Goal: Transaction & Acquisition: Purchase product/service

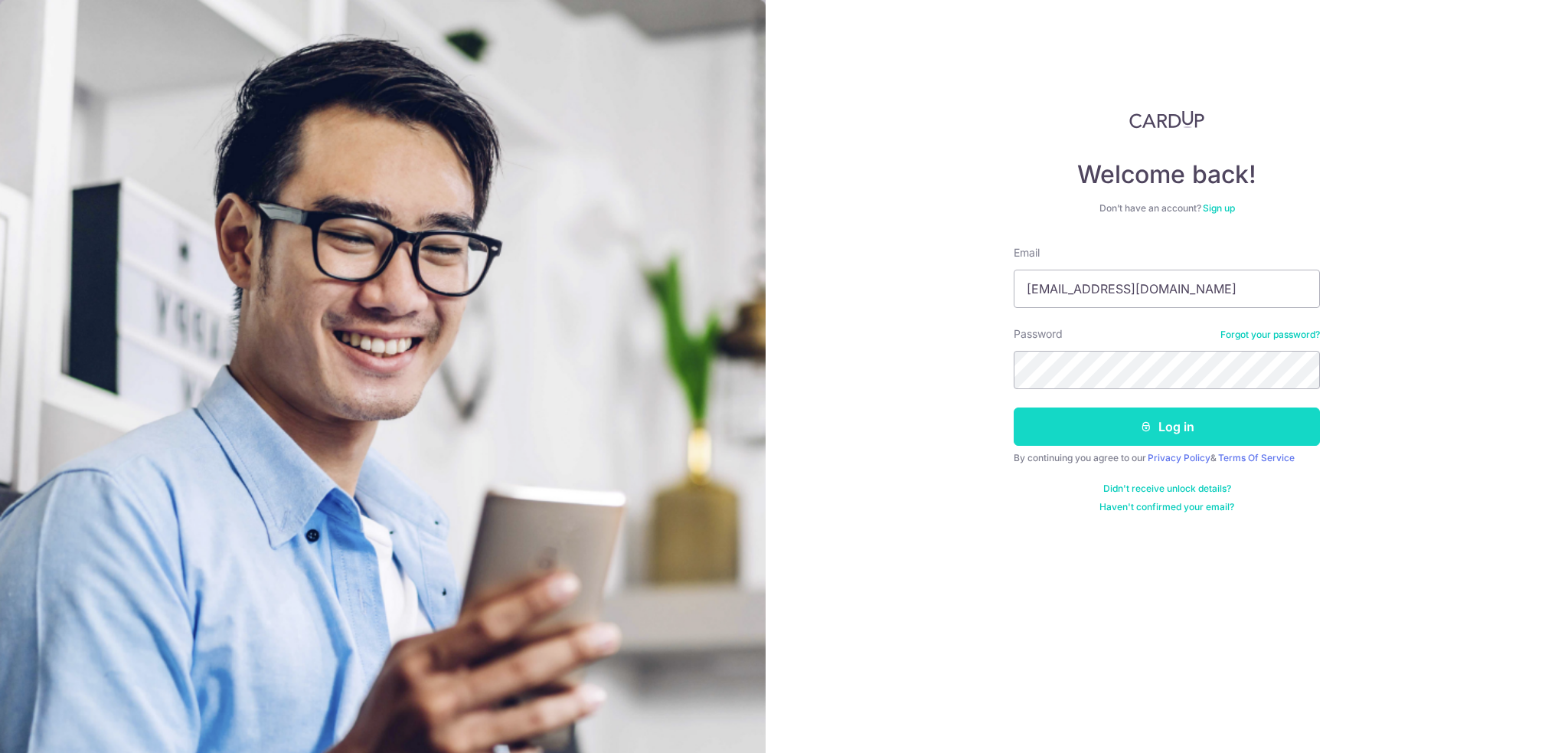
click at [1078, 419] on button "Log in" at bounding box center [1167, 427] width 306 height 38
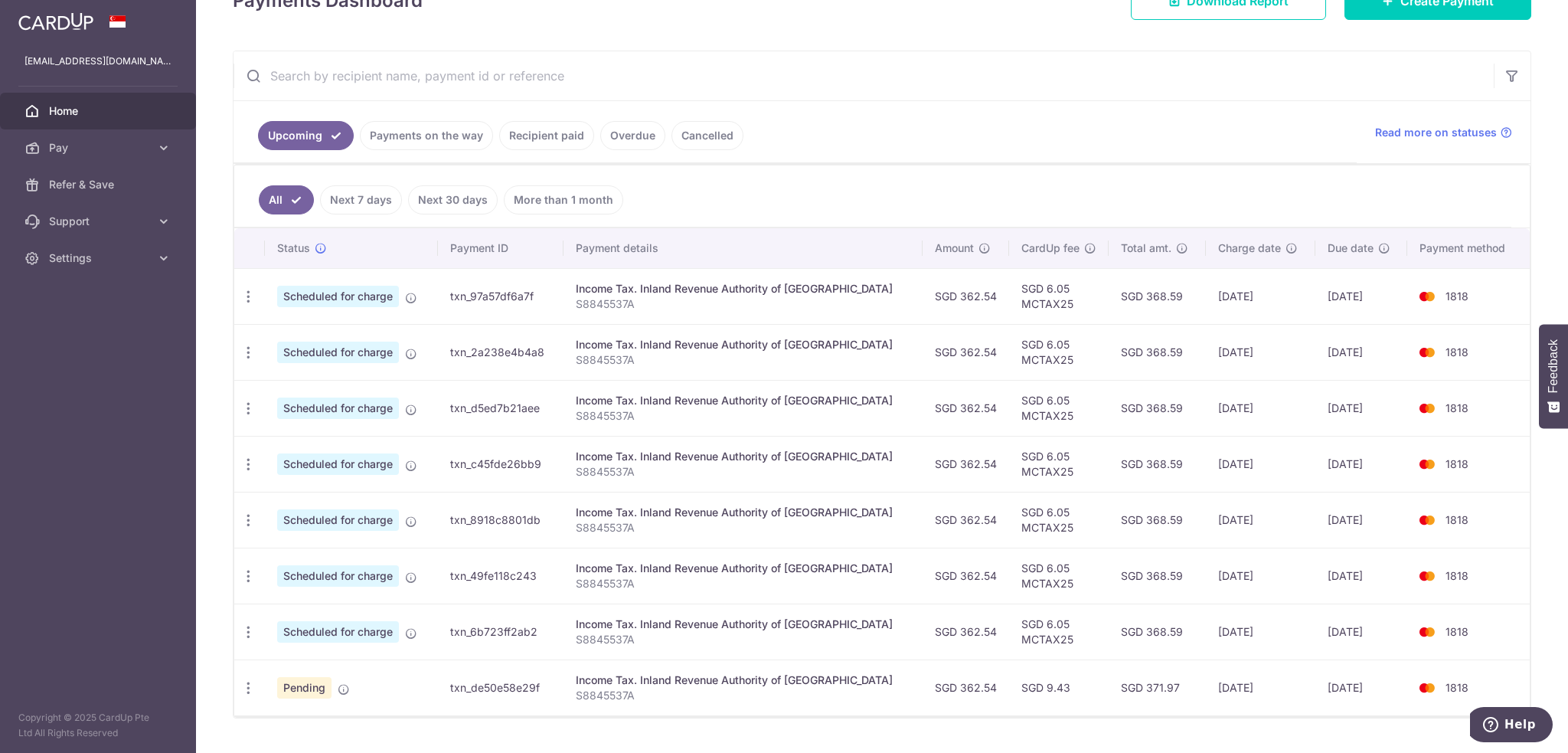
scroll to position [279, 0]
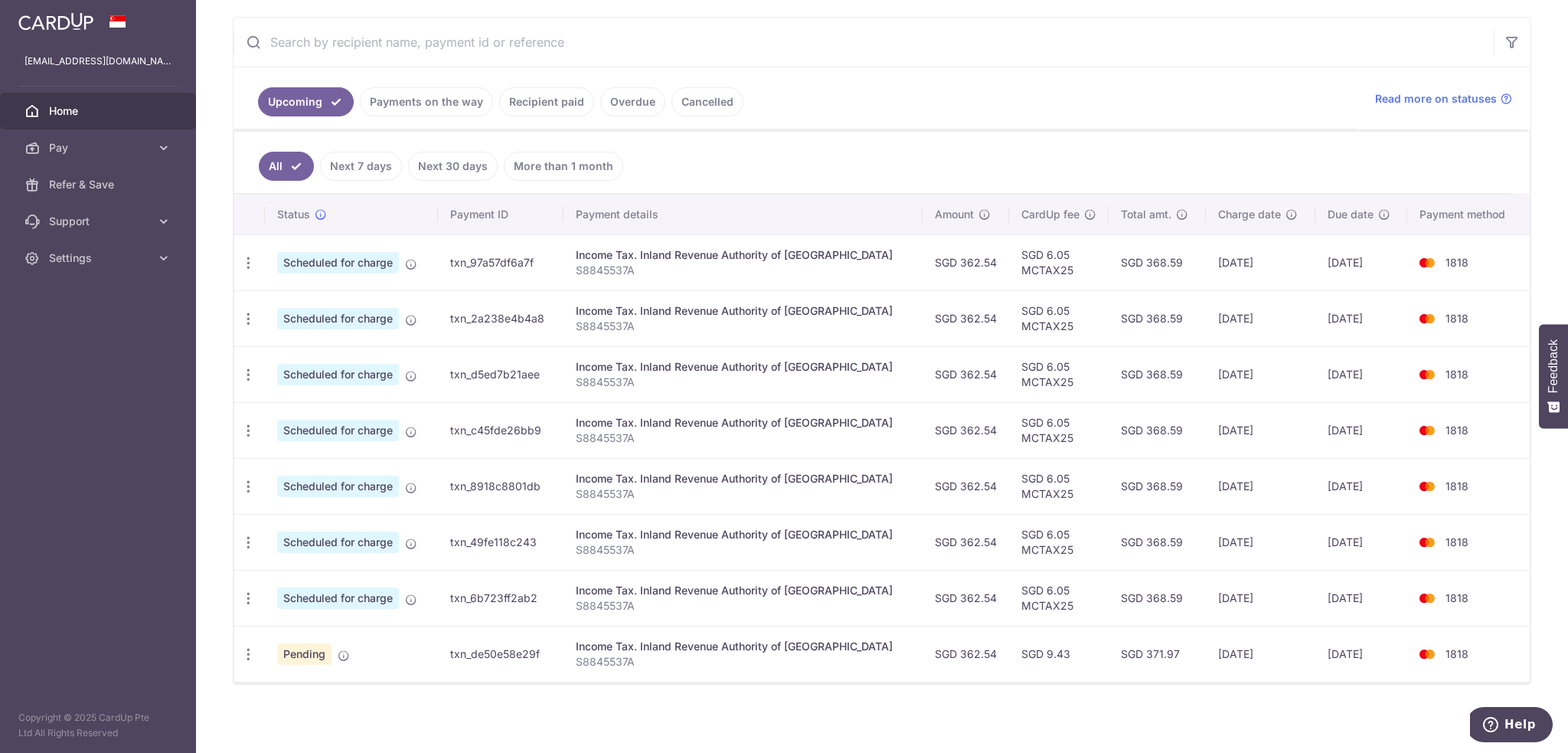
click at [903, 750] on div "× Pause Schedule Pause all future payments in this series Pause just this one p…" at bounding box center [881, 376] width 1372 height 753
click at [956, 148] on ul "All Next 7 days Next 30 days More than 1 month" at bounding box center [873, 162] width 1277 height 62
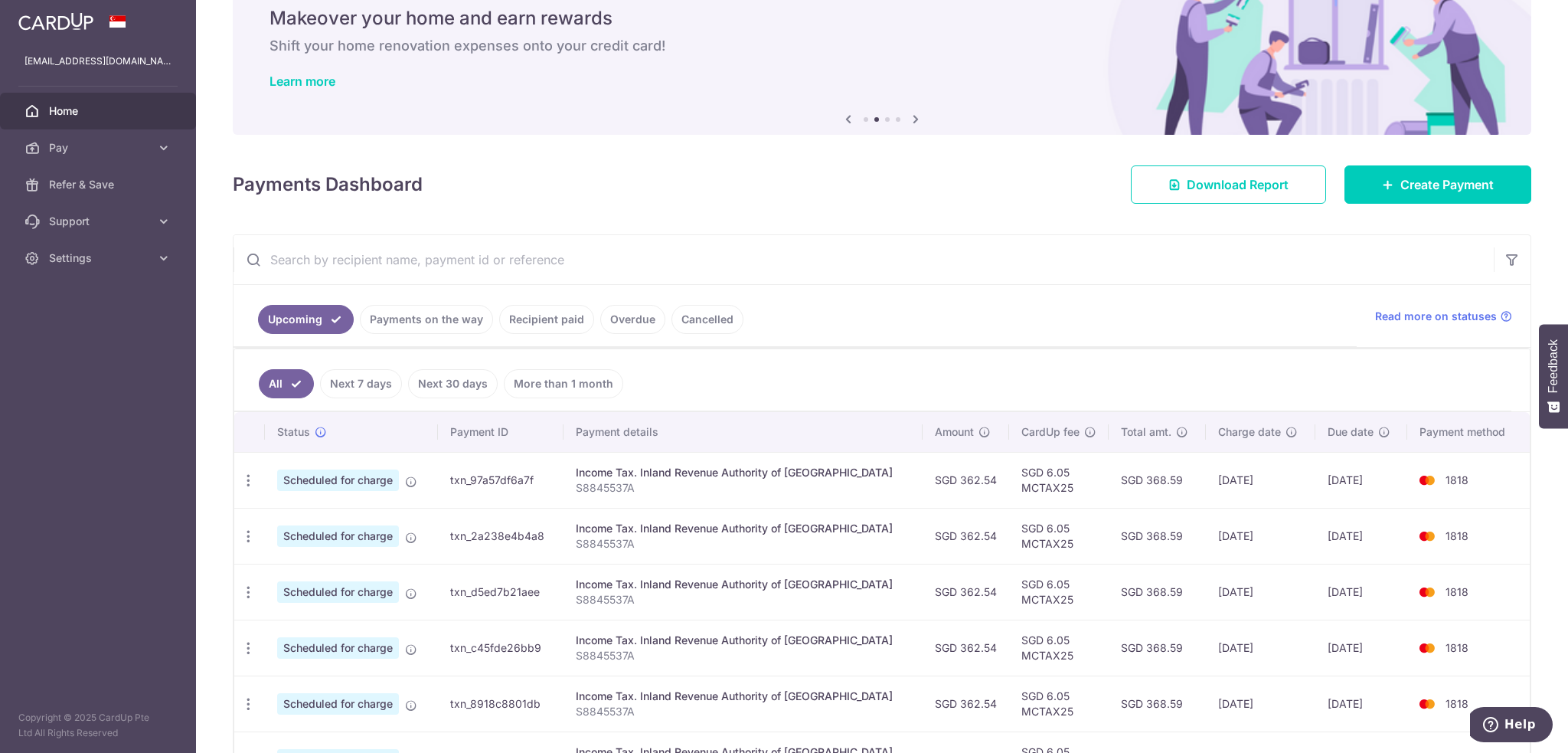
scroll to position [153, 0]
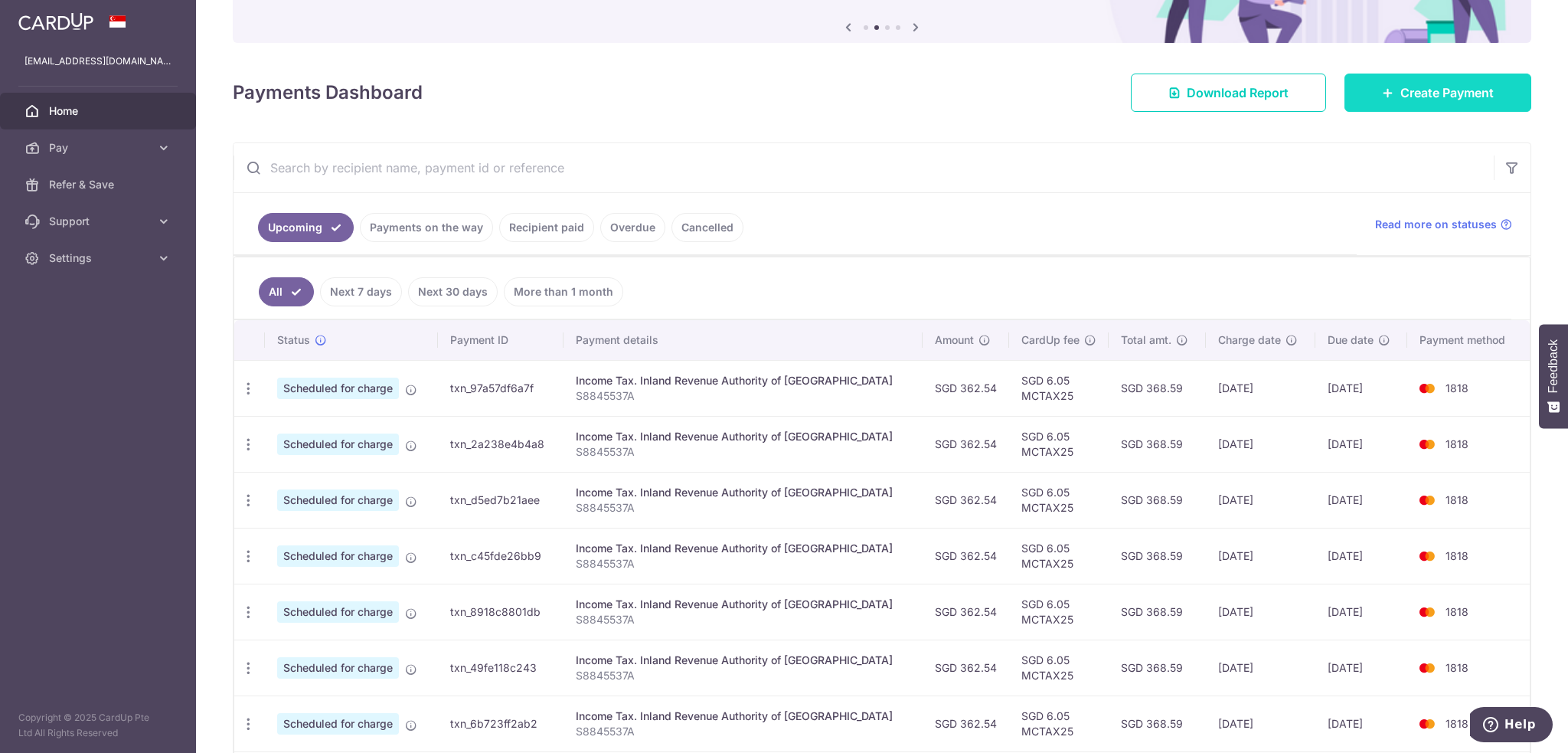
drag, startPoint x: 1384, startPoint y: 86, endPoint x: 1363, endPoint y: 97, distance: 23.7
click at [1384, 86] on icon at bounding box center [1388, 92] width 12 height 12
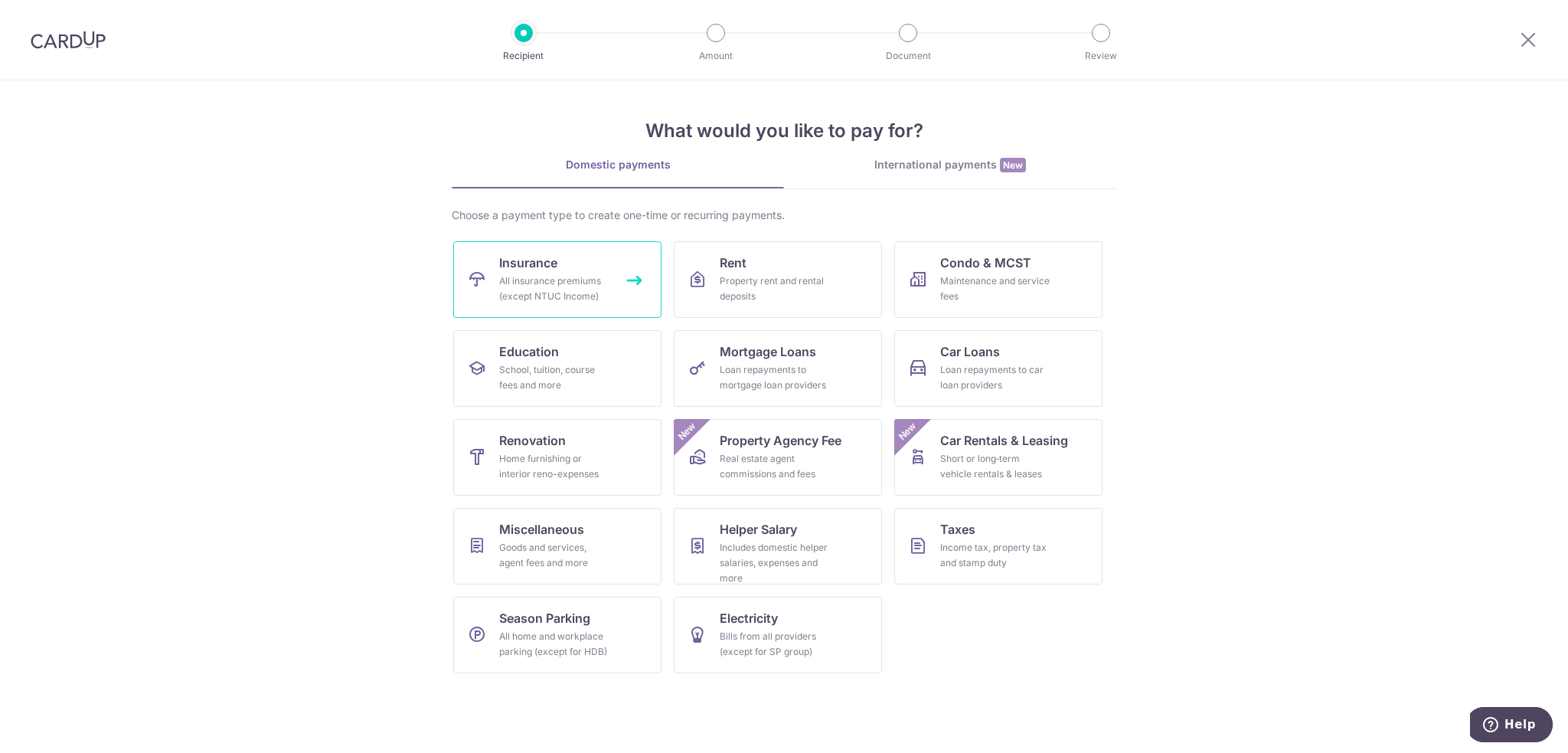
click at [502, 263] on span "Insurance" at bounding box center [528, 262] width 58 height 18
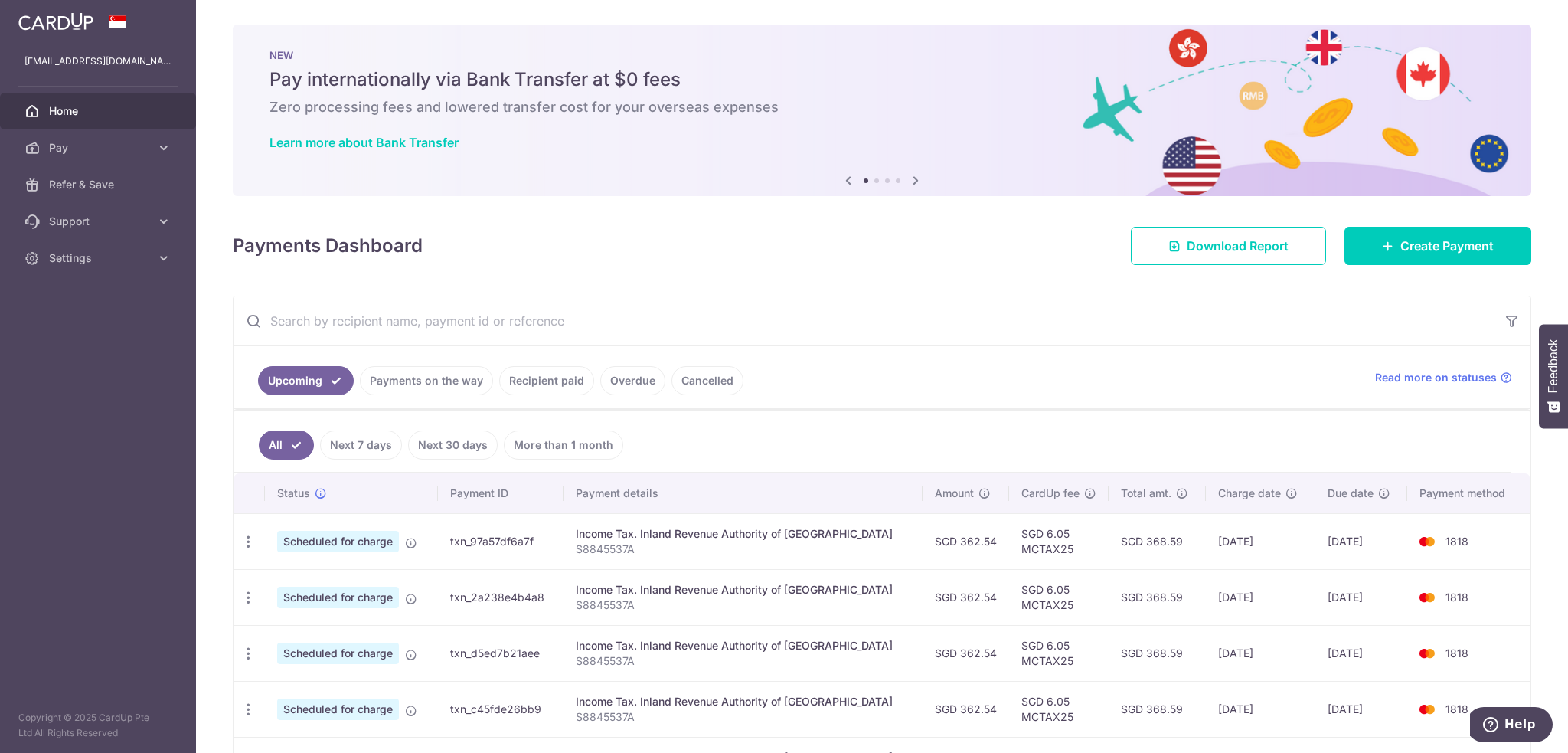
click at [541, 377] on link "Recipient paid" at bounding box center [546, 380] width 95 height 29
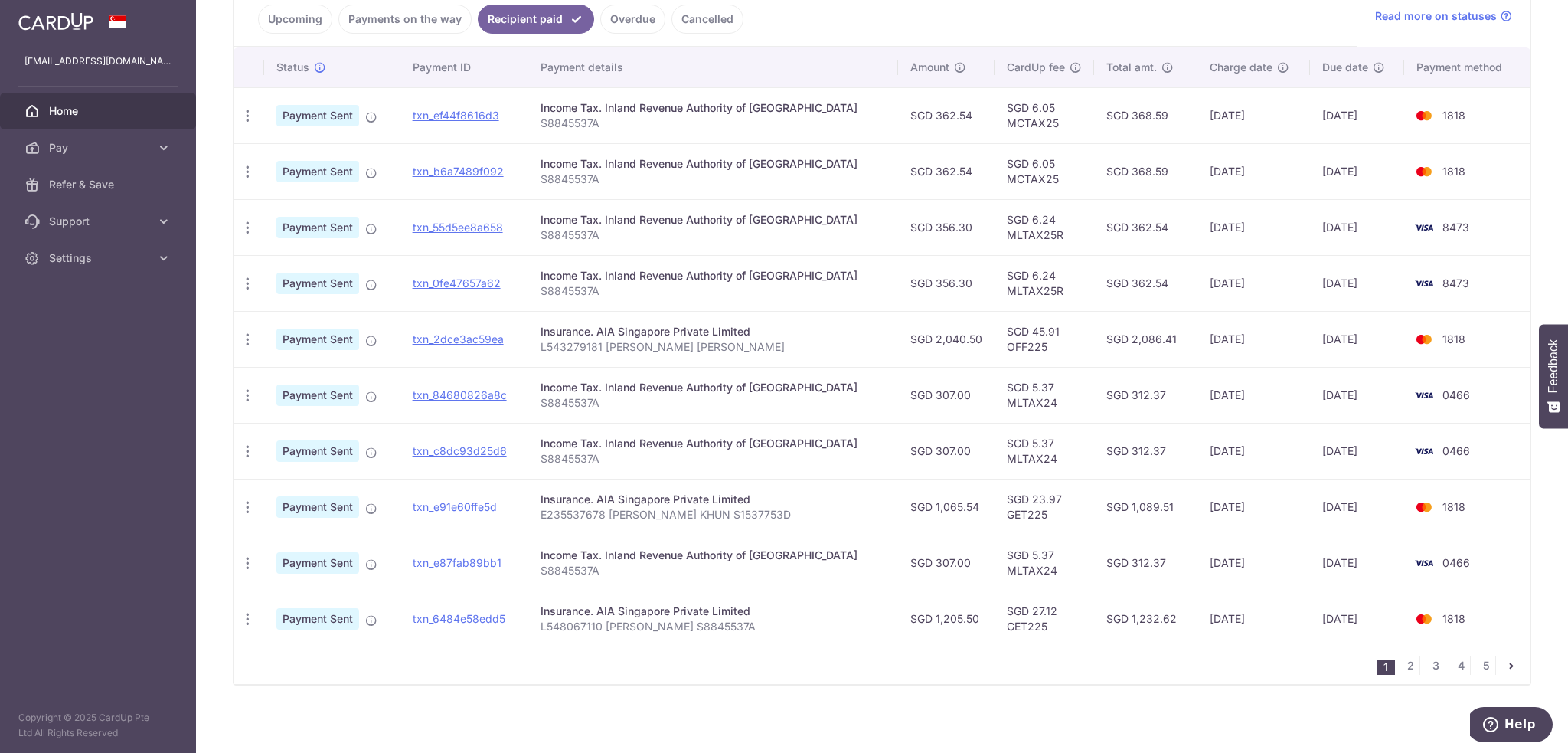
scroll to position [362, 0]
click at [1451, 657] on link "4" at bounding box center [1460, 664] width 18 height 18
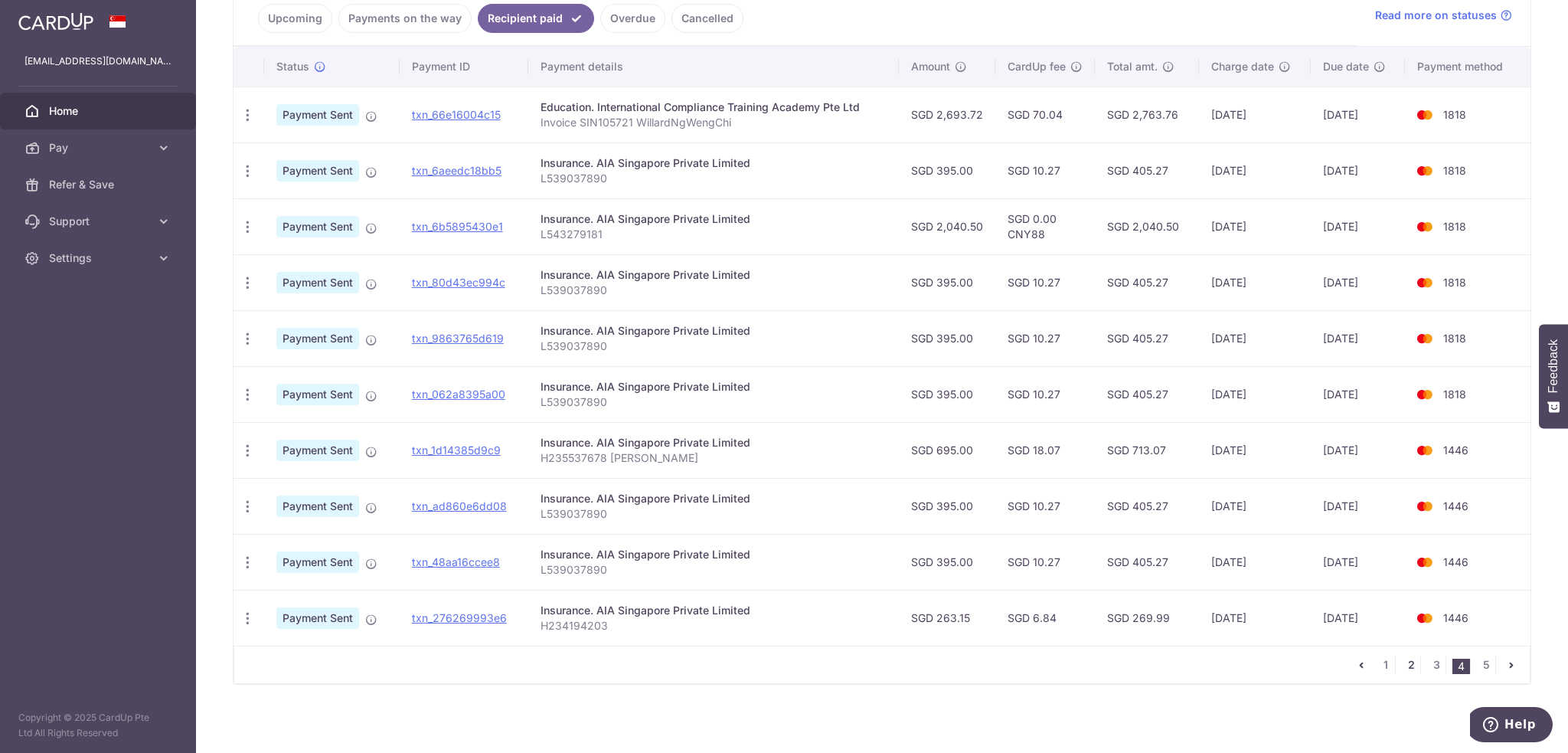
click at [1409, 667] on link "2" at bounding box center [1411, 664] width 18 height 18
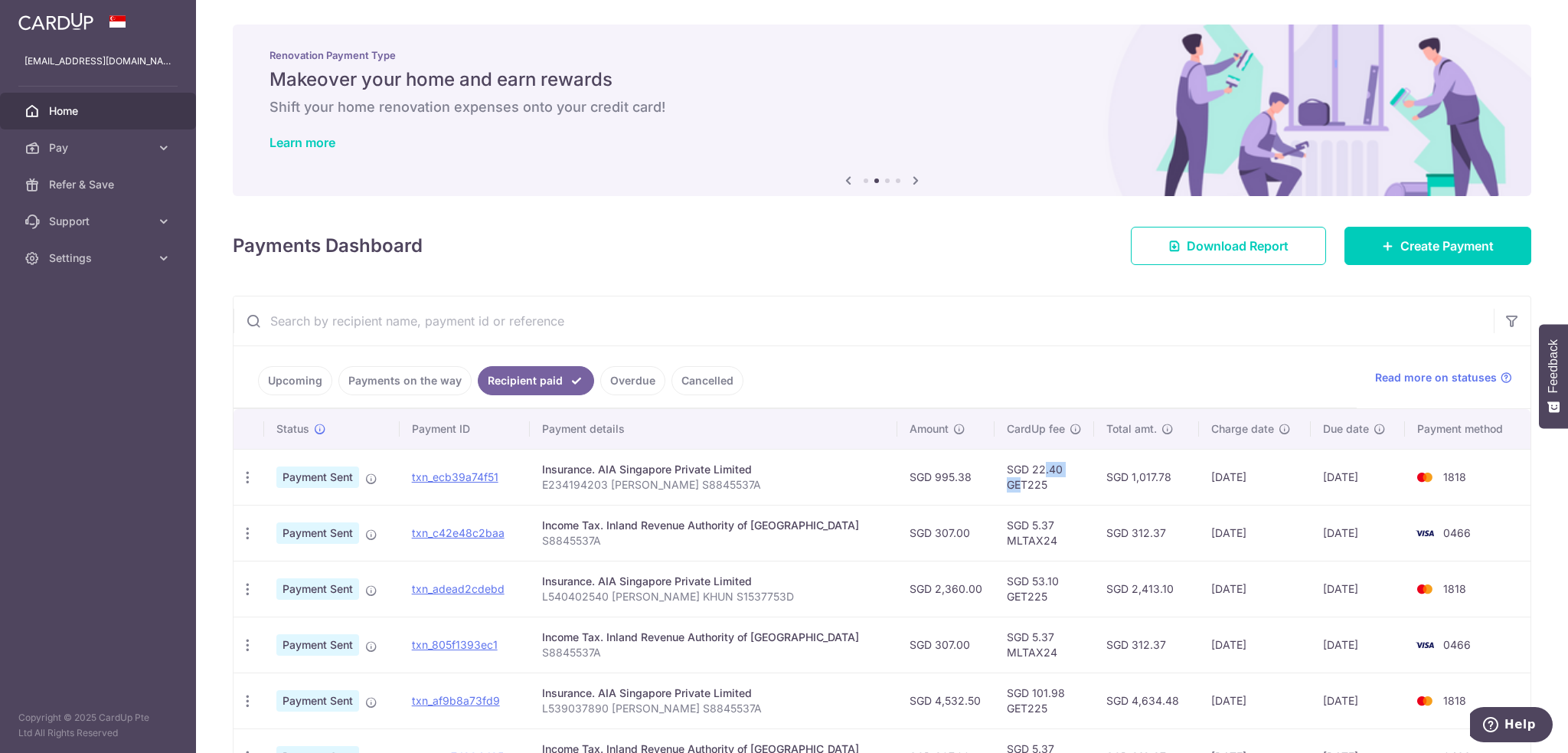
drag, startPoint x: 983, startPoint y: 470, endPoint x: 991, endPoint y: 480, distance: 12.8
click at [995, 480] on td "SGD 22.40 GET225" at bounding box center [1044, 477] width 99 height 56
drag, startPoint x: 991, startPoint y: 578, endPoint x: 1008, endPoint y: 592, distance: 22.0
click at [1008, 592] on td "SGD 53.10 GET225" at bounding box center [1044, 588] width 99 height 56
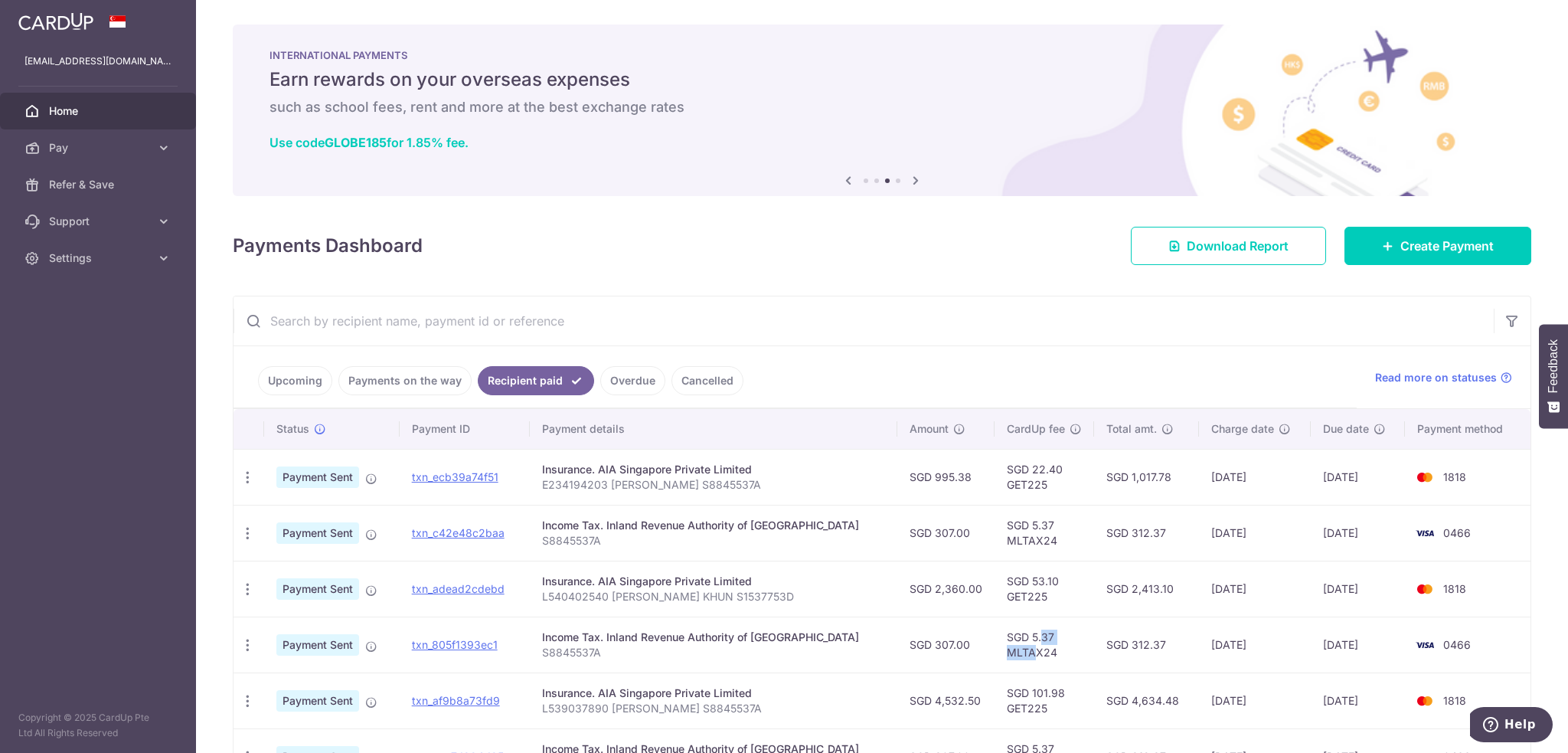
drag, startPoint x: 989, startPoint y: 638, endPoint x: 1005, endPoint y: 658, distance: 25.6
click at [1005, 658] on td "SGD 5.37 MLTAX24" at bounding box center [1044, 644] width 99 height 56
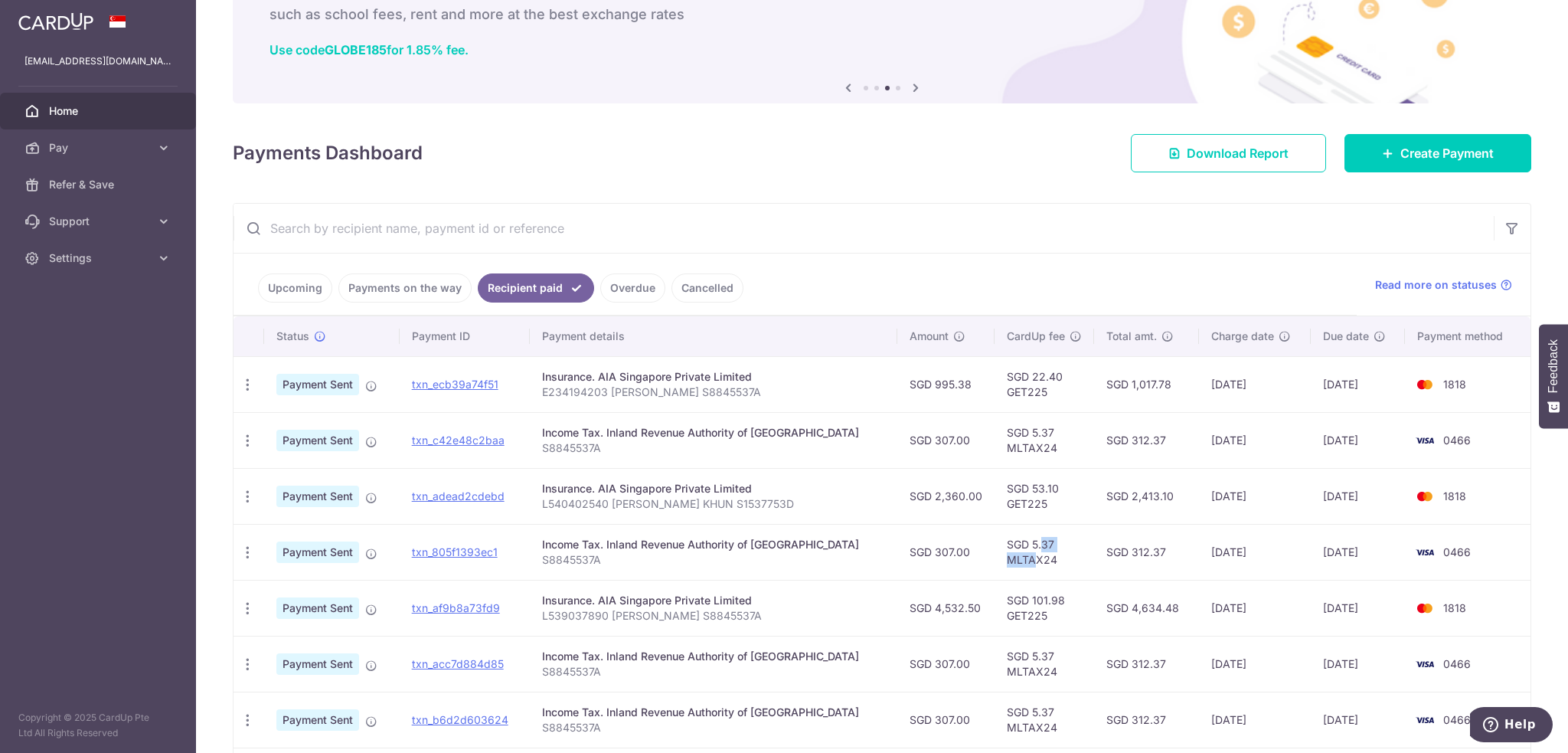
scroll to position [230, 0]
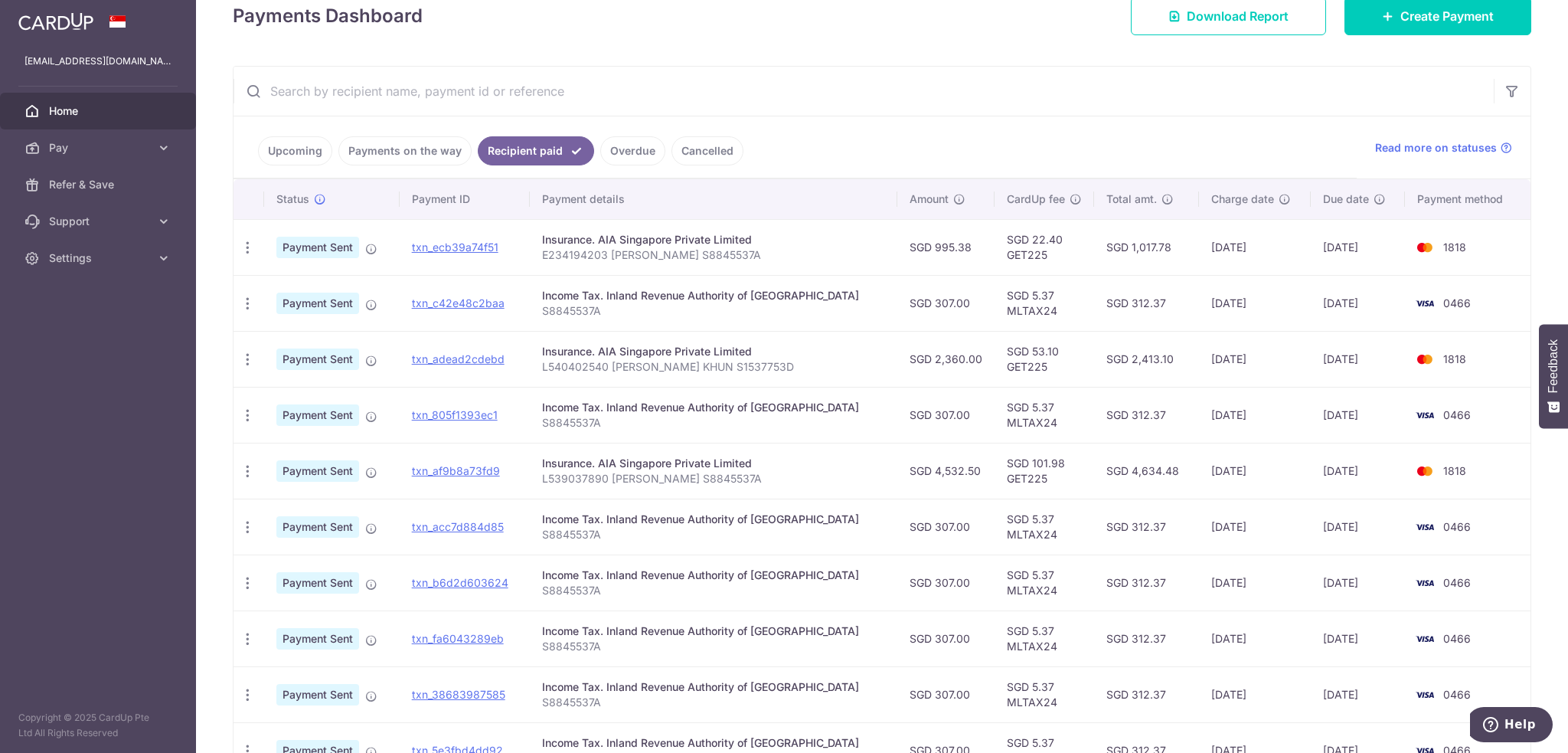
click at [1032, 427] on td "SGD 5.37 MLTAX24" at bounding box center [1044, 414] width 99 height 56
drag, startPoint x: 1106, startPoint y: 468, endPoint x: 1163, endPoint y: 468, distance: 57.0
click at [1163, 469] on td "SGD 4,634.48" at bounding box center [1147, 471] width 105 height 56
copy td "4,634.48"
drag, startPoint x: 740, startPoint y: 475, endPoint x: 552, endPoint y: 476, distance: 188.0
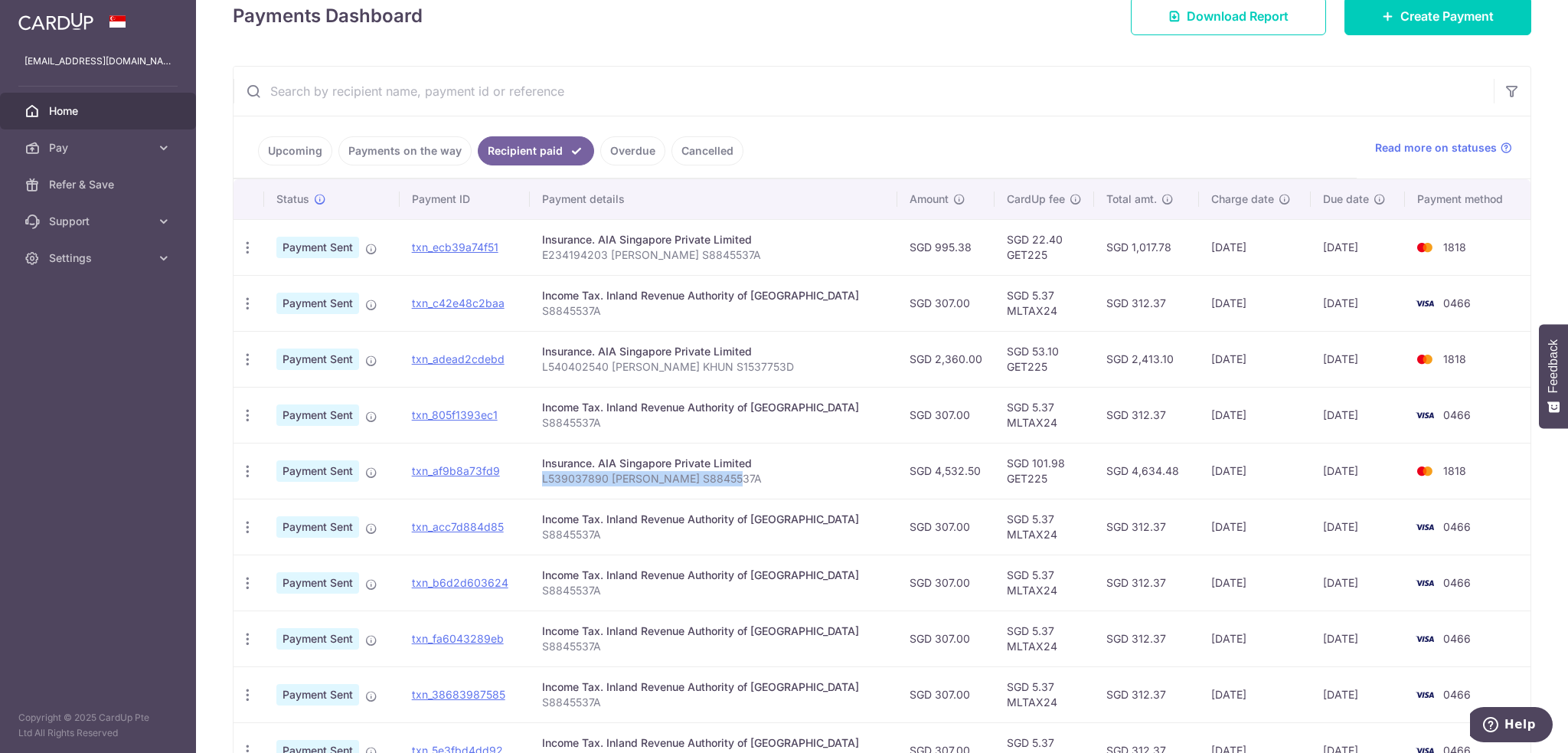
click at [552, 476] on td "Insurance. AIA Singapore Private Limited L539037890 Willard Ng S8845537A" at bounding box center [714, 471] width 367 height 56
copy p "L539037890 [PERSON_NAME] S8845537A"
drag, startPoint x: 981, startPoint y: 477, endPoint x: 1018, endPoint y: 476, distance: 37.0
click at [1018, 476] on td "SGD 101.98 GET225" at bounding box center [1044, 471] width 99 height 56
copy td "GET225"
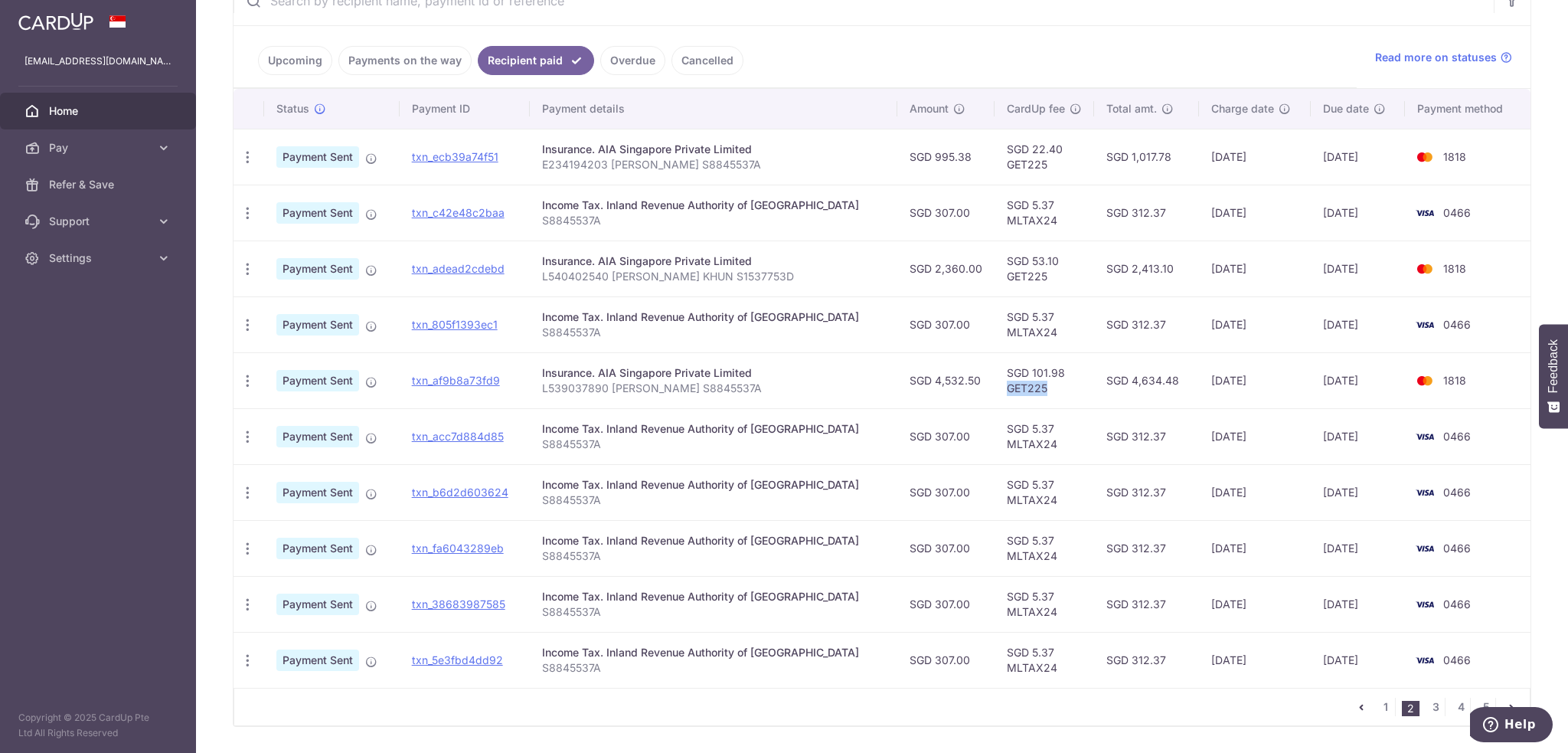
scroll to position [362, 0]
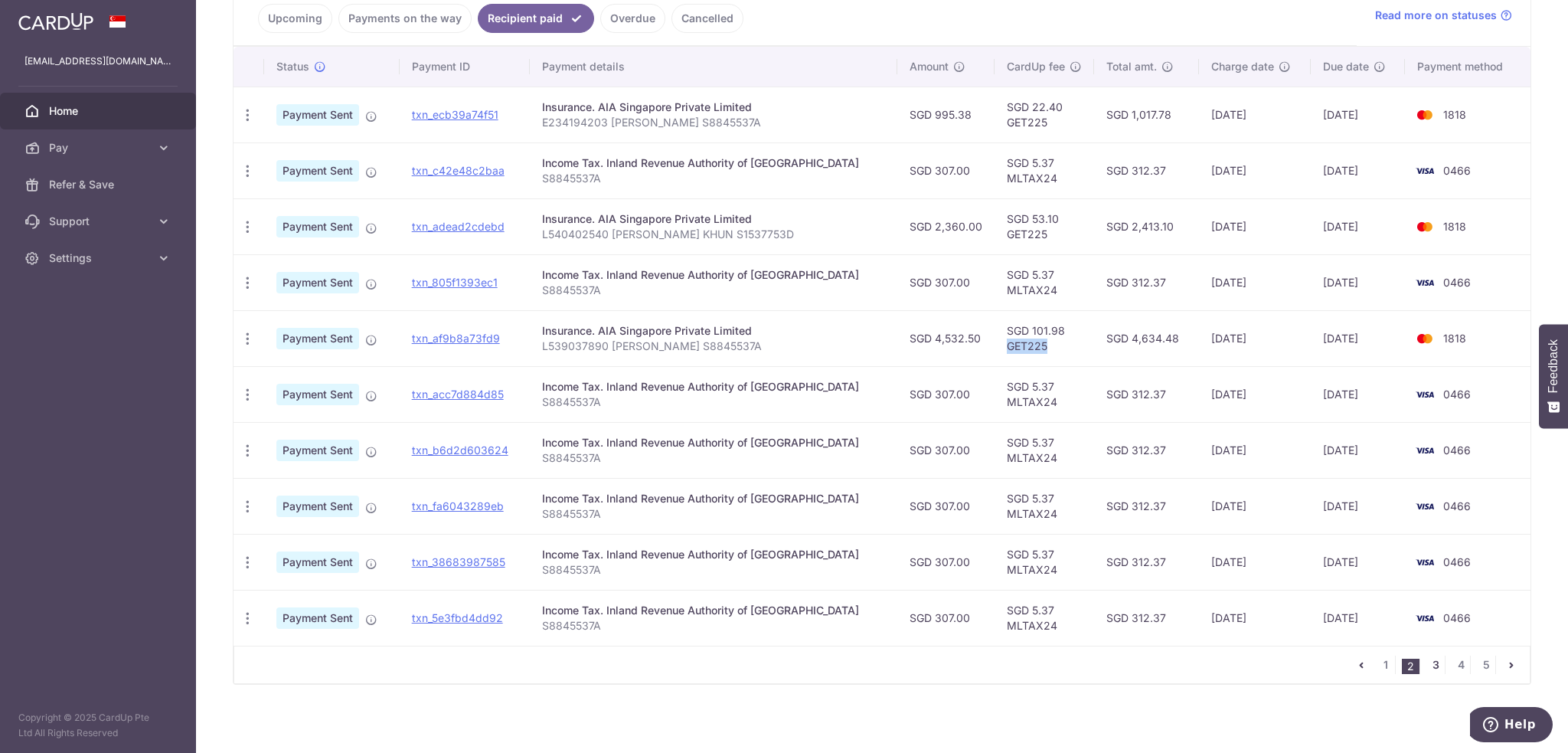
click at [1426, 661] on link "3" at bounding box center [1435, 664] width 18 height 18
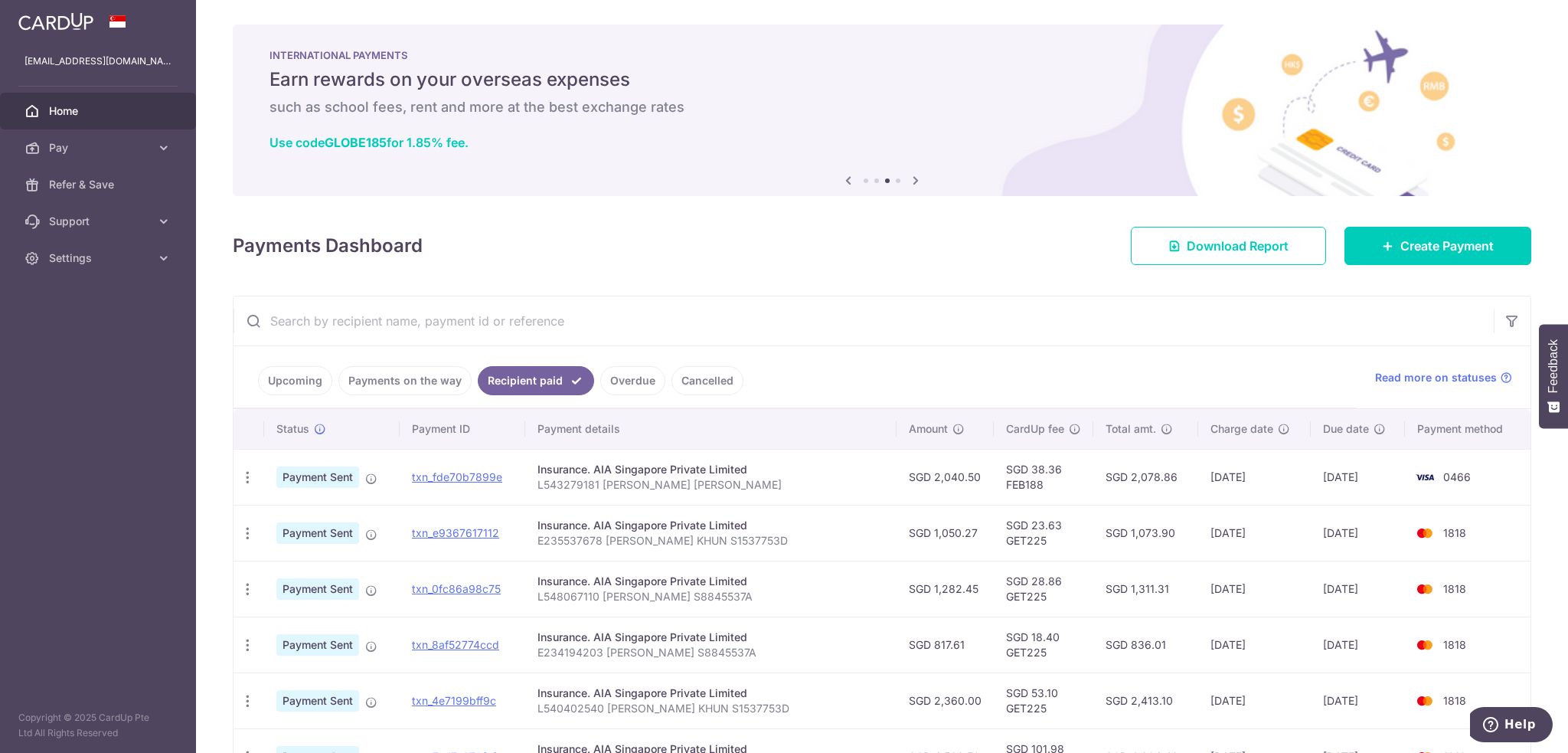
drag, startPoint x: 1168, startPoint y: 699, endPoint x: 1089, endPoint y: 701, distance: 79.0
click at [1089, 701] on tr "PDF Receipt Payment Sent txn_4e7199bff9c Insurance. AIA Singapore Private Limit…" at bounding box center [881, 701] width 1297 height 56
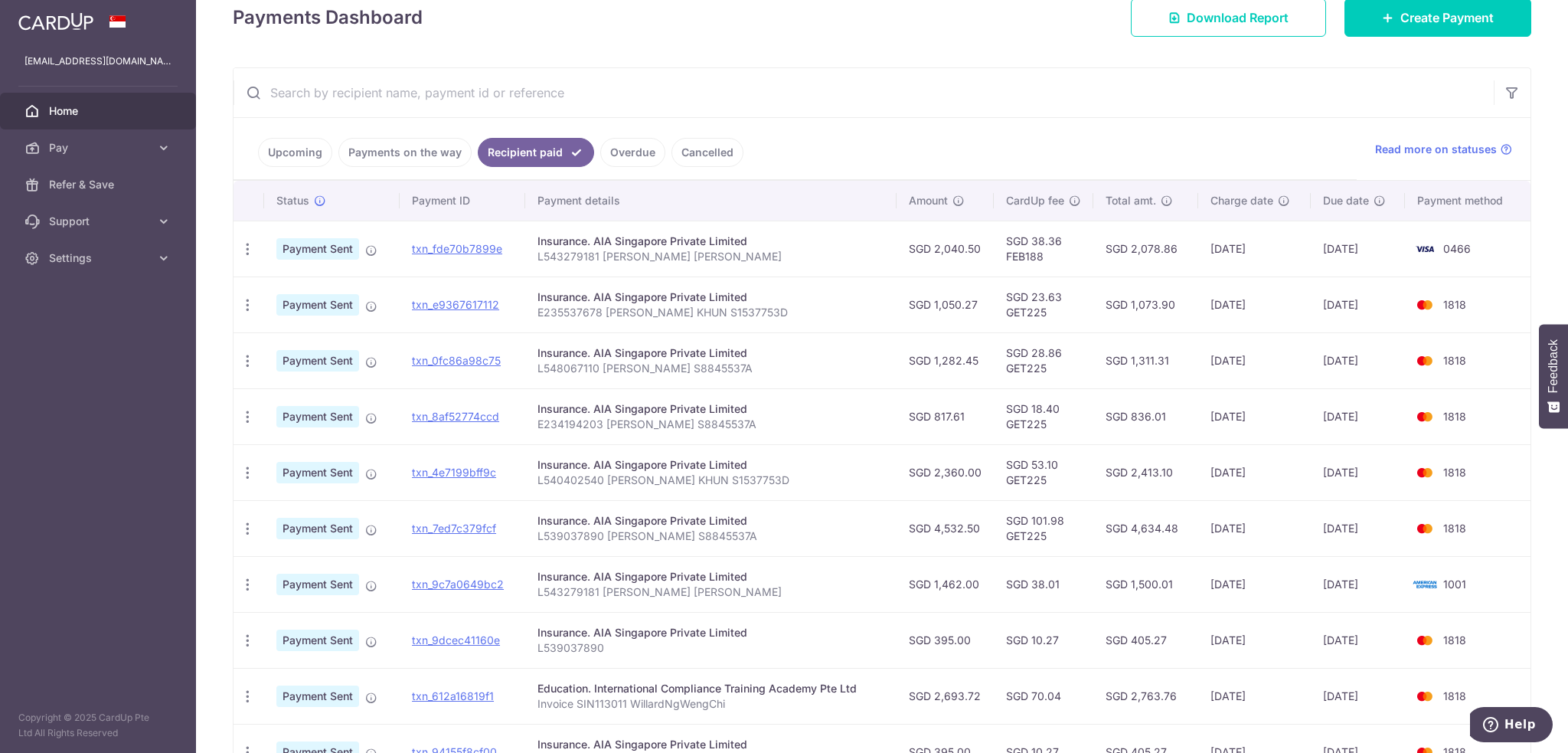
scroll to position [230, 0]
drag, startPoint x: 1109, startPoint y: 527, endPoint x: 1167, endPoint y: 525, distance: 58.0
click at [1167, 525] on td "SGD 4,634.48" at bounding box center [1146, 527] width 105 height 56
drag, startPoint x: 982, startPoint y: 522, endPoint x: 937, endPoint y: 521, distance: 45.0
click at [937, 521] on td "SGD 4,532.50" at bounding box center [945, 527] width 97 height 56
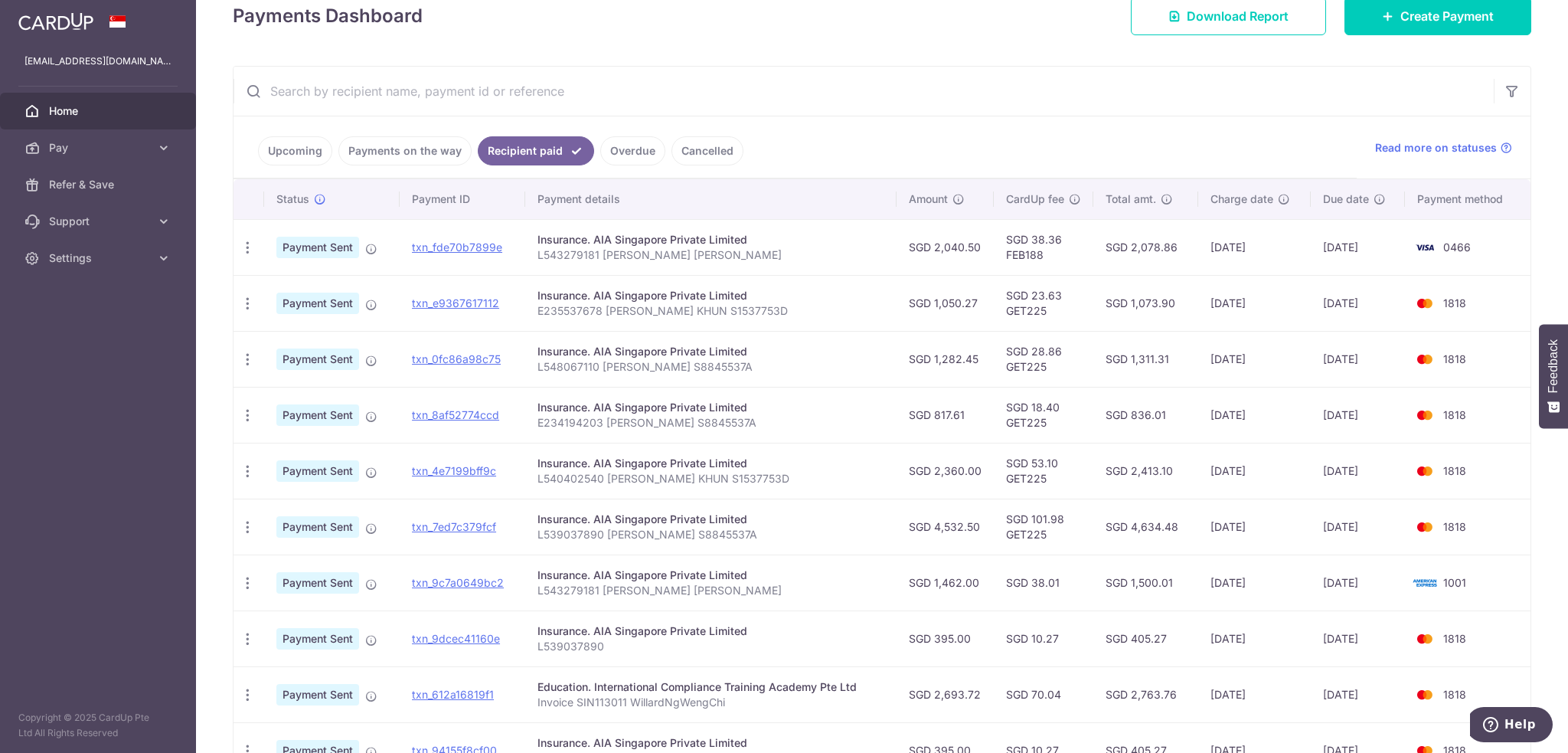
copy td "4,532.50"
drag, startPoint x: 741, startPoint y: 533, endPoint x: 535, endPoint y: 533, distance: 206.0
click at [535, 533] on td "Insurance. AIA Singapore Private Limited L539037890 Willard Ng S8845537A" at bounding box center [711, 527] width 372 height 56
copy p "L539037890 Willard Ng S8845537A"
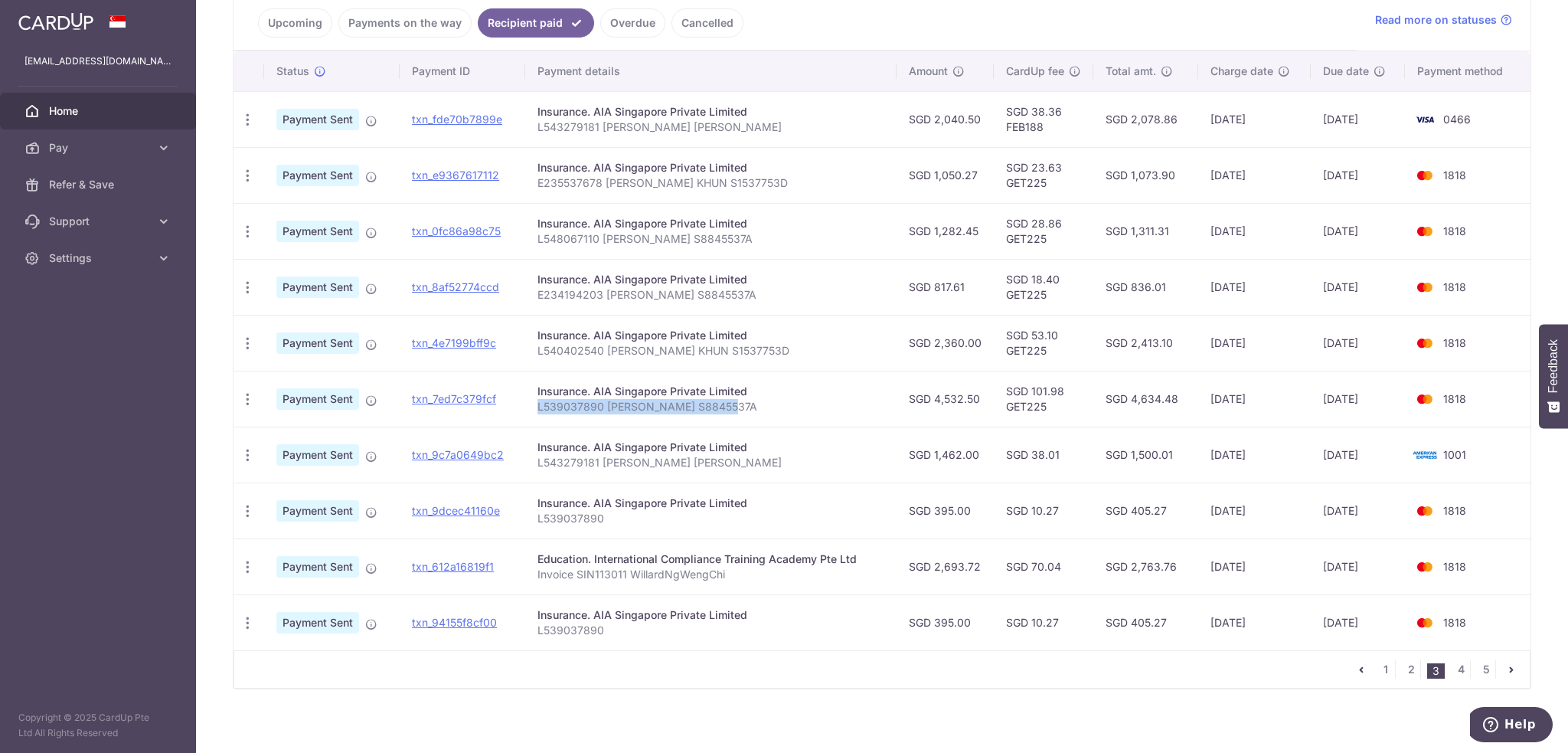
scroll to position [362, 0]
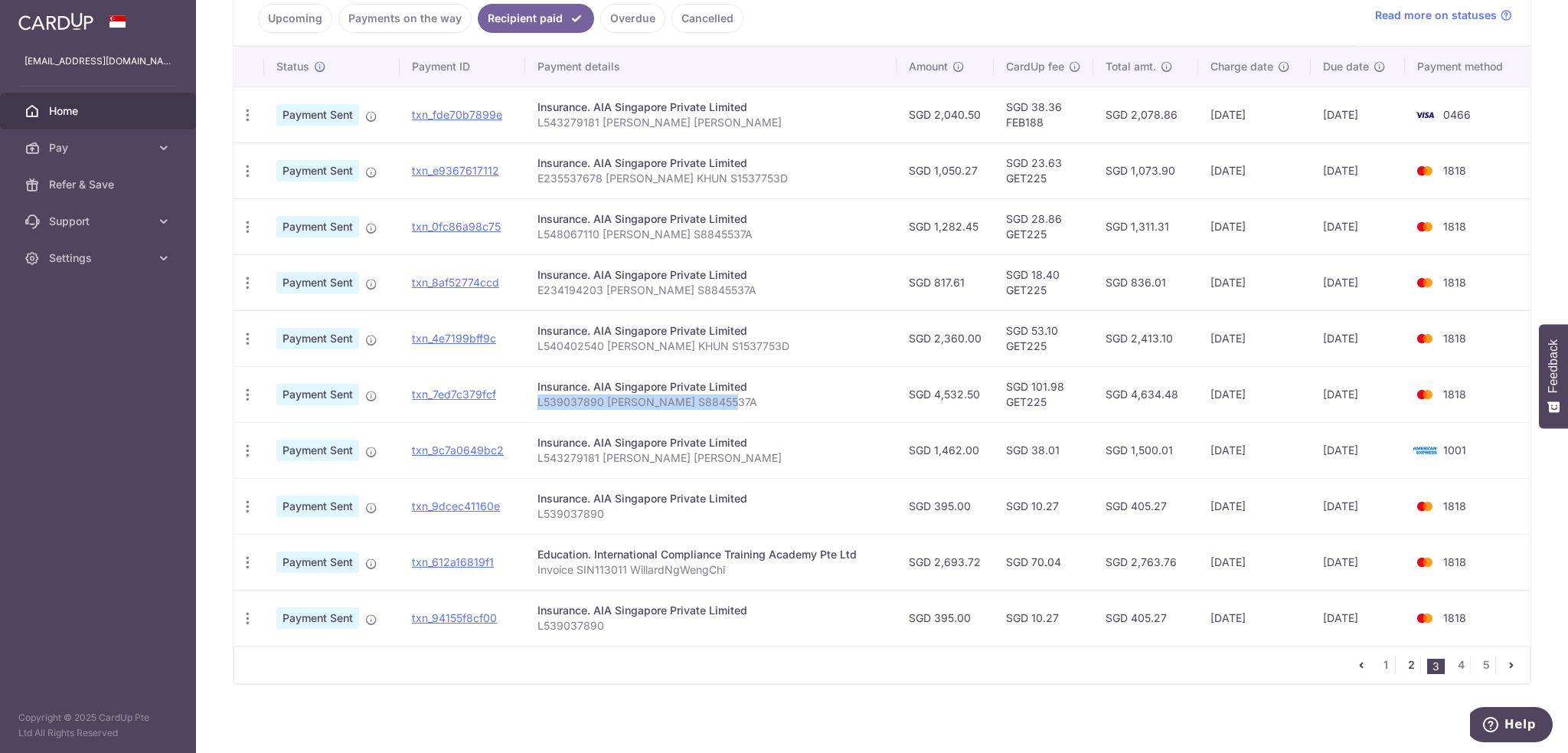
click at [1402, 662] on link "2" at bounding box center [1411, 664] width 18 height 18
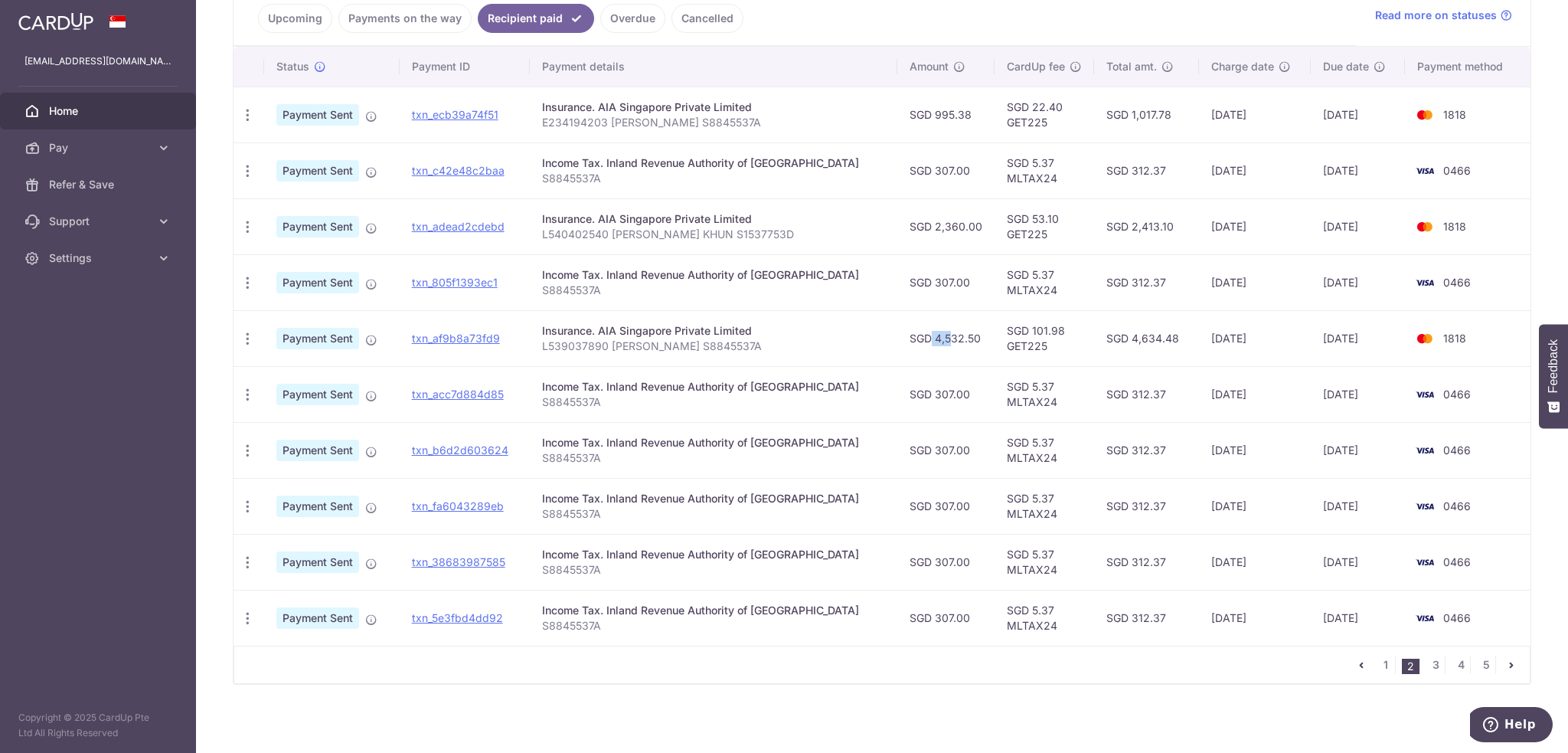
drag, startPoint x: 877, startPoint y: 335, endPoint x: 909, endPoint y: 335, distance: 32.0
click at [909, 335] on td "SGD 4,532.50" at bounding box center [946, 338] width 97 height 56
drag, startPoint x: 950, startPoint y: 337, endPoint x: 911, endPoint y: 334, distance: 39.1
click at [911, 334] on td "SGD 4,532.50" at bounding box center [946, 338] width 97 height 56
copy td "4,532.50"
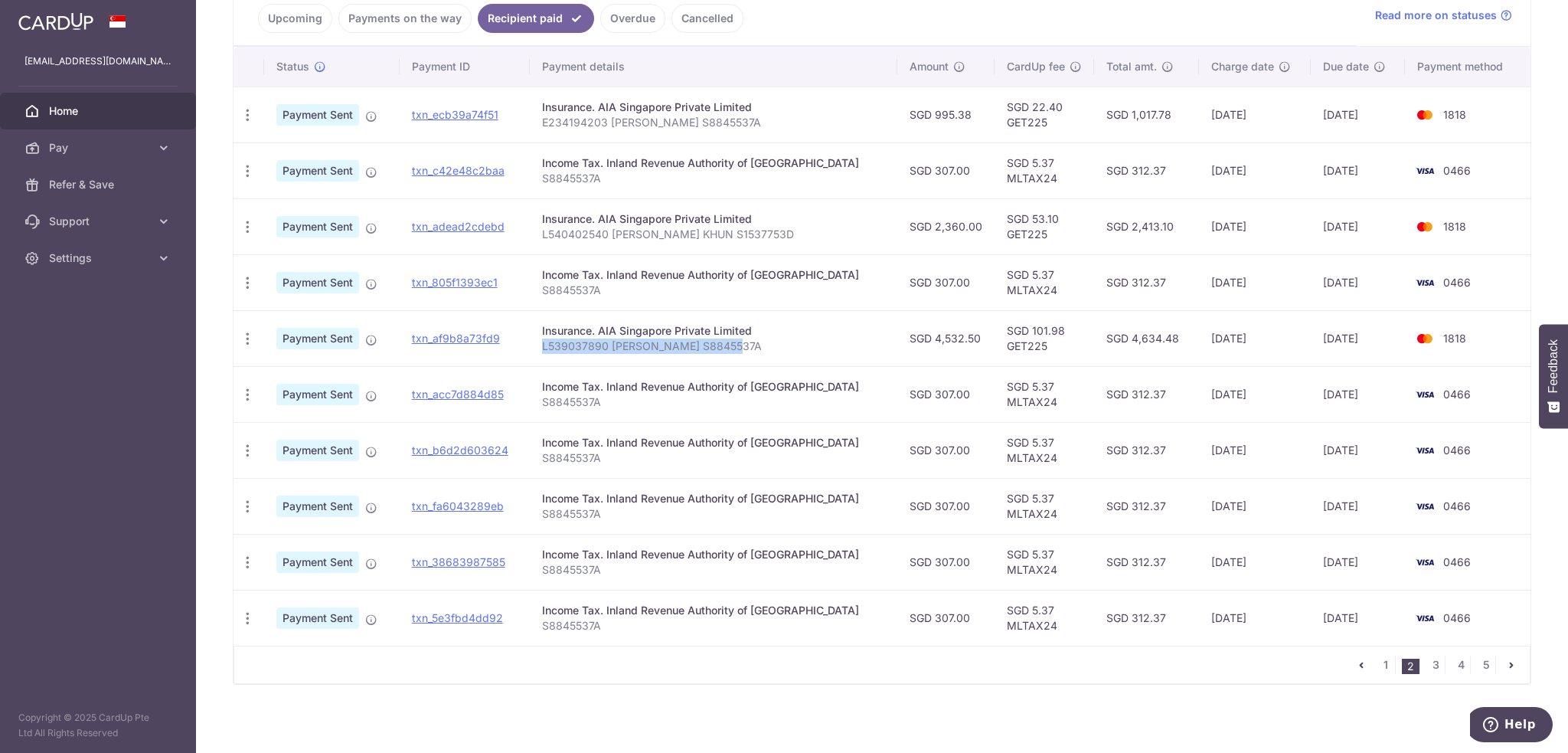
drag, startPoint x: 743, startPoint y: 341, endPoint x: 548, endPoint y: 347, distance: 195.1
click at [548, 347] on td "Insurance. AIA Singapore Private Limited L539037890 Willard Ng S8845537A" at bounding box center [714, 338] width 367 height 56
copy p "L539037890 [PERSON_NAME] S8845537A"
drag, startPoint x: 766, startPoint y: 239, endPoint x: 622, endPoint y: 217, distance: 145.7
click at [622, 217] on td "Insurance. AIA Singapore Private Limited L540402540 LEE YIM KHUN S1537753D" at bounding box center [714, 226] width 367 height 56
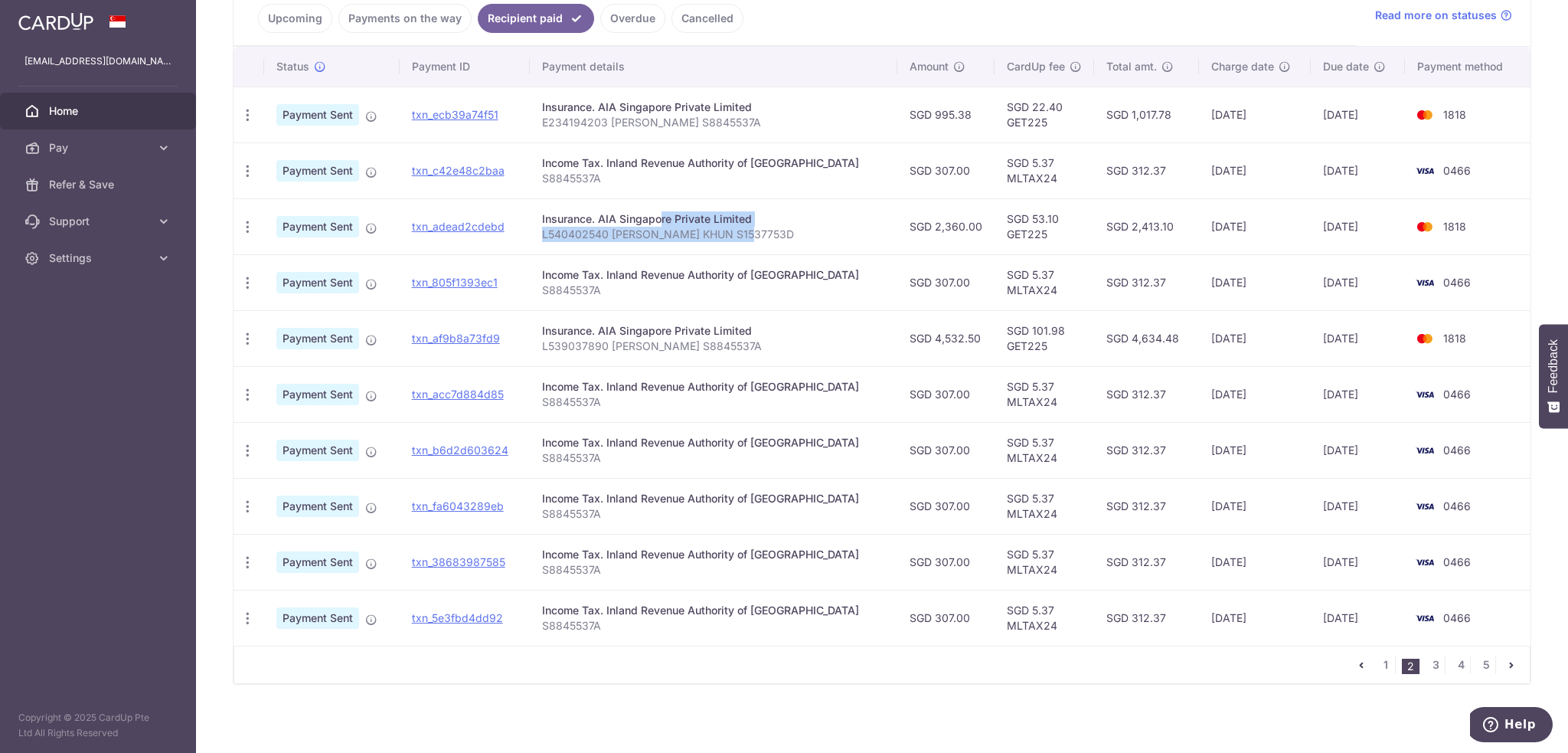
click at [848, 230] on p "L540402540 LEE YIM KHUN S1537753D" at bounding box center [714, 234] width 343 height 16
click at [897, 175] on td "SGD 307.00" at bounding box center [946, 171] width 97 height 56
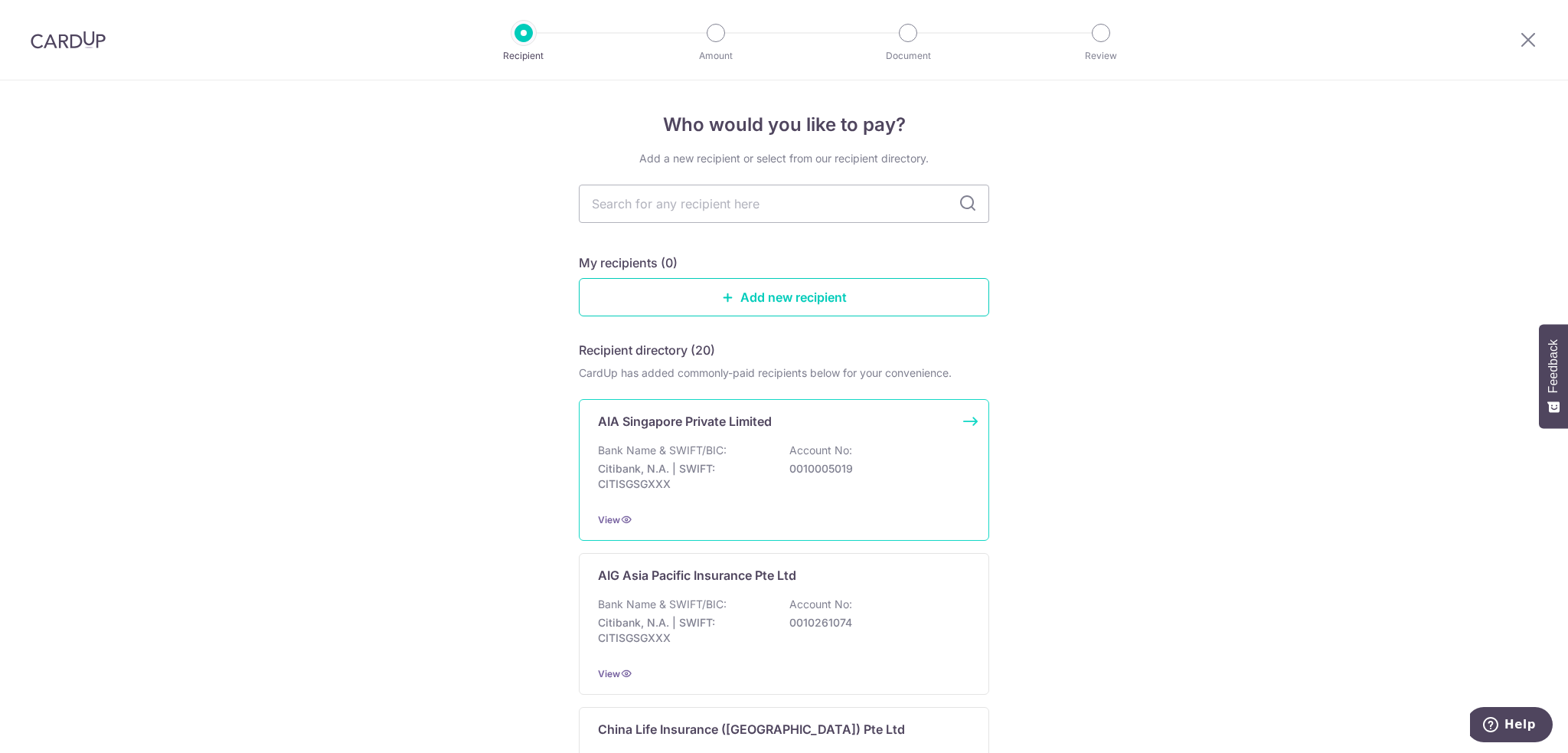
click at [727, 460] on div "Bank Name & SWIFT/BIC: Citibank, N.A. | SWIFT: CITISGSGXXX Account No: 00100050…" at bounding box center [784, 471] width 372 height 57
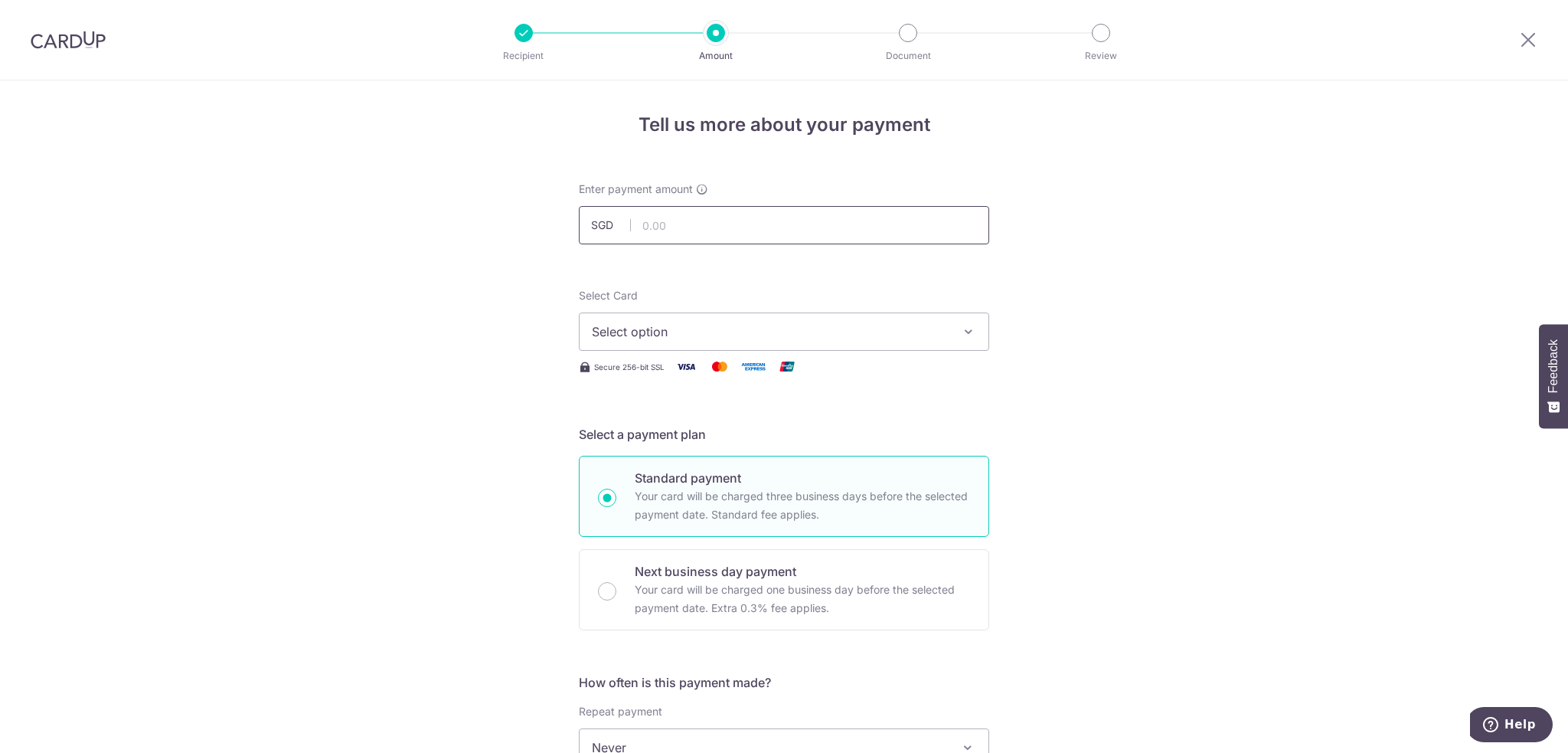
click at [778, 232] on input "text" at bounding box center [784, 225] width 411 height 38
paste input "4,634.48"
type input "4,634.48"
drag, startPoint x: 1130, startPoint y: 300, endPoint x: 974, endPoint y: 336, distance: 160.1
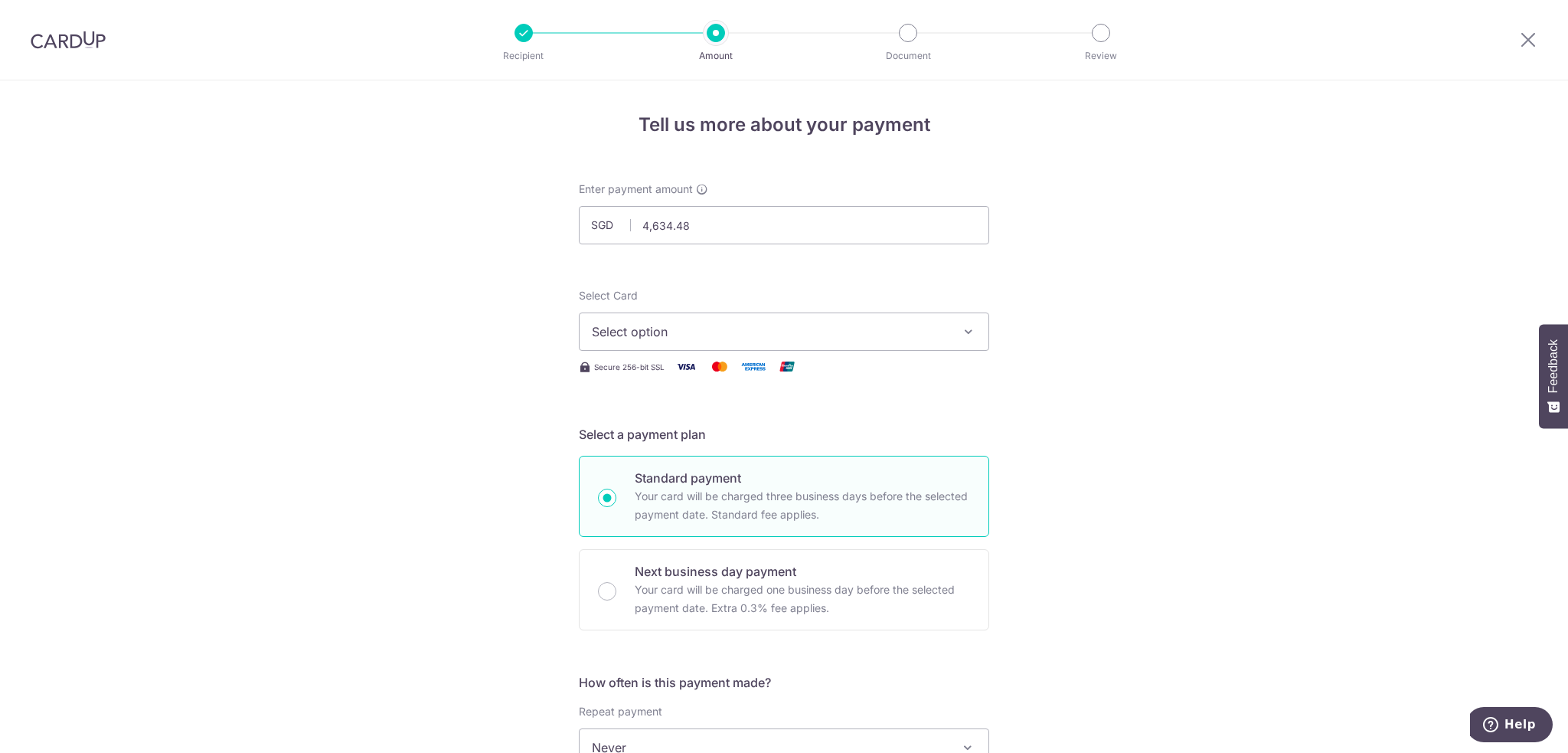
click at [915, 340] on span "Select option" at bounding box center [770, 331] width 357 height 18
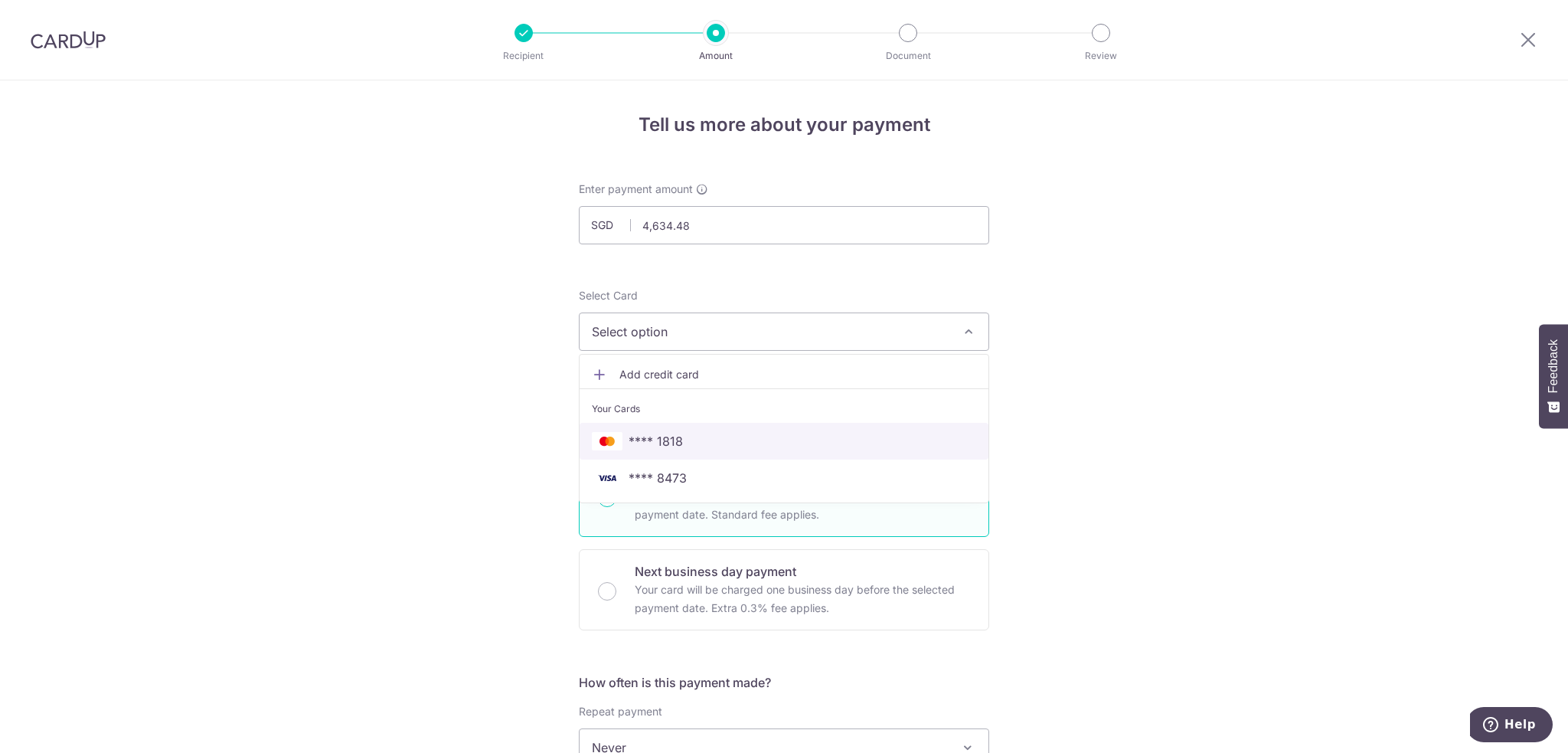
drag, startPoint x: 791, startPoint y: 439, endPoint x: 876, endPoint y: 400, distance: 93.5
click at [791, 439] on span "**** 1818" at bounding box center [784, 440] width 385 height 18
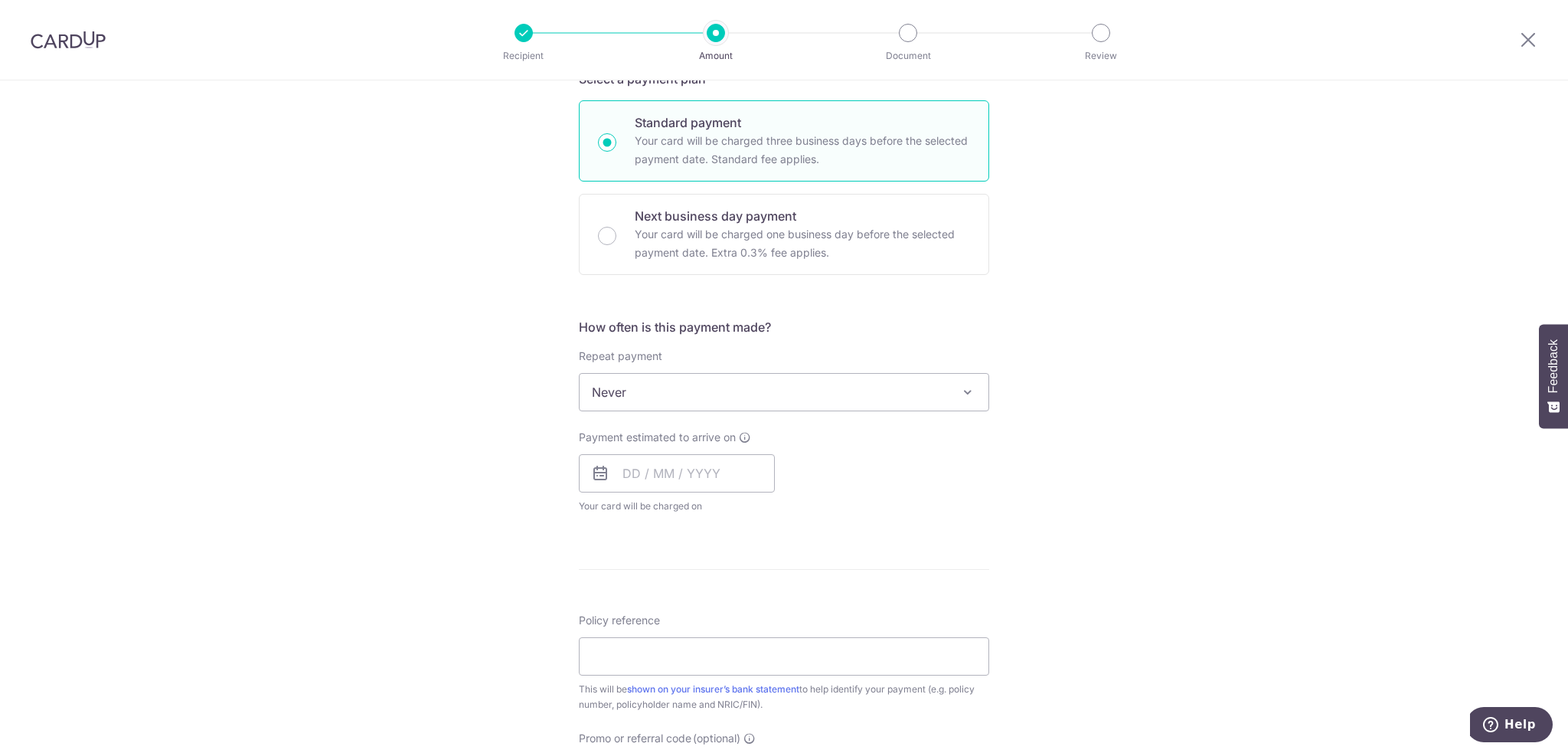
scroll to position [383, 0]
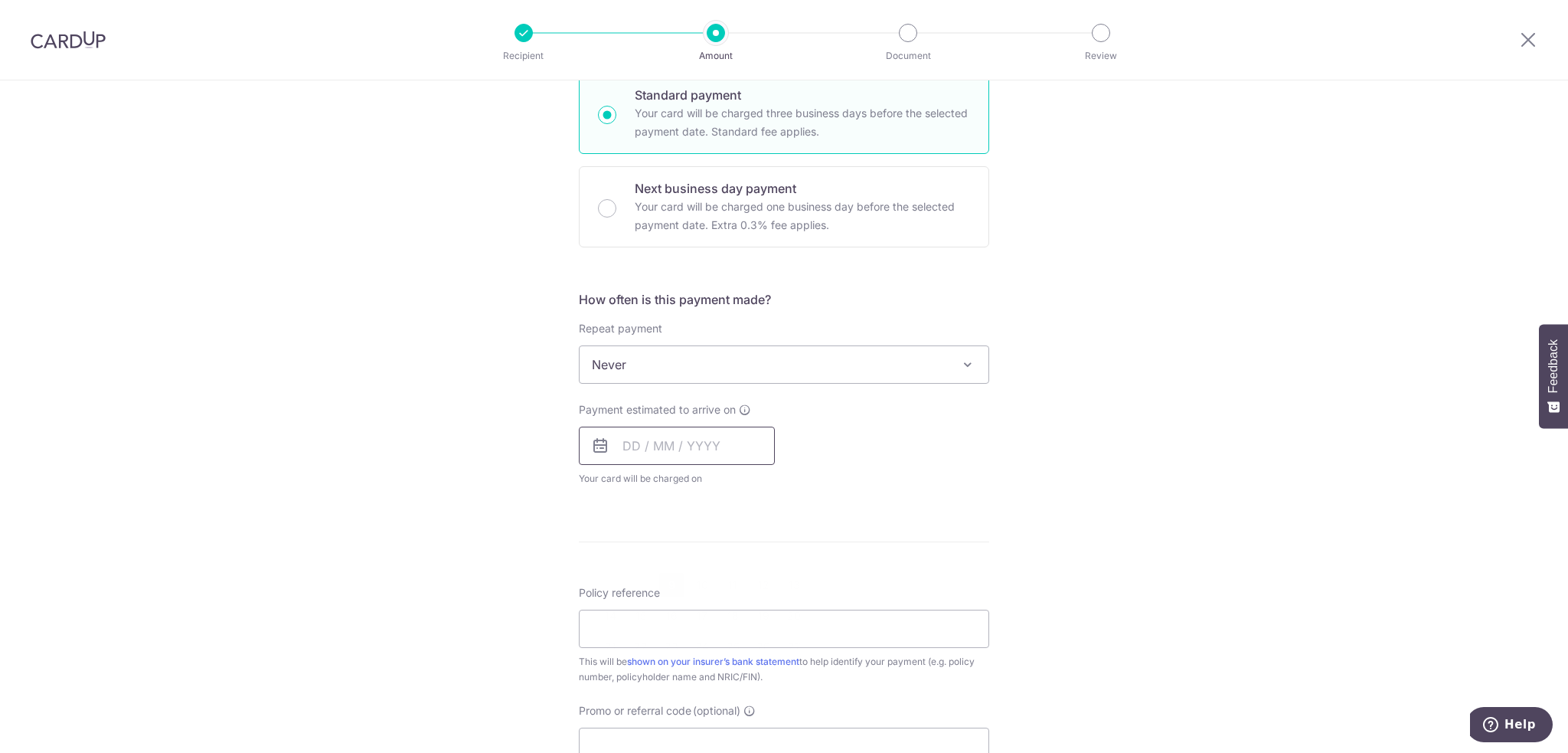
click at [750, 437] on input "text" at bounding box center [676, 446] width 196 height 38
click at [742, 673] on table "Sun Mon Tue Wed Thu Fri Sat 1 2 3 4 5 6 7 8 9 10 11 12 13 14 15 16 17 18 19 20 …" at bounding box center [702, 600] width 214 height 184
click at [802, 607] on td "20" at bounding box center [794, 615] width 30 height 30
type input "[DATE]"
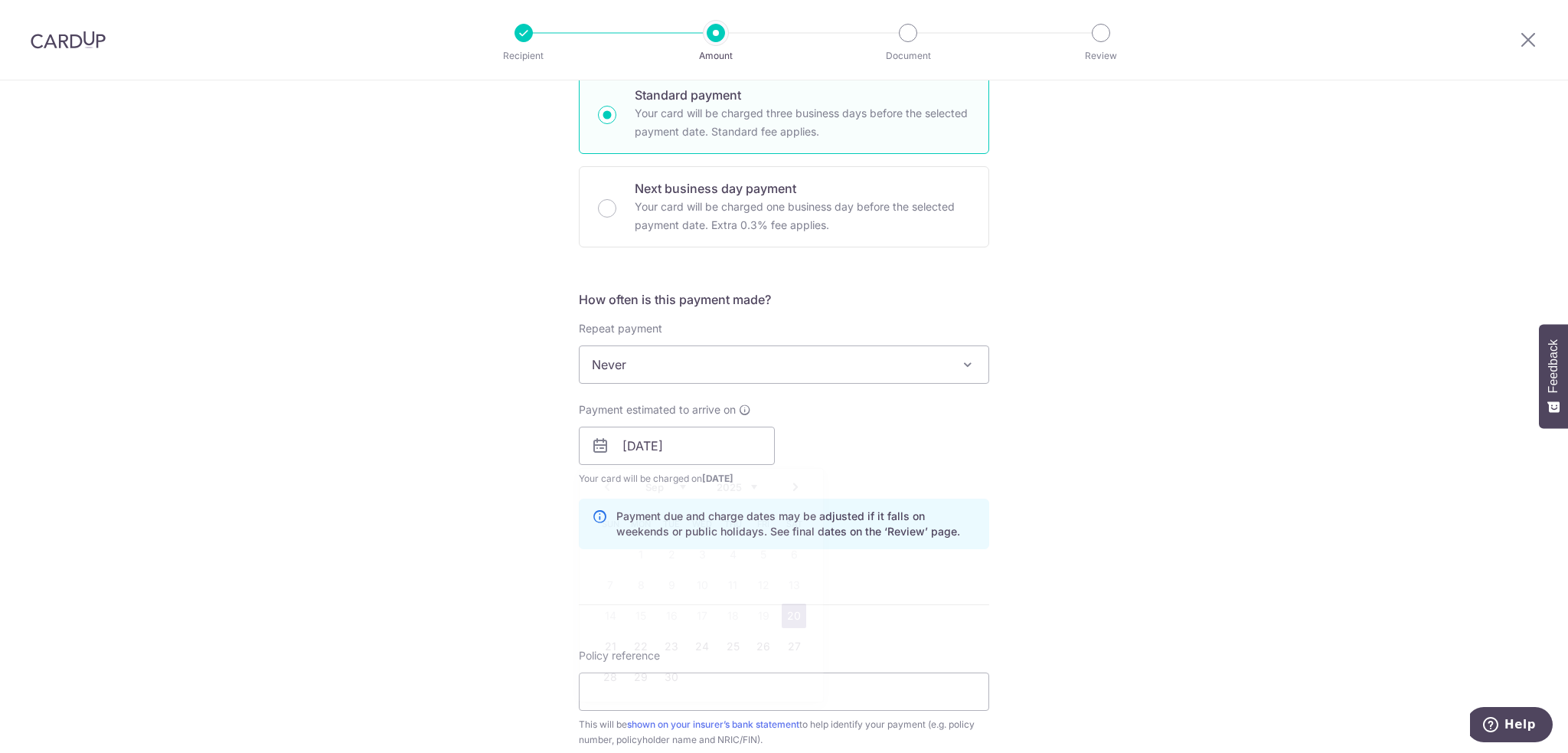
click at [793, 615] on link "20" at bounding box center [794, 615] width 24 height 24
click at [1130, 467] on div "Tell us more about your payment Enter payment amount SGD 4,634.48 4634.48 Selec…" at bounding box center [784, 421] width 1568 height 1449
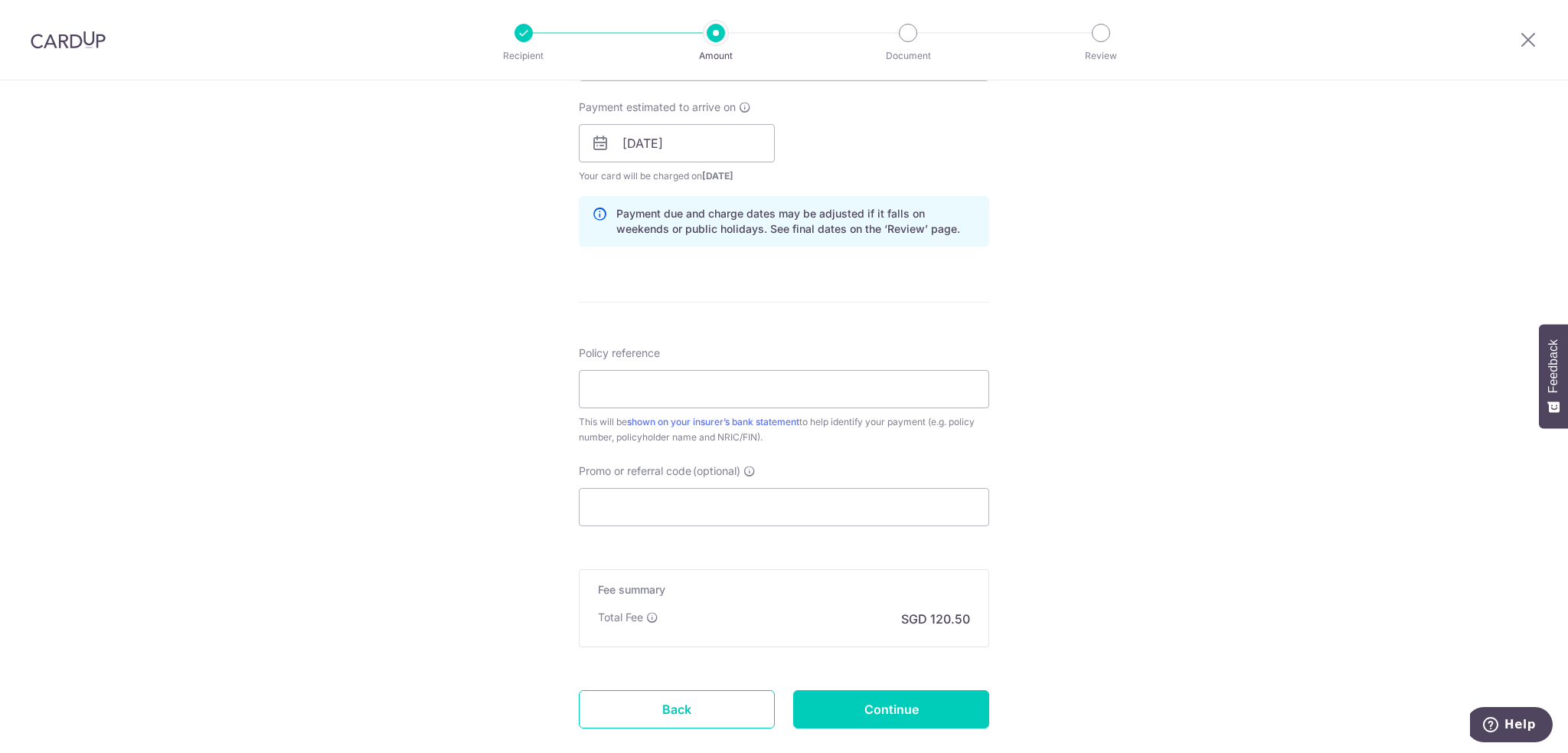
scroll to position [689, 0]
click at [698, 381] on input "Policy reference" at bounding box center [784, 386] width 411 height 38
paste input "L539037890 Willard Ng S8845537A"
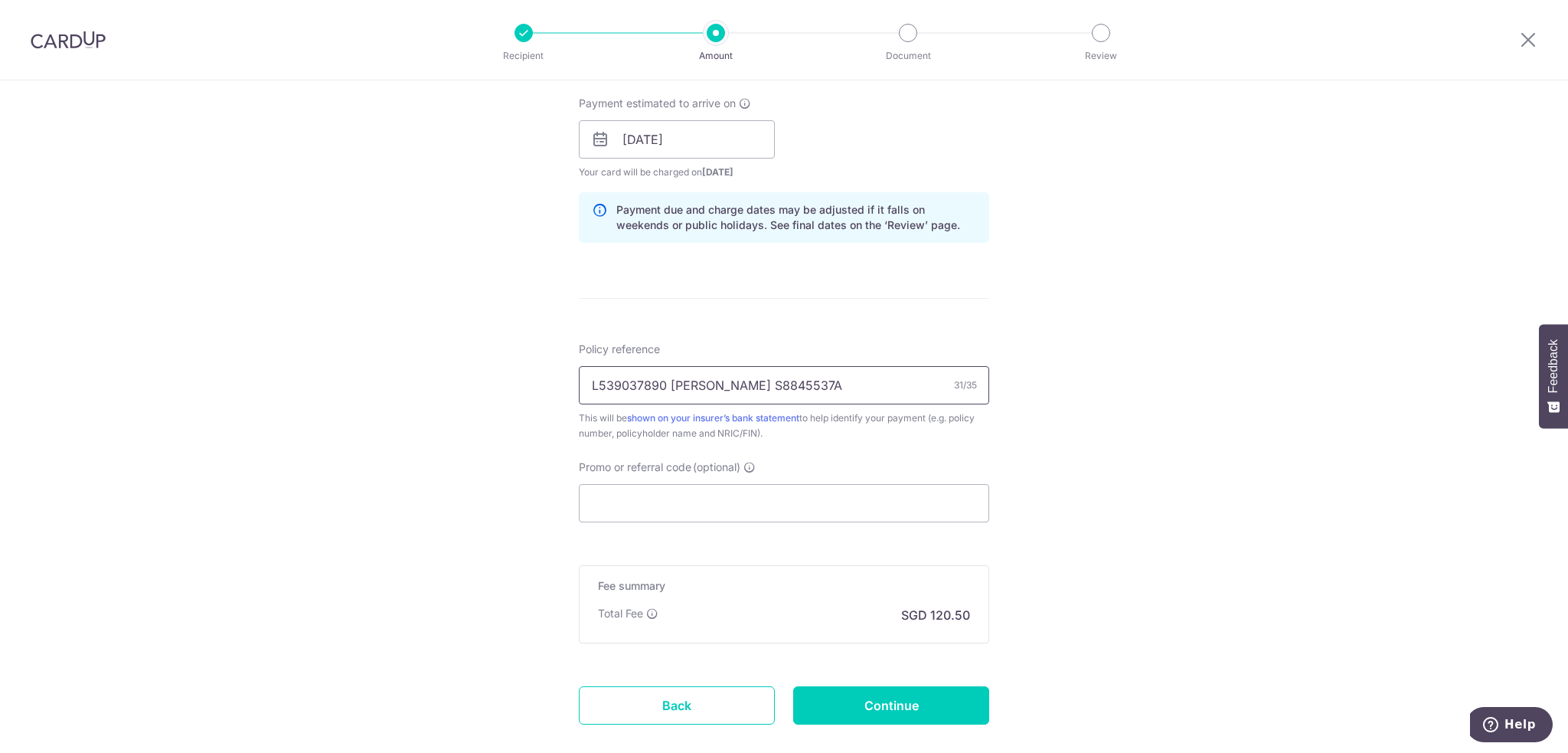
type input "L539037890 [PERSON_NAME] S8845537A"
click at [1096, 358] on div "Tell us more about your payment Enter payment amount SGD 4,634.48 4634.48 Selec…" at bounding box center [784, 115] width 1568 height 1449
click at [737, 485] on input "Promo or referral code (optional)" at bounding box center [784, 503] width 411 height 38
paste input "GET225"
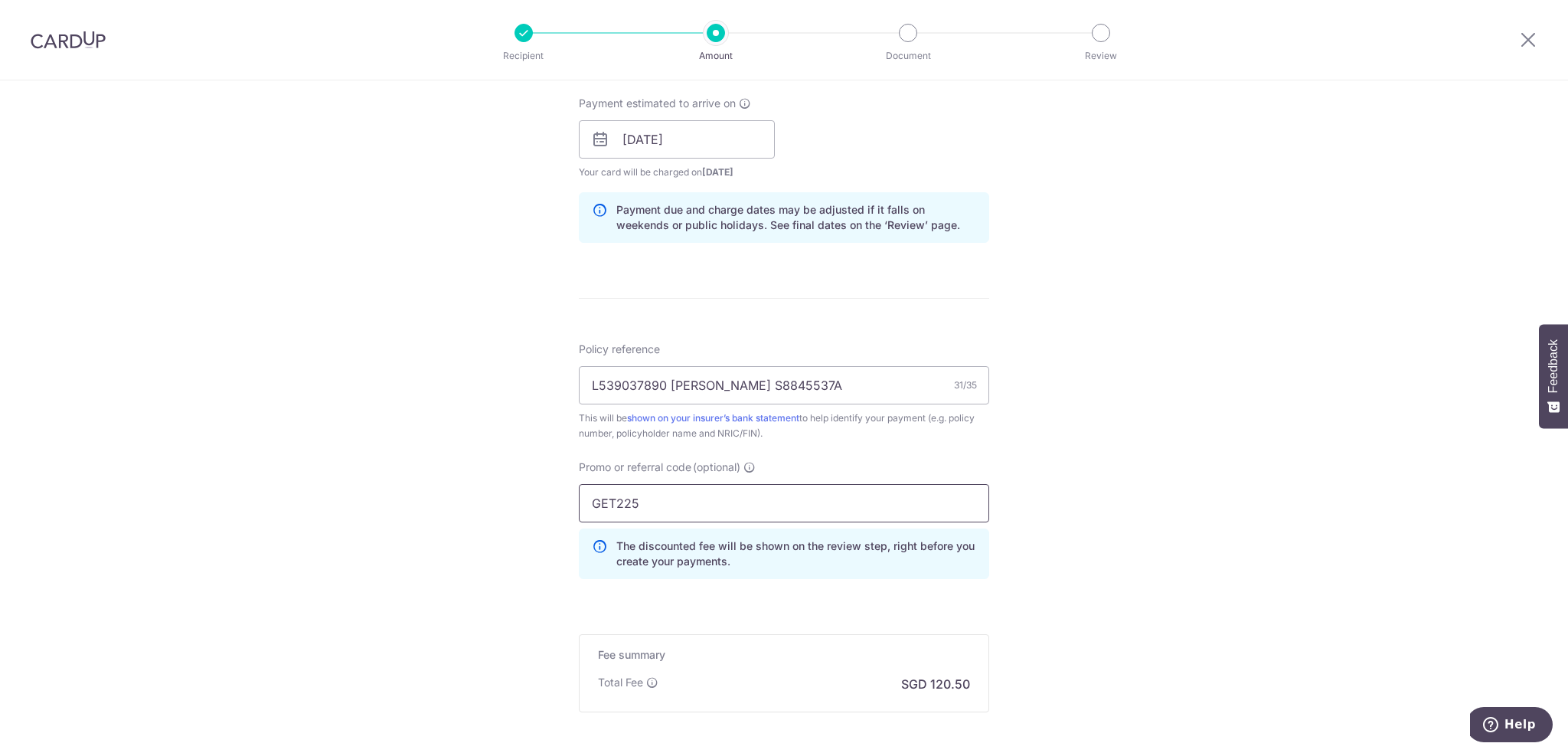
type input "GET225"
click at [1044, 454] on div "Tell us more about your payment Enter payment amount SGD 4,634.48 4634.48 Selec…" at bounding box center [784, 149] width 1568 height 1517
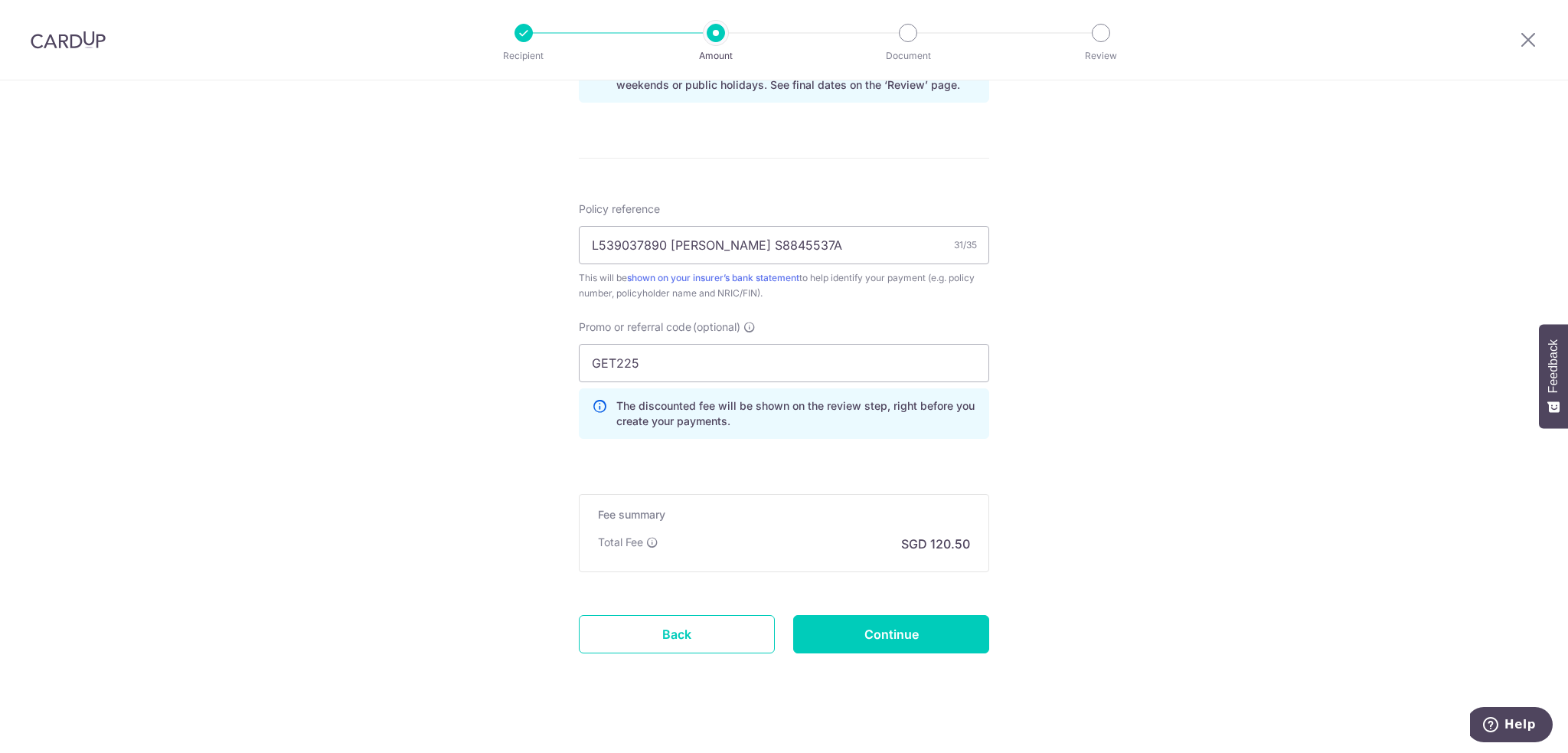
scroll to position [843, 0]
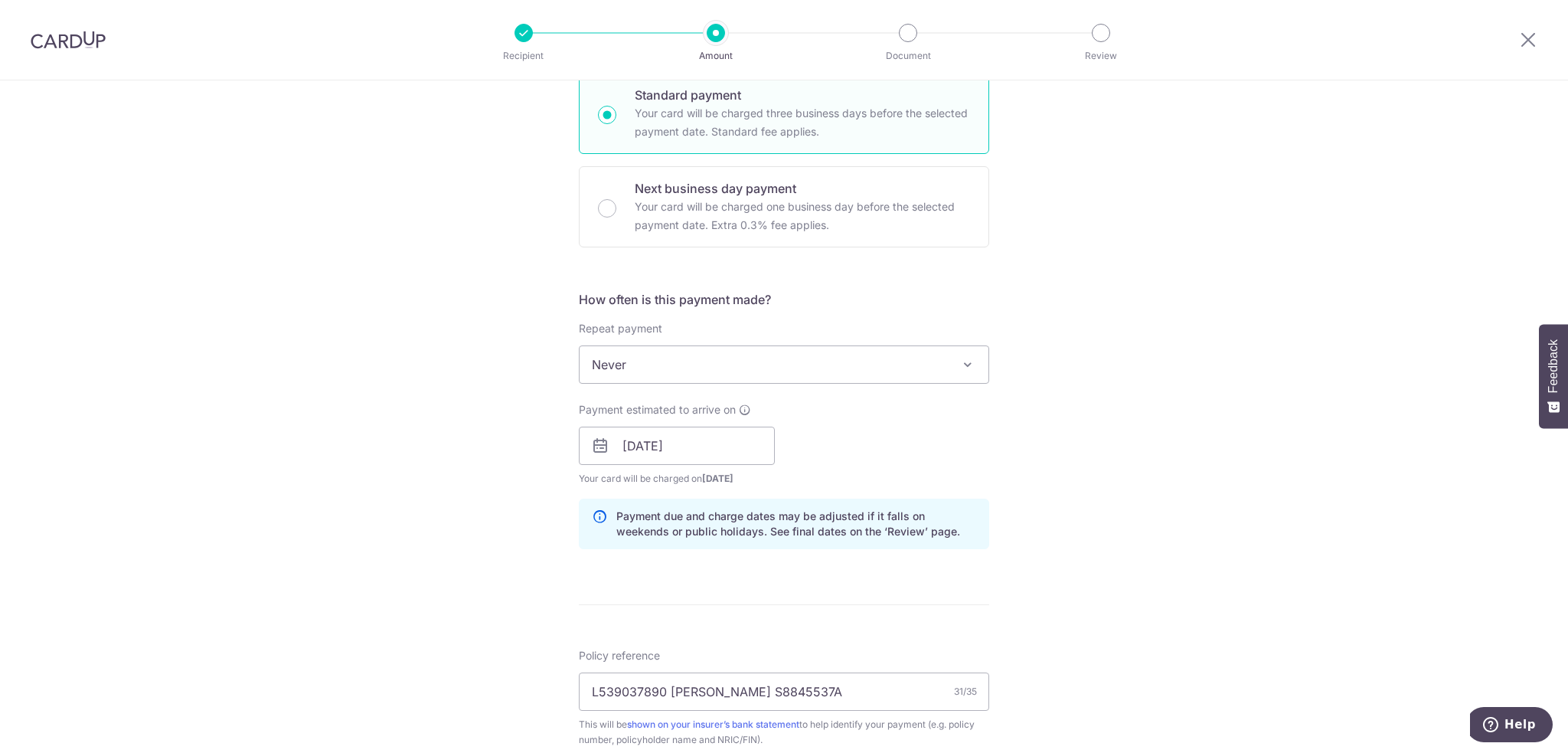
click at [1074, 491] on div "Tell us more about your payment Enter payment amount SGD 4,634.48 4634.48 Selec…" at bounding box center [784, 455] width 1568 height 1517
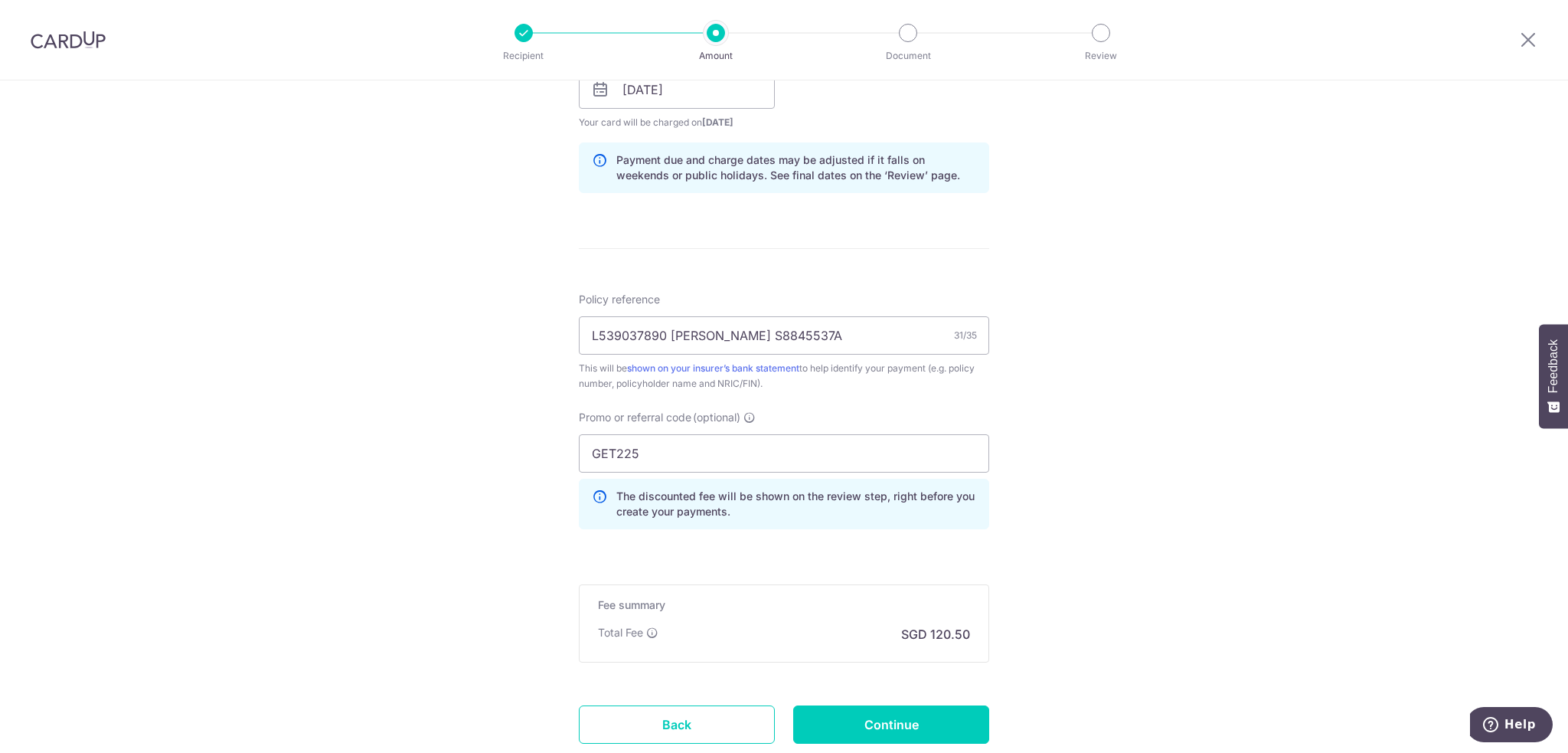
scroll to position [766, 0]
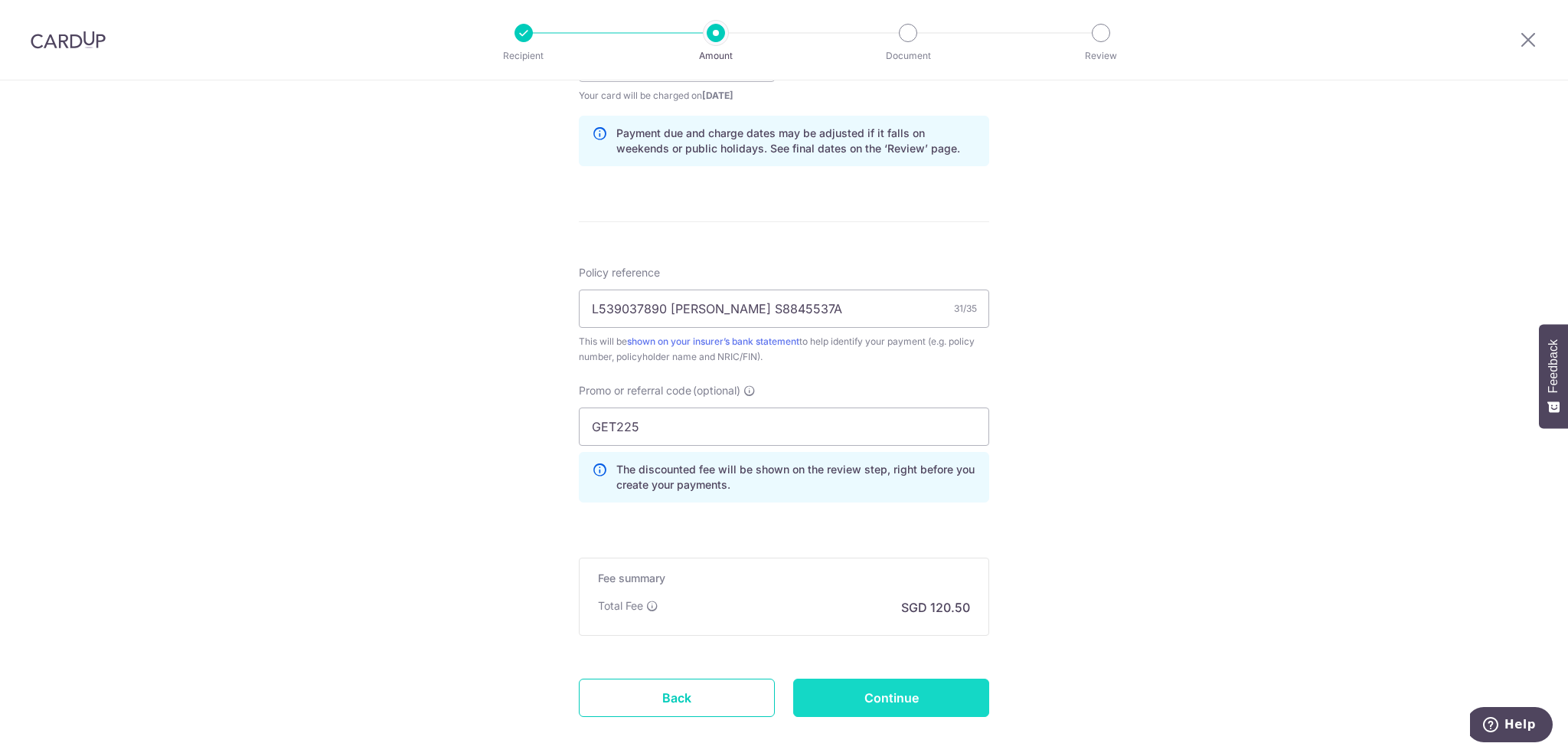
click at [895, 697] on input "Continue" at bounding box center [891, 698] width 196 height 38
type input "Create Schedule"
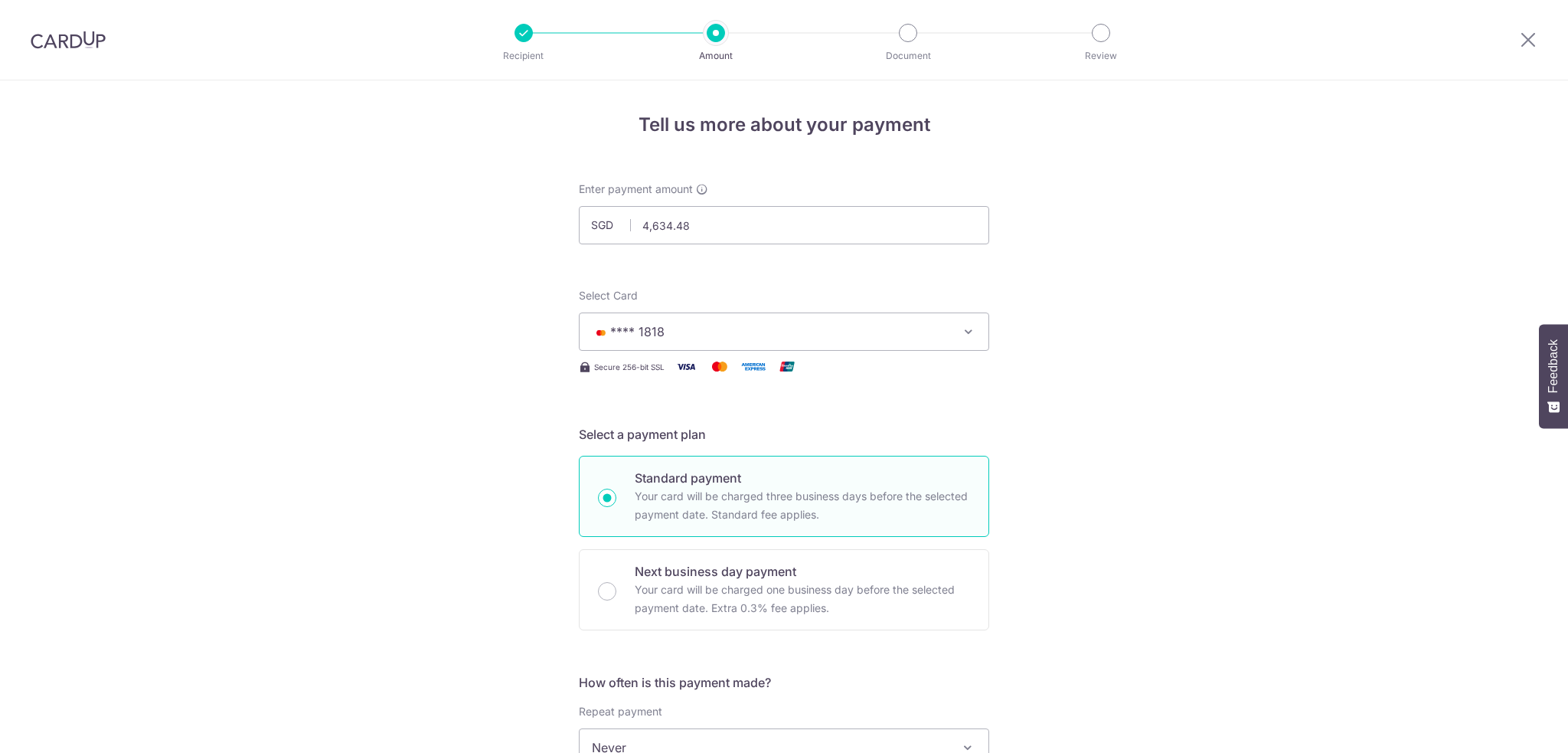
scroll to position [864, 0]
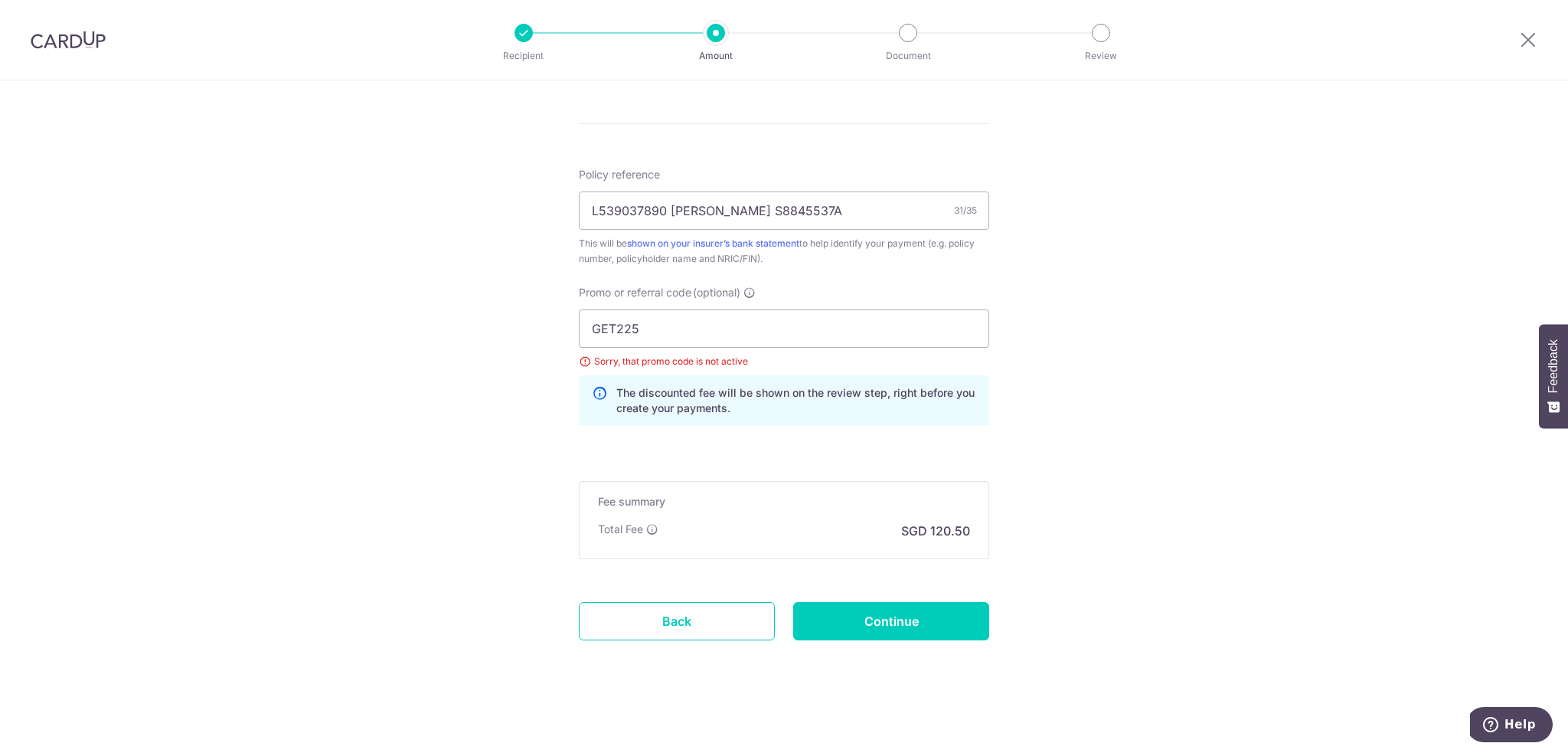
drag, startPoint x: 724, startPoint y: 335, endPoint x: 463, endPoint y: 333, distance: 261.0
paste input "OFF"
type input "OFF225"
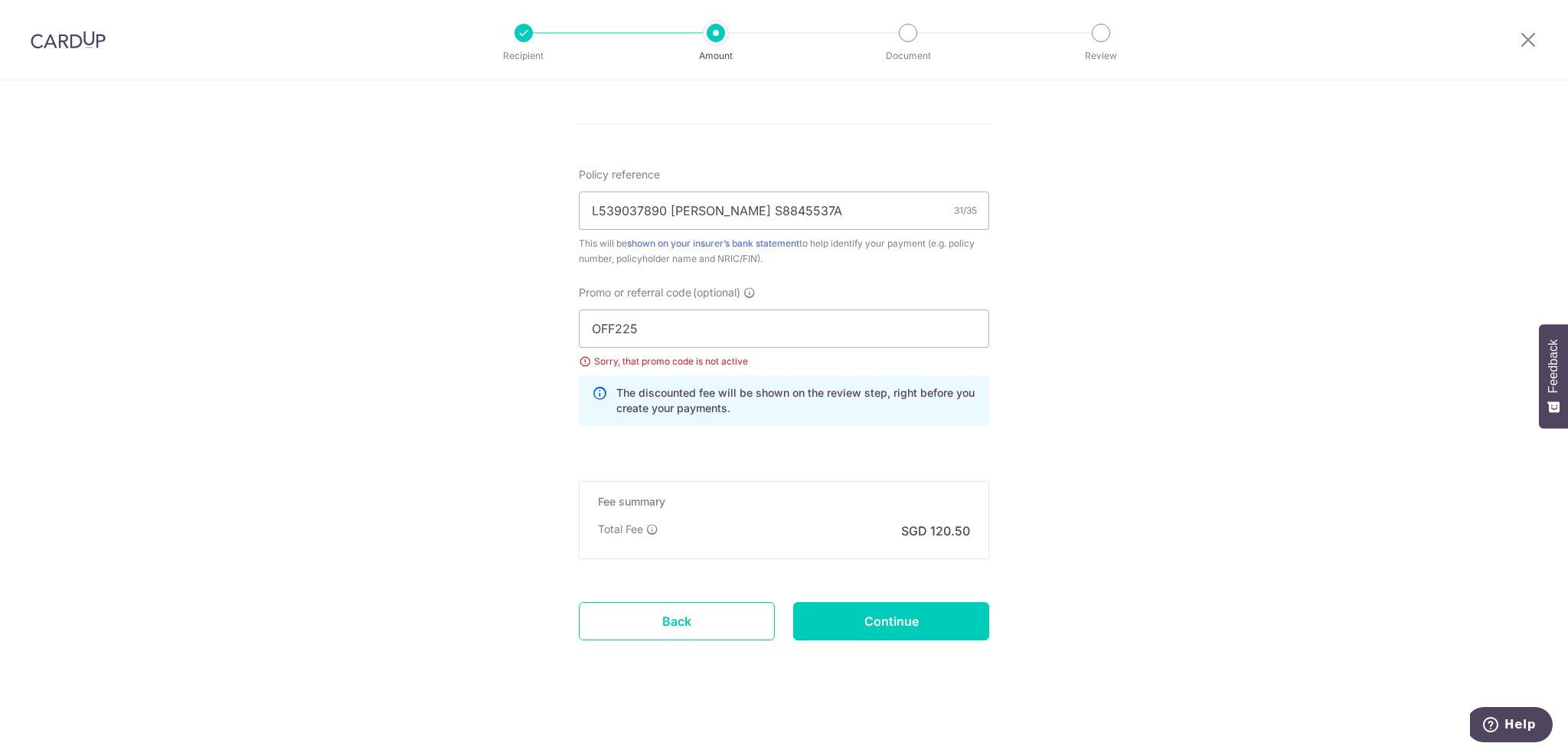
click at [898, 615] on input "Continue" at bounding box center [891, 622] width 196 height 38
type input "Update Schedule"
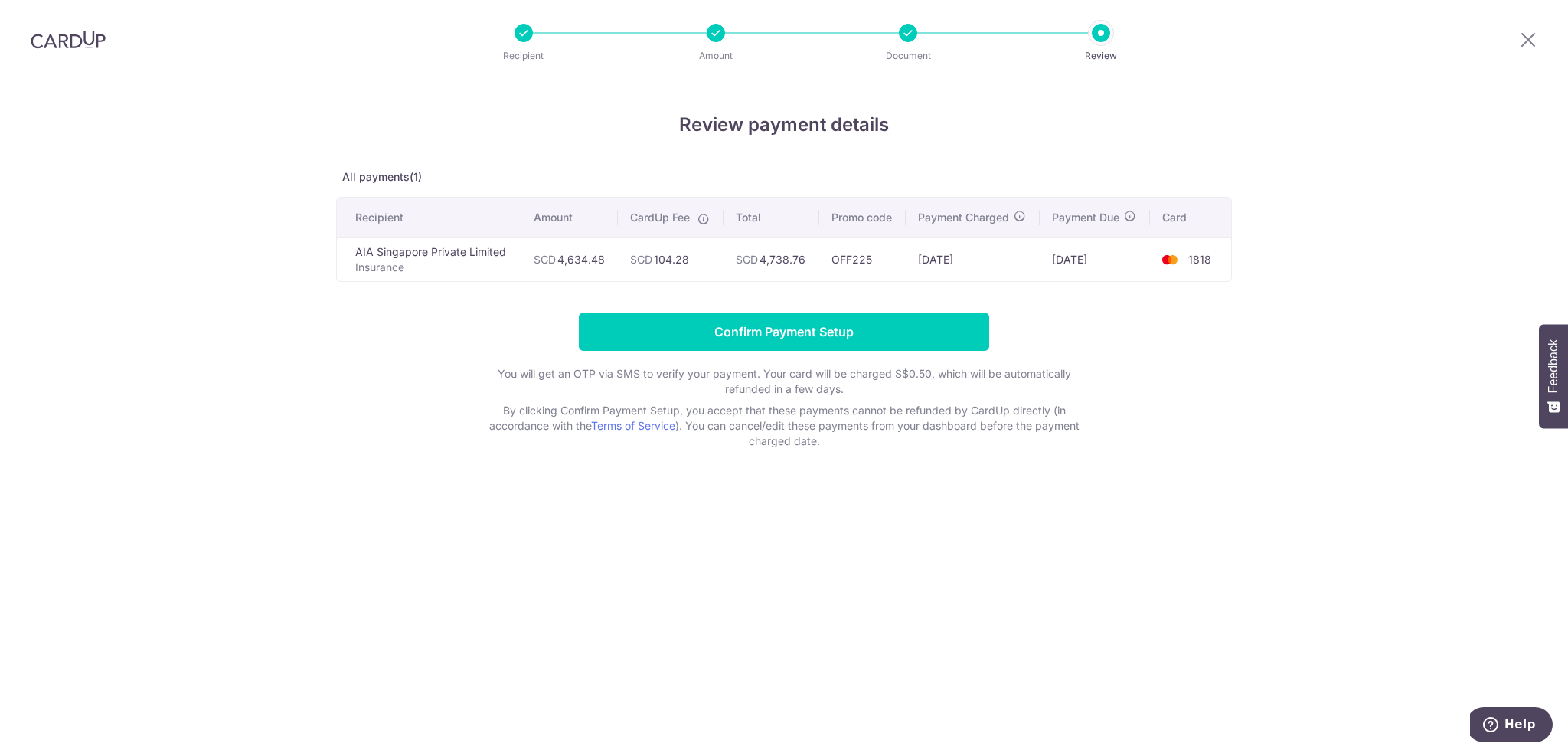
click at [882, 22] on div "Recipient Amount Document Review" at bounding box center [812, 40] width 657 height 80
click at [1528, 35] on icon at bounding box center [1528, 39] width 18 height 19
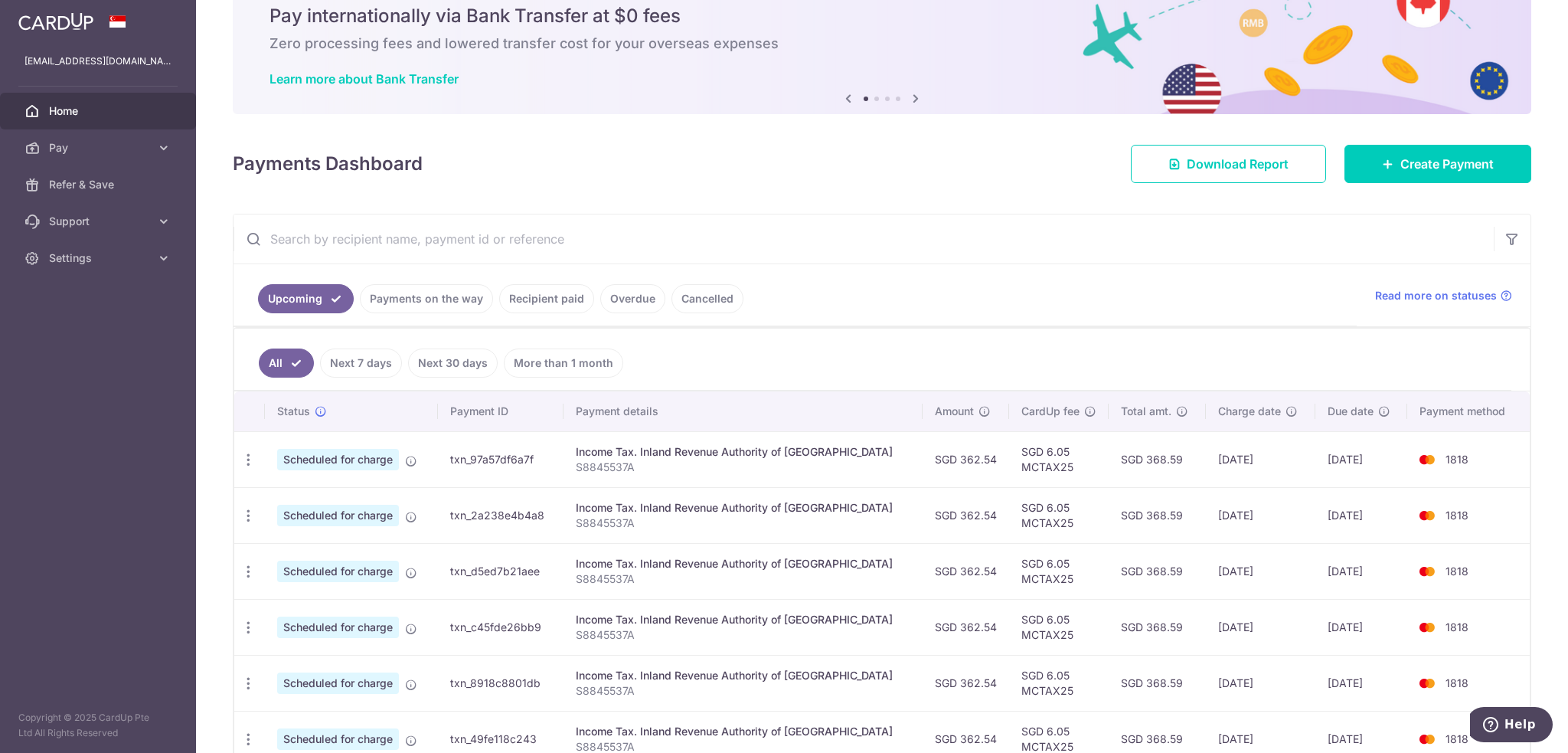
scroll to position [153, 0]
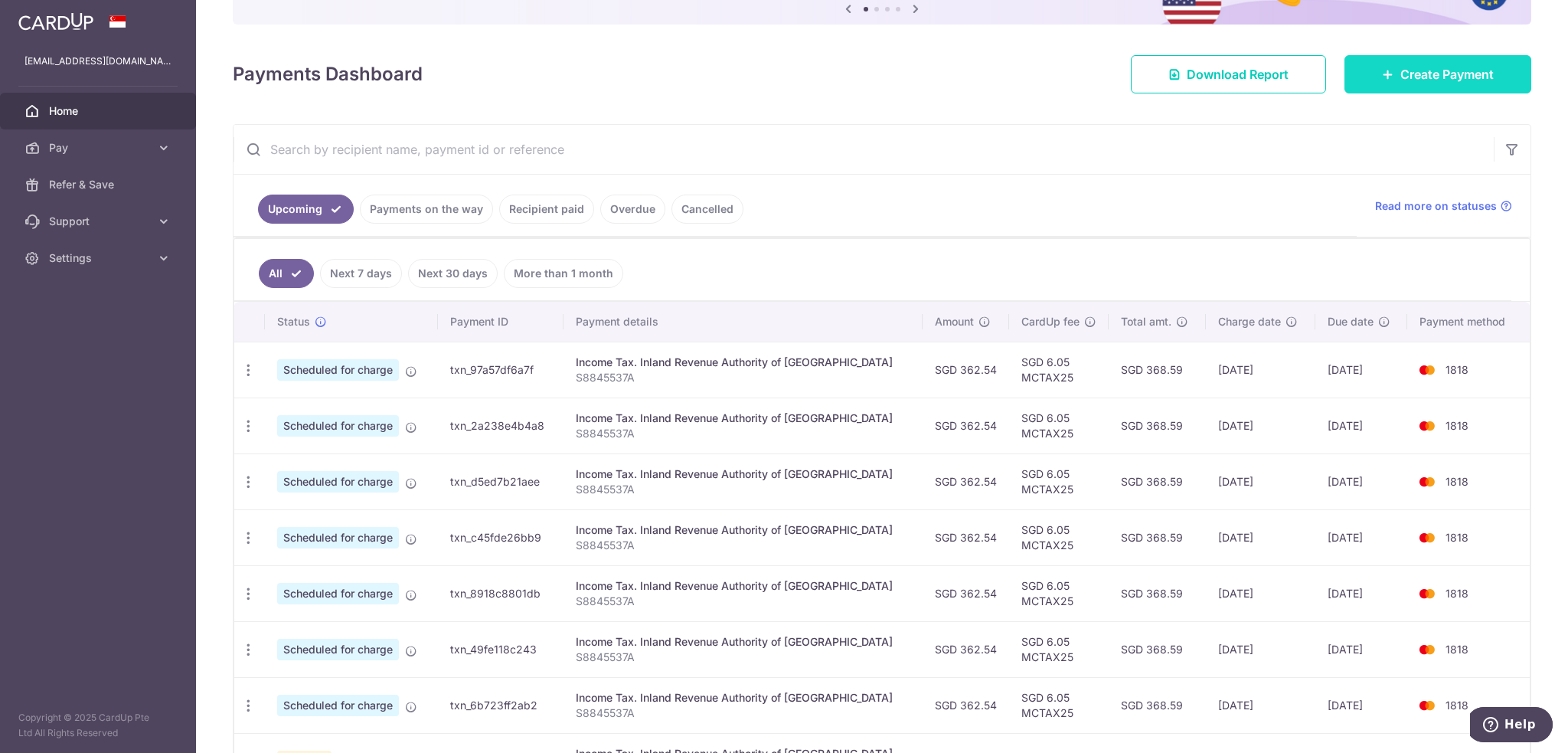
click at [1412, 74] on span "Create Payment" at bounding box center [1447, 74] width 93 height 18
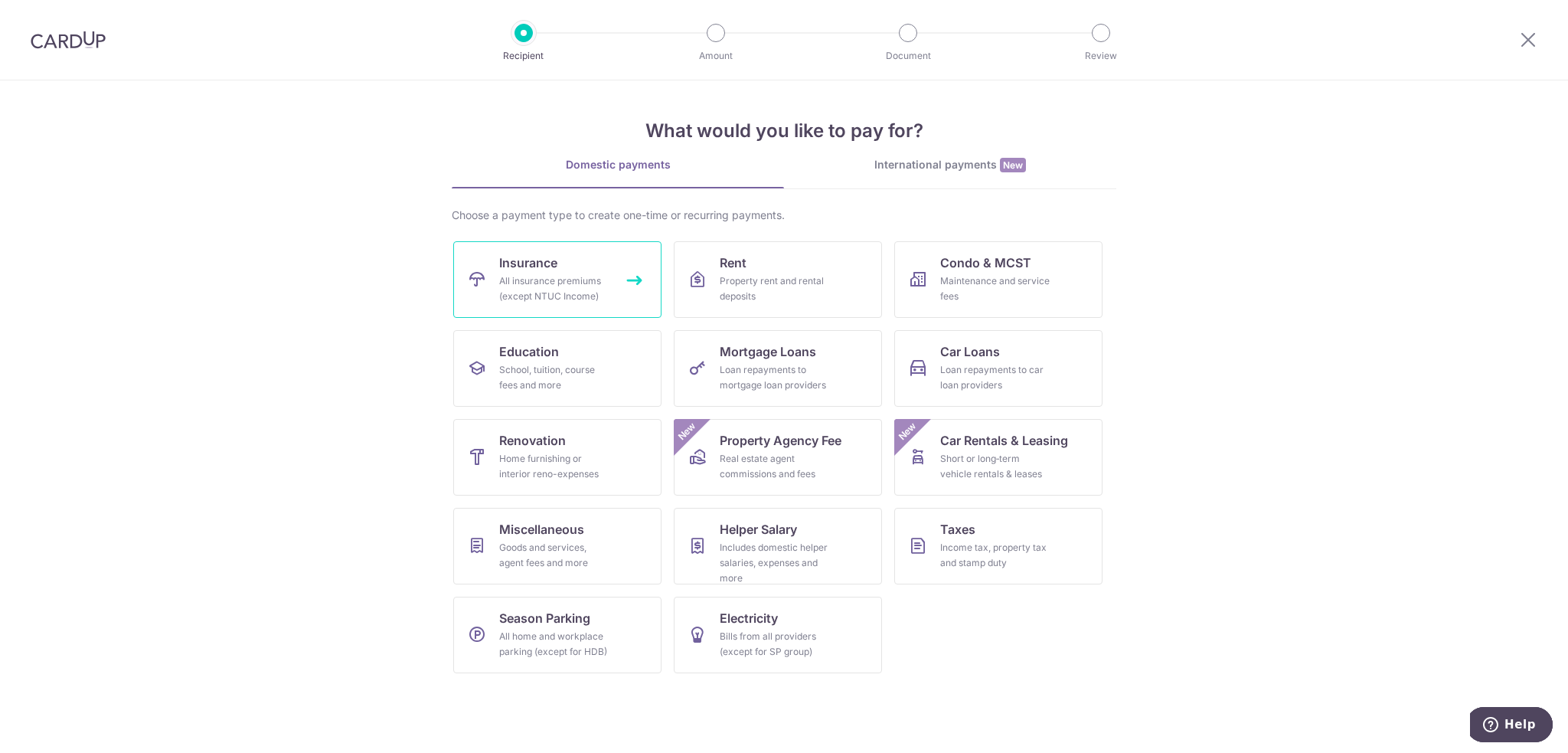
click at [582, 271] on link "Insurance All insurance premiums (except NTUC Income)" at bounding box center [557, 279] width 208 height 77
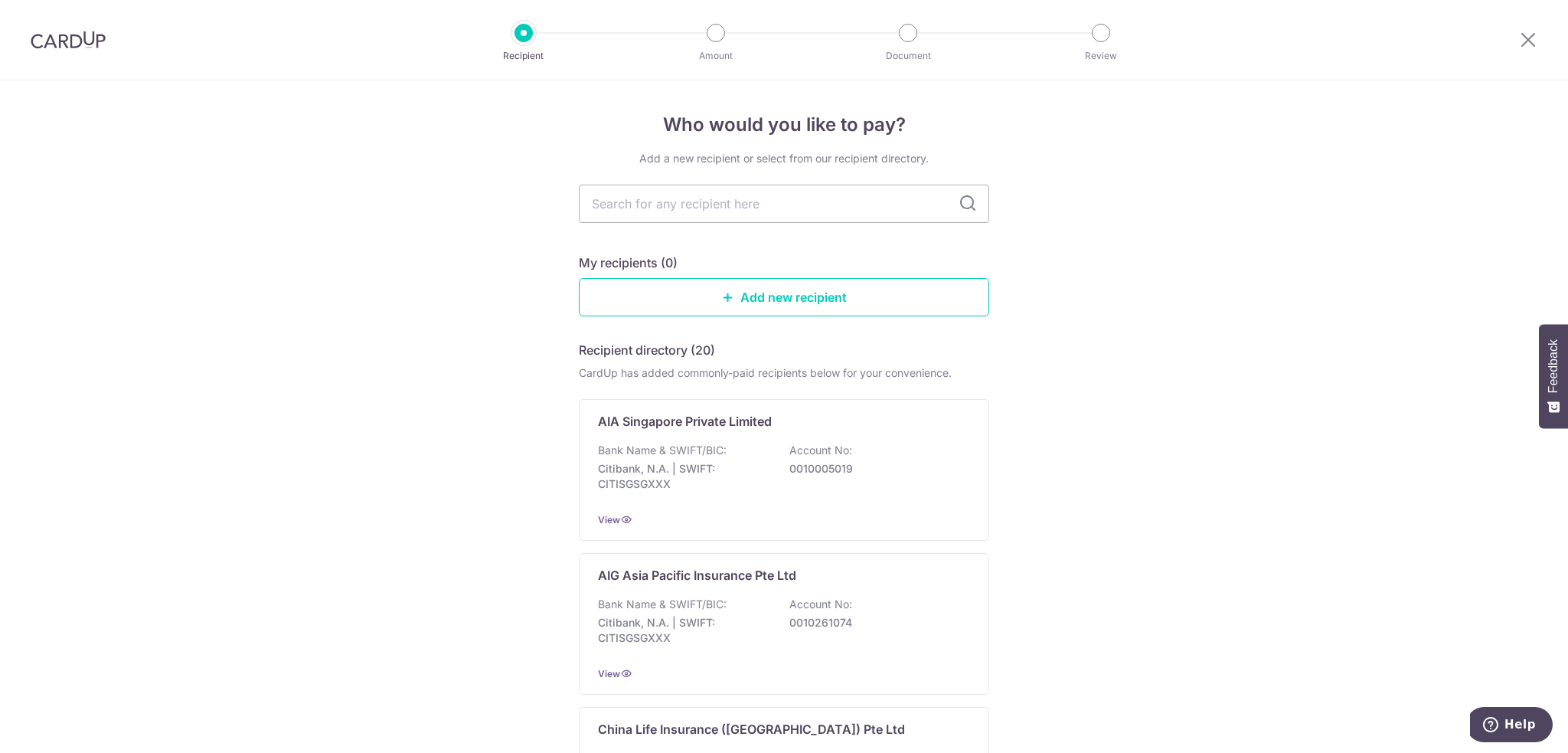
click at [674, 448] on p "Bank Name & SWIFT/BIC:" at bounding box center [662, 451] width 129 height 16
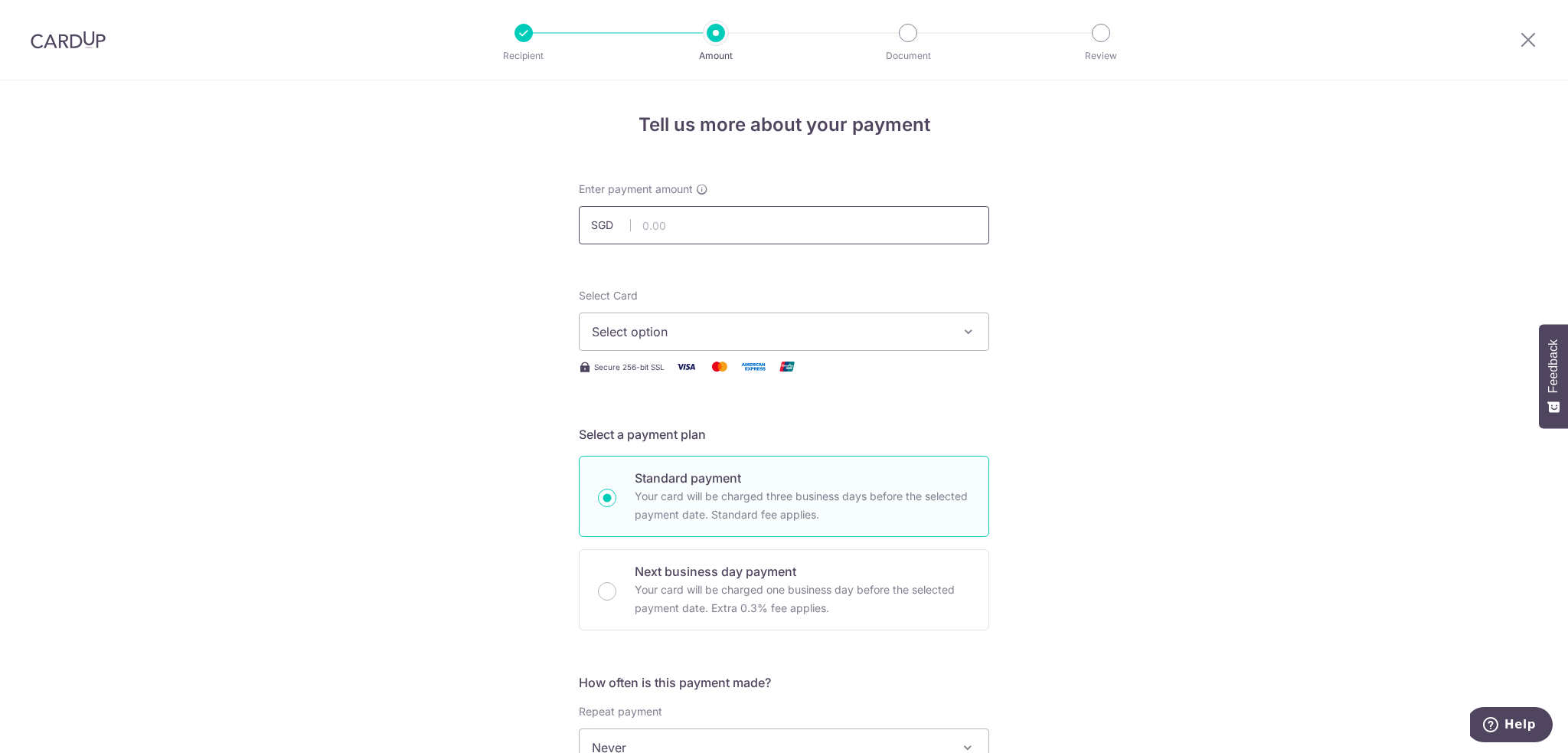
click at [783, 239] on input "text" at bounding box center [784, 225] width 411 height 38
paste input "4,532.50"
type input "4,532.50"
click at [729, 319] on button "Select option" at bounding box center [784, 332] width 411 height 38
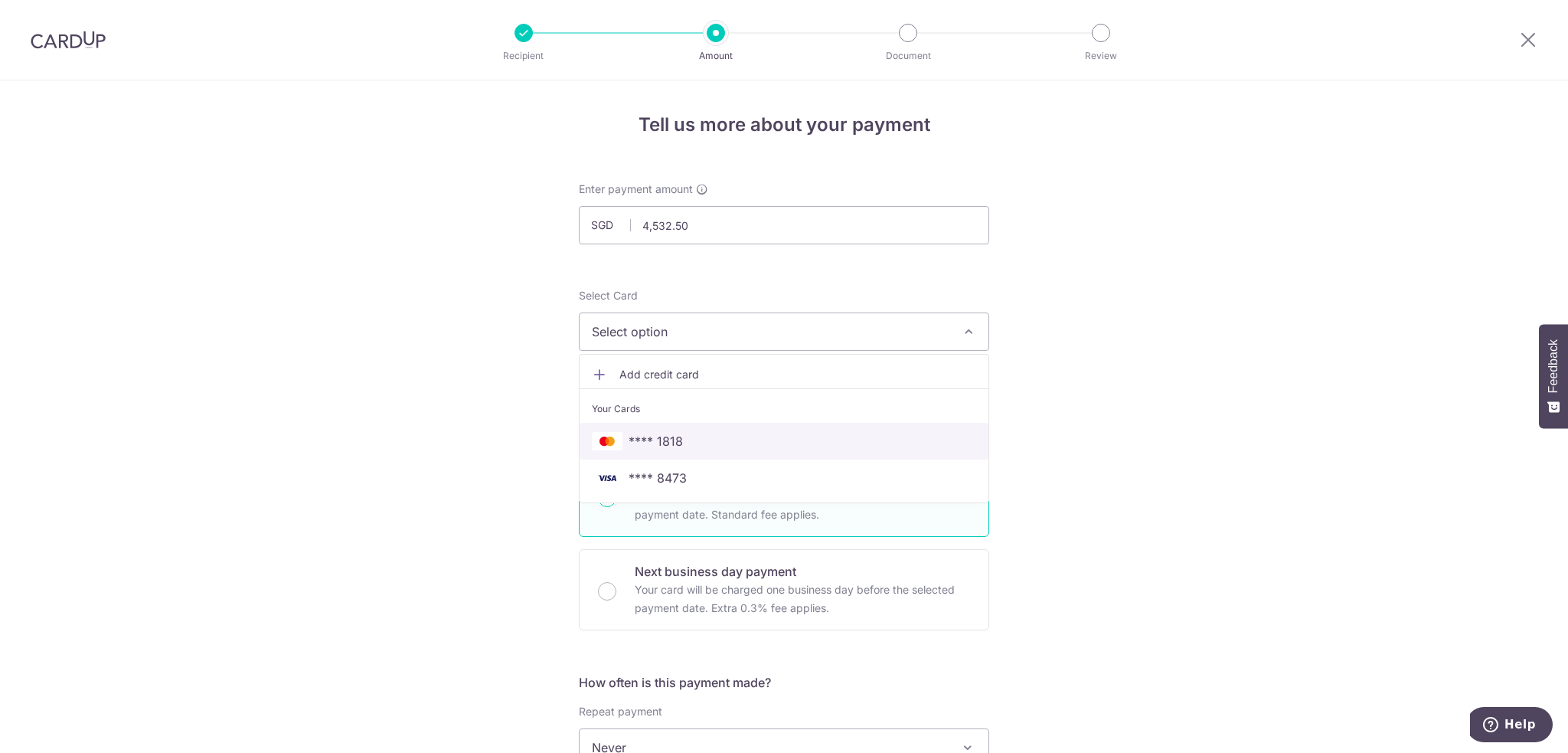
click at [653, 444] on span "**** 1818" at bounding box center [655, 440] width 54 height 18
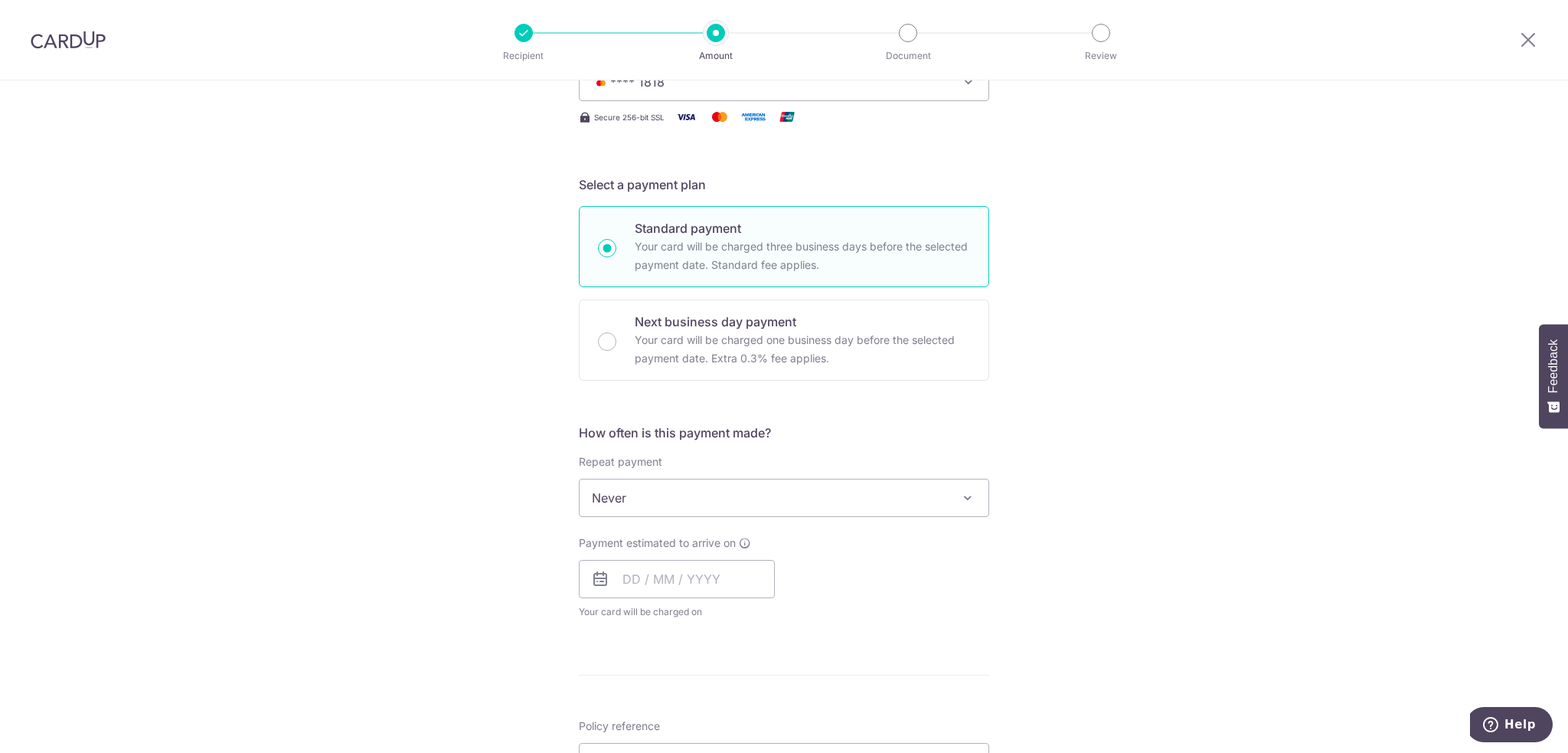
scroll to position [383, 0]
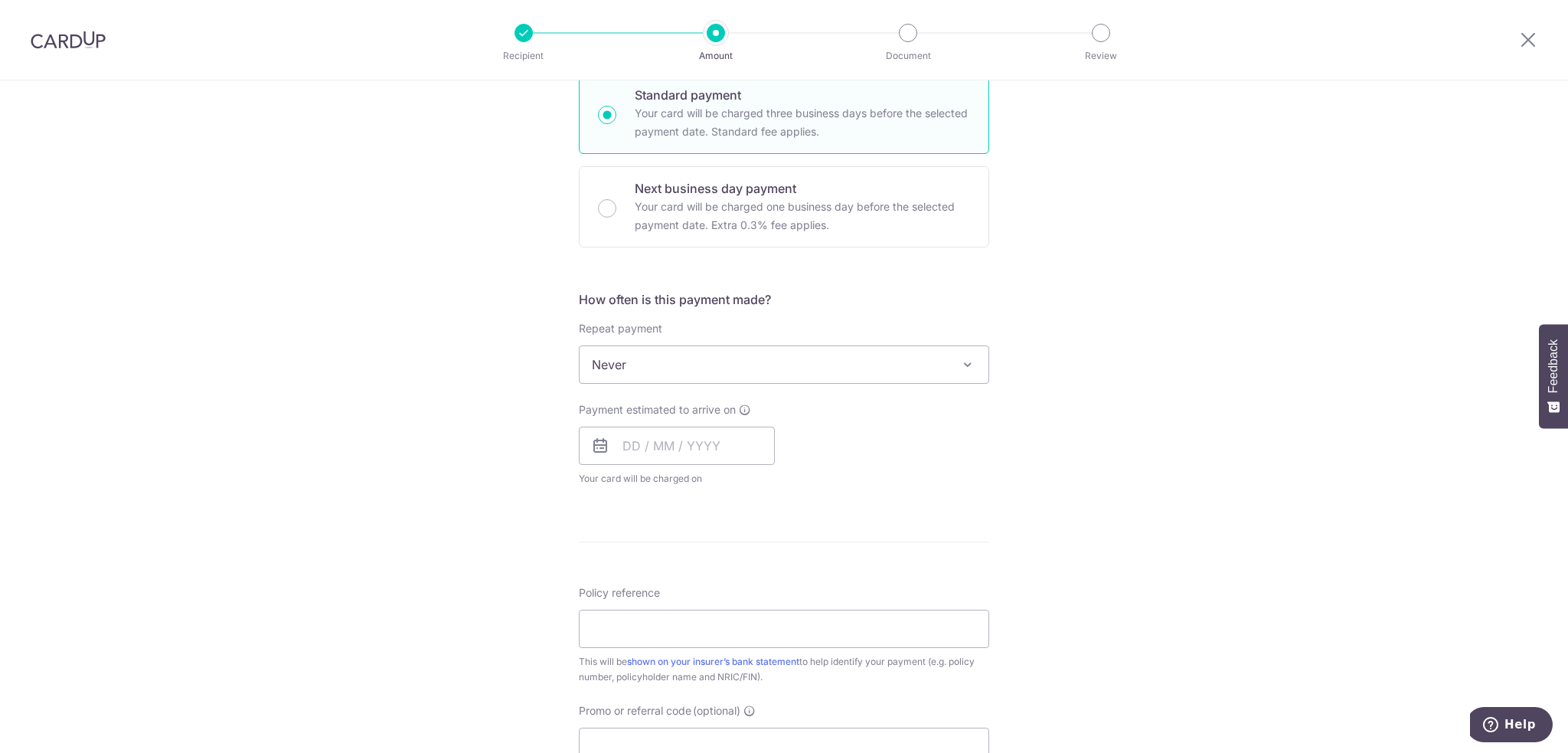
click at [732, 364] on span "Never" at bounding box center [784, 365] width 409 height 37
click at [1049, 493] on div "Tell us more about your payment Enter payment amount SGD 4,532.50 4532.50 Selec…" at bounding box center [784, 390] width 1568 height 1386
click at [680, 440] on input "text" at bounding box center [676, 446] width 196 height 38
drag, startPoint x: 763, startPoint y: 608, endPoint x: 752, endPoint y: 459, distance: 149.4
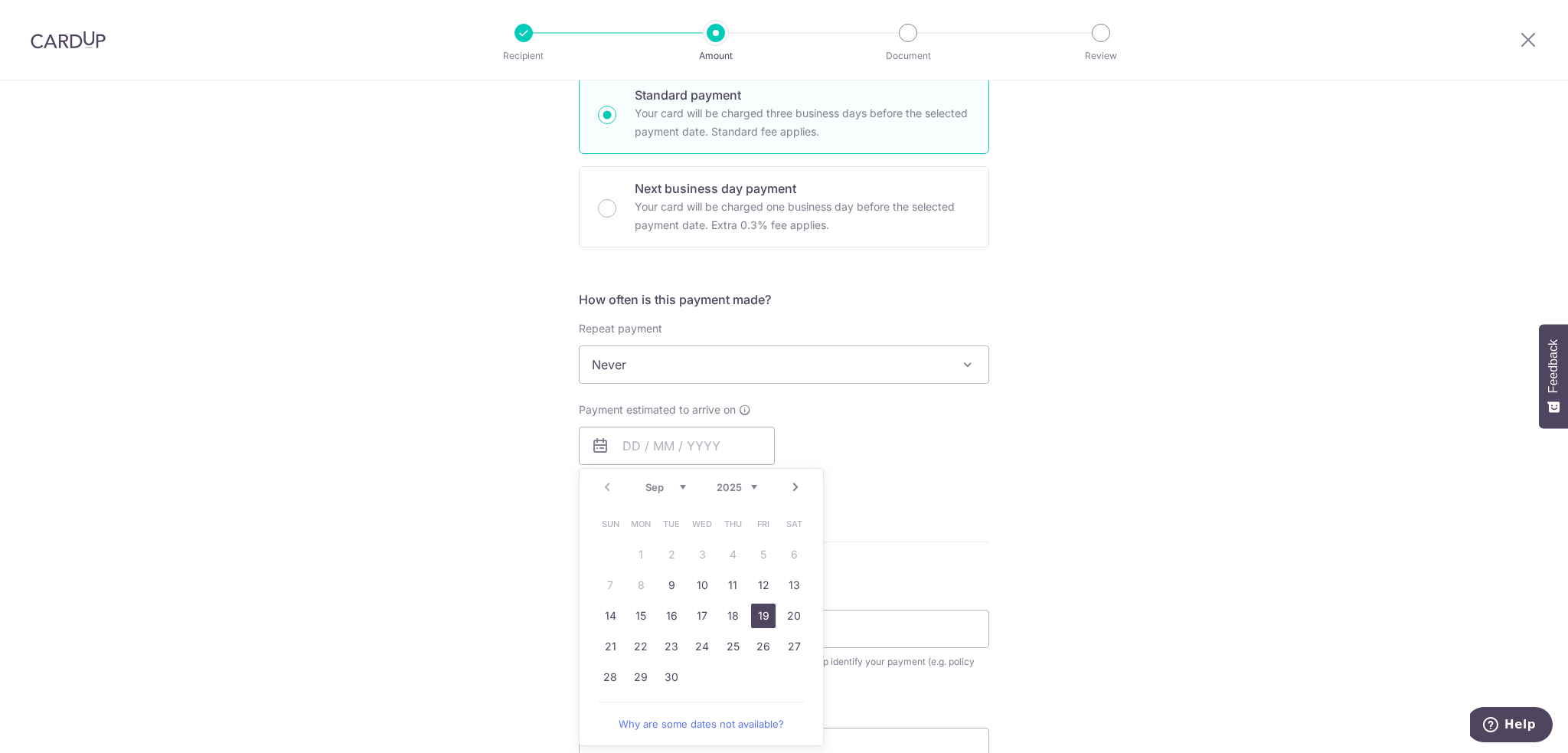
click at [762, 608] on link "19" at bounding box center [763, 615] width 24 height 24
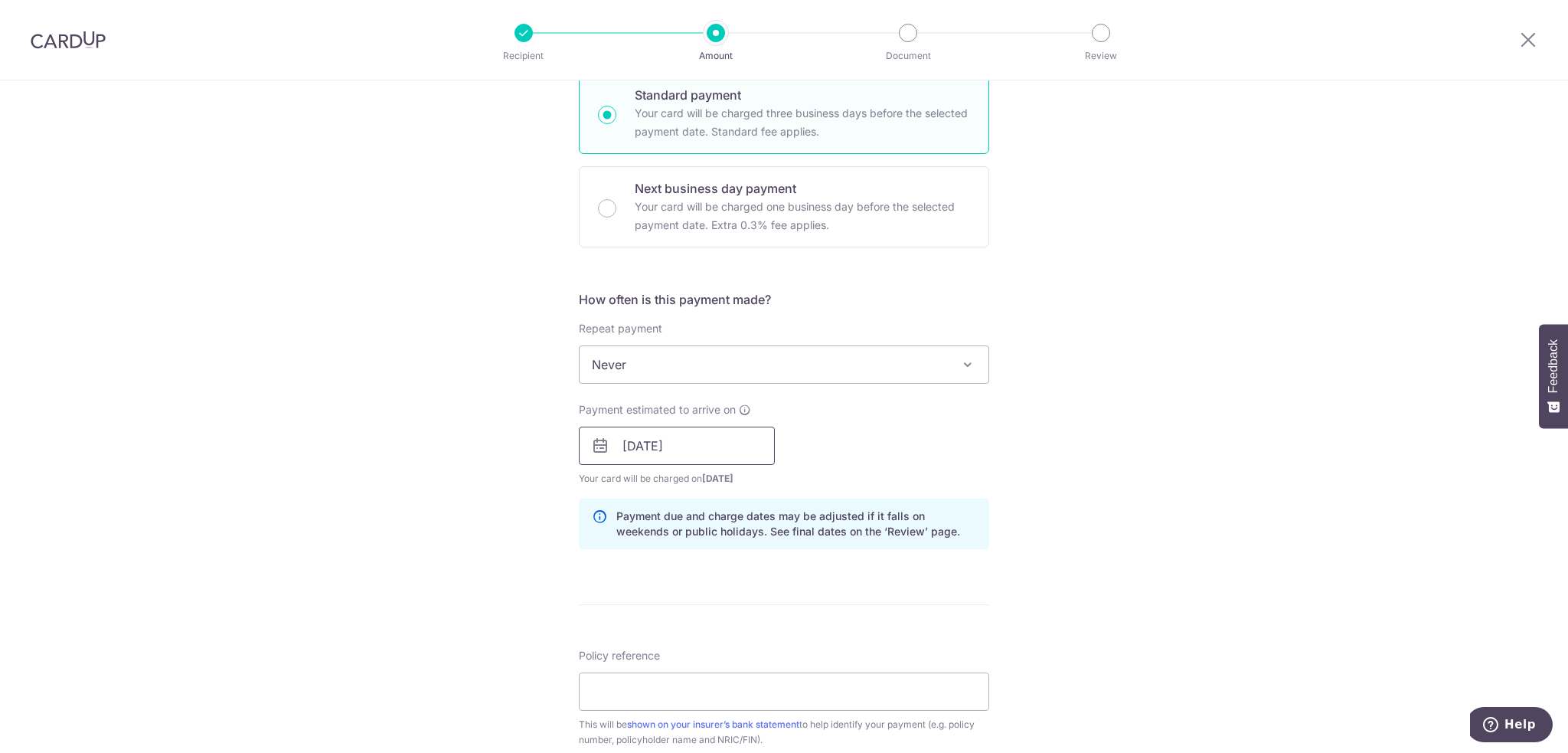
drag, startPoint x: 729, startPoint y: 453, endPoint x: 739, endPoint y: 465, distance: 15.6
click at [727, 453] on input "[DATE]" at bounding box center [676, 446] width 196 height 38
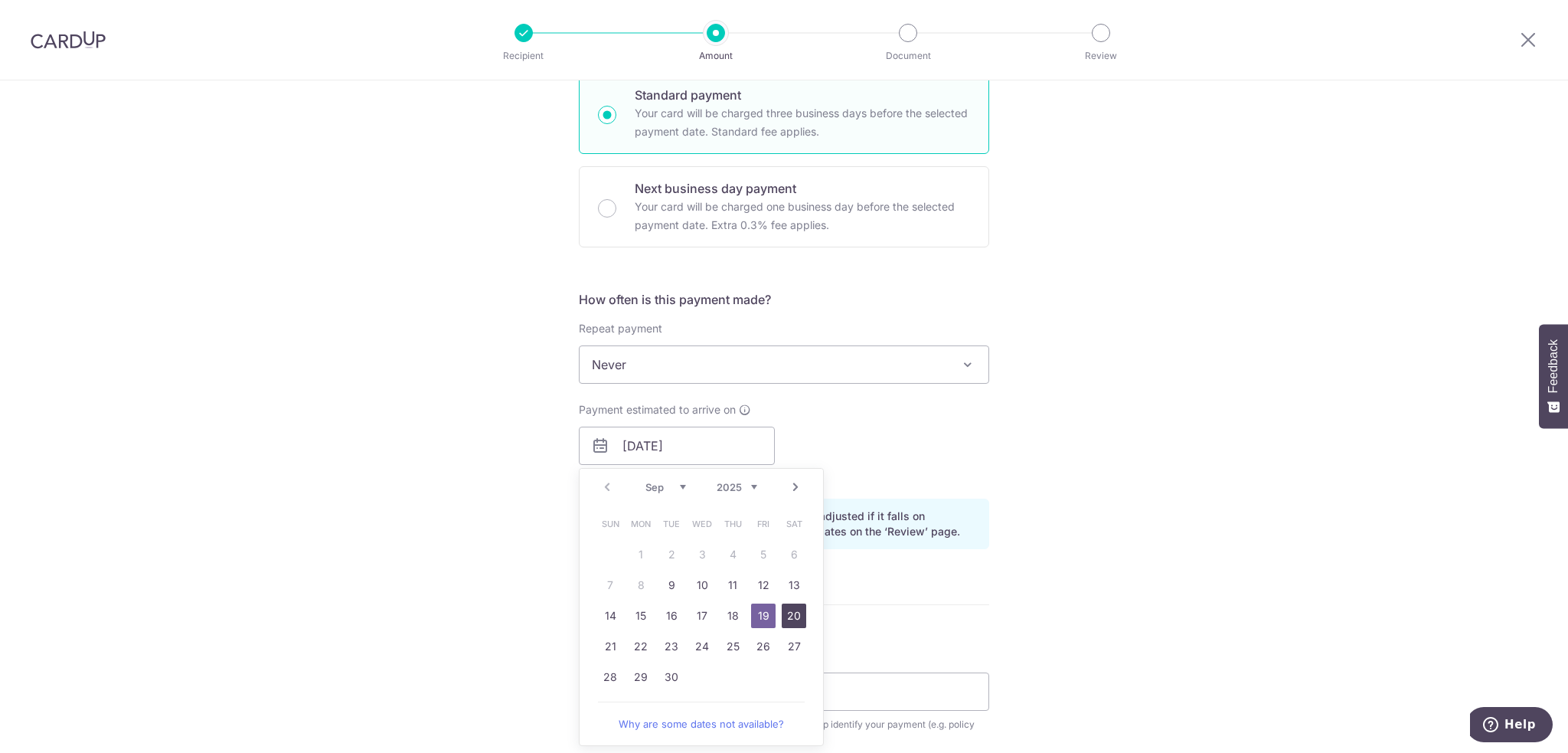
click at [787, 611] on link "20" at bounding box center [794, 615] width 24 height 24
type input "[DATE]"
click at [1043, 418] on div "Tell us more about your payment Enter payment amount SGD 4,532.50 4532.50 Selec…" at bounding box center [784, 421] width 1568 height 1449
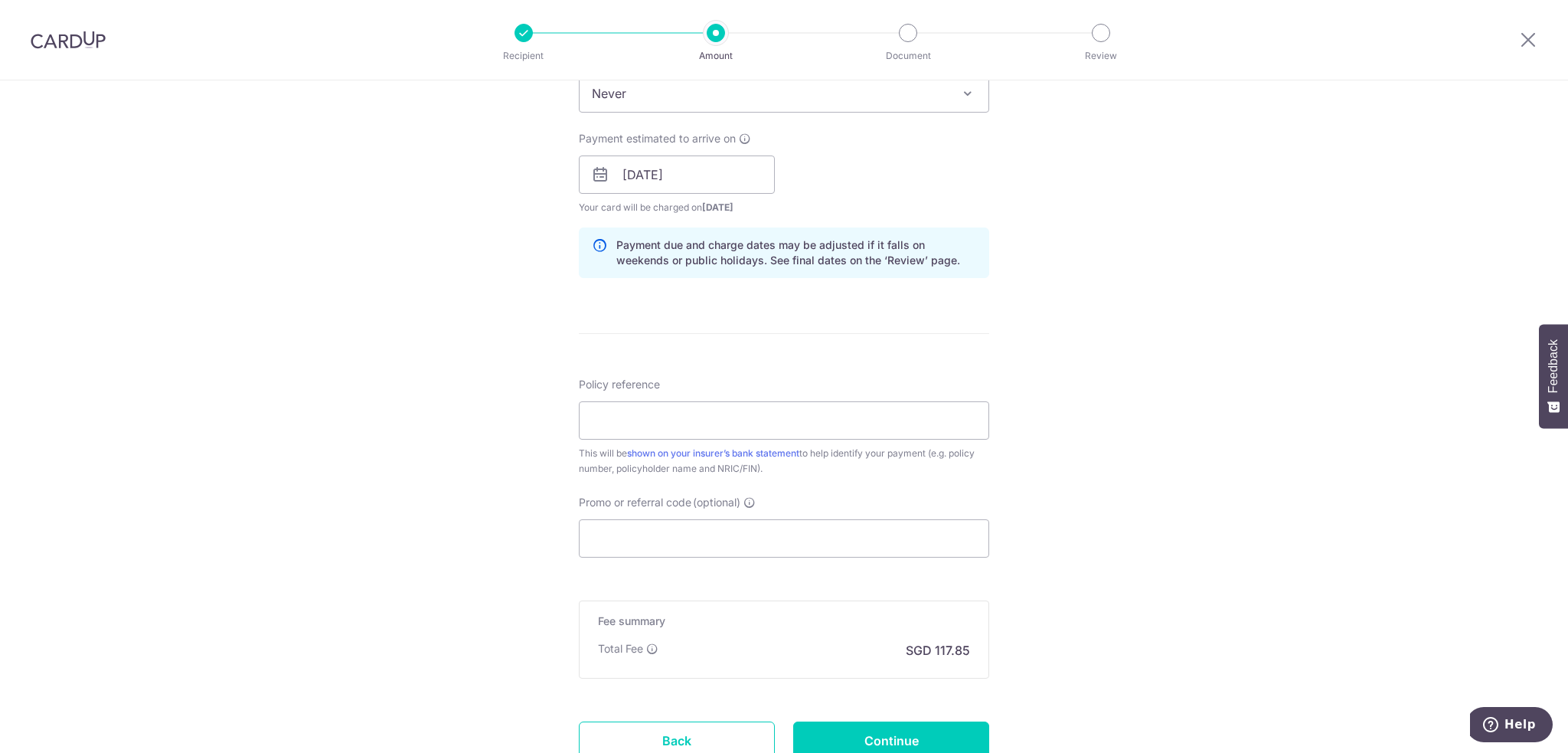
scroll to position [689, 0]
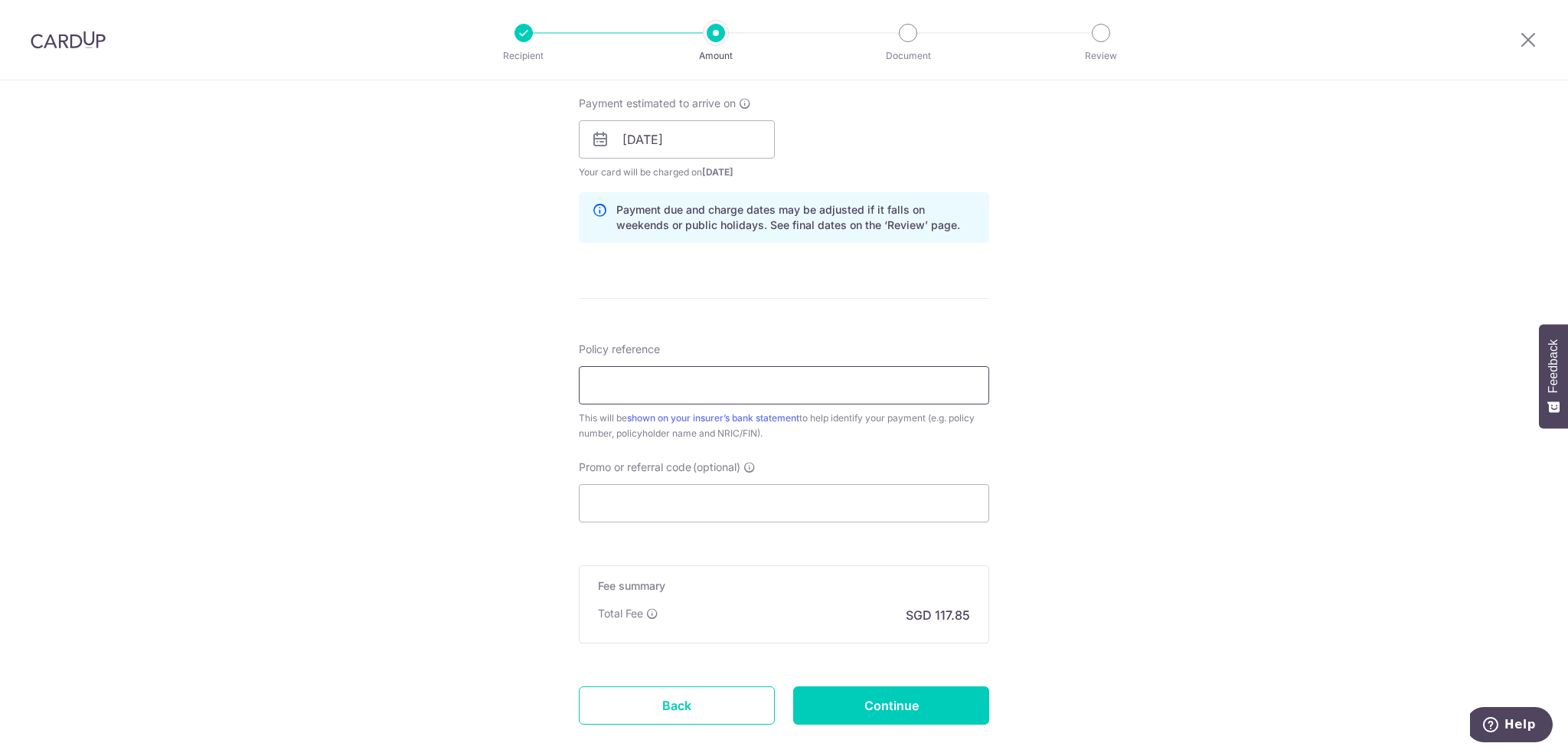
click at [717, 386] on input "Policy reference" at bounding box center [784, 386] width 411 height 38
paste input "L539037890 [PERSON_NAME] S8845537A"
type input "L539037890 [PERSON_NAME] S8845537A"
click at [1243, 233] on div "Tell us more about your payment Enter payment amount SGD 4,532.50 4532.50 Selec…" at bounding box center [784, 115] width 1568 height 1449
click at [762, 501] on input "Promo or referral code (optional)" at bounding box center [784, 503] width 411 height 38
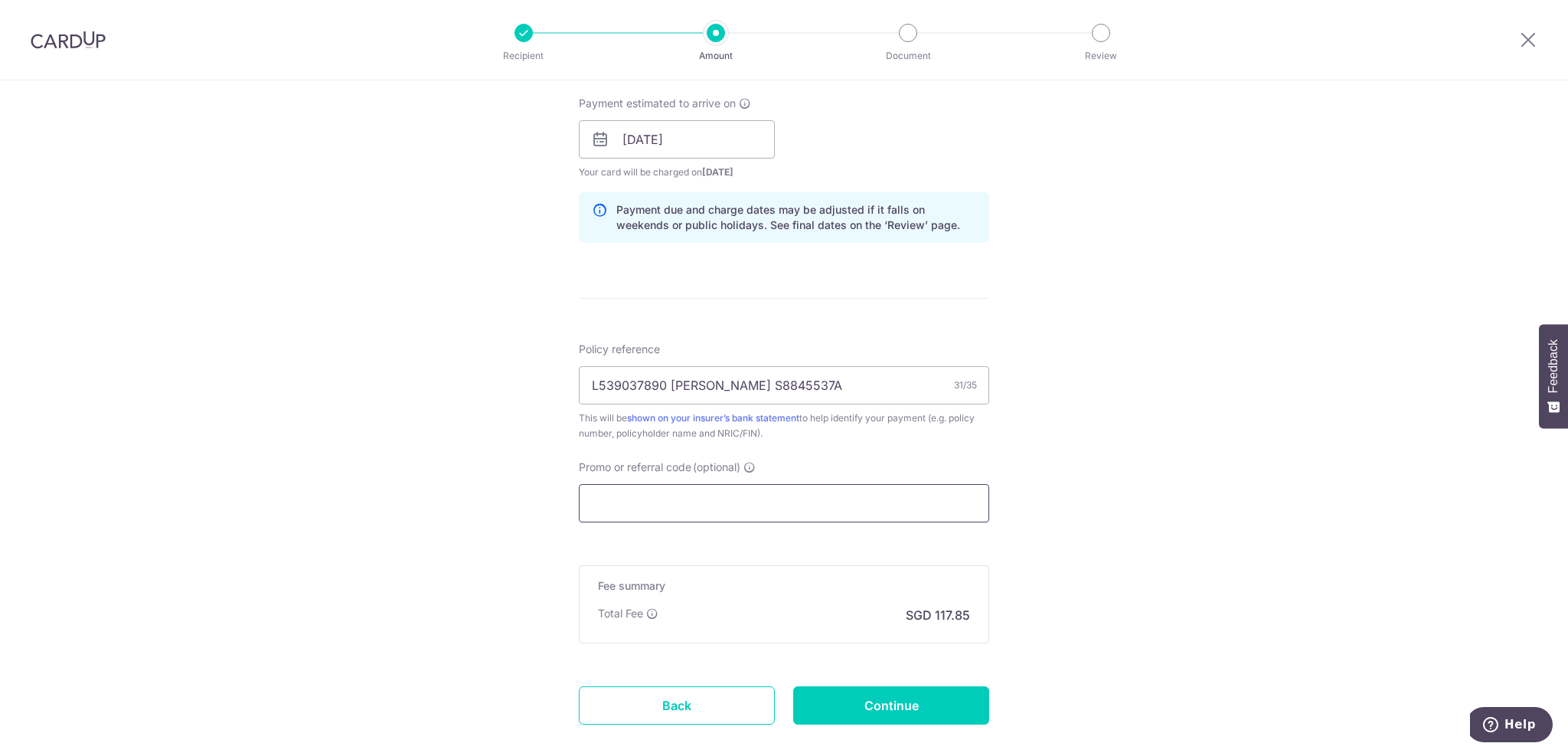
paste input "OFF225"
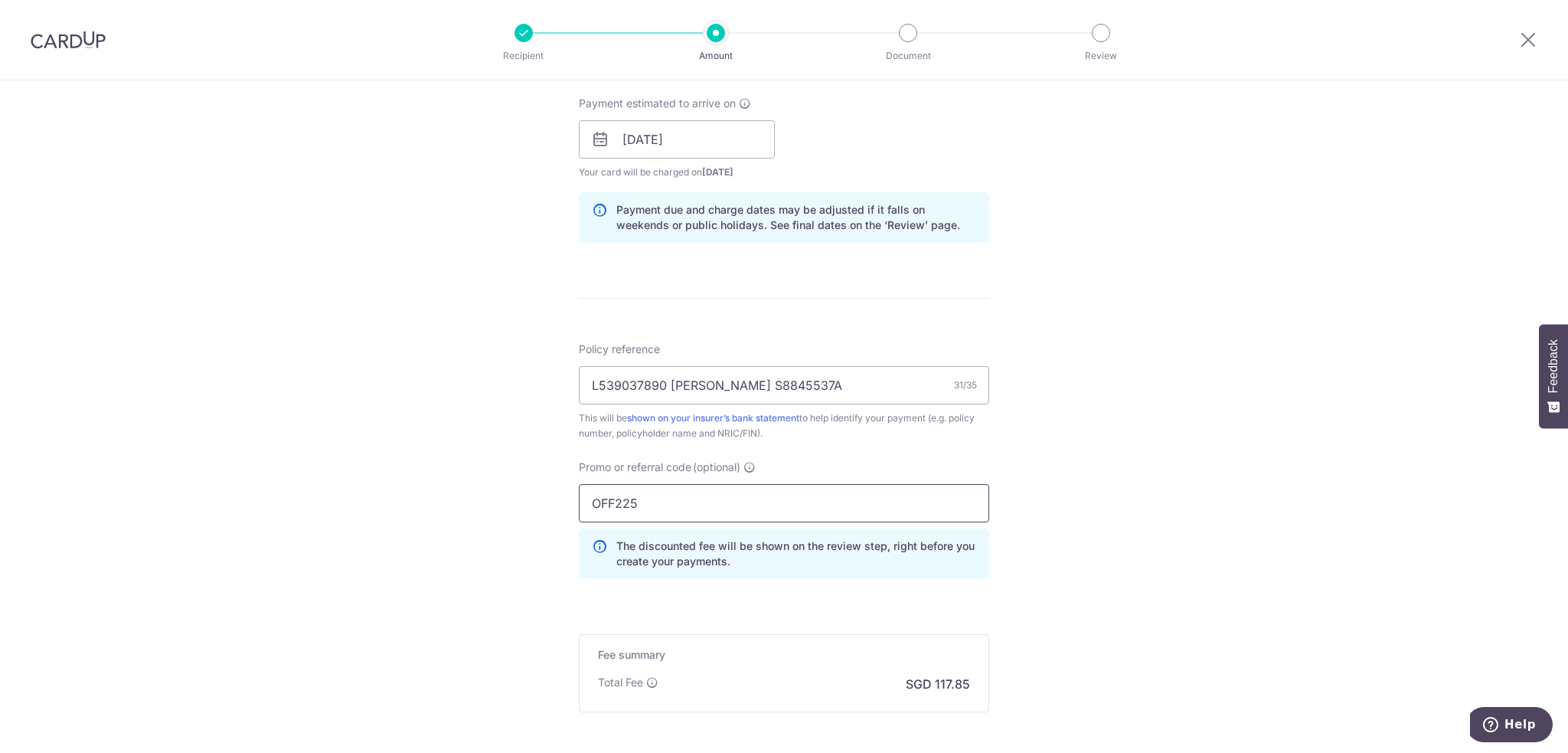
type input "OFF225"
click at [1075, 418] on div "Tell us more about your payment Enter payment amount SGD 4,532.50 4532.50 Selec…" at bounding box center [784, 149] width 1568 height 1517
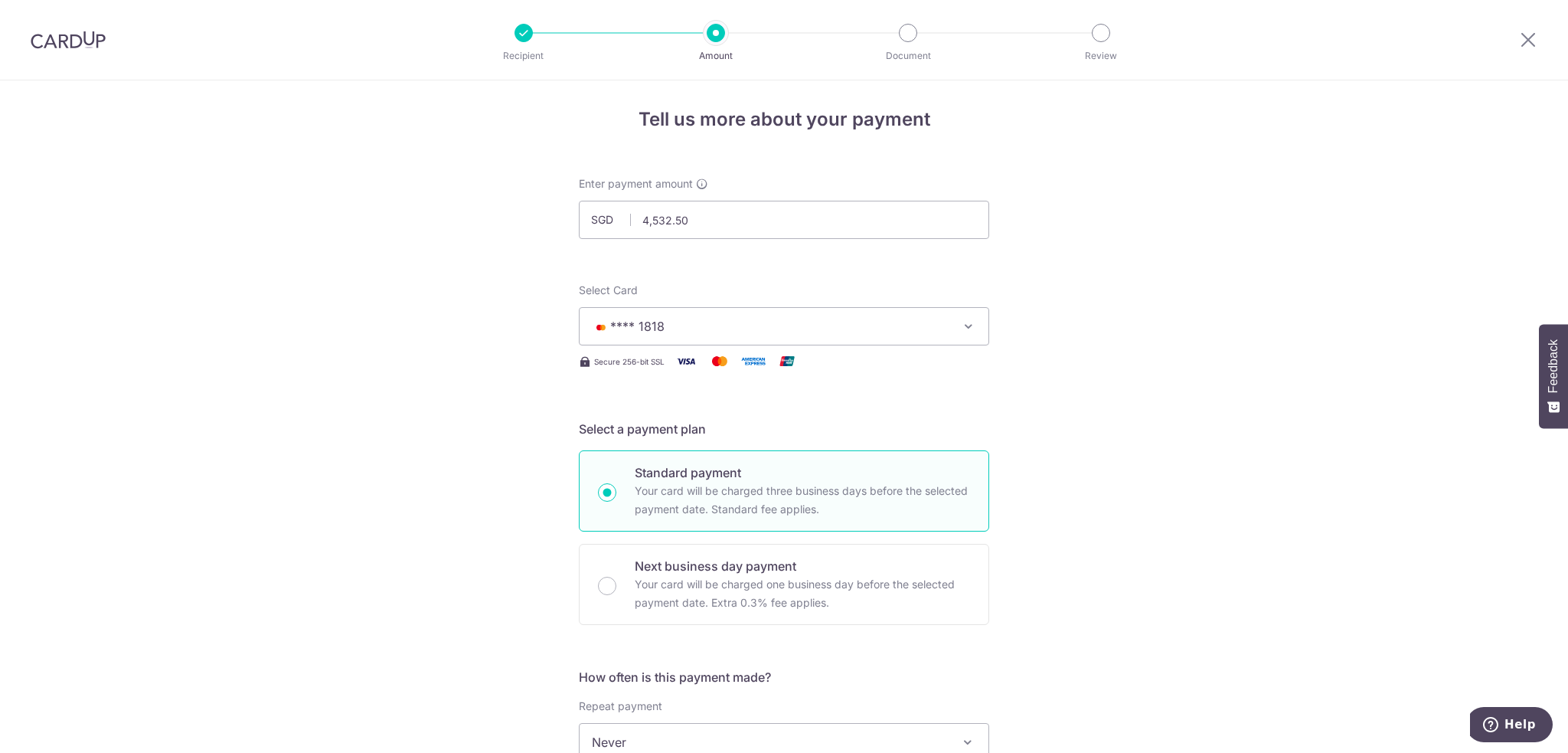
scroll to position [0, 0]
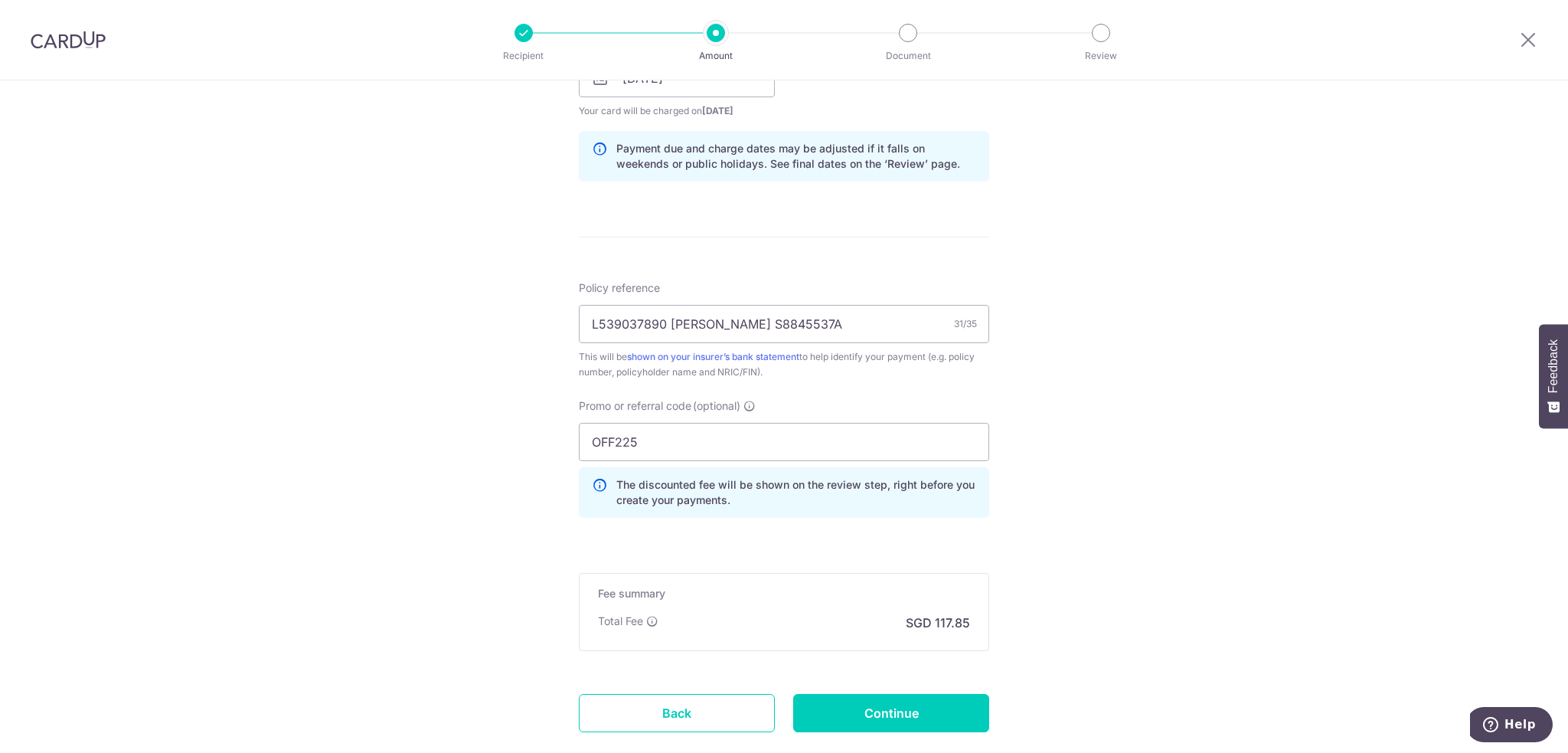
scroll to position [766, 0]
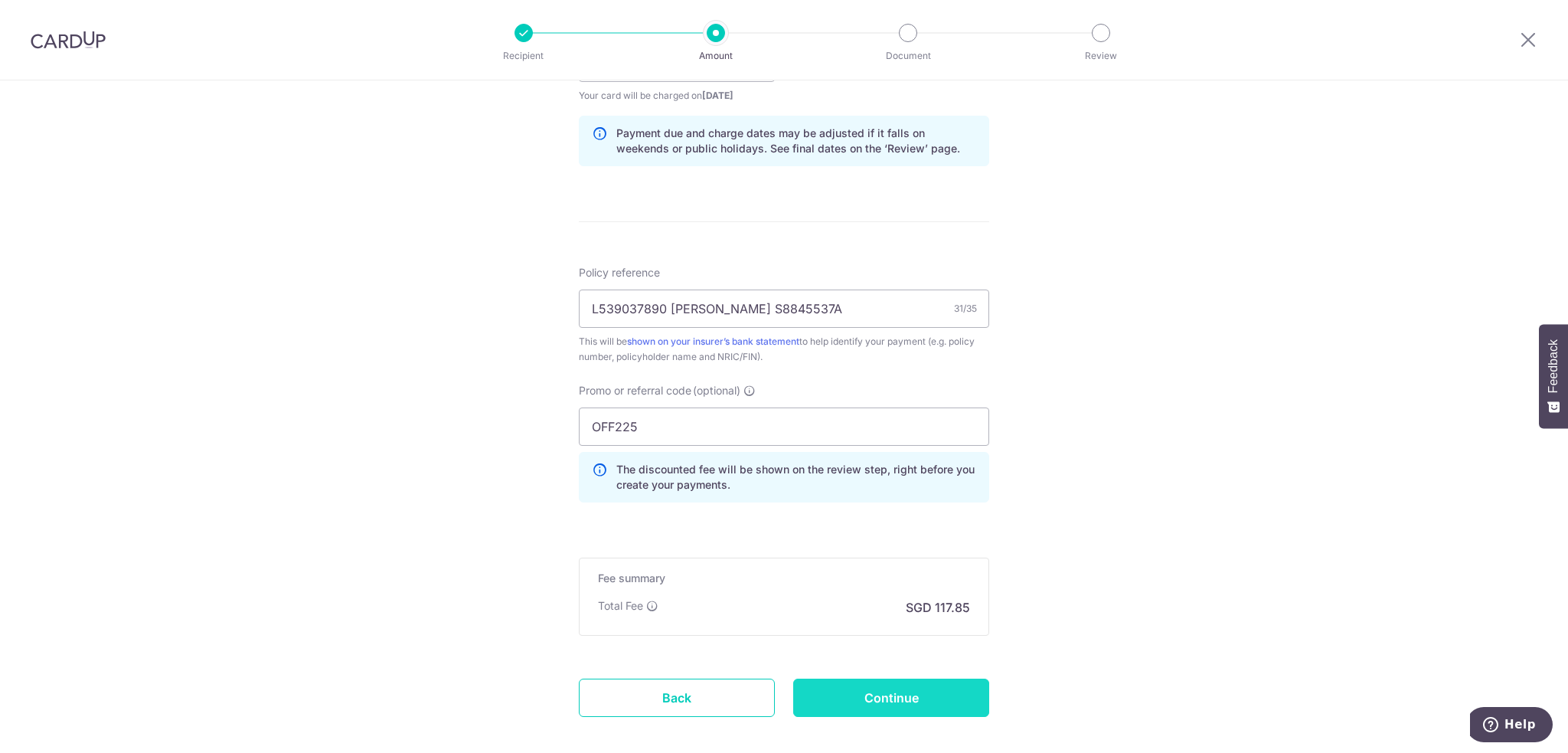
click at [919, 699] on input "Continue" at bounding box center [891, 698] width 196 height 38
type input "Create Schedule"
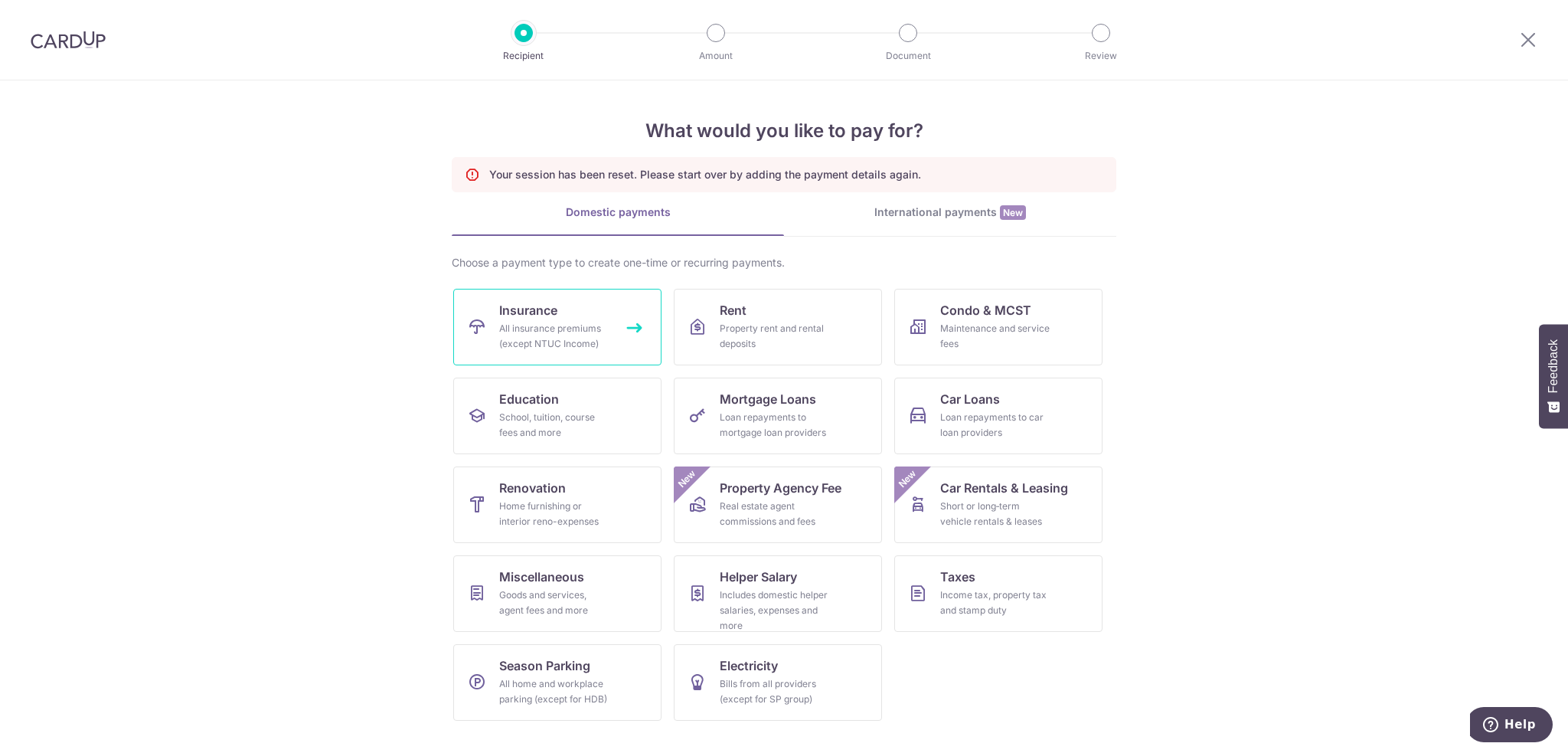
drag, startPoint x: 540, startPoint y: 315, endPoint x: 601, endPoint y: 308, distance: 61.4
click at [539, 315] on span "Insurance" at bounding box center [528, 310] width 58 height 18
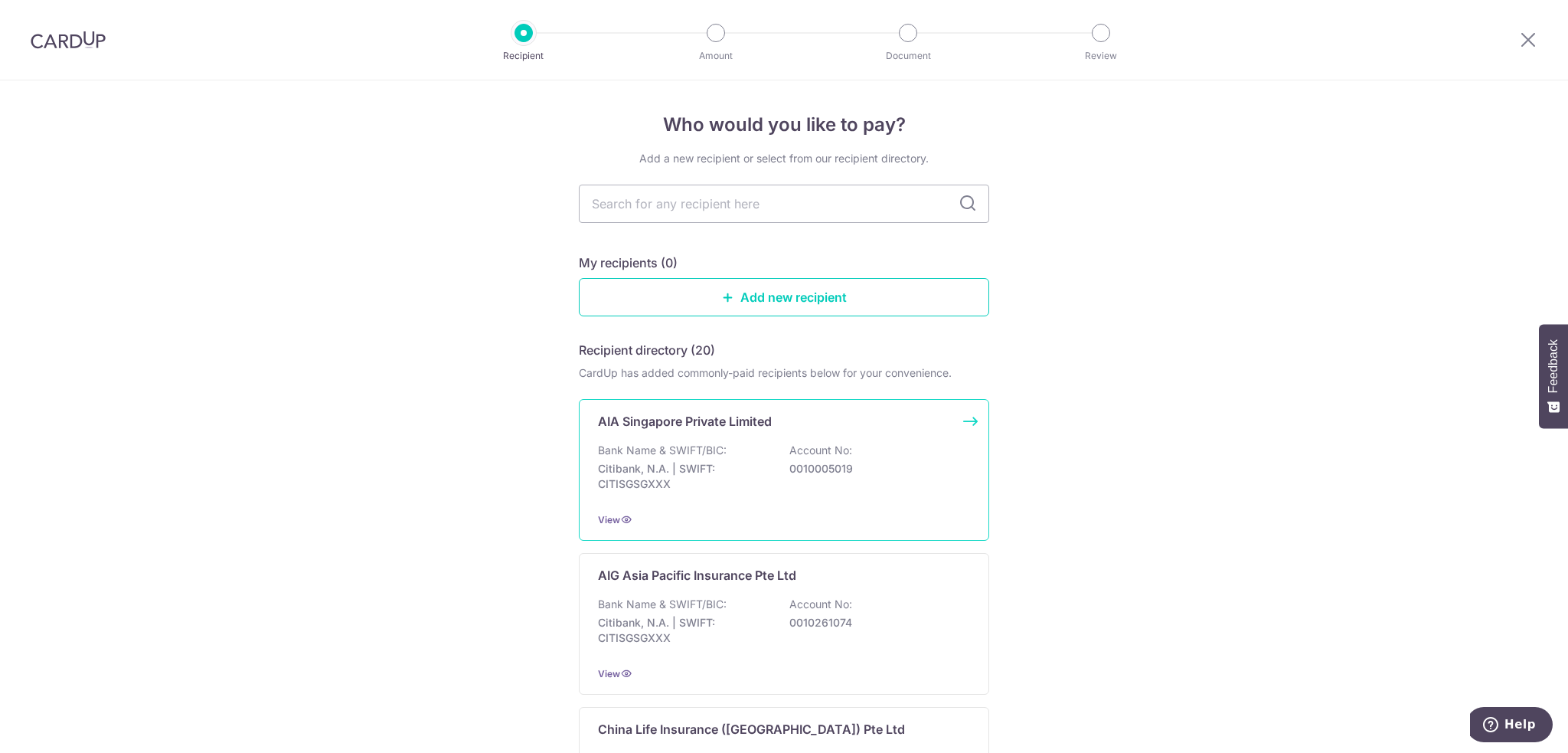
click at [728, 444] on div "Bank Name & SWIFT/BIC: Citibank, N.A. | SWIFT: CITISGSGXXX Account No: 00100050…" at bounding box center [784, 471] width 372 height 57
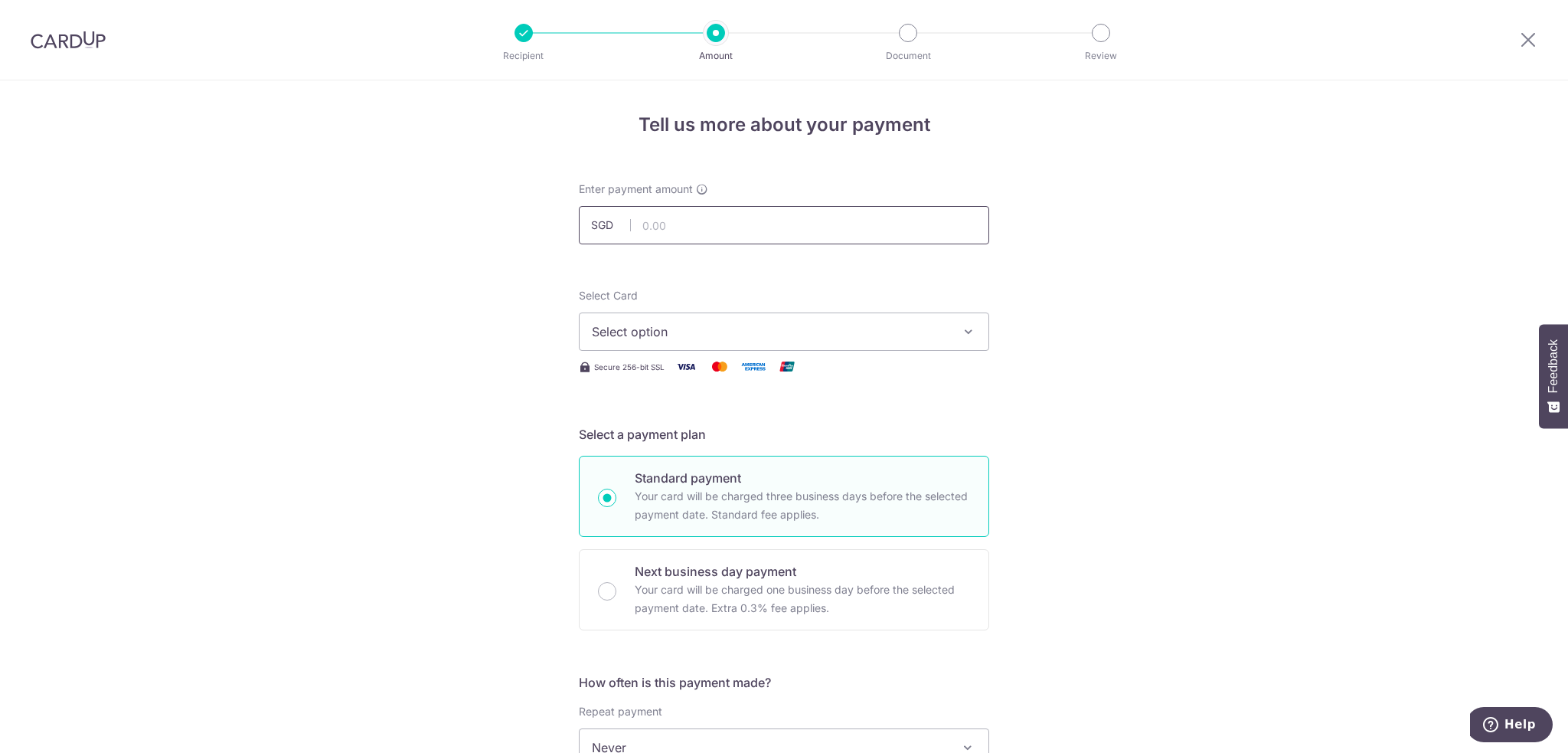
click at [707, 233] on input "text" at bounding box center [784, 225] width 411 height 38
paste input "4,532.50"
type input "4,532.50"
click at [693, 324] on span "Select option" at bounding box center [770, 331] width 357 height 18
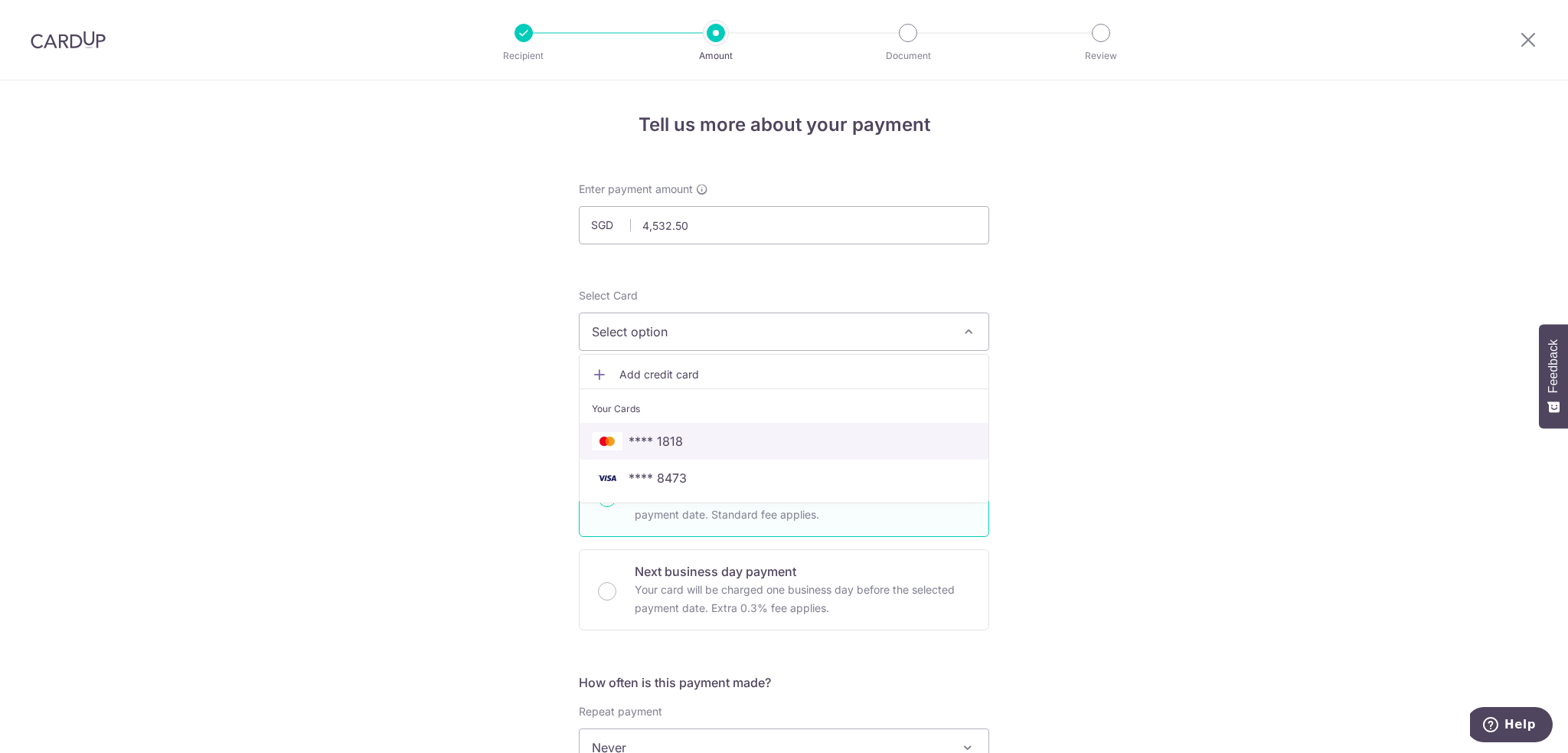
click at [659, 437] on span "**** 1818" at bounding box center [655, 440] width 54 height 18
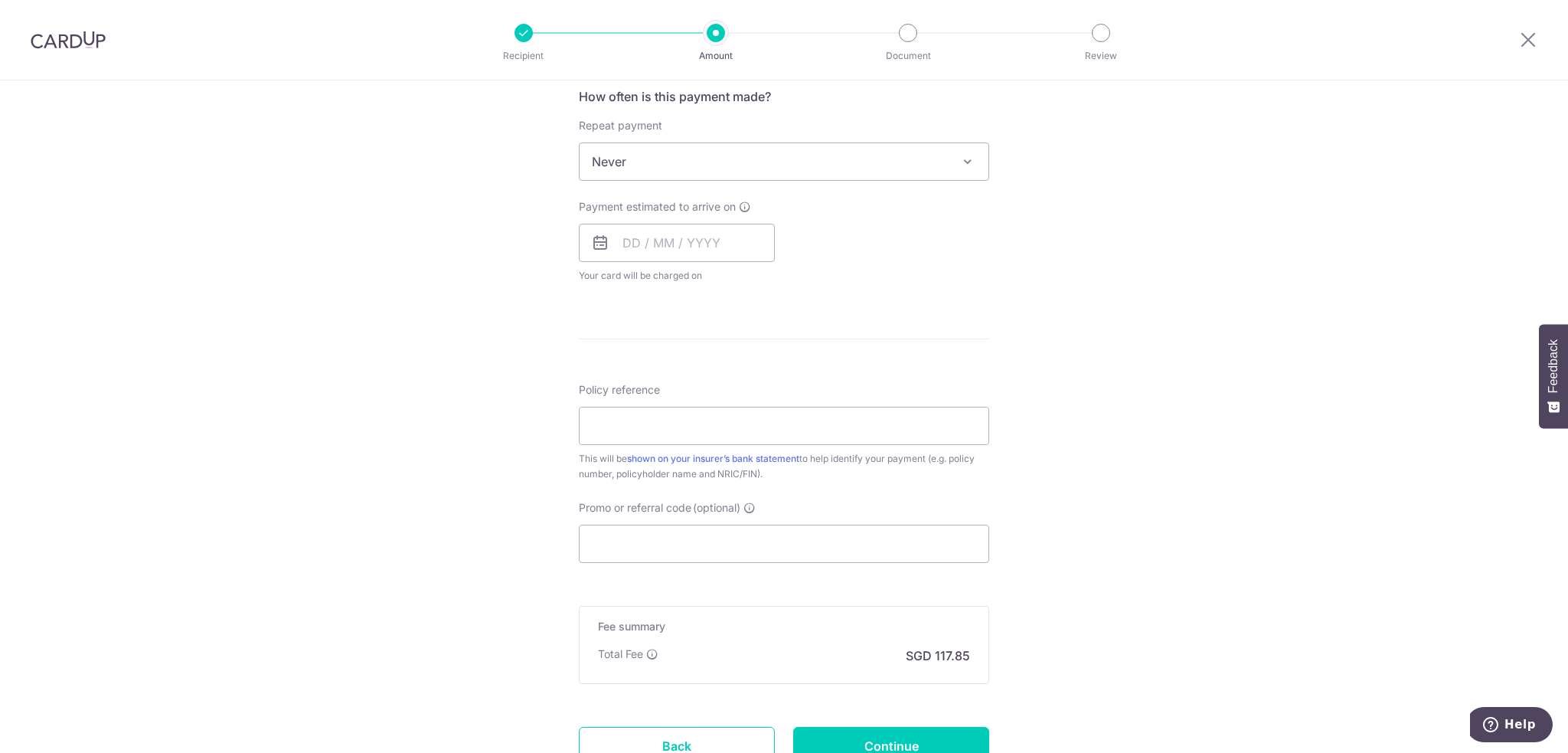
scroll to position [613, 0]
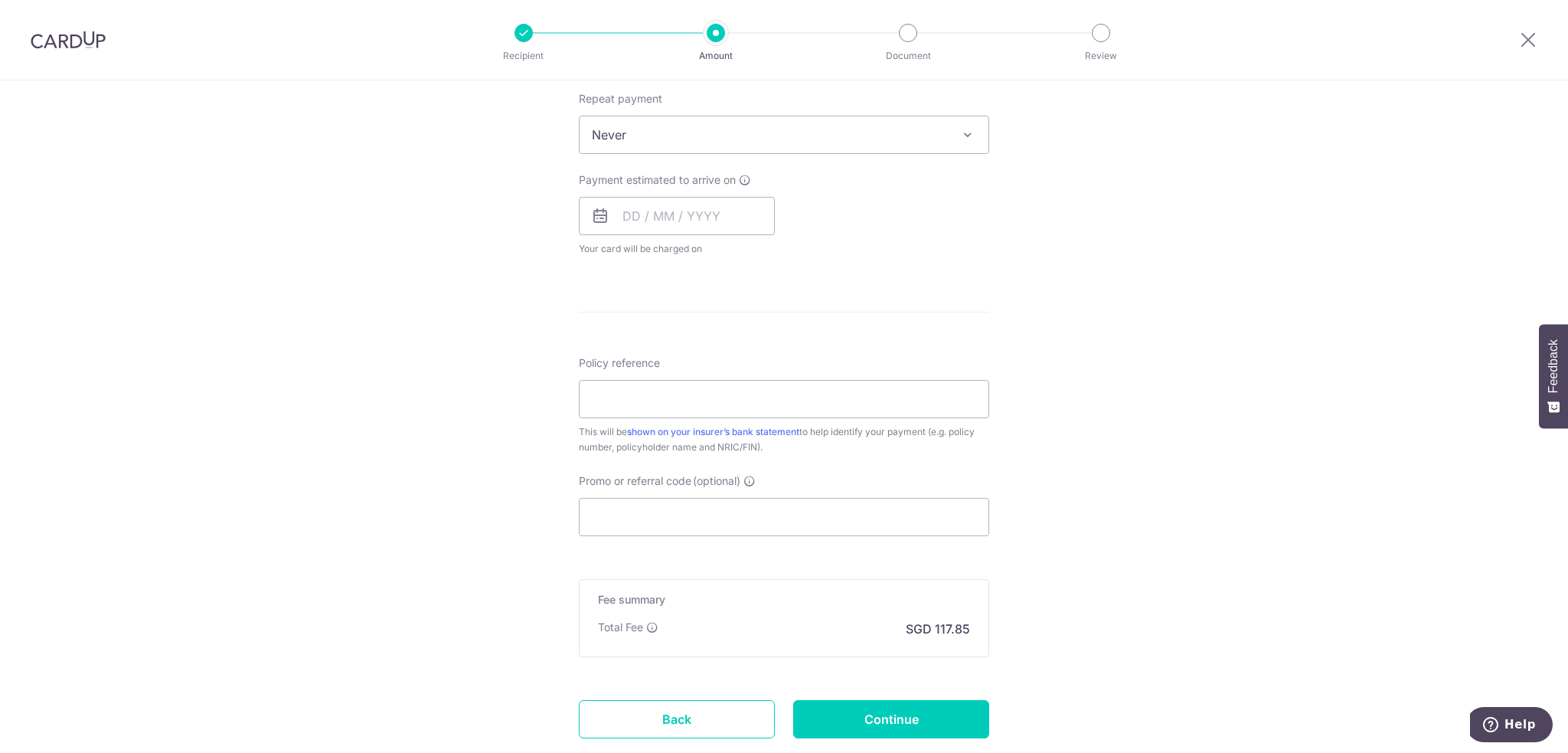
click at [795, 138] on span "Never" at bounding box center [784, 135] width 409 height 37
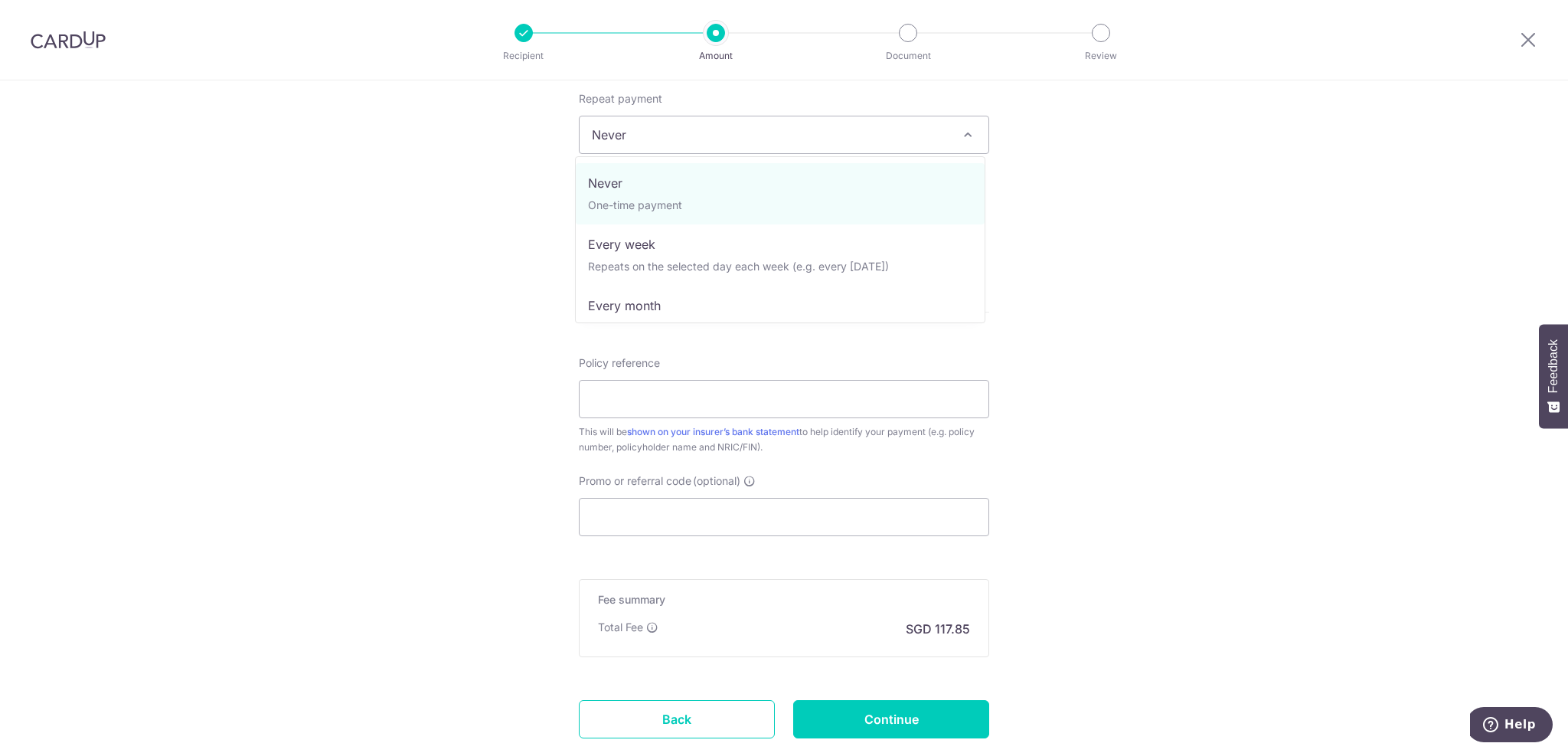
click at [1075, 169] on div "Tell us more about your payment Enter payment amount SGD 4,532.50 4532.50 Selec…" at bounding box center [784, 160] width 1568 height 1386
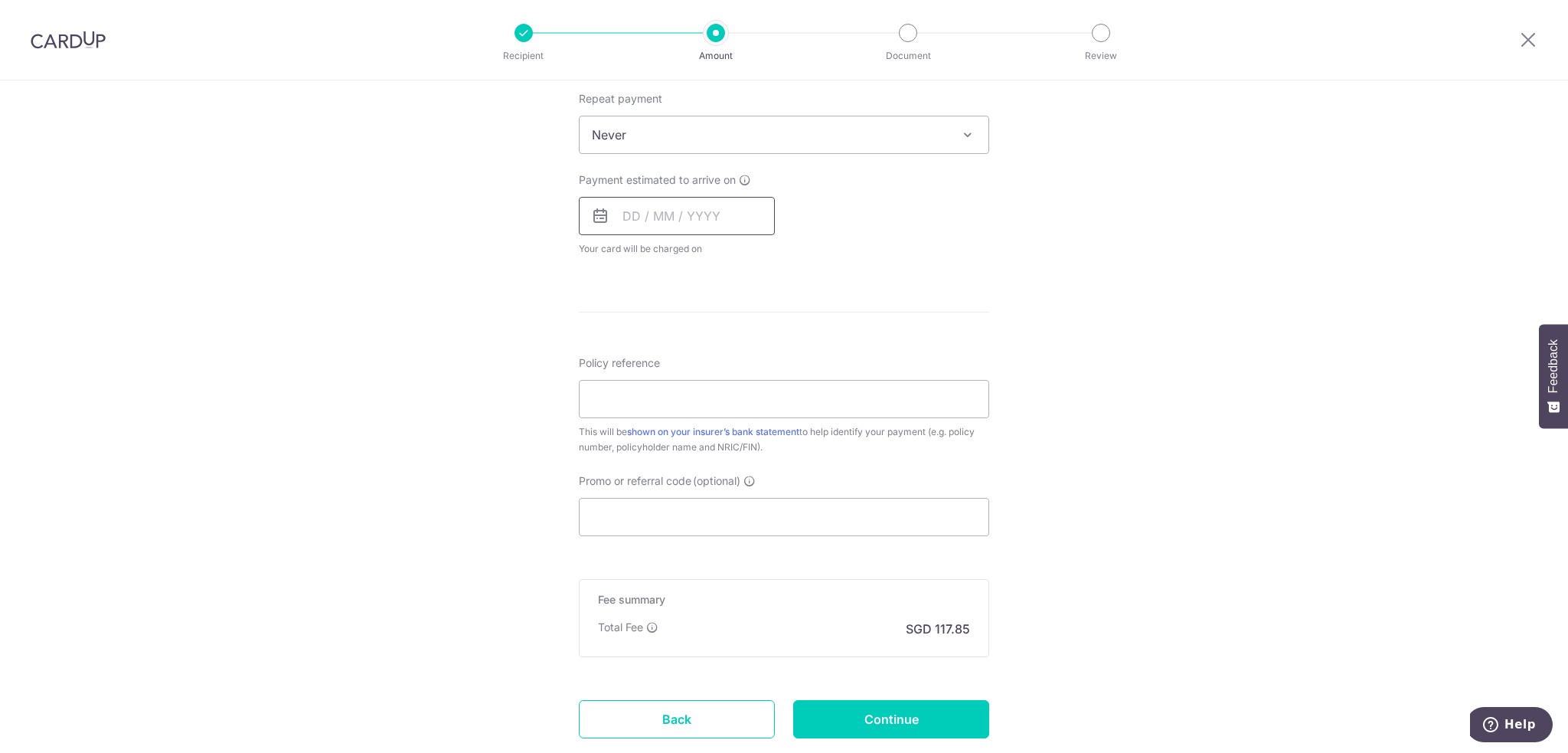
click at [678, 214] on input "text" at bounding box center [676, 216] width 196 height 38
click at [751, 387] on link "19" at bounding box center [763, 386] width 24 height 24
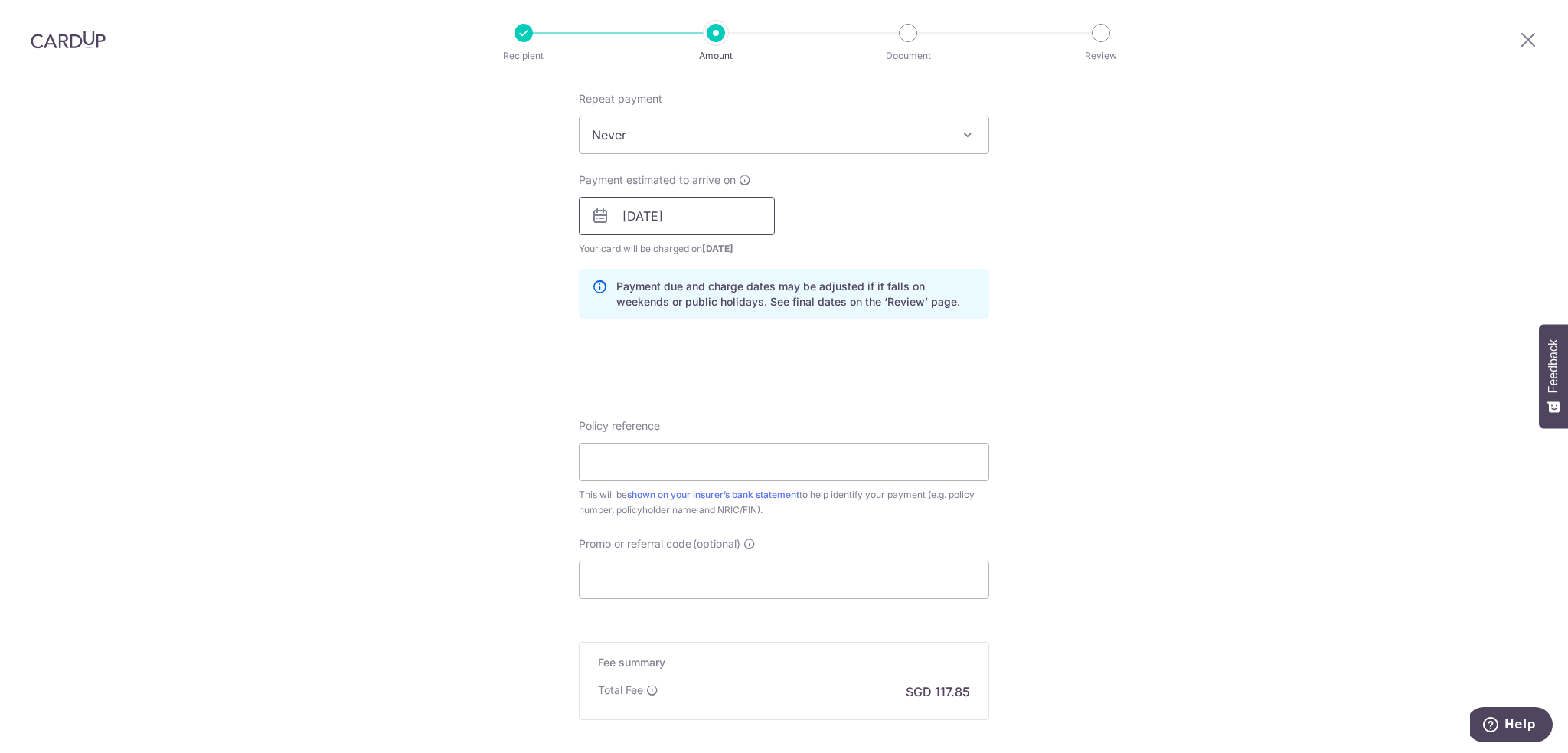
drag, startPoint x: 705, startPoint y: 211, endPoint x: 724, endPoint y: 229, distance: 26.2
click at [705, 211] on input "[DATE]" at bounding box center [676, 216] width 196 height 38
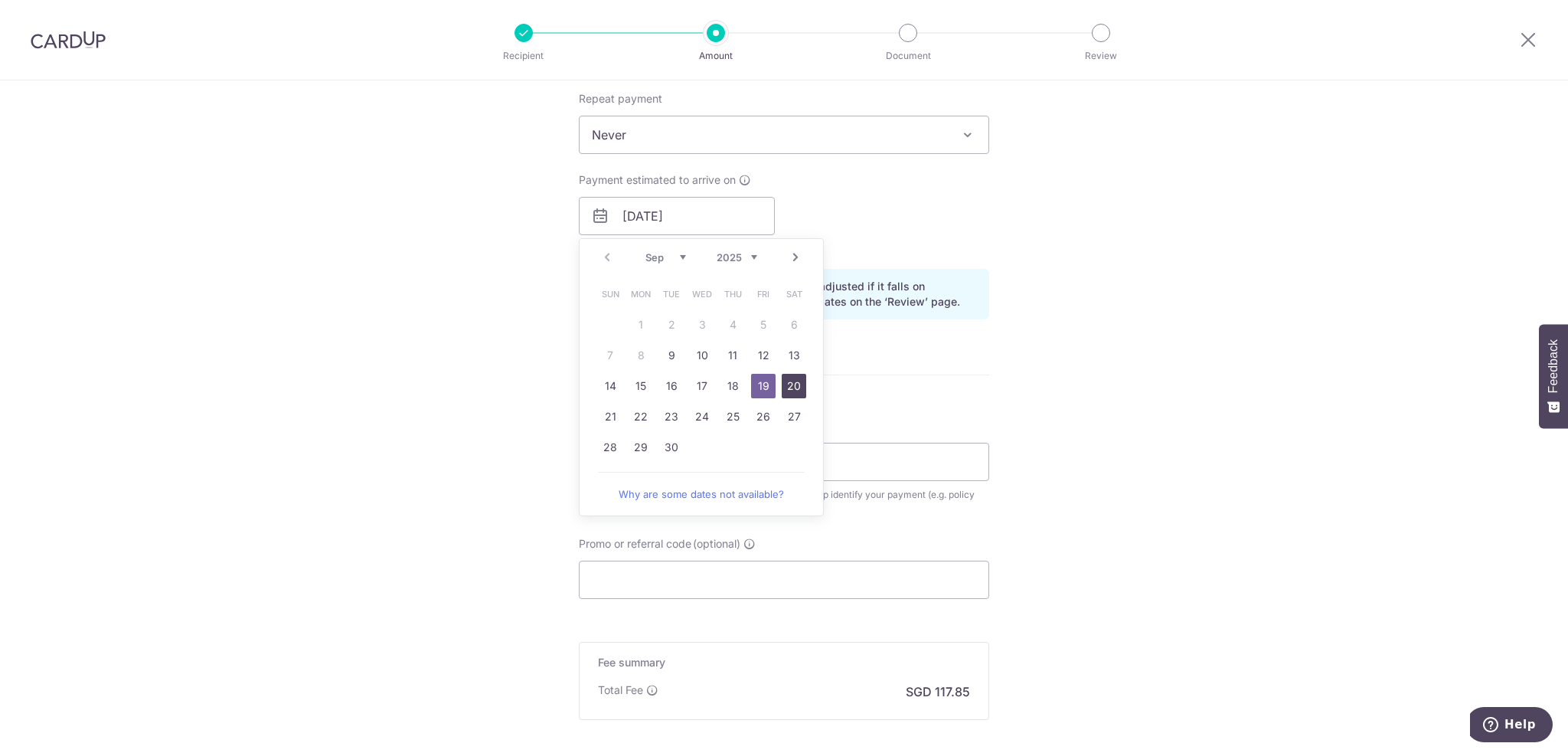
click at [781, 379] on link "20" at bounding box center [794, 386] width 24 height 24
type input "[DATE]"
click at [1069, 361] on div "Tell us more about your payment Enter payment amount SGD 4,532.50 4532.50 Selec…" at bounding box center [784, 192] width 1568 height 1449
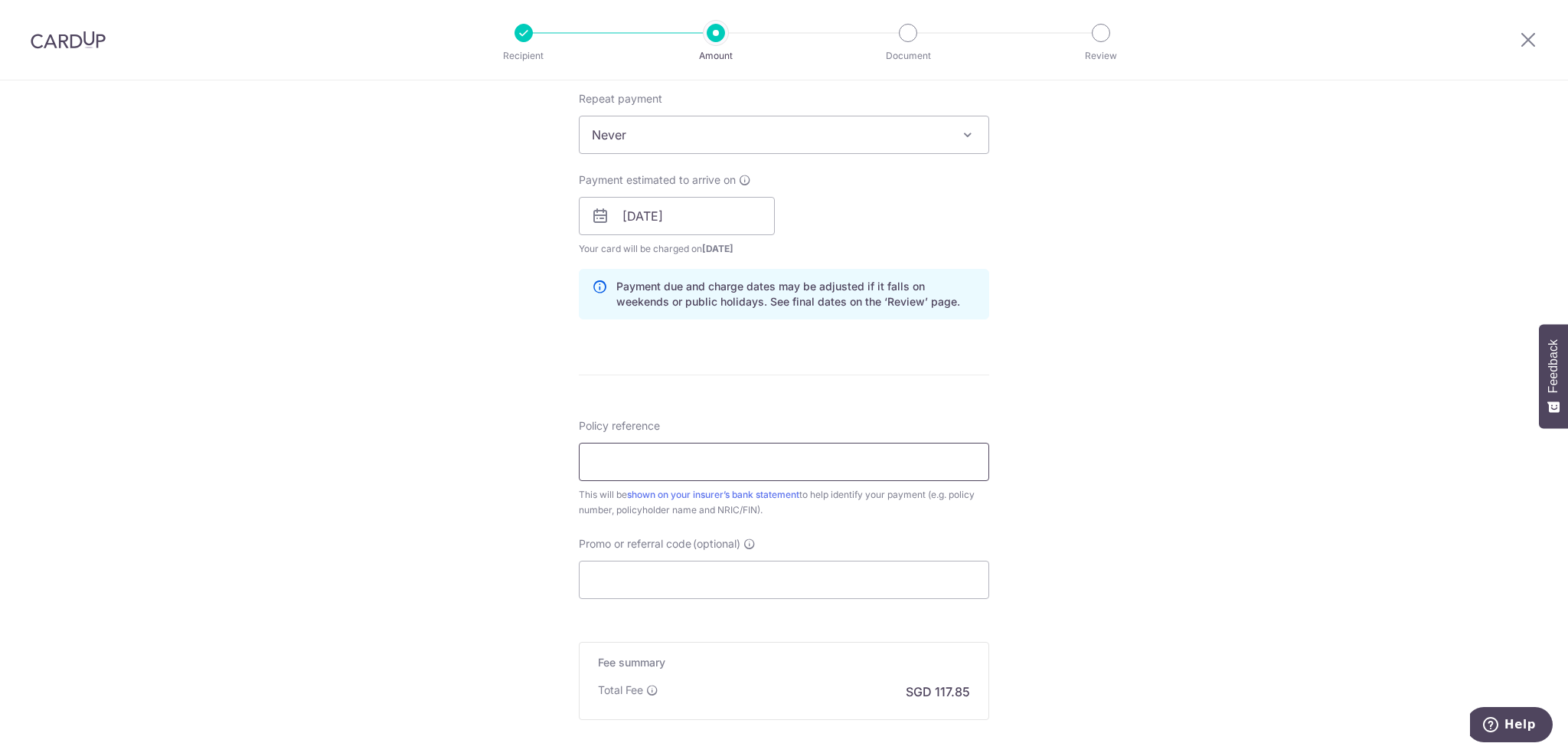
click at [645, 456] on input "Policy reference" at bounding box center [784, 462] width 411 height 38
paste input "L539037890 [PERSON_NAME] S8845537A"
type input "L539037890 [PERSON_NAME] S8845537A"
click at [1133, 323] on div "Tell us more about your payment Enter payment amount SGD 4,532.50 4532.50 Selec…" at bounding box center [784, 192] width 1568 height 1449
drag, startPoint x: 680, startPoint y: 577, endPoint x: 705, endPoint y: 569, distance: 26.2
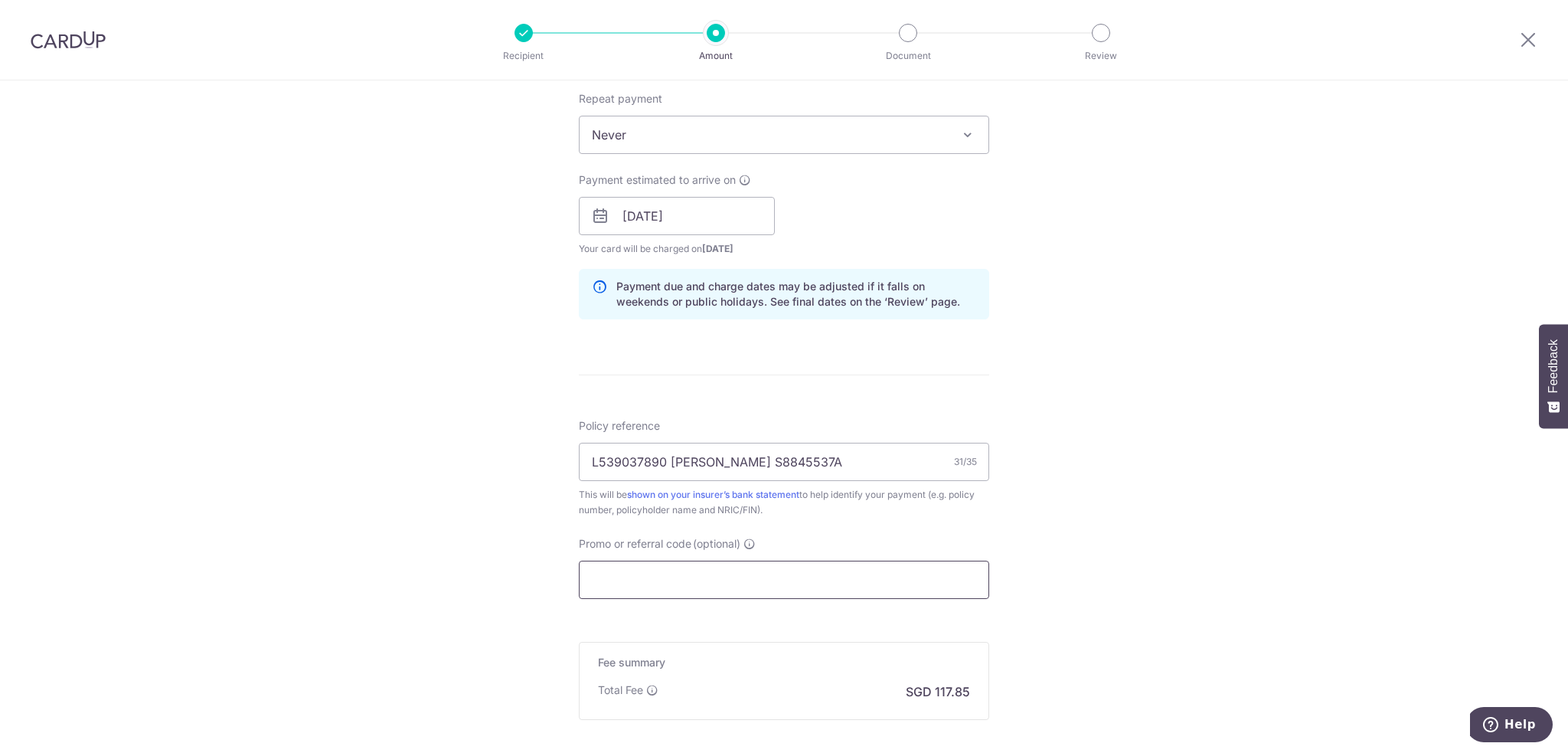
click at [680, 577] on input "Promo or referral code (optional)" at bounding box center [784, 580] width 411 height 38
paste input "OFF225"
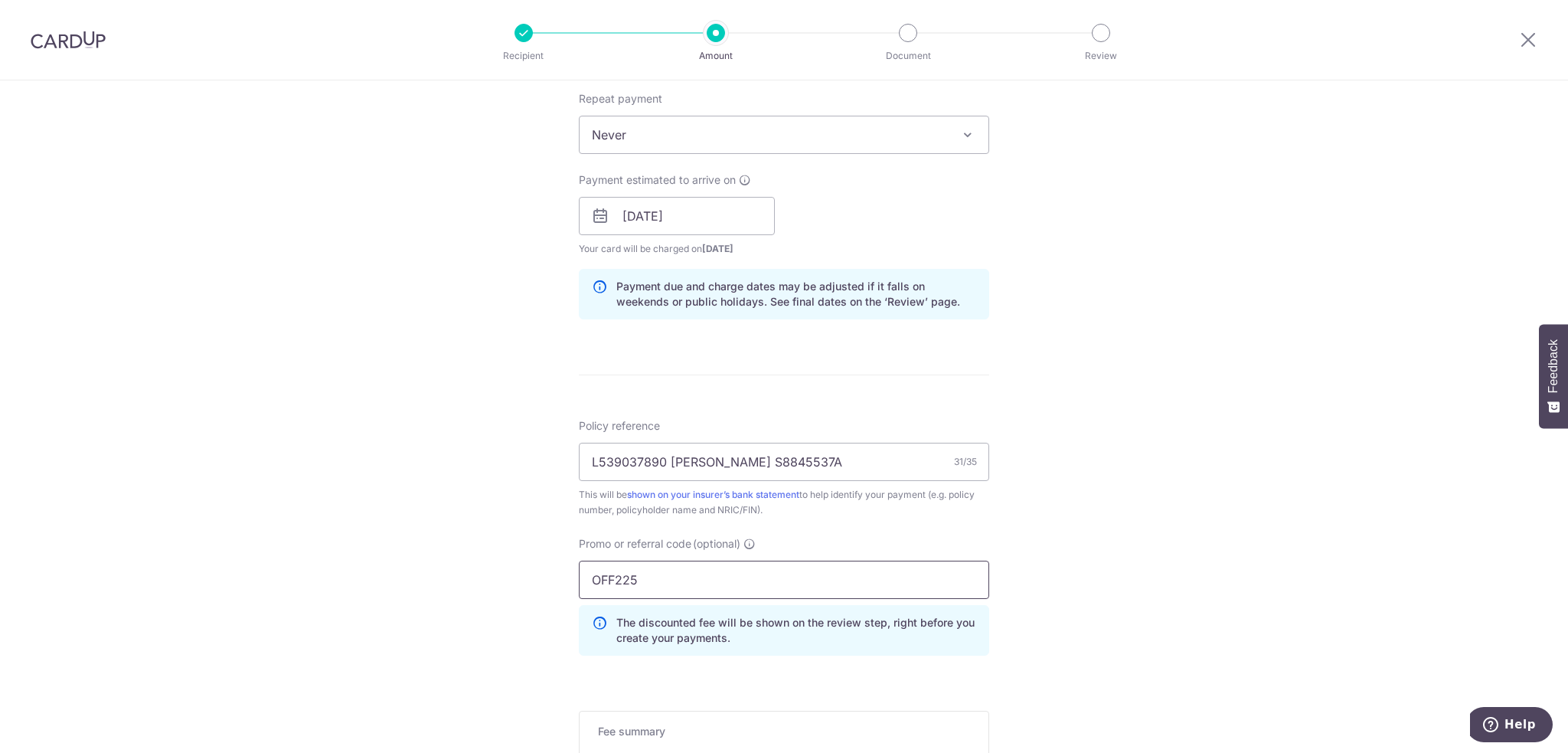
type input "OFF225"
click at [1095, 433] on div "Tell us more about your payment Enter payment amount SGD 4,532.50 4532.50 Selec…" at bounding box center [784, 225] width 1568 height 1517
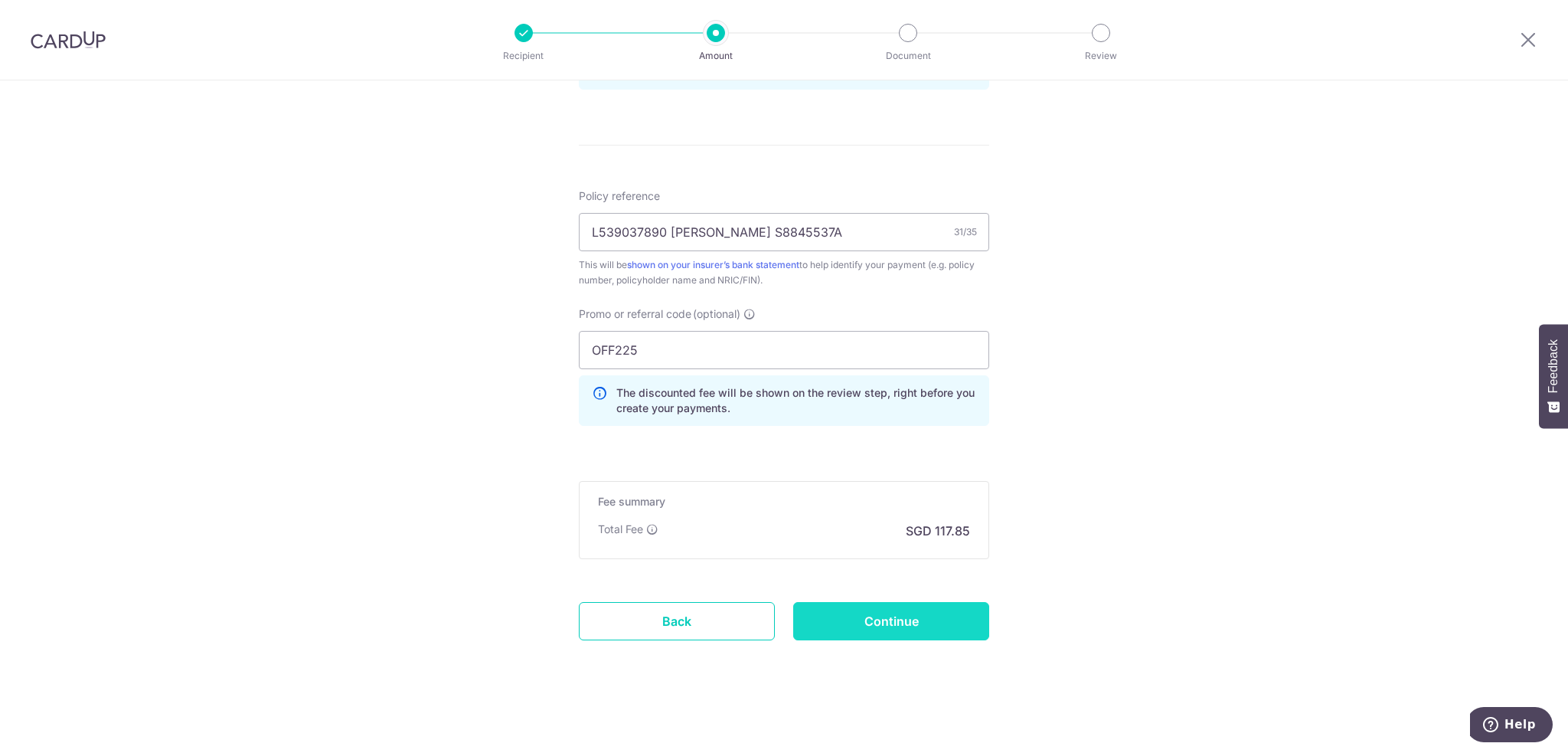
click at [915, 615] on input "Continue" at bounding box center [891, 622] width 196 height 38
type input "Create Schedule"
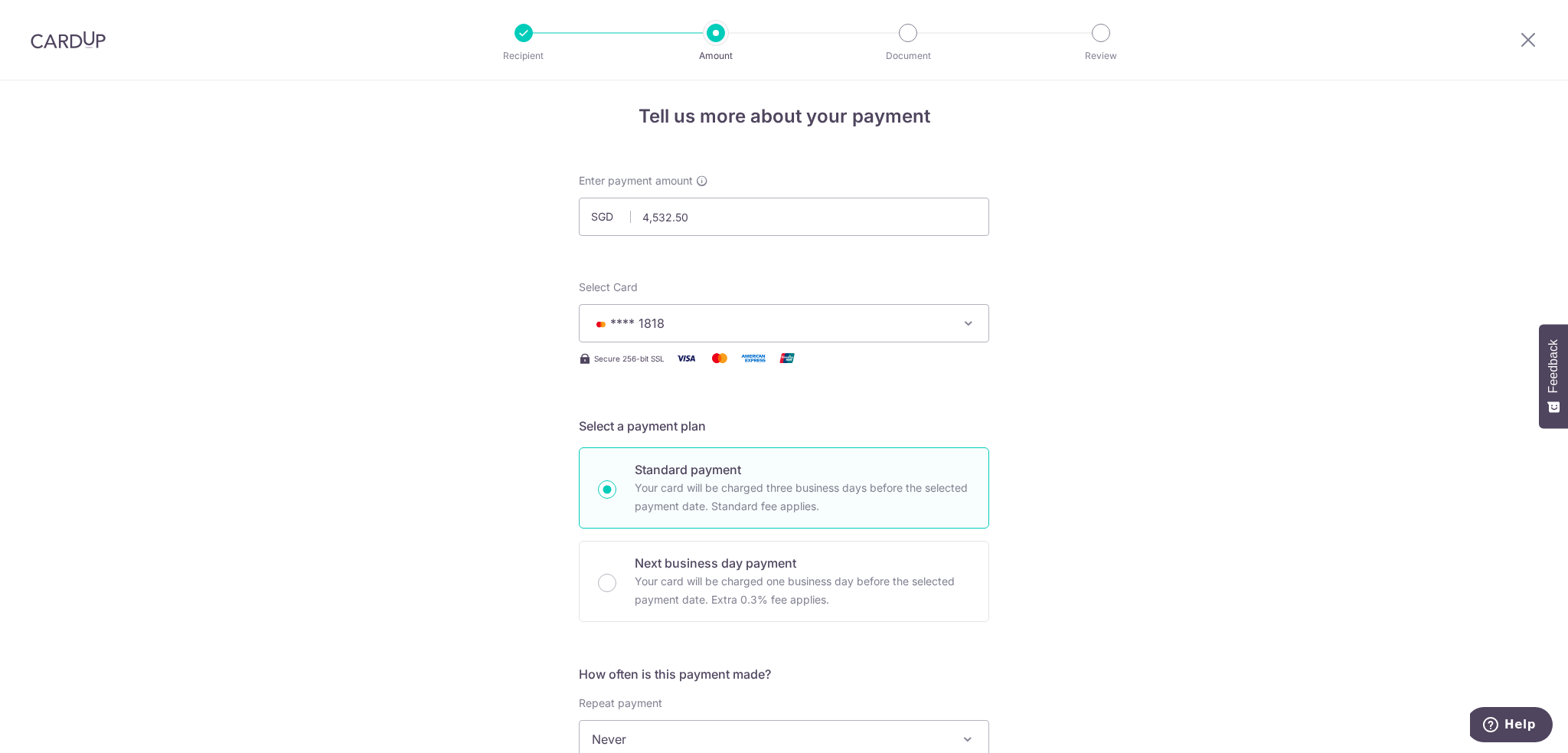
scroll to position [0, 0]
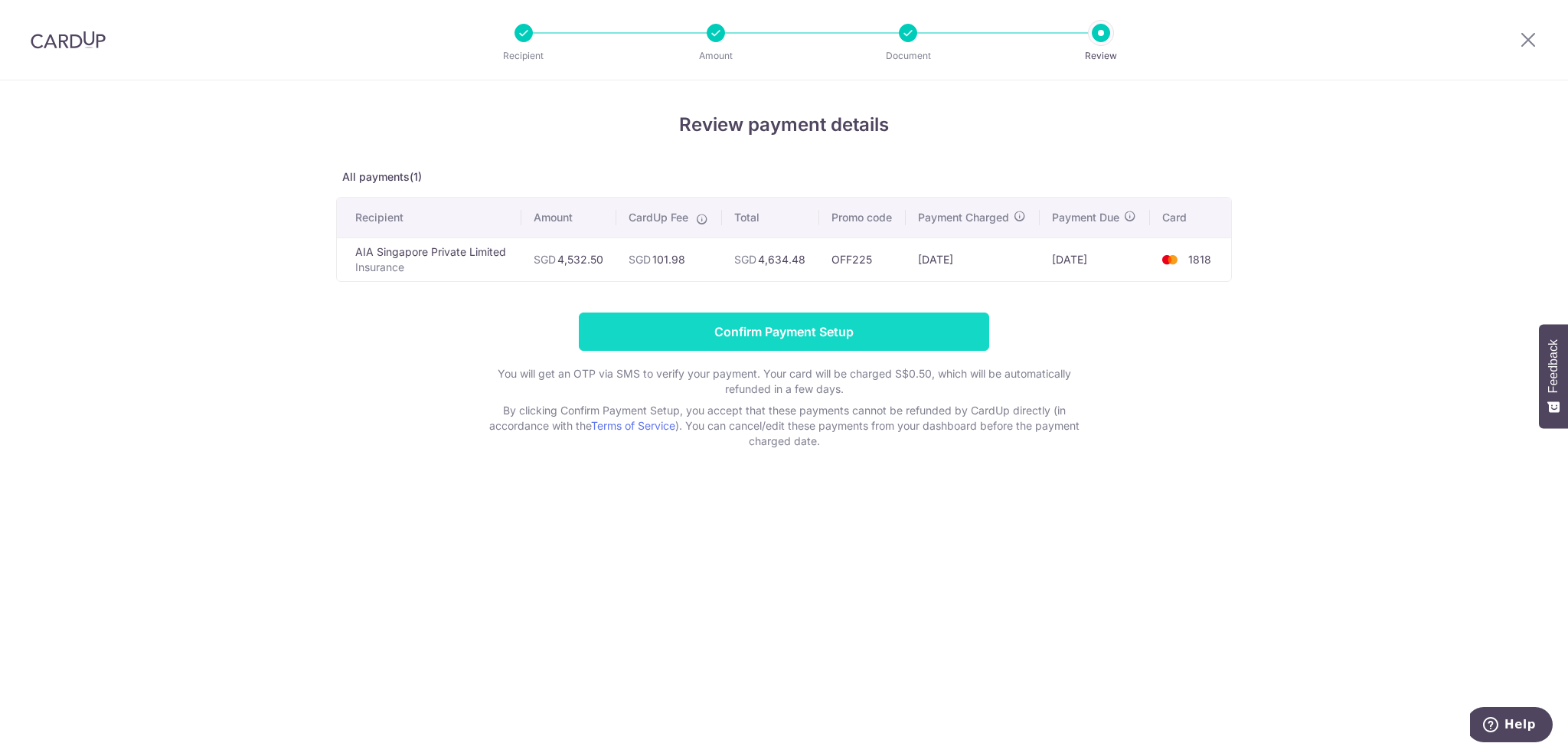
click at [796, 322] on input "Confirm Payment Setup" at bounding box center [784, 332] width 411 height 38
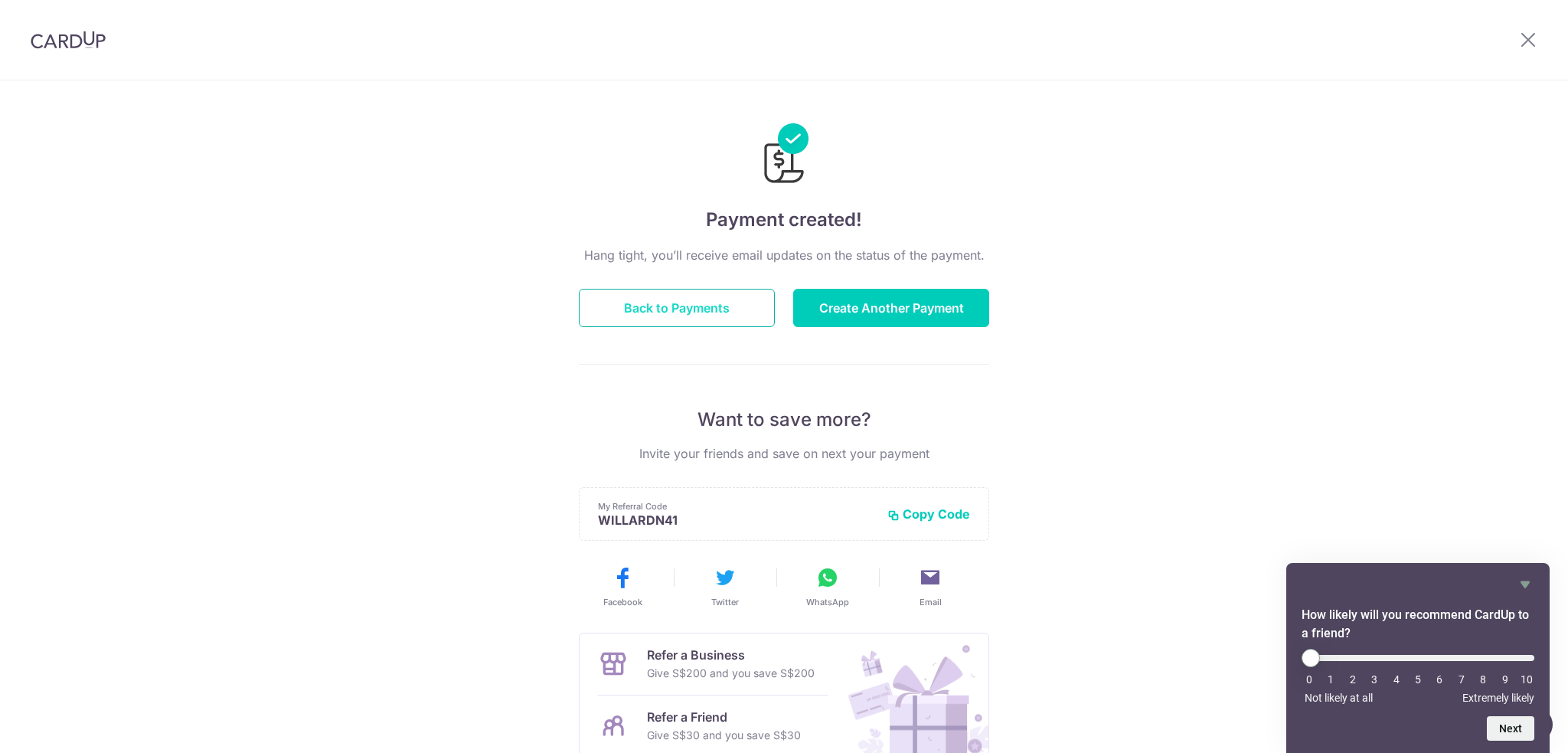
click at [741, 309] on button "Back to Payments" at bounding box center [676, 308] width 196 height 38
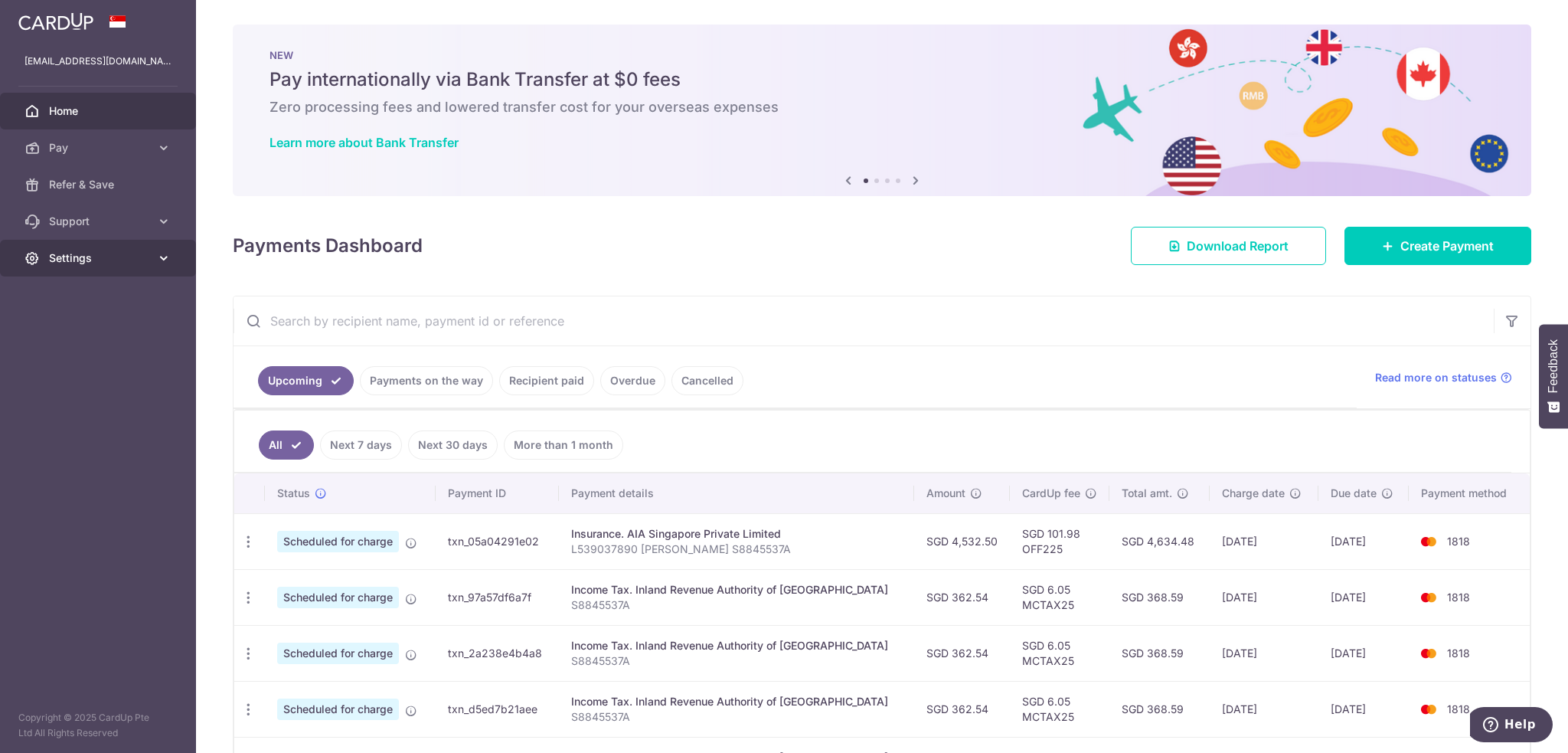
click at [155, 252] on link "Settings" at bounding box center [97, 258] width 196 height 37
click at [74, 293] on span "Account" at bounding box center [99, 295] width 101 height 16
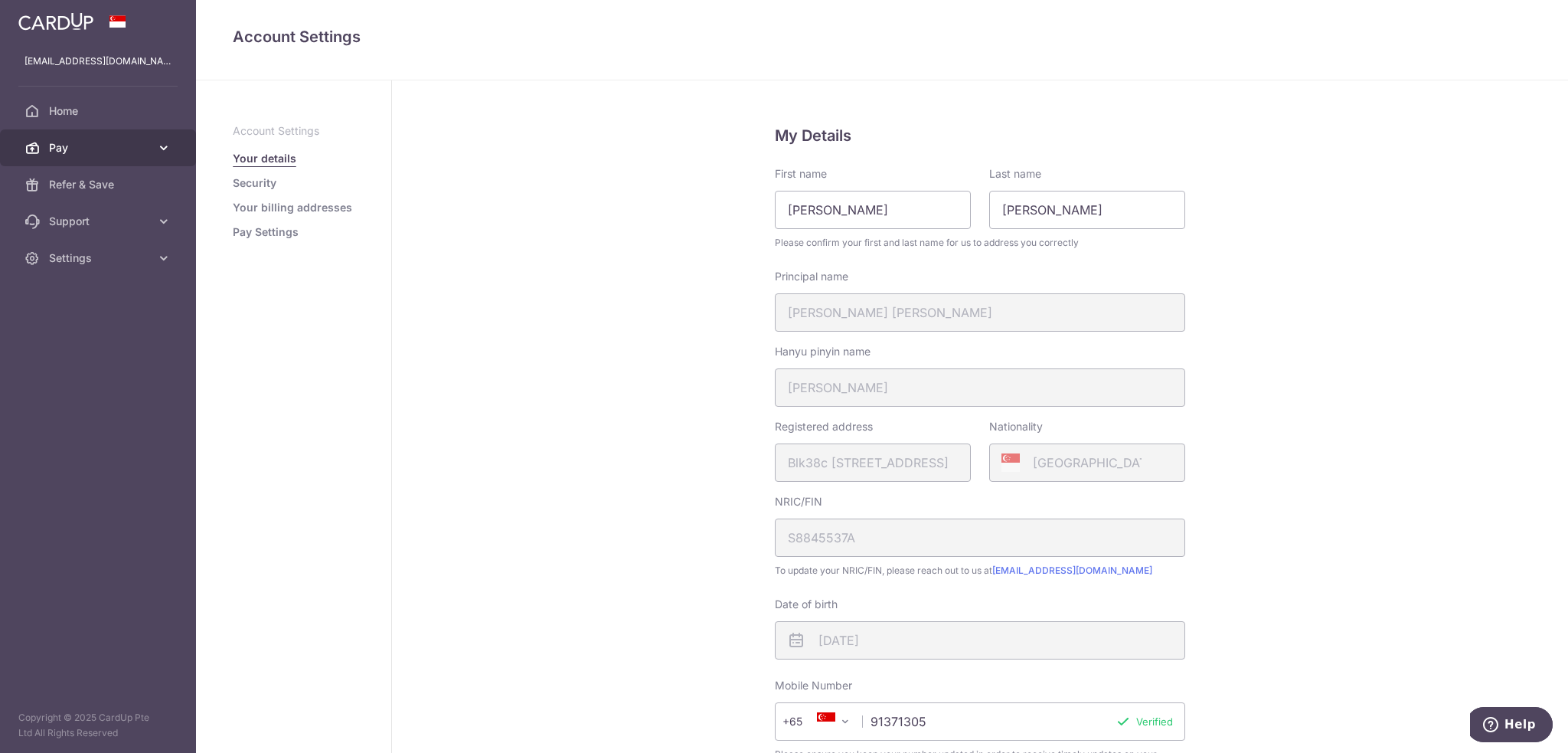
click at [67, 142] on span "Pay" at bounding box center [99, 148] width 101 height 16
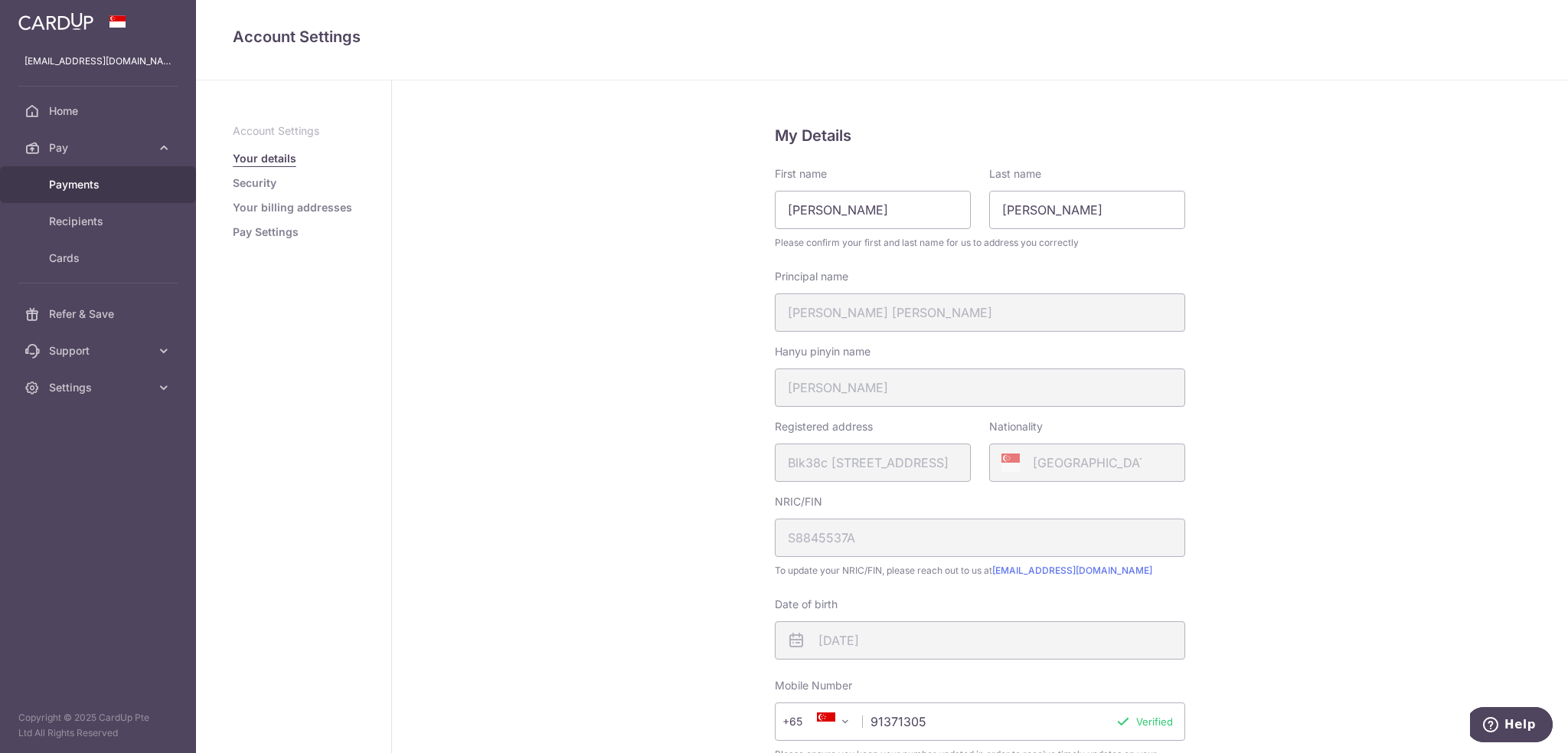
click at [69, 180] on span "Payments" at bounding box center [99, 185] width 101 height 16
click at [73, 245] on link "Cards" at bounding box center [97, 258] width 196 height 37
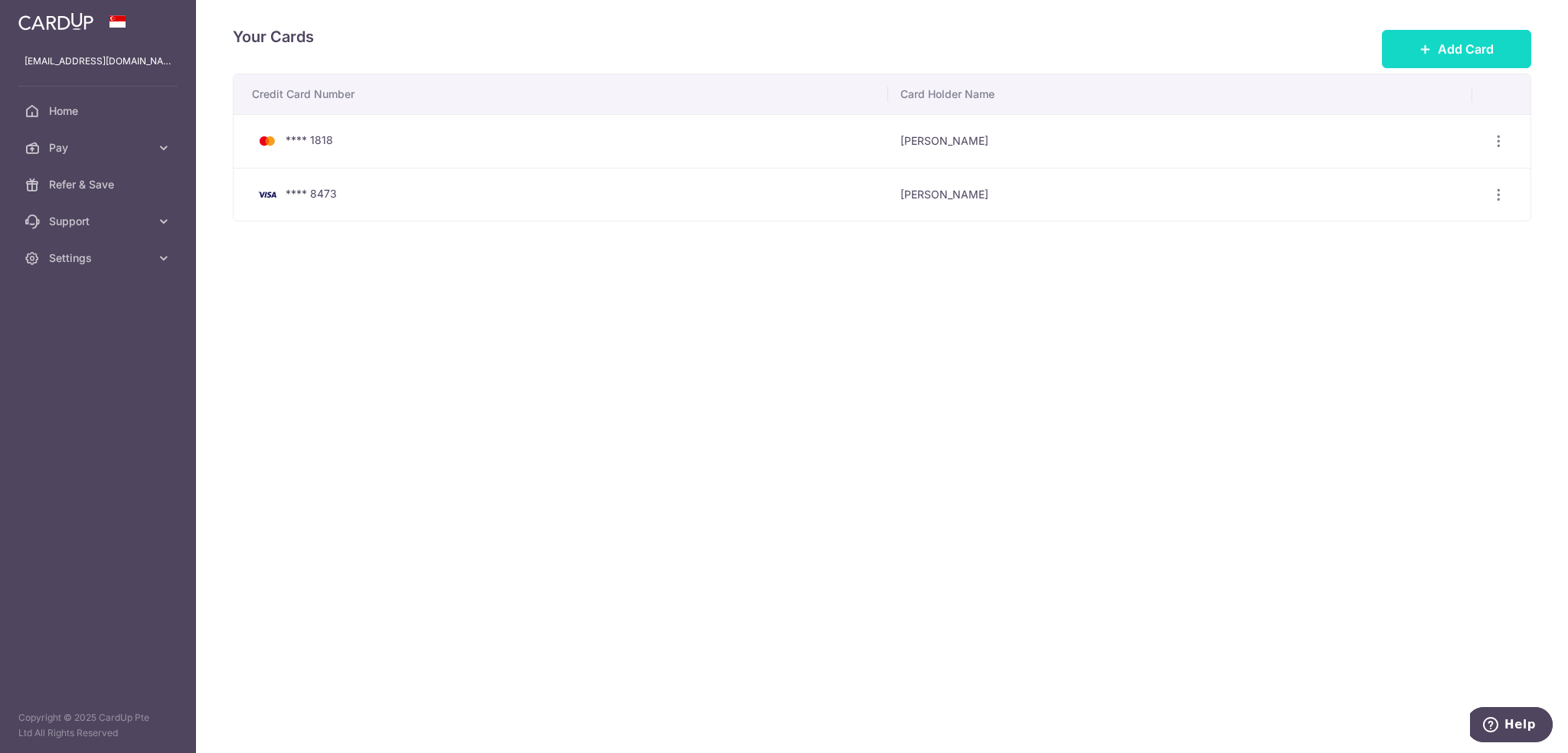
click at [1441, 37] on button "Add Card" at bounding box center [1457, 49] width 150 height 38
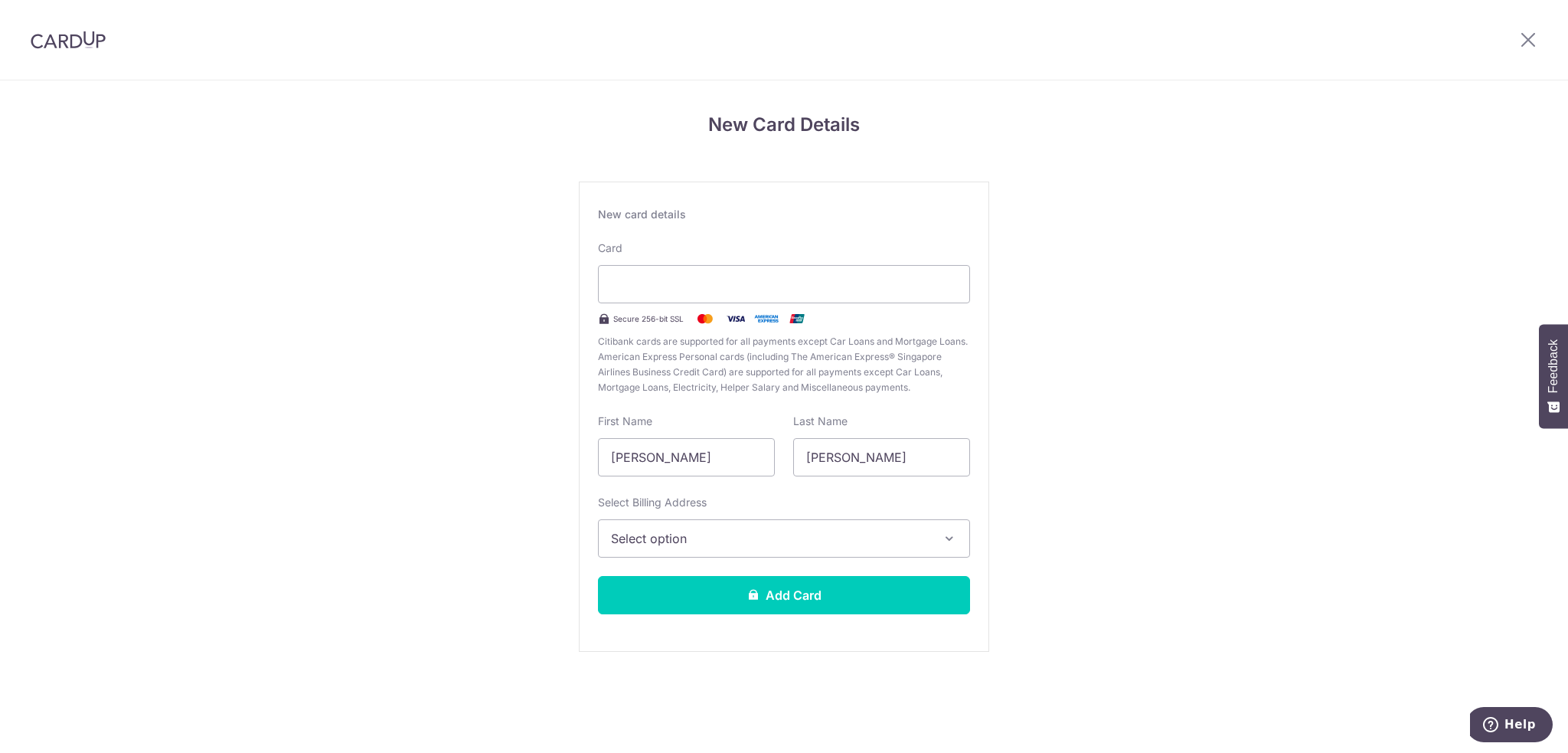
click at [439, 424] on div "New Card Details New card details Card Secure 256-bit SSL Citibank cards are su…" at bounding box center [784, 401] width 1568 height 643
drag, startPoint x: 732, startPoint y: 464, endPoint x: 586, endPoint y: 460, distance: 146.1
click at [586, 460] on div "New card details Card Secure 256-bit SSL Citibank cards are supported for all p…" at bounding box center [784, 417] width 411 height 470
click at [643, 456] on input "Ng Weng Chi" at bounding box center [686, 457] width 177 height 38
drag, startPoint x: 690, startPoint y: 456, endPoint x: 530, endPoint y: 456, distance: 160.0
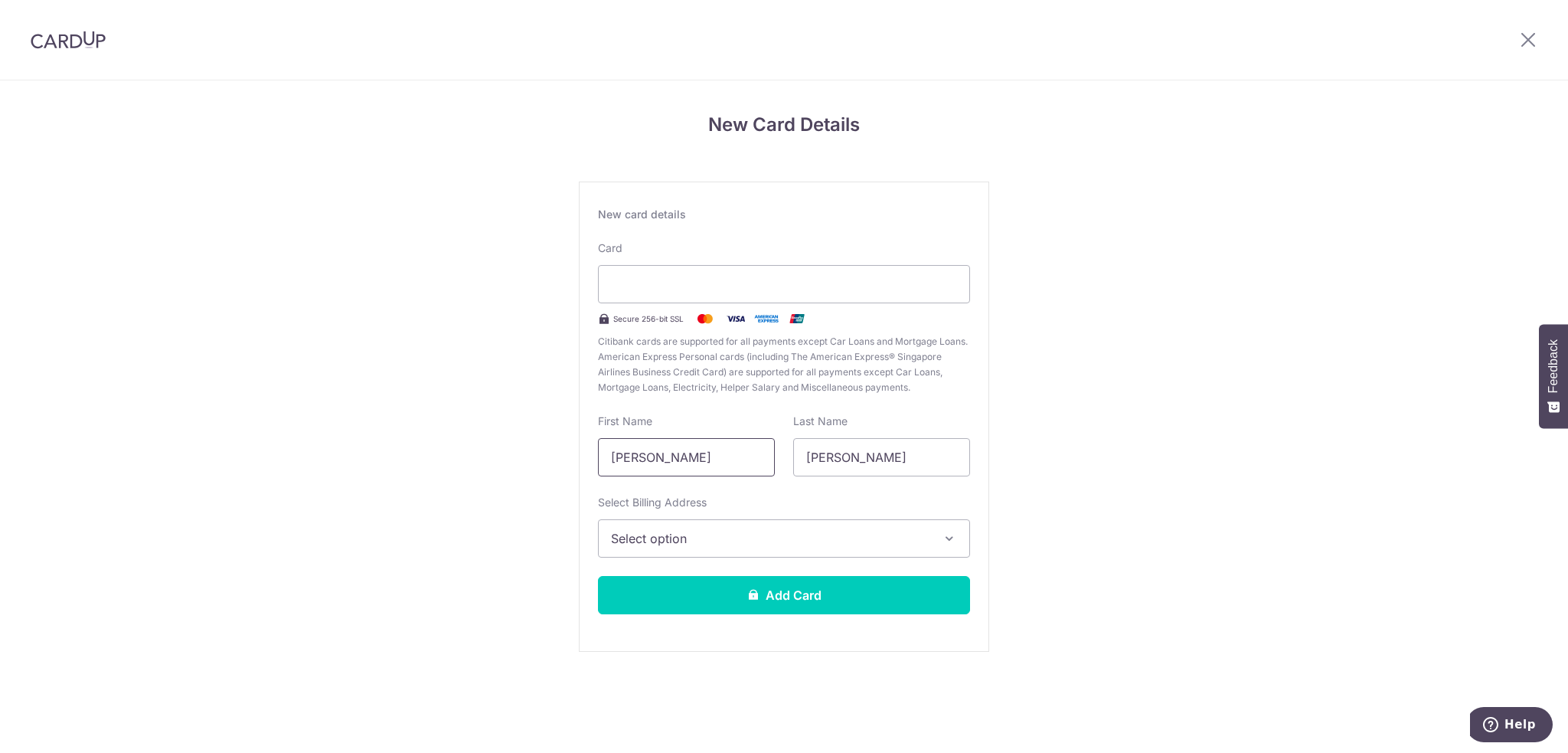
click at [530, 456] on div "New Card Details New card details Card Secure 256-bit SSL Citibank cards are su…" at bounding box center [784, 401] width 1568 height 643
type input "Ng"
drag, startPoint x: 867, startPoint y: 453, endPoint x: 701, endPoint y: 462, distance: 166.2
click at [701, 462] on div "First Name Ng Last Name Willard" at bounding box center [784, 445] width 391 height 63
type input "Ng"
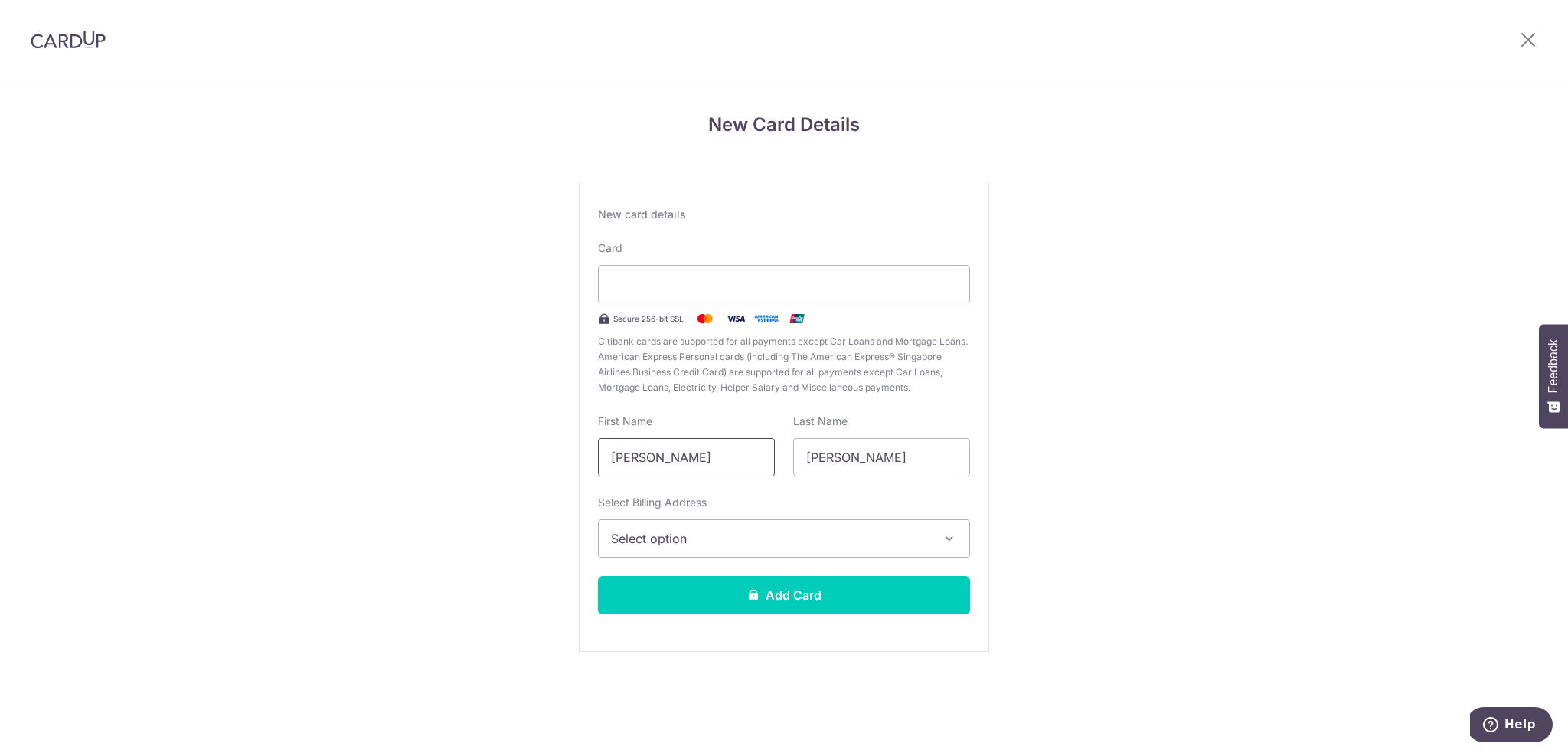
drag, startPoint x: 686, startPoint y: 461, endPoint x: 546, endPoint y: 461, distance: 140.0
click at [546, 461] on div "New Card Details New card details Card Secure 256-bit SSL Citibank cards are su…" at bounding box center [784, 401] width 1568 height 643
type input "Willard"
click at [362, 488] on div "New Card Details New card details Card Secure 256-bit SSL Citibank cards are su…" at bounding box center [784, 401] width 1568 height 643
click at [718, 541] on span "Select option" at bounding box center [770, 538] width 318 height 18
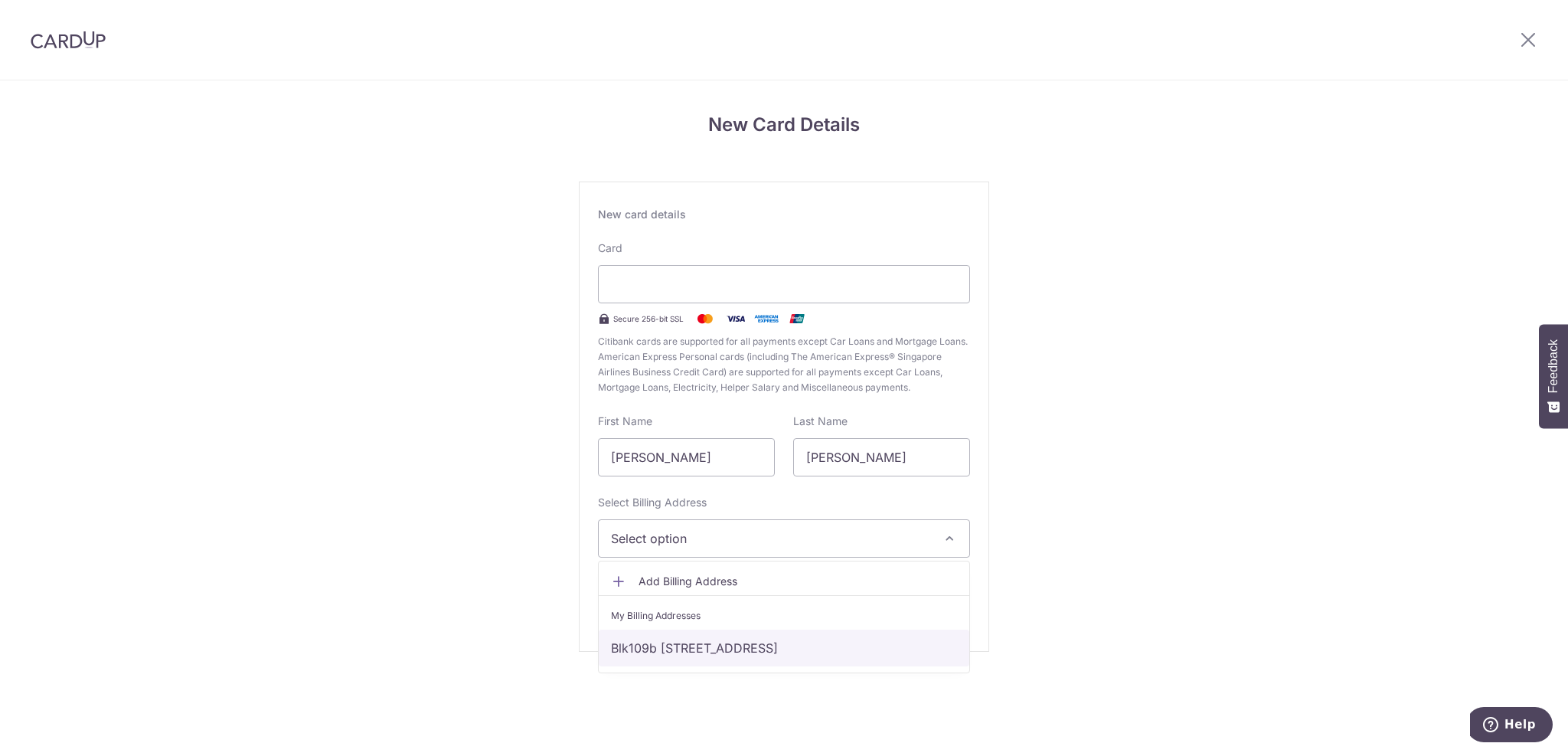
drag, startPoint x: 687, startPoint y: 649, endPoint x: 700, endPoint y: 622, distance: 30.0
click at [687, 649] on link "Blk109b [STREET_ADDRESS]" at bounding box center [784, 648] width 371 height 37
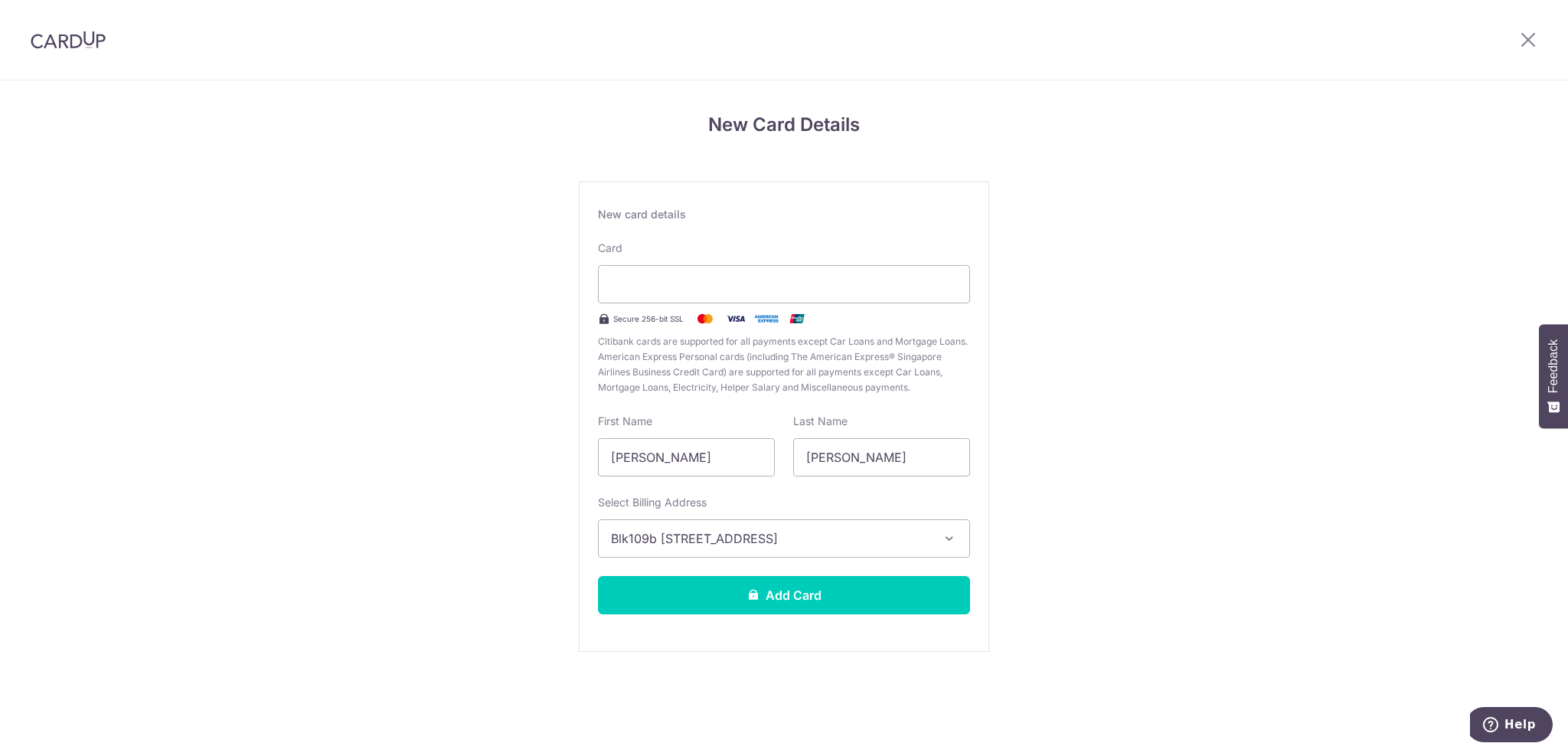
click at [1281, 472] on div "New Card Details New card details Card Secure 256-bit SSL Citibank cards are su…" at bounding box center [784, 401] width 1568 height 643
click at [769, 595] on button "Add Card" at bounding box center [784, 595] width 372 height 38
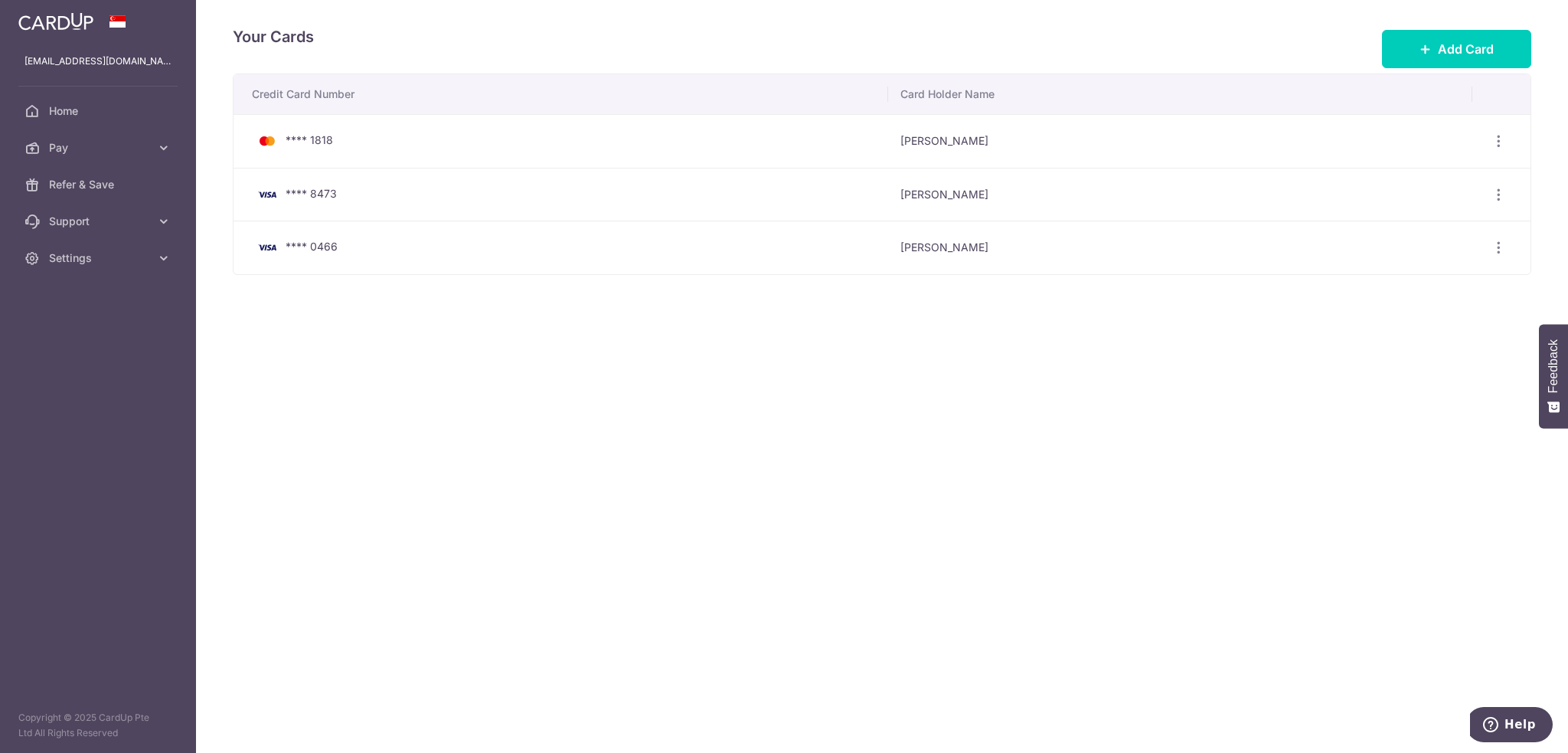
click at [846, 383] on div "Your Cards Add Card Credit Card Number Card Holder Name **** 1818 Ng Willard Vi…" at bounding box center [881, 376] width 1372 height 753
click at [92, 121] on link "Home" at bounding box center [97, 111] width 196 height 37
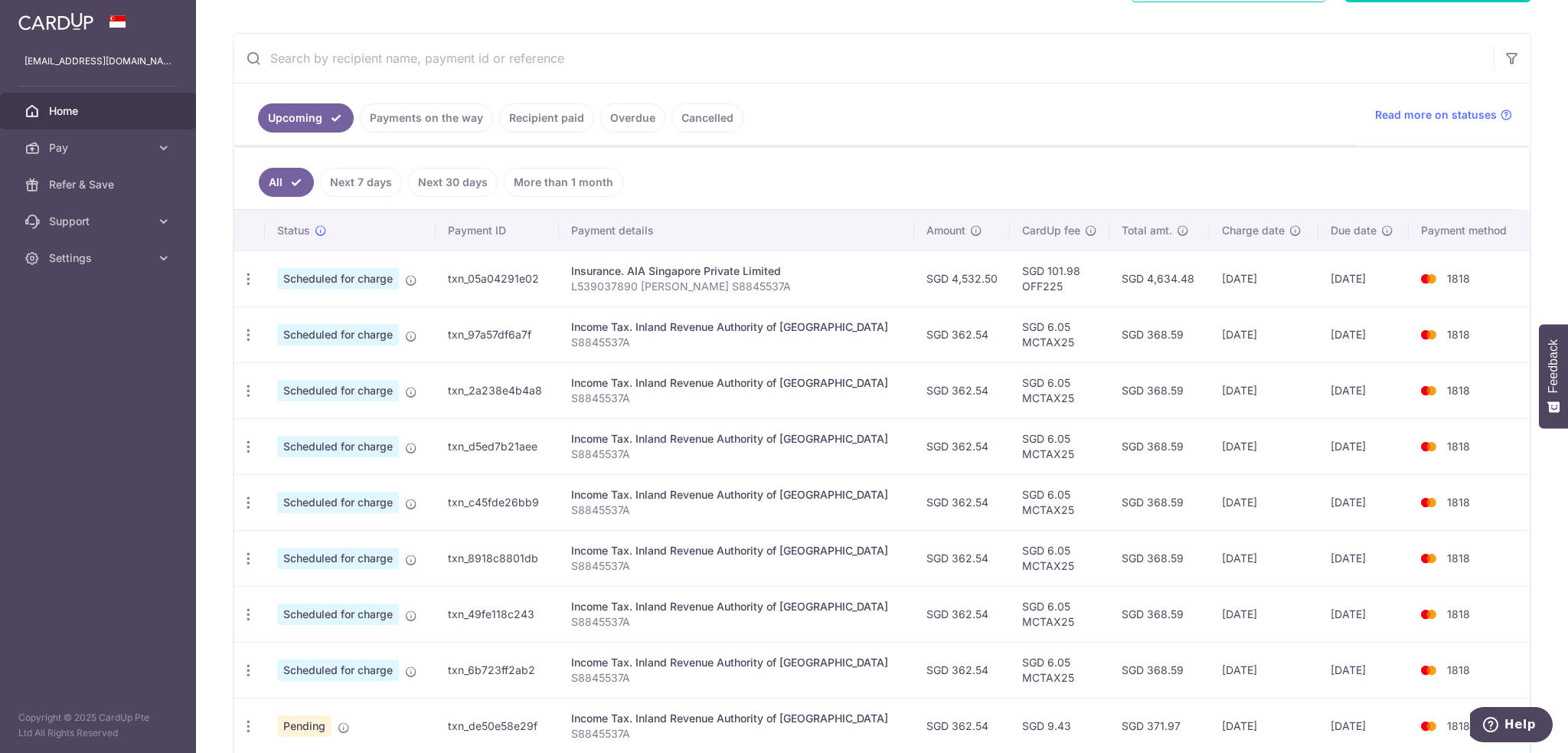
scroll to position [258, 0]
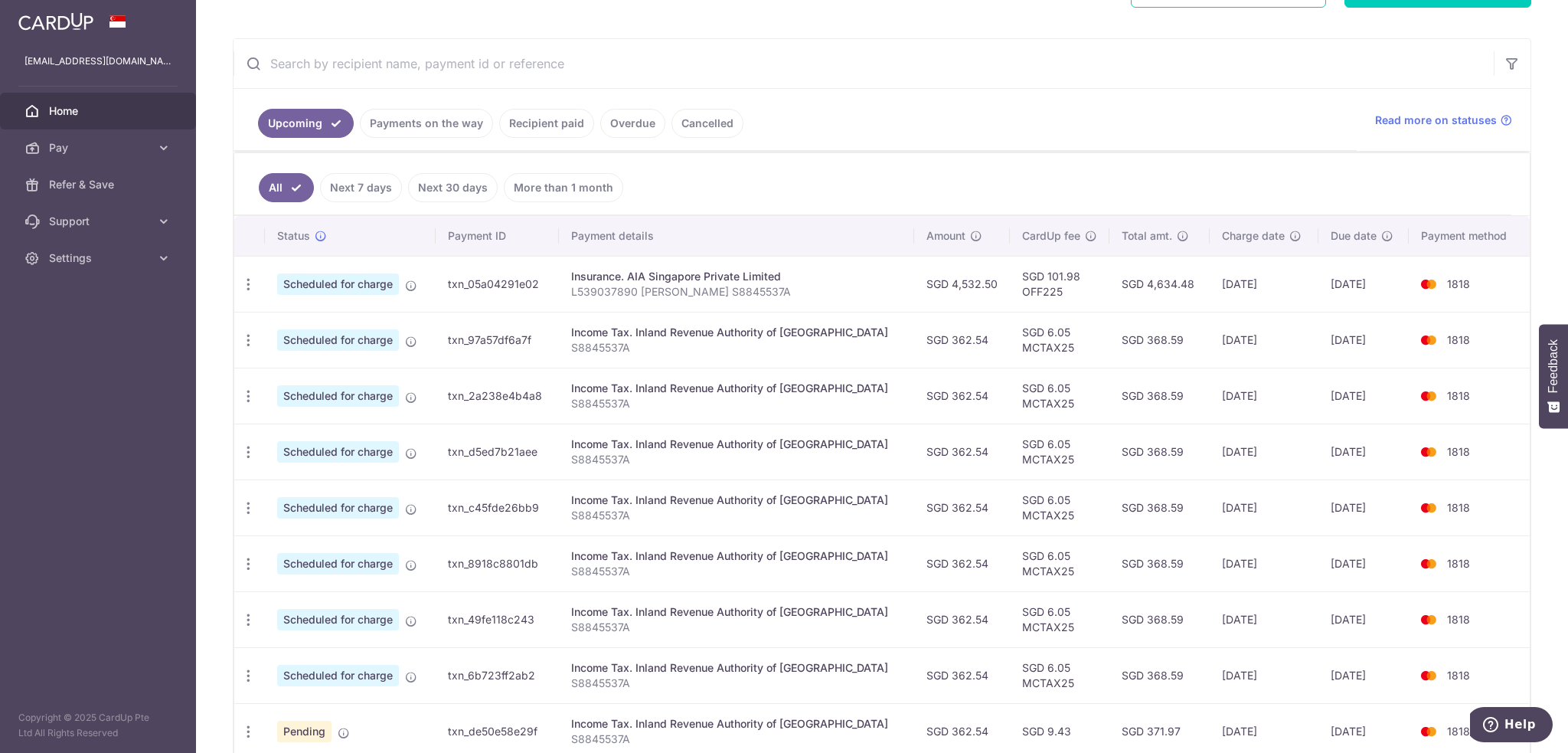
click at [564, 122] on link "Recipient paid" at bounding box center [546, 123] width 95 height 29
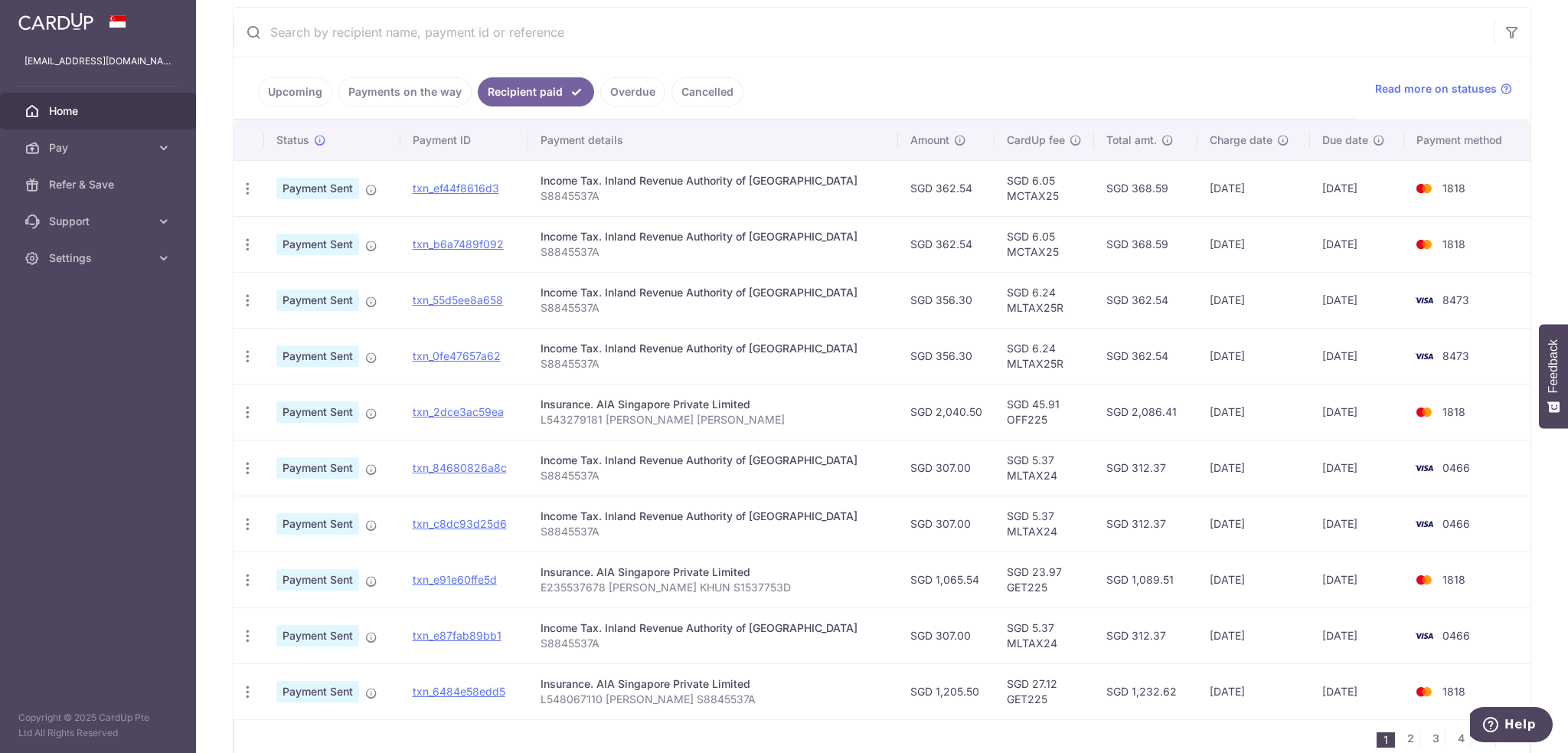
scroll to position [286, 0]
click at [1401, 737] on link "2" at bounding box center [1410, 741] width 18 height 18
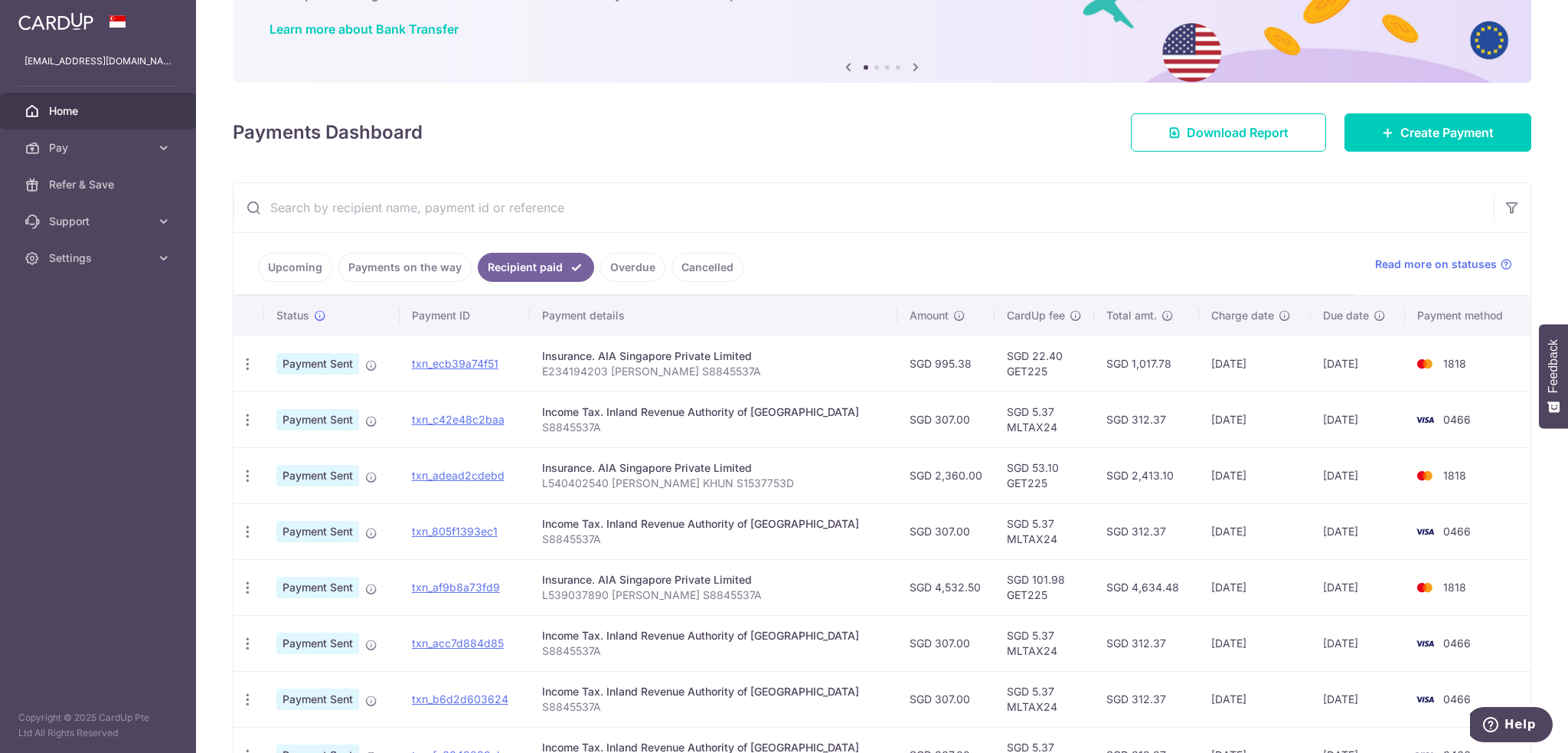
scroll to position [362, 0]
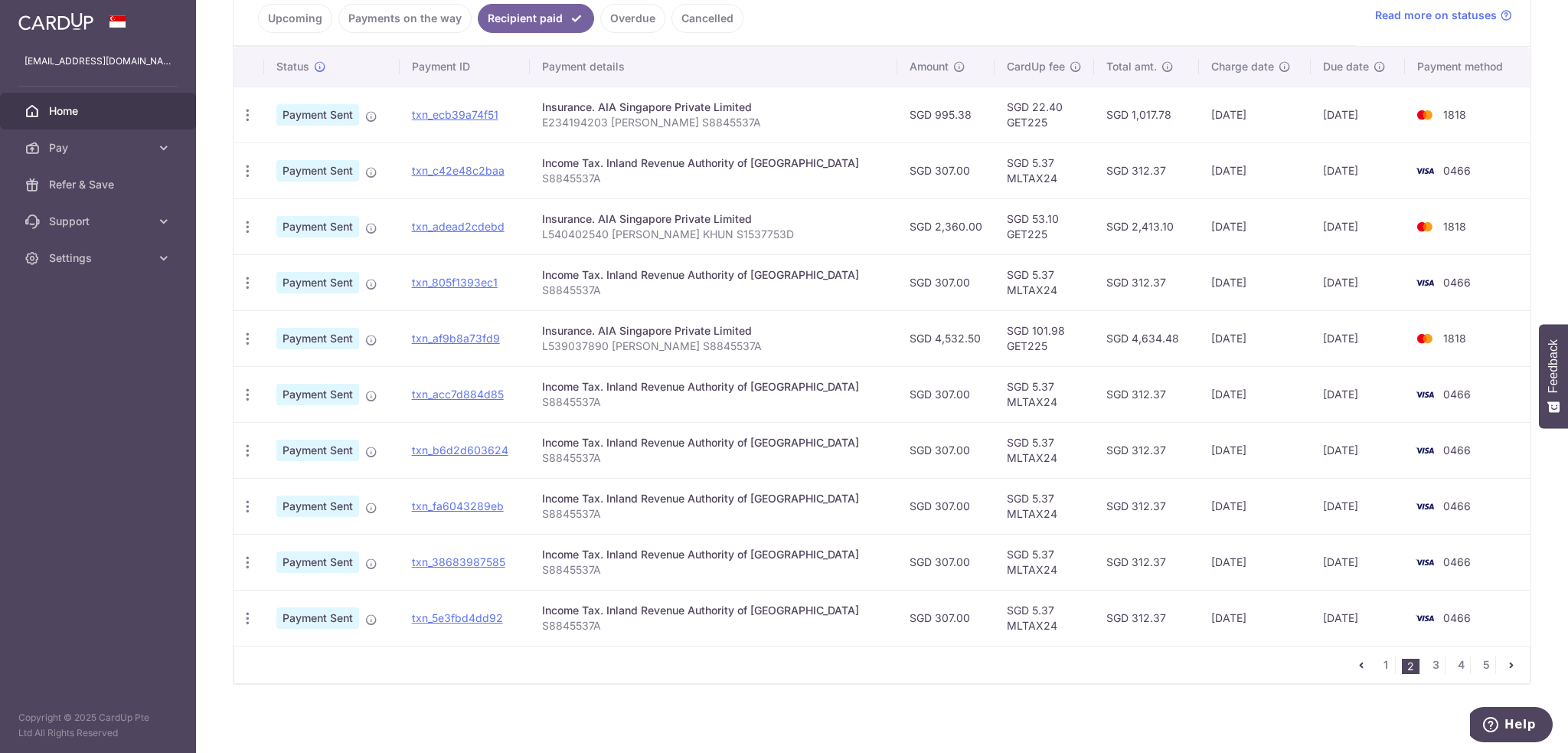
click at [286, 9] on link "Upcoming" at bounding box center [295, 17] width 74 height 29
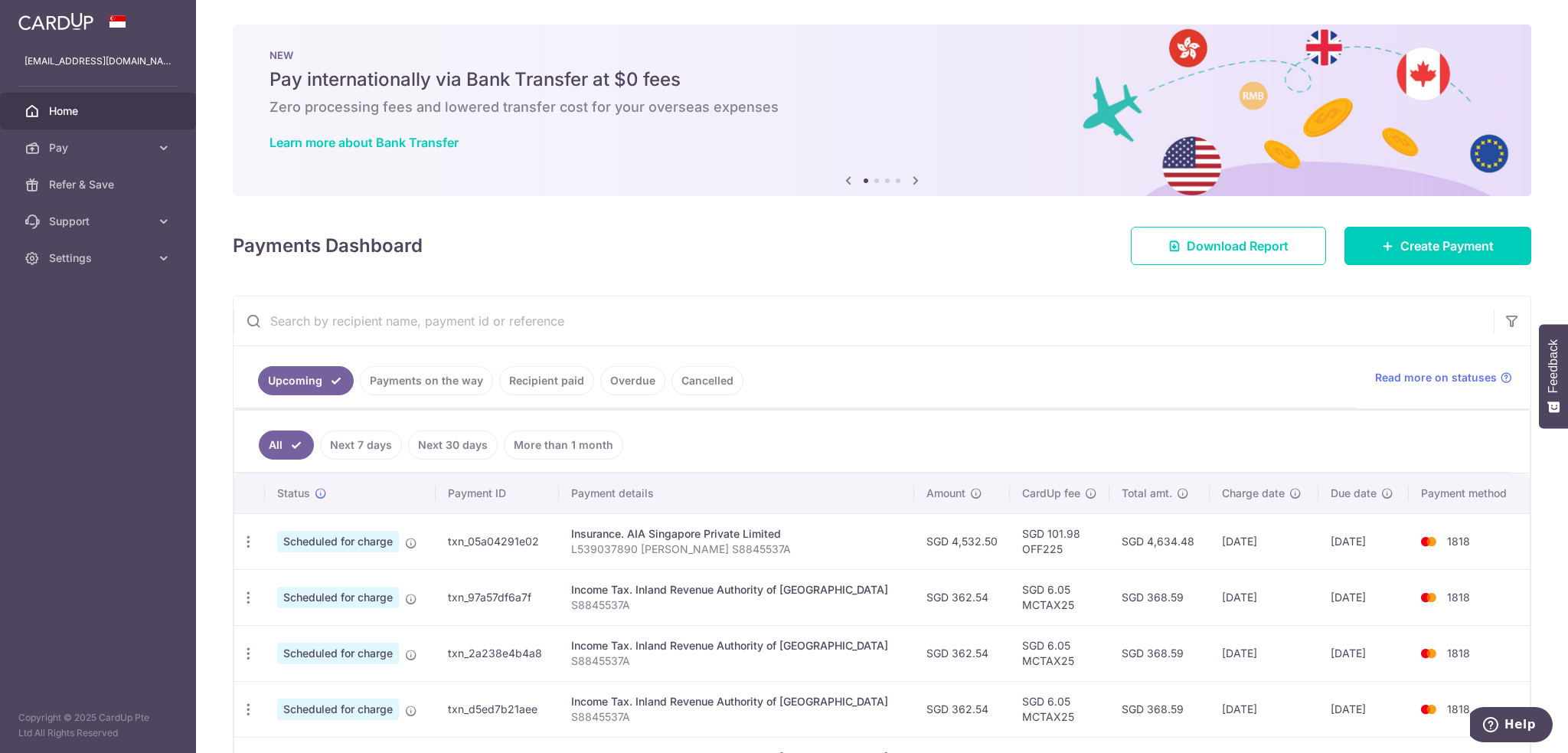
scroll to position [334, 0]
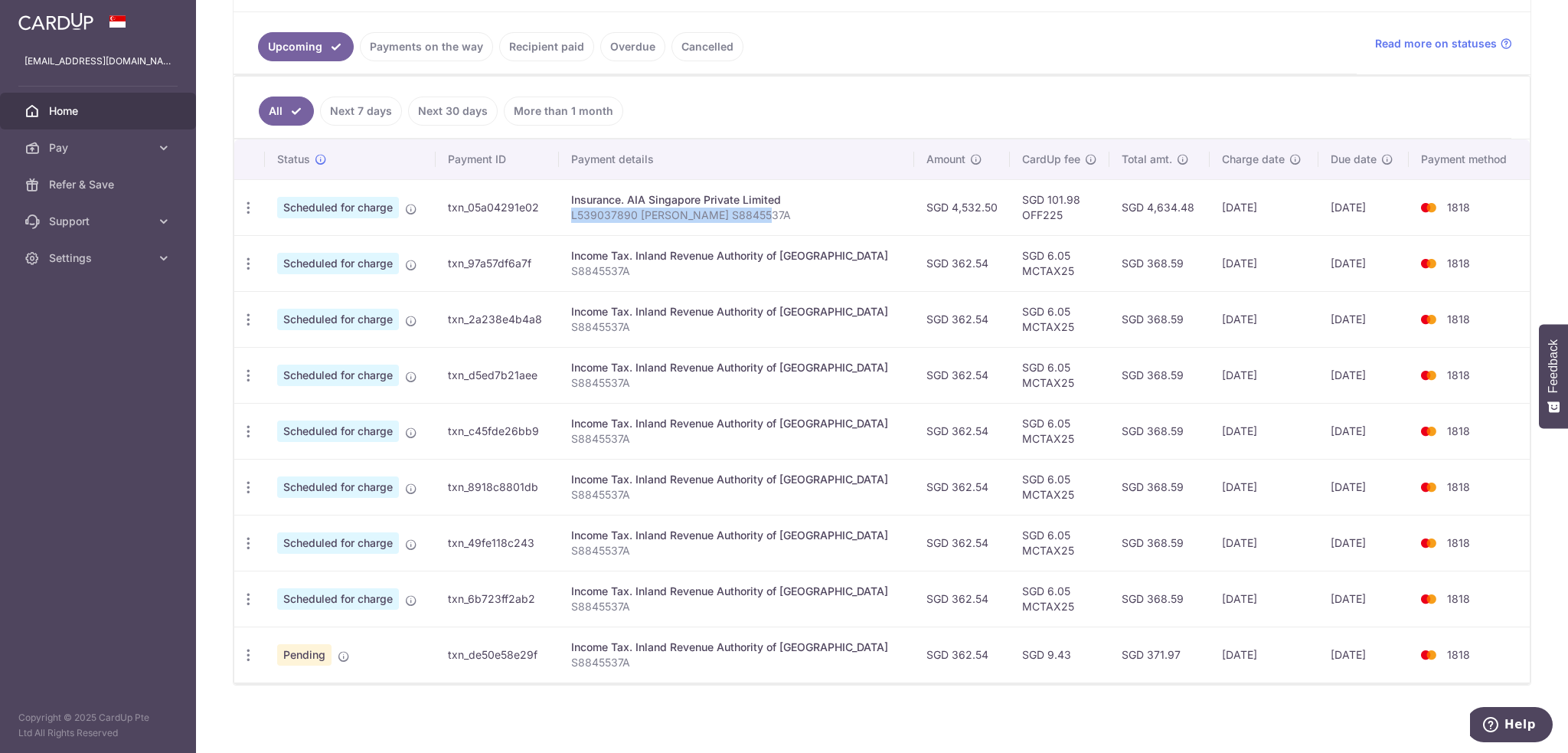
drag, startPoint x: 785, startPoint y: 214, endPoint x: 588, endPoint y: 220, distance: 197.1
click at [588, 220] on p "L539037890 [PERSON_NAME] S8845537A" at bounding box center [735, 215] width 330 height 16
drag, startPoint x: 976, startPoint y: 207, endPoint x: 928, endPoint y: 207, distance: 48.0
click at [928, 207] on td "SGD 4,532.50" at bounding box center [962, 207] width 96 height 56
copy td "4,532.50"
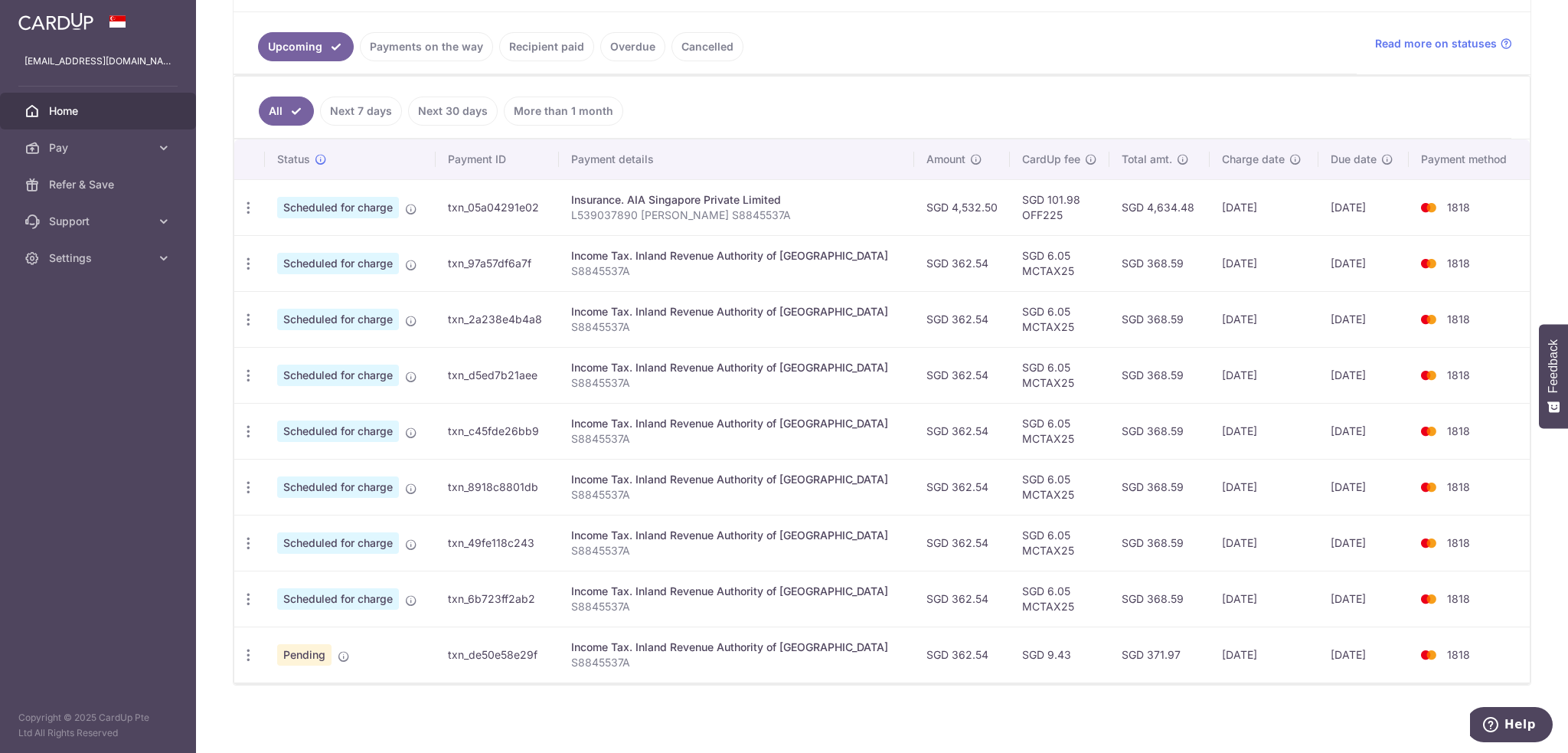
click at [896, 118] on ul "All Next 7 days Next 30 days More than 1 month" at bounding box center [873, 107] width 1277 height 62
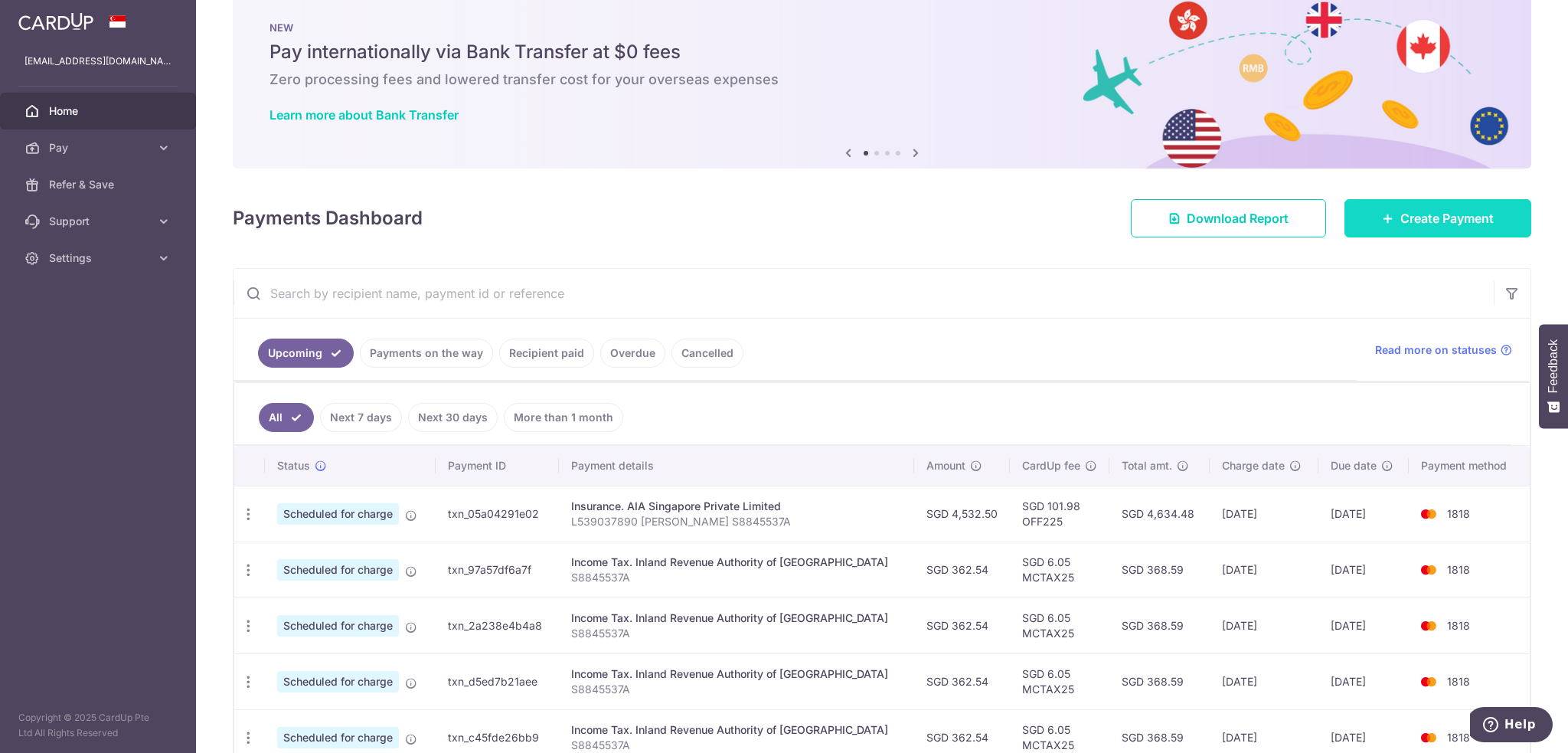
click at [1383, 211] on link "Create Payment" at bounding box center [1437, 219] width 187 height 38
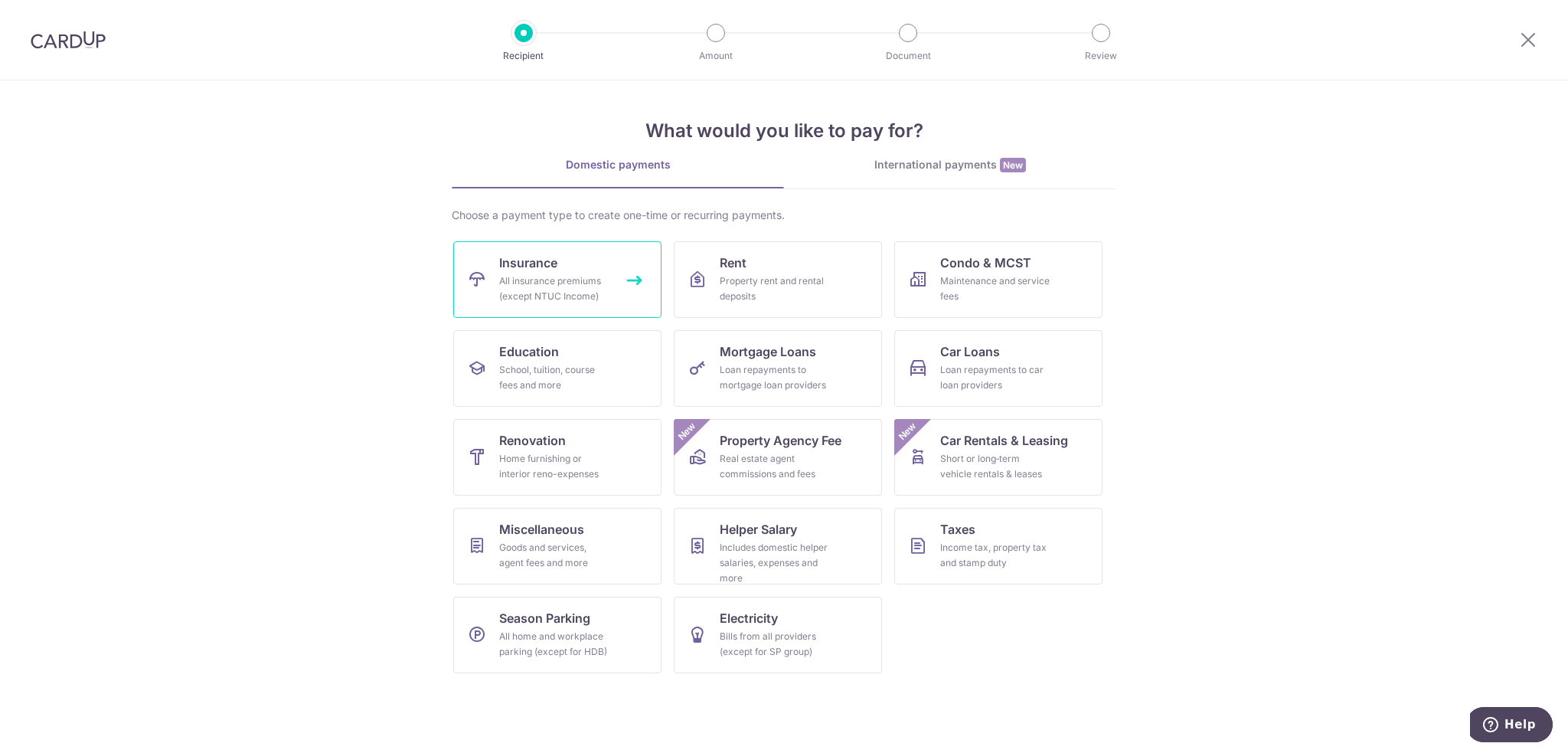
click at [580, 269] on link "Insurance All insurance premiums (except NTUC Income)" at bounding box center [557, 279] width 208 height 77
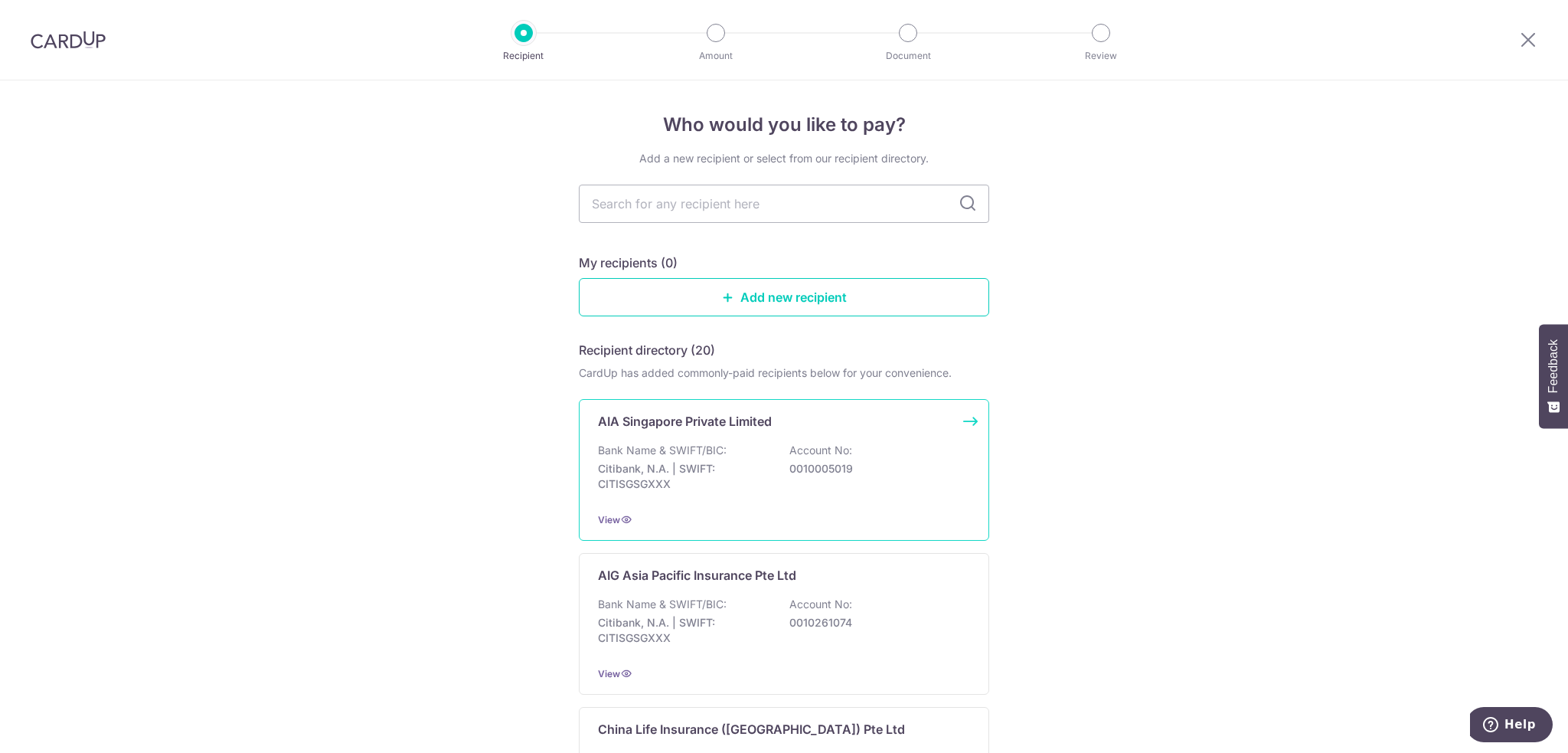
click at [685, 457] on div "Bank Name & SWIFT/BIC: Citibank, N.A. | SWIFT: CITISGSGXXX Account No: 00100050…" at bounding box center [784, 471] width 372 height 57
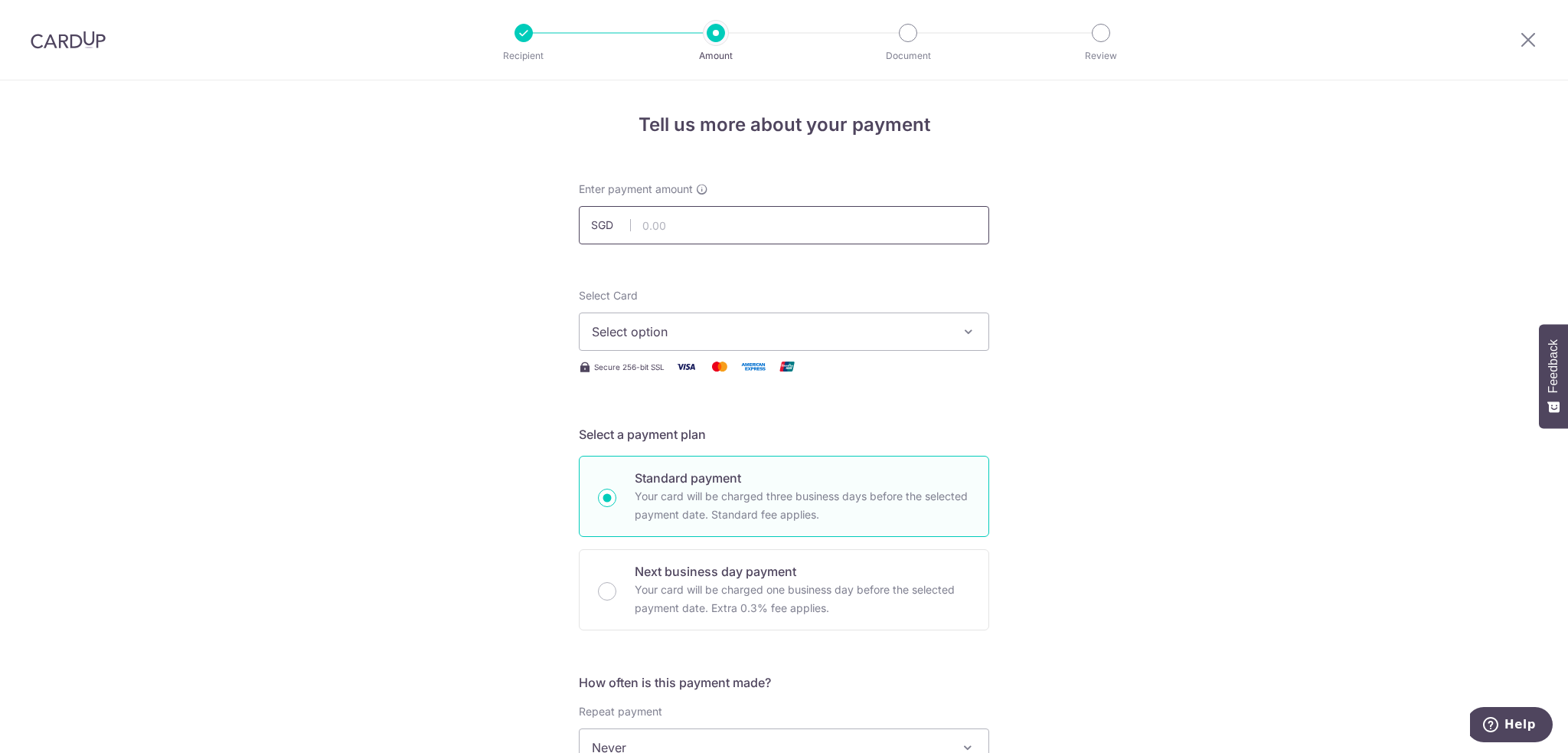
click at [714, 226] on input "text" at bounding box center [784, 225] width 411 height 38
paste input "4,532.50"
type input "4,532.50"
click at [678, 327] on span "Select option" at bounding box center [770, 331] width 357 height 18
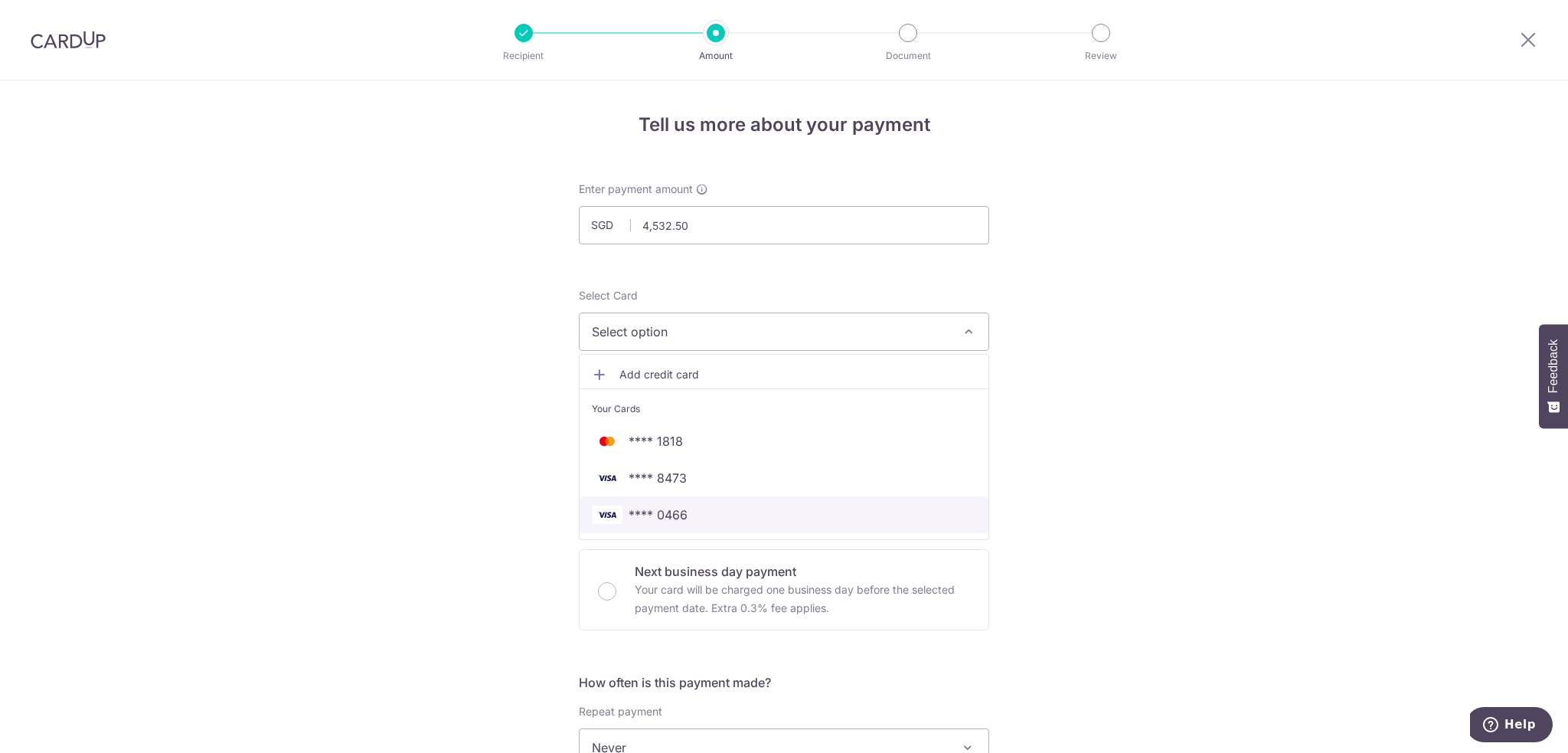
click at [666, 517] on span "**** 0466" at bounding box center [658, 514] width 59 height 18
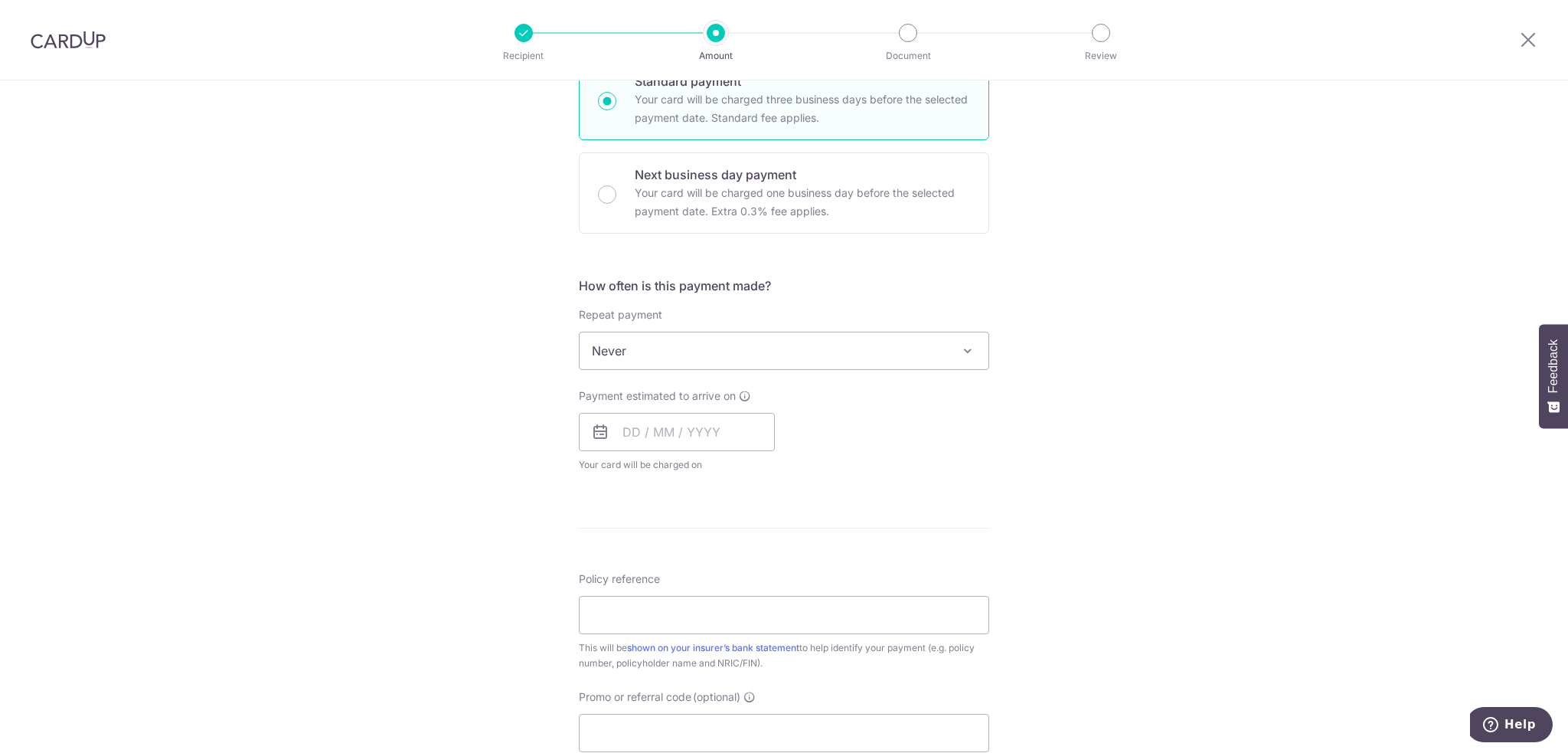
scroll to position [383, 0]
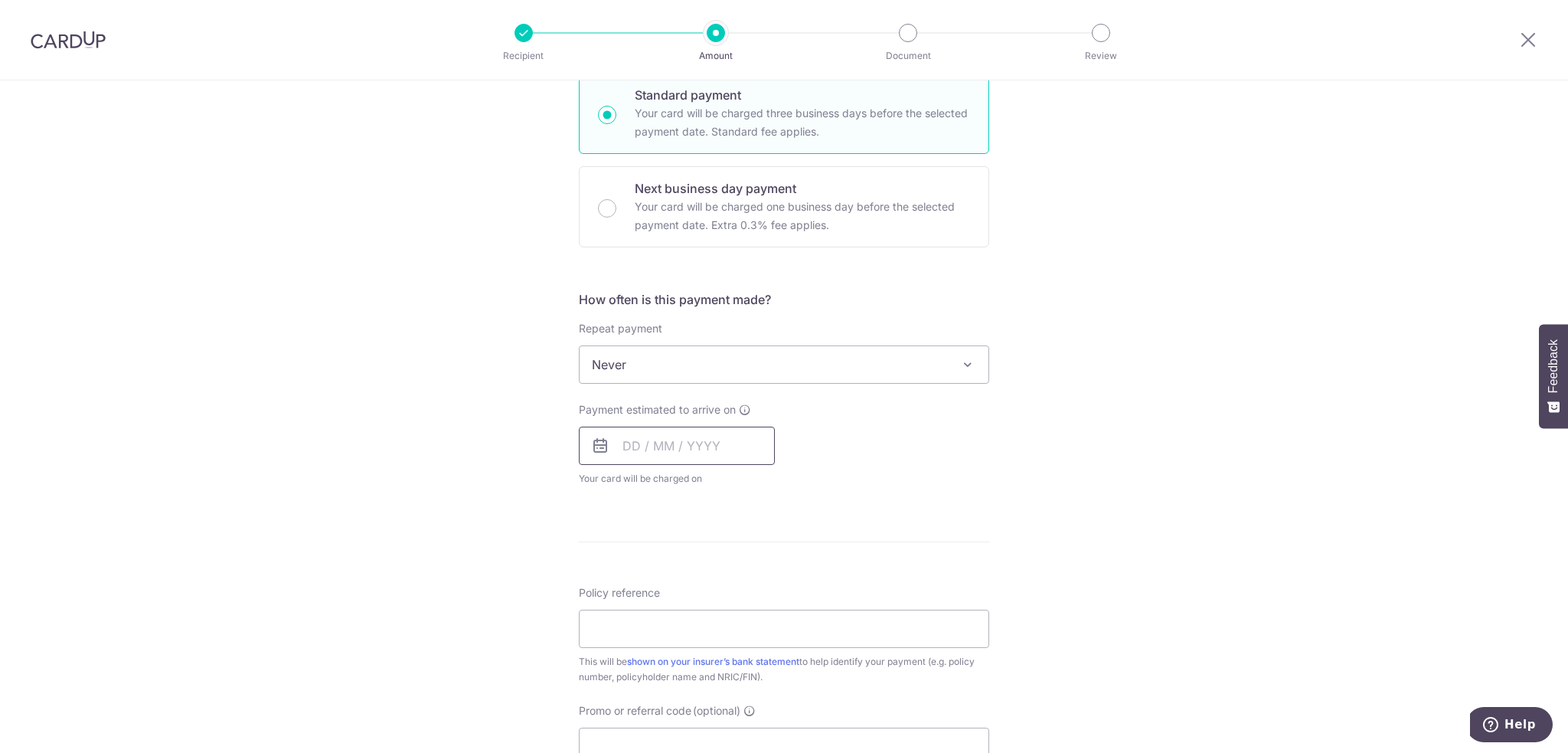
click at [667, 456] on input "text" at bounding box center [676, 446] width 196 height 38
drag, startPoint x: 755, startPoint y: 616, endPoint x: 727, endPoint y: 463, distance: 155.5
click at [755, 616] on link "19" at bounding box center [763, 615] width 24 height 24
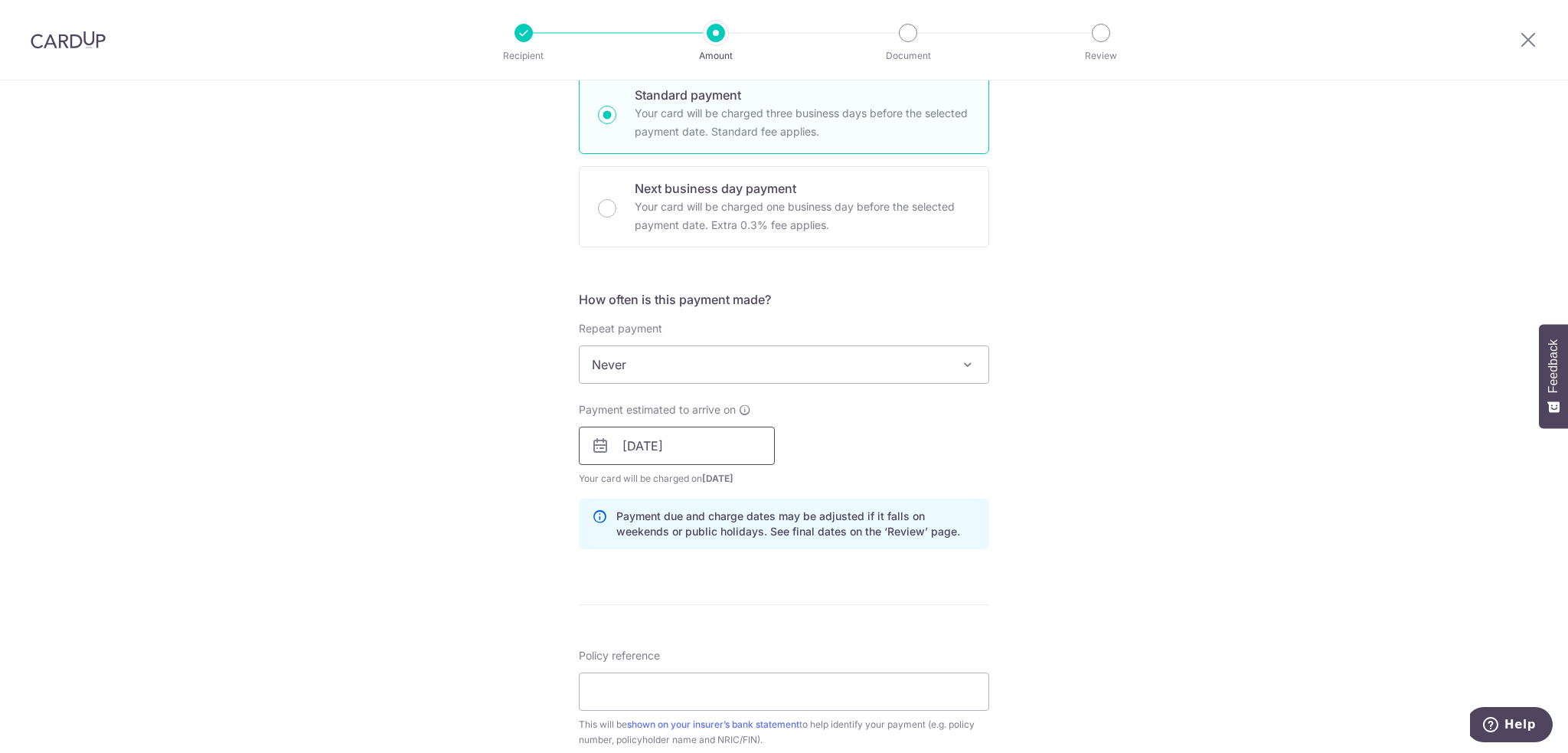
drag, startPoint x: 721, startPoint y: 447, endPoint x: 734, endPoint y: 465, distance: 22.2
click at [721, 447] on input "19/09/2025" at bounding box center [676, 446] width 196 height 38
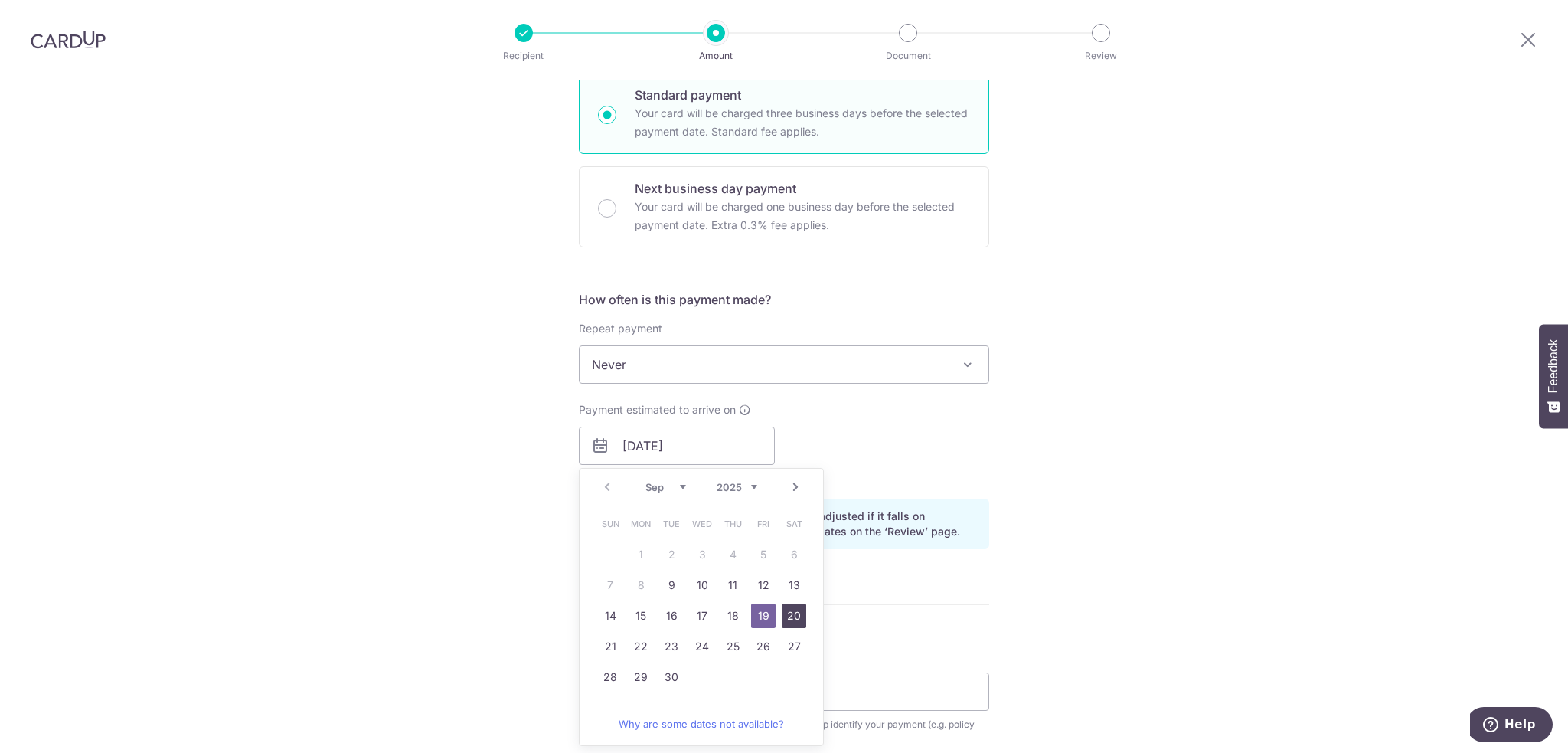
click at [788, 618] on link "20" at bounding box center [794, 615] width 24 height 24
type input "[DATE]"
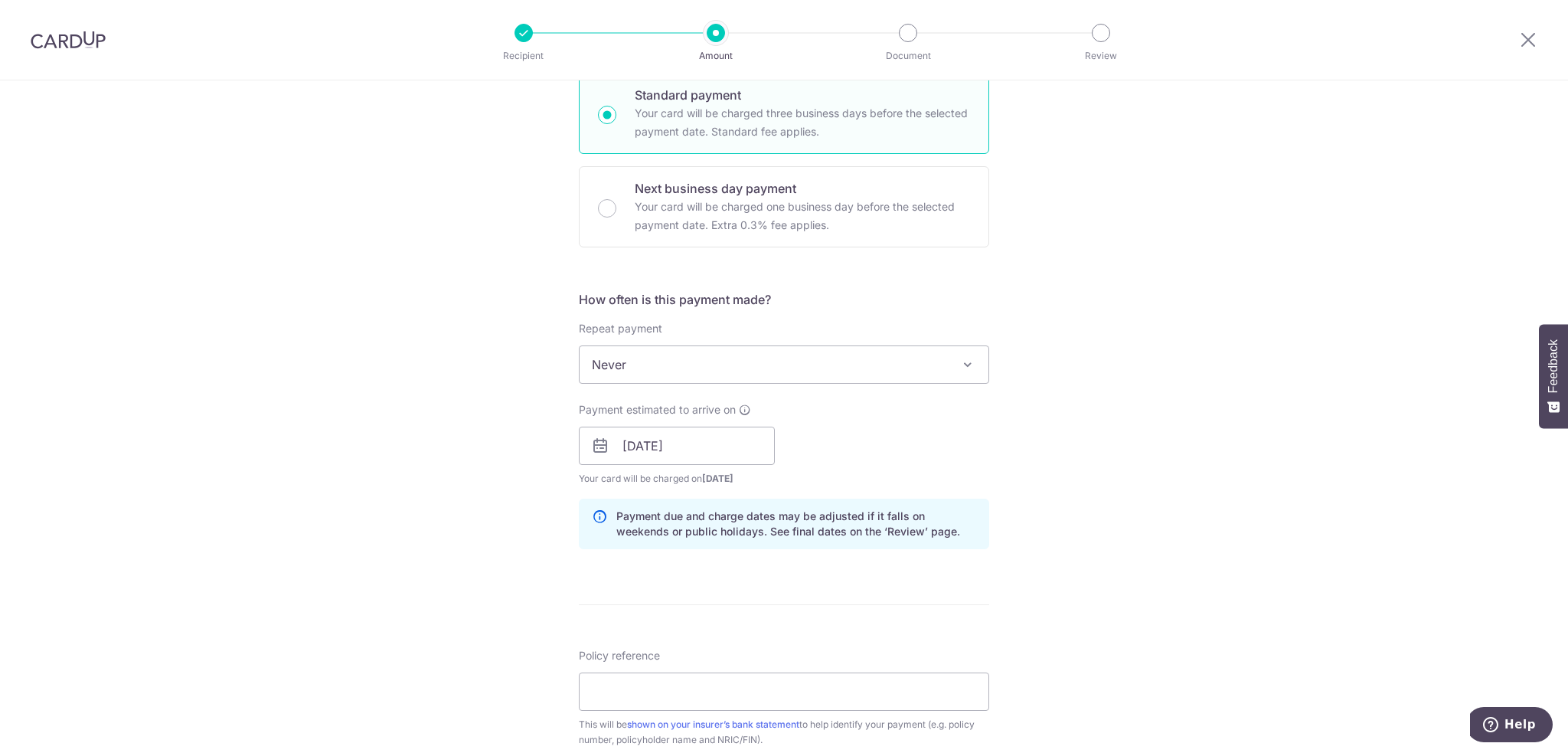
click at [1106, 449] on div "Tell us more about your payment Enter payment amount SGD 4,532.50 4532.50 Selec…" at bounding box center [784, 421] width 1568 height 1449
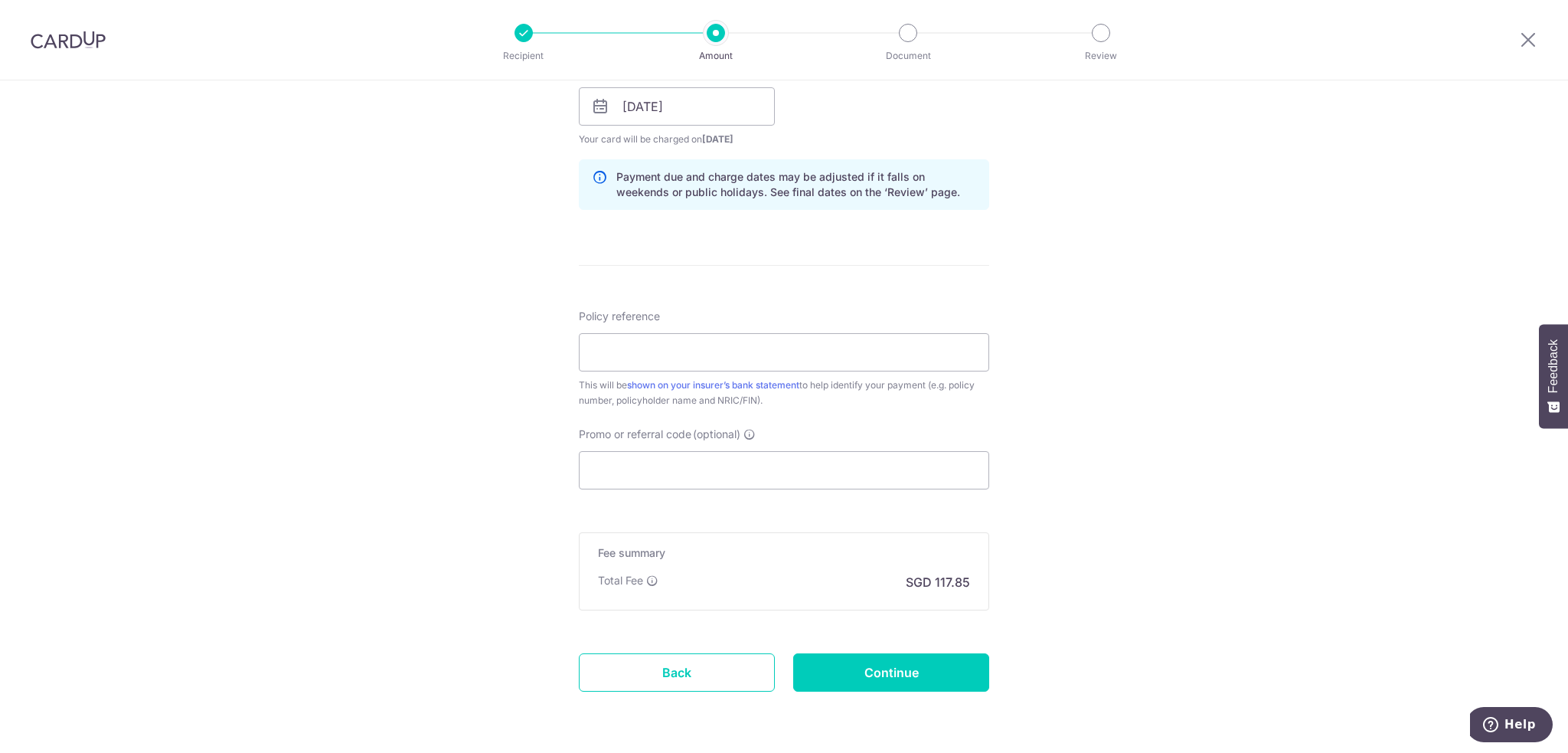
scroll to position [766, 0]
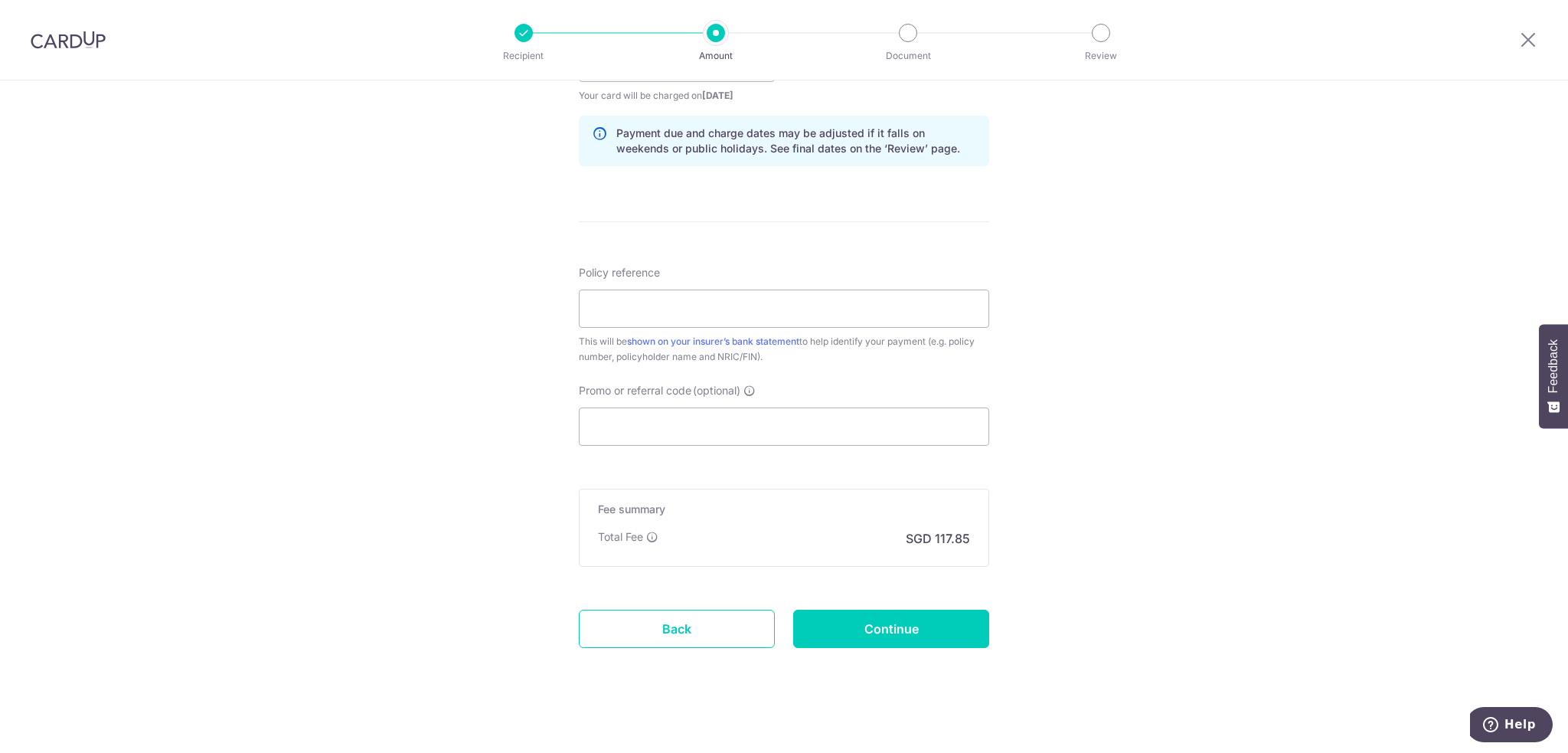
click at [1297, 177] on div "Tell us more about your payment Enter payment amount SGD 4,532.50 4532.50 Selec…" at bounding box center [784, 38] width 1568 height 1449
drag, startPoint x: 1525, startPoint y: 39, endPoint x: 854, endPoint y: 69, distance: 671.7
click at [1525, 39] on icon at bounding box center [1528, 39] width 18 height 19
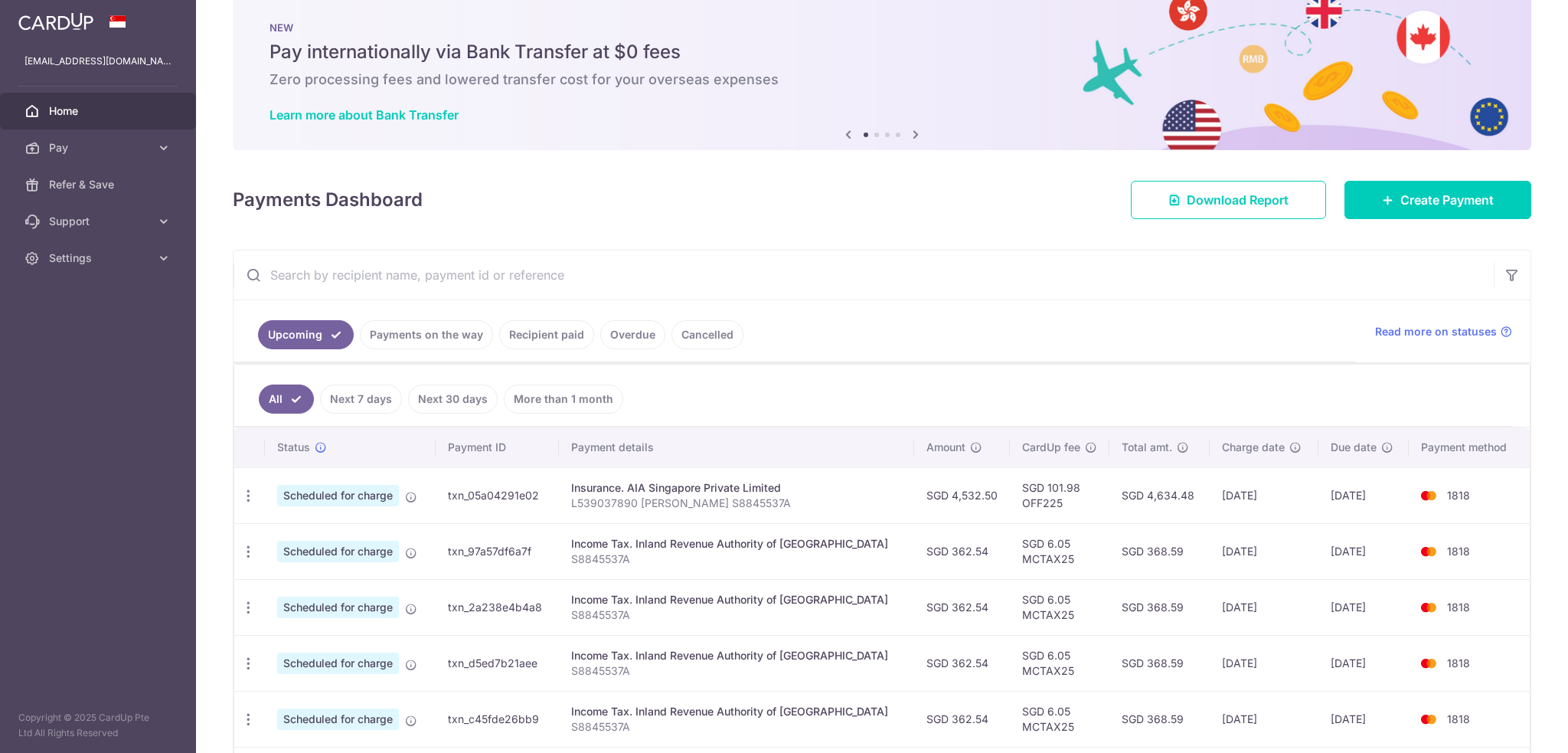
scroll to position [77, 0]
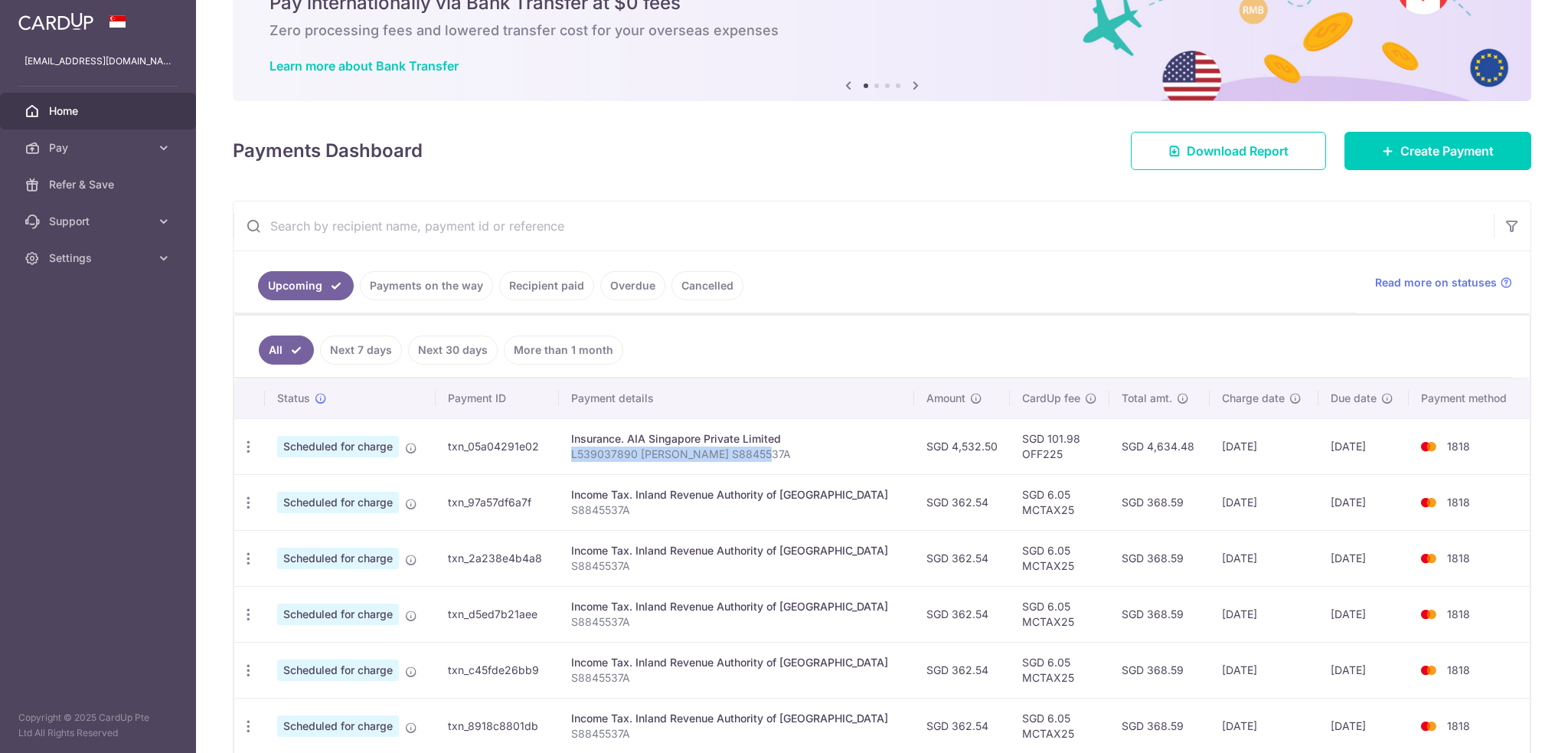
drag, startPoint x: 775, startPoint y: 454, endPoint x: 586, endPoint y: 457, distance: 189.0
click at [586, 457] on p "L539037890 [PERSON_NAME] S8845537A" at bounding box center [735, 454] width 330 height 16
copy p "L539037890 [PERSON_NAME] S8845537A"
drag, startPoint x: 971, startPoint y: 450, endPoint x: 903, endPoint y: 446, distance: 68.1
click at [915, 446] on td "SGD 4,532.50" at bounding box center [962, 446] width 96 height 56
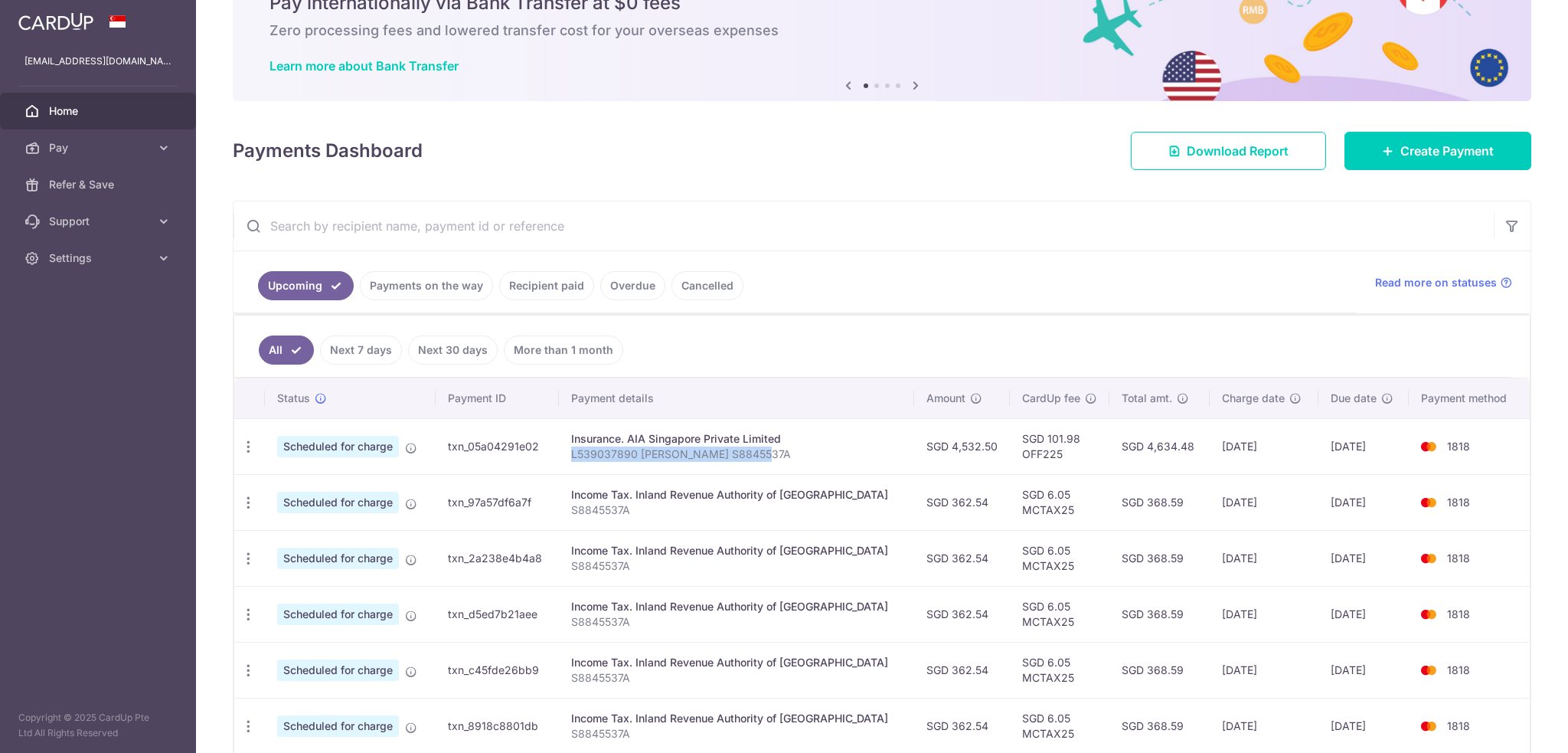
copy td "SGD 4,532.50"
click at [1415, 140] on link "Create Payment" at bounding box center [1437, 151] width 187 height 38
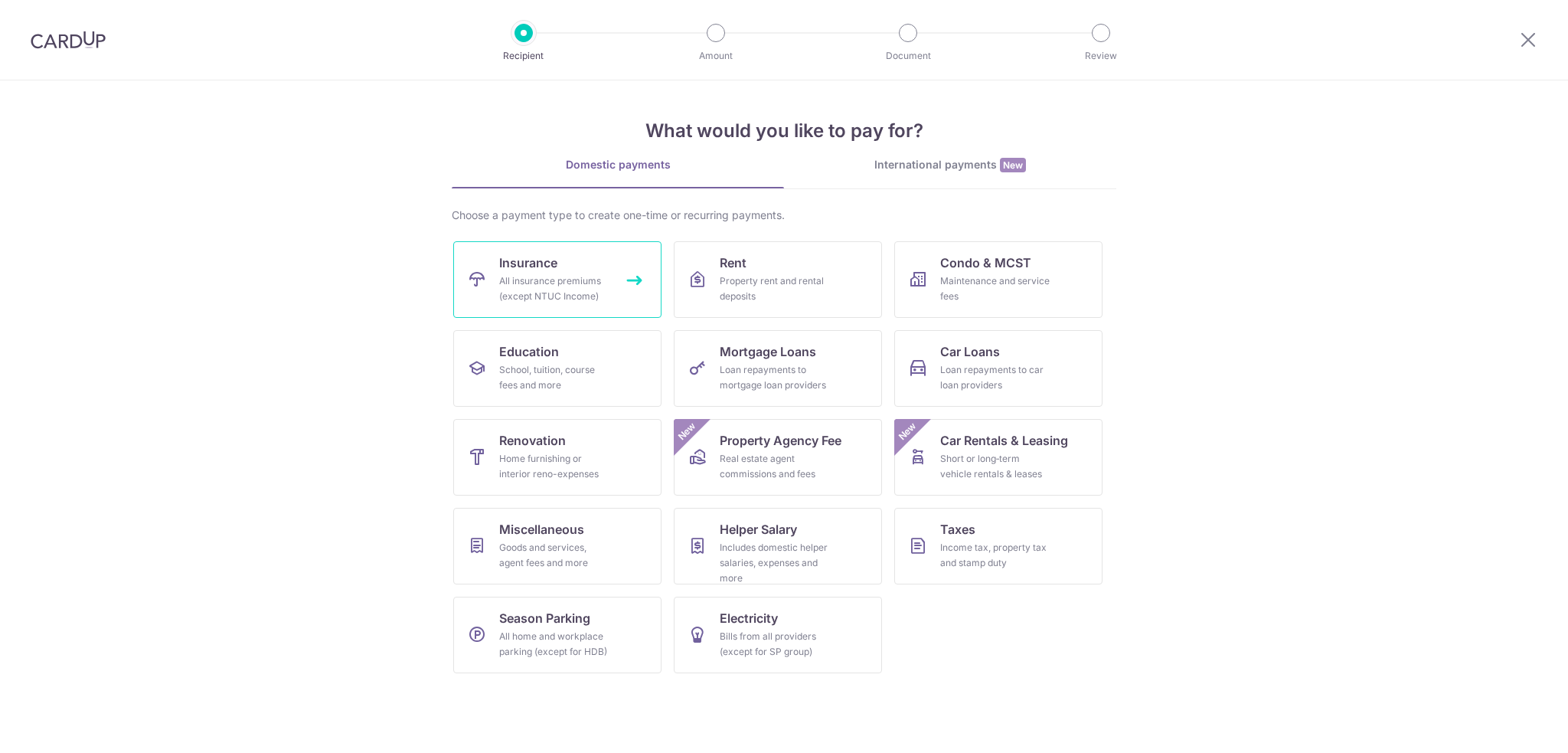
click at [609, 263] on link "Insurance All insurance premiums (except NTUC Income)" at bounding box center [557, 279] width 208 height 77
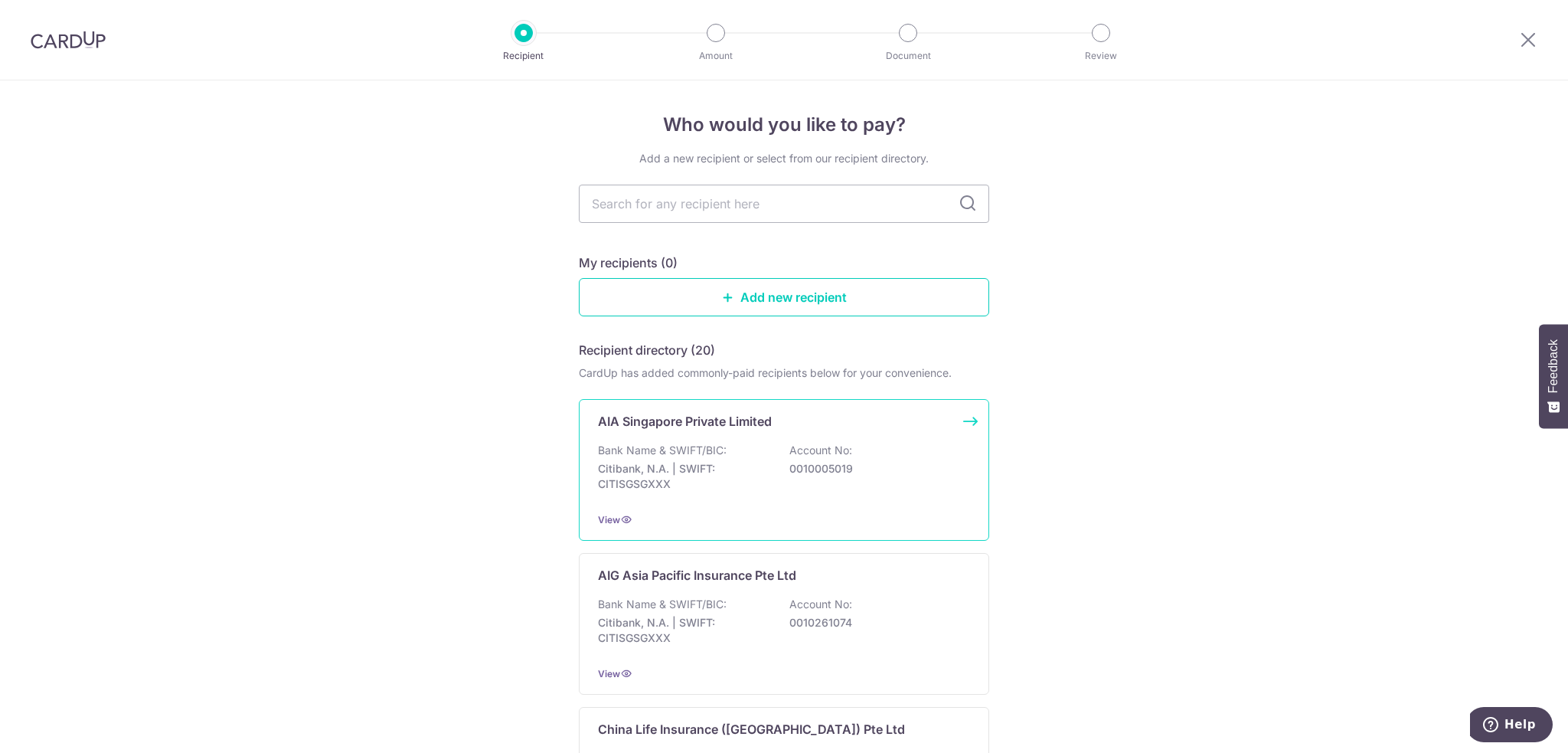
click at [673, 450] on p "Bank Name & SWIFT/BIC:" at bounding box center [662, 451] width 129 height 16
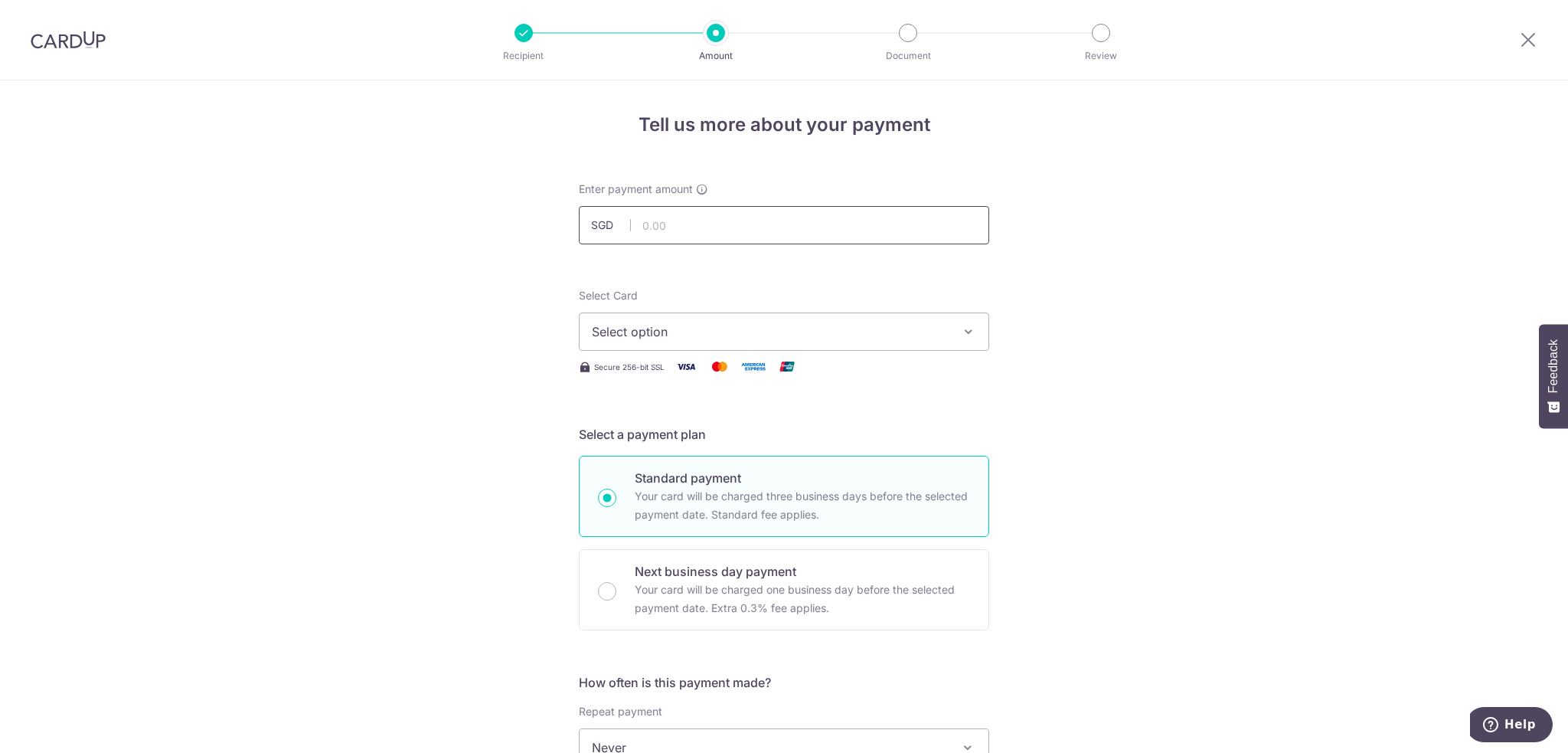
click at [691, 218] on input "text" at bounding box center [784, 225] width 411 height 38
paste input "SGD 4,532."
type input "4,532.50"
click at [761, 318] on button "Select option" at bounding box center [784, 332] width 411 height 38
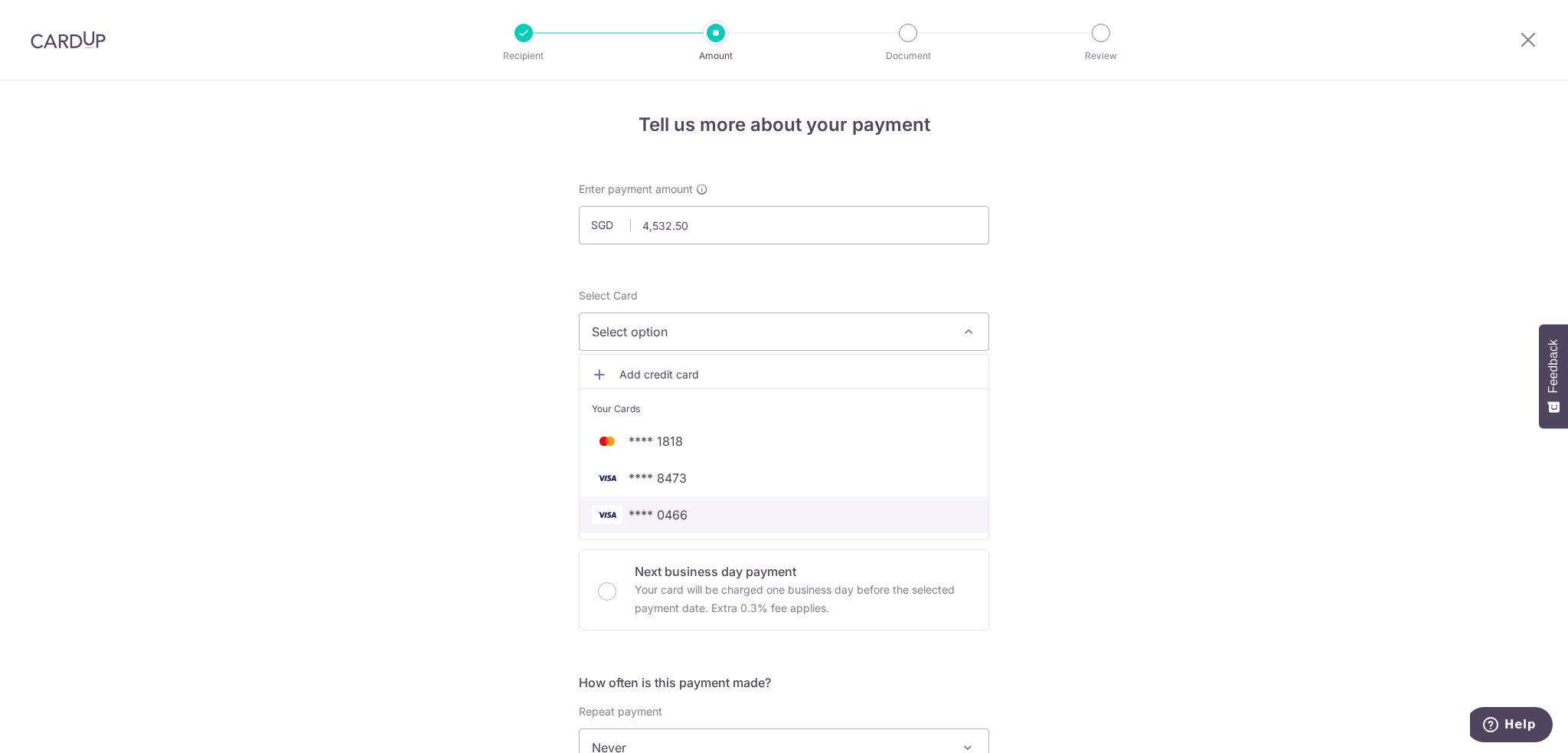
click at [649, 508] on span "**** 0466" at bounding box center [658, 514] width 59 height 18
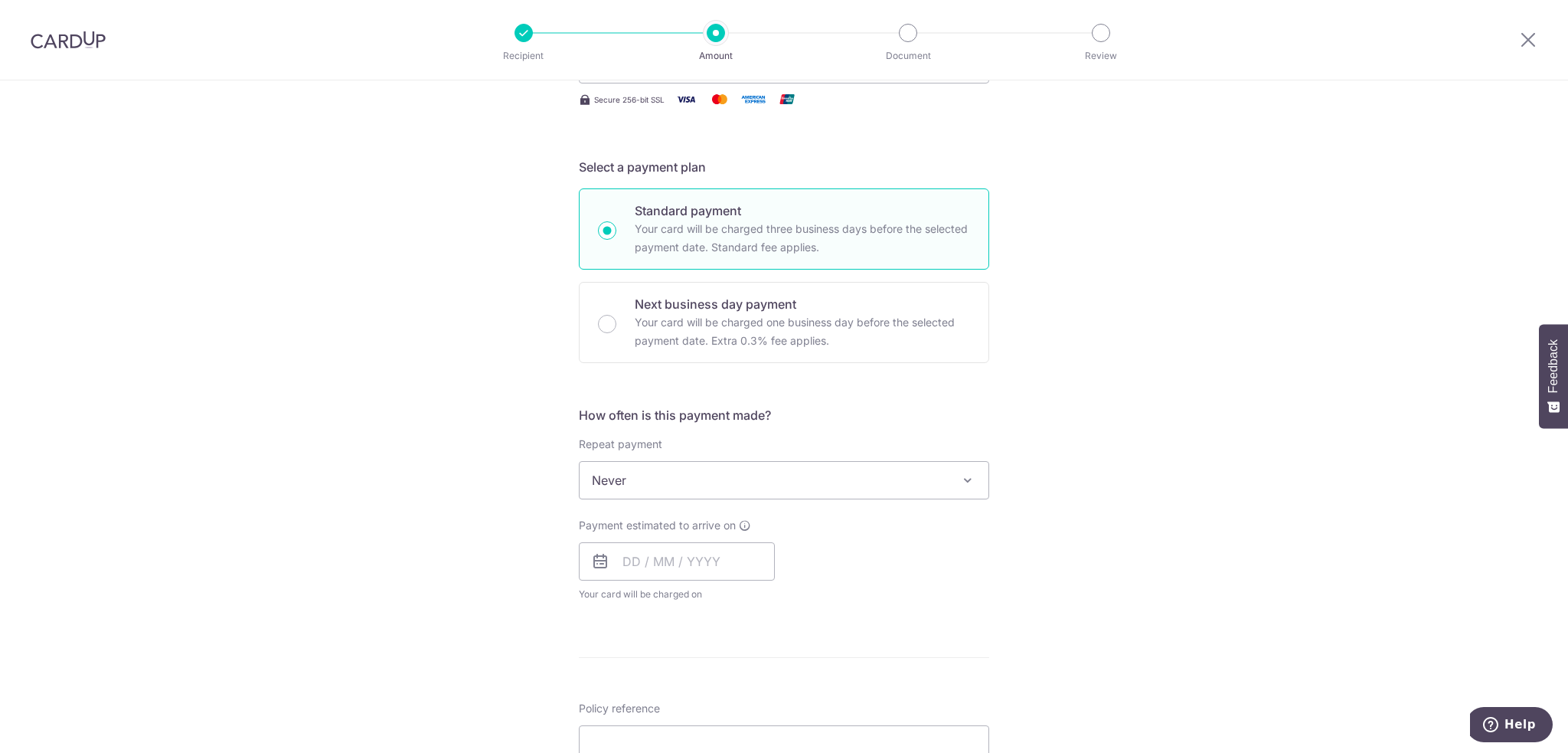
scroll to position [460, 0]
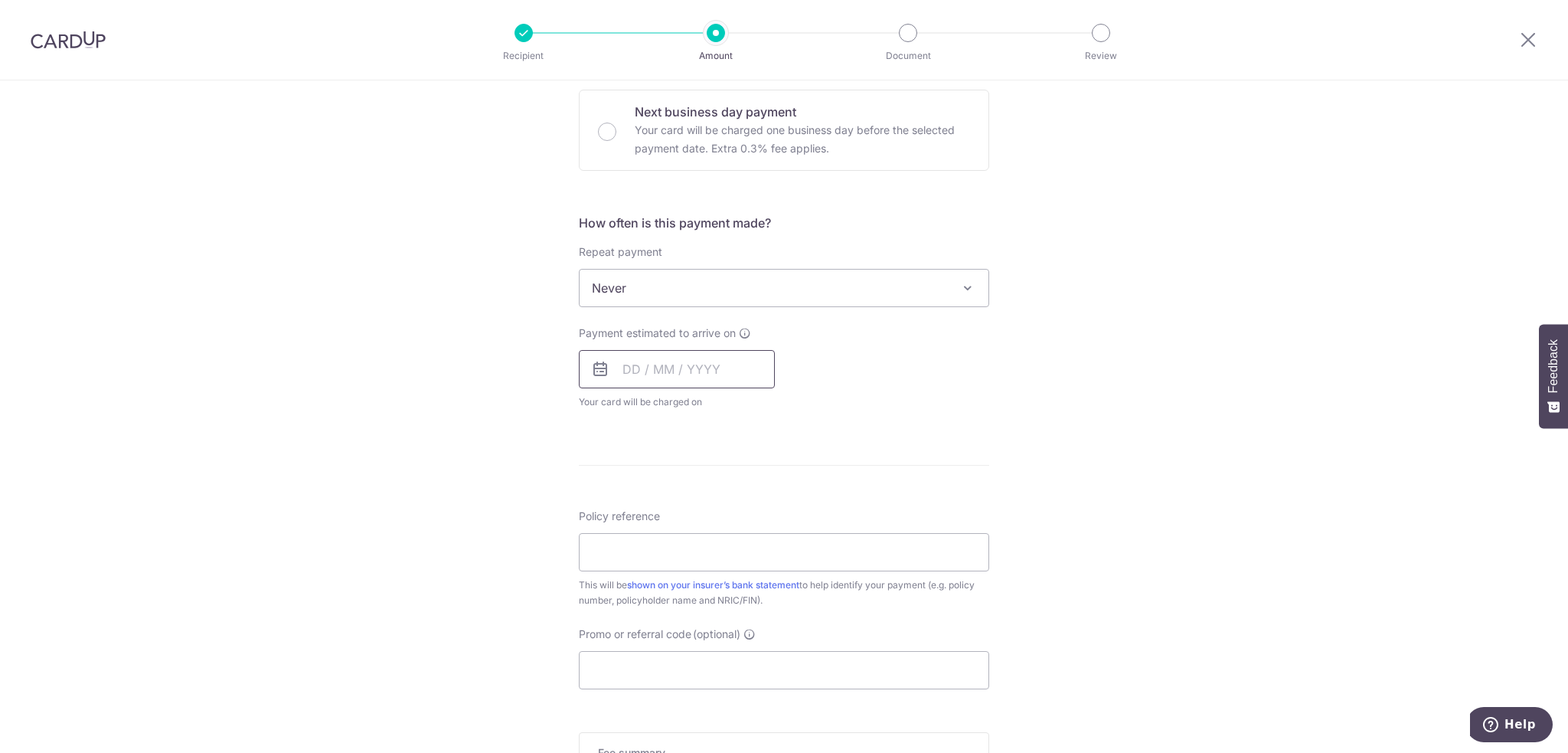
click at [626, 365] on input "text" at bounding box center [676, 369] width 196 height 38
click at [755, 540] on link "19" at bounding box center [763, 539] width 24 height 24
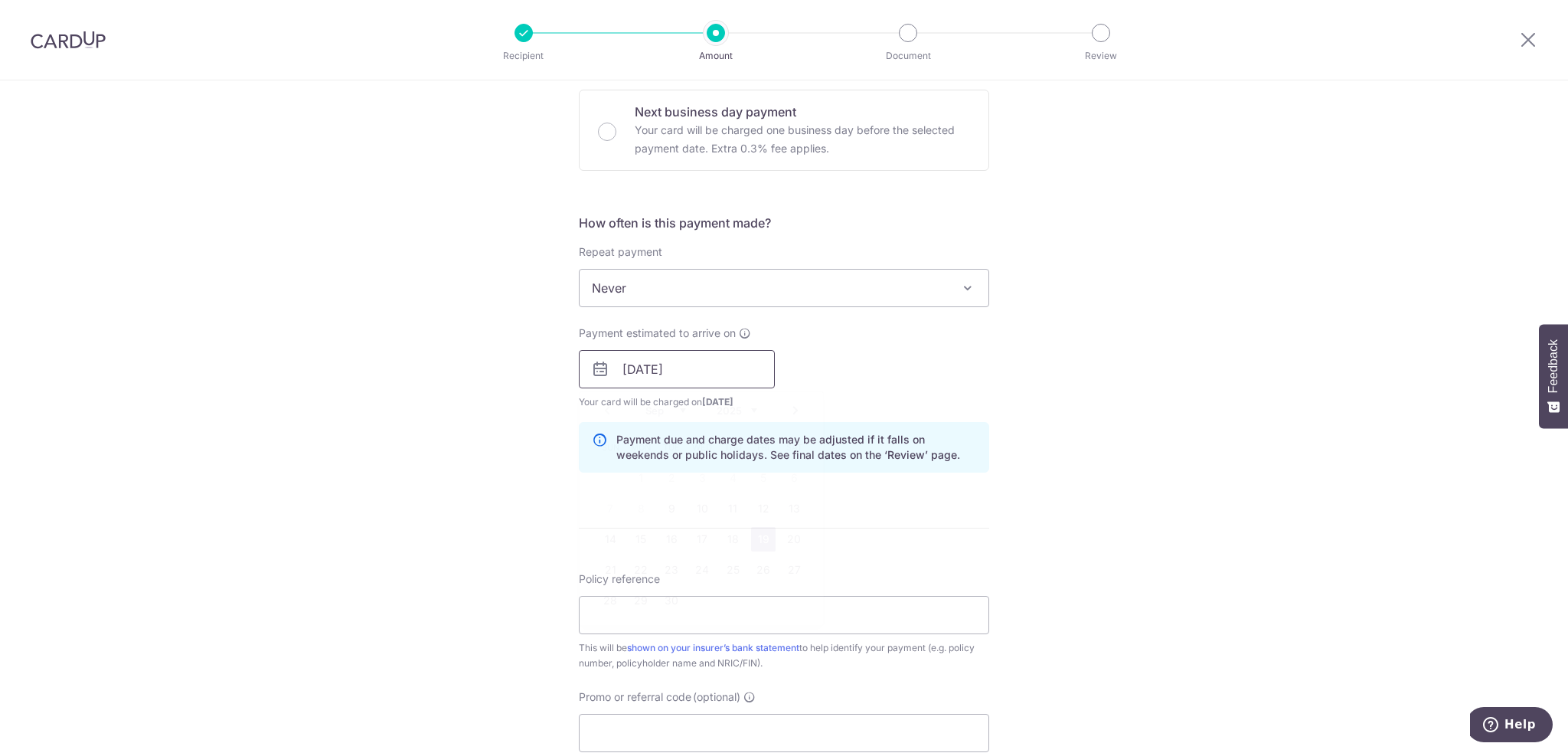
click at [712, 367] on input "19/09/2025" at bounding box center [676, 369] width 196 height 38
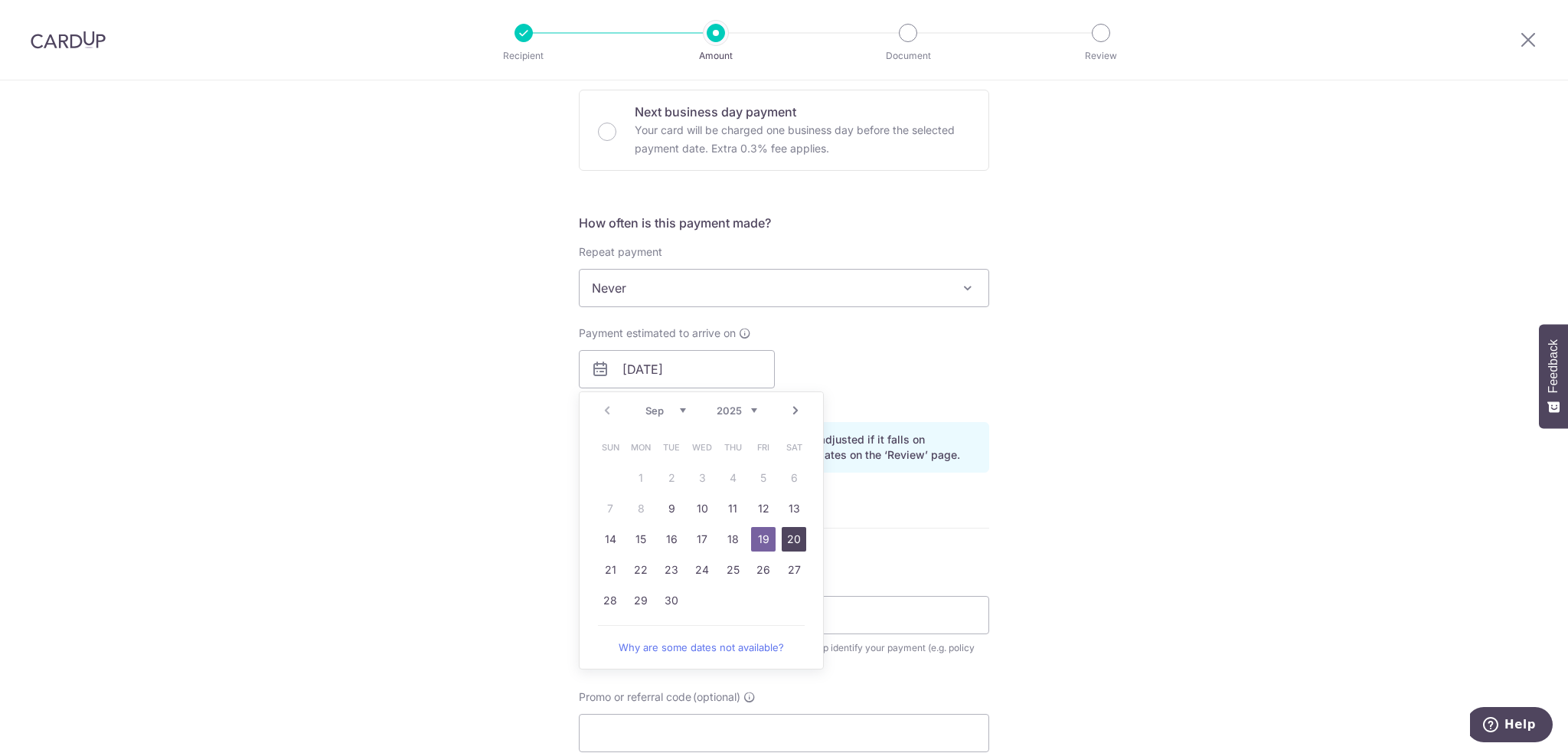
drag, startPoint x: 792, startPoint y: 537, endPoint x: 1190, endPoint y: 348, distance: 440.6
click at [791, 537] on link "20" at bounding box center [794, 539] width 24 height 24
type input "[DATE]"
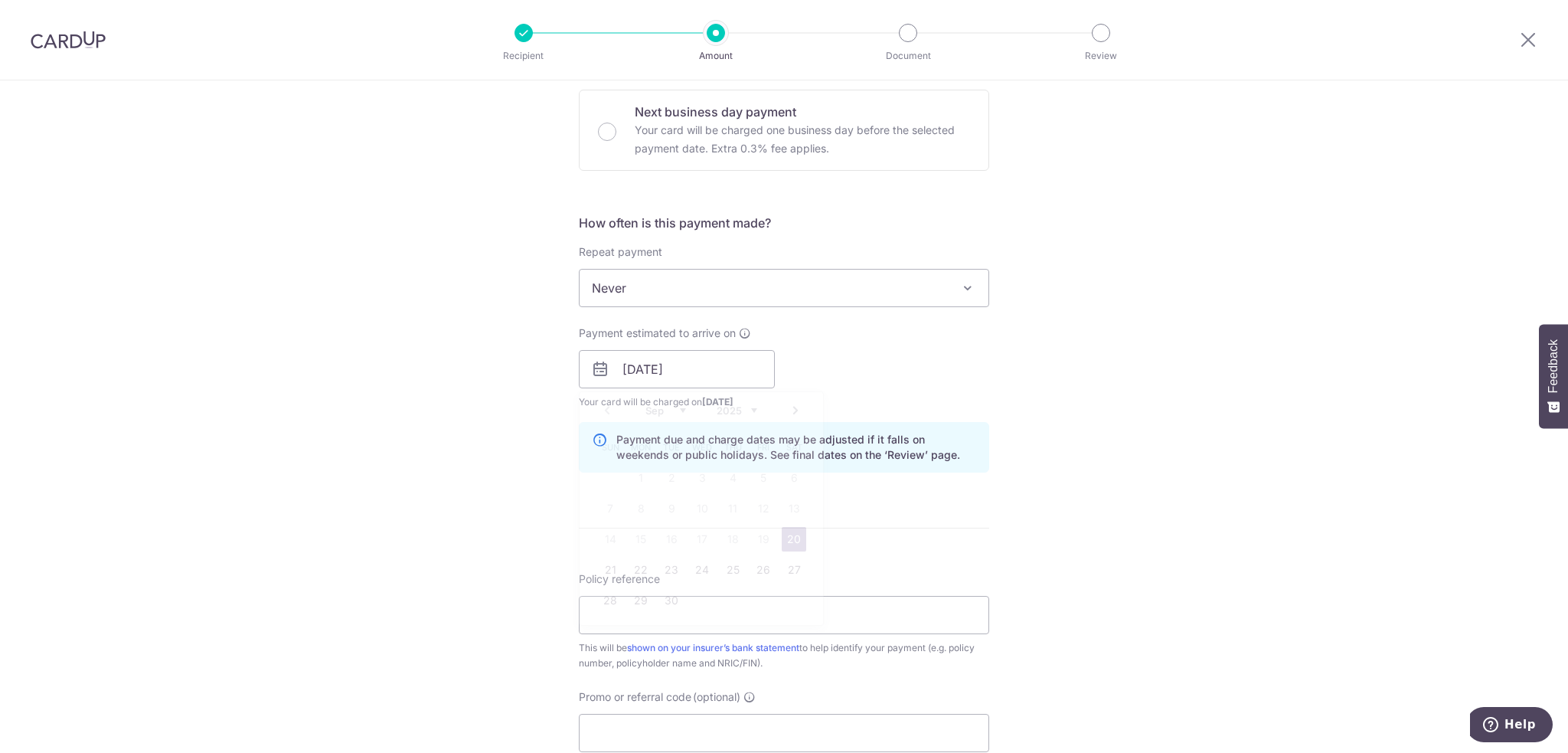
click at [1190, 348] on div "Tell us more about your payment Enter payment amount SGD 4,532.50 4532.50 Selec…" at bounding box center [784, 345] width 1568 height 1449
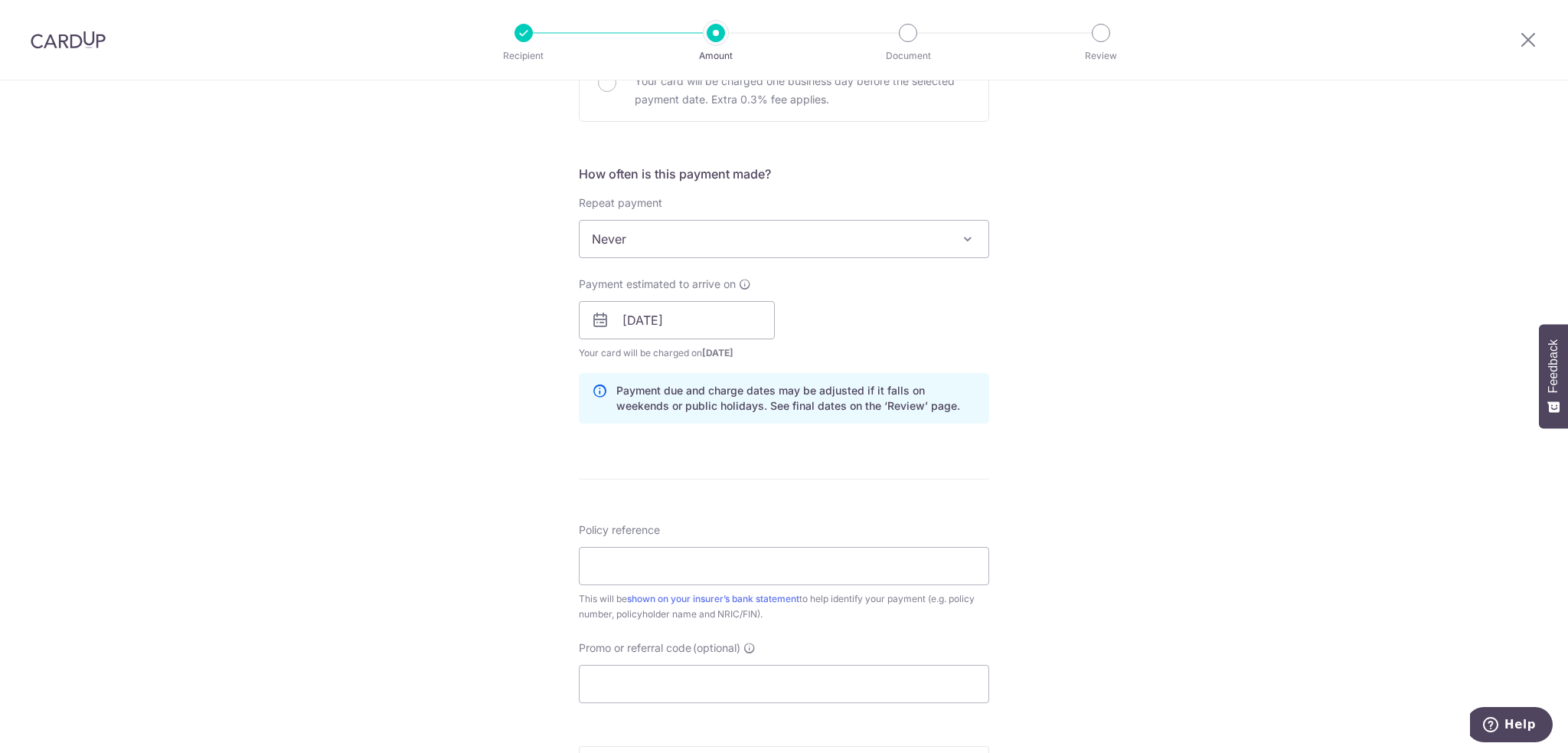
scroll to position [689, 0]
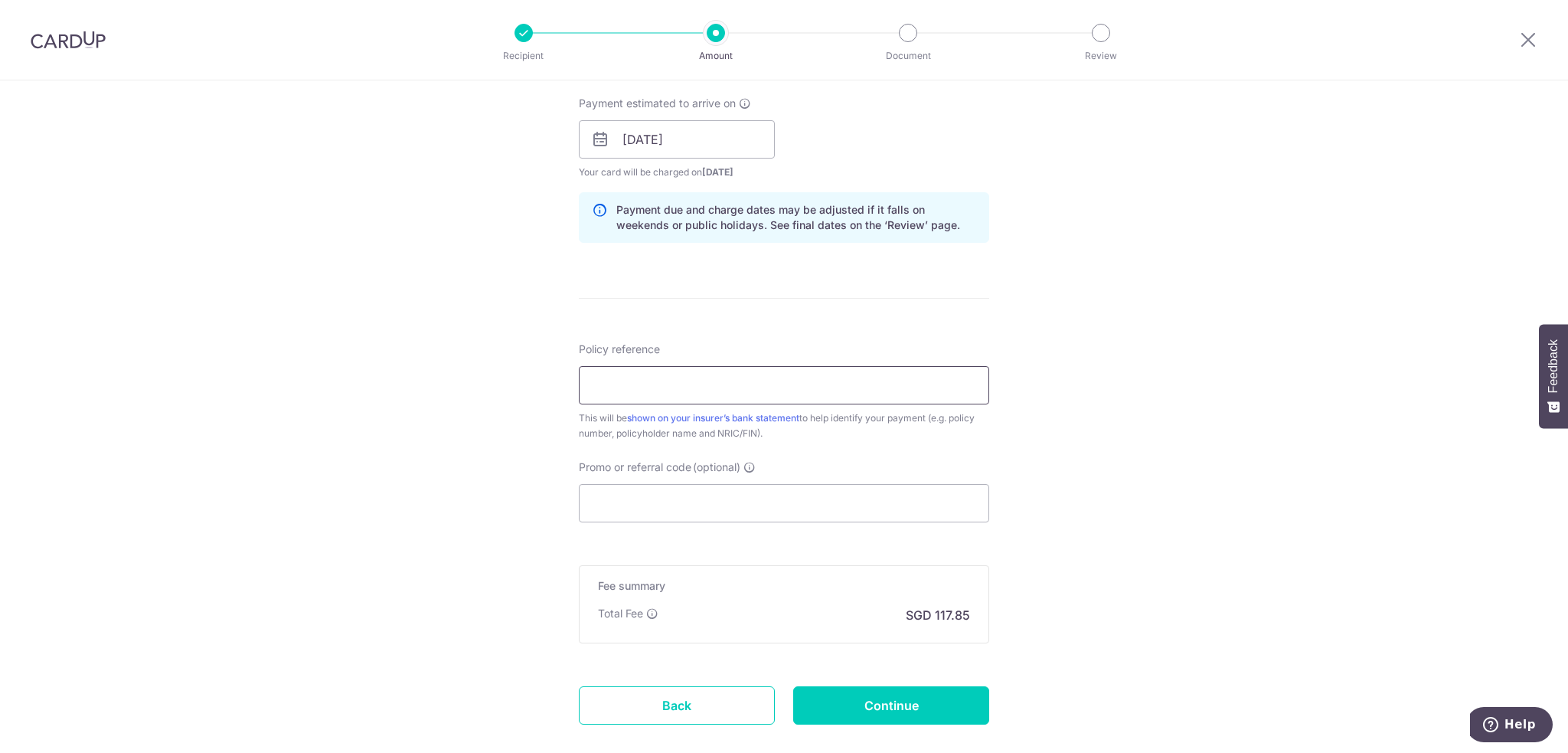
click at [864, 393] on input "Policy reference" at bounding box center [784, 386] width 411 height 38
paste input "L539037890 Willard Ng S8845537A"
type input "L539037890 Willard Ng S8845537A"
click at [1145, 398] on div "Tell us more about your payment Enter payment amount SGD 4,532.50 4532.50 Selec…" at bounding box center [784, 115] width 1568 height 1449
click at [729, 504] on input "Promo or referral code (optional)" at bounding box center [784, 503] width 411 height 38
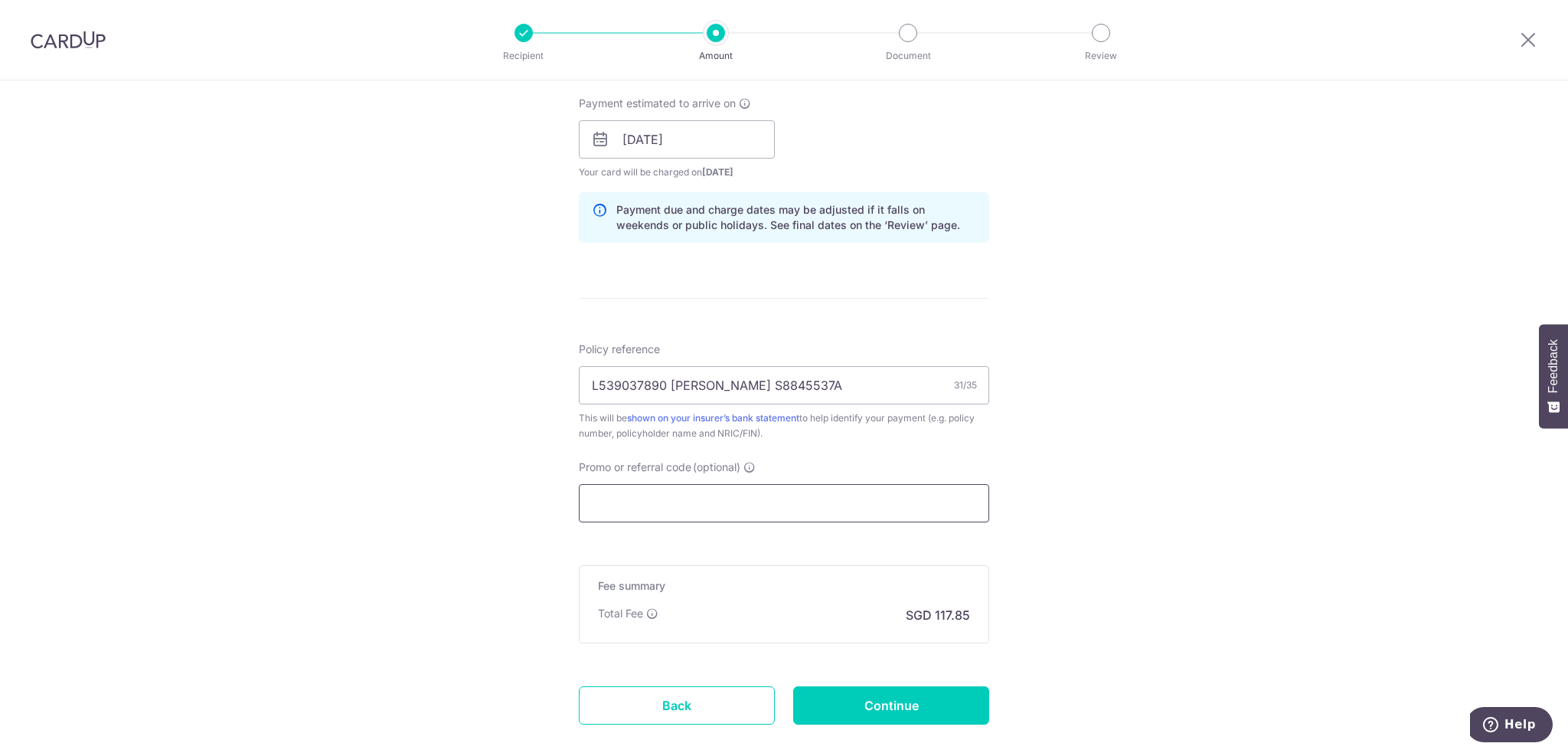
paste input "MILELION"
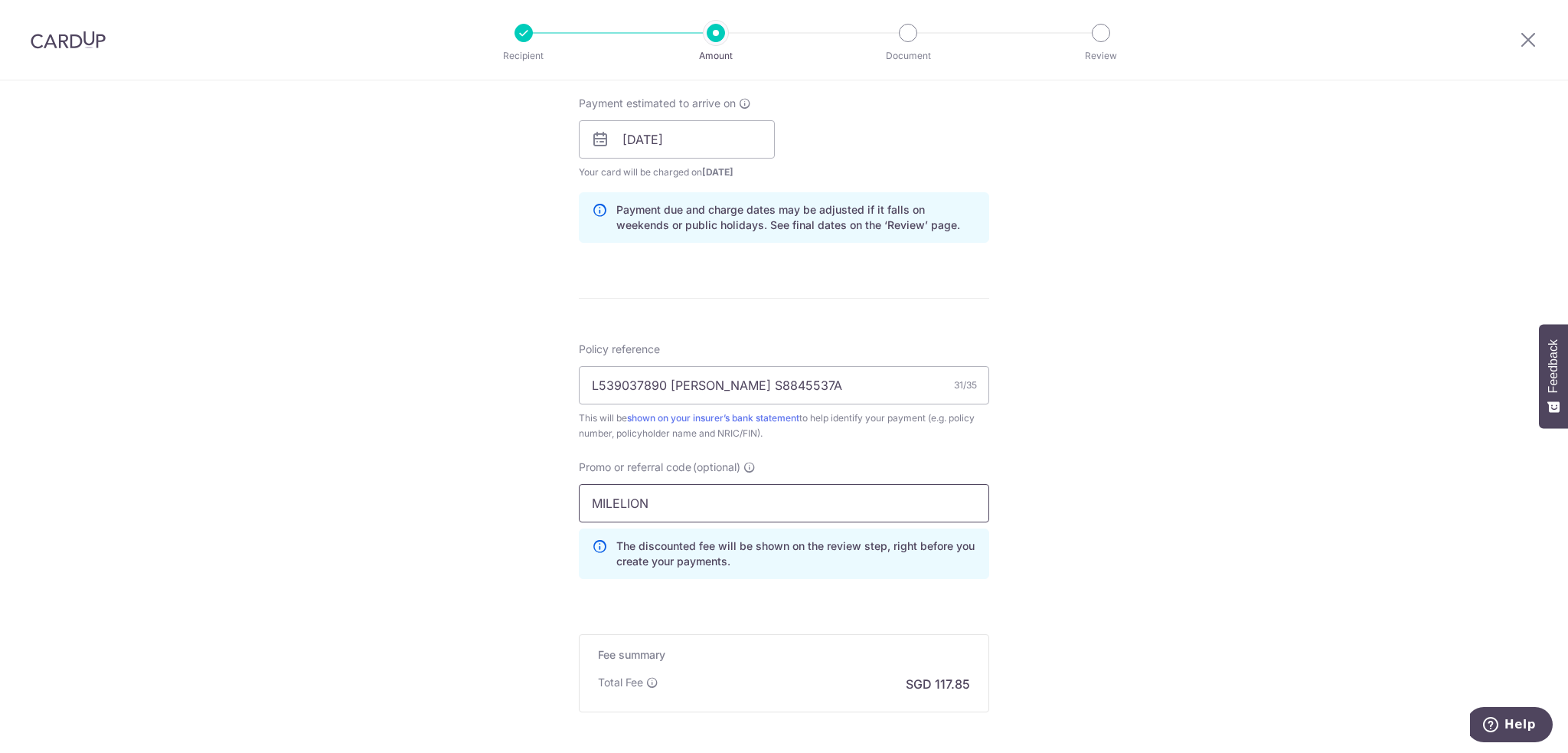
type input "MILELION"
click at [1119, 459] on div "Tell us more about your payment Enter payment amount SGD 4,532.50 4532.50 Selec…" at bounding box center [784, 149] width 1568 height 1517
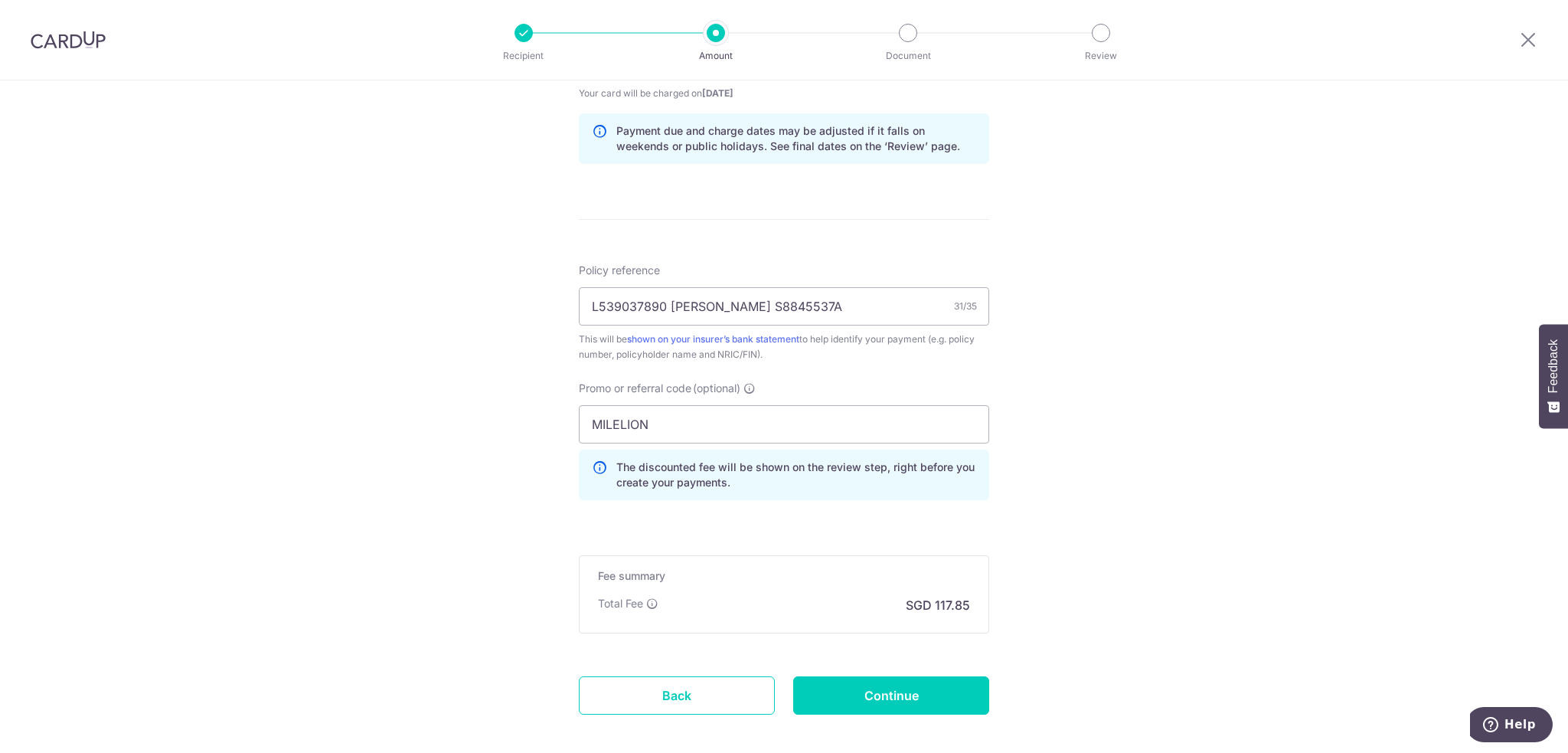
scroll to position [843, 0]
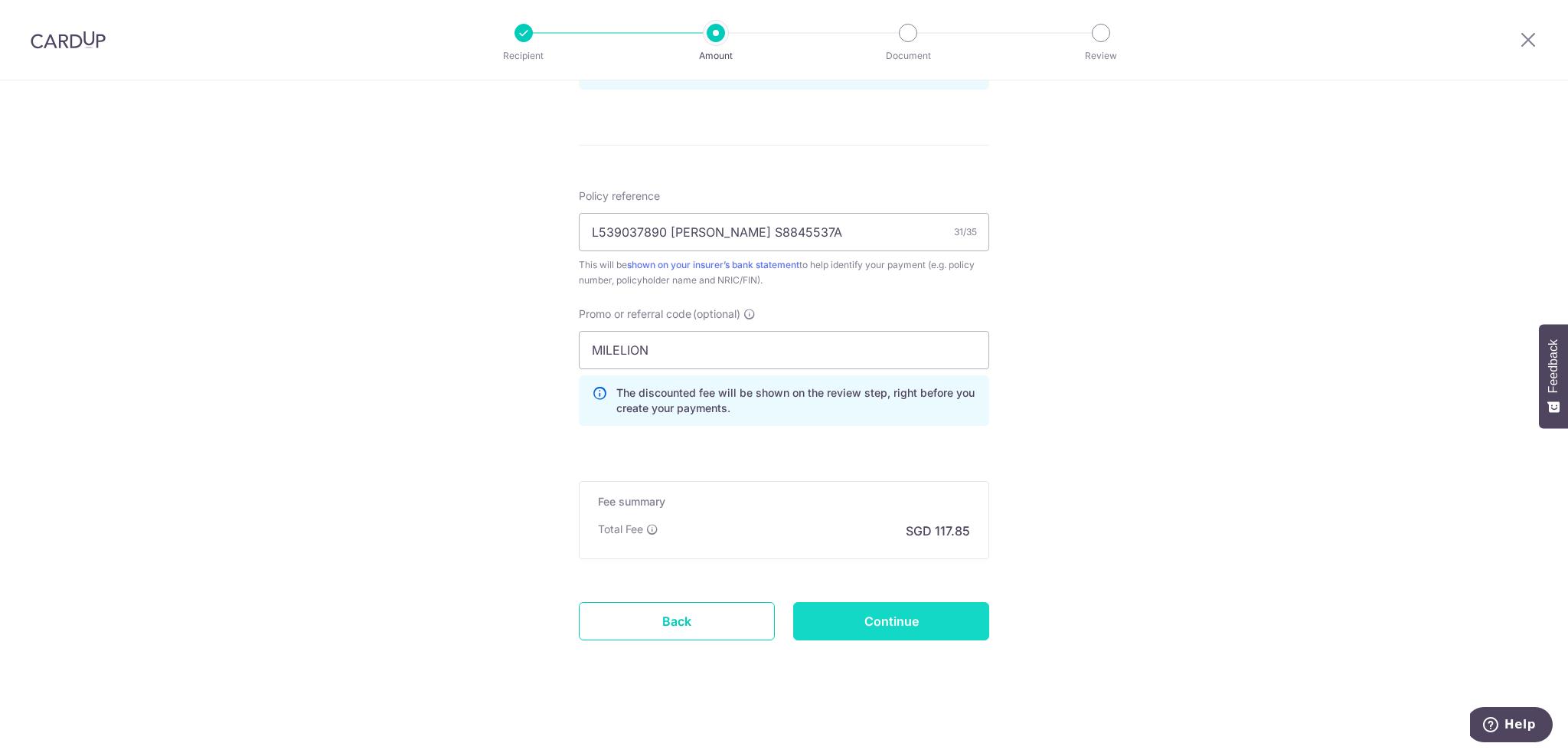
click at [930, 613] on input "Continue" at bounding box center [891, 622] width 196 height 38
type input "Create Schedule"
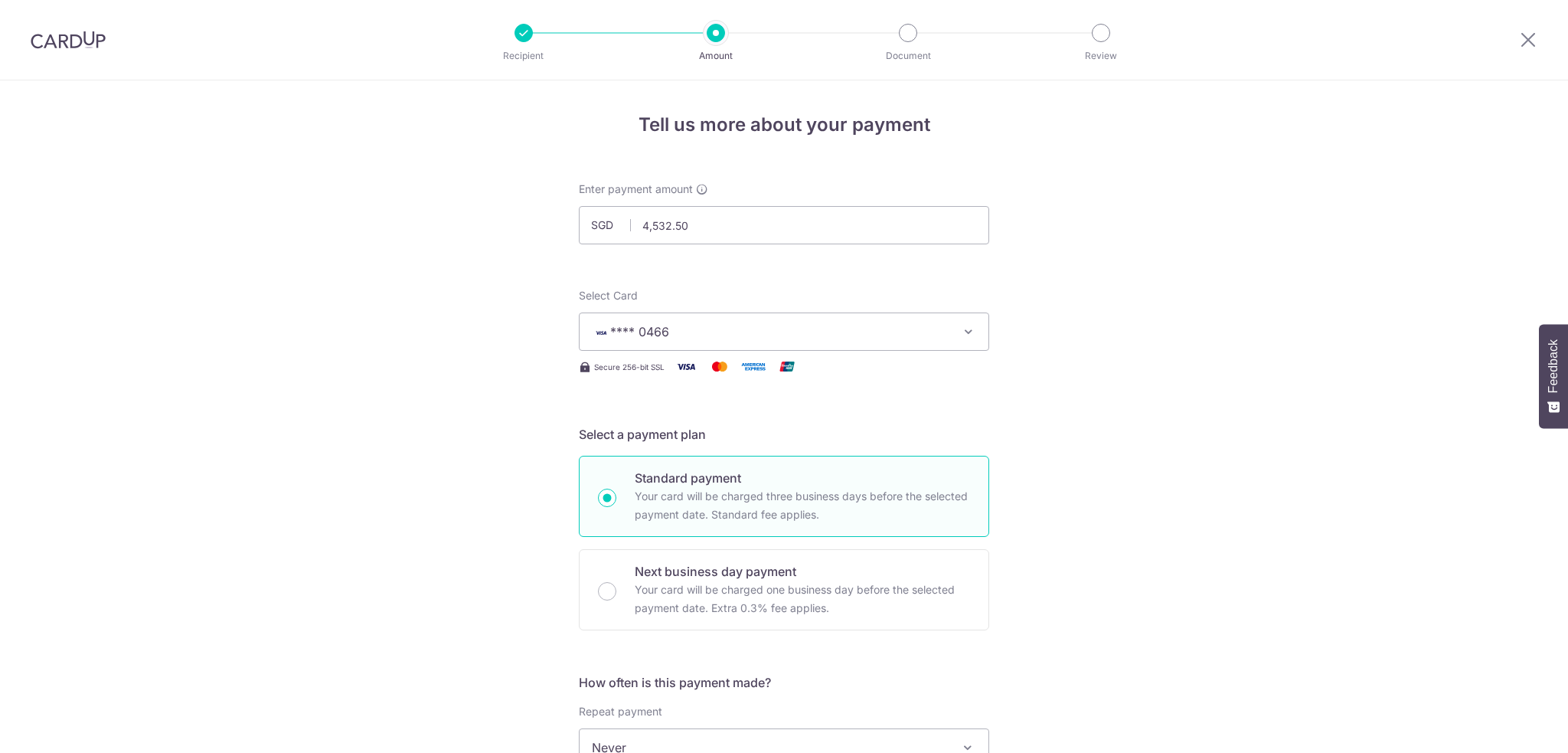
scroll to position [864, 0]
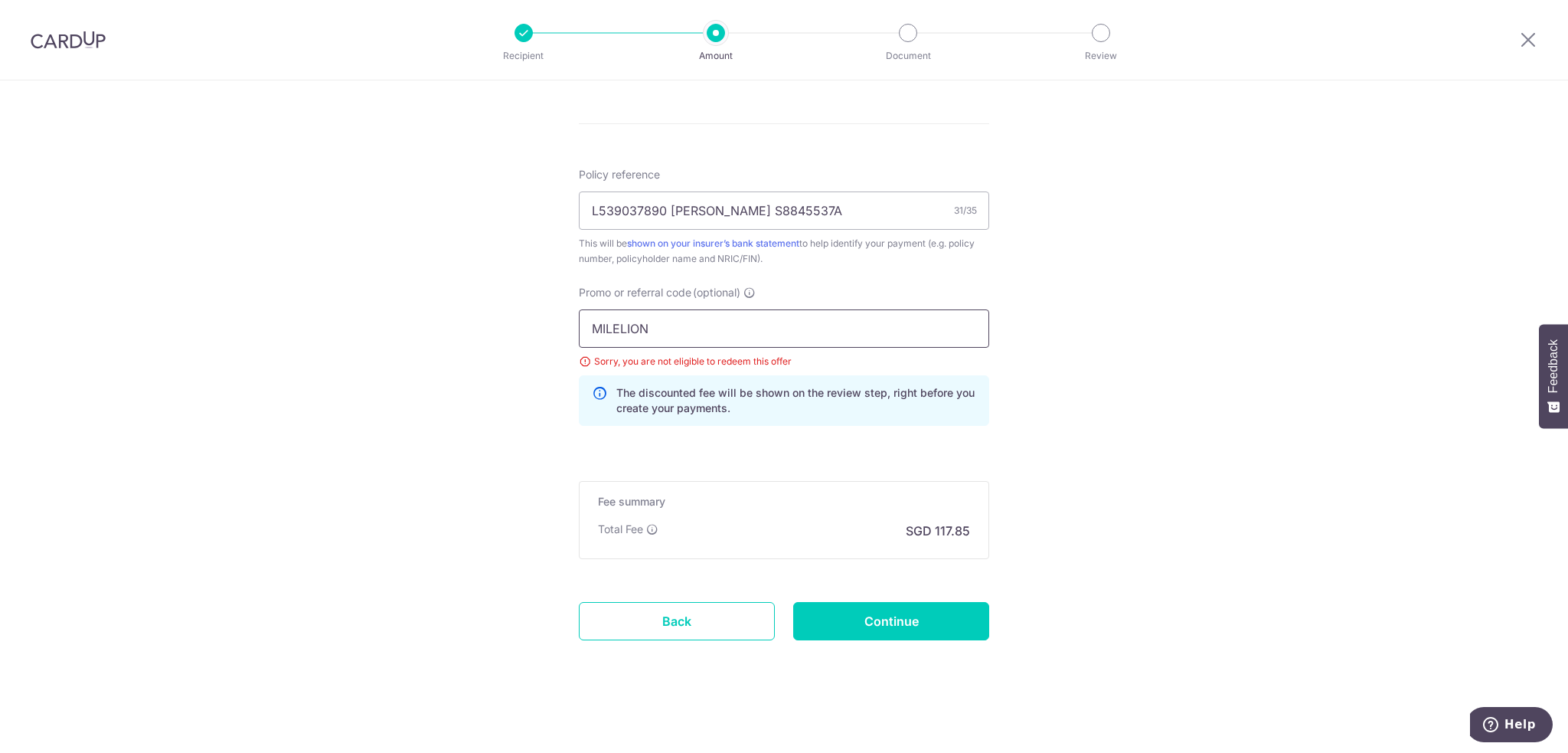
click at [694, 326] on input "MILELION" at bounding box center [784, 329] width 411 height 38
drag, startPoint x: 694, startPoint y: 326, endPoint x: 559, endPoint y: 326, distance: 135.0
paste input "REC185"
type input "REC185"
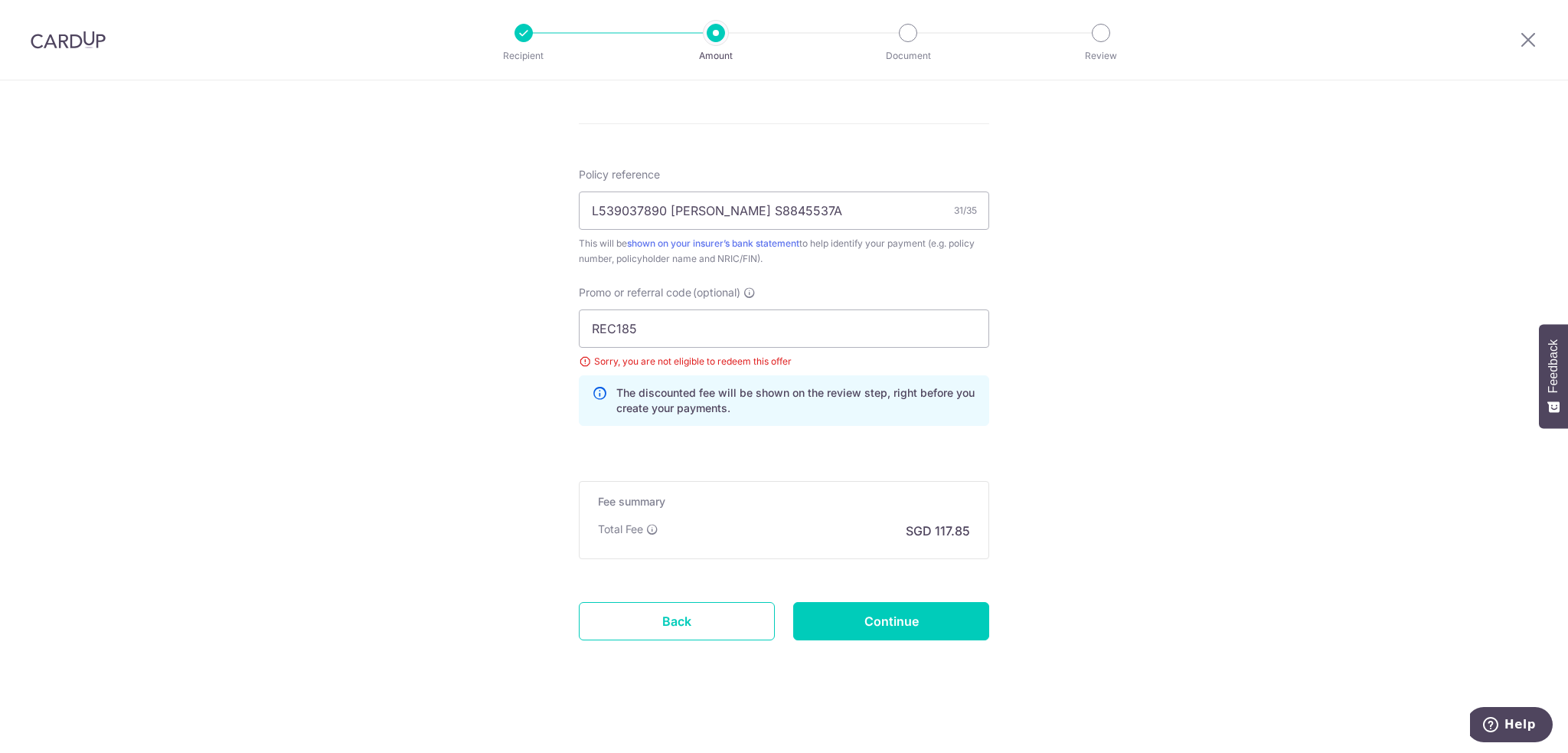
click at [854, 620] on input "Continue" at bounding box center [891, 622] width 196 height 38
type input "Update Schedule"
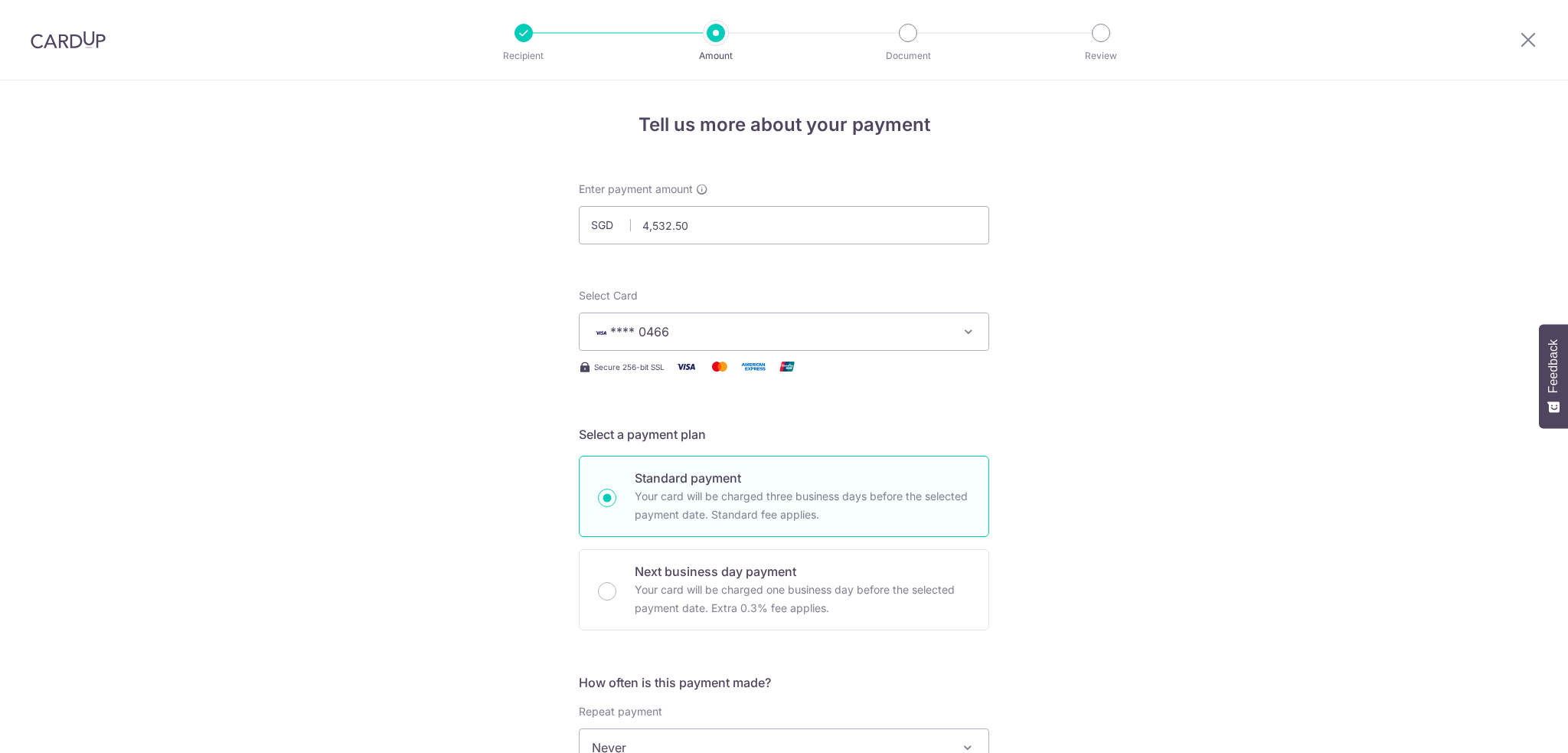
scroll to position [864, 0]
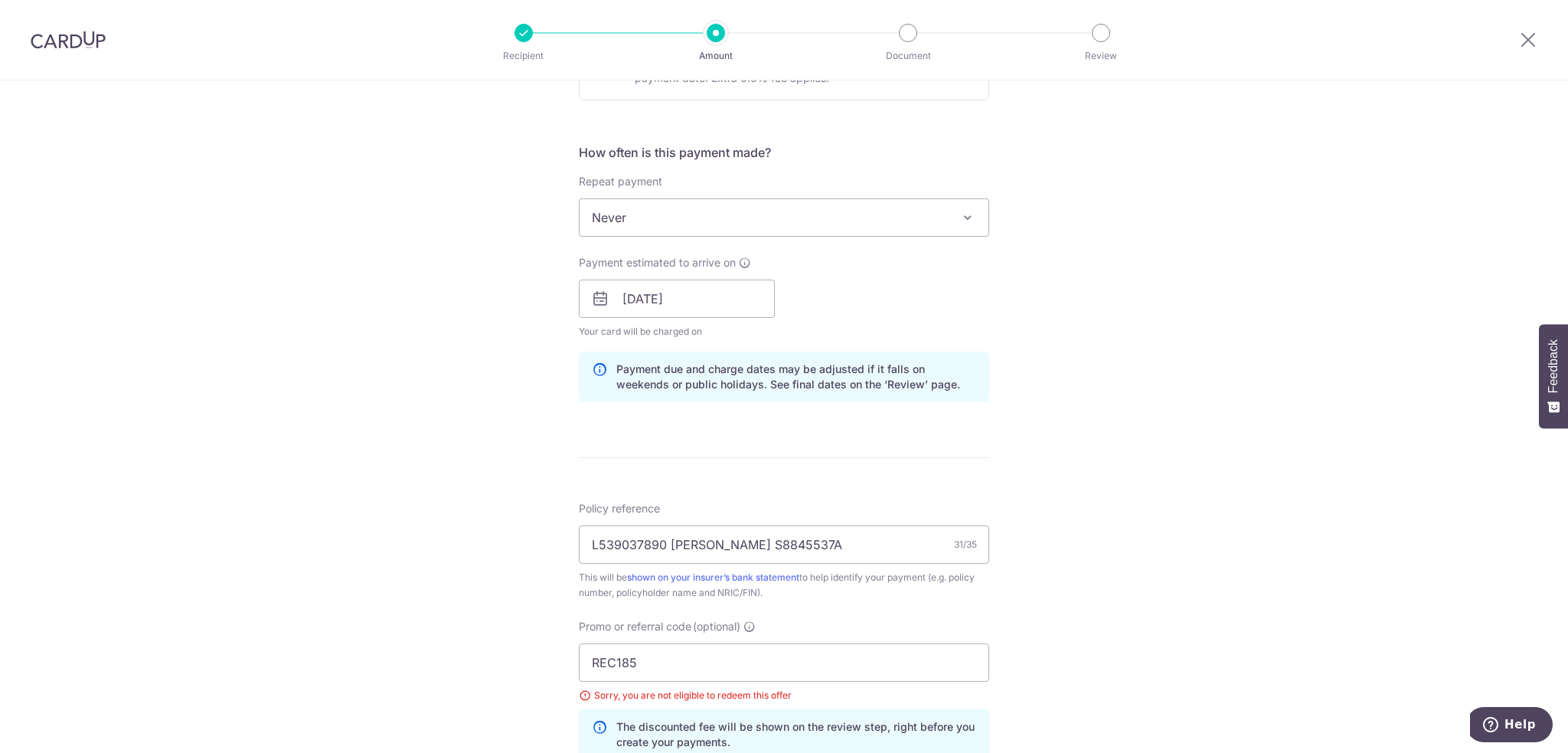
scroll to position [481, 0]
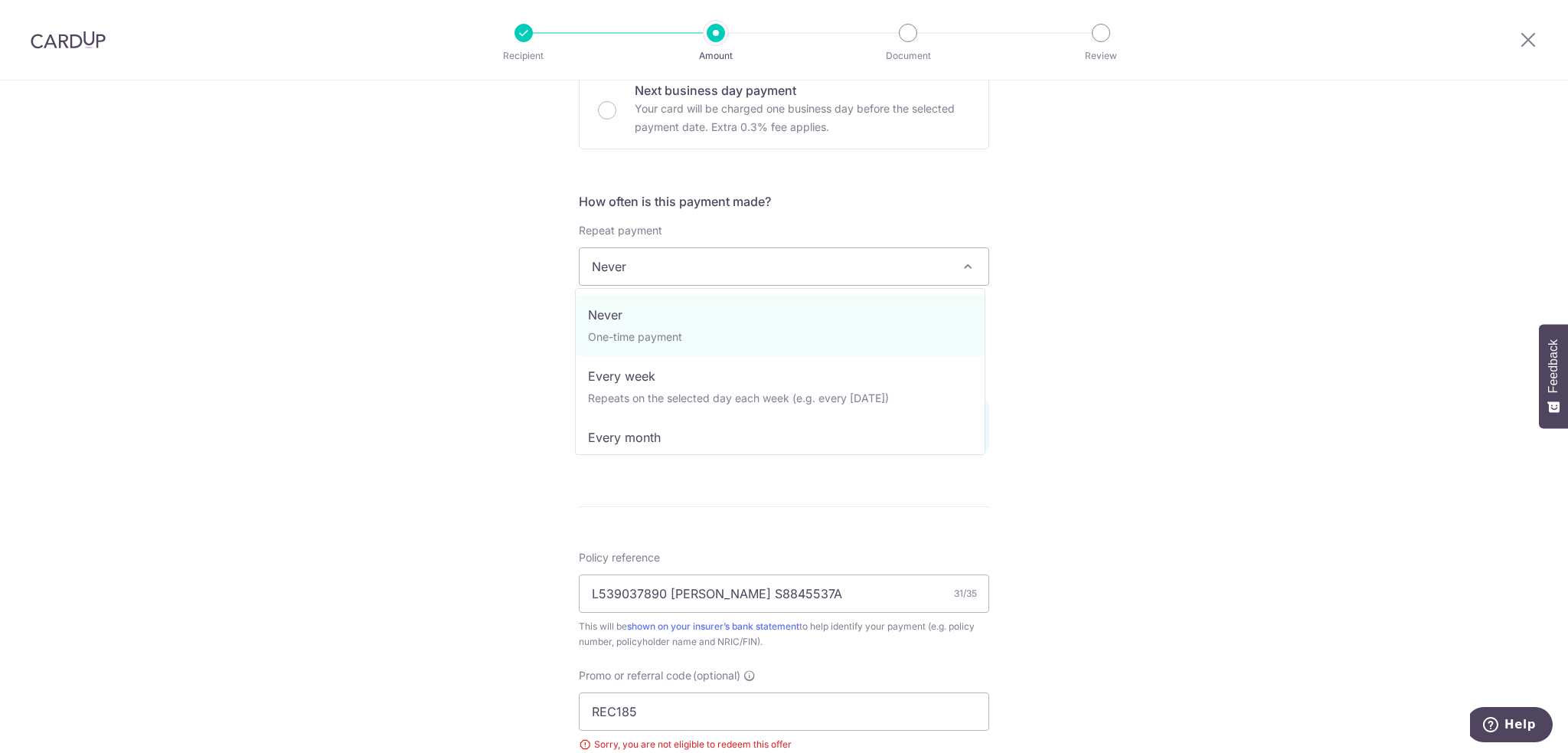
click at [953, 265] on span "Never" at bounding box center [784, 266] width 409 height 37
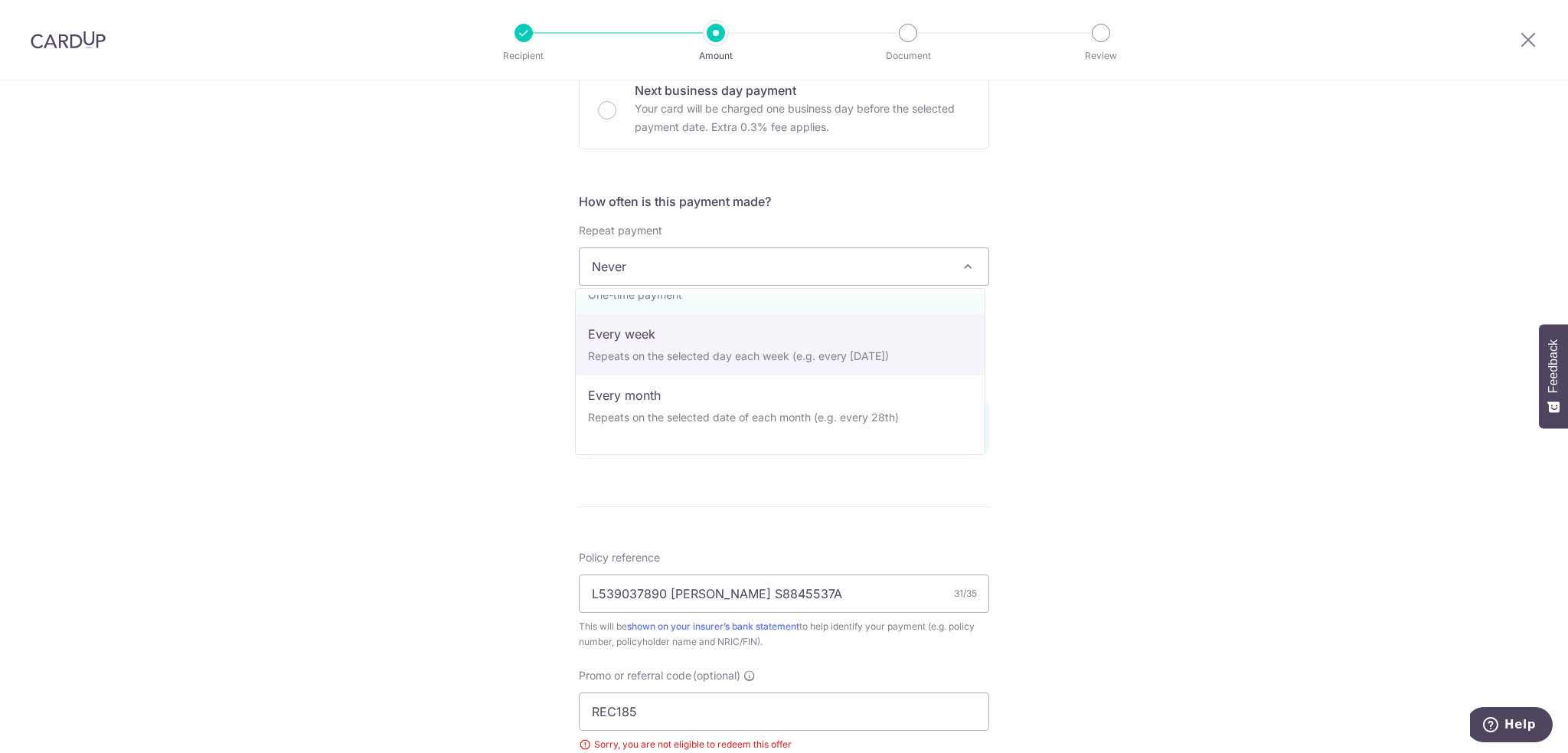
scroll to position [214, 0]
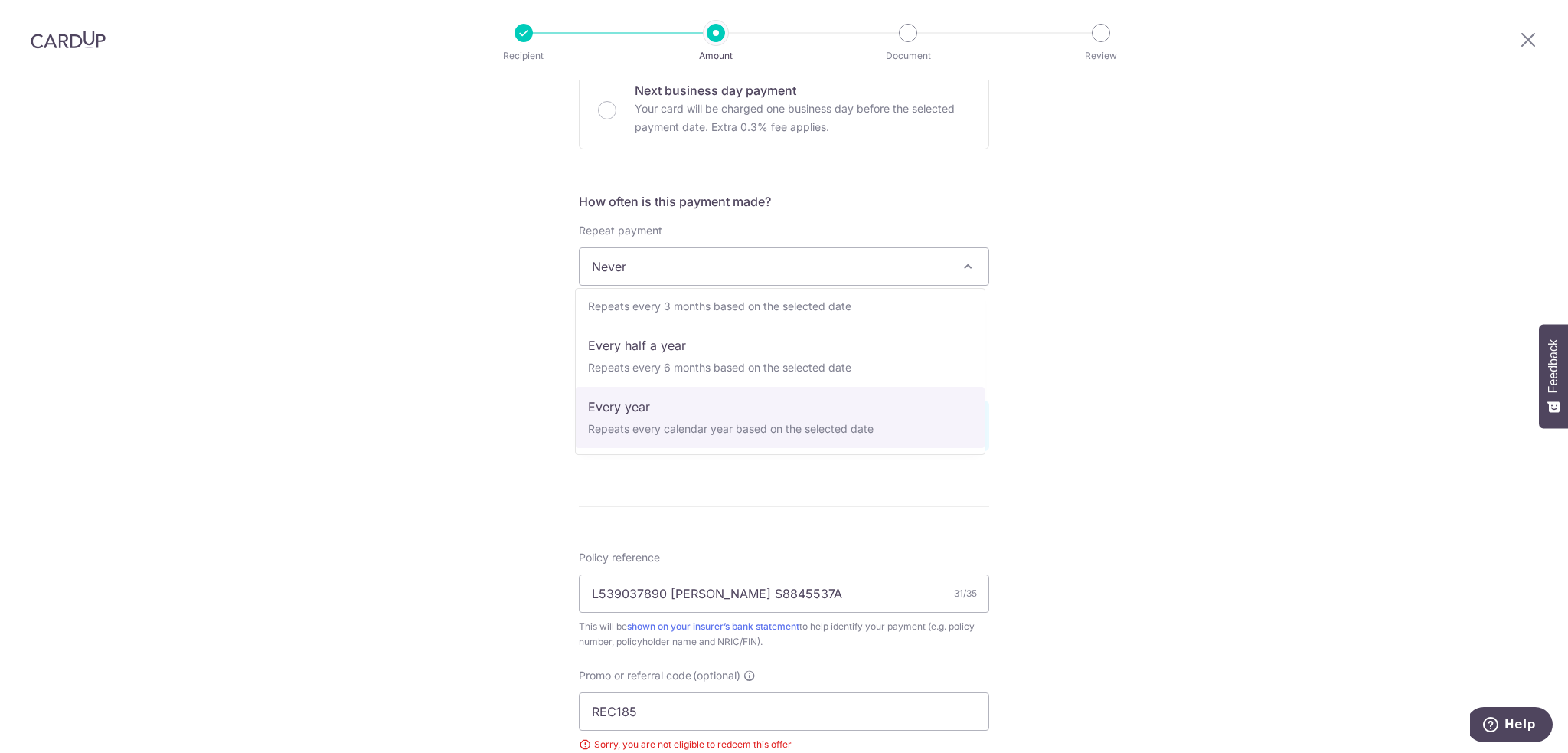
select select "6"
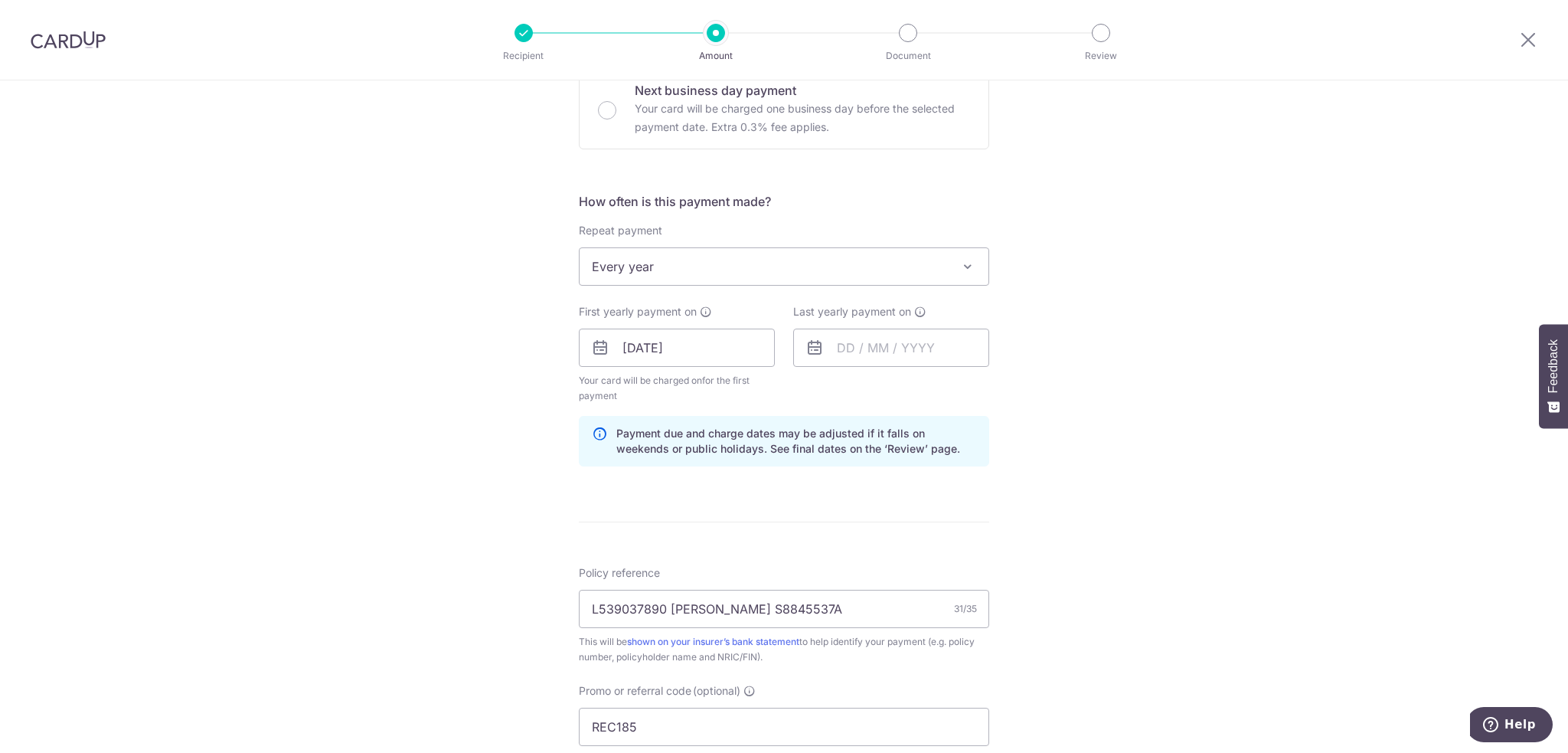
click at [1127, 364] on div "Tell us more about your payment Enter payment amount SGD 4,532.50 4532.50 Selec…" at bounding box center [784, 377] width 1568 height 1555
click at [865, 354] on input "text" at bounding box center [891, 348] width 196 height 38
click at [953, 386] on select "2025 2026 2027 2028 2029 2030 2031 2032 2033 2034 2035" at bounding box center [951, 389] width 41 height 12
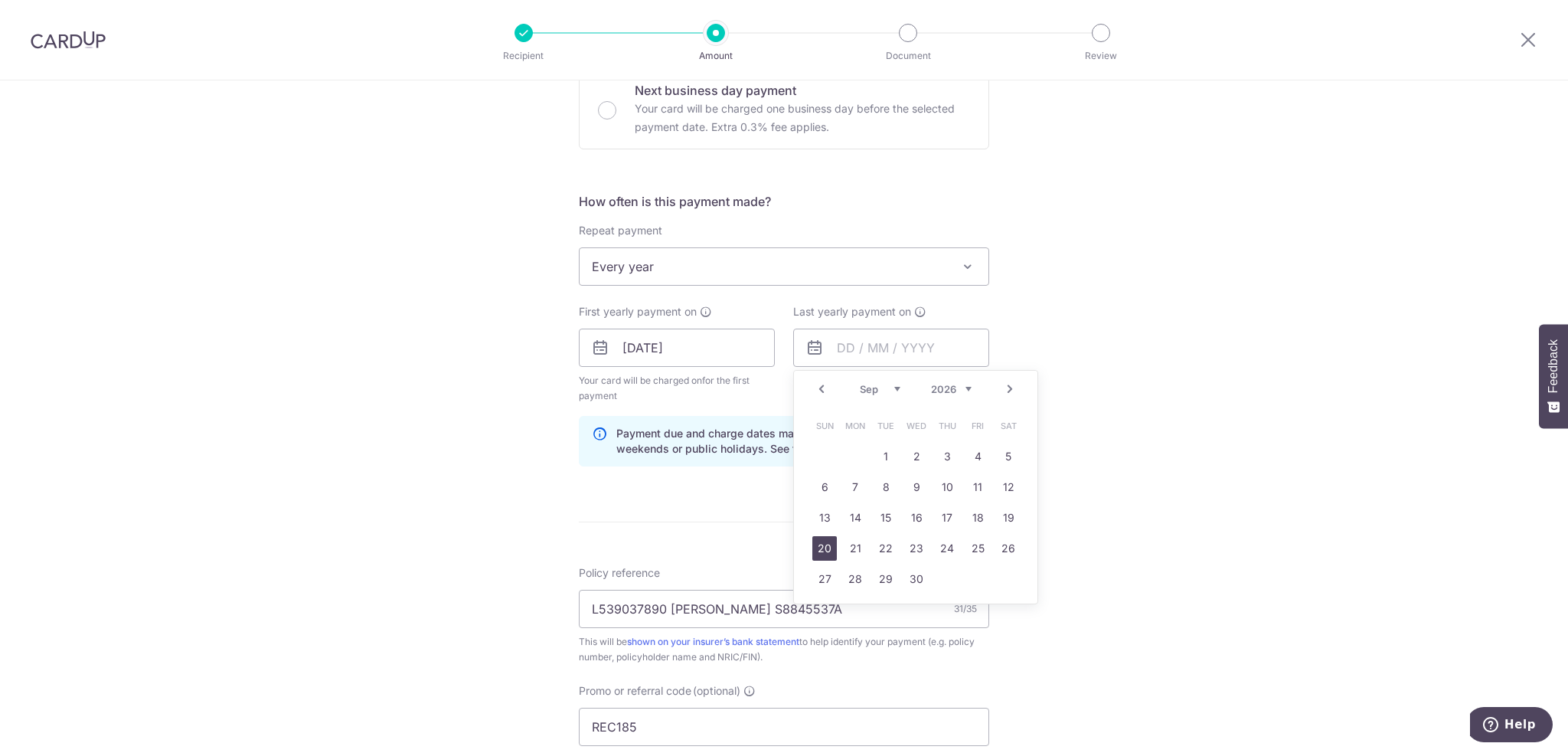
click at [815, 544] on link "20" at bounding box center [825, 548] width 24 height 24
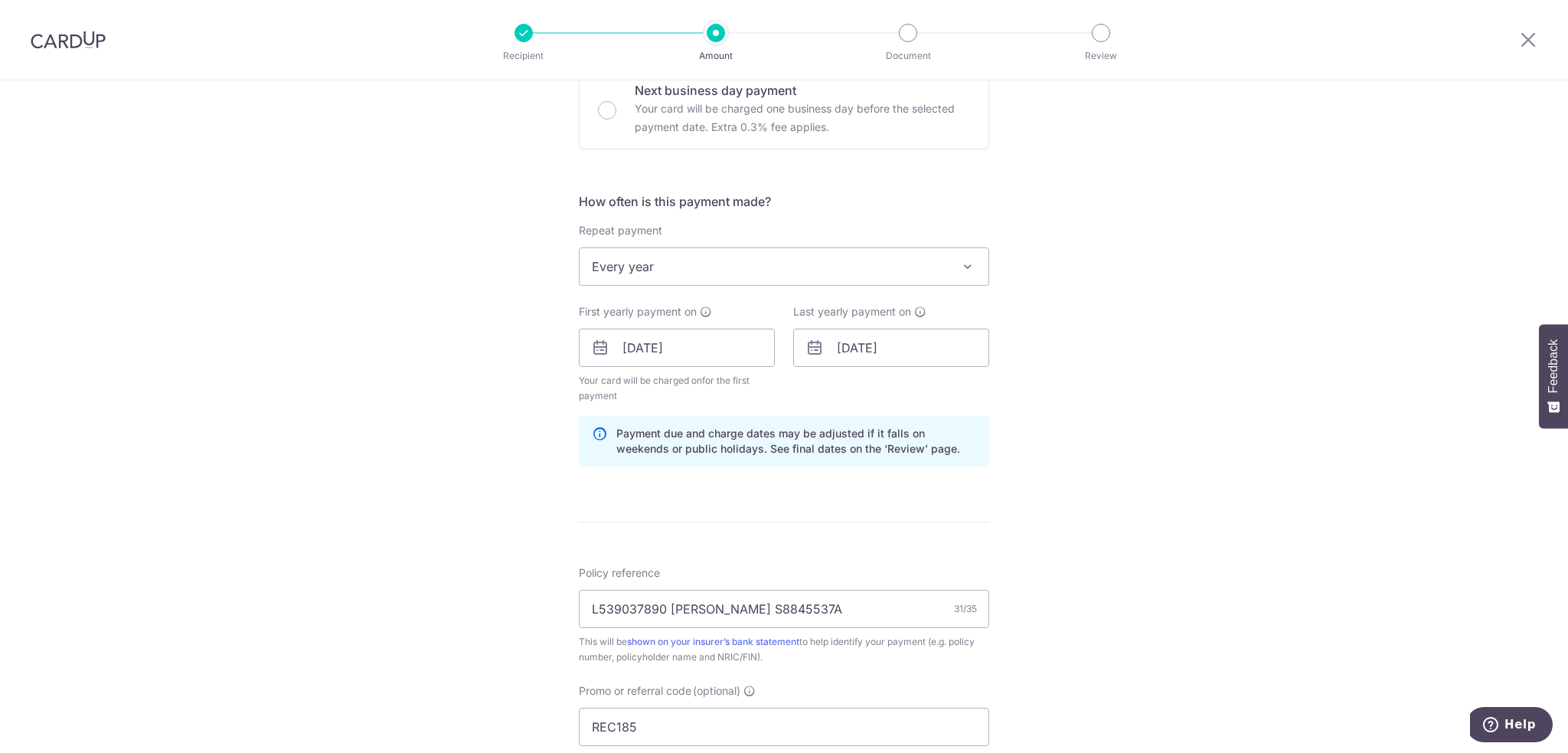
click at [1106, 485] on div "Tell us more about your payment Enter payment amount SGD 4,532.50 4532.50 Selec…" at bounding box center [784, 377] width 1568 height 1555
click at [915, 347] on input "20/09/2026" at bounding box center [891, 348] width 196 height 38
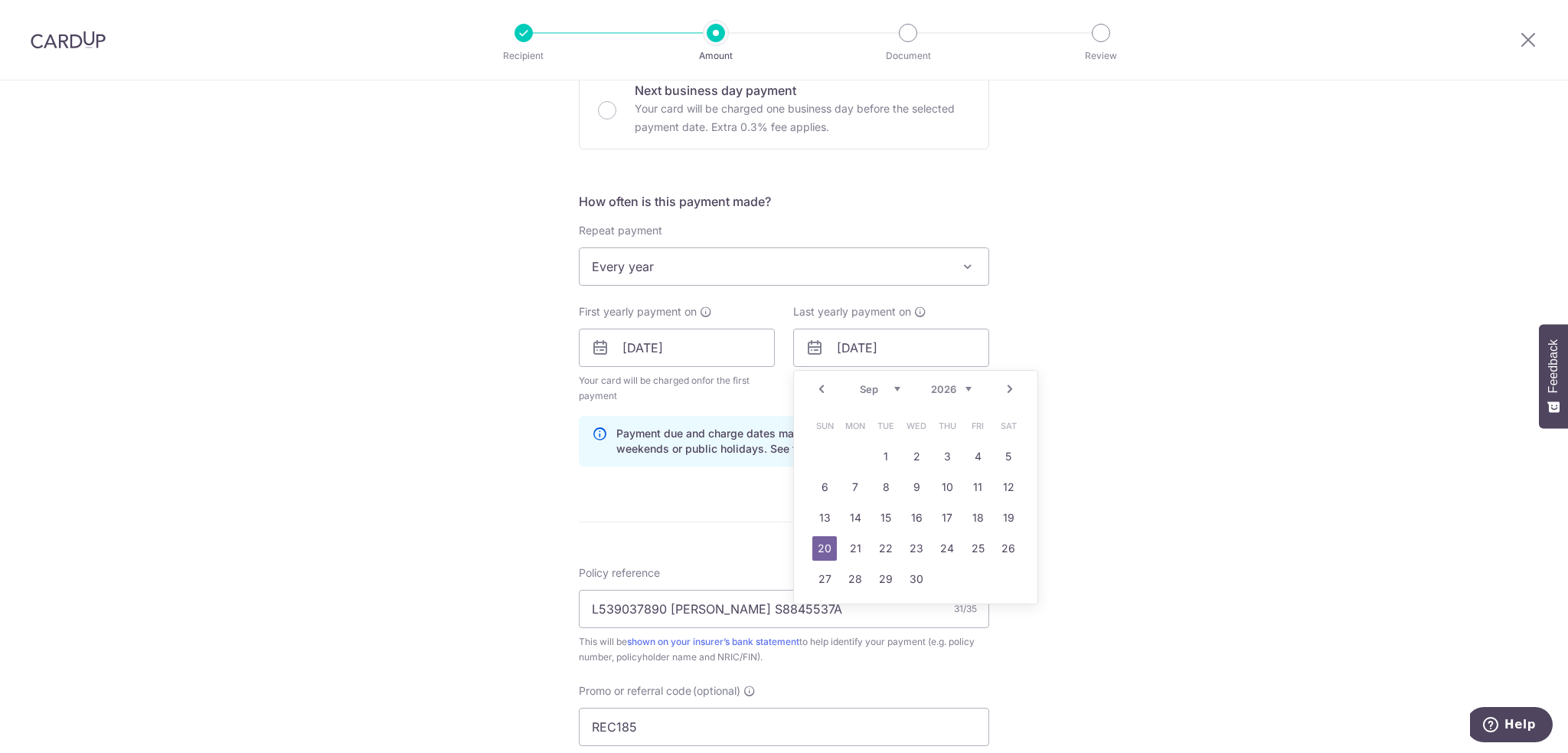
click at [963, 387] on select "2025 2026 2027 2028 2029 2030 2031 2032 2033 2034 2035" at bounding box center [951, 389] width 41 height 12
click at [1118, 373] on div "Tell us more about your payment Enter payment amount SGD 4,532.50 4532.50 Selec…" at bounding box center [784, 377] width 1568 height 1555
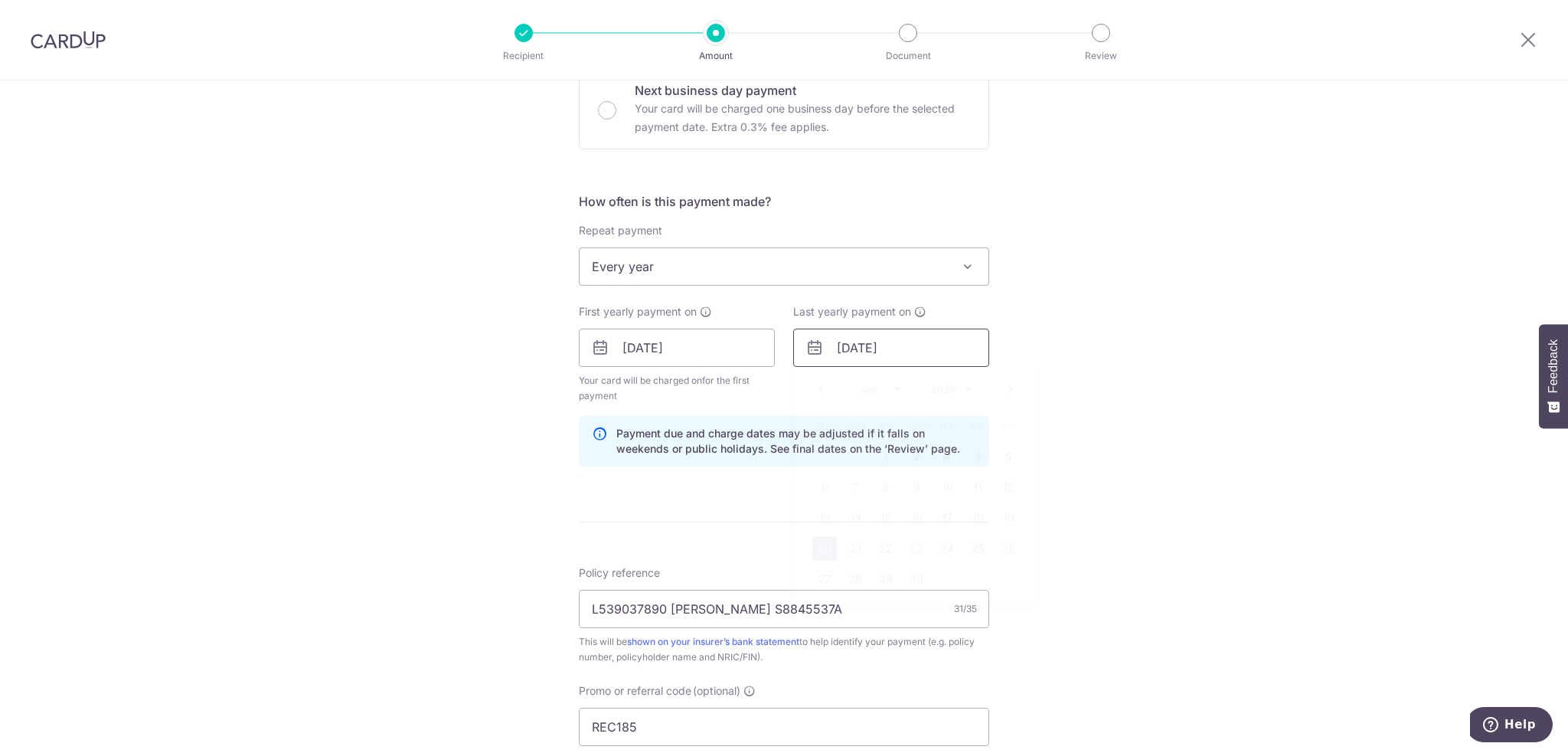
click at [882, 352] on input "[DATE]" at bounding box center [891, 348] width 196 height 38
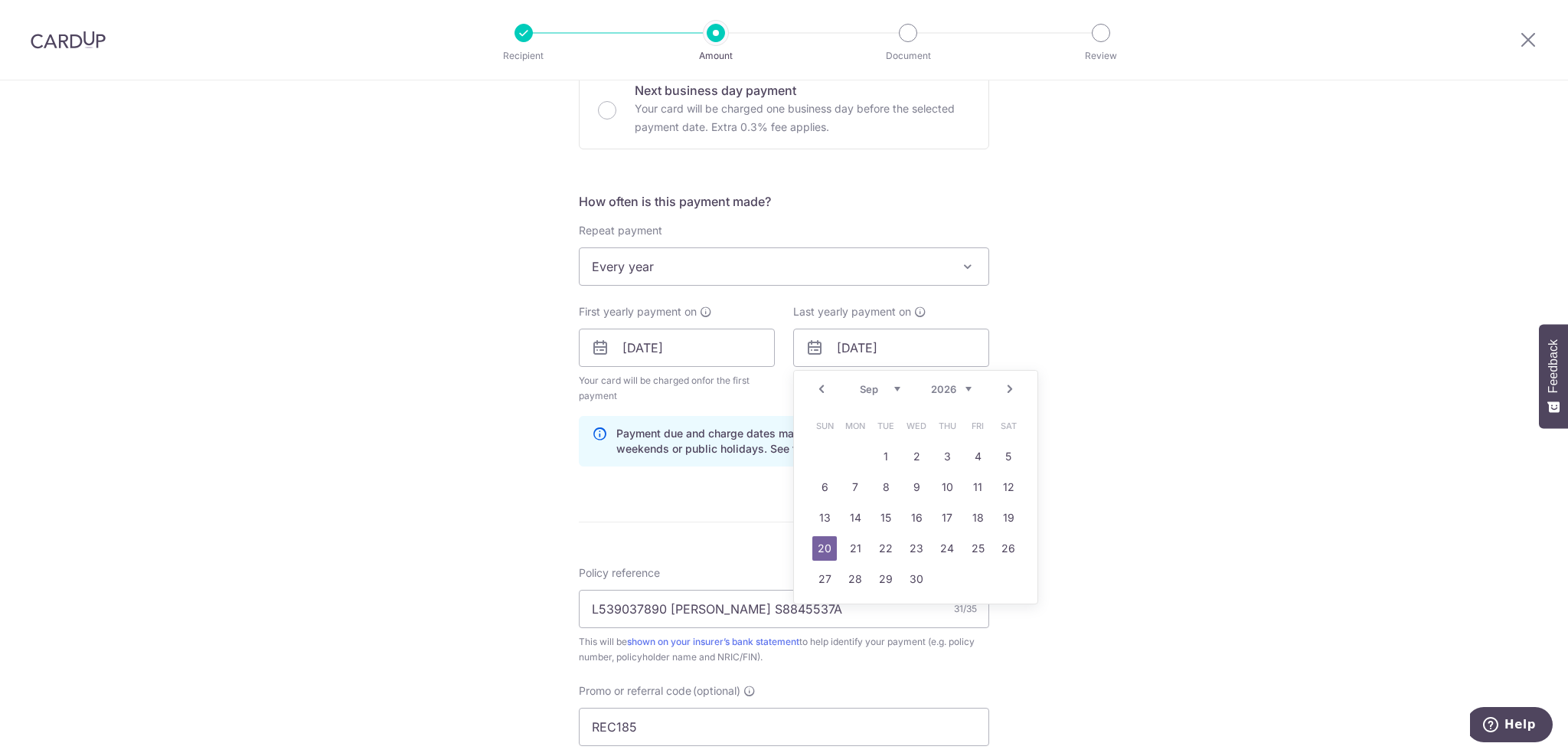
click at [953, 387] on select "2025 2026 2027 2028 2029 2030 2031 2032 2033 2034 2035" at bounding box center [951, 389] width 41 height 12
click at [843, 545] on link "20" at bounding box center [855, 548] width 24 height 24
type input "20/09/2027"
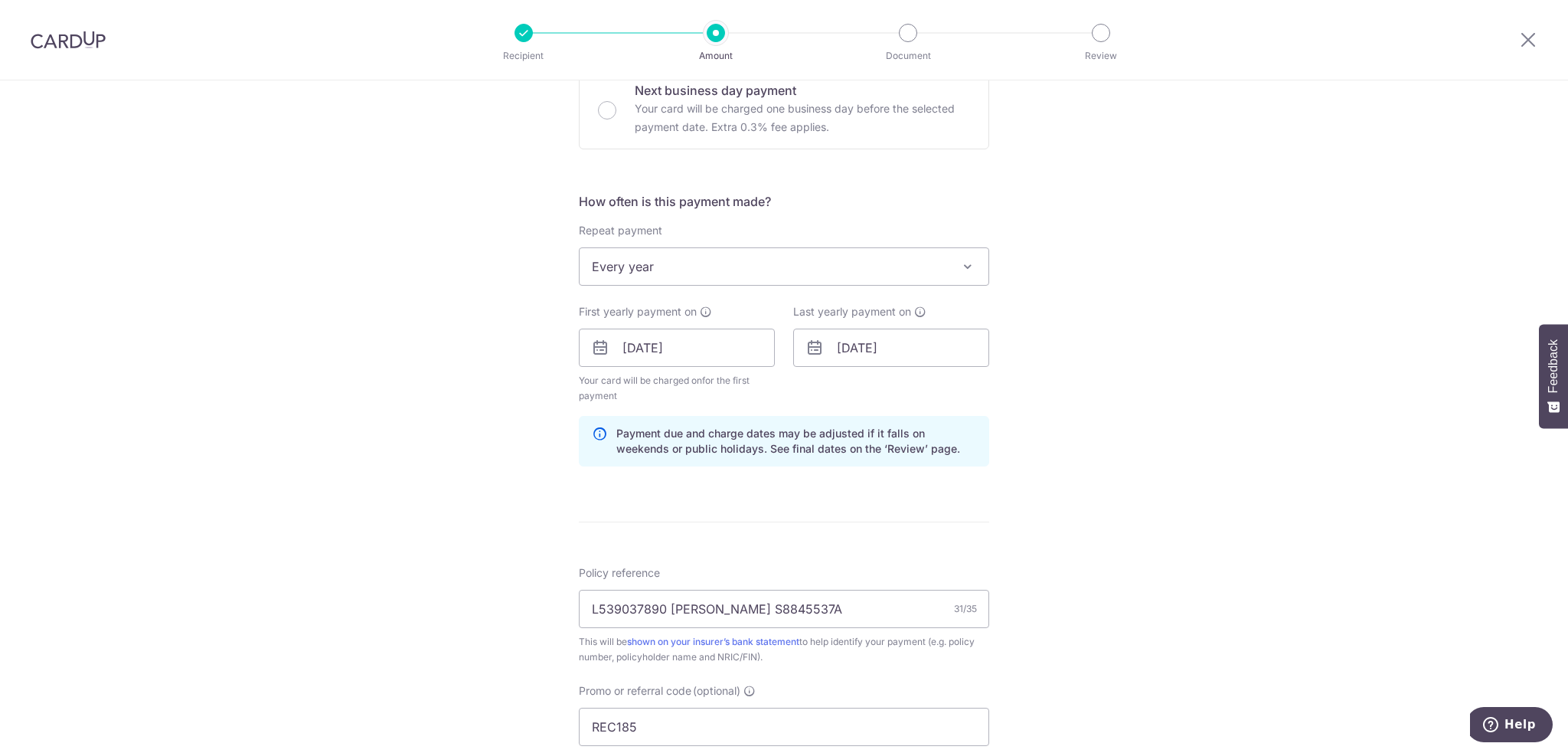
click at [1134, 427] on div "Tell us more about your payment Enter payment amount SGD 4,532.50 4532.50 Selec…" at bounding box center [784, 377] width 1568 height 1555
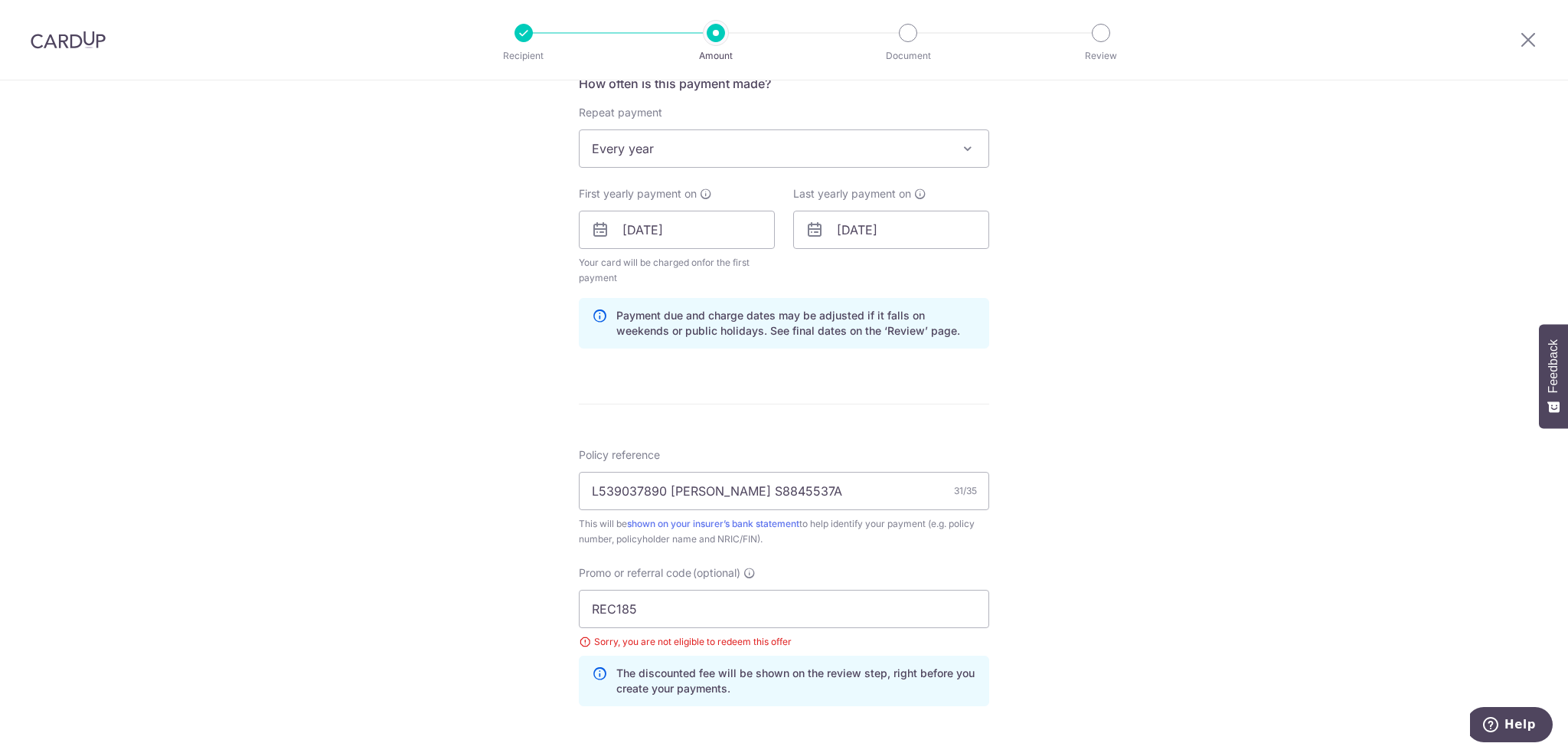
scroll to position [864, 0]
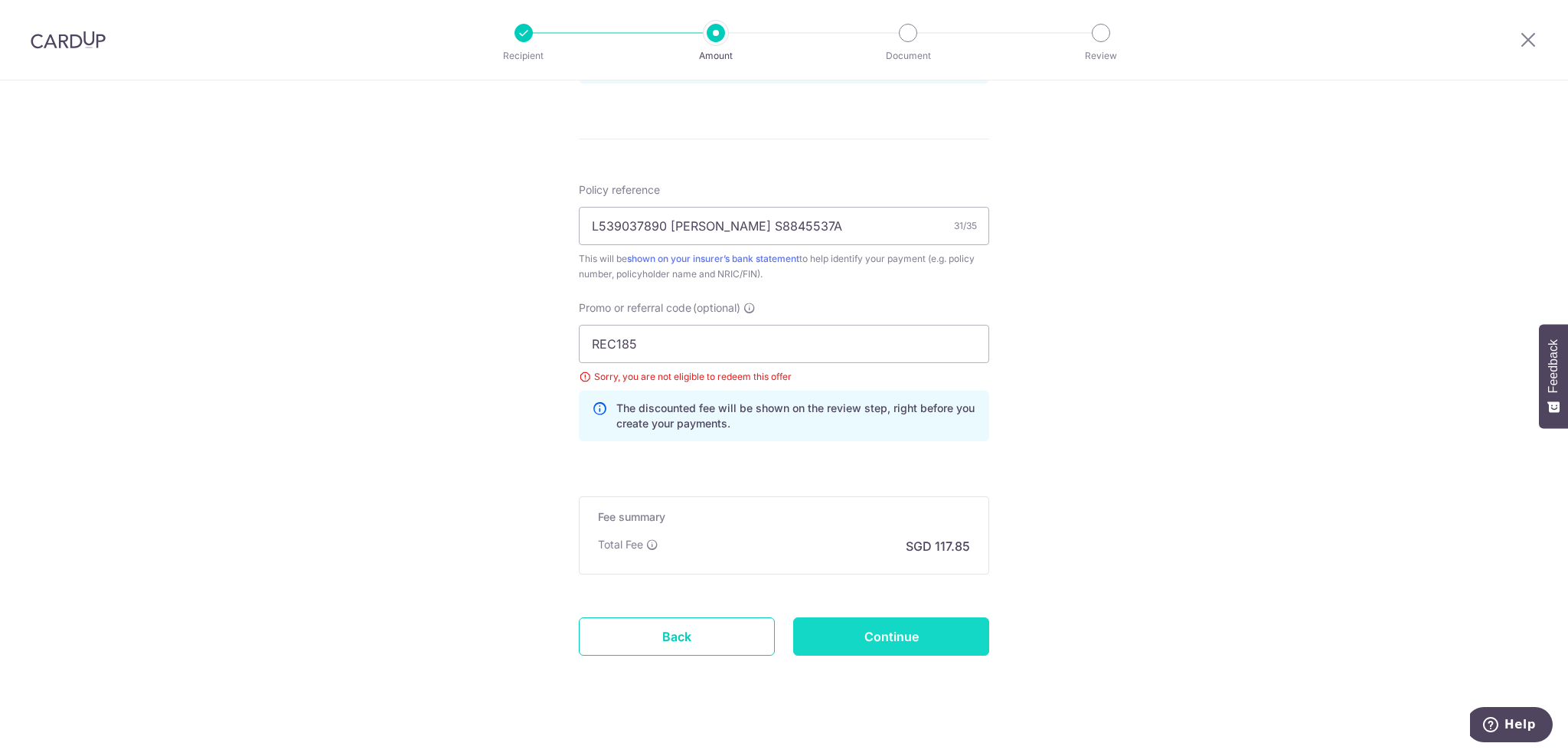
click at [895, 630] on input "Continue" at bounding box center [891, 636] width 196 height 38
type input "Update Schedule"
click at [836, 346] on input "REC185" at bounding box center [784, 344] width 411 height 38
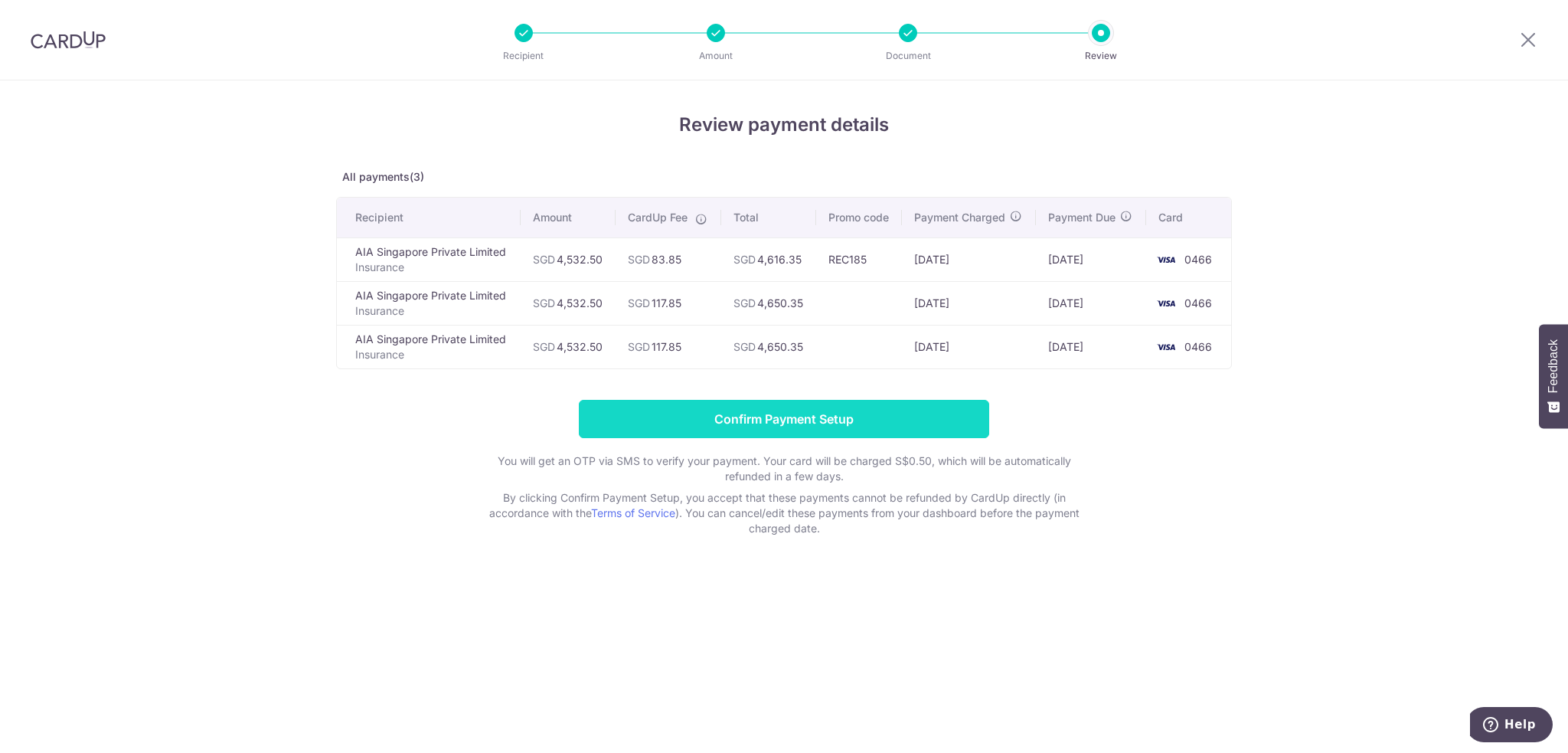
click at [827, 422] on input "Confirm Payment Setup" at bounding box center [784, 419] width 411 height 38
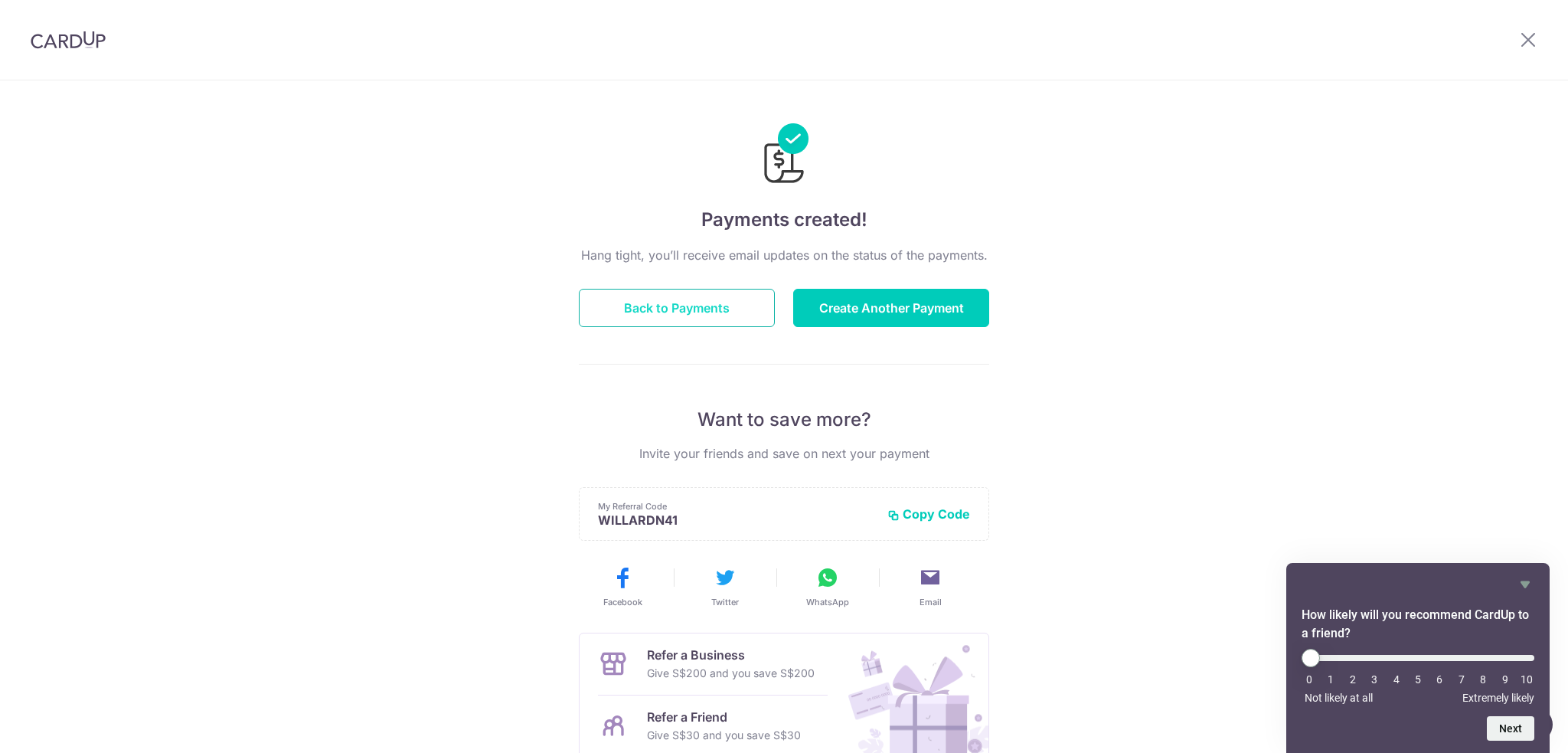
click at [705, 306] on button "Back to Payments" at bounding box center [676, 308] width 196 height 38
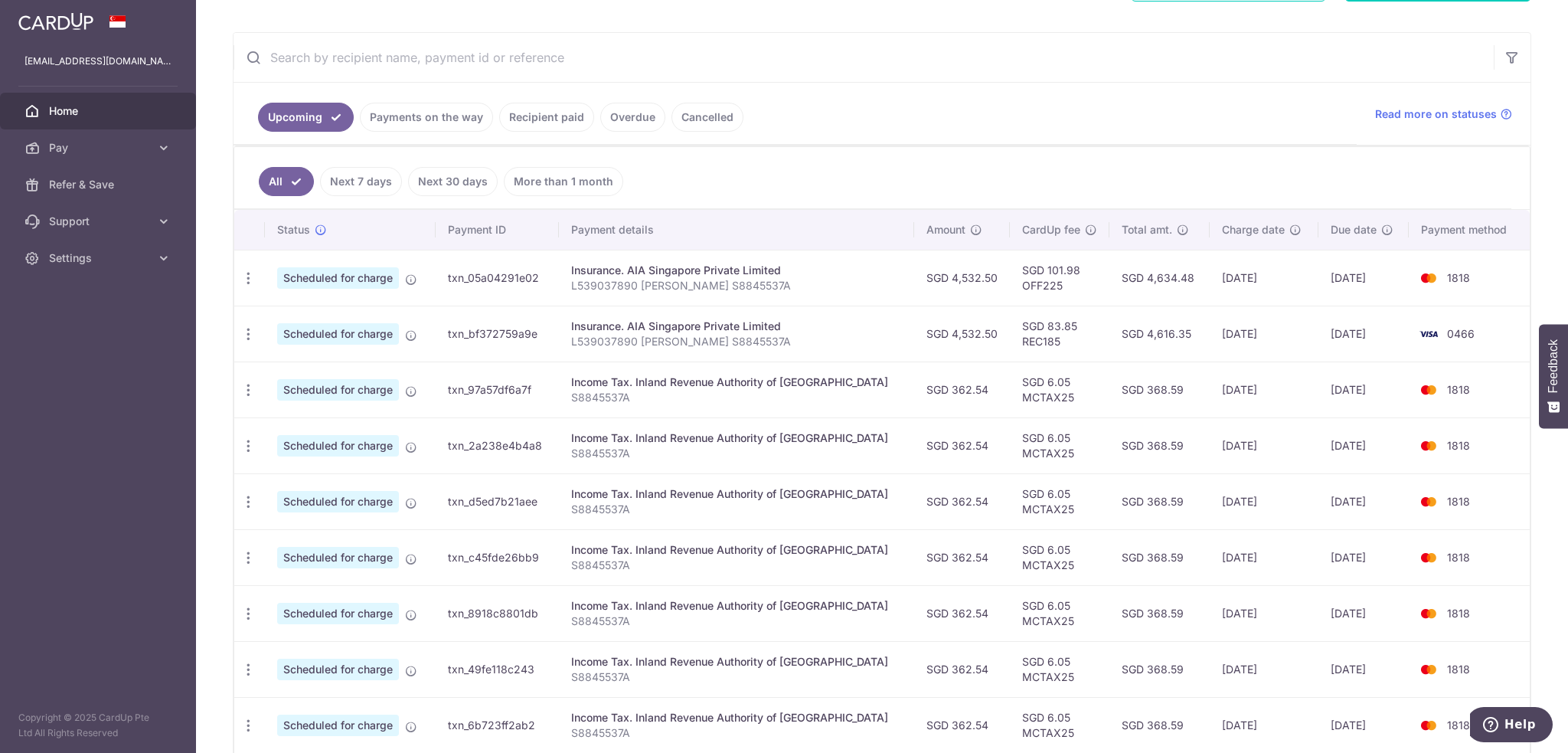
scroll to position [306, 0]
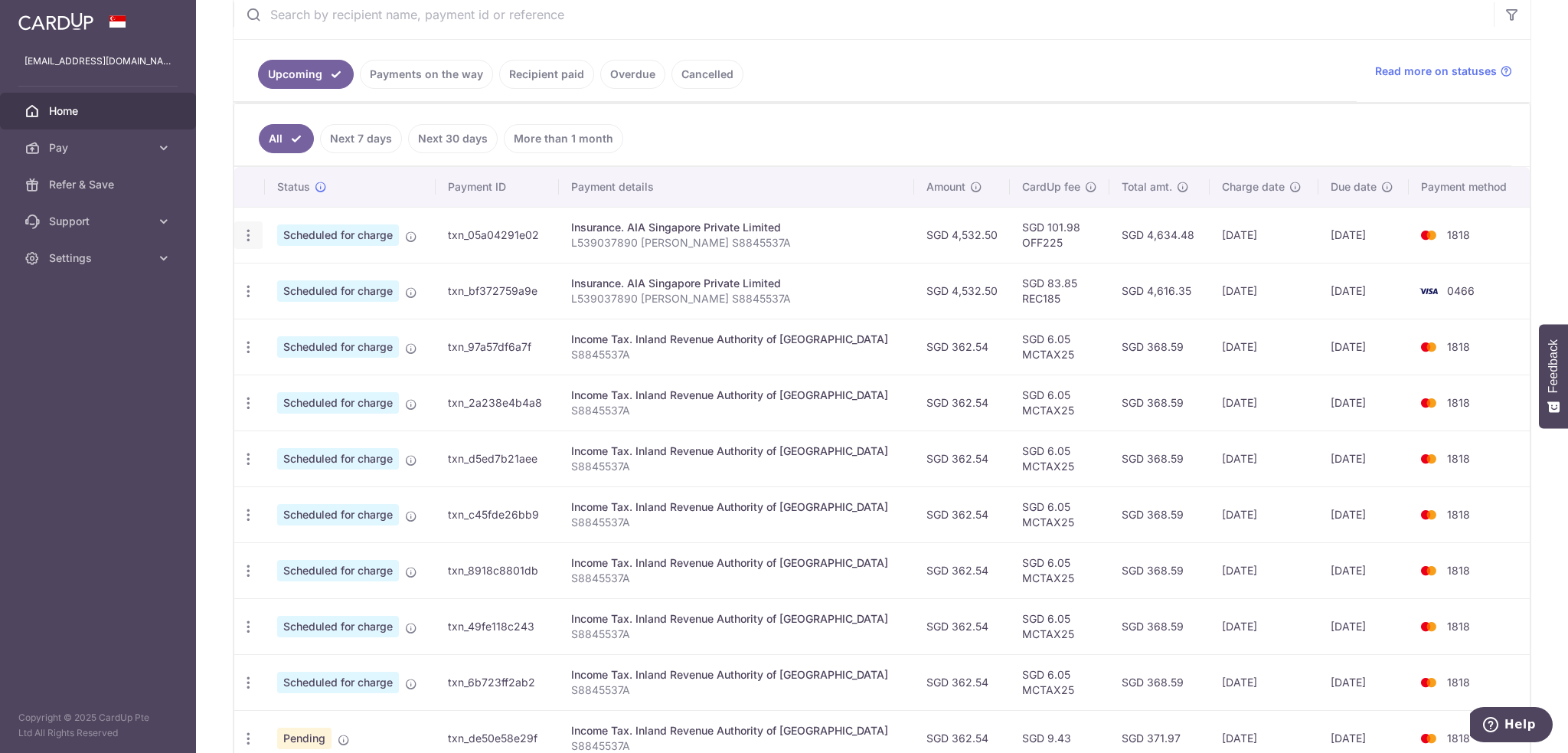
click at [245, 231] on icon "button" at bounding box center [248, 235] width 16 height 16
click at [300, 308] on span "Cancel payment" at bounding box center [330, 314] width 103 height 18
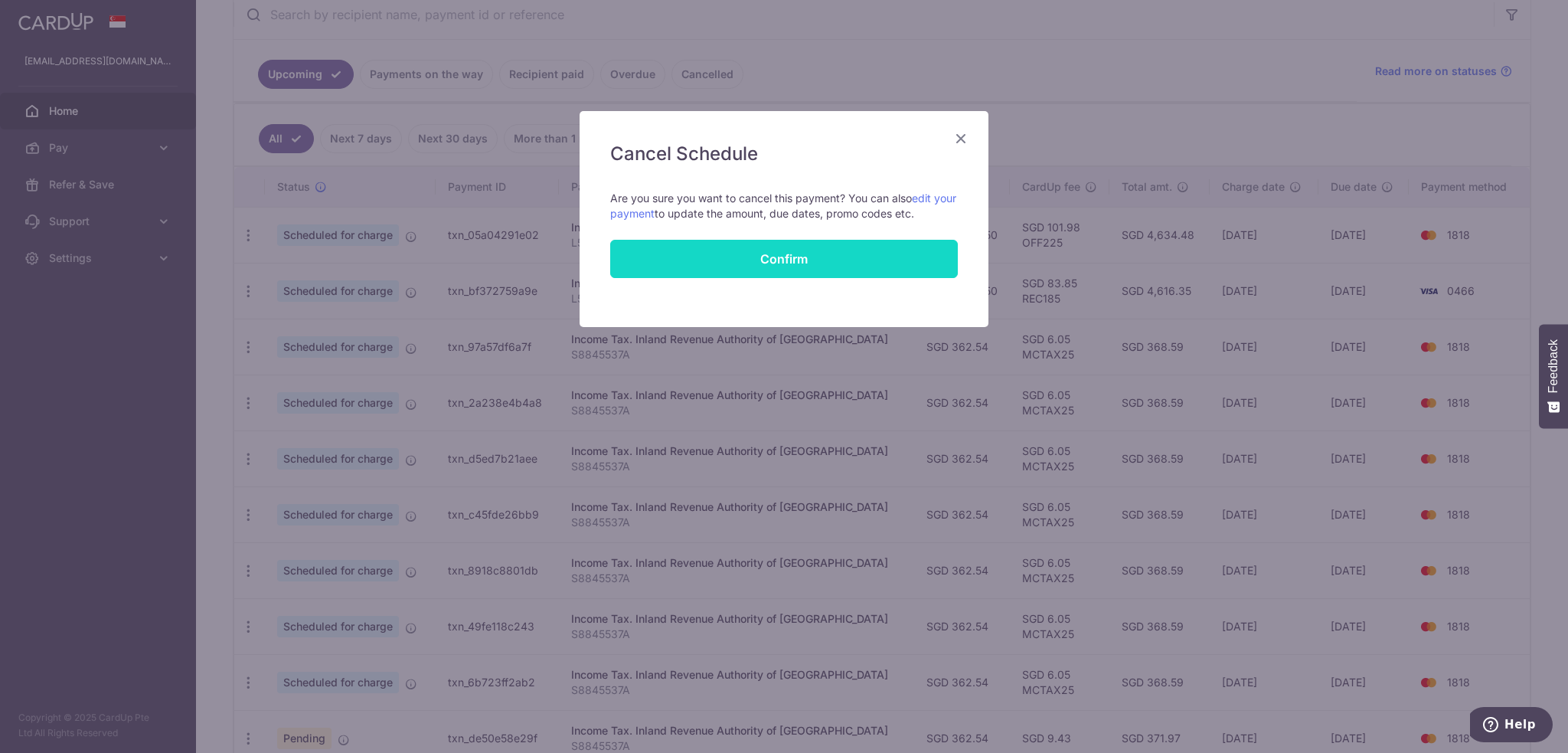
click at [747, 251] on button "Confirm" at bounding box center [784, 259] width 348 height 38
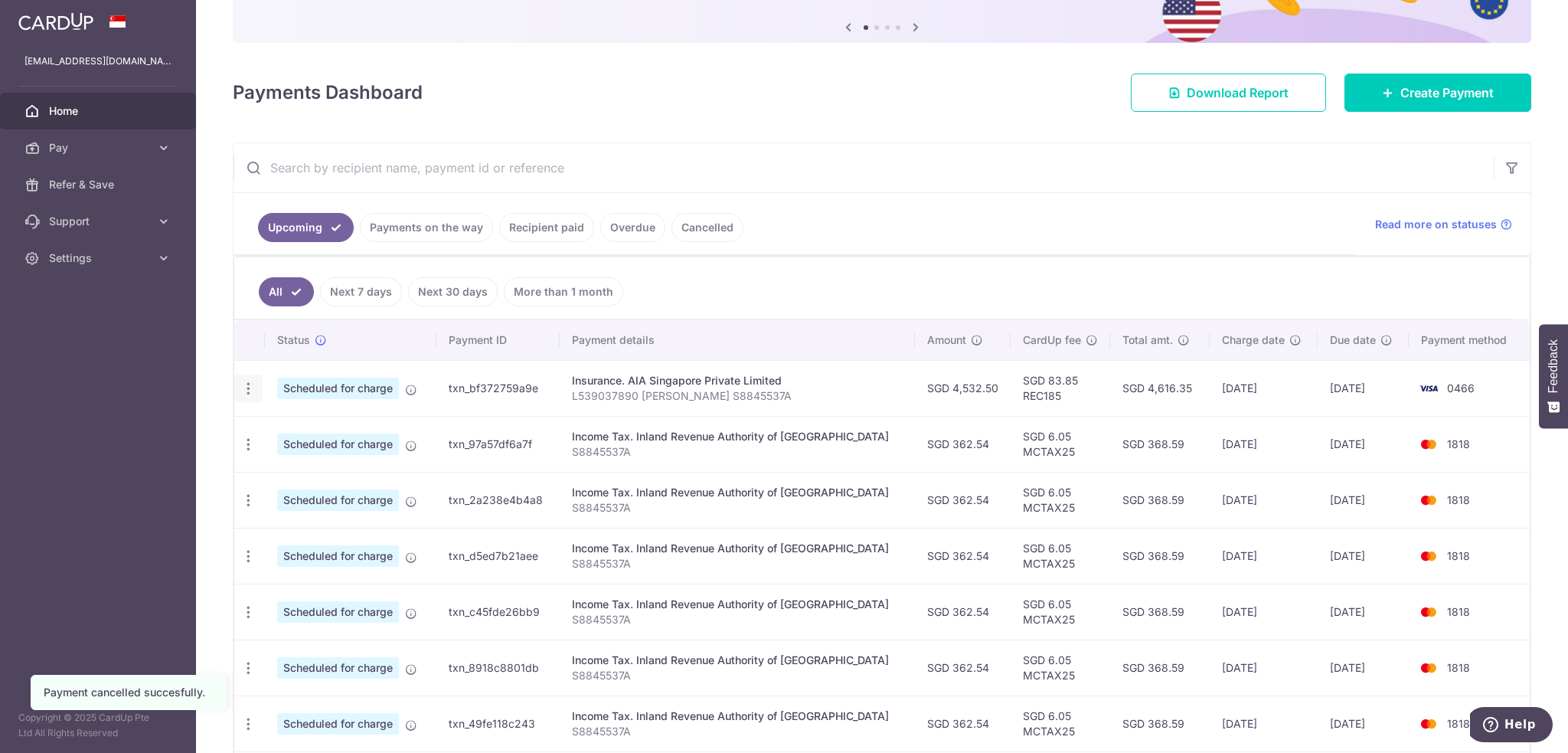
click at [254, 383] on icon "button" at bounding box center [248, 388] width 16 height 16
click at [953, 237] on ul "Upcoming Payments on the way Recipient paid Overdue Cancelled" at bounding box center [794, 224] width 1123 height 62
click at [244, 382] on icon "button" at bounding box center [248, 388] width 16 height 16
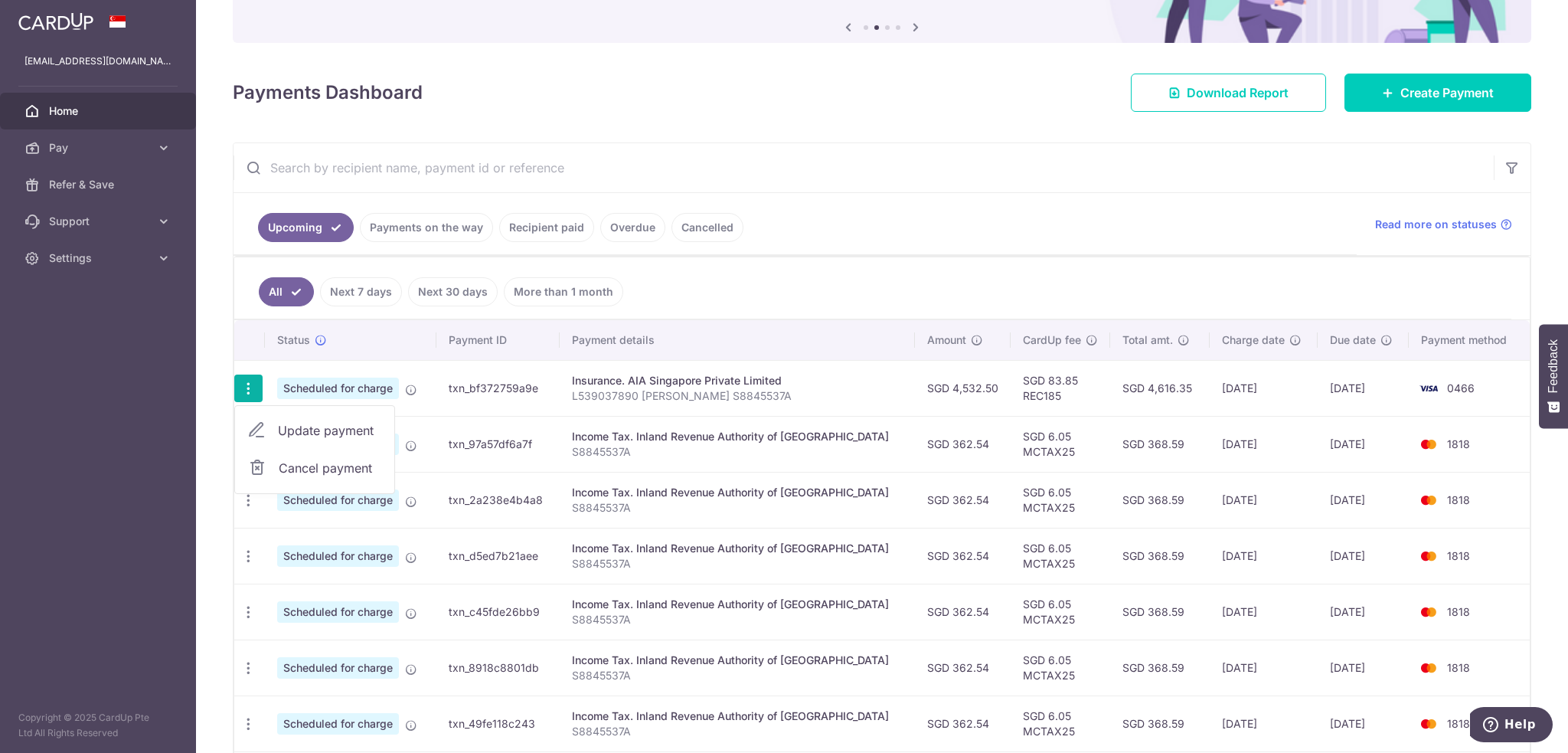
click at [912, 283] on ul "All Next 7 days Next 30 days More than 1 month" at bounding box center [873, 288] width 1277 height 62
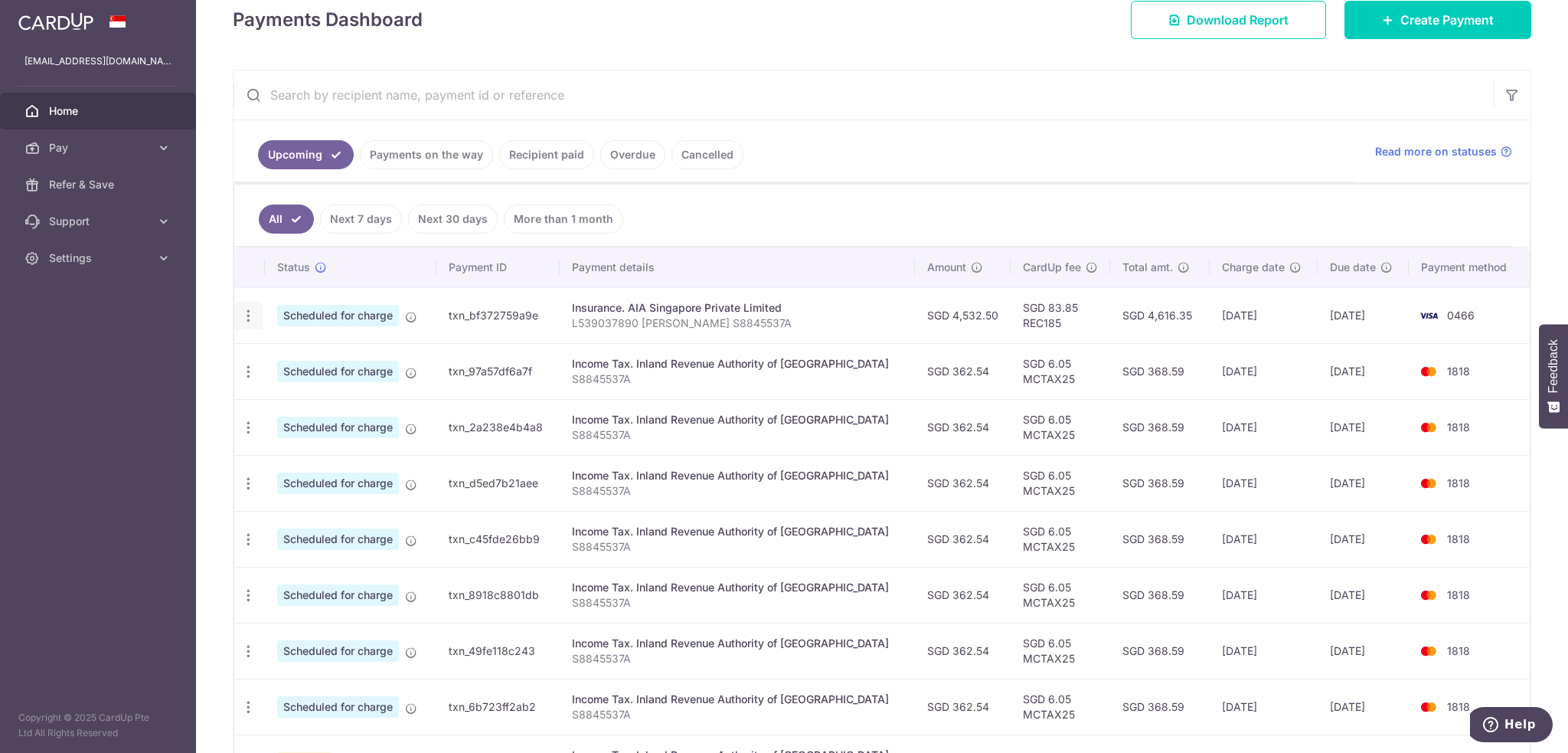
scroll to position [230, 0]
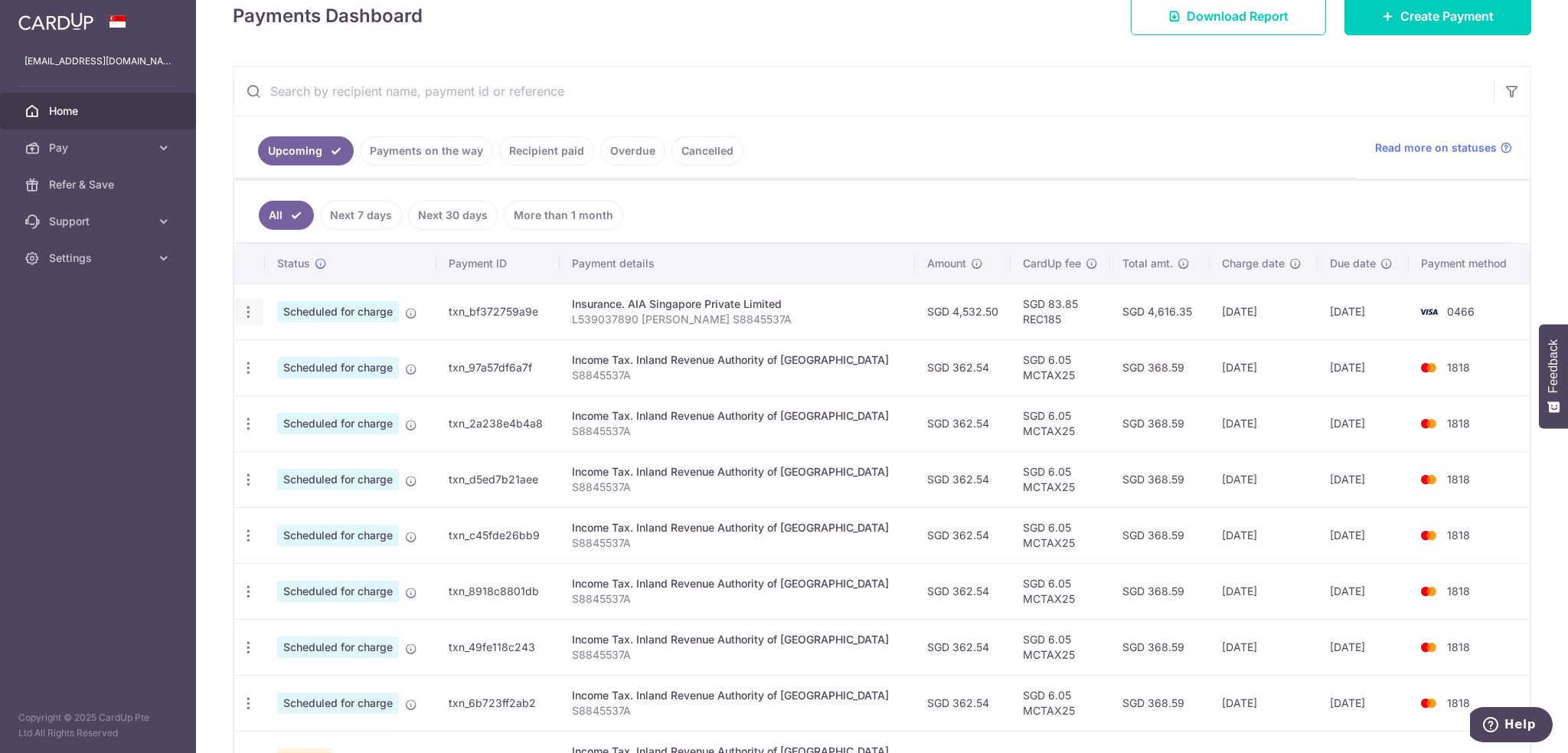
click at [245, 313] on icon "button" at bounding box center [248, 312] width 16 height 16
click at [303, 351] on span "Update payment" at bounding box center [330, 353] width 104 height 18
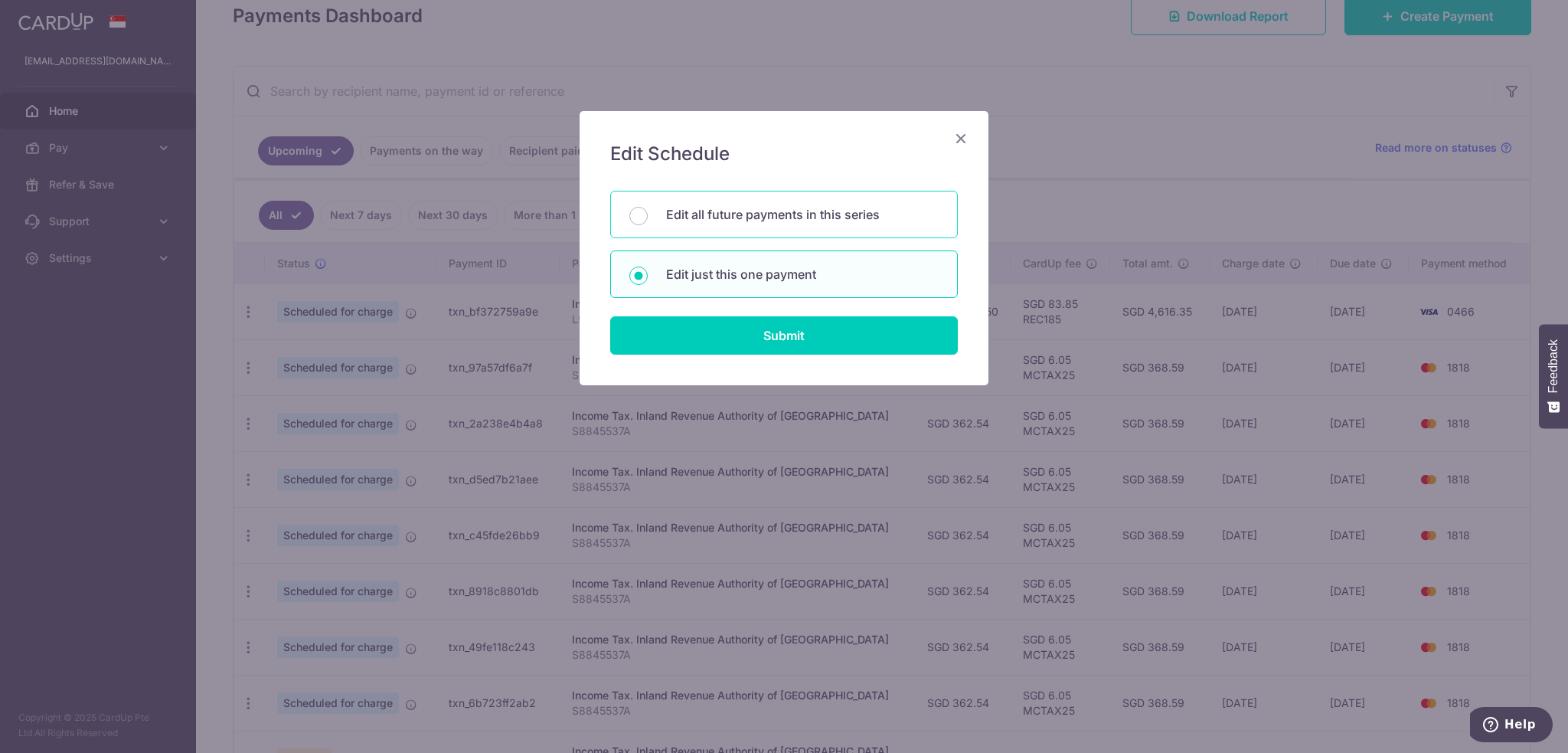
click at [817, 217] on p "Edit all future payments in this series" at bounding box center [802, 214] width 272 height 18
click at [647, 217] on input "Edit all future payments in this series" at bounding box center [638, 216] width 18 height 18
radio input "true"
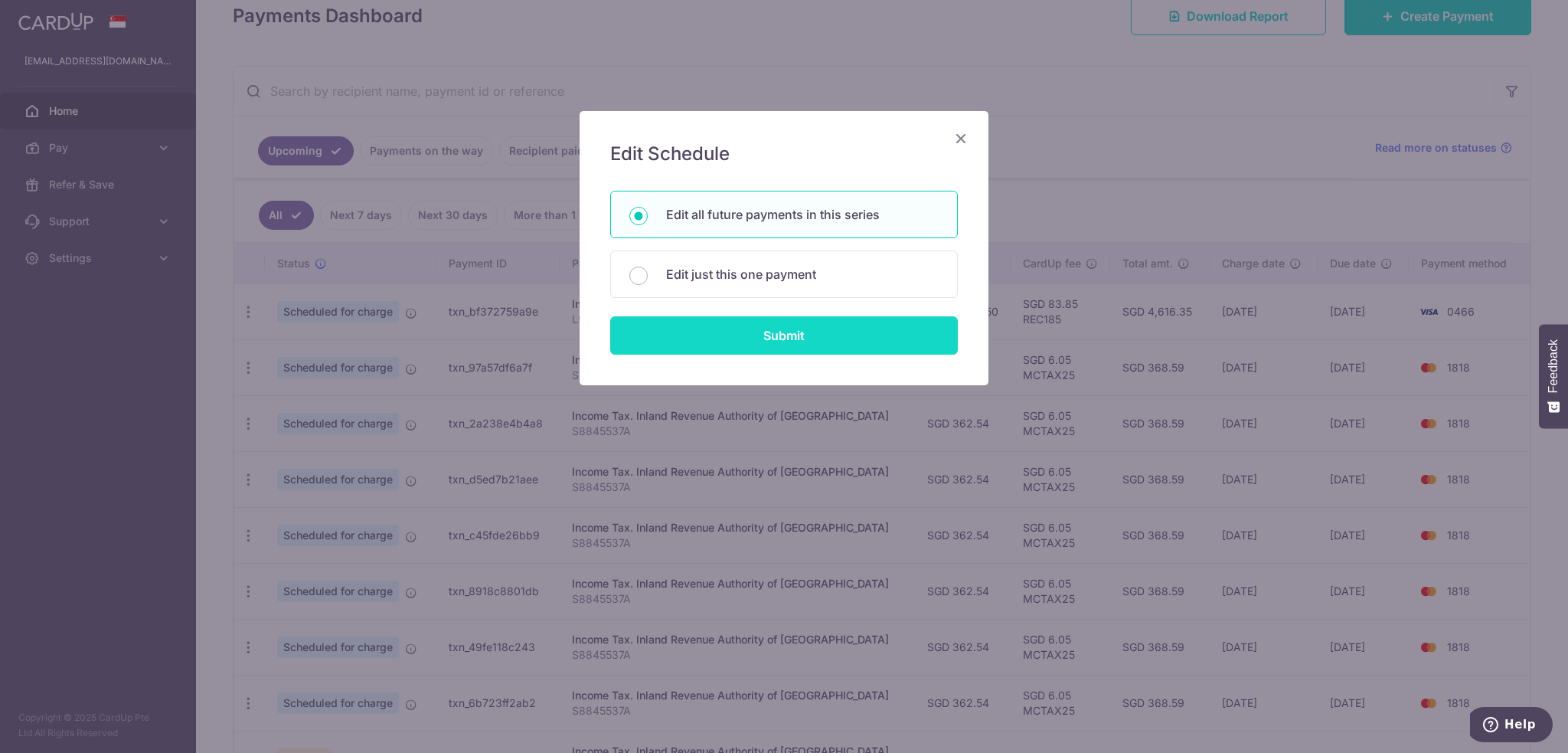
click at [774, 347] on input "Submit" at bounding box center [784, 335] width 348 height 38
radio input "true"
type input "4,532.50"
type input "L539037890 [PERSON_NAME] S8845537A"
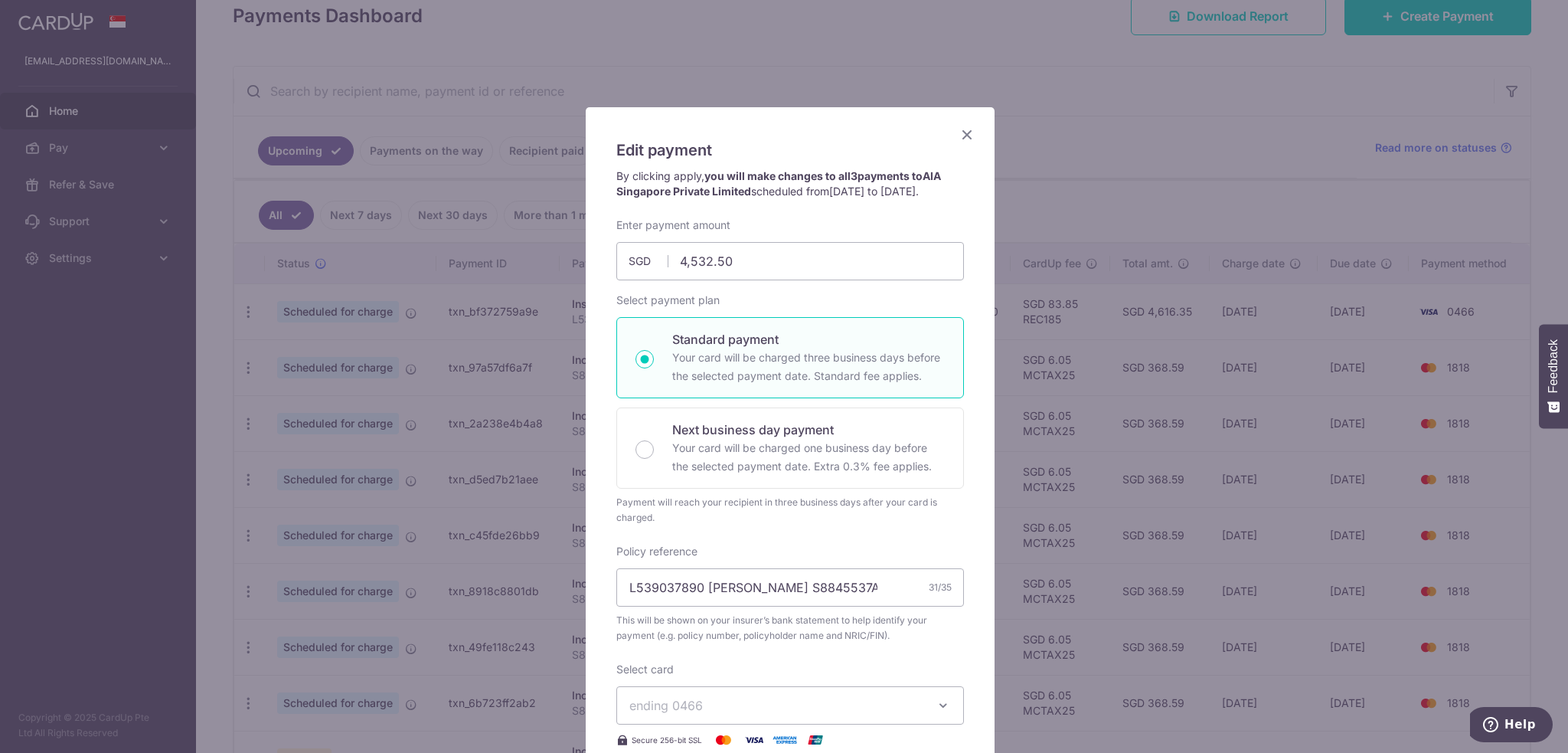
scroll to position [0, 0]
click at [968, 143] on icon "Close" at bounding box center [967, 138] width 18 height 19
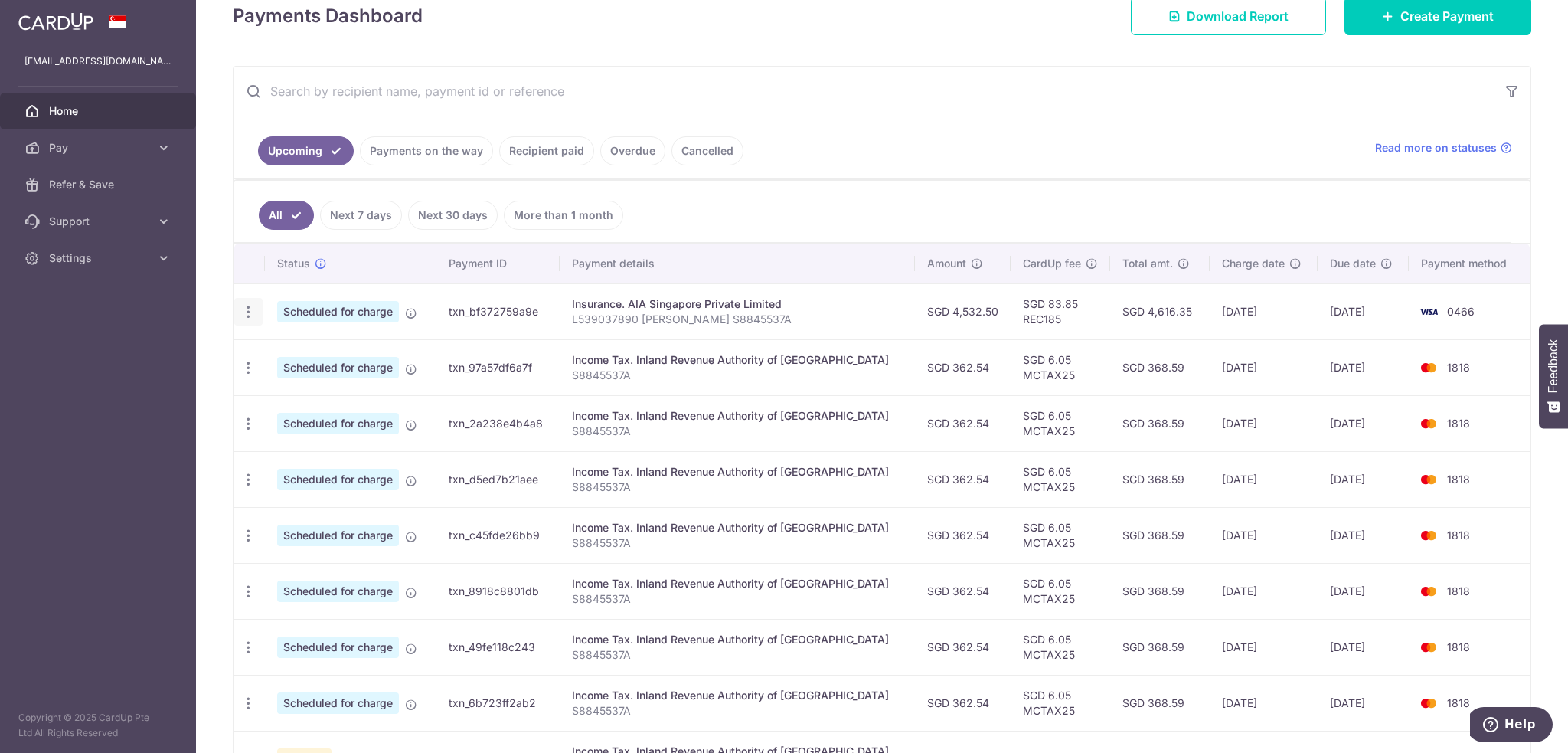
click at [245, 314] on icon "button" at bounding box center [248, 312] width 16 height 16
click at [686, 208] on ul "All Next 7 days Next 30 days More than 1 month" at bounding box center [873, 212] width 1277 height 62
click at [242, 308] on icon "button" at bounding box center [248, 312] width 16 height 16
click at [285, 393] on span "Cancel payment" at bounding box center [330, 391] width 103 height 18
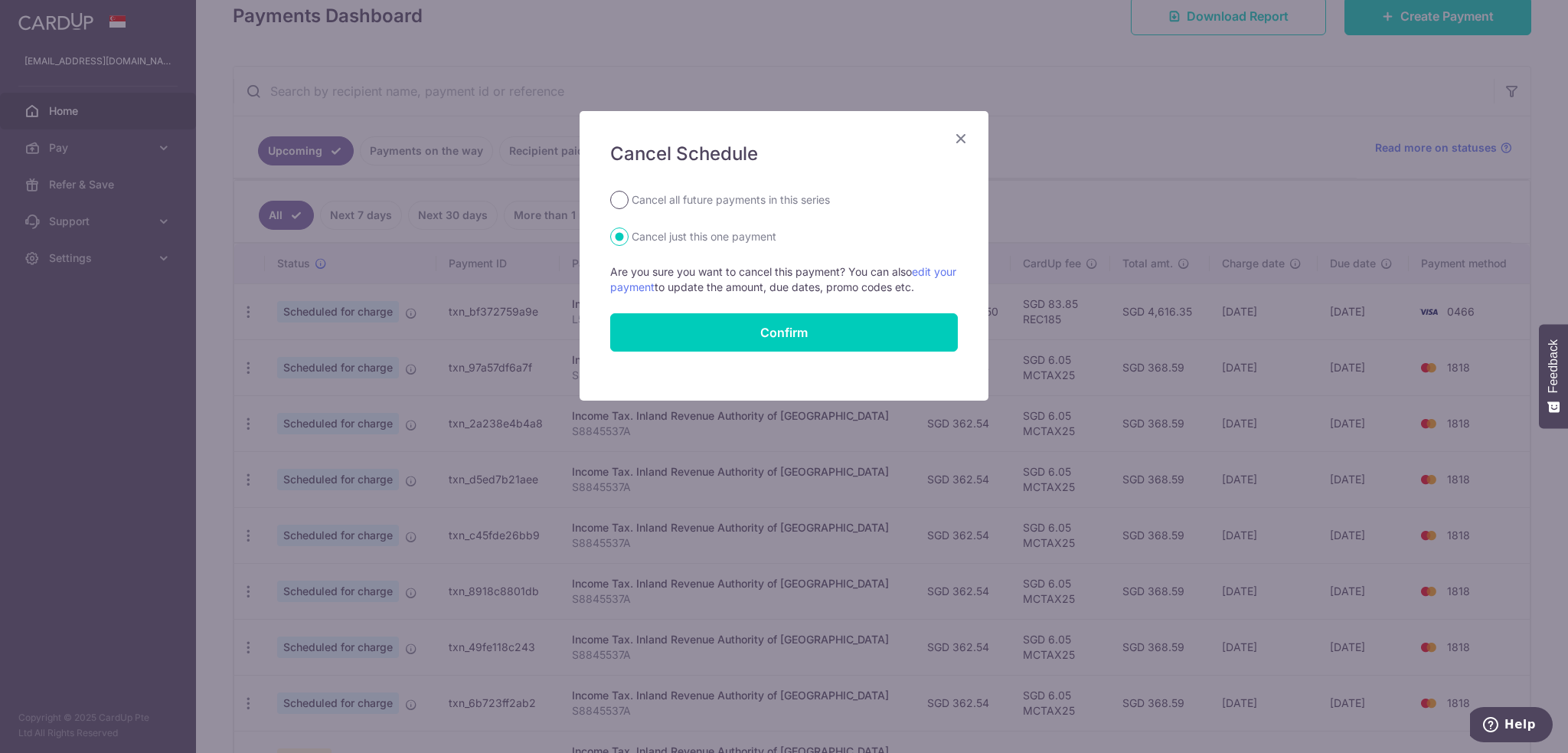
click at [627, 205] on input "Cancel all future payments in this series" at bounding box center [619, 199] width 18 height 18
radio input "true"
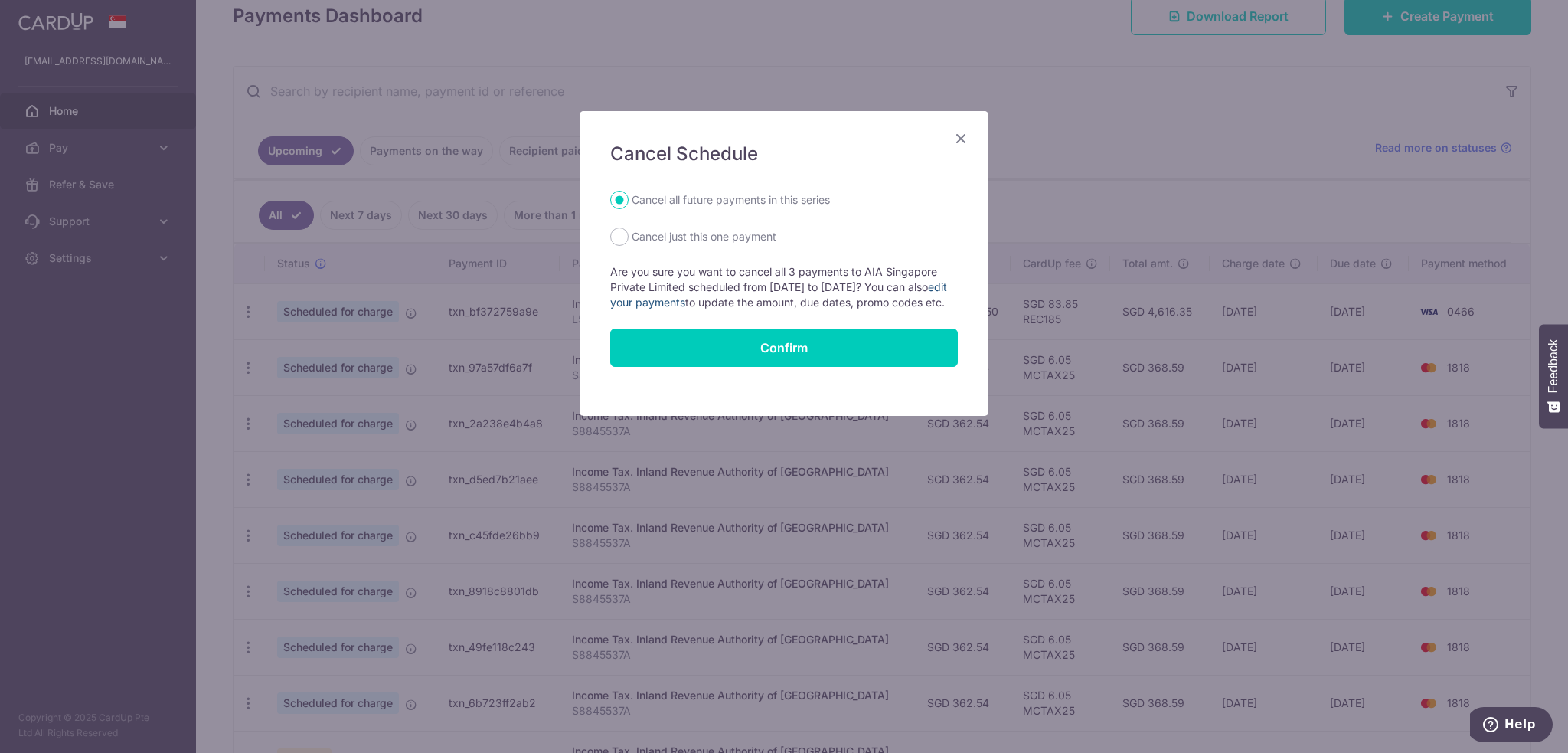
click at [710, 305] on link "edit your payments" at bounding box center [778, 294] width 337 height 29
click at [962, 138] on icon "Close" at bounding box center [961, 138] width 18 height 19
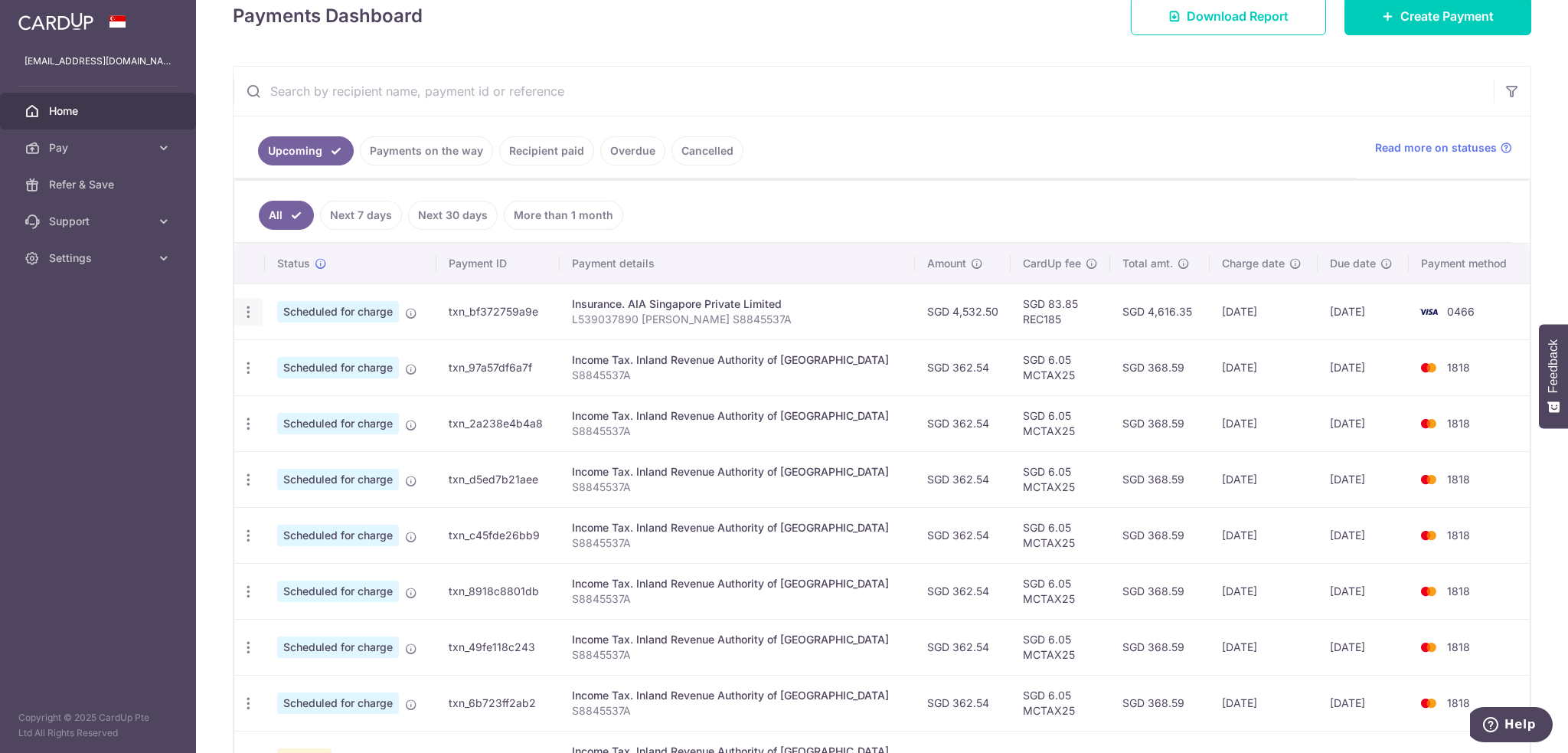
click at [255, 311] on div "Update payment Cancel payment" at bounding box center [248, 312] width 29 height 29
click at [252, 309] on icon "button" at bounding box center [248, 312] width 16 height 16
click at [309, 353] on span "Update payment" at bounding box center [330, 353] width 104 height 18
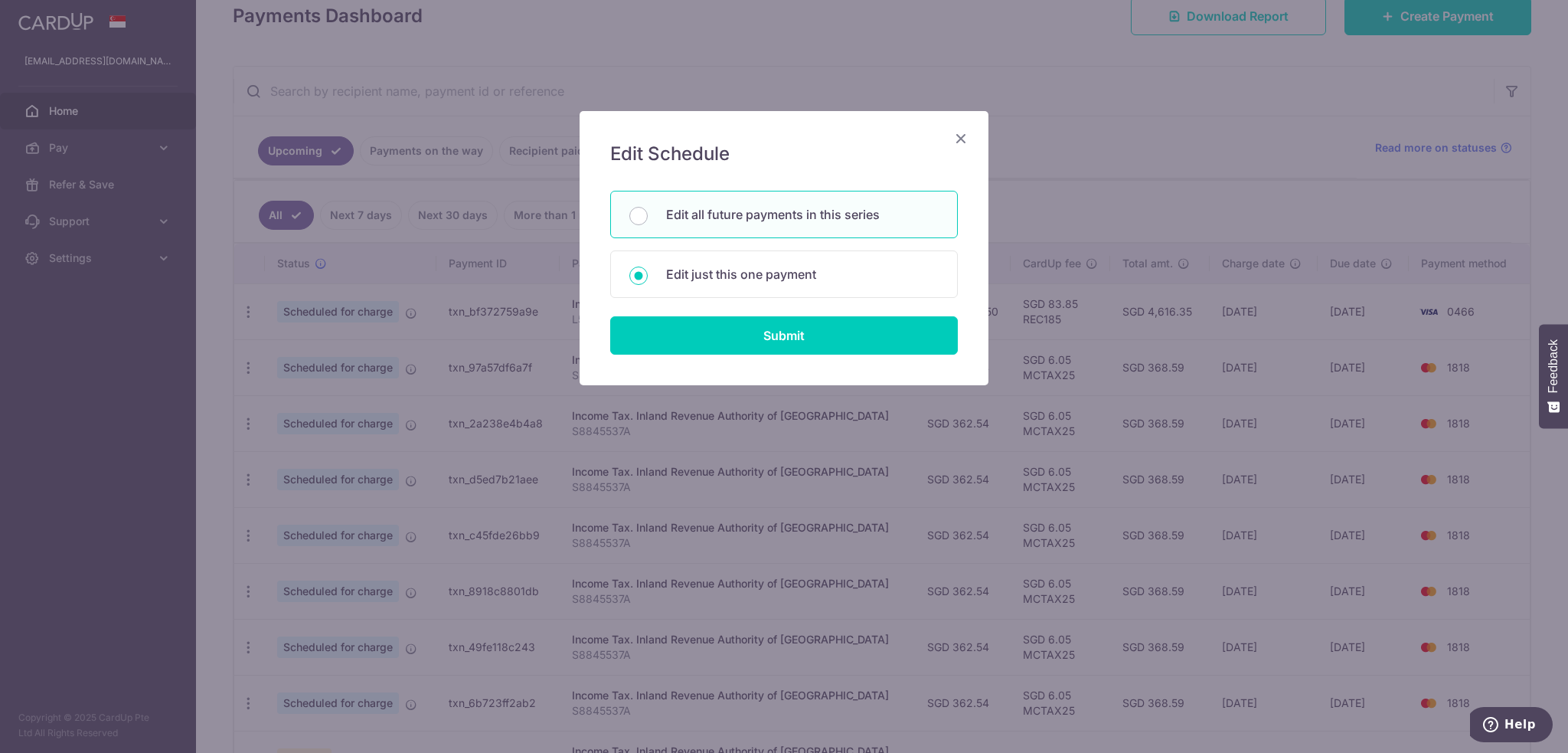
click at [629, 220] on div "Edit all future payments in this series" at bounding box center [784, 214] width 348 height 48
radio input "true"
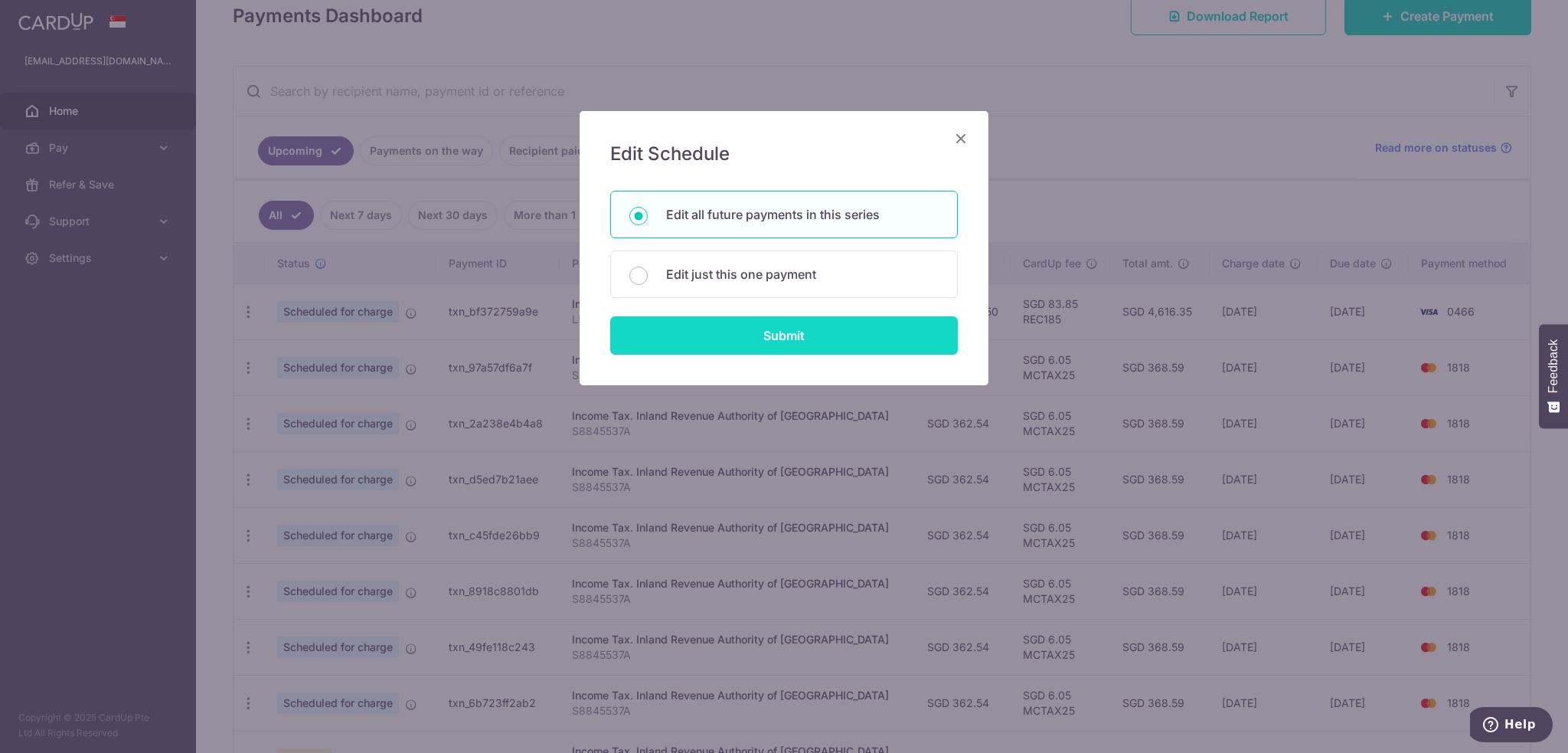
click at [764, 338] on input "Submit" at bounding box center [784, 335] width 348 height 38
radio input "true"
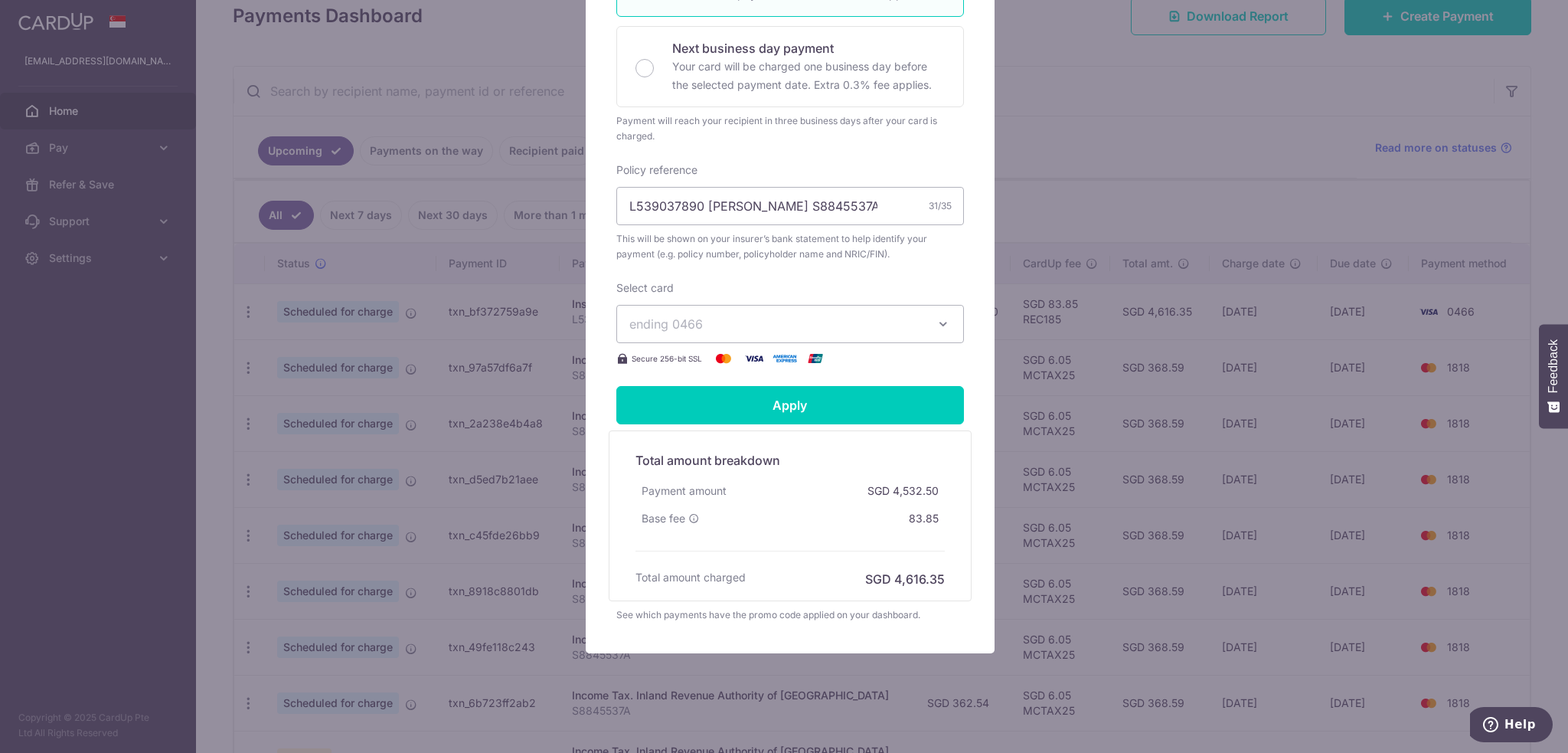
scroll to position [410, 0]
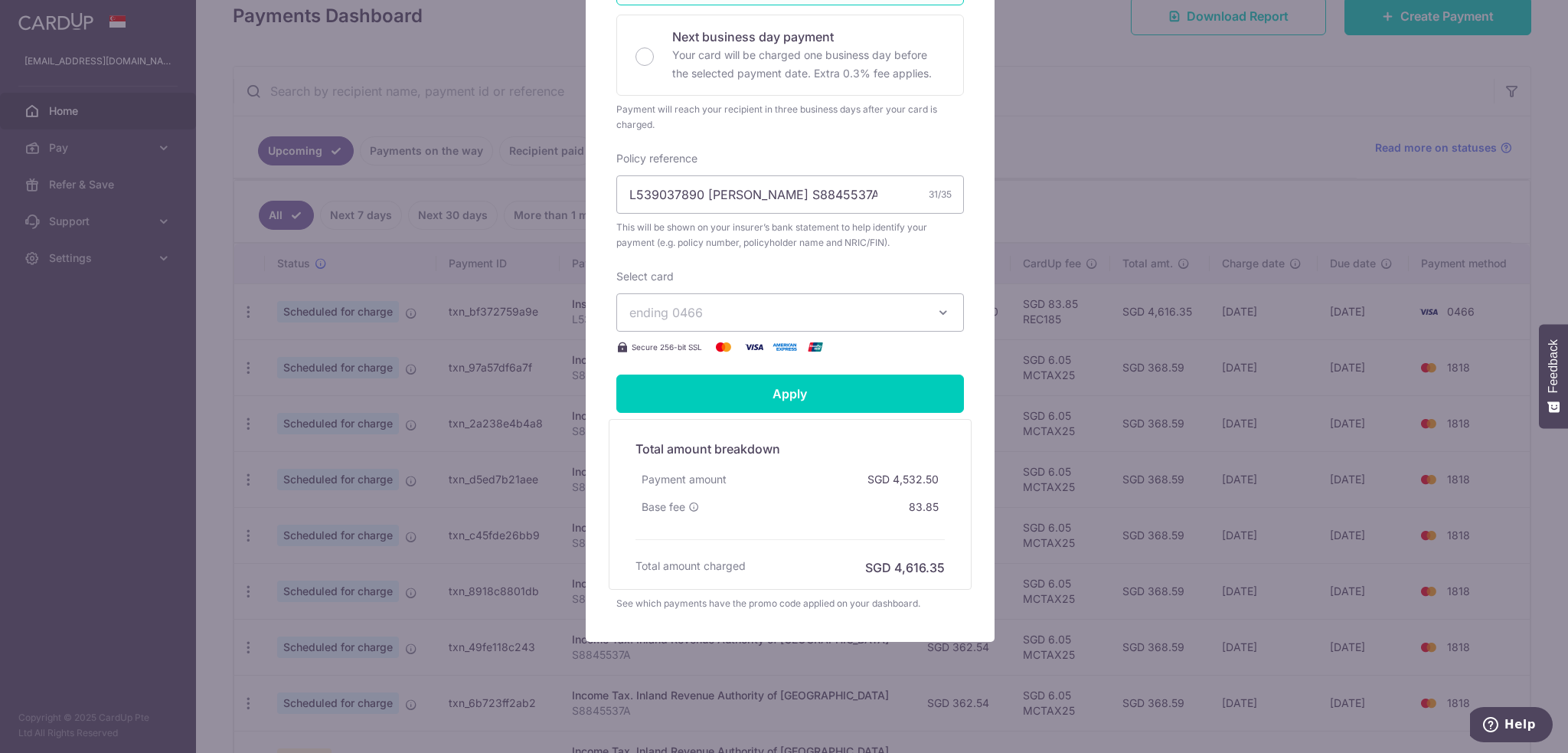
click at [938, 322] on button "ending 0466" at bounding box center [790, 313] width 348 height 38
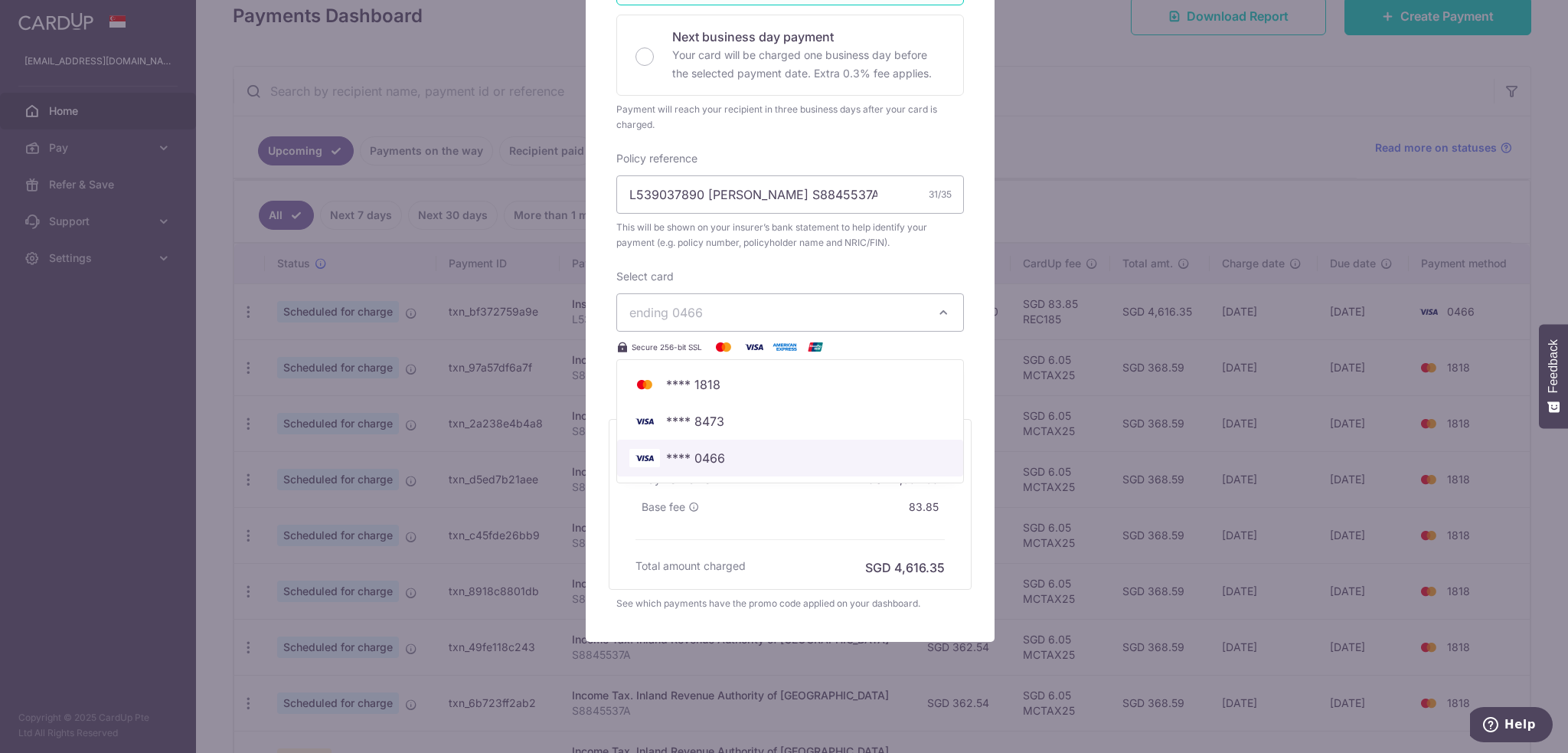
click at [718, 454] on span "**** 0466" at bounding box center [696, 458] width 59 height 18
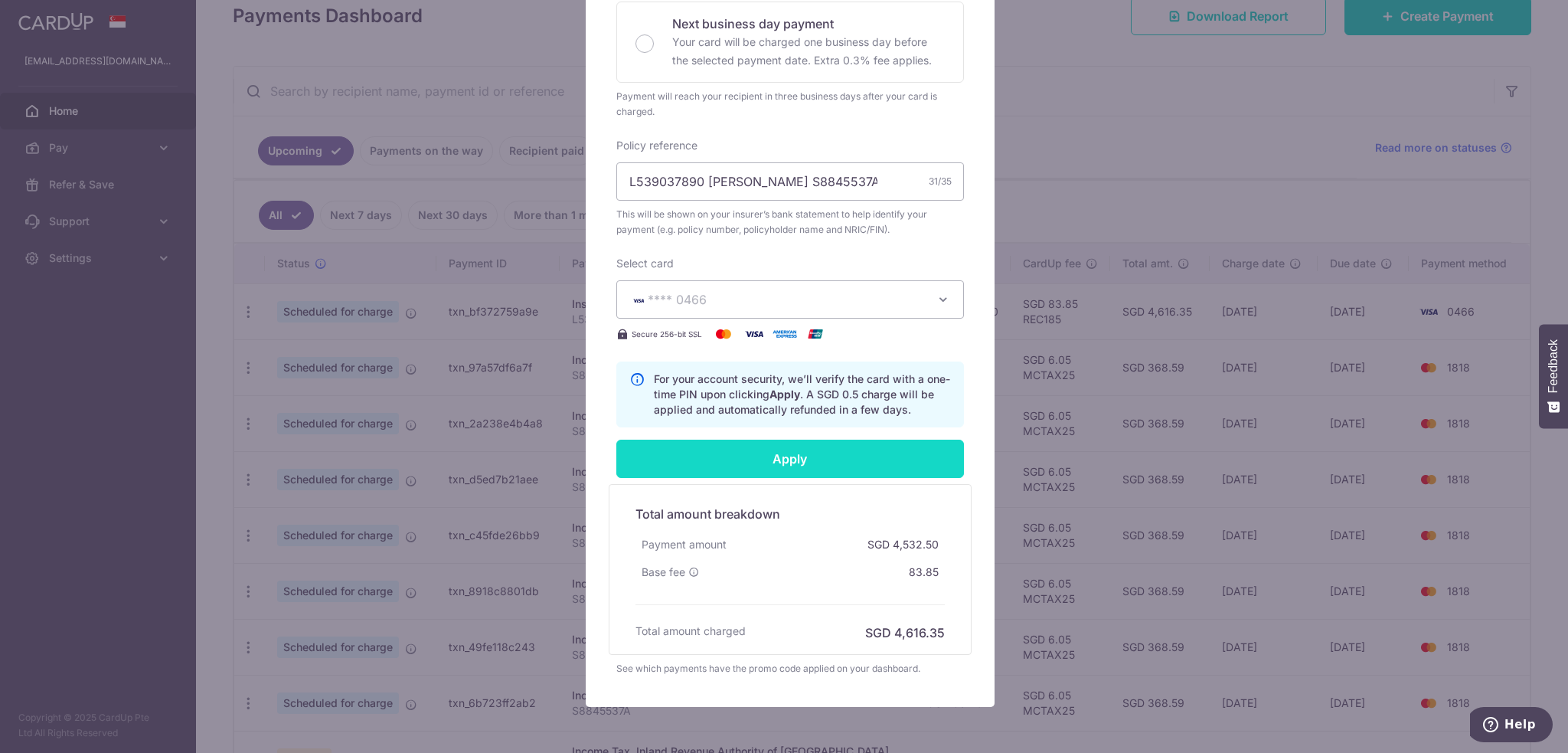
click at [844, 472] on input "Apply" at bounding box center [790, 459] width 348 height 38
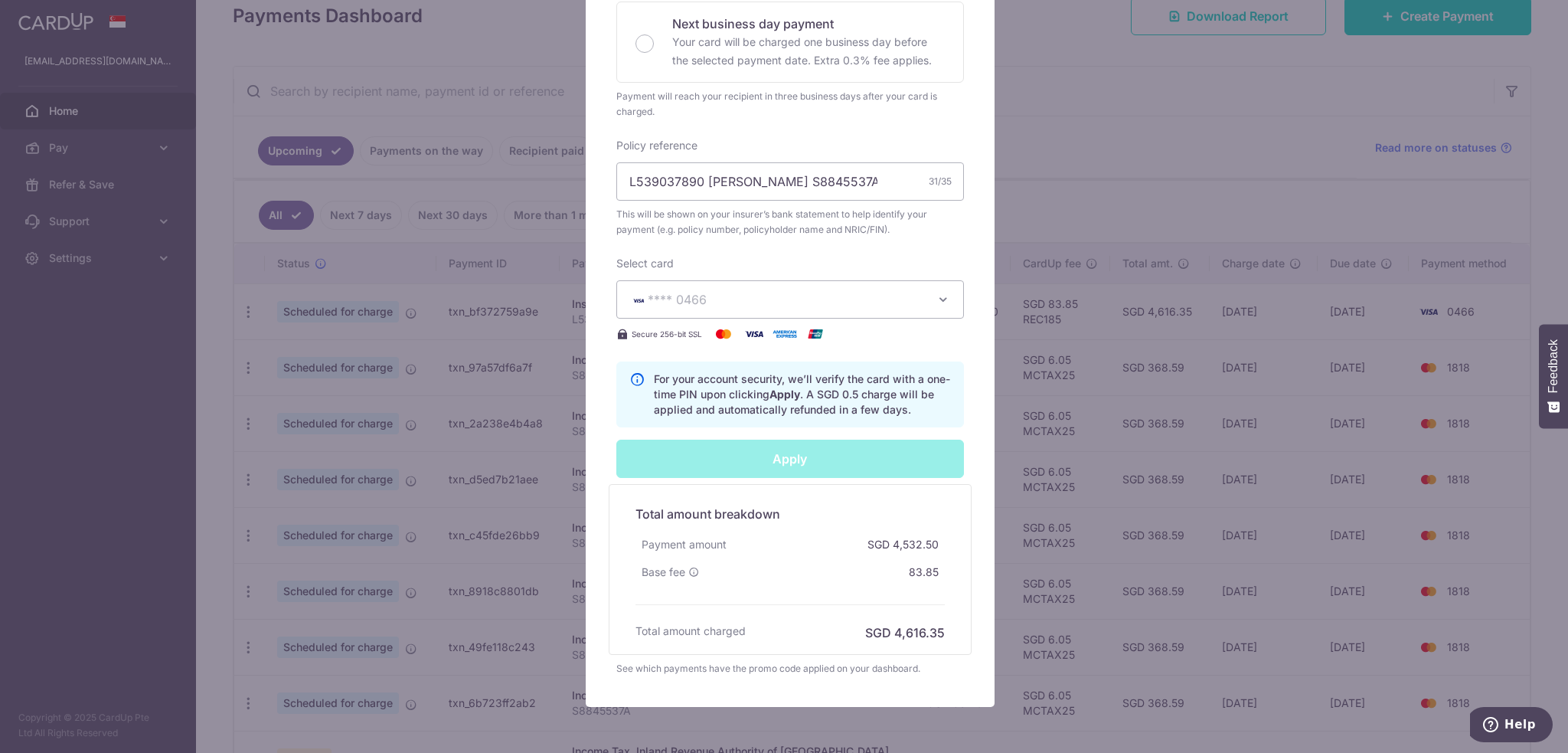
type input "Successfully Applied"
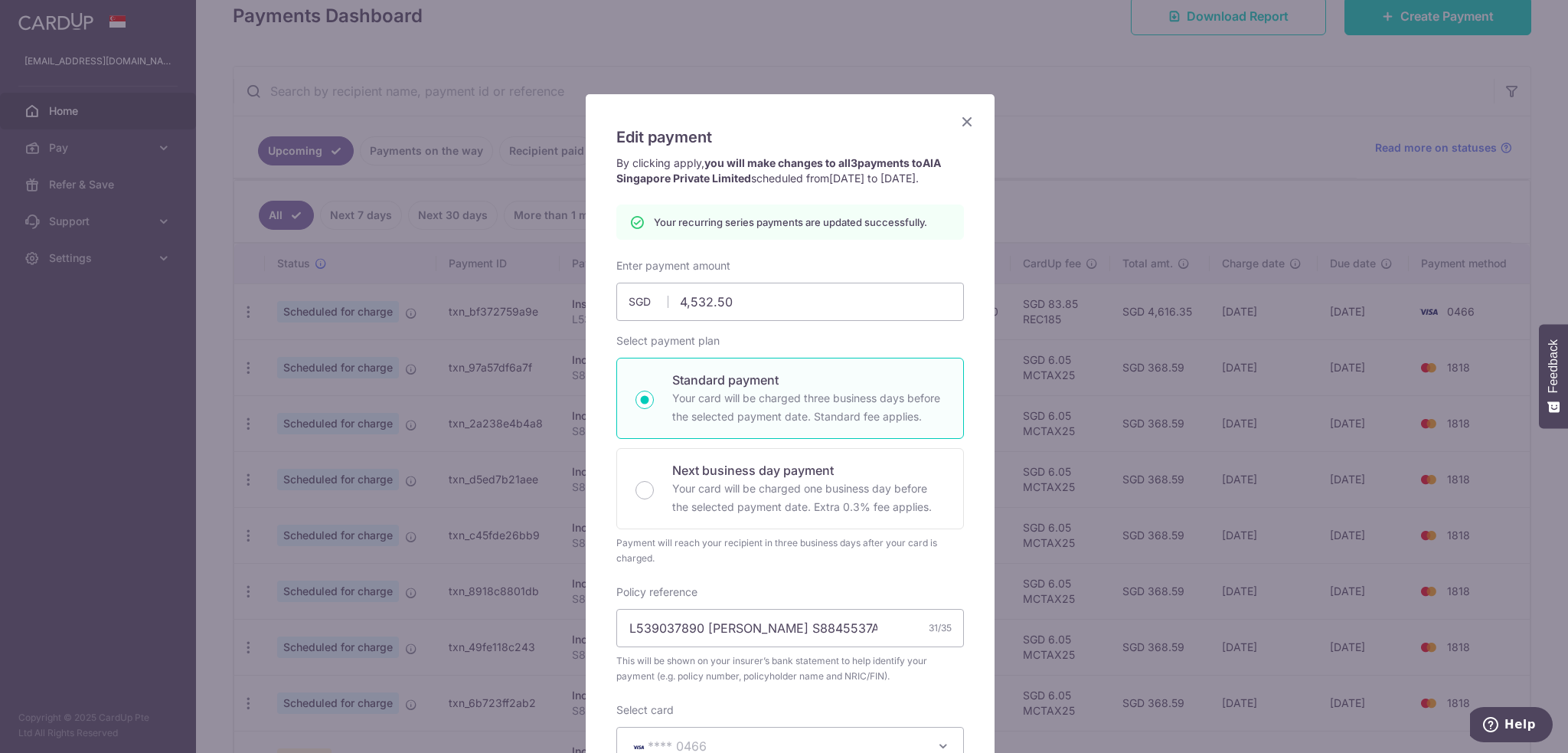
scroll to position [0, 0]
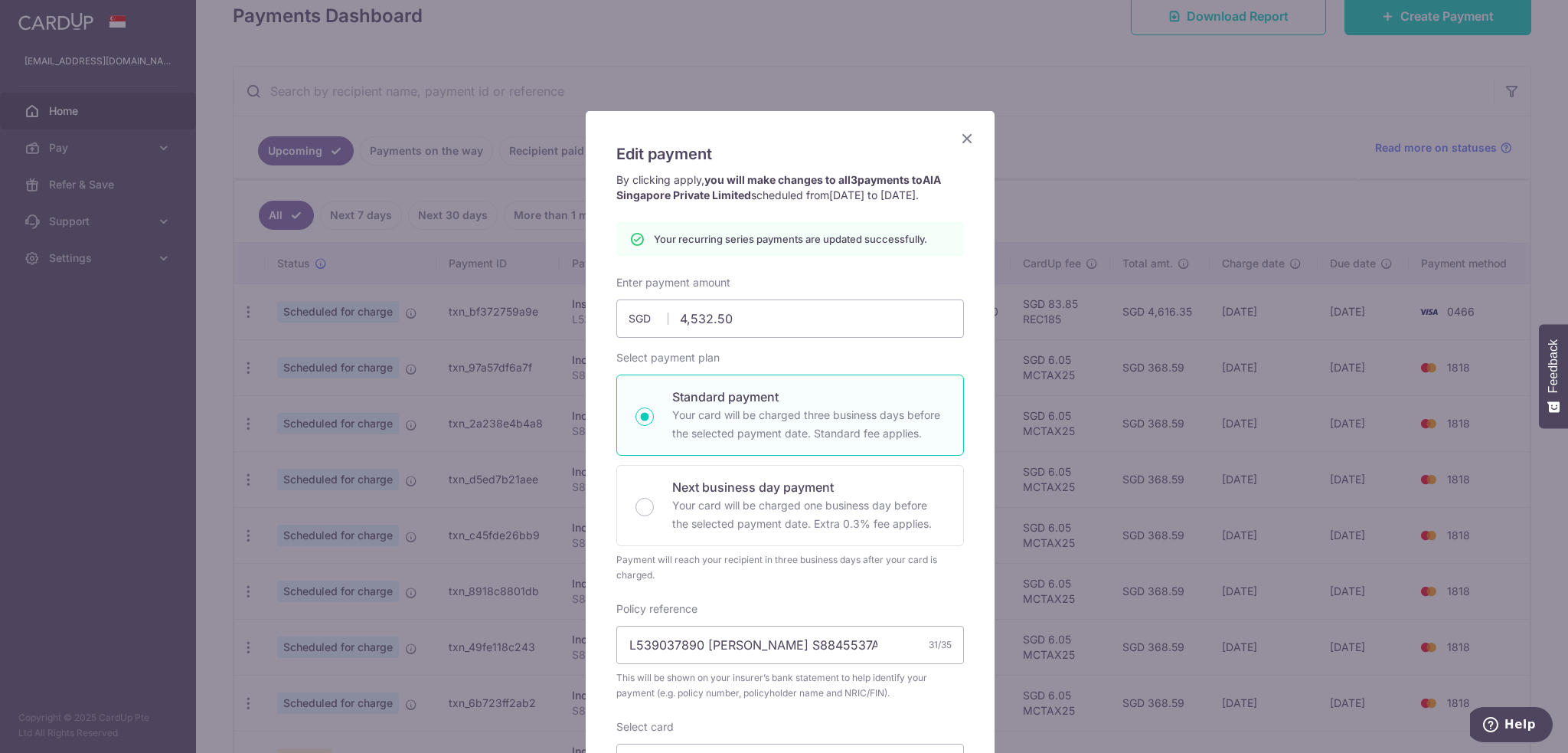
click at [962, 144] on icon "Close" at bounding box center [967, 138] width 18 height 19
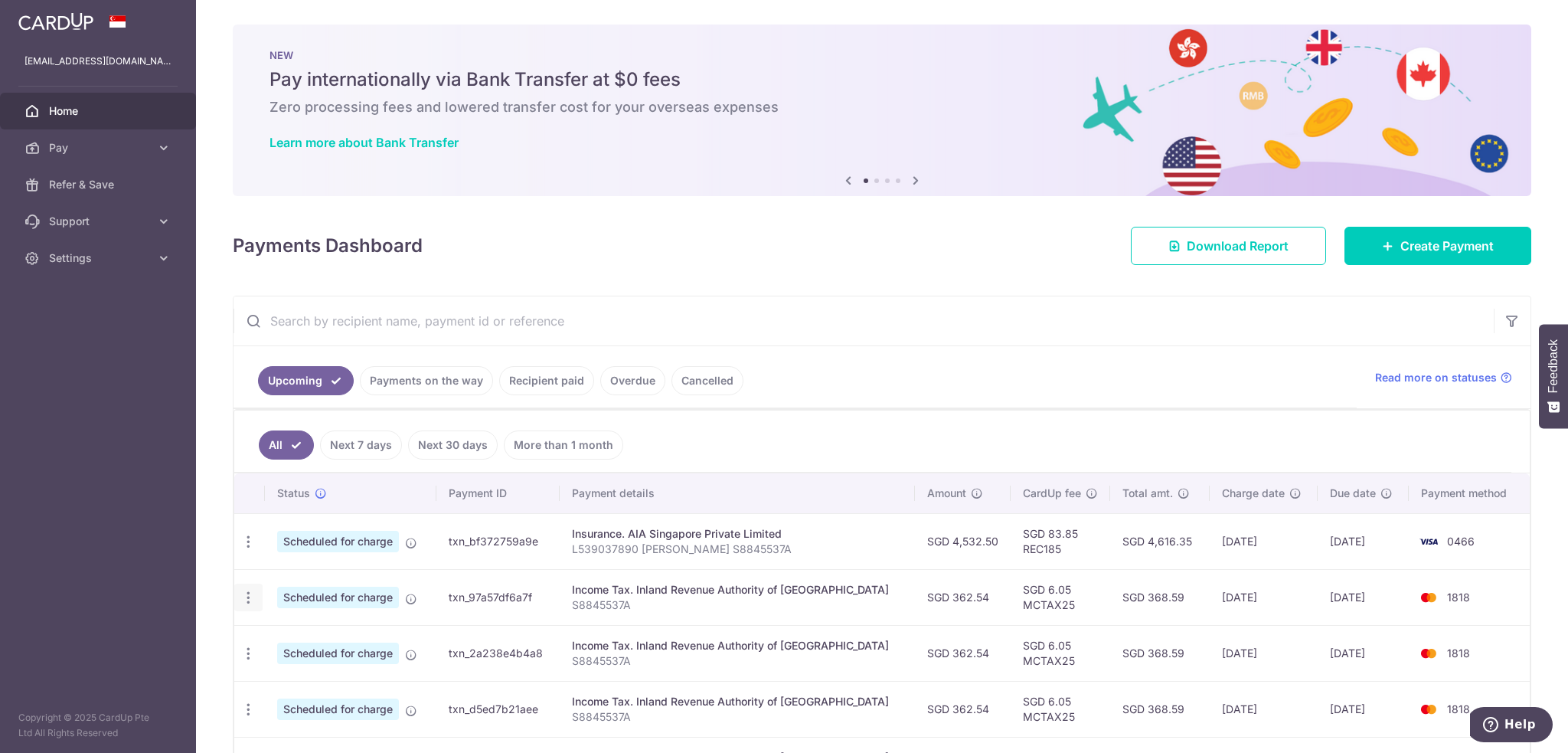
scroll to position [248, 0]
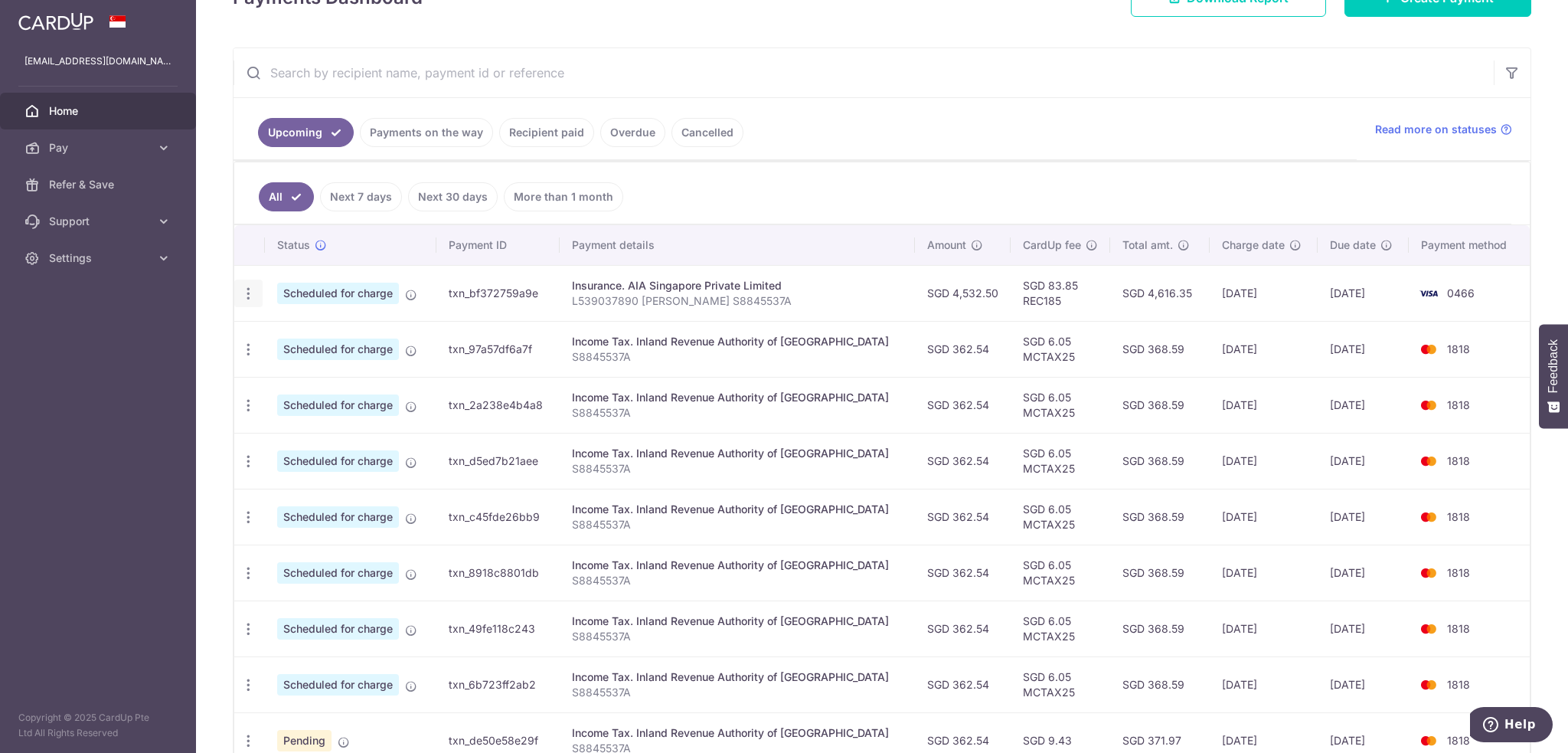
click at [253, 293] on icon "button" at bounding box center [248, 293] width 16 height 16
click at [287, 373] on span "Cancel payment" at bounding box center [330, 373] width 103 height 18
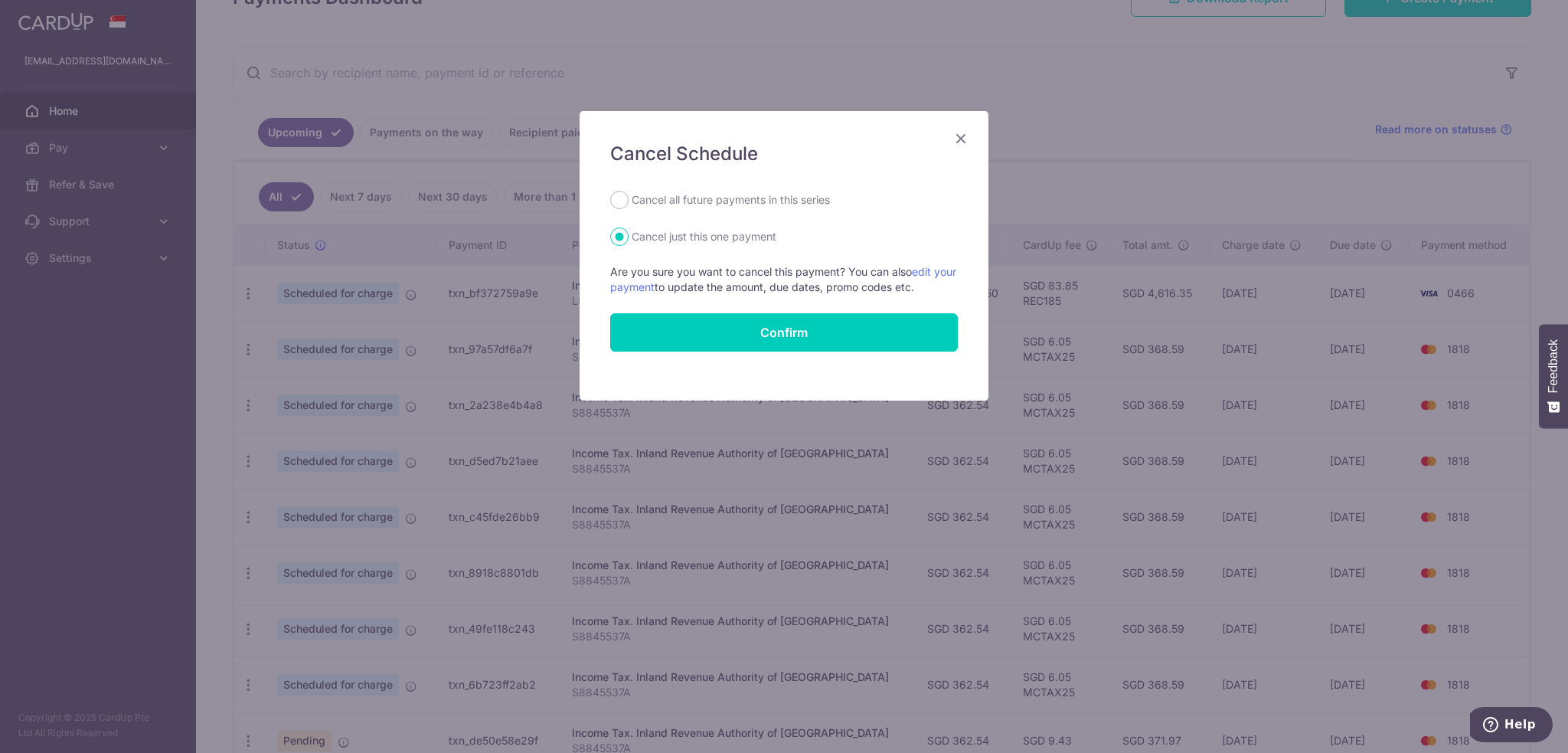
click at [649, 201] on label "Cancel all future payments in this series" at bounding box center [731, 199] width 198 height 18
click at [628, 201] on input "Cancel all future payments in this series" at bounding box center [619, 199] width 18 height 18
radio input "true"
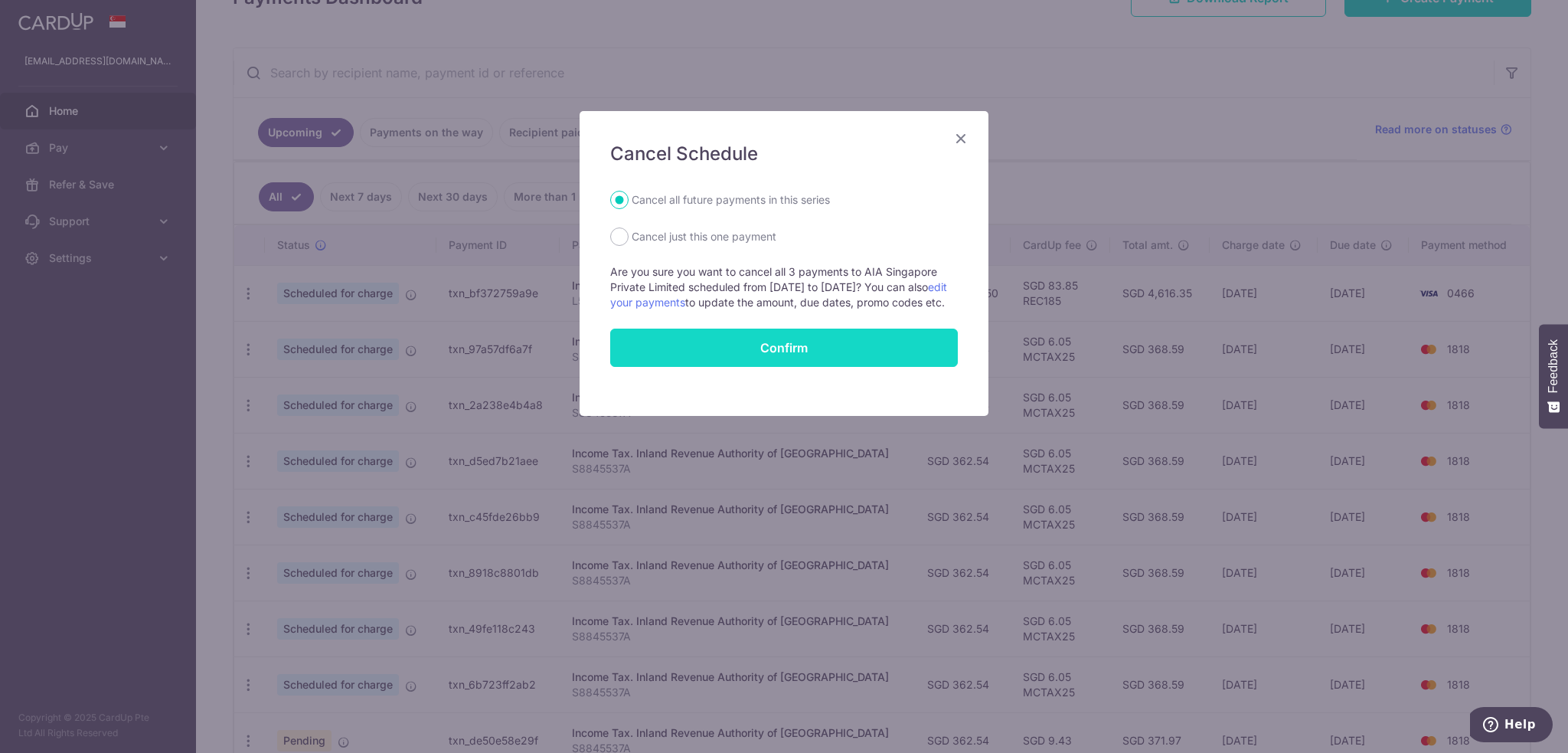
click at [729, 354] on button "Confirm" at bounding box center [784, 348] width 348 height 38
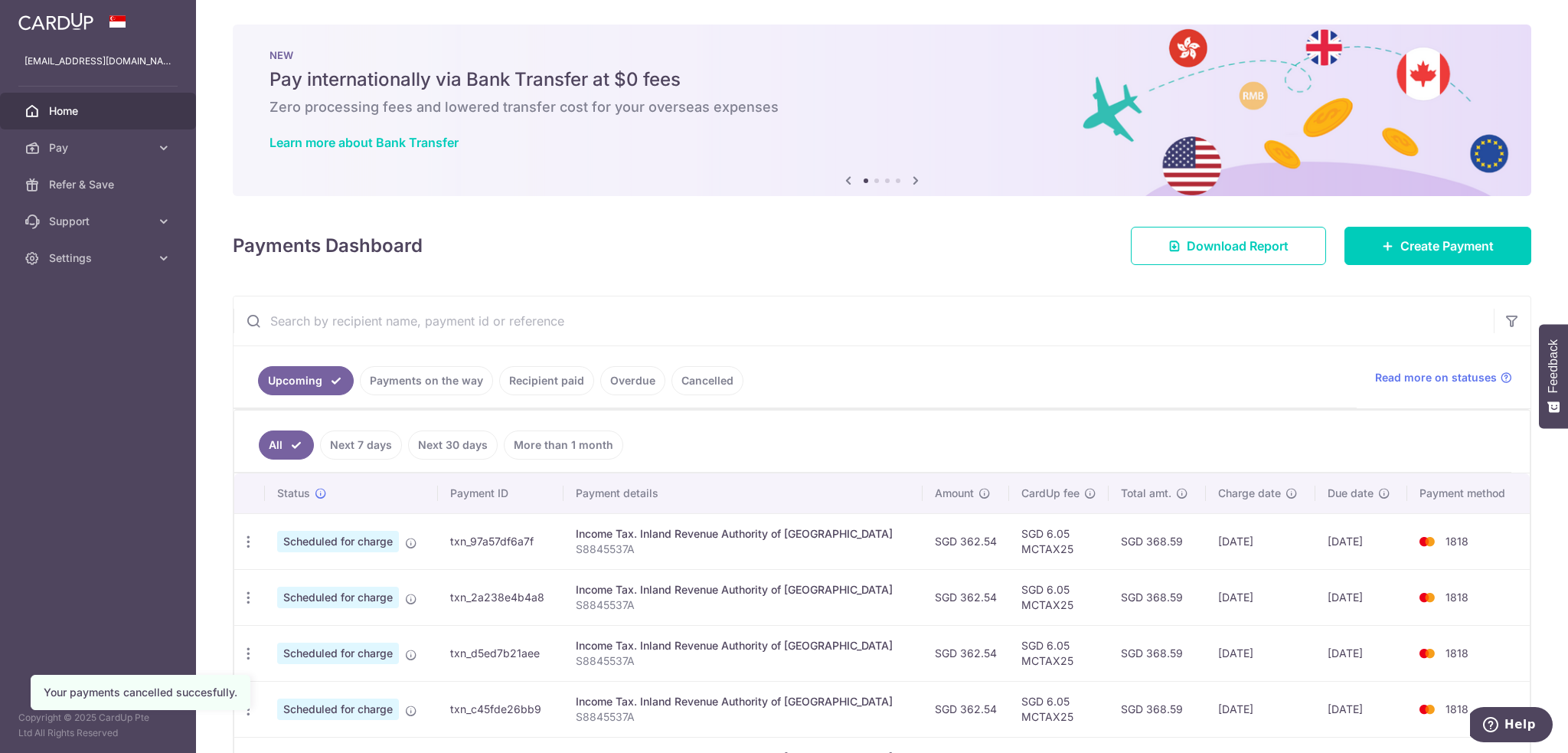
scroll to position [77, 0]
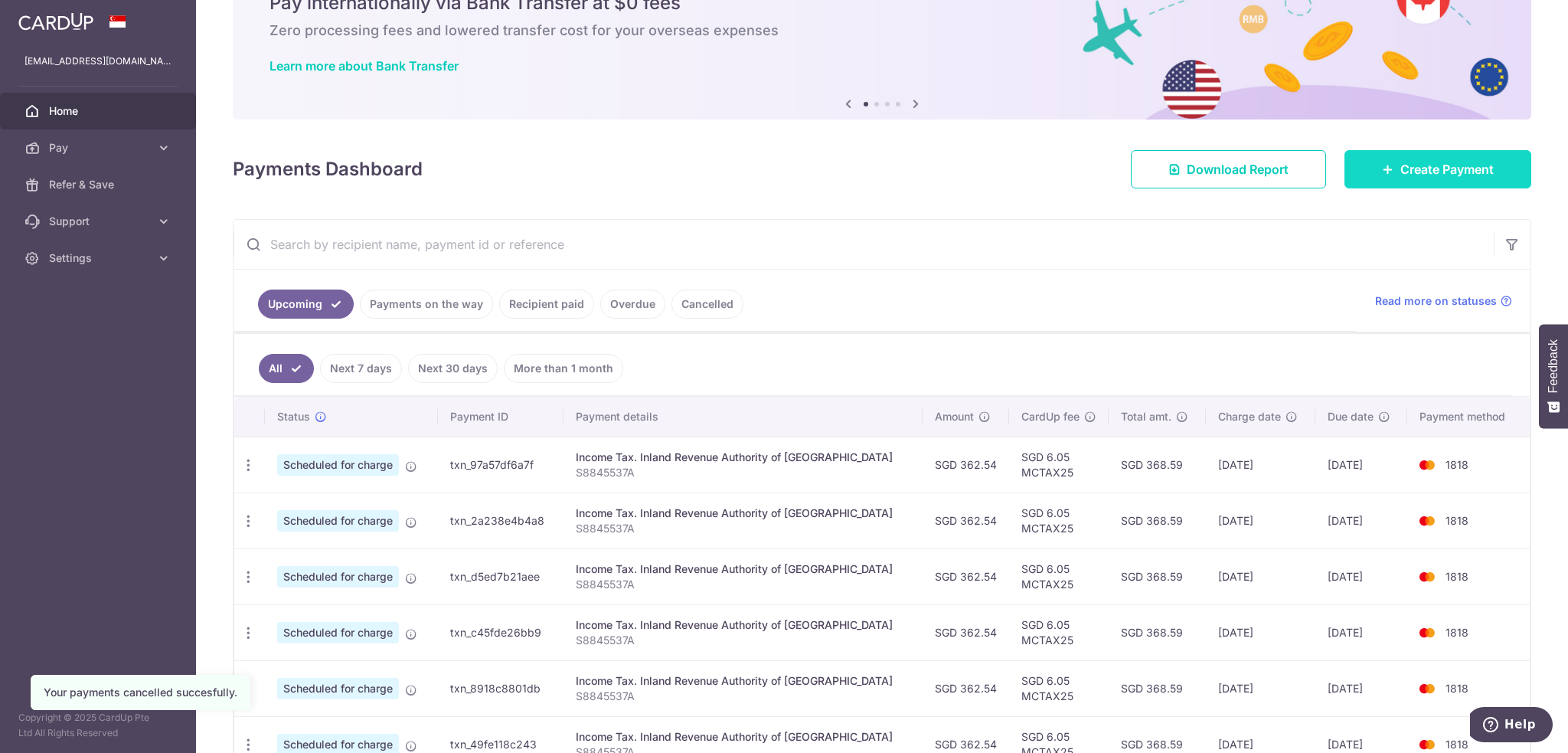
click at [1376, 178] on link "Create Payment" at bounding box center [1437, 169] width 187 height 38
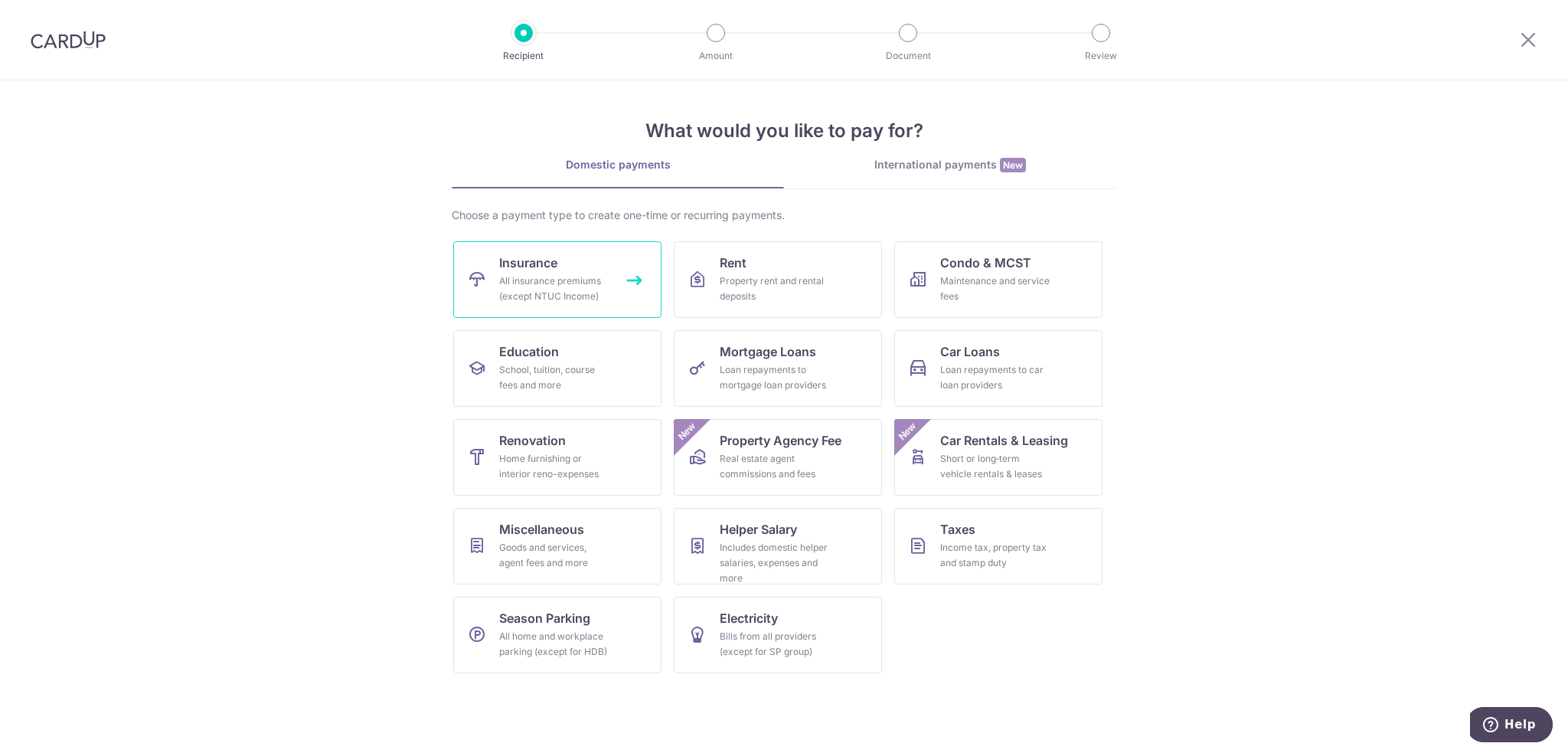
click at [499, 277] on div "All insurance premiums (except NTUC Income)" at bounding box center [554, 288] width 111 height 30
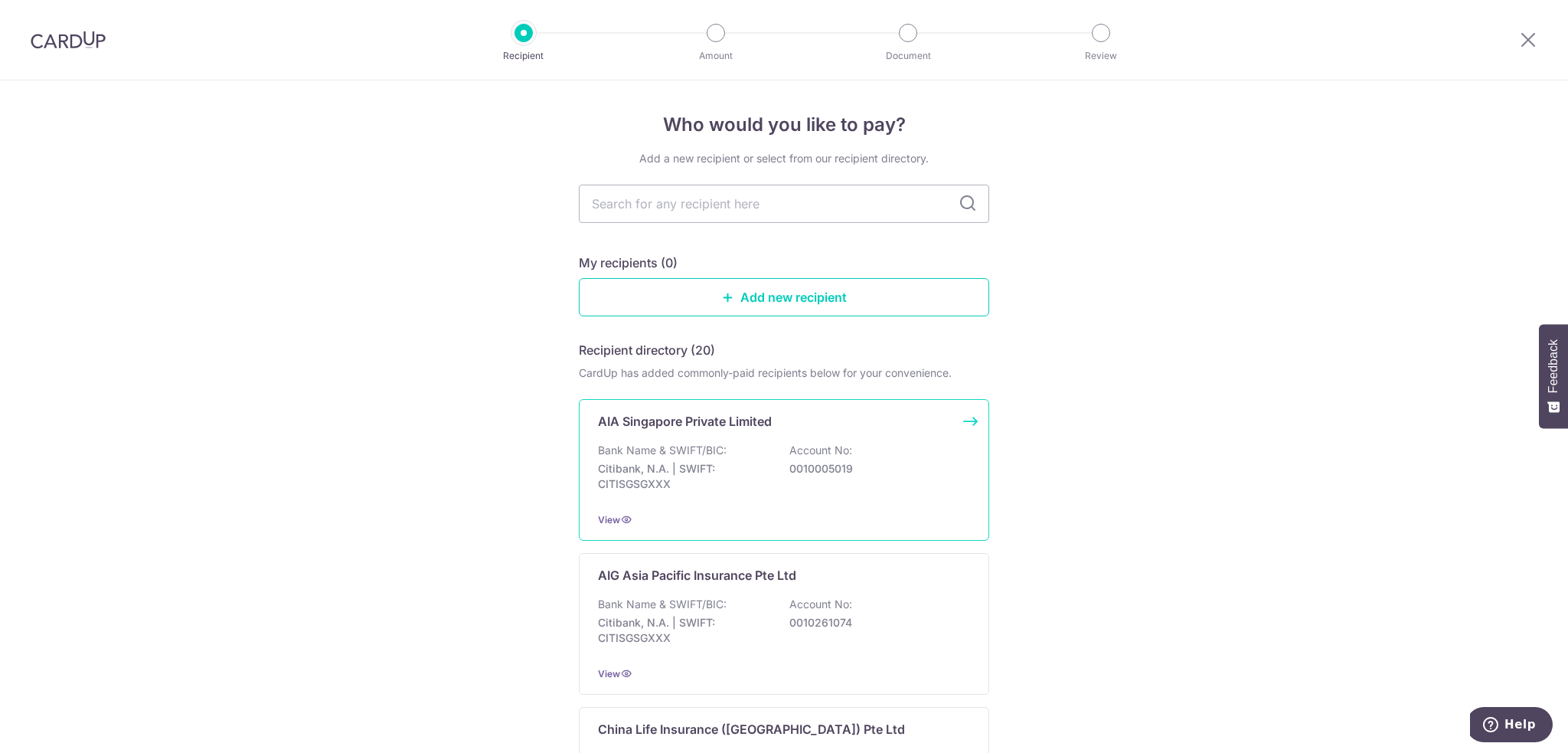
click at [680, 444] on p "Bank Name & SWIFT/BIC:" at bounding box center [662, 451] width 129 height 16
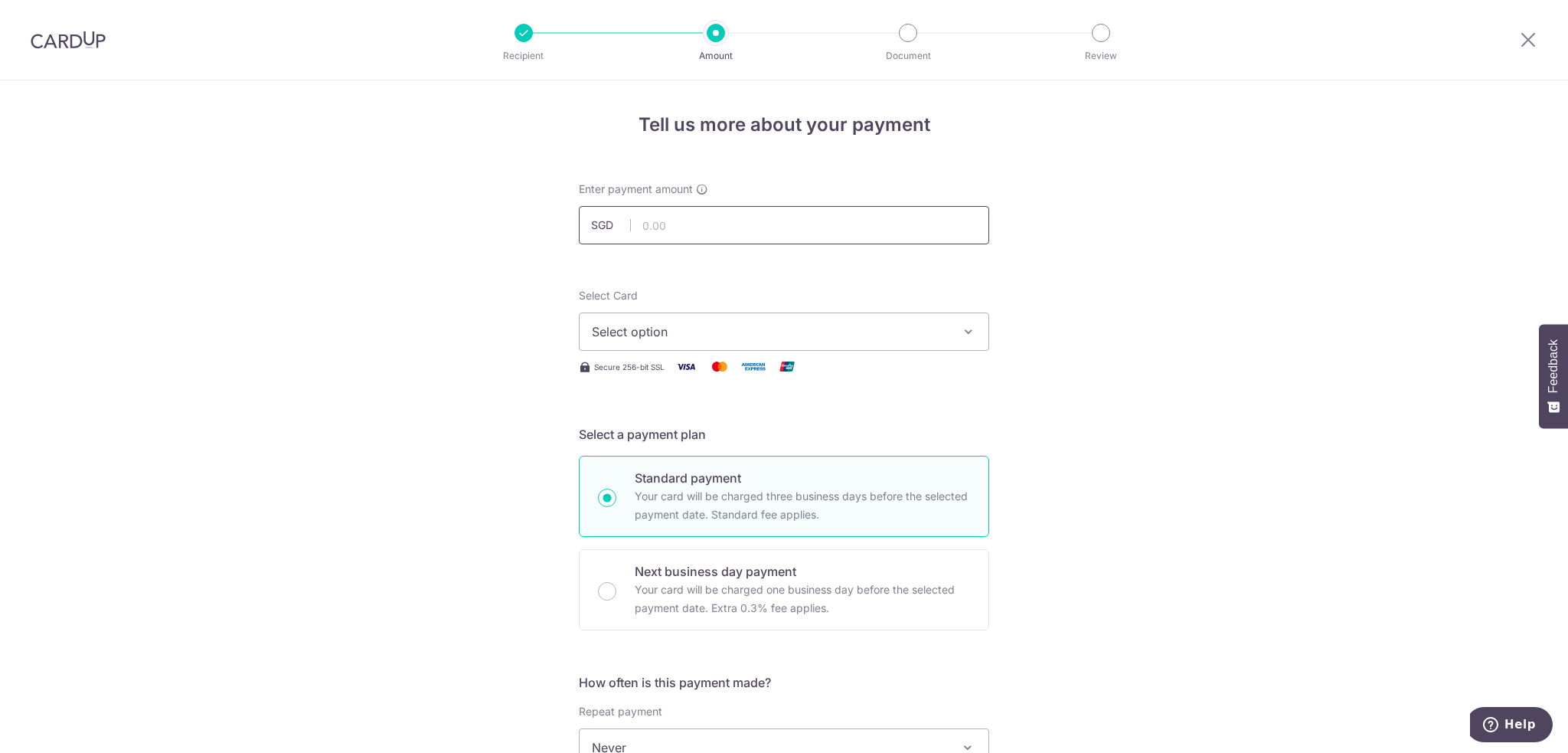
click at [769, 232] on input "text" at bounding box center [784, 225] width 411 height 38
paste input "4,532.50"
type input "4,532.50"
click at [735, 335] on span "Select option" at bounding box center [770, 331] width 357 height 18
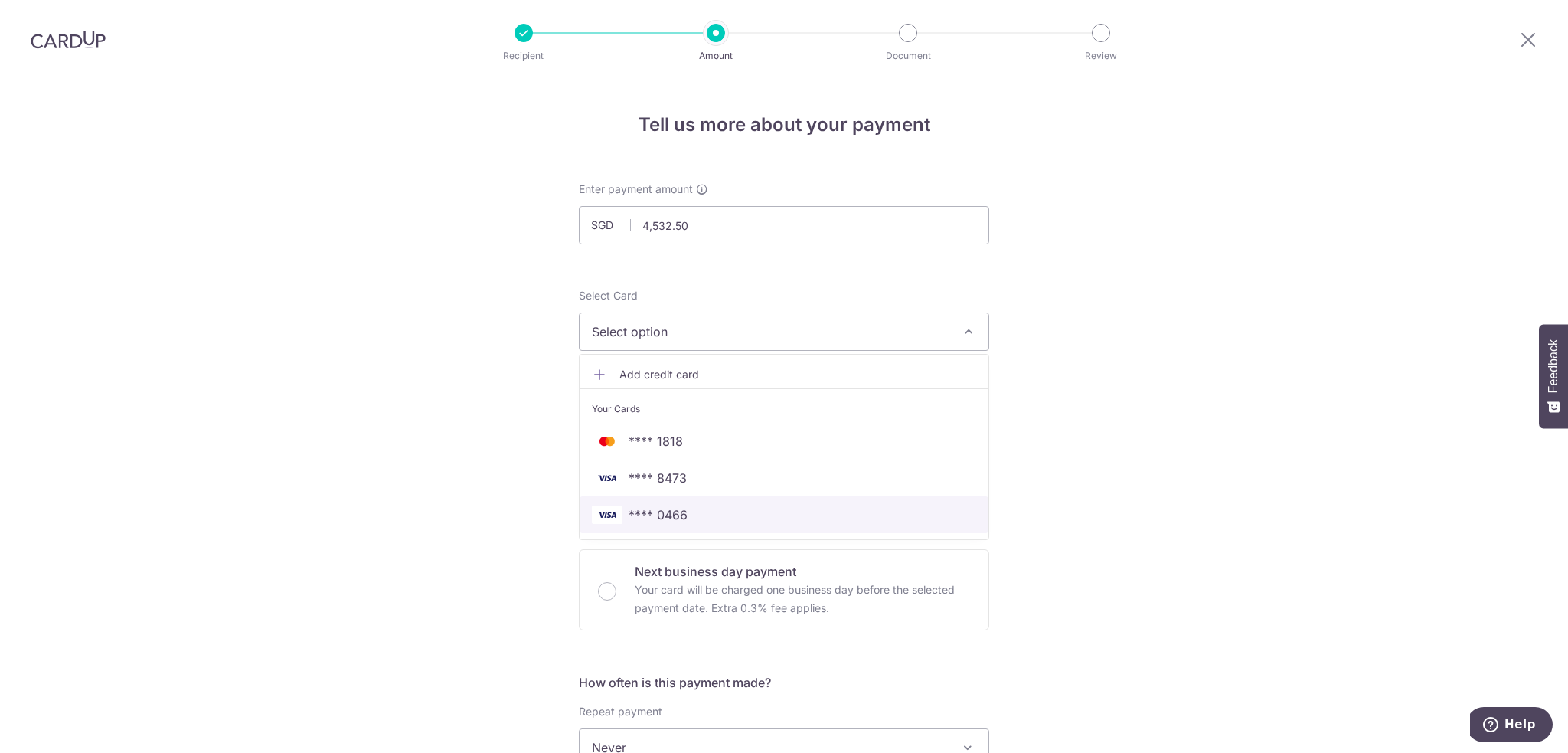
drag, startPoint x: 674, startPoint y: 510, endPoint x: 802, endPoint y: 488, distance: 129.9
click at [674, 510] on span "**** 0466" at bounding box center [658, 514] width 59 height 18
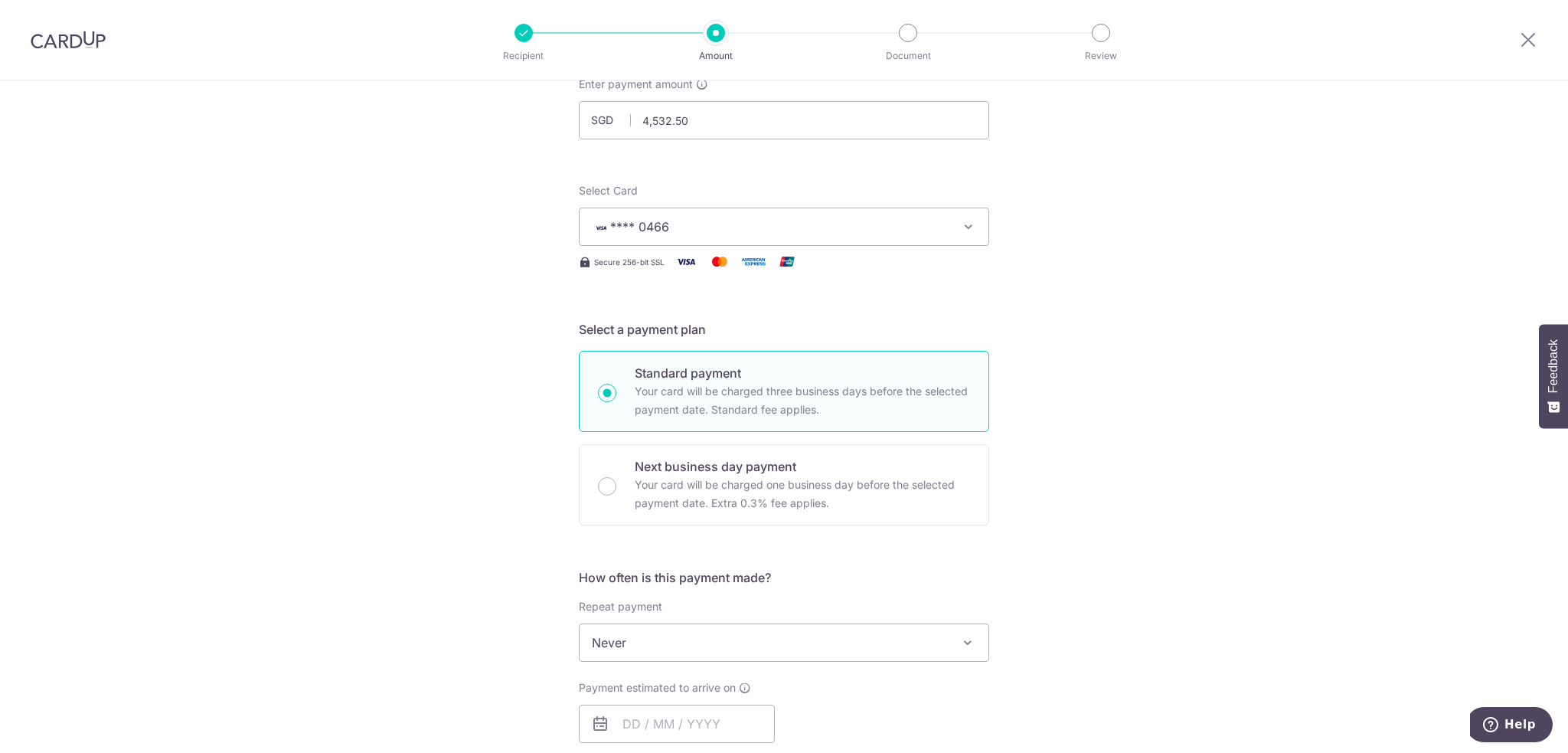
scroll to position [460, 0]
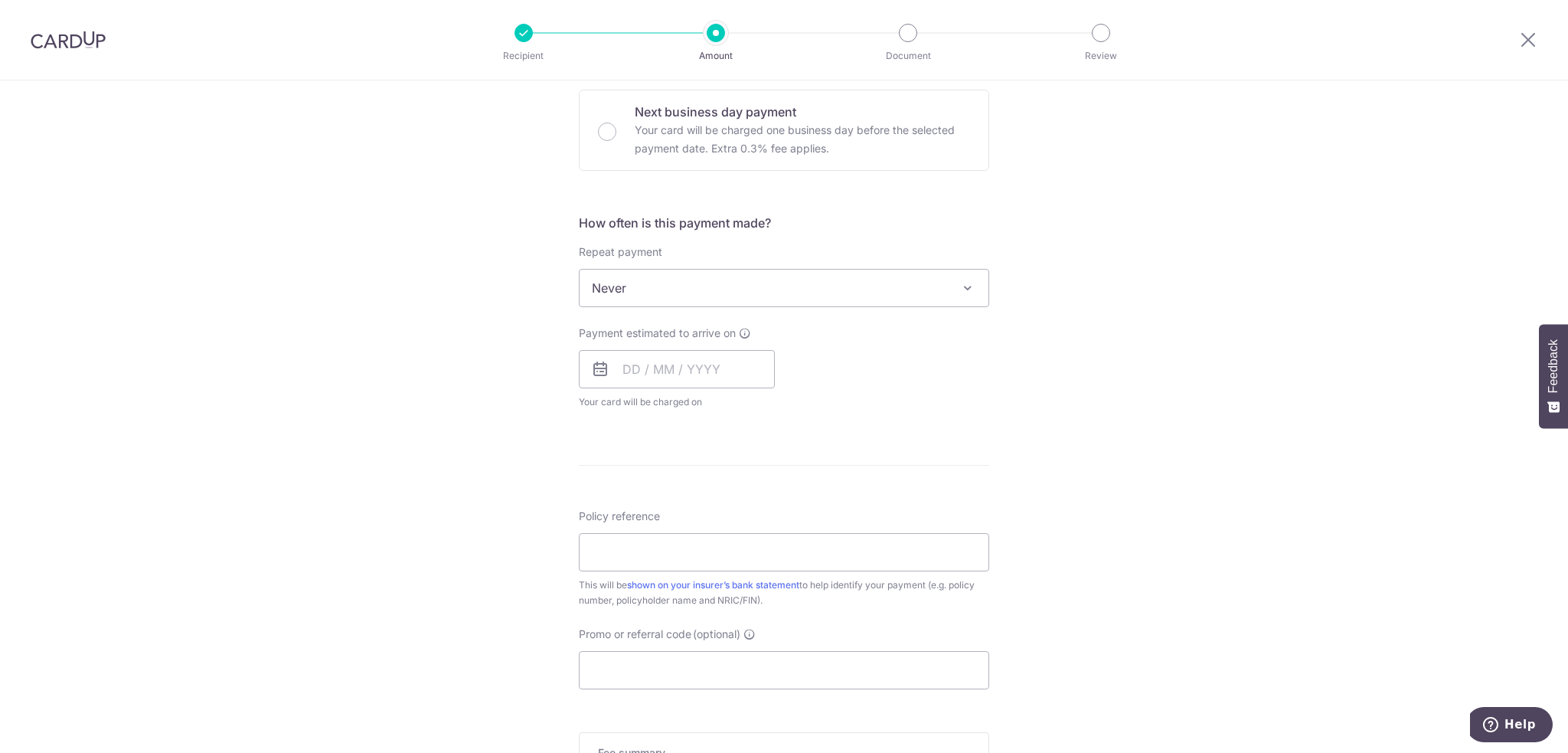
click at [881, 286] on span "Never" at bounding box center [784, 288] width 409 height 37
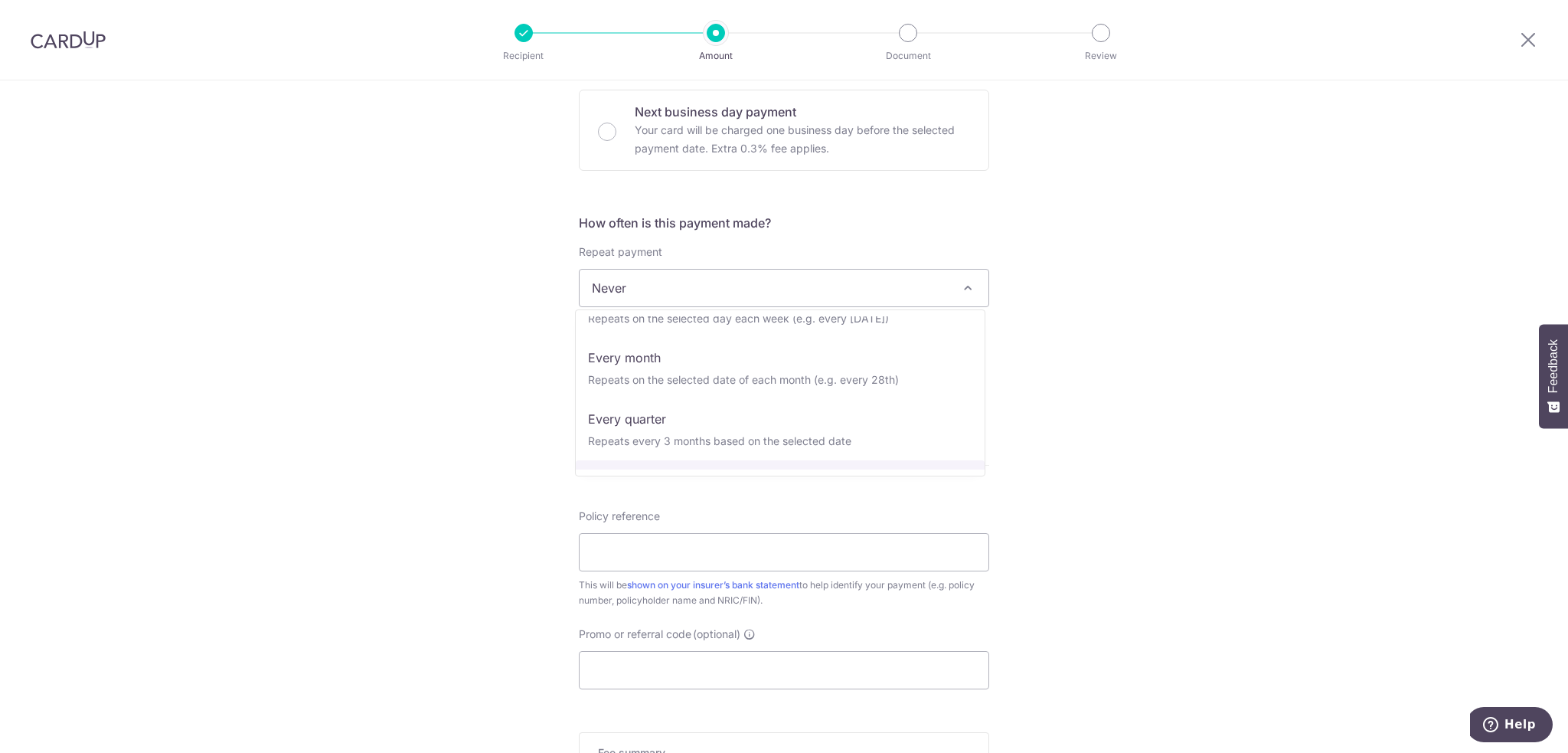
scroll to position [214, 0]
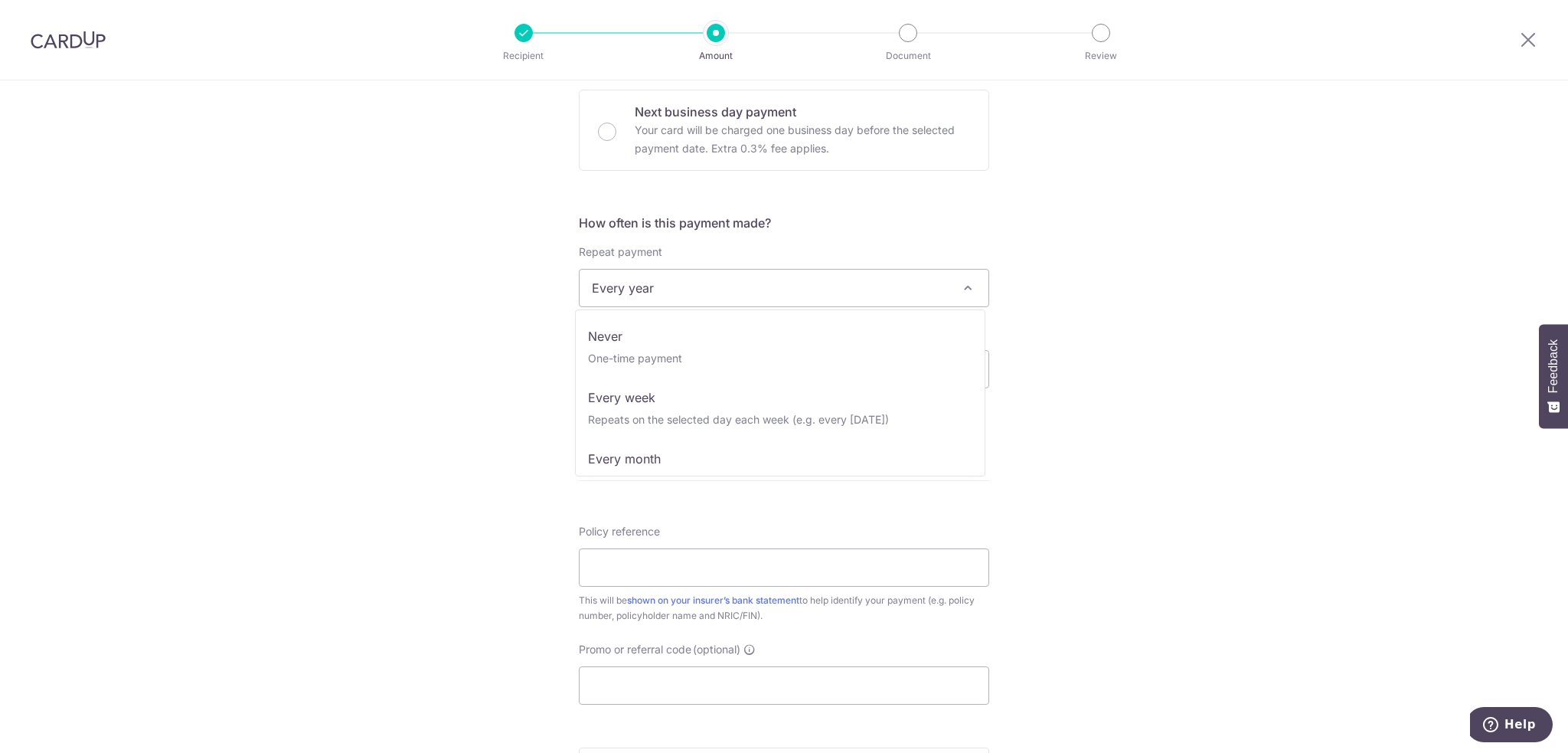
click at [724, 295] on span "Every year" at bounding box center [784, 288] width 409 height 37
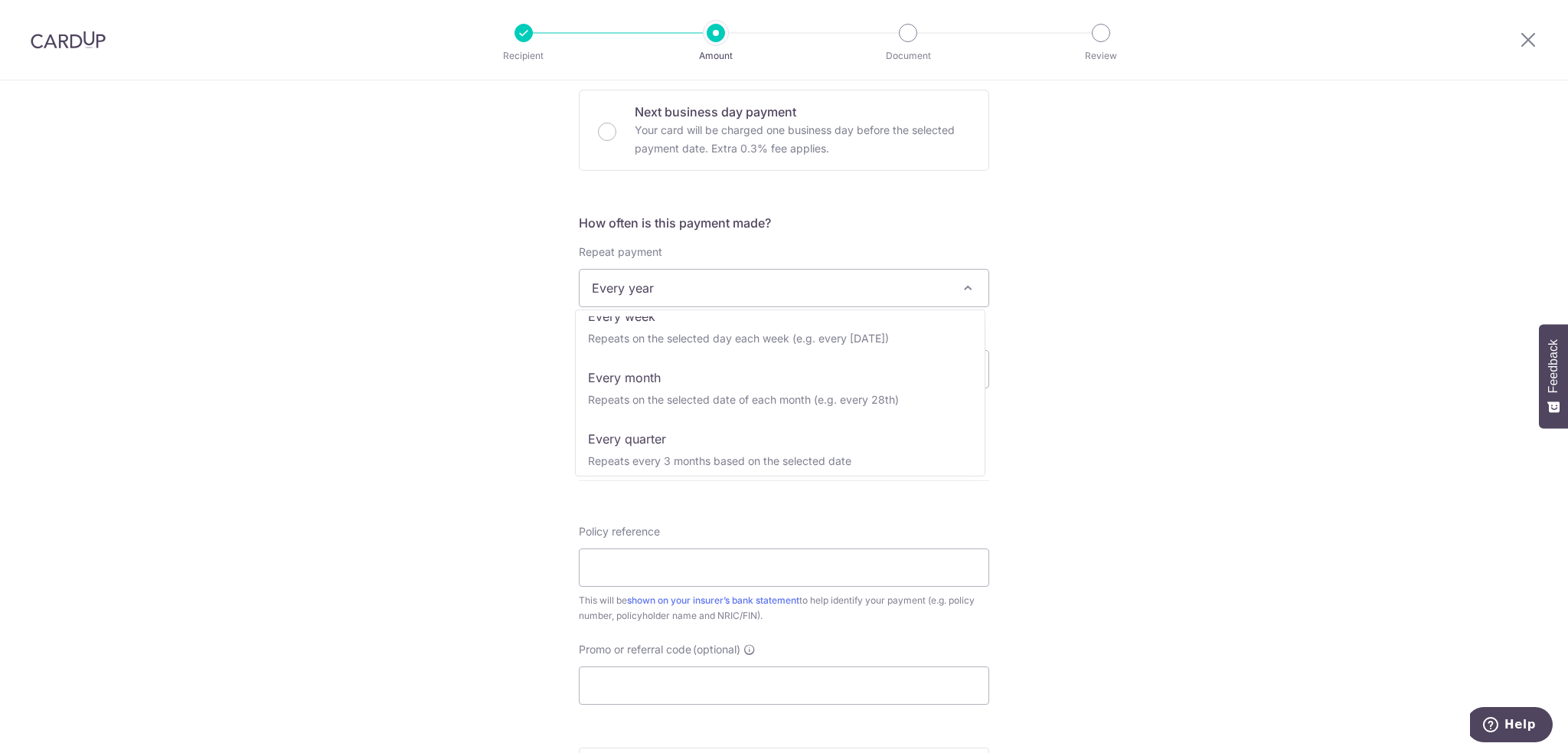
scroll to position [60, 0]
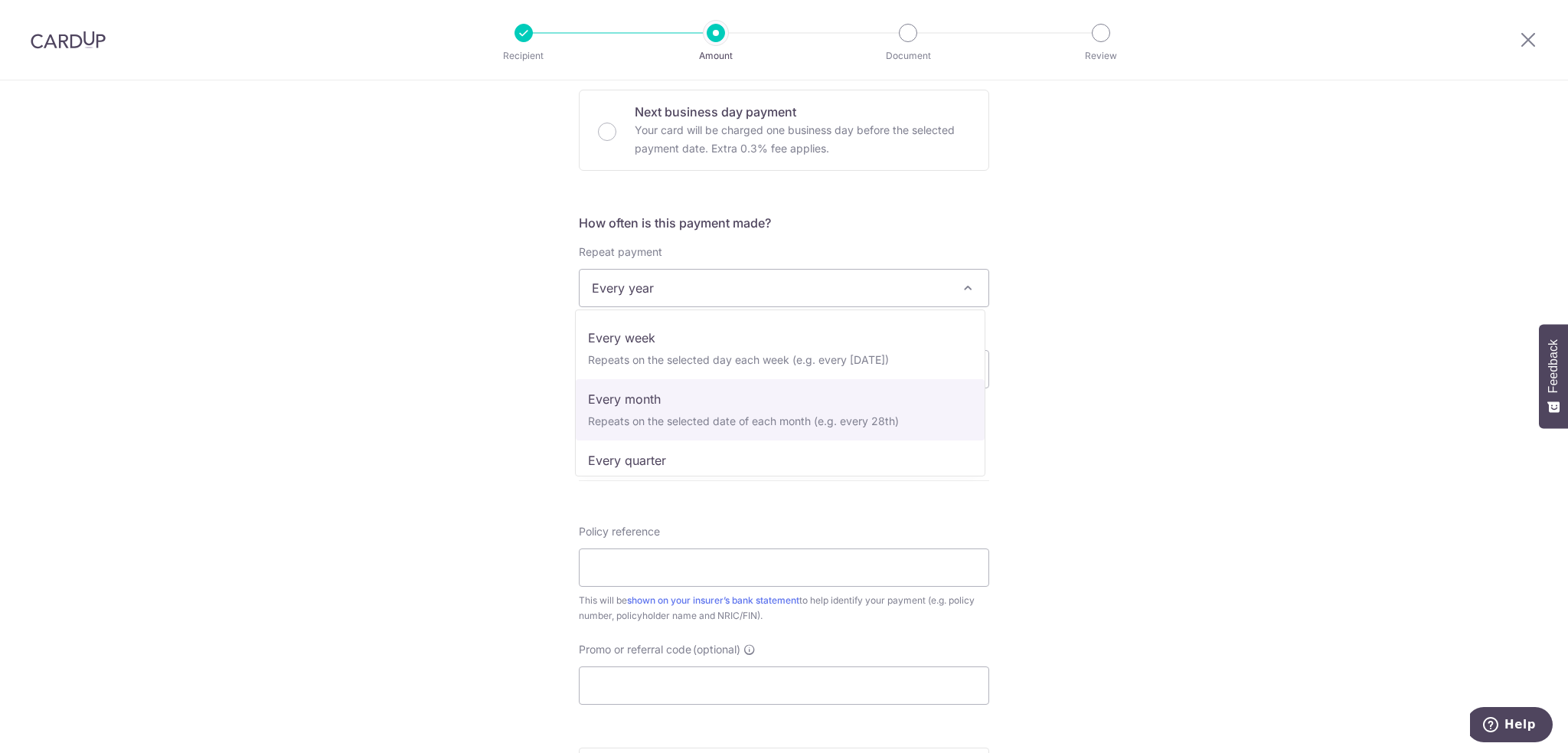
select select "3"
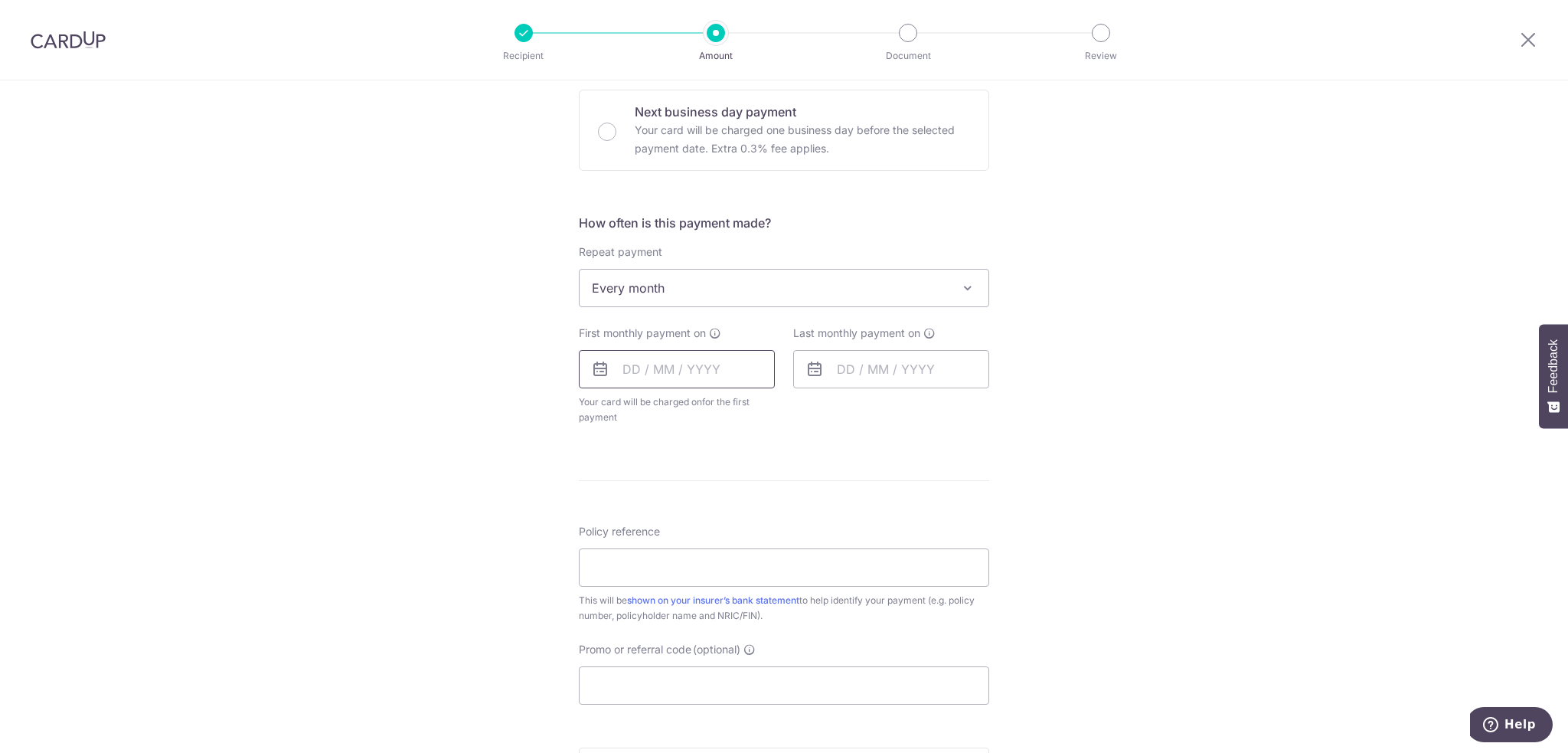
click at [705, 373] on input "text" at bounding box center [676, 369] width 196 height 38
click at [756, 533] on link "19" at bounding box center [763, 539] width 24 height 24
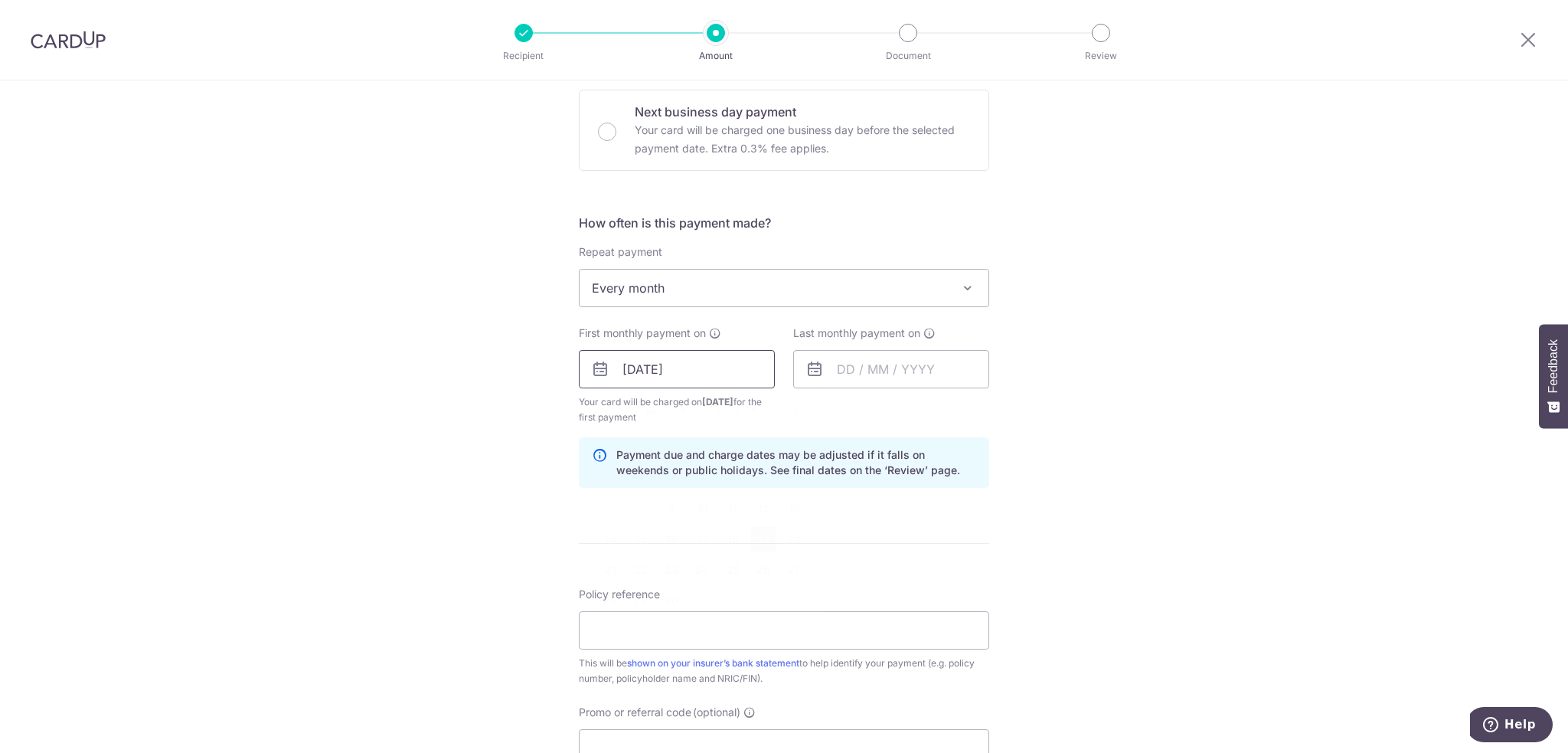
click at [711, 379] on input "[DATE]" at bounding box center [676, 369] width 196 height 38
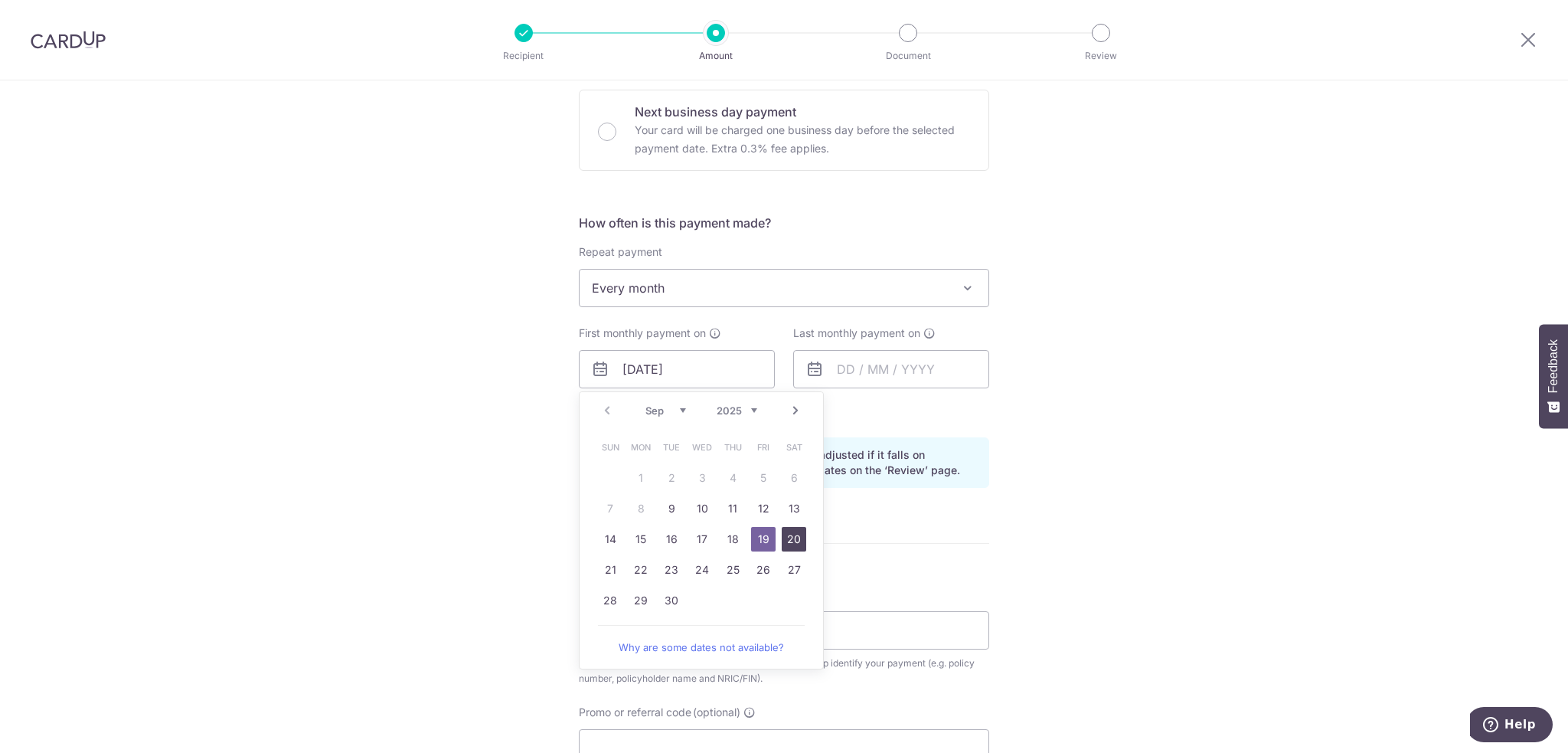
click at [792, 540] on link "20" at bounding box center [794, 539] width 24 height 24
type input "[DATE]"
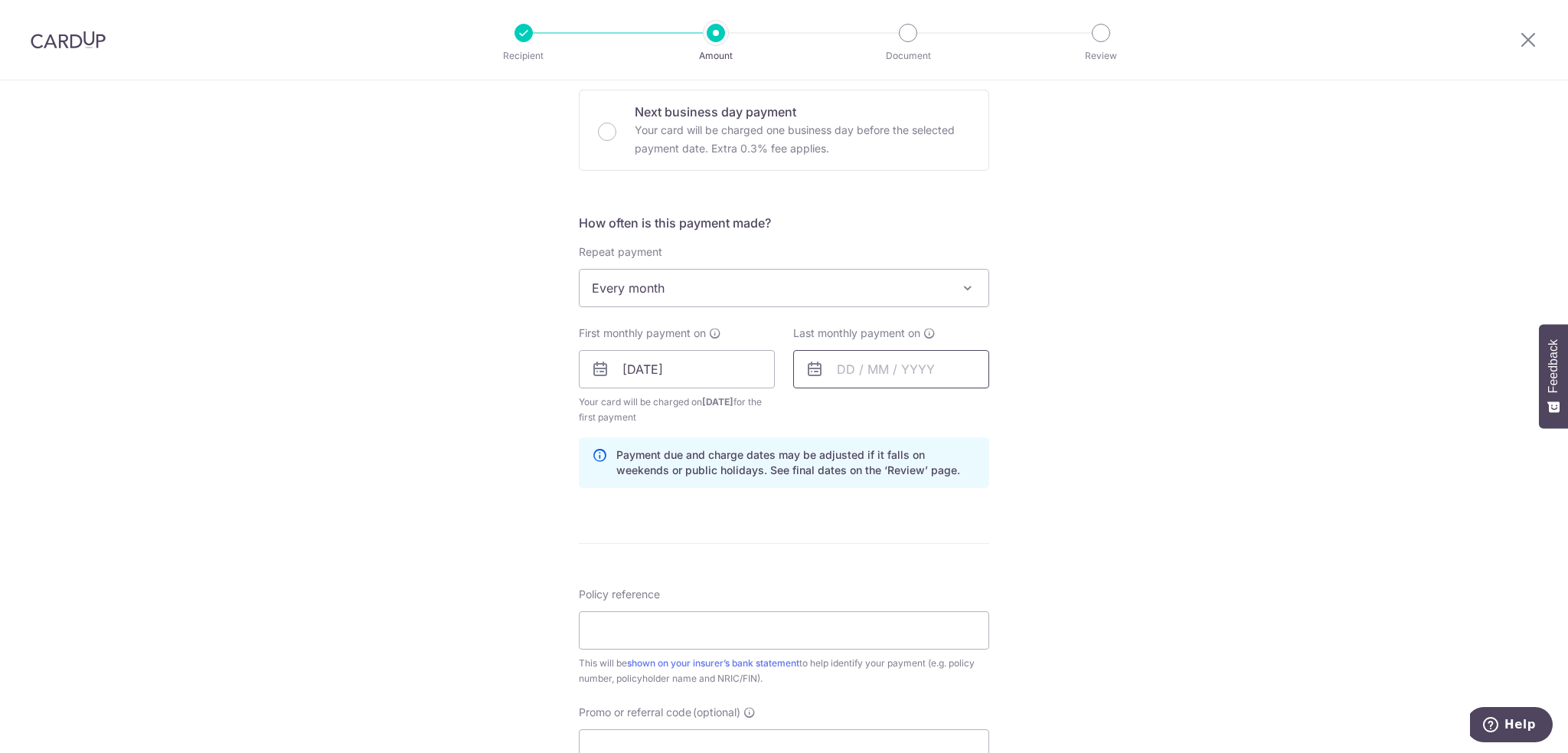
click at [857, 373] on input "text" at bounding box center [891, 369] width 196 height 38
click at [882, 412] on select "Sep Oct Nov Dec" at bounding box center [880, 411] width 41 height 12
click at [843, 564] on link "20" at bounding box center [855, 570] width 24 height 24
type input "20/10/2025"
click at [1147, 367] on div "Tell us more about your payment Enter payment amount SGD 4,532.50 4532.50 Selec…" at bounding box center [784, 353] width 1568 height 1464
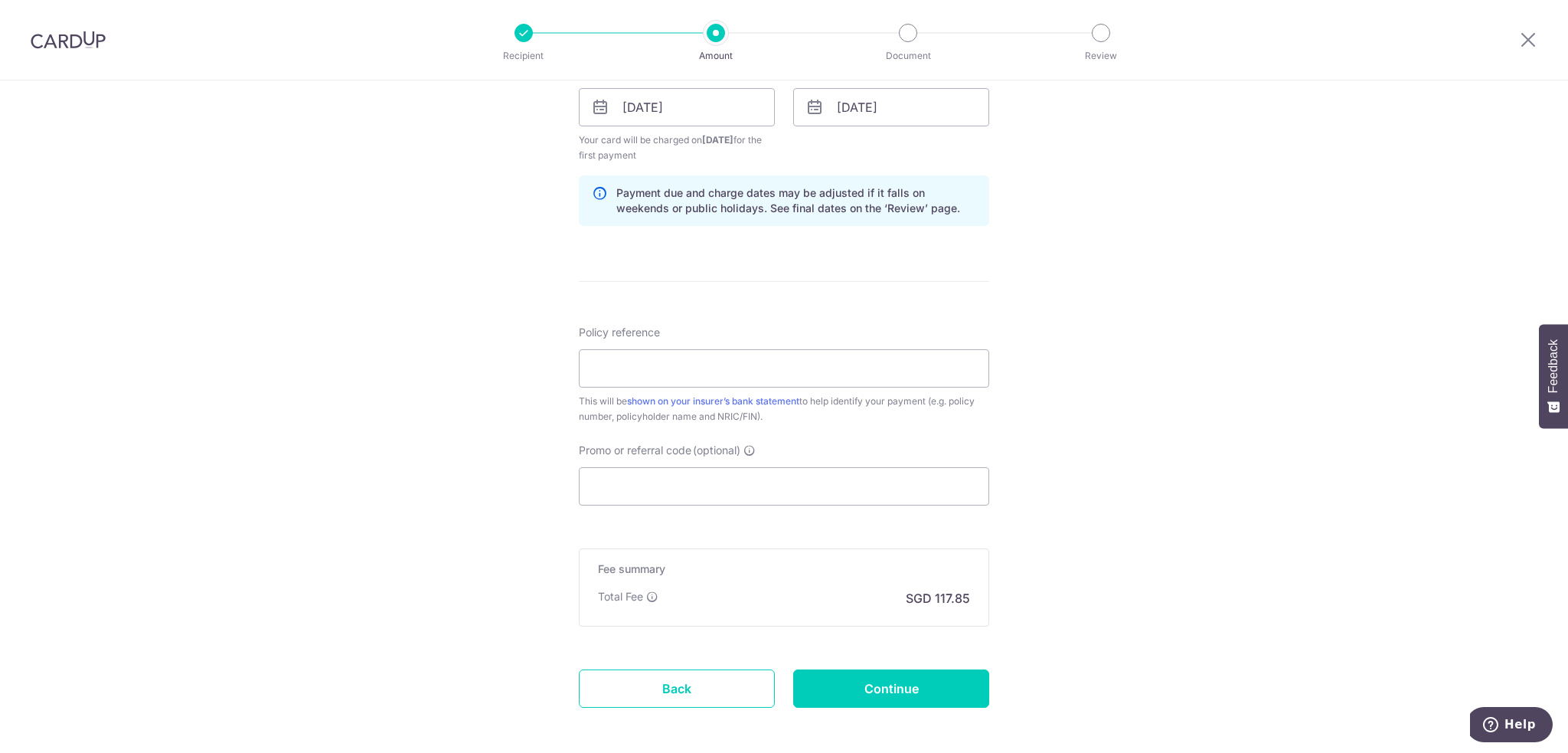
scroll to position [766, 0]
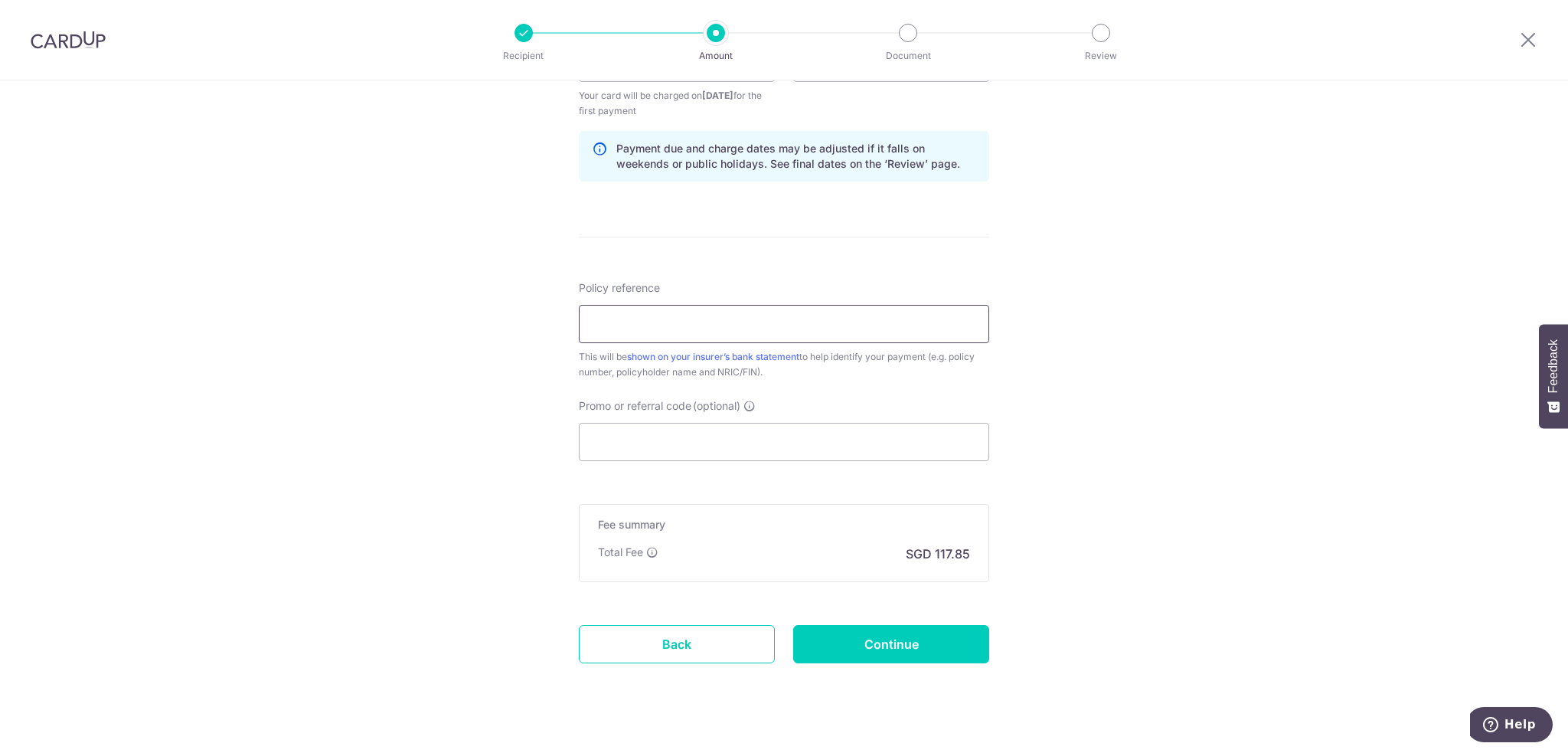
drag, startPoint x: 1077, startPoint y: 251, endPoint x: 808, endPoint y: 320, distance: 277.7
click at [1073, 252] on div "Tell us more about your payment Enter payment amount SGD 4,532.50 4532.50 Selec…" at bounding box center [784, 46] width 1568 height 1464
click at [684, 325] on input "Policy reference" at bounding box center [784, 324] width 411 height 38
paste input "L539037890 Willard Ng S8845537A"
type input "L539037890 Willard Ng S8845537A"
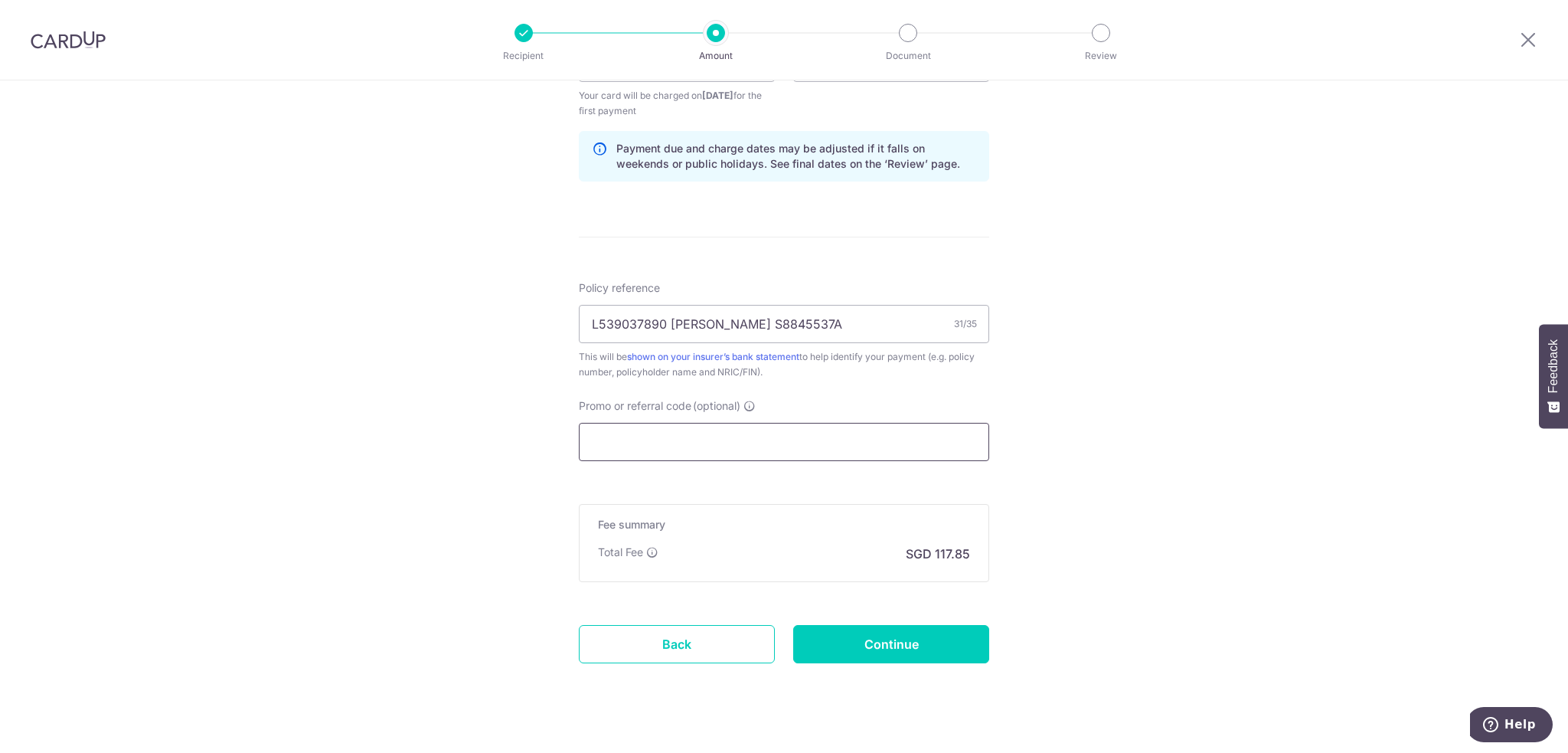
click at [677, 434] on input "Promo or referral code (optional)" at bounding box center [784, 442] width 411 height 38
paste input "REC185"
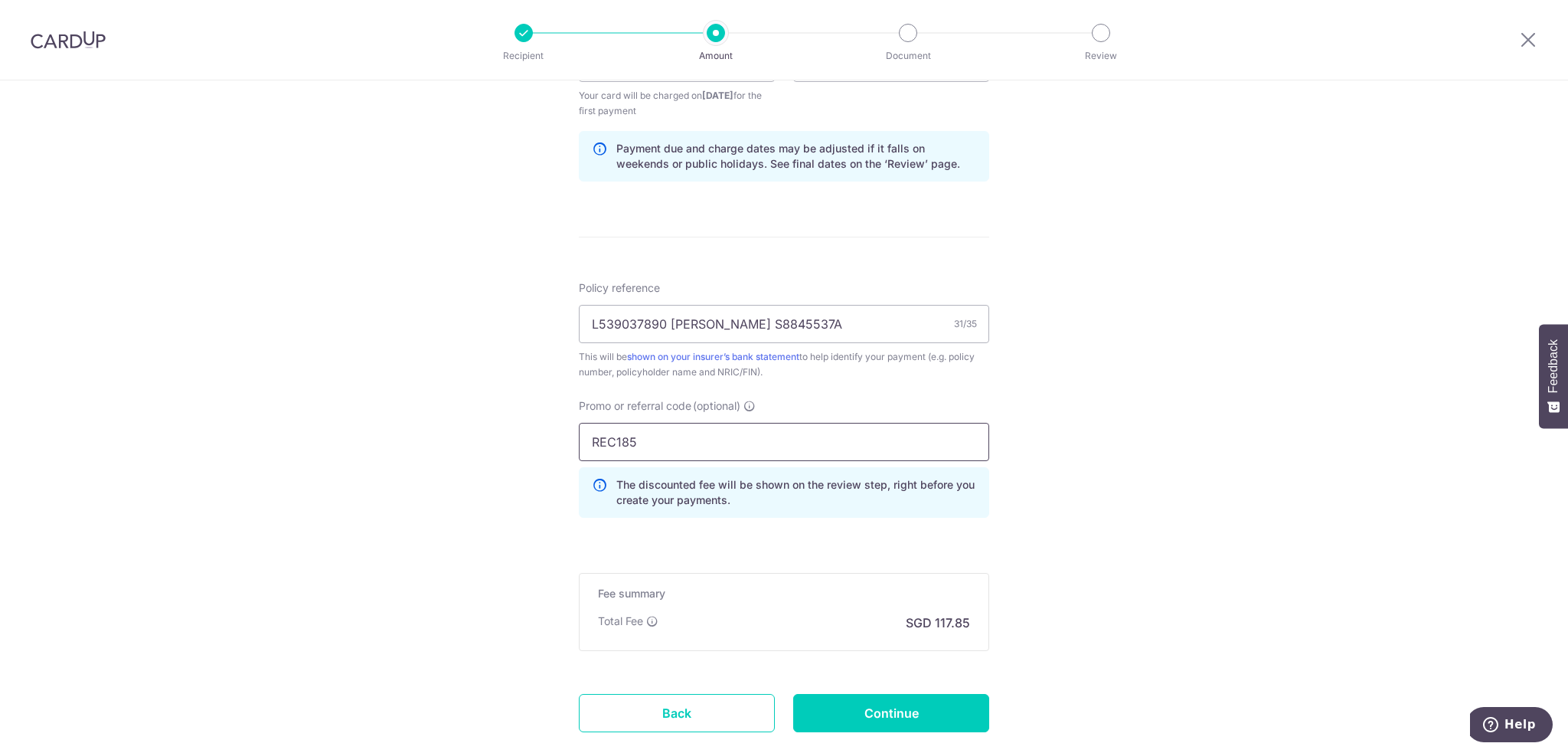
type input "REC185"
click at [1099, 515] on div "Tell us more about your payment Enter payment amount SGD 4,532.50 4532.50 Selec…" at bounding box center [784, 80] width 1568 height 1533
click at [915, 716] on input "Continue" at bounding box center [891, 713] width 196 height 38
type input "Create Schedule"
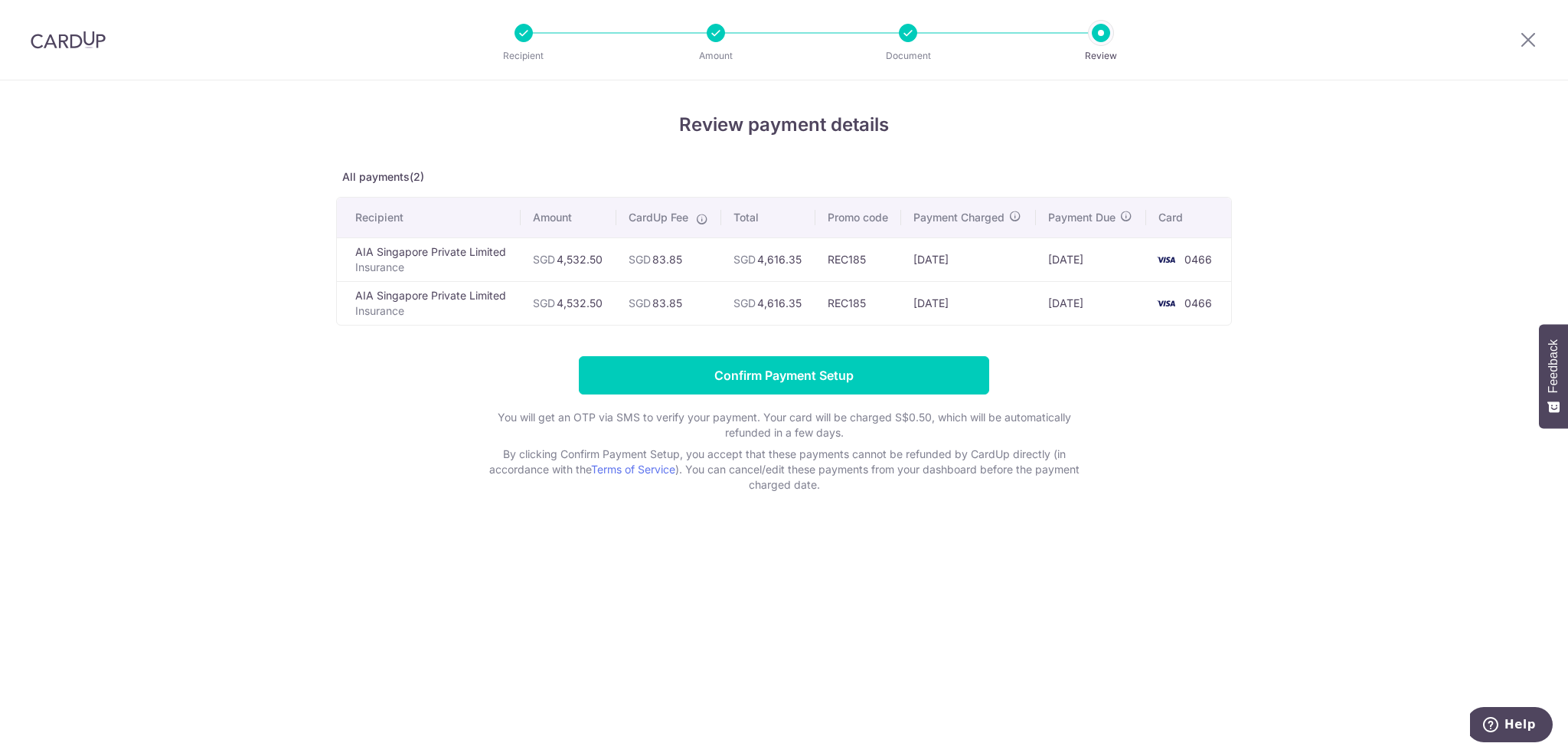
click at [835, 327] on div "Review payment details All payments(2) Recipient Amount CardUp Fee Total Promo …" at bounding box center [784, 302] width 896 height 381
click at [1529, 39] on icon at bounding box center [1528, 39] width 18 height 19
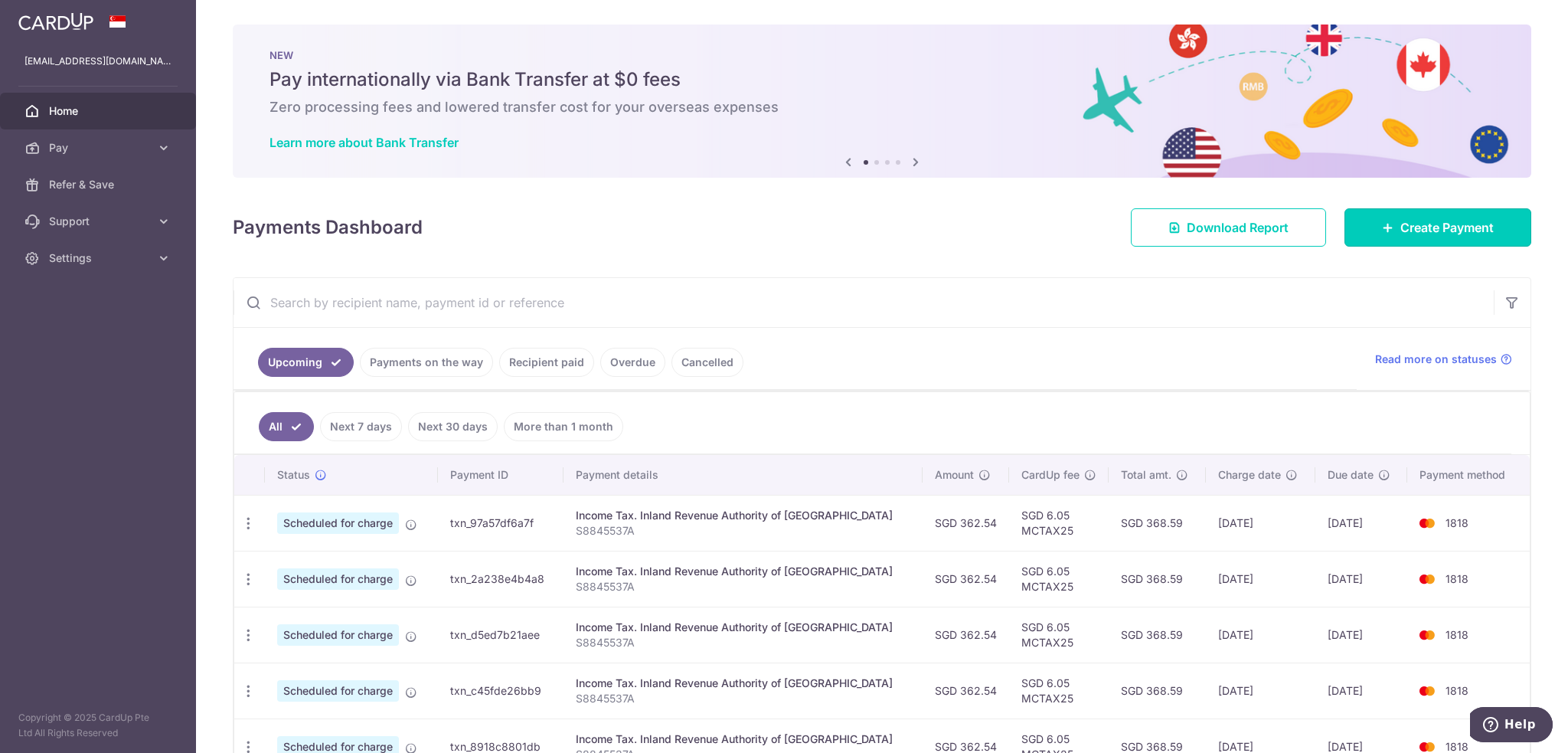
drag, startPoint x: 1390, startPoint y: 230, endPoint x: 1162, endPoint y: 318, distance: 244.4
click at [1401, 229] on span "Create Payment" at bounding box center [1447, 227] width 93 height 18
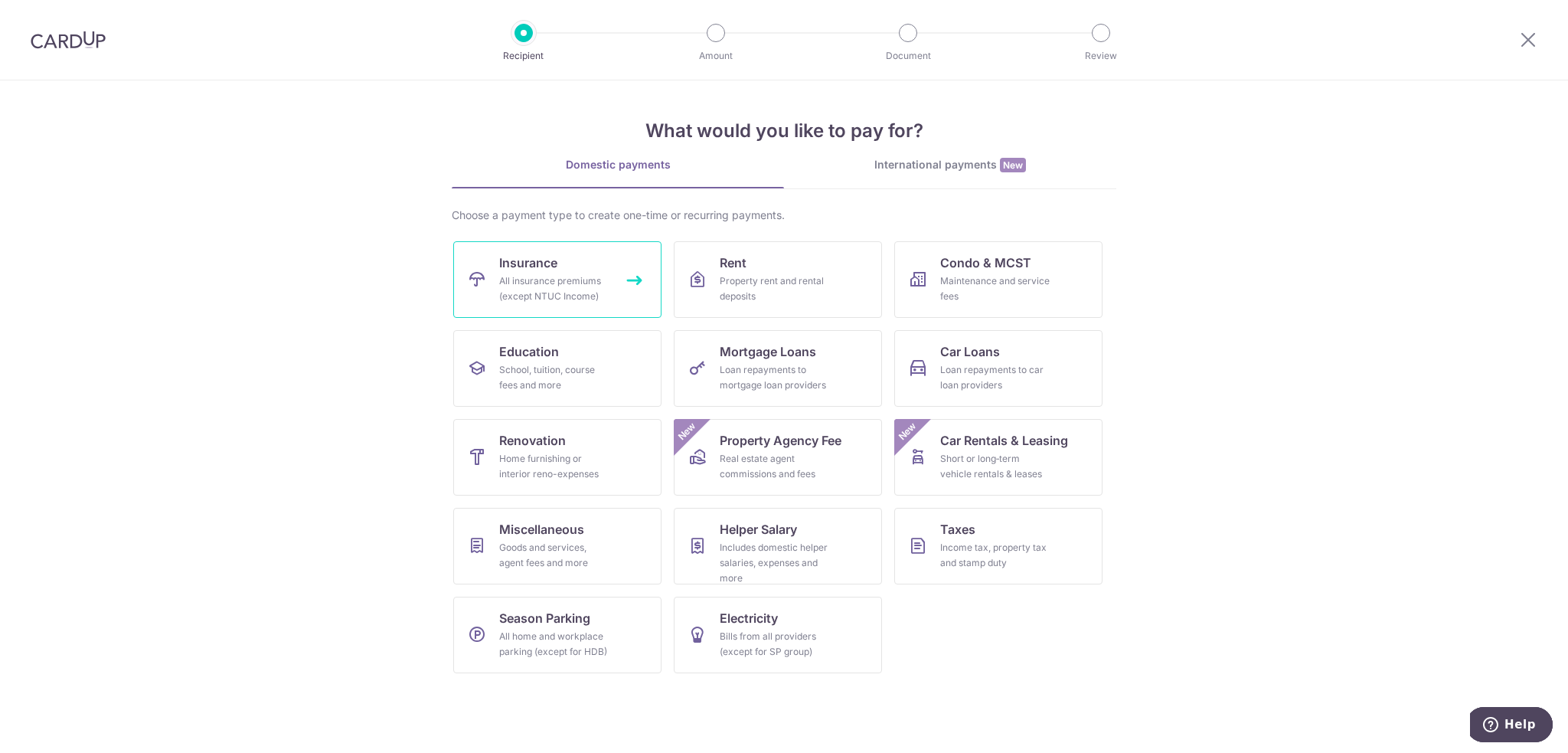
click at [566, 263] on link "Insurance All insurance premiums (except NTUC Income)" at bounding box center [557, 279] width 208 height 77
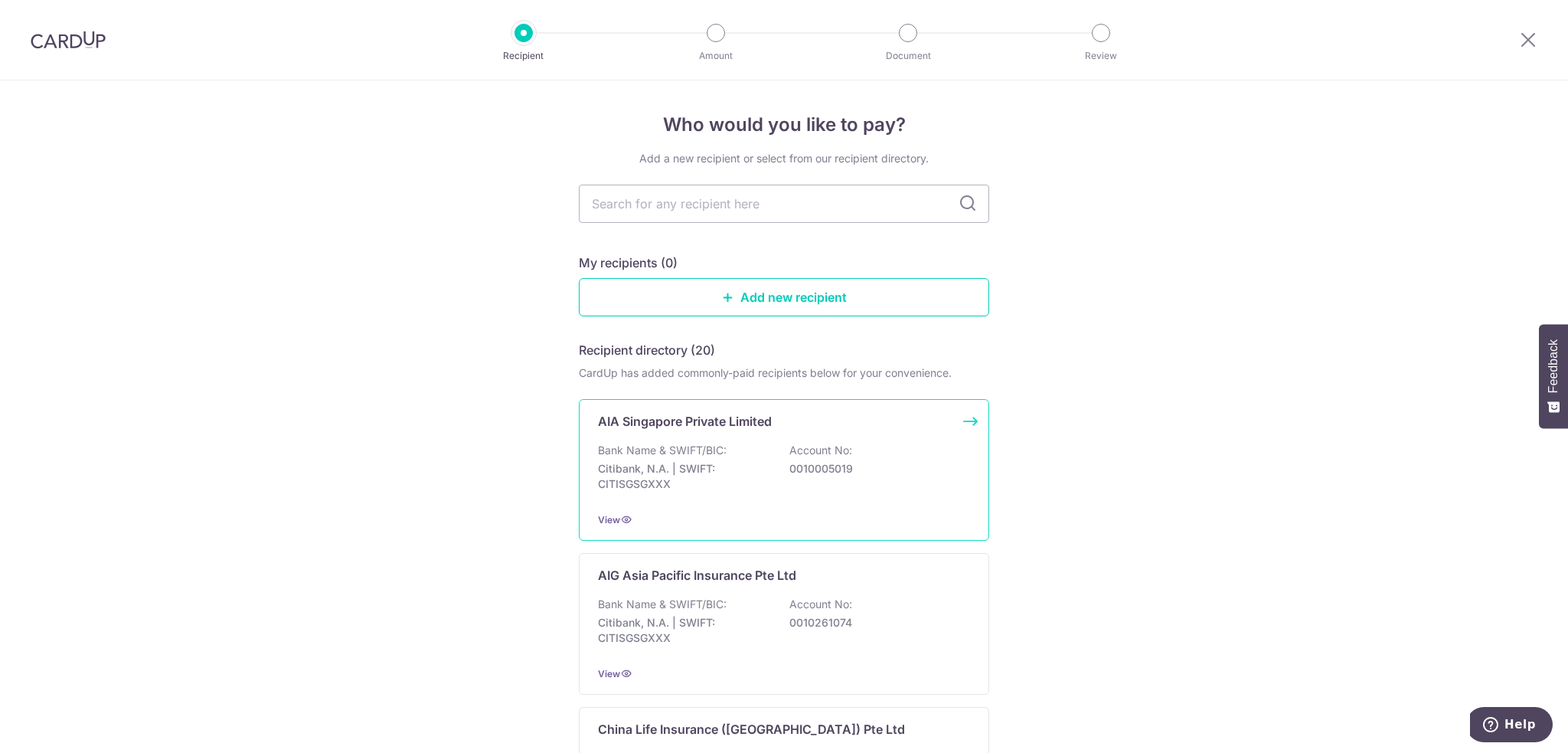
drag, startPoint x: 0, startPoint y: 0, endPoint x: 694, endPoint y: 469, distance: 837.6
click at [694, 469] on p "Citibank, N.A. | SWIFT: CITISGSGXXX" at bounding box center [683, 476] width 171 height 30
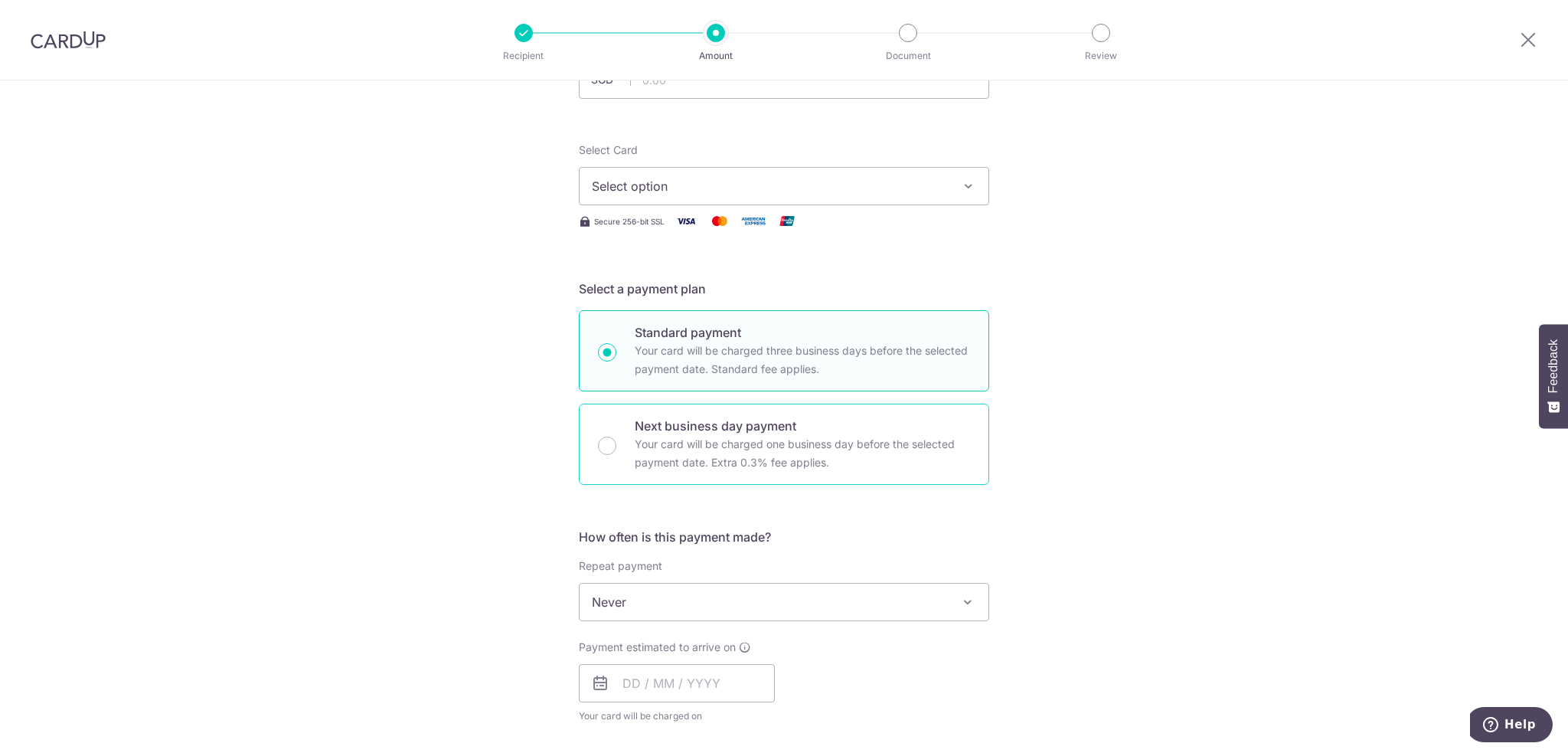
scroll to position [460, 0]
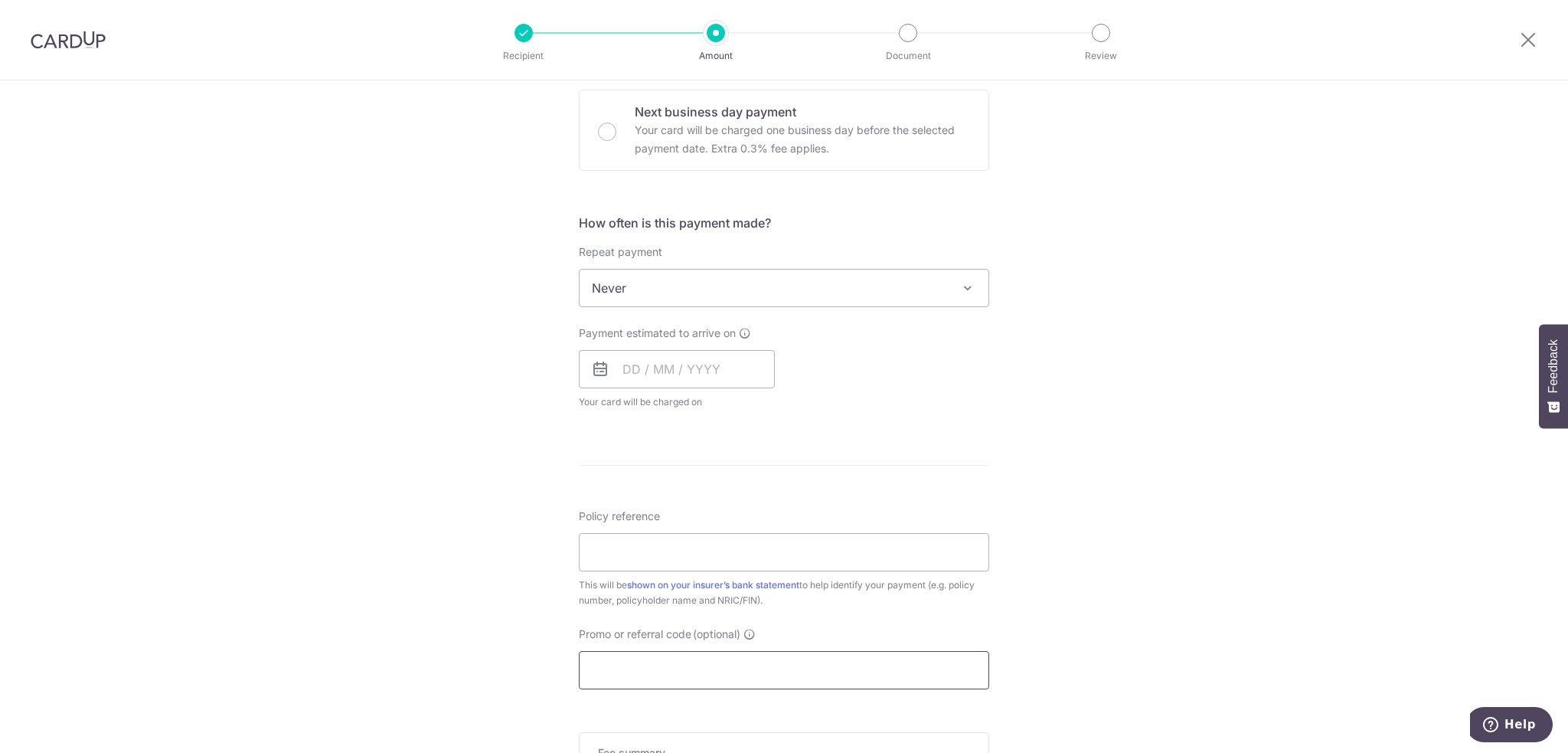
click at [618, 665] on input "Promo or referral code (optional)" at bounding box center [784, 670] width 411 height 38
paste input "REC185"
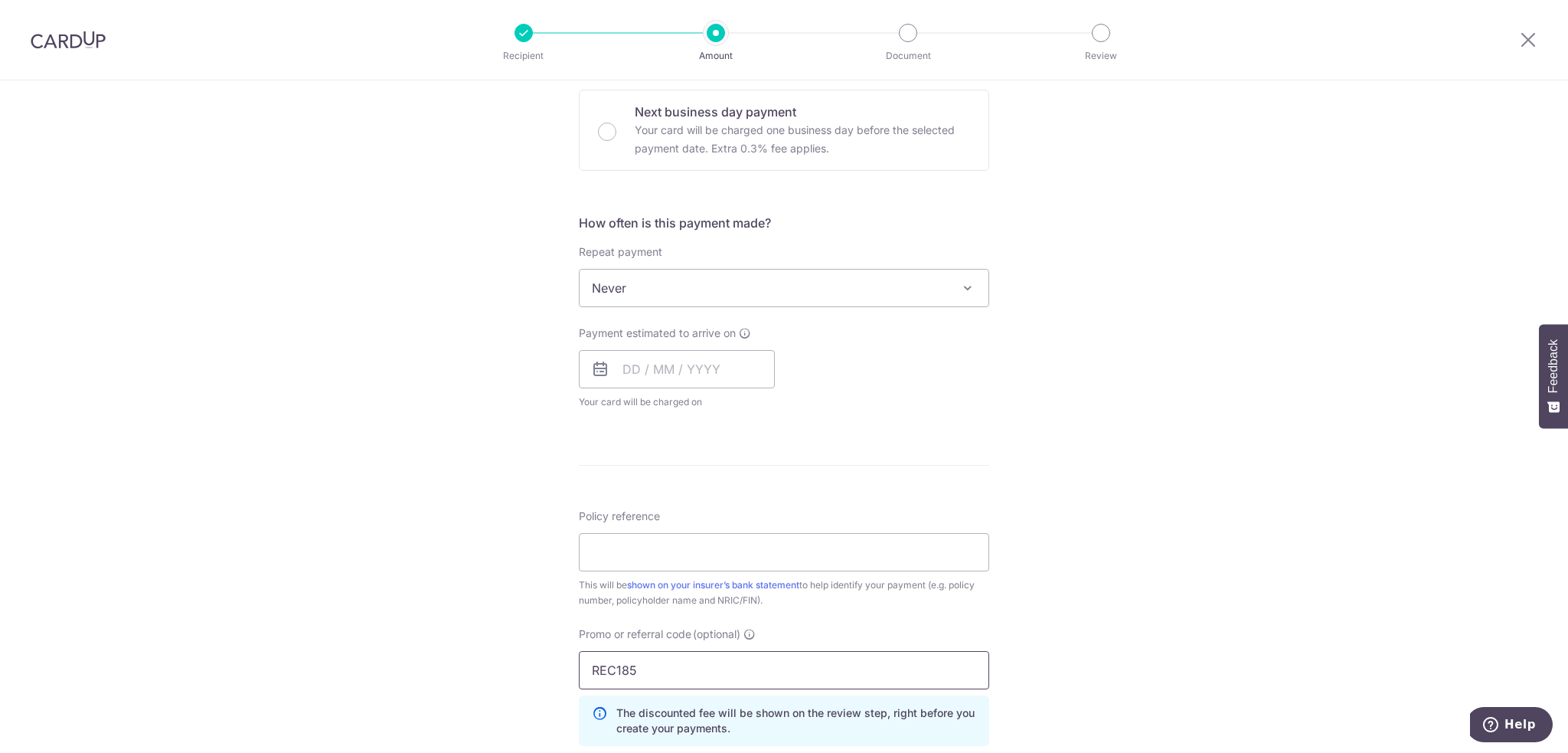
type input "REC185"
click at [1230, 219] on div "Tell us more about your payment Enter payment amount SGD Select Card Select opt…" at bounding box center [784, 347] width 1568 height 1455
click at [699, 560] on input "Policy reference" at bounding box center [784, 552] width 411 height 38
paste input "L539037890 Willard Ng S8845537A"
type input "L539037890 Willard Ng S8845537A"
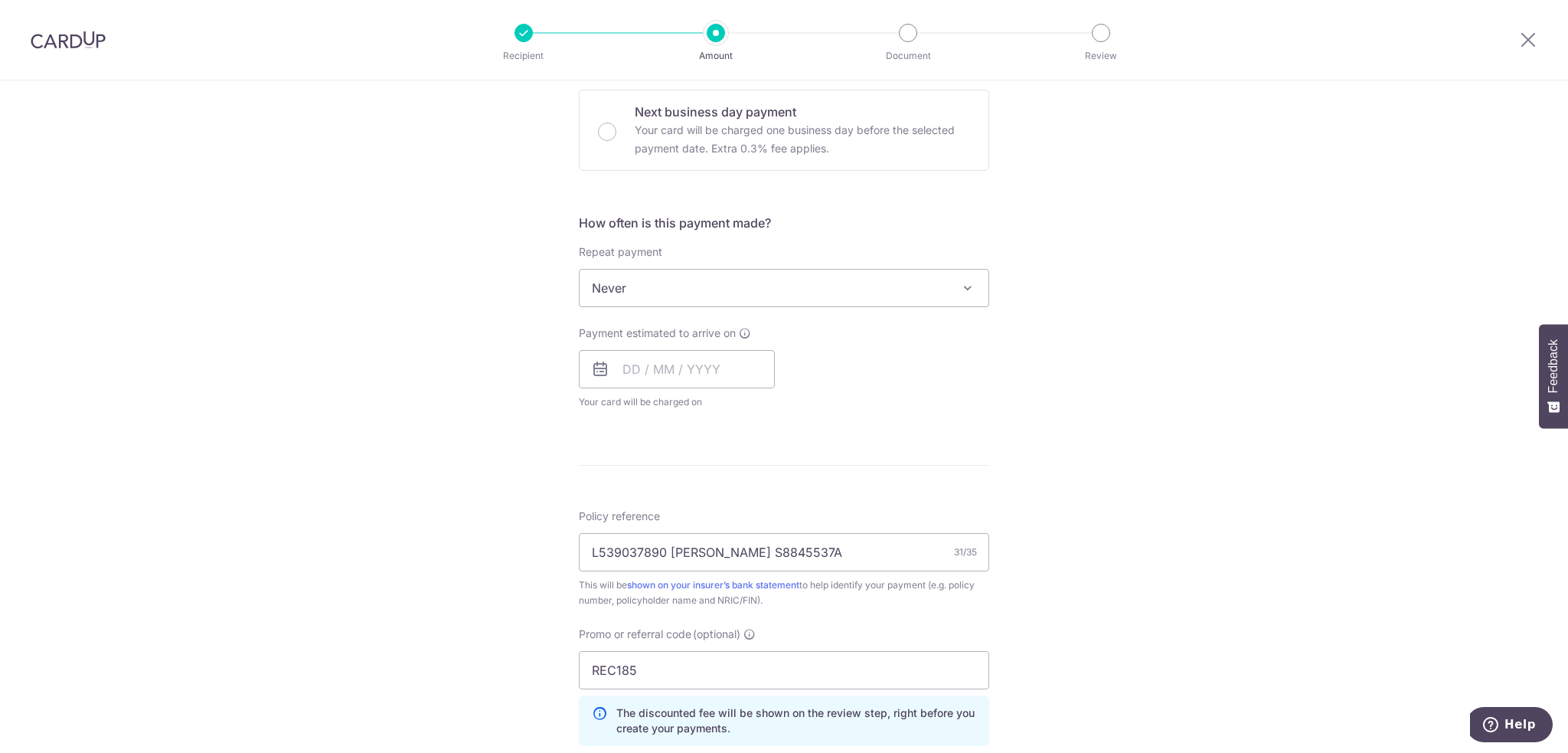
click at [1109, 187] on div "Tell us more about your payment Enter payment amount SGD Select Card Select opt…" at bounding box center [784, 347] width 1568 height 1455
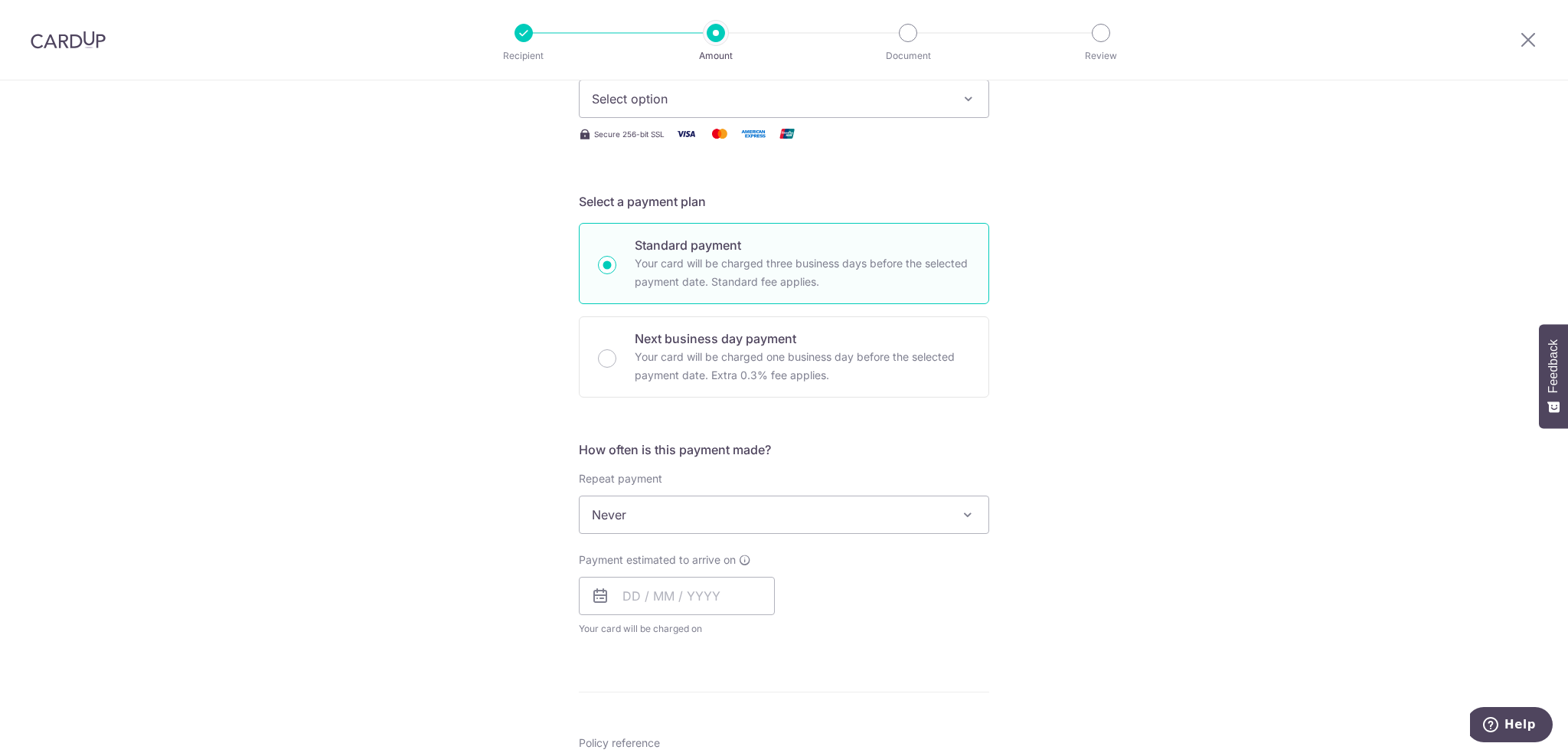
scroll to position [0, 0]
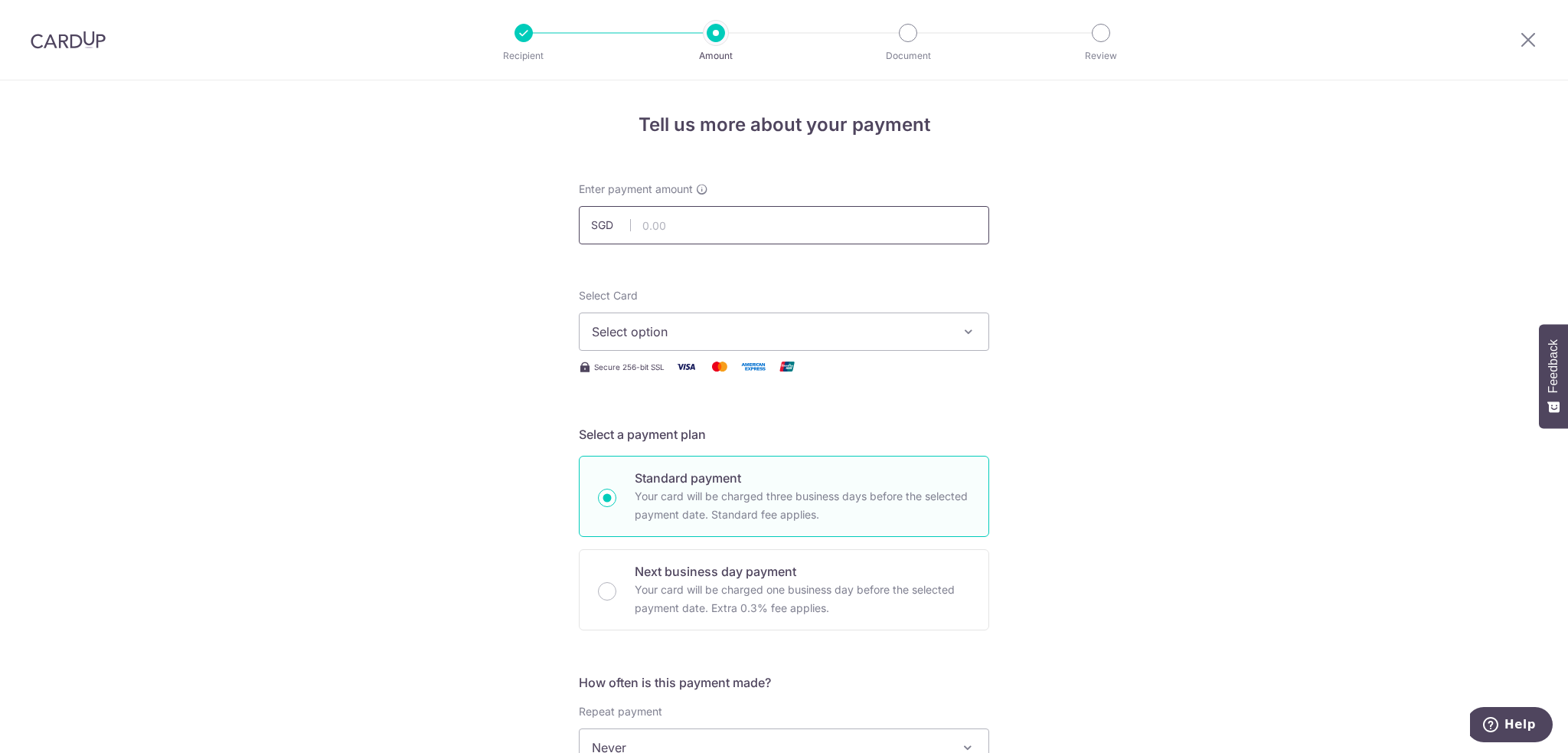
click at [658, 212] on input "text" at bounding box center [784, 225] width 411 height 38
paste input "4,532.50"
type input "4,532.50"
click at [673, 330] on span "Select option" at bounding box center [770, 331] width 357 height 18
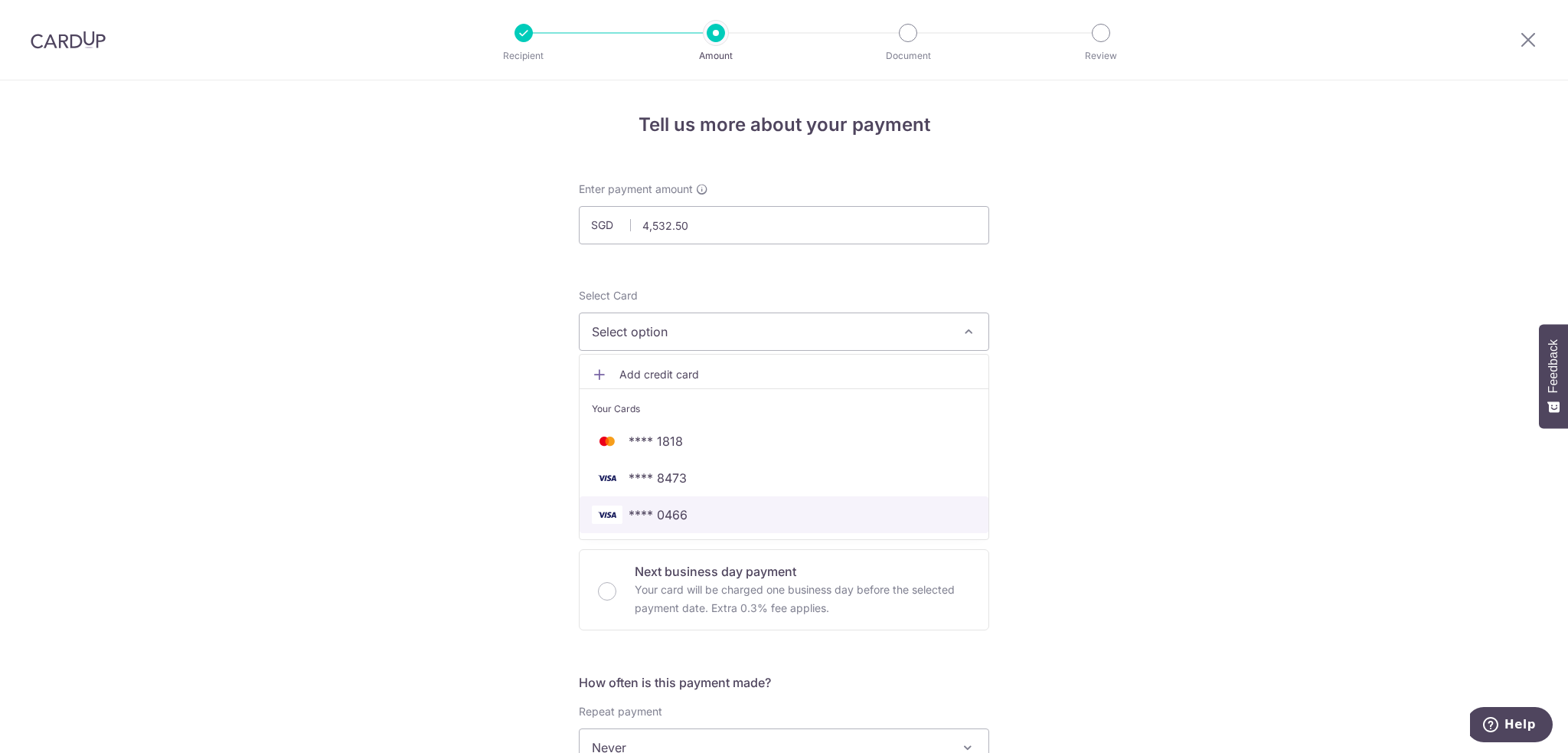
click at [637, 513] on span "**** 0466" at bounding box center [658, 514] width 59 height 18
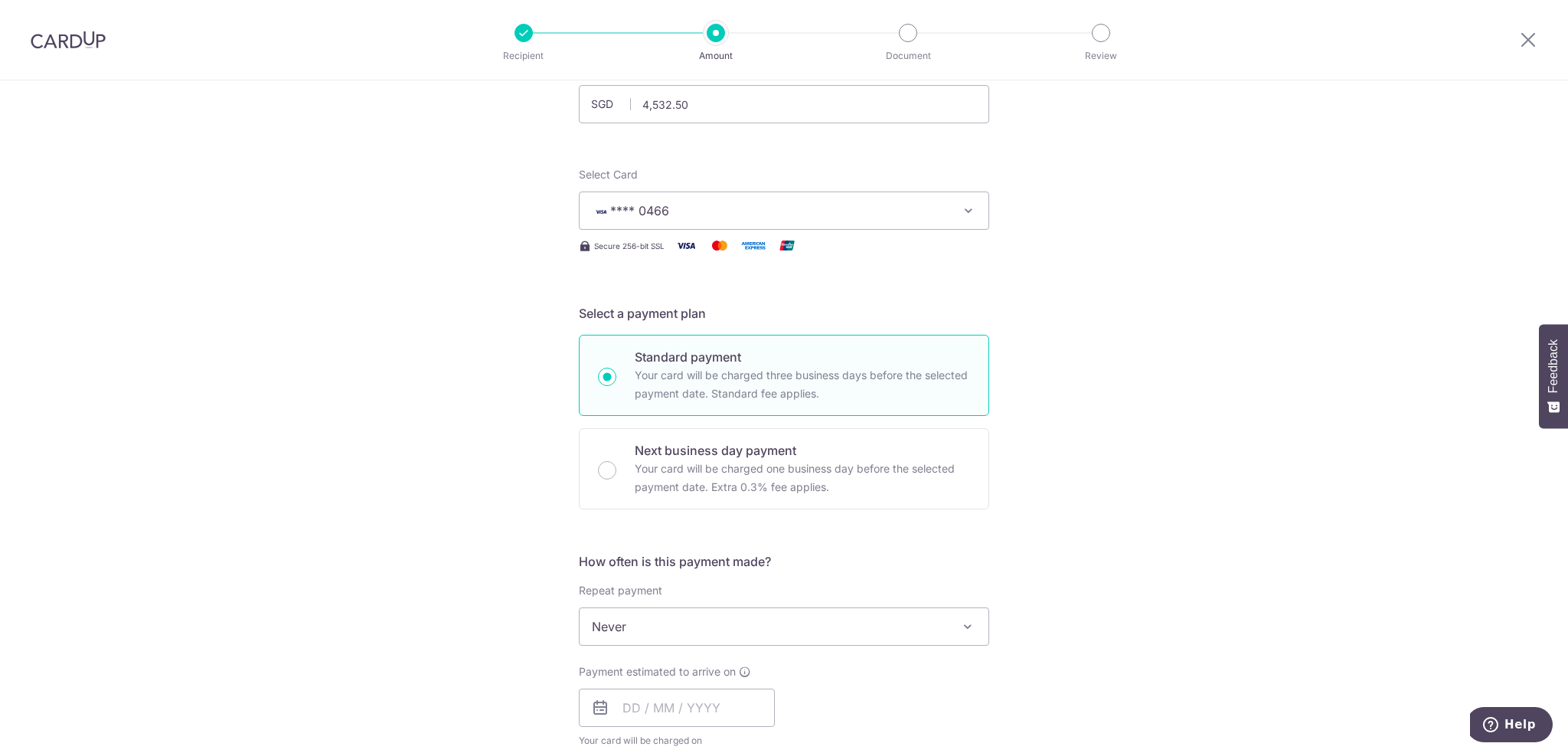
scroll to position [460, 0]
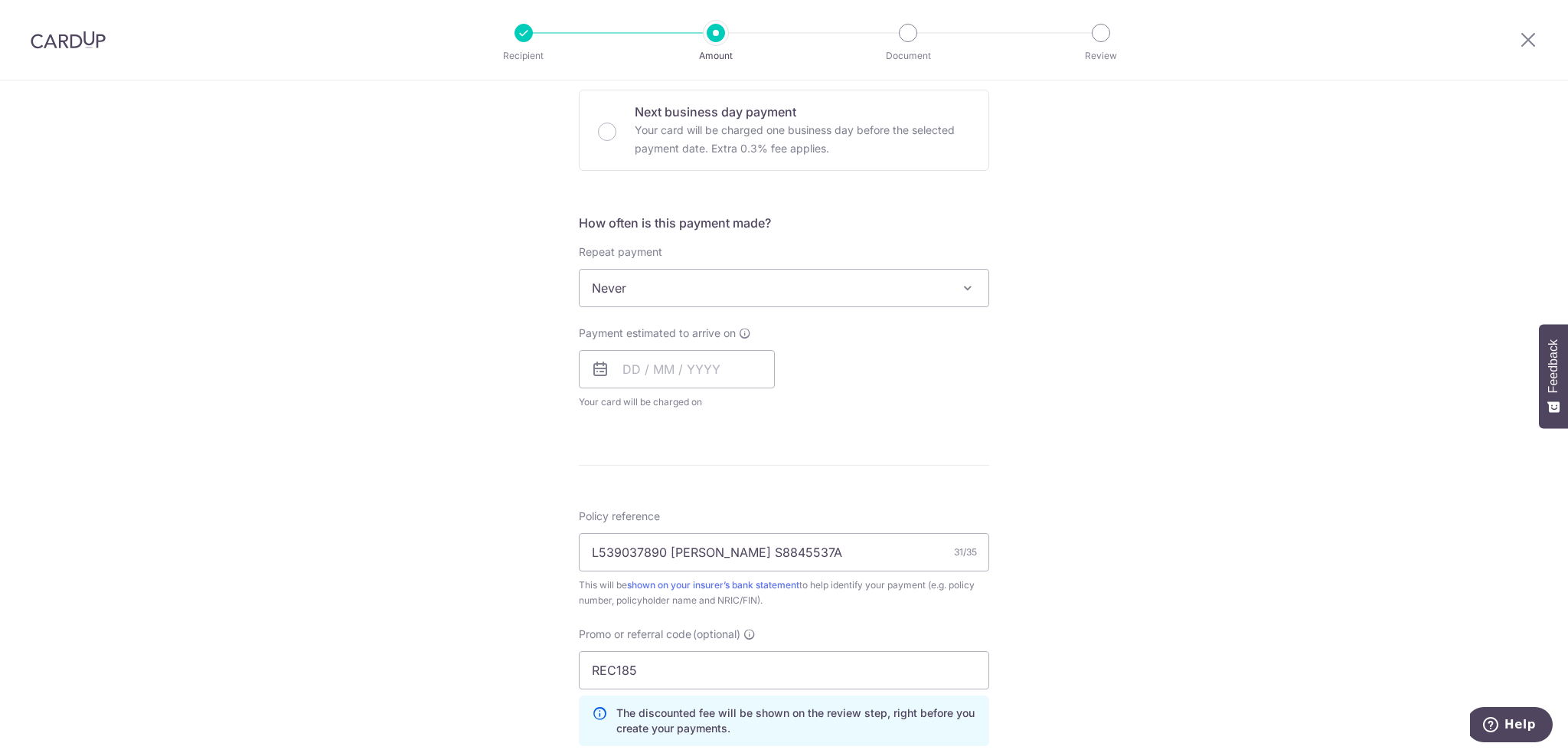
click at [733, 297] on span "Never" at bounding box center [784, 288] width 409 height 37
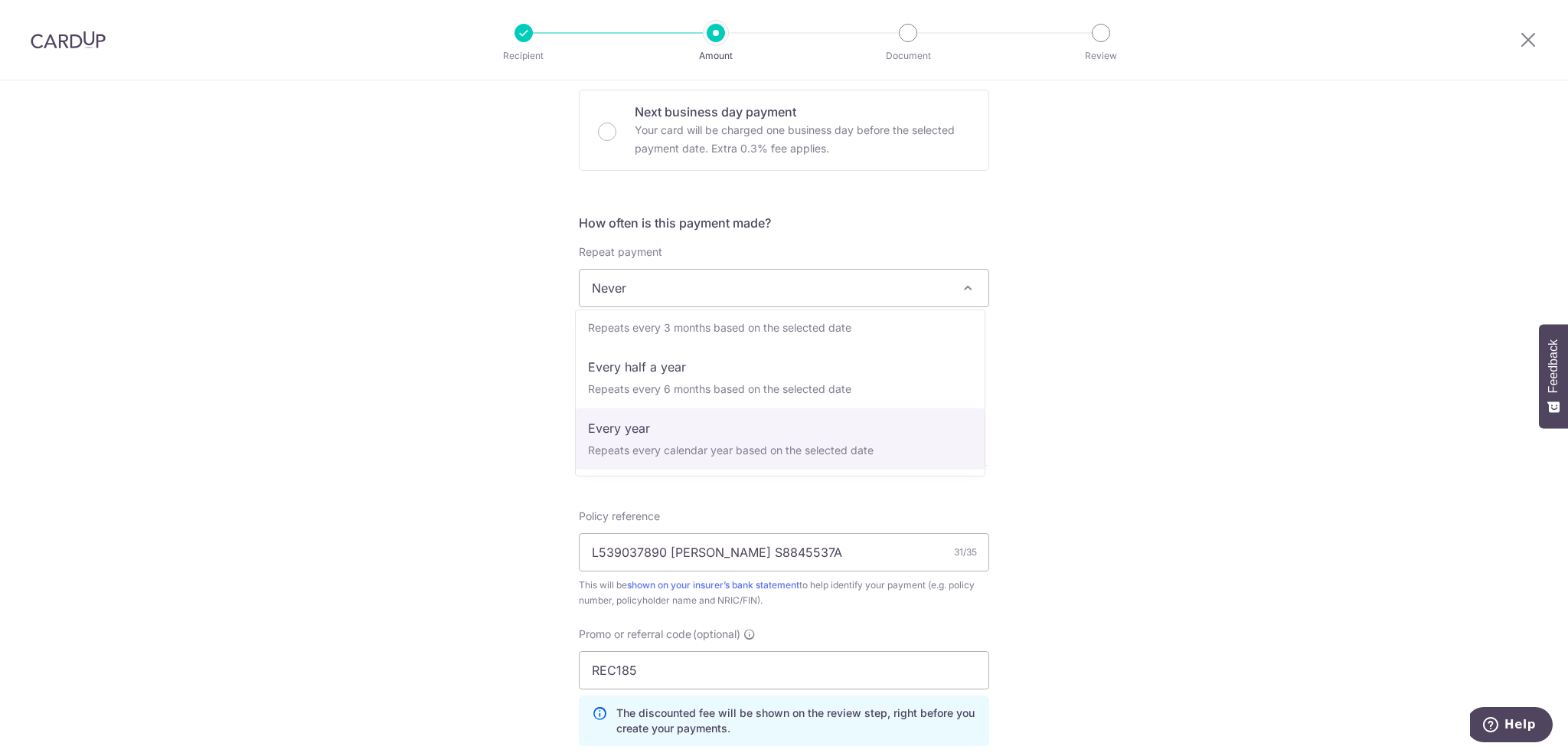
select select "6"
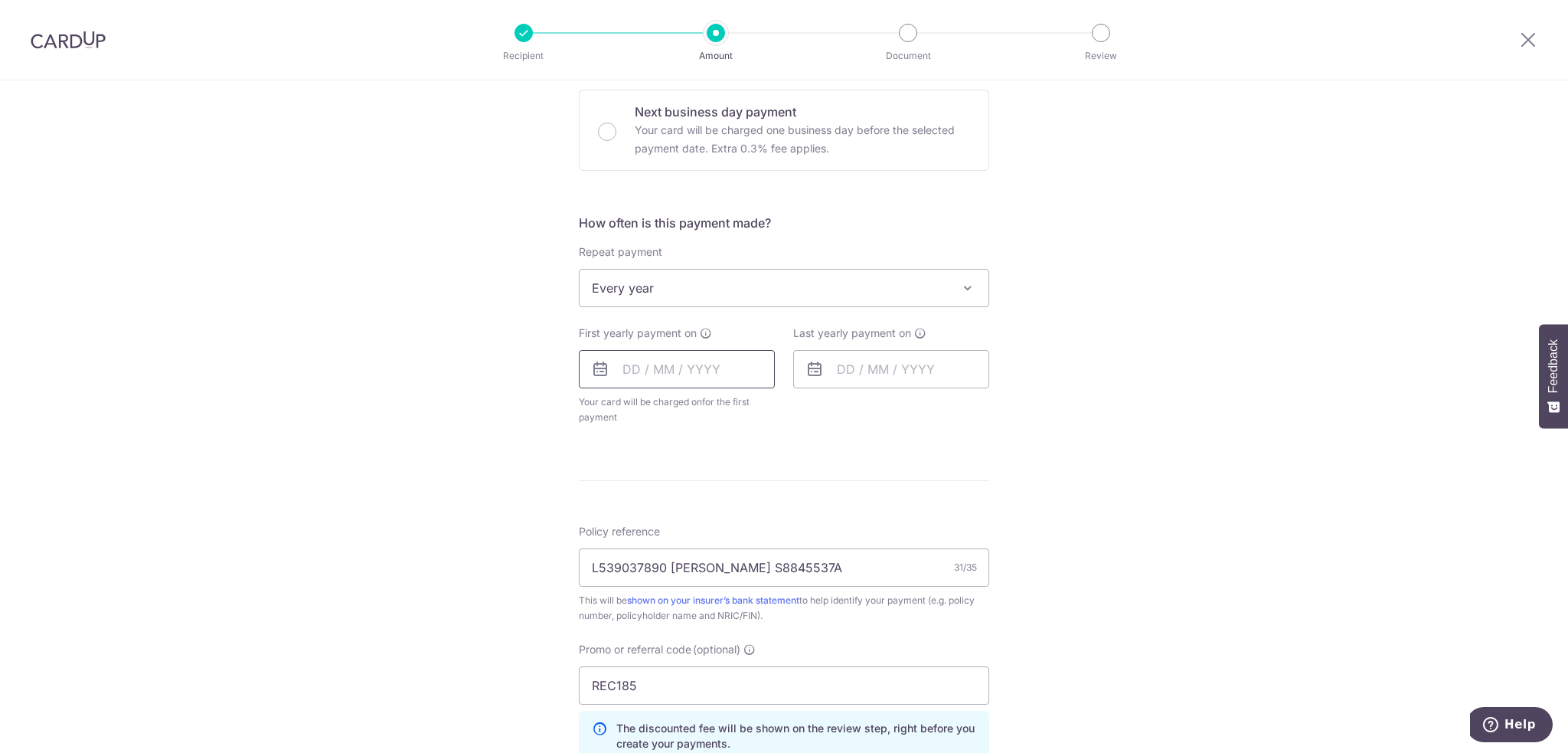
click at [665, 371] on input "text" at bounding box center [676, 369] width 196 height 38
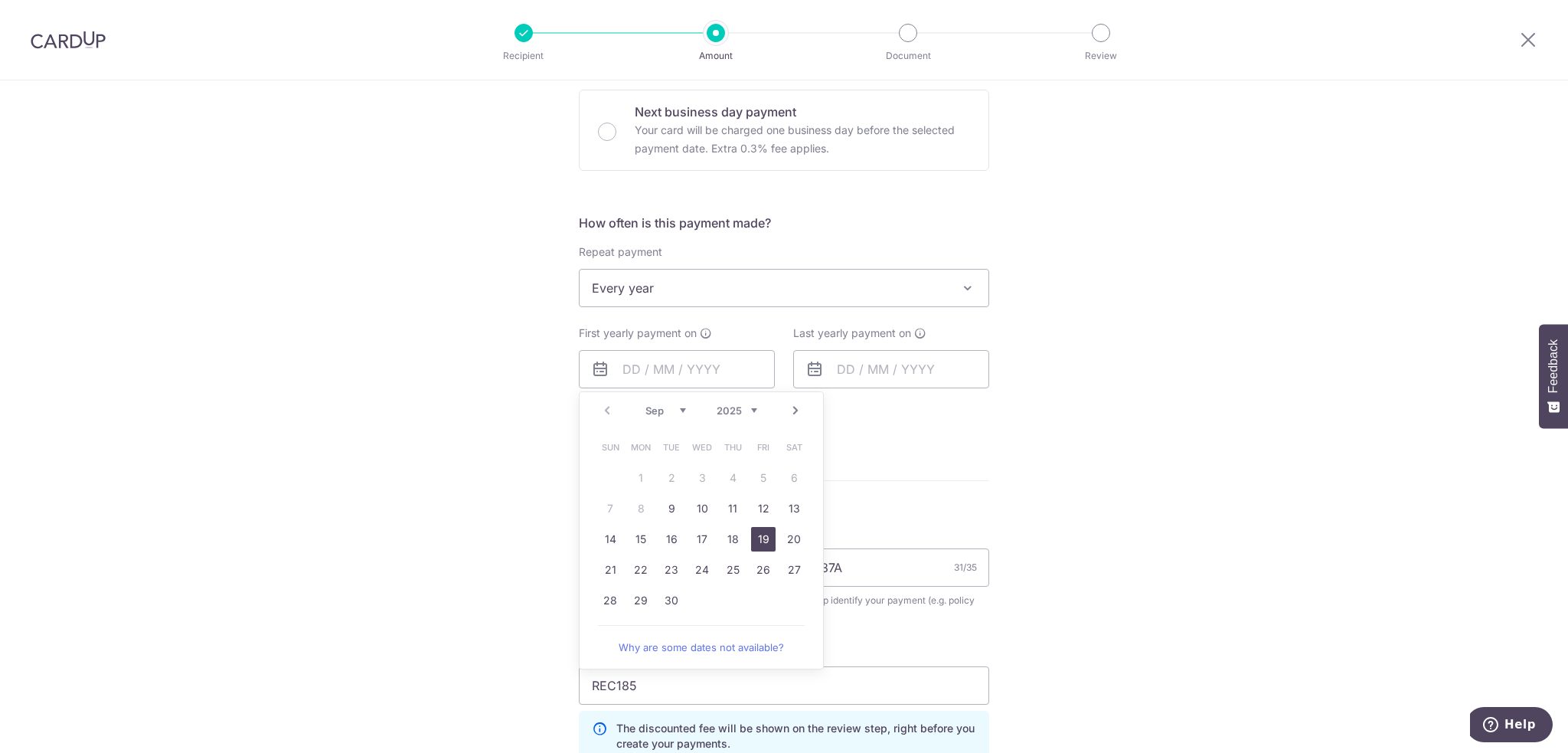
click at [759, 534] on link "19" at bounding box center [763, 539] width 24 height 24
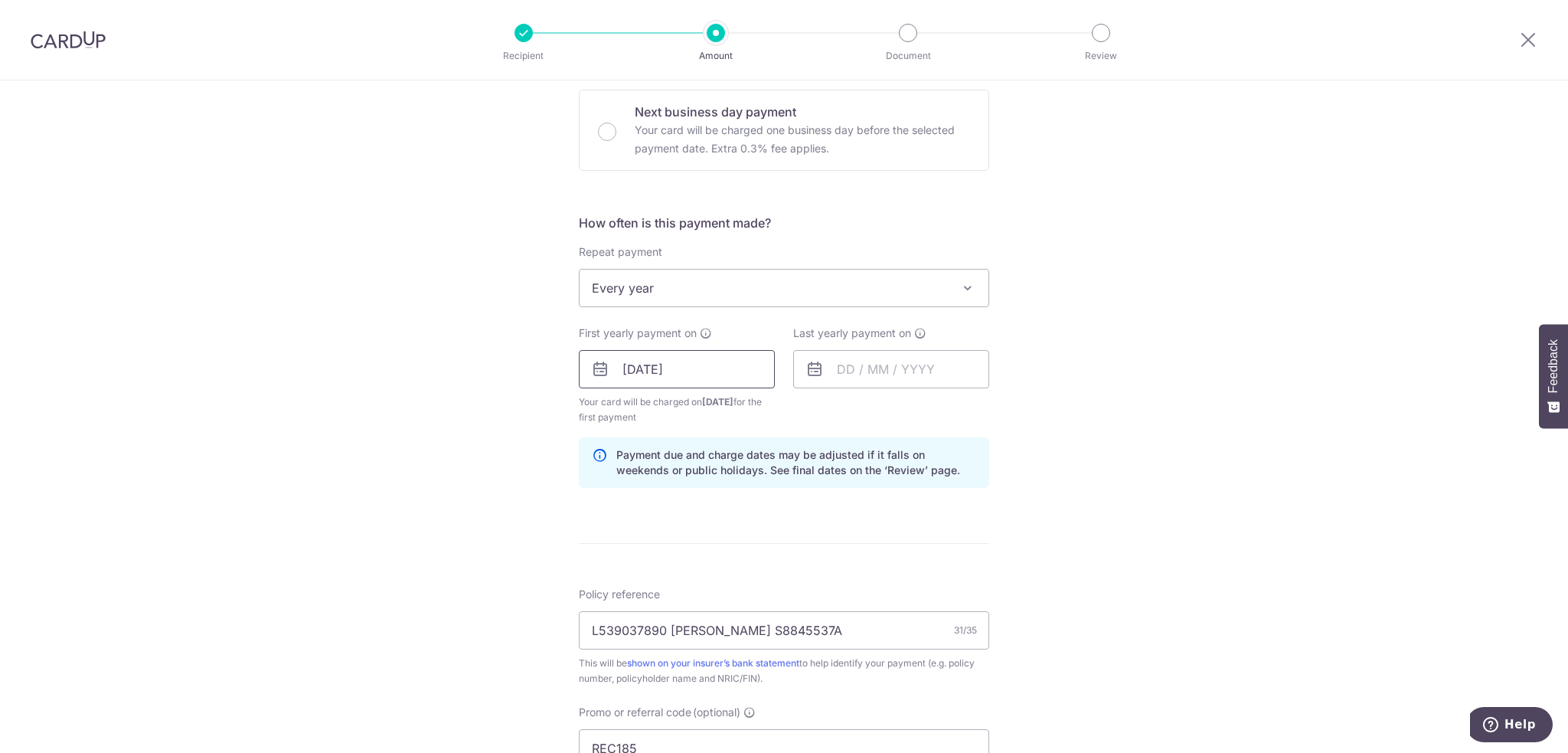
click at [686, 373] on input "19/09/2025" at bounding box center [676, 369] width 196 height 38
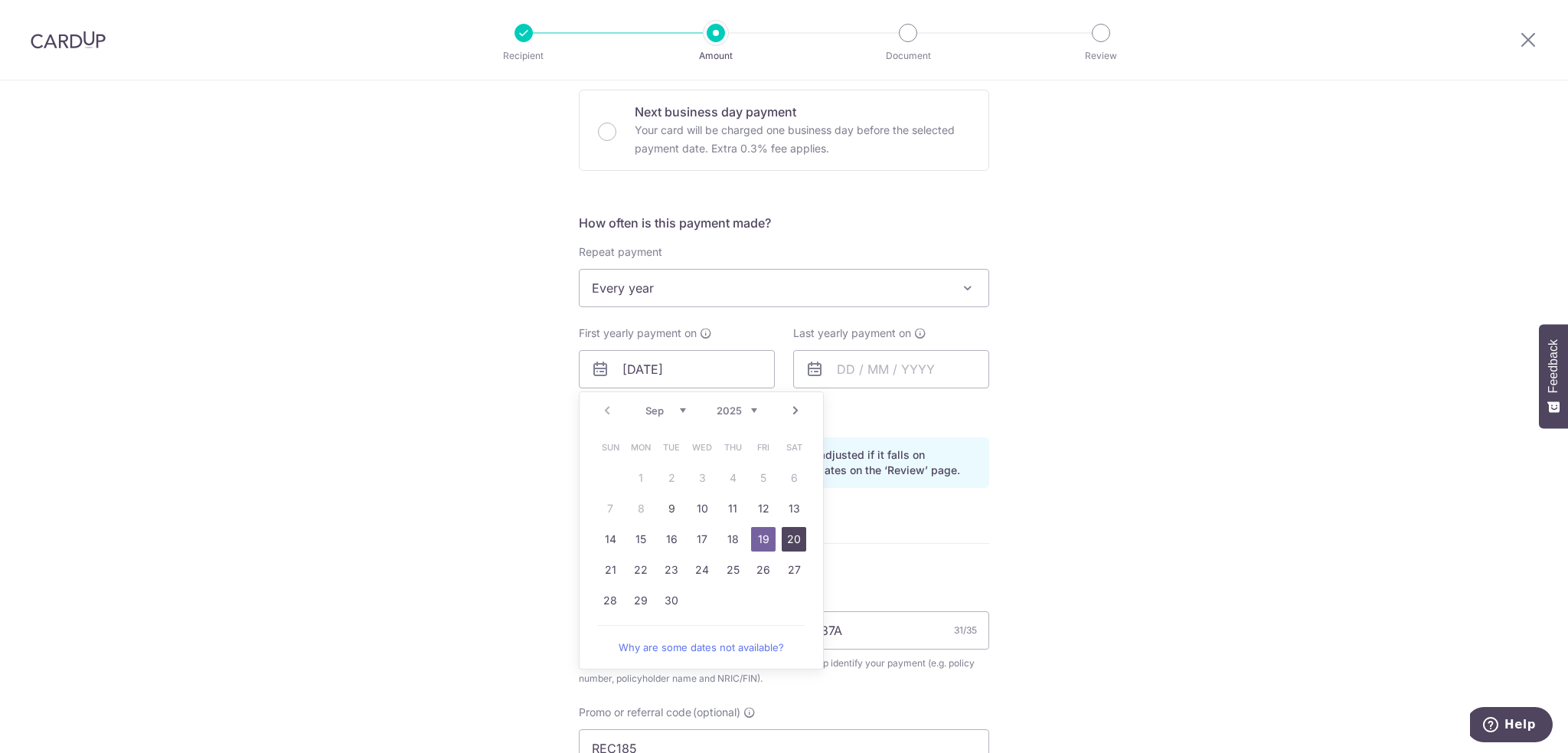
click at [788, 542] on link "20" at bounding box center [794, 539] width 24 height 24
type input "[DATE]"
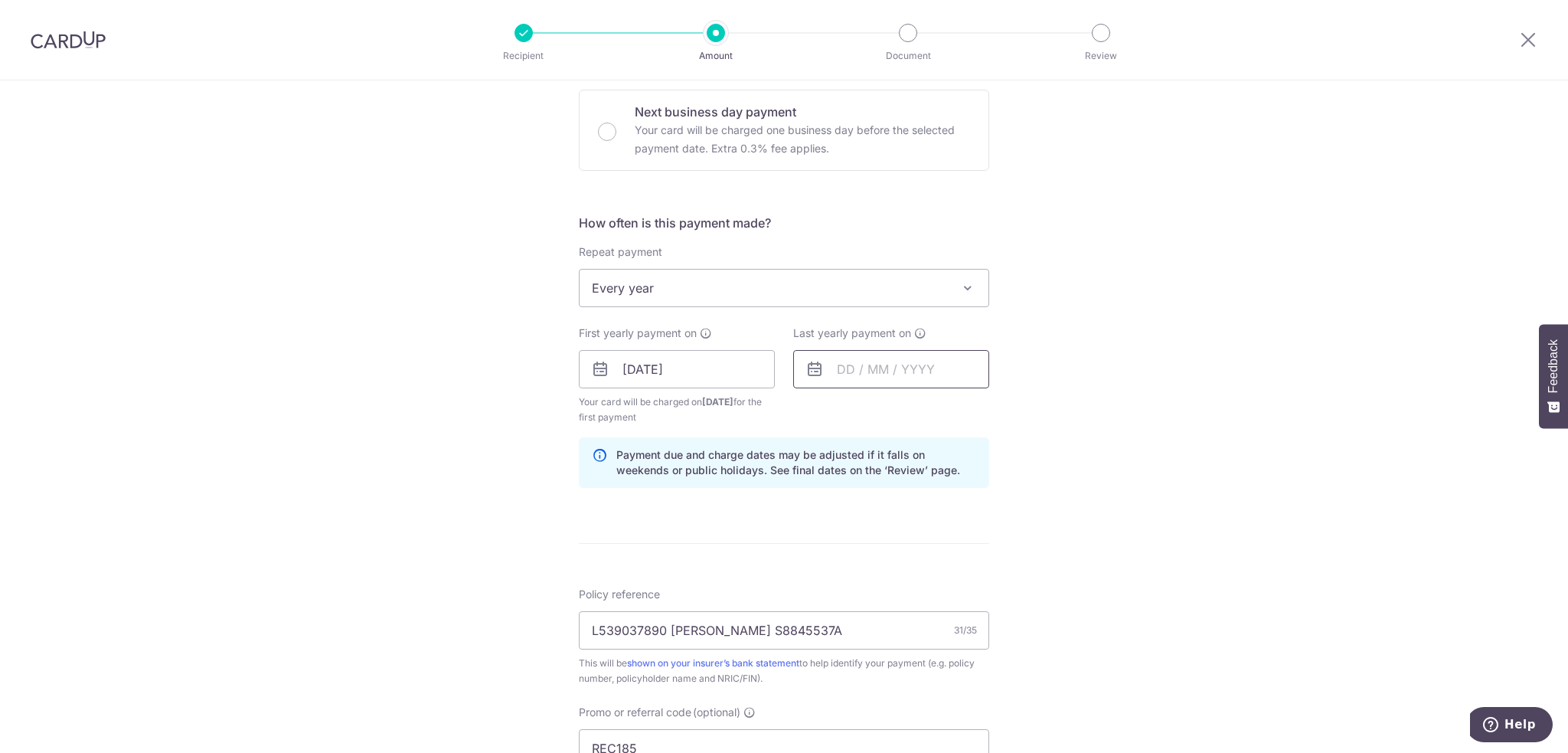
click at [876, 375] on input "text" at bounding box center [891, 369] width 196 height 38
click at [940, 411] on select "2025 2026 2027 2028 2029 2030 2031 2032 2033 2034 2035" at bounding box center [951, 411] width 41 height 12
click at [820, 565] on link "20" at bounding box center [825, 570] width 24 height 24
type input "20/09/2026"
click at [1142, 428] on div "Tell us more about your payment Enter payment amount SGD 4,532.50 4532.50 Selec…" at bounding box center [784, 387] width 1568 height 1533
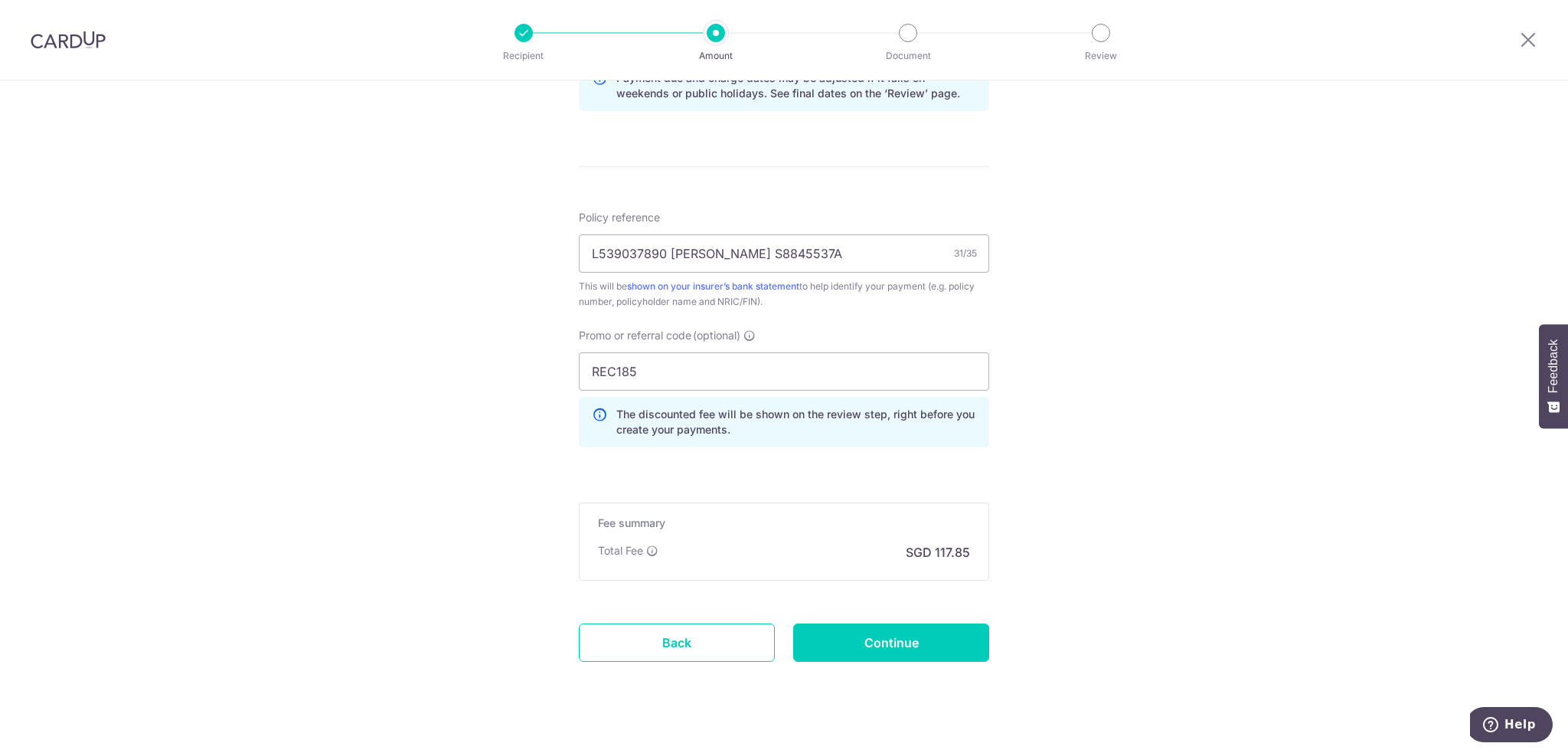
scroll to position [858, 0]
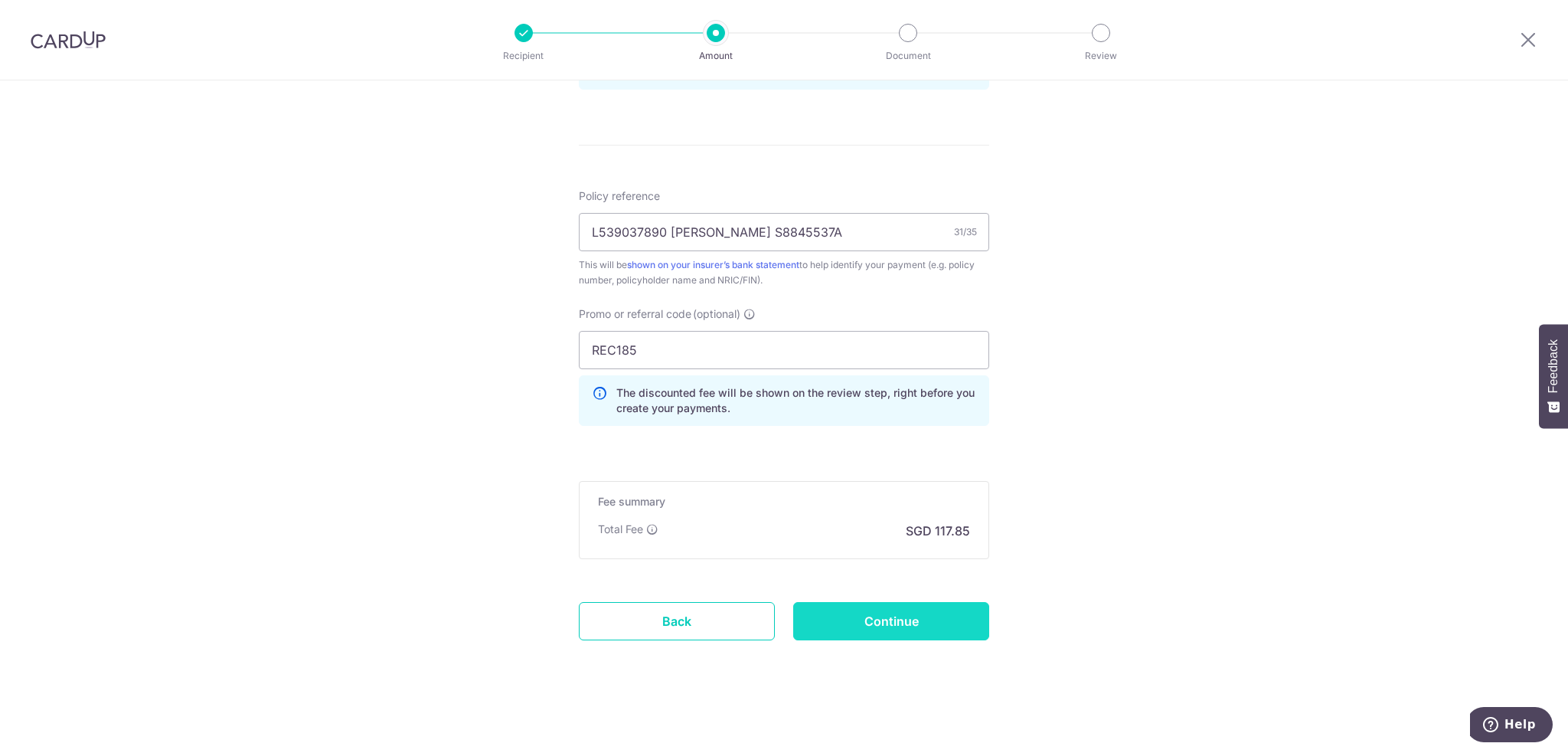
click at [901, 619] on input "Continue" at bounding box center [891, 622] width 196 height 38
type input "Create Schedule"
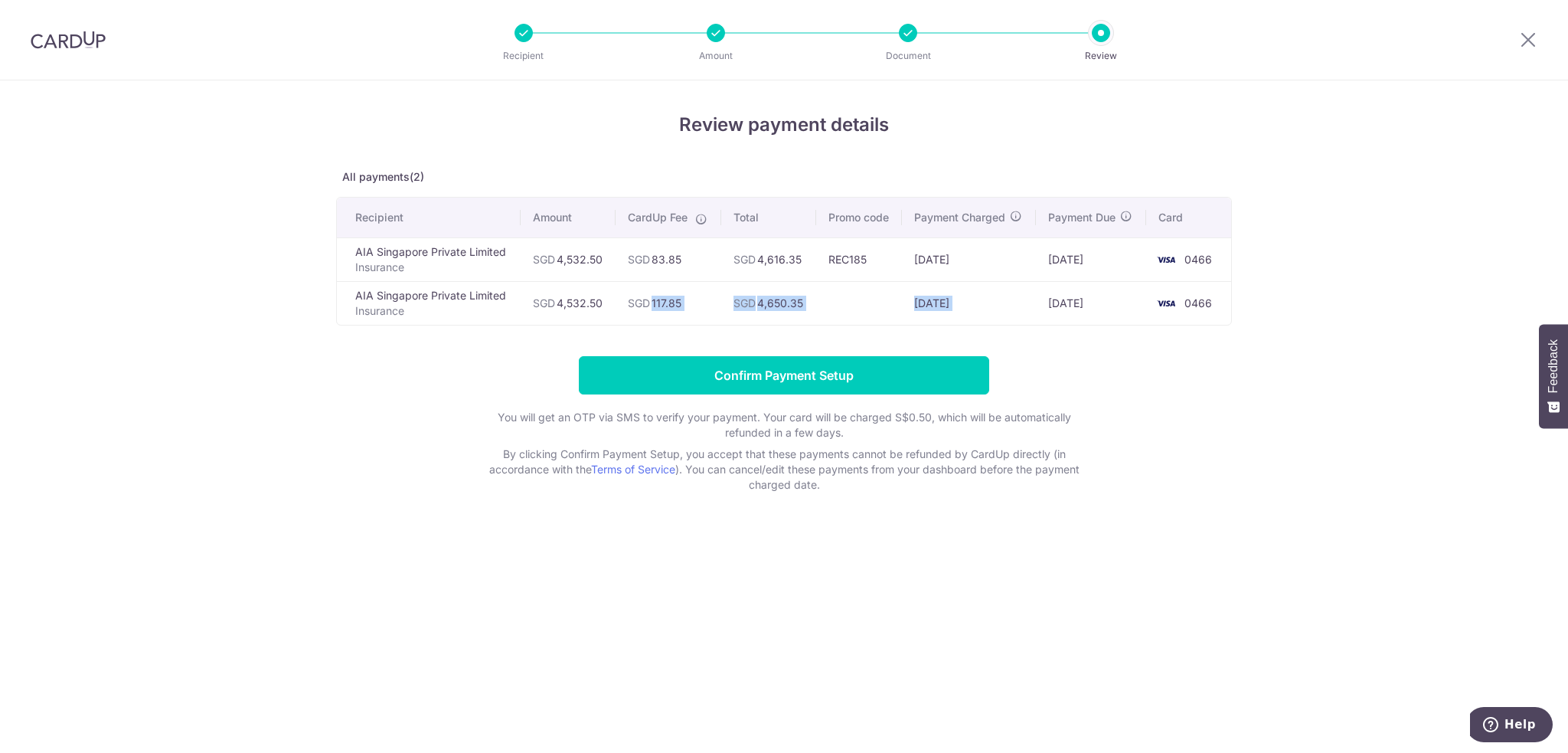
drag, startPoint x: 1039, startPoint y: 295, endPoint x: 650, endPoint y: 297, distance: 389.0
click at [650, 297] on tr "AIA Singapore Private Limited Insurance SGD 4,532.50 SGD 117.85 SGD 4,650.35 [D…" at bounding box center [784, 303] width 895 height 44
click at [487, 342] on div "Review payment details All payments(2) Recipient Amount CardUp Fee Total Promo …" at bounding box center [784, 302] width 896 height 381
click at [463, 340] on div "Review payment details All payments(2) Recipient Amount CardUp Fee Total Promo …" at bounding box center [784, 302] width 896 height 381
drag, startPoint x: 1528, startPoint y: 40, endPoint x: 852, endPoint y: 77, distance: 677.0
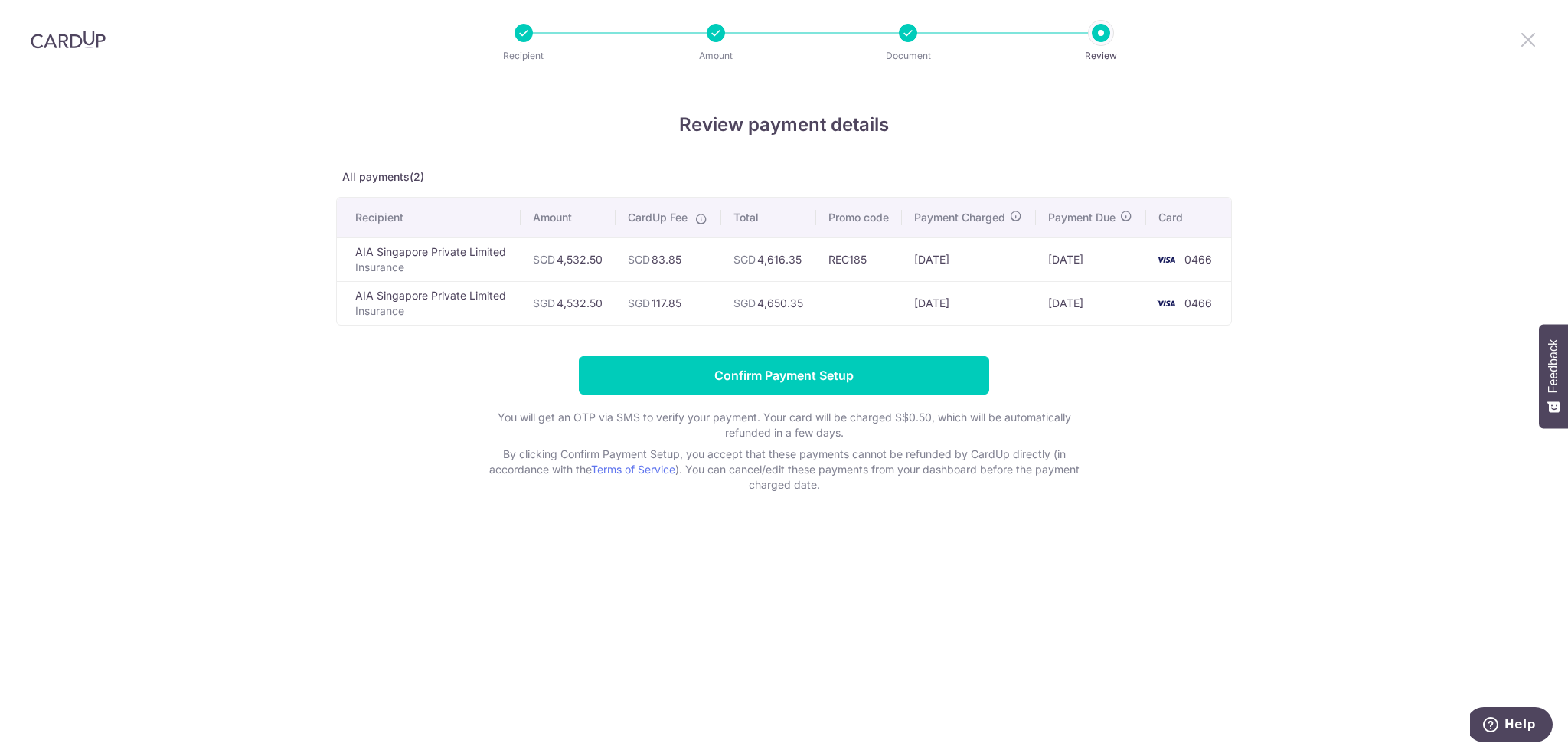
click at [1528, 40] on icon at bounding box center [1528, 39] width 18 height 19
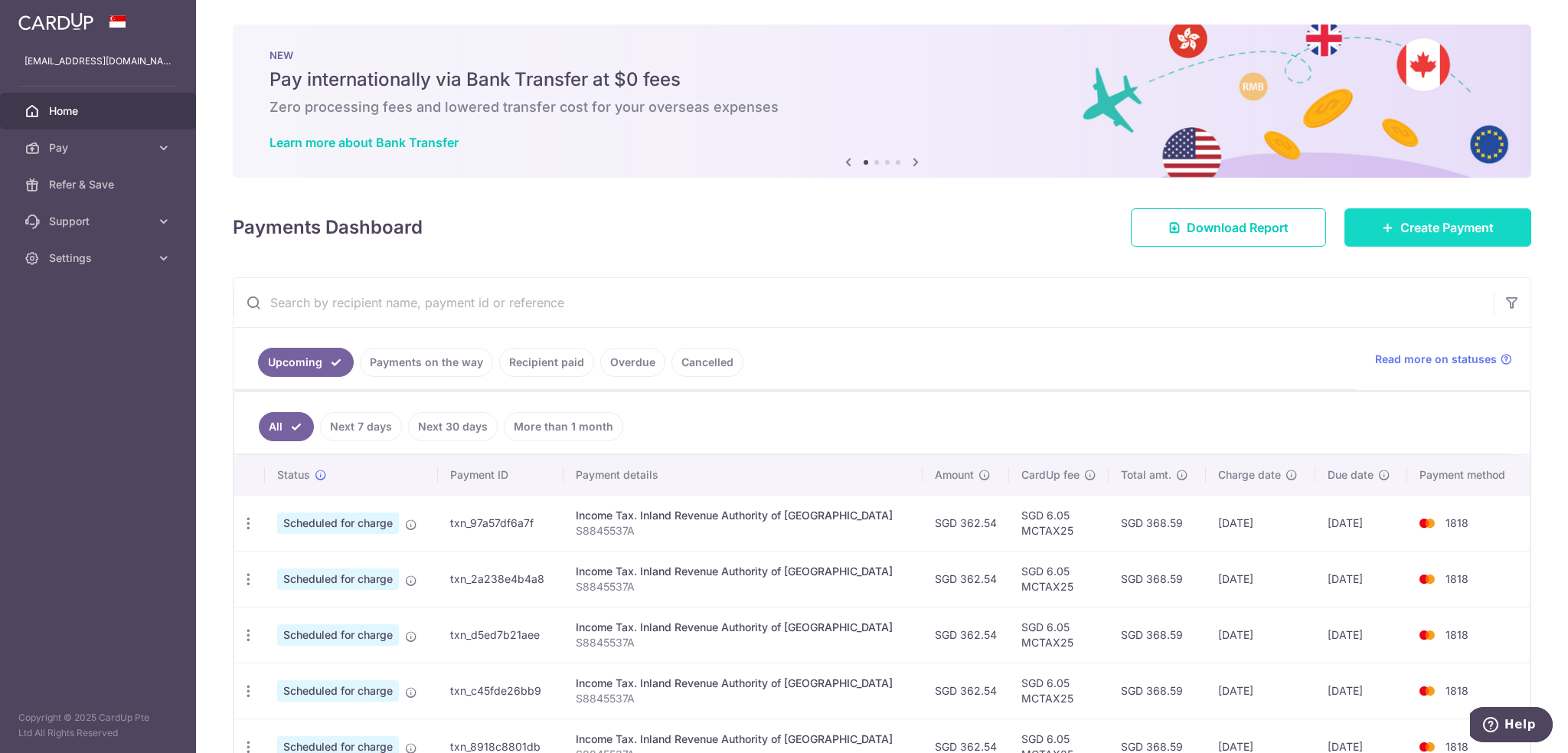
click at [1406, 221] on span "Create Payment" at bounding box center [1447, 227] width 93 height 18
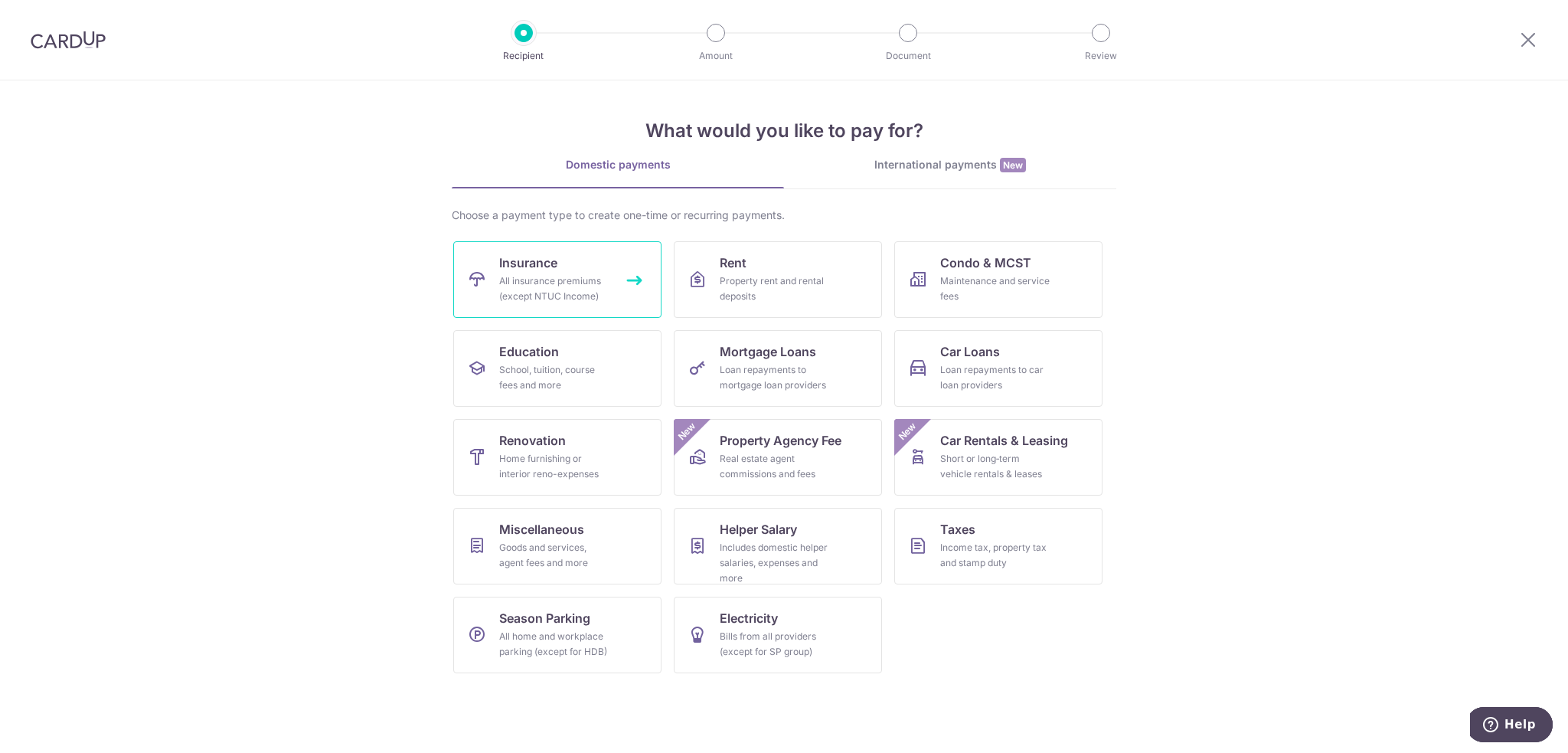
click at [529, 266] on span "Insurance" at bounding box center [528, 262] width 58 height 18
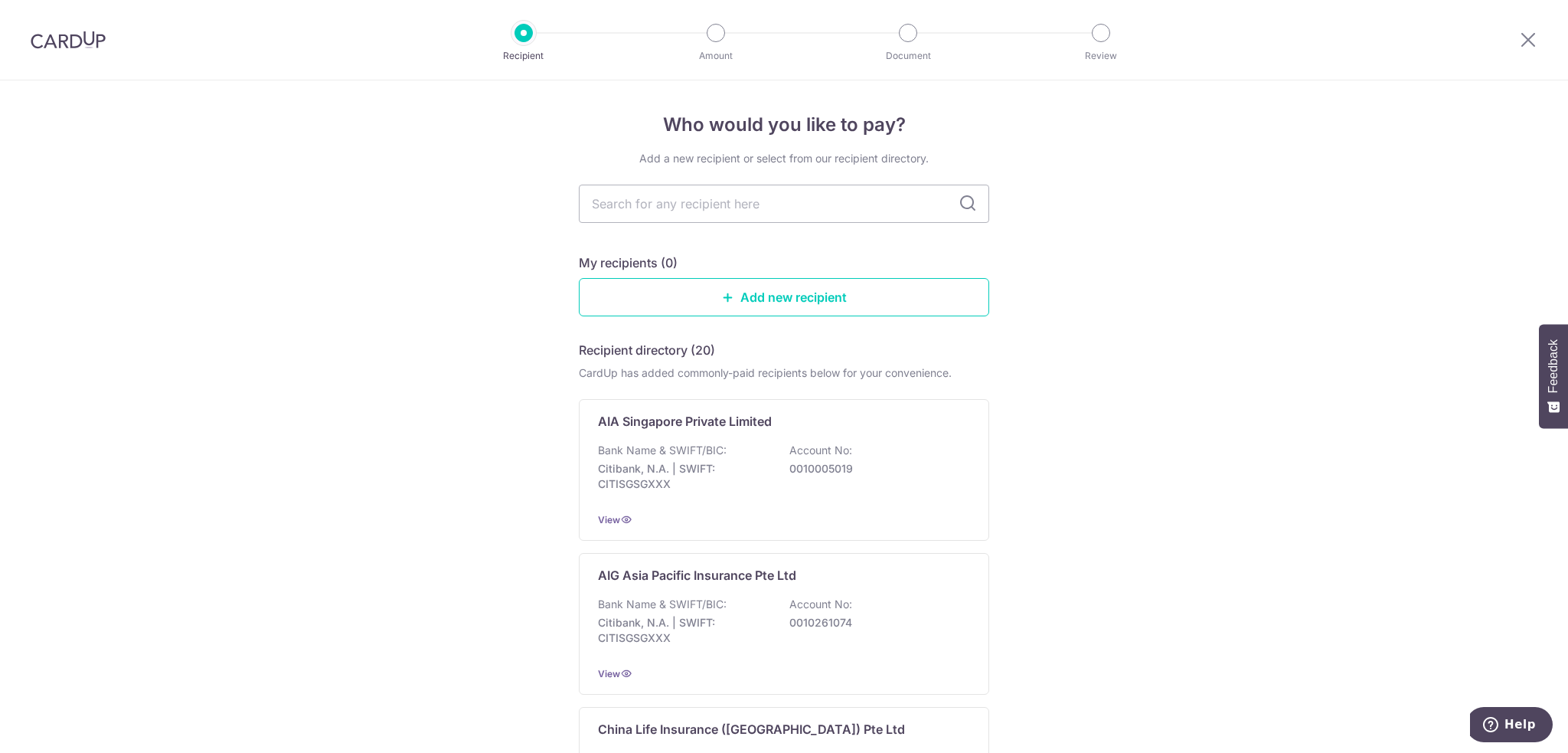
drag, startPoint x: 1129, startPoint y: 265, endPoint x: 1109, endPoint y: 271, distance: 20.9
click at [712, 454] on p "Bank Name & SWIFT/BIC:" at bounding box center [662, 451] width 129 height 16
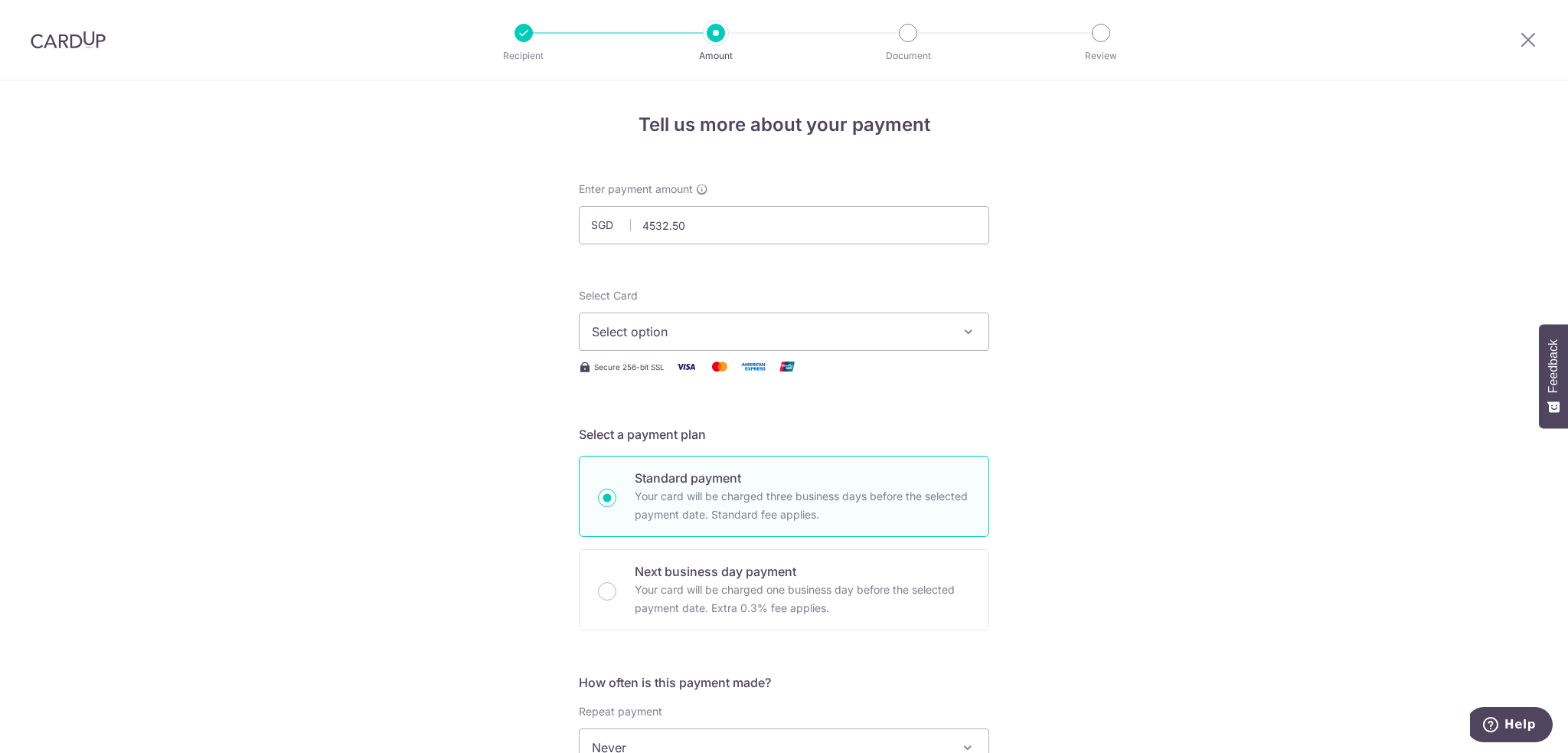
type input "4,532.50"
click at [699, 335] on span "Select option" at bounding box center [770, 331] width 357 height 18
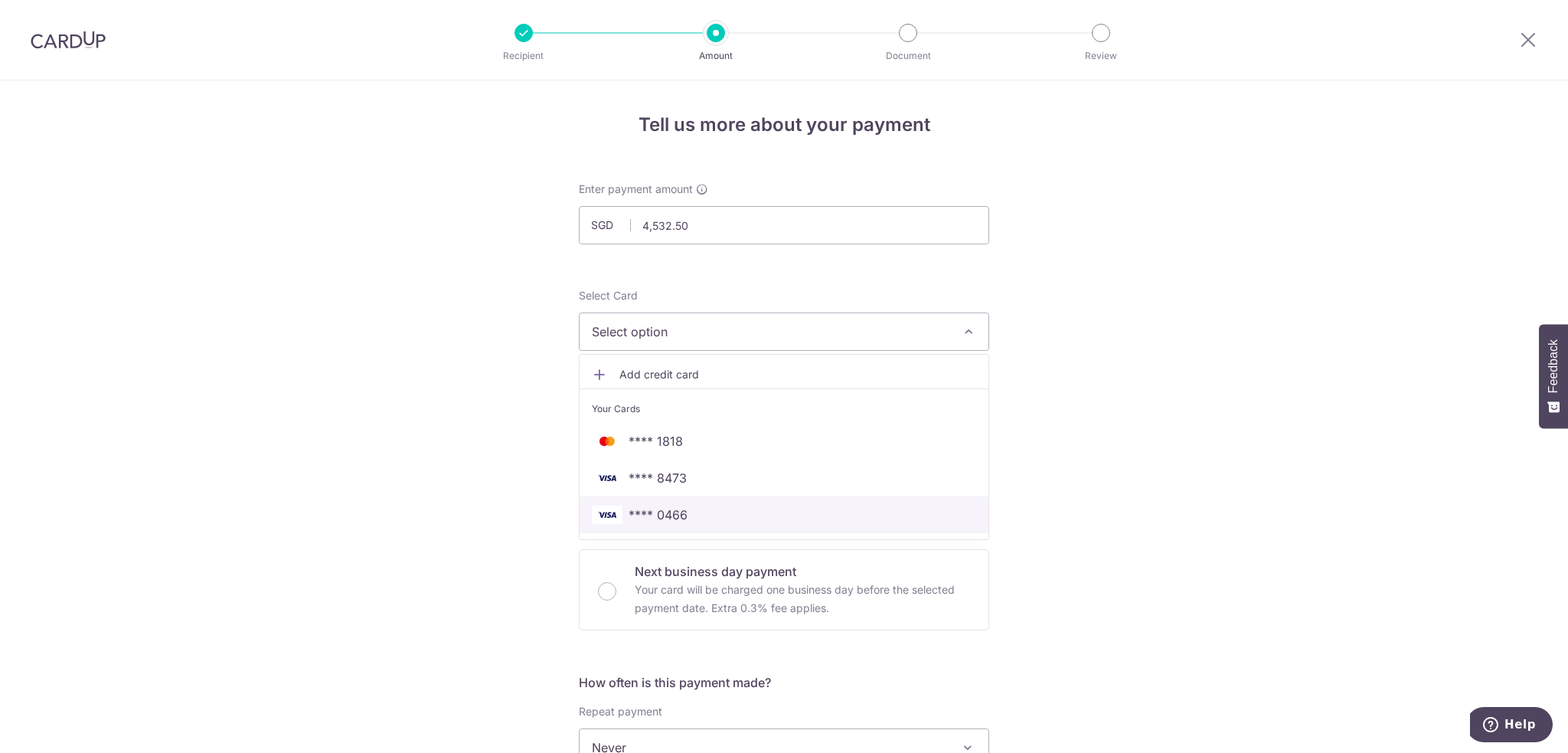
click at [661, 508] on span "**** 0466" at bounding box center [658, 514] width 59 height 18
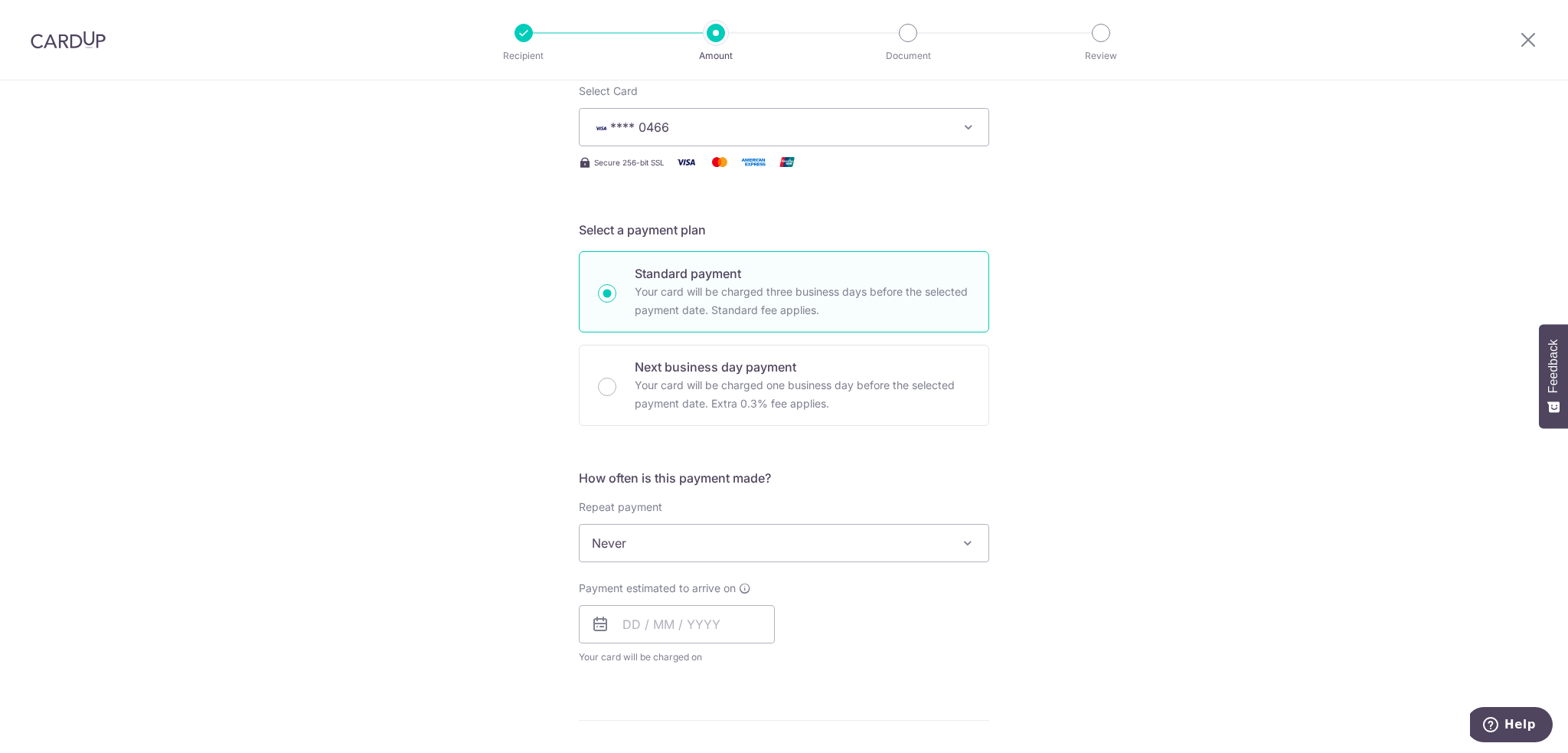
scroll to position [383, 0]
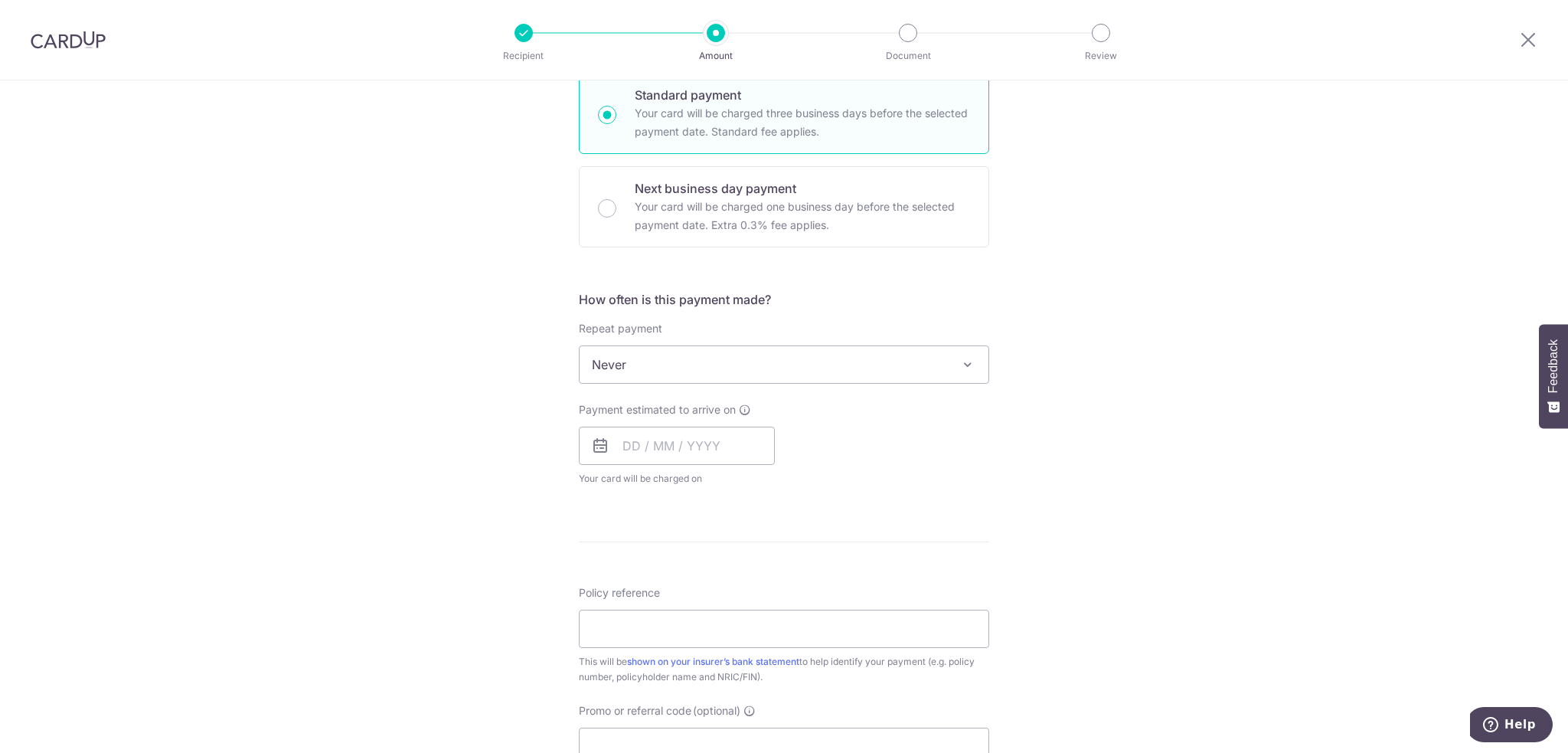
click at [774, 382] on div "How often is this payment made? Repeat payment Never Every week Every month Eve…" at bounding box center [784, 394] width 411 height 208
click at [775, 351] on span "Never" at bounding box center [784, 365] width 409 height 37
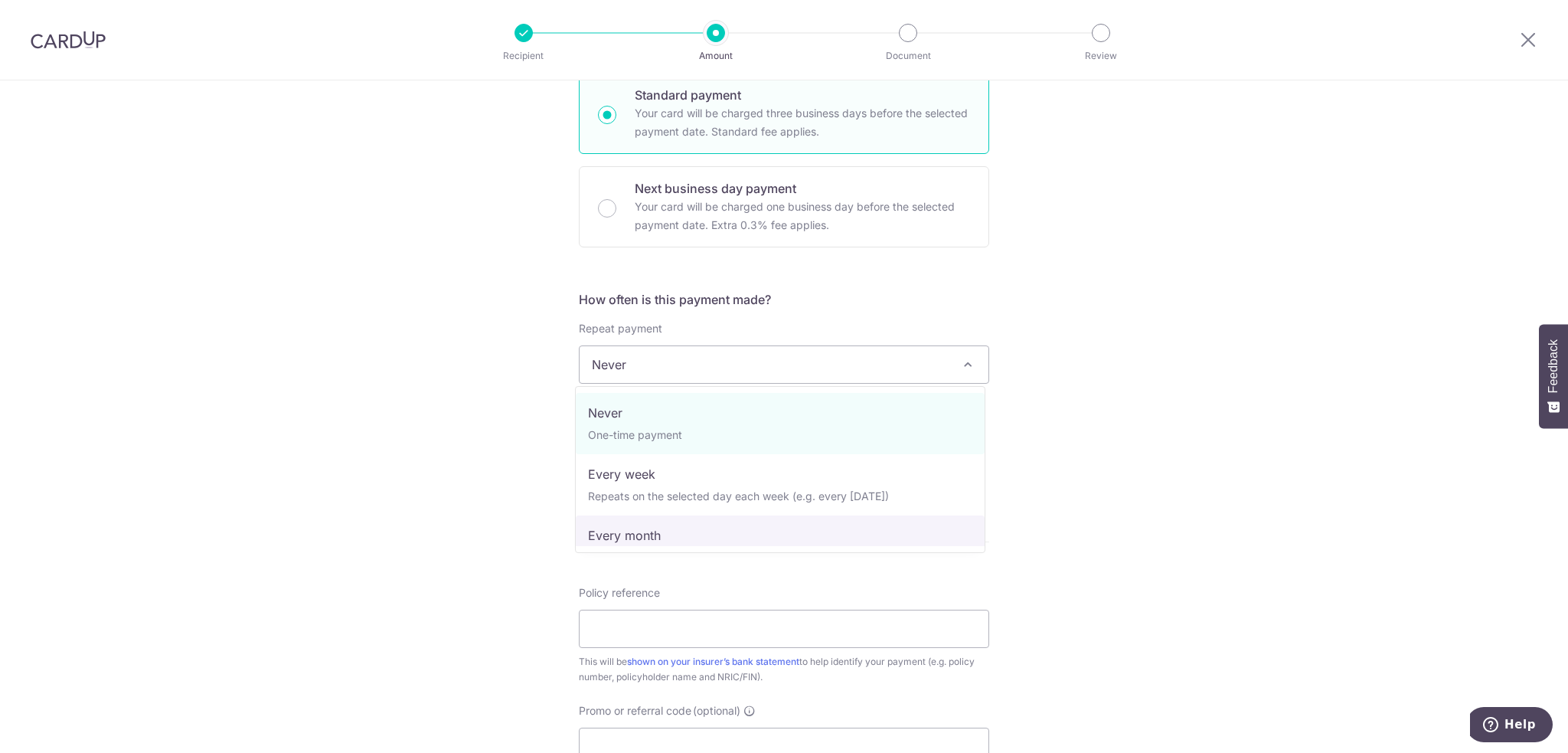
select select "3"
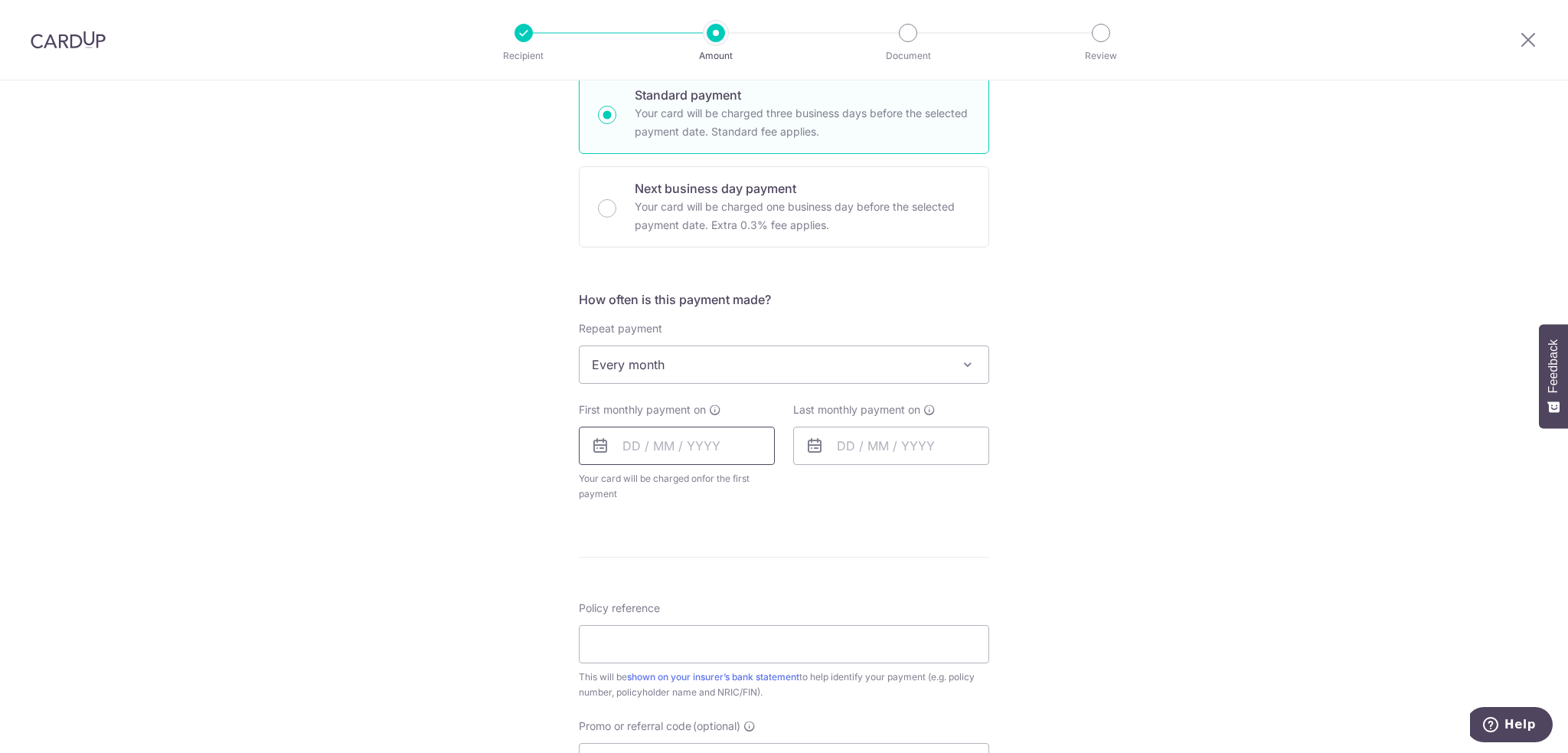
click at [695, 443] on input "text" at bounding box center [676, 446] width 196 height 38
click at [758, 609] on link "19" at bounding box center [763, 615] width 24 height 24
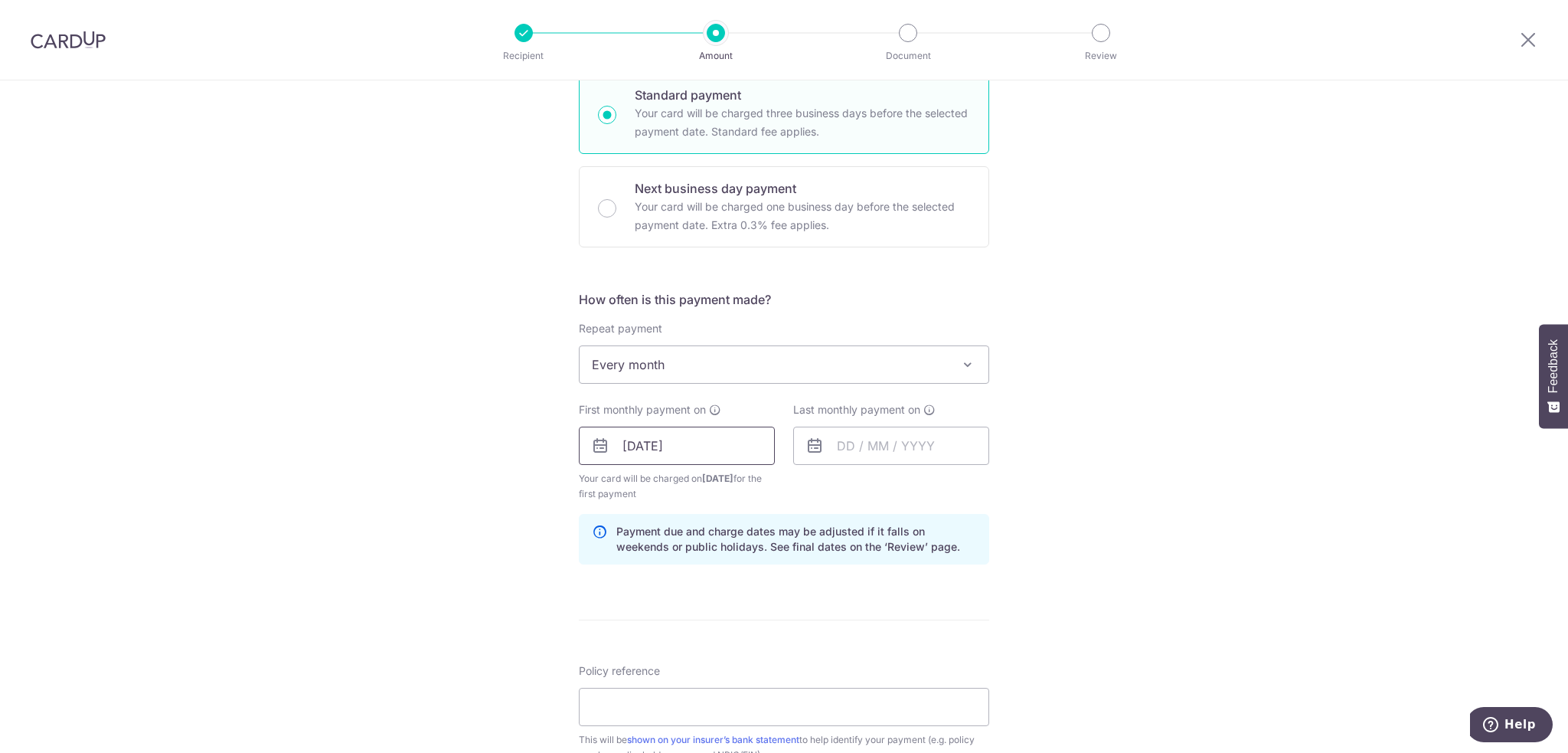
click at [673, 447] on input "[DATE]" at bounding box center [676, 446] width 196 height 38
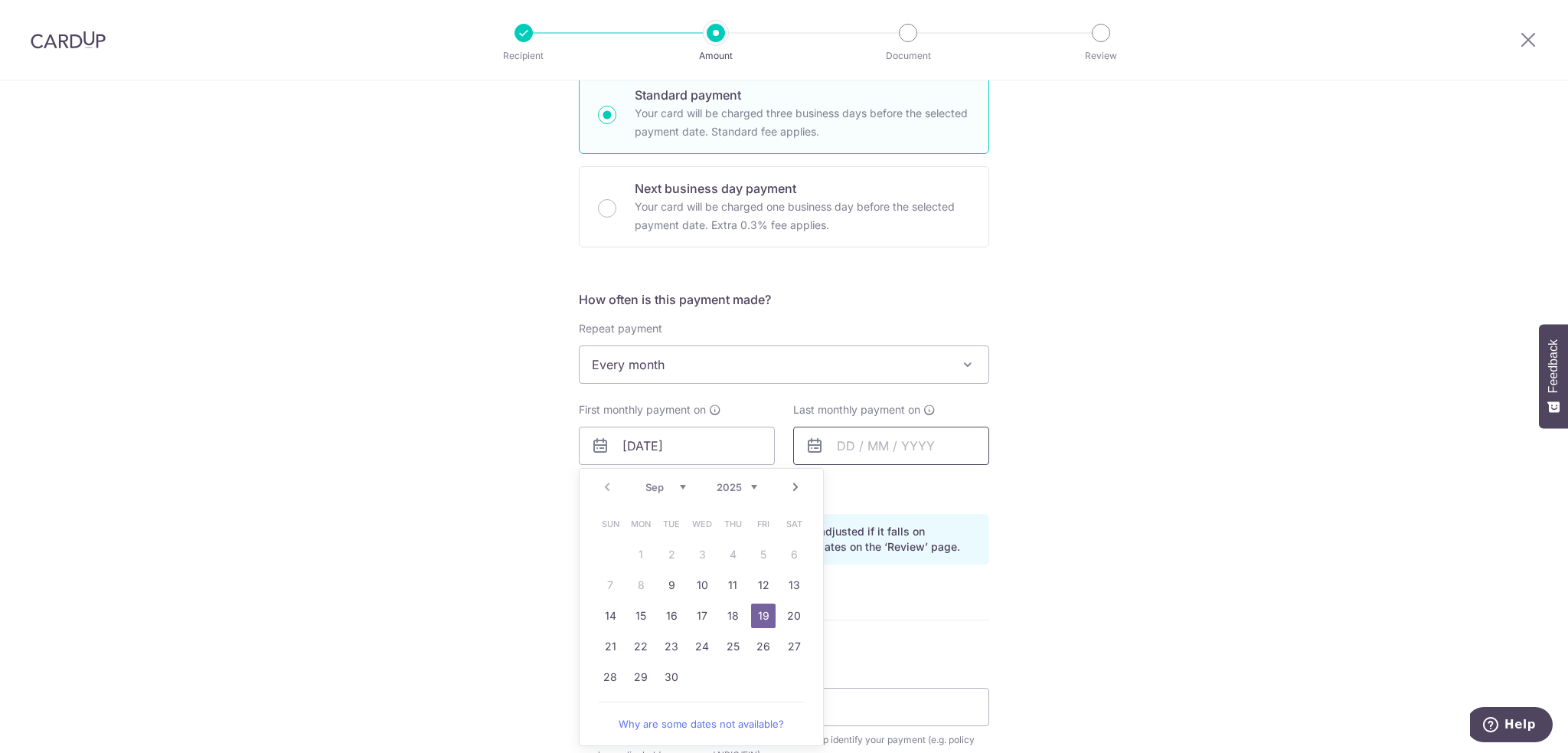
click at [784, 612] on link "20" at bounding box center [794, 615] width 24 height 24
type input "[DATE]"
click at [842, 454] on input "text" at bounding box center [891, 446] width 196 height 38
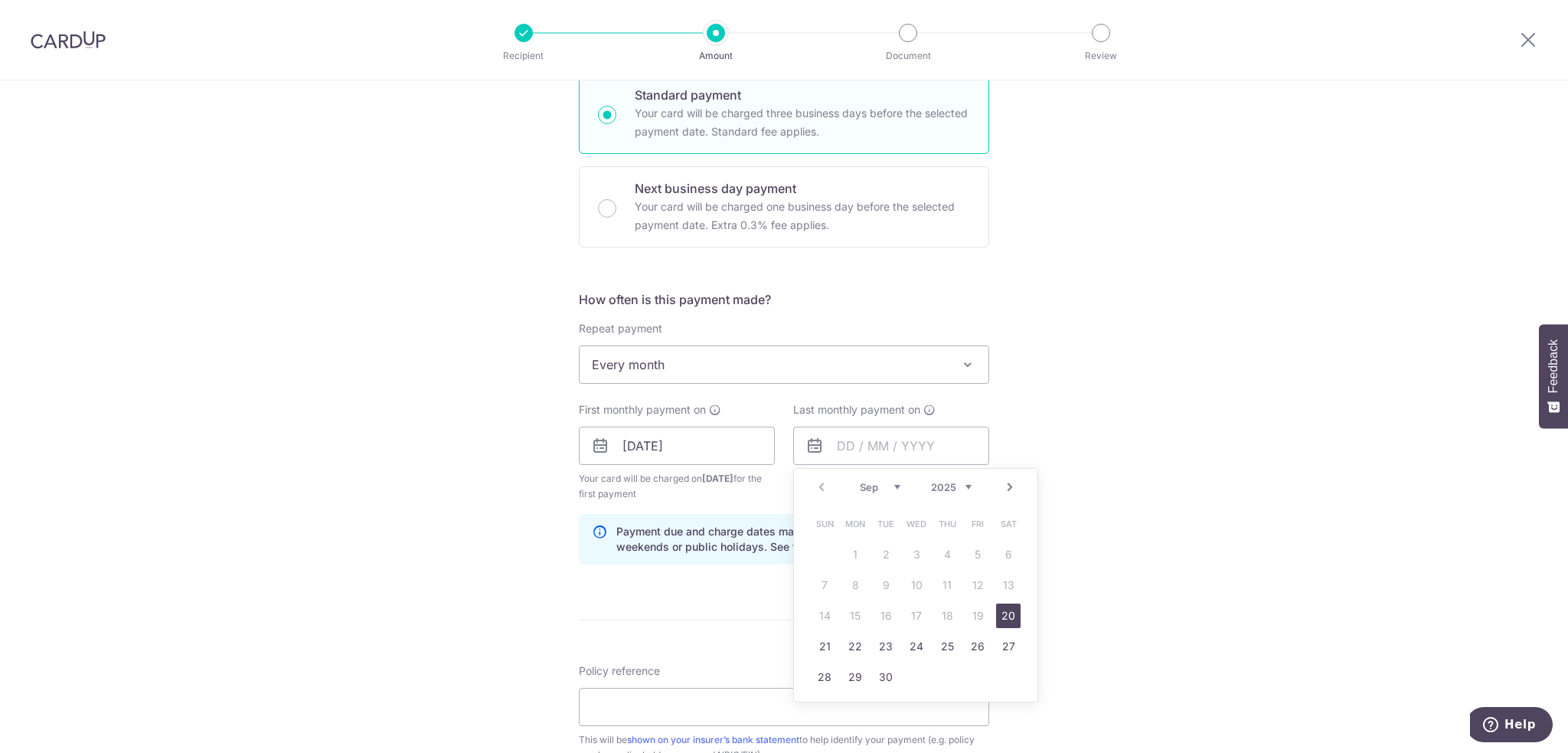
click at [873, 481] on select "Sep Oct Nov Dec" at bounding box center [880, 487] width 41 height 12
click at [852, 640] on link "20" at bounding box center [855, 647] width 24 height 24
type input "[DATE]"
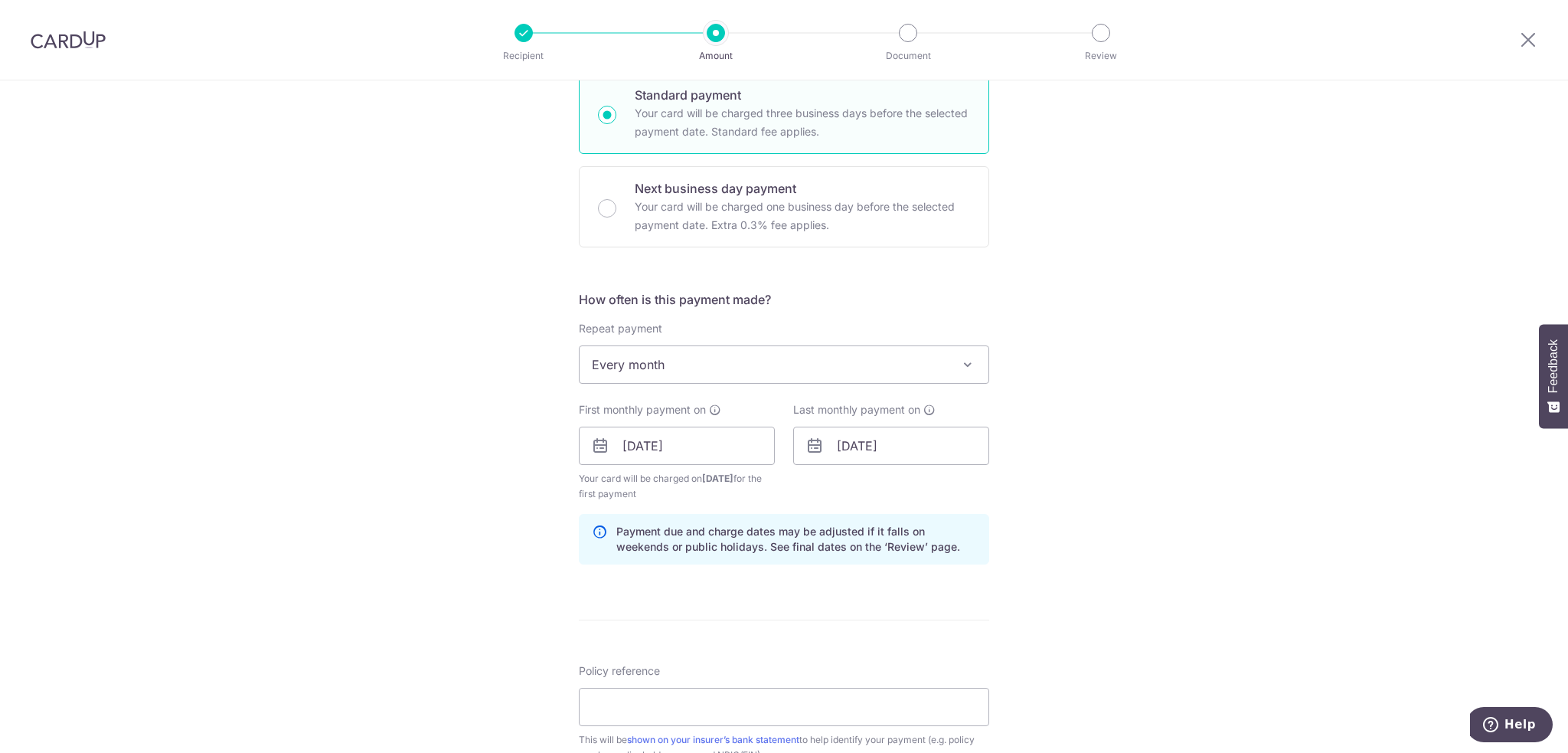
click at [1213, 422] on div "Tell us more about your payment Enter payment amount SGD 4,532.50 4532.50 Selec…" at bounding box center [784, 429] width 1568 height 1464
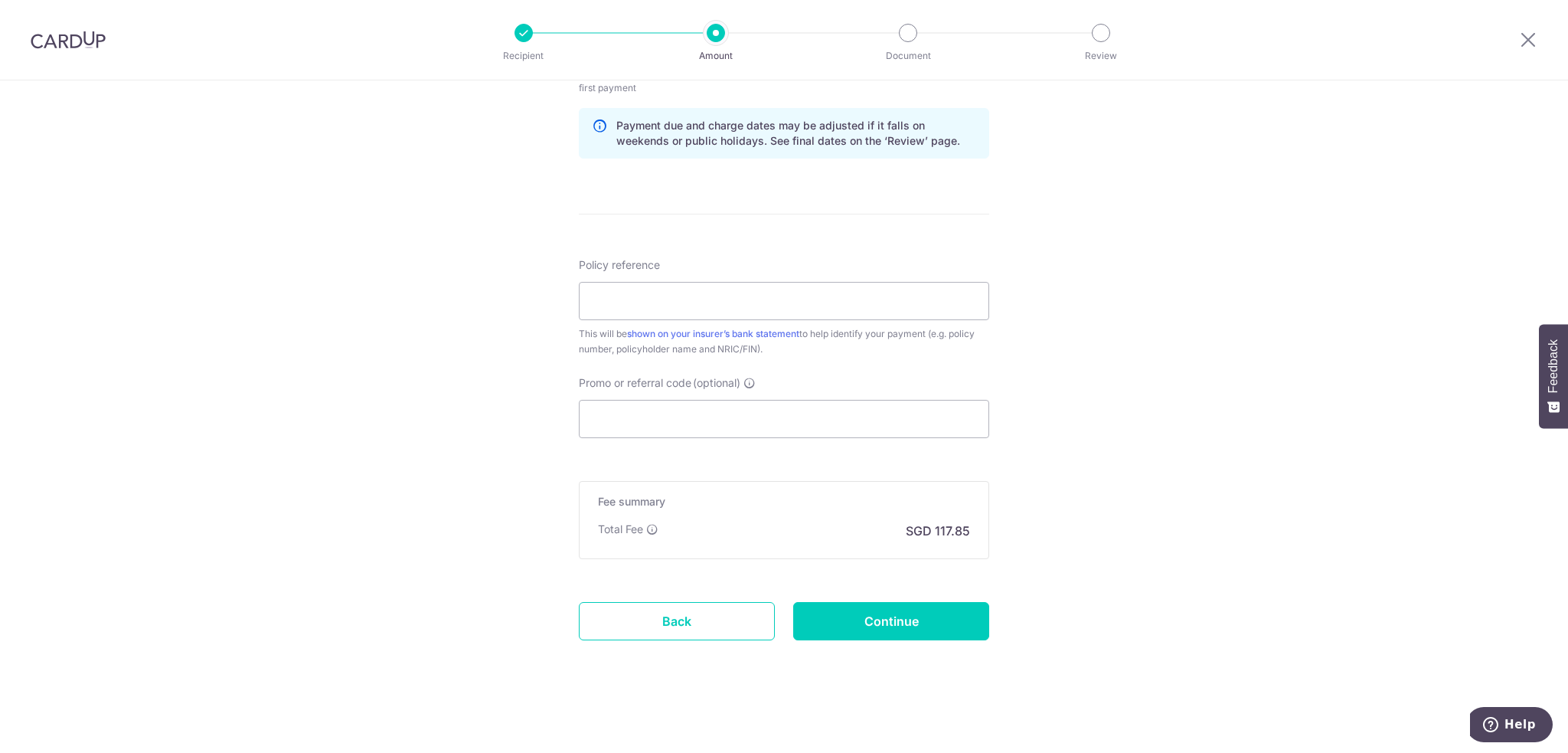
drag, startPoint x: 1219, startPoint y: 255, endPoint x: 913, endPoint y: 371, distance: 327.2
click at [1216, 257] on div "Tell us more about your payment Enter payment amount SGD 4,532.50 4532.50 Selec…" at bounding box center [784, 24] width 1568 height 1464
click at [673, 292] on input "Policy reference" at bounding box center [784, 301] width 411 height 38
paste input "L539037890 [PERSON_NAME] S8845537A"
type input "L539037890 [PERSON_NAME] S8845537A"
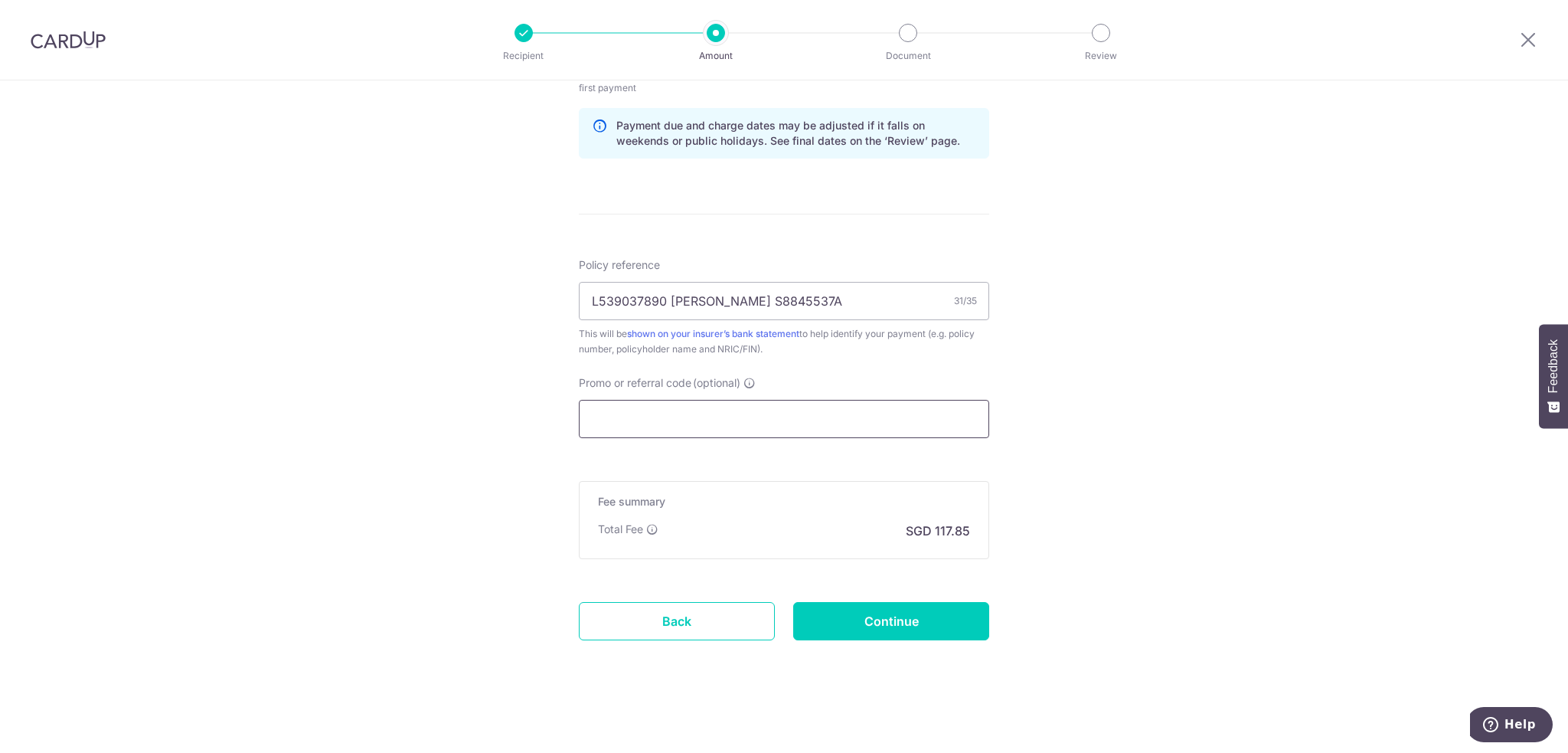
click at [747, 423] on input "Promo or referral code (optional)" at bounding box center [784, 419] width 411 height 38
paste input "REC185"
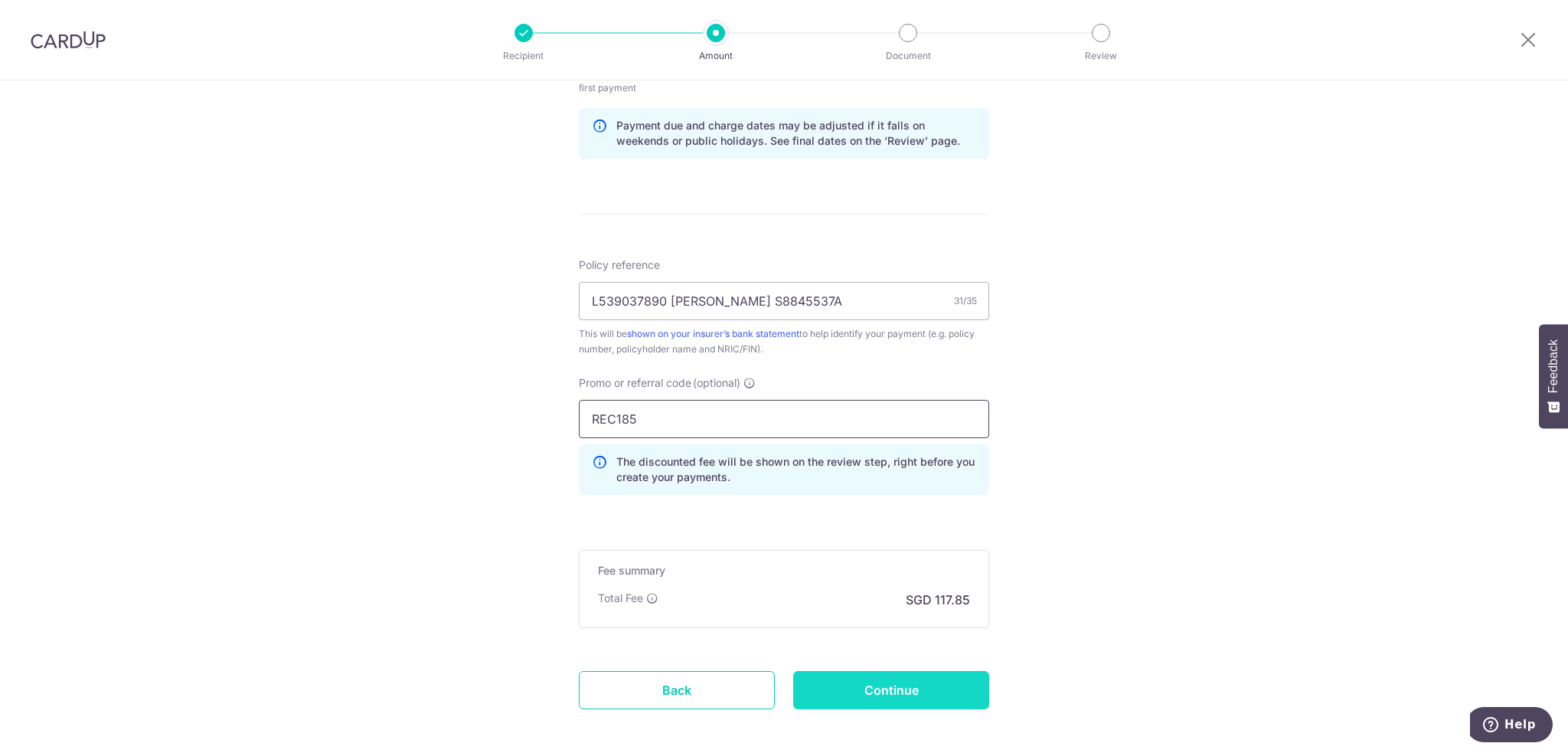
type input "REC185"
click at [854, 671] on input "Continue" at bounding box center [891, 690] width 196 height 38
type input "Create Schedule"
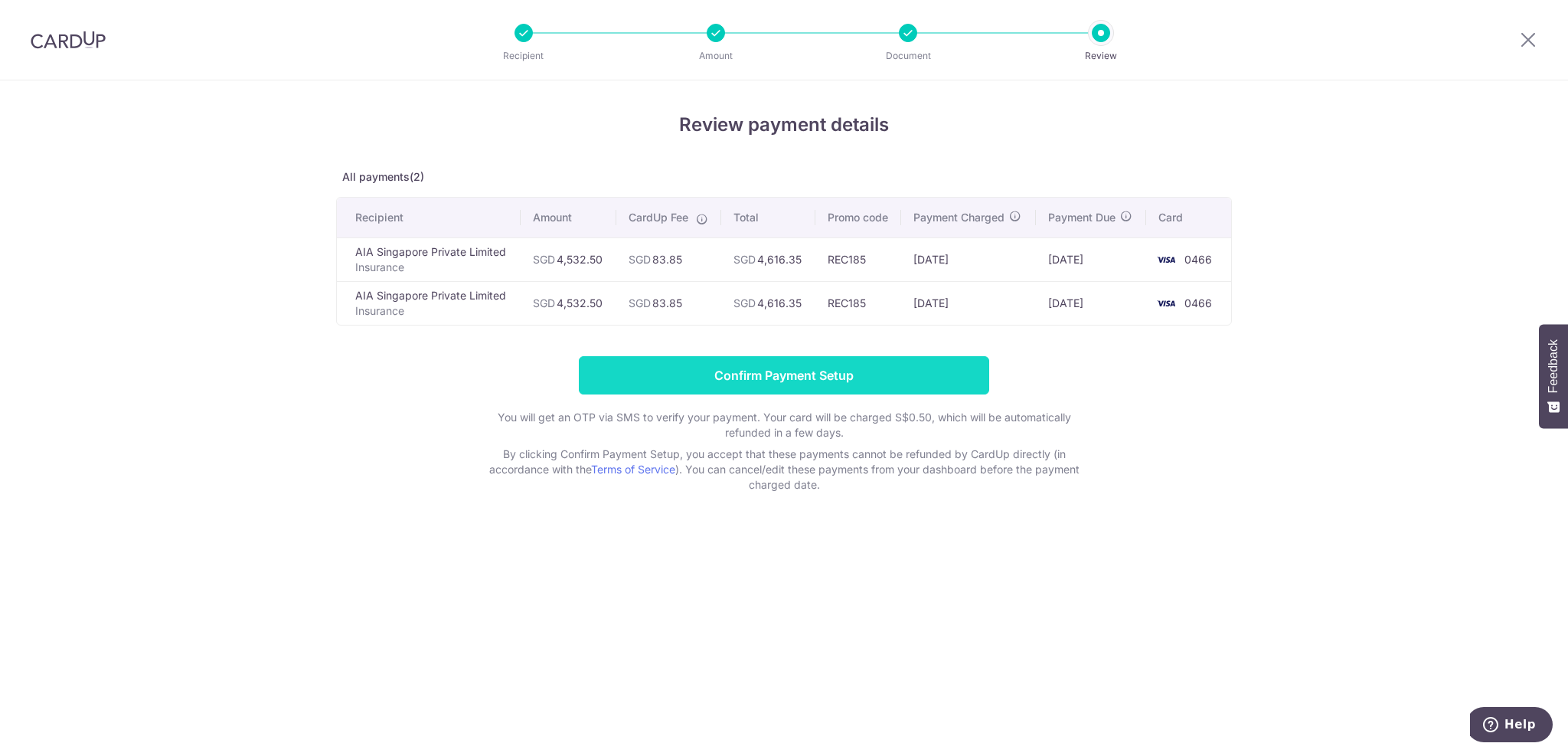
click at [889, 380] on input "Confirm Payment Setup" at bounding box center [784, 375] width 411 height 38
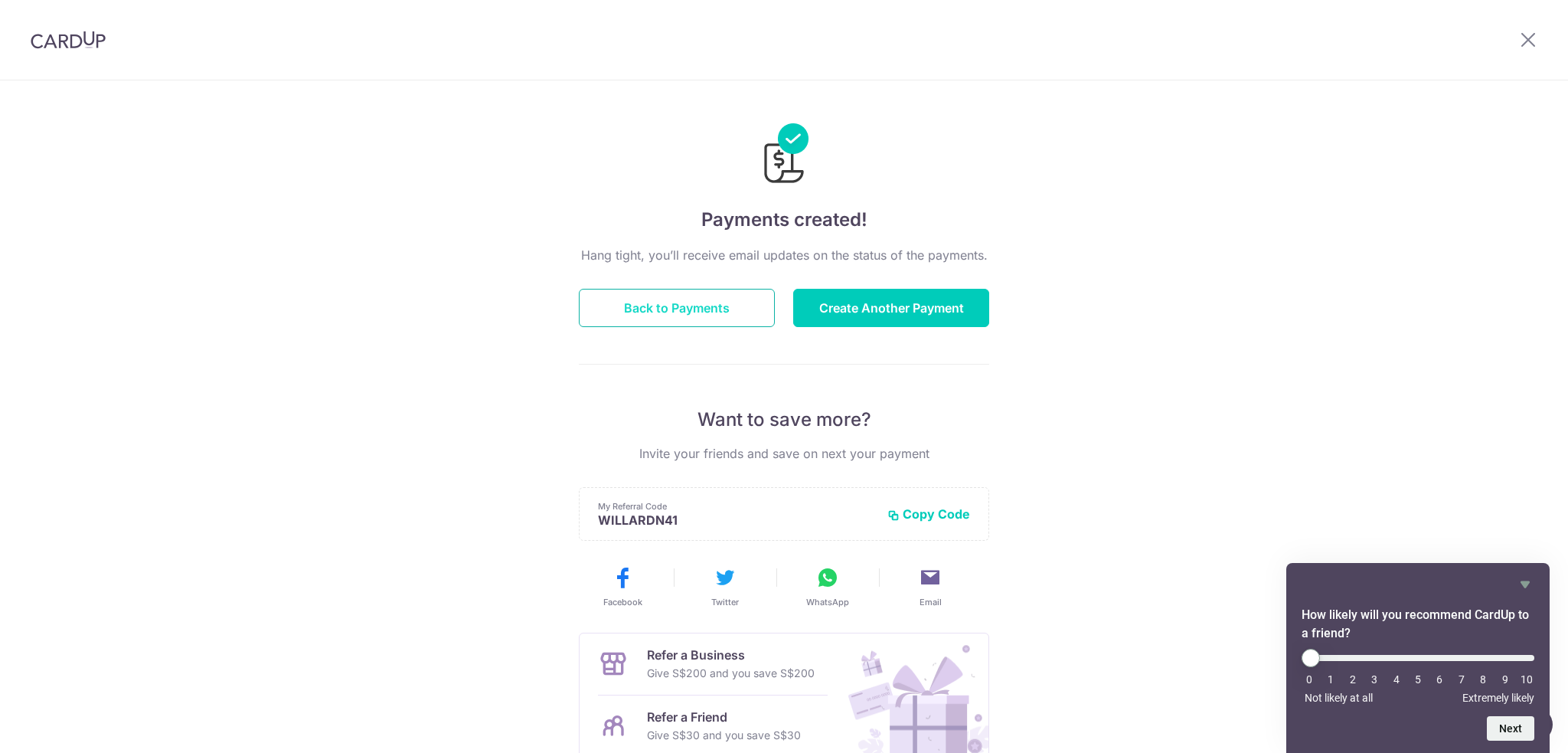
click at [697, 294] on button "Back to Payments" at bounding box center [676, 308] width 196 height 38
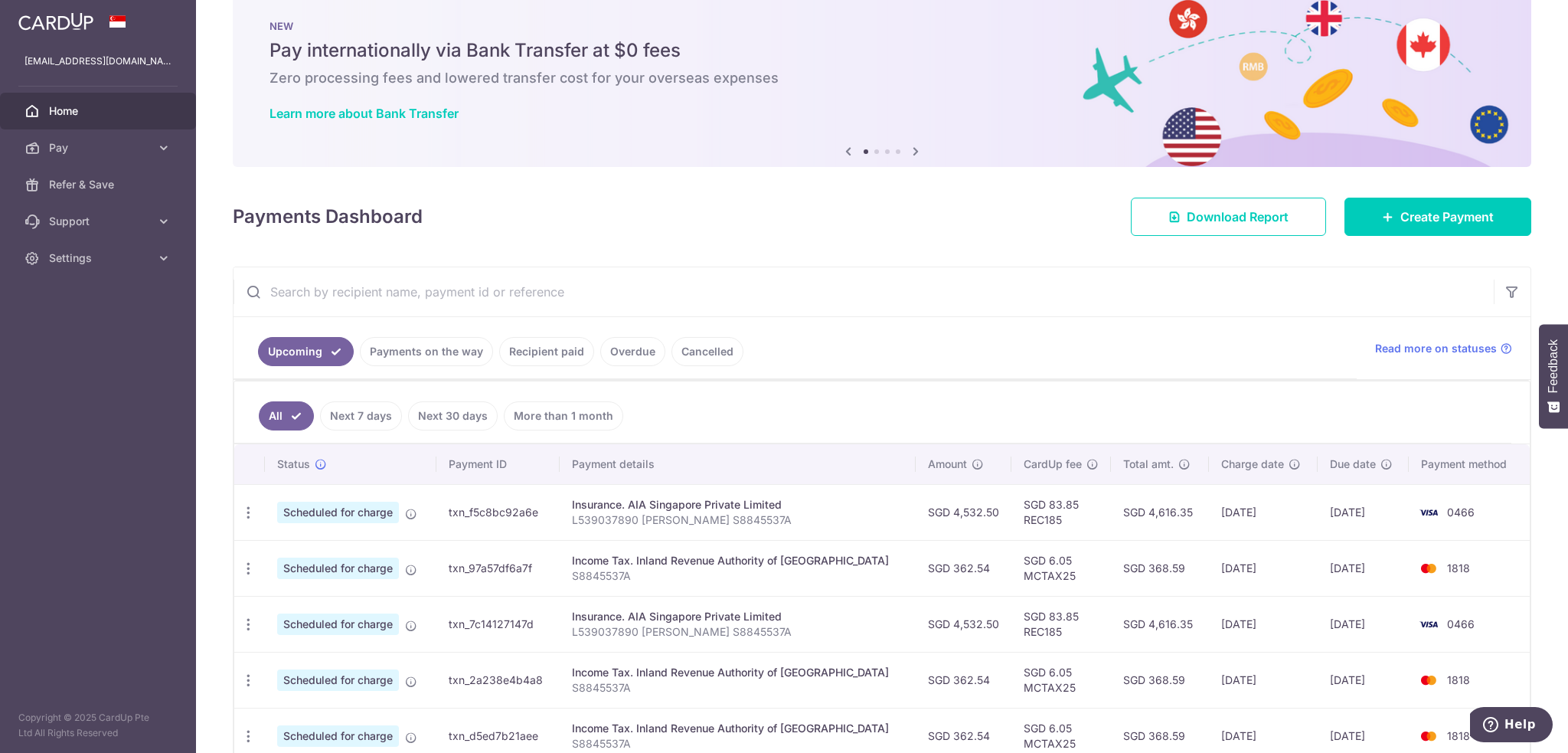
scroll to position [153, 0]
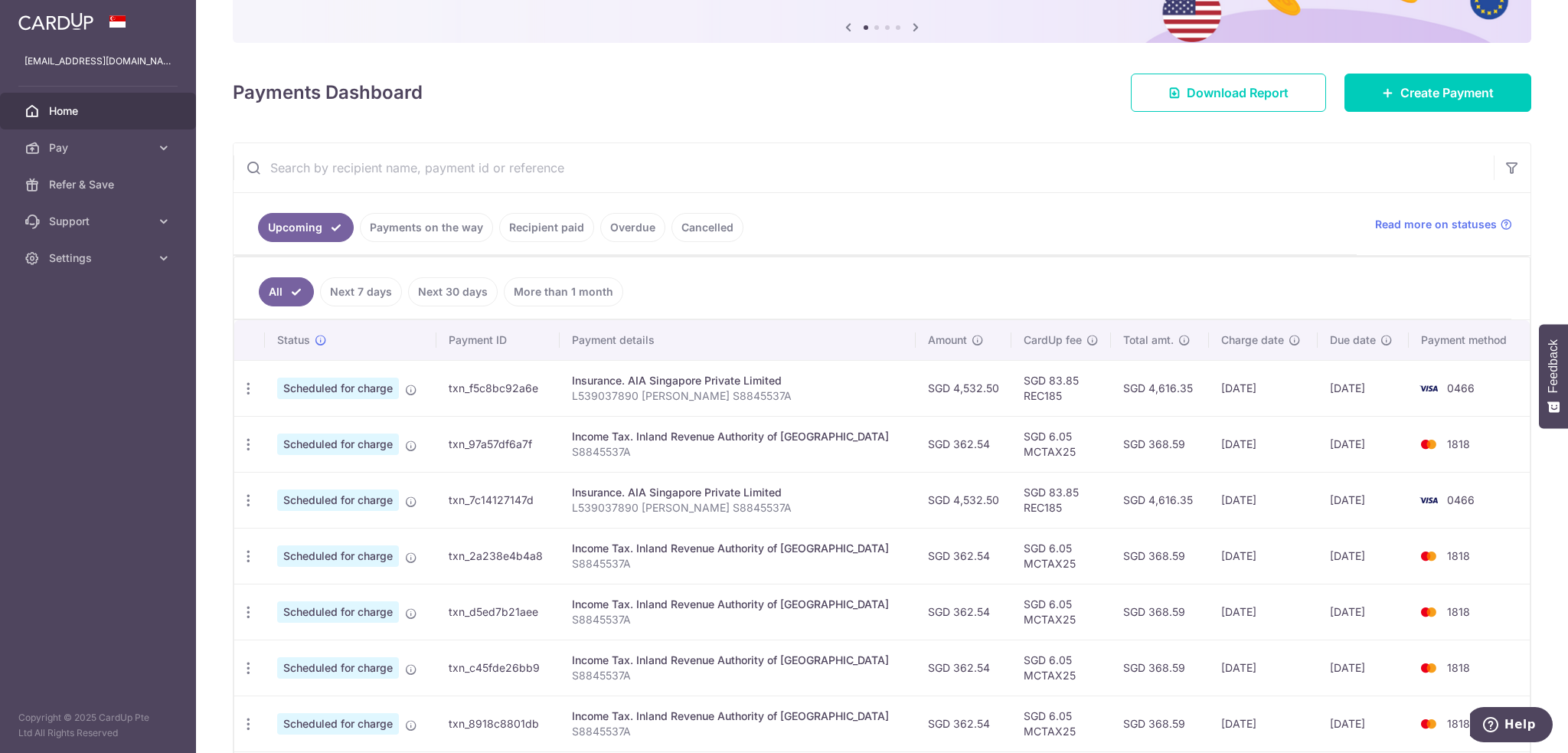
click at [526, 286] on link "More than 1 month" at bounding box center [563, 292] width 119 height 29
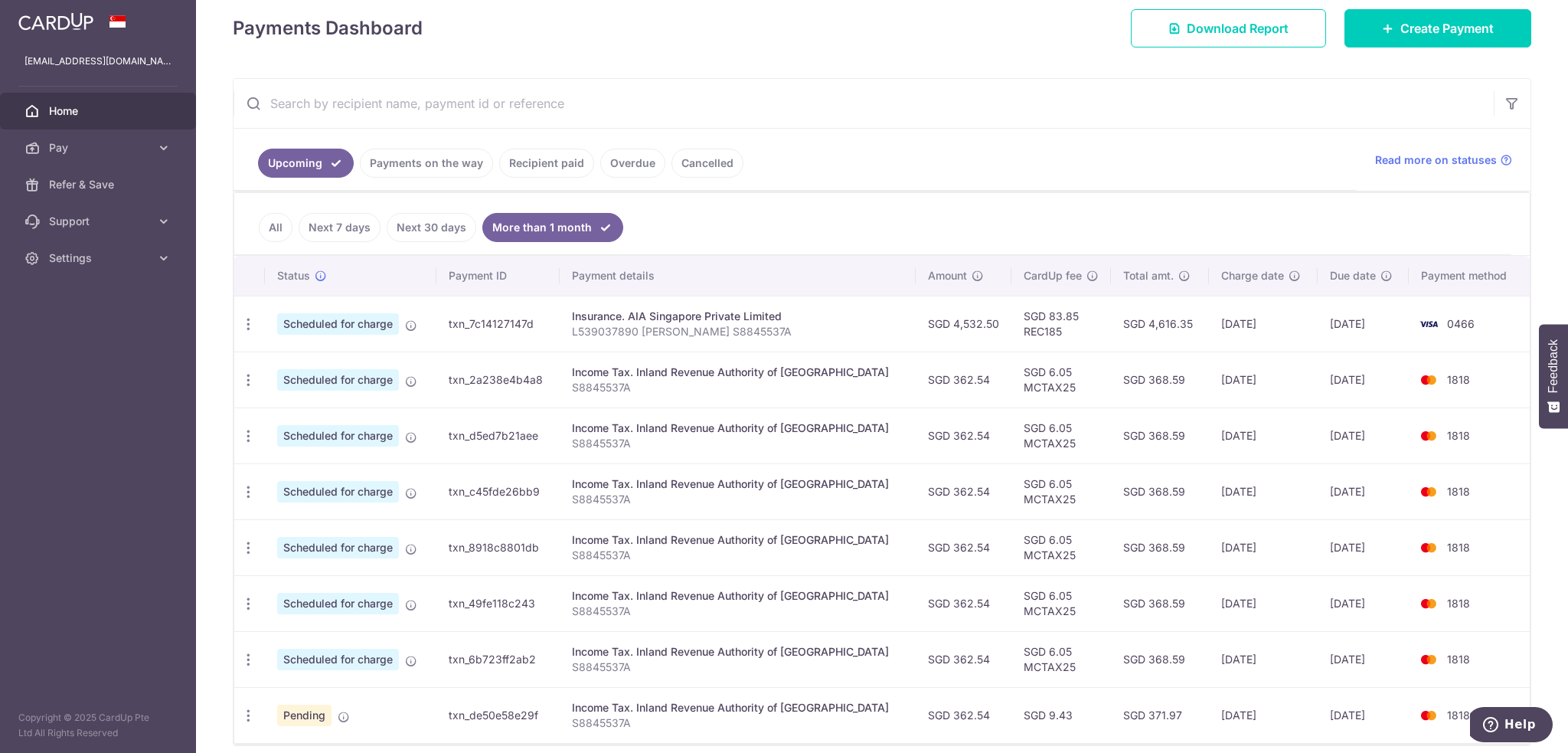
scroll to position [230, 0]
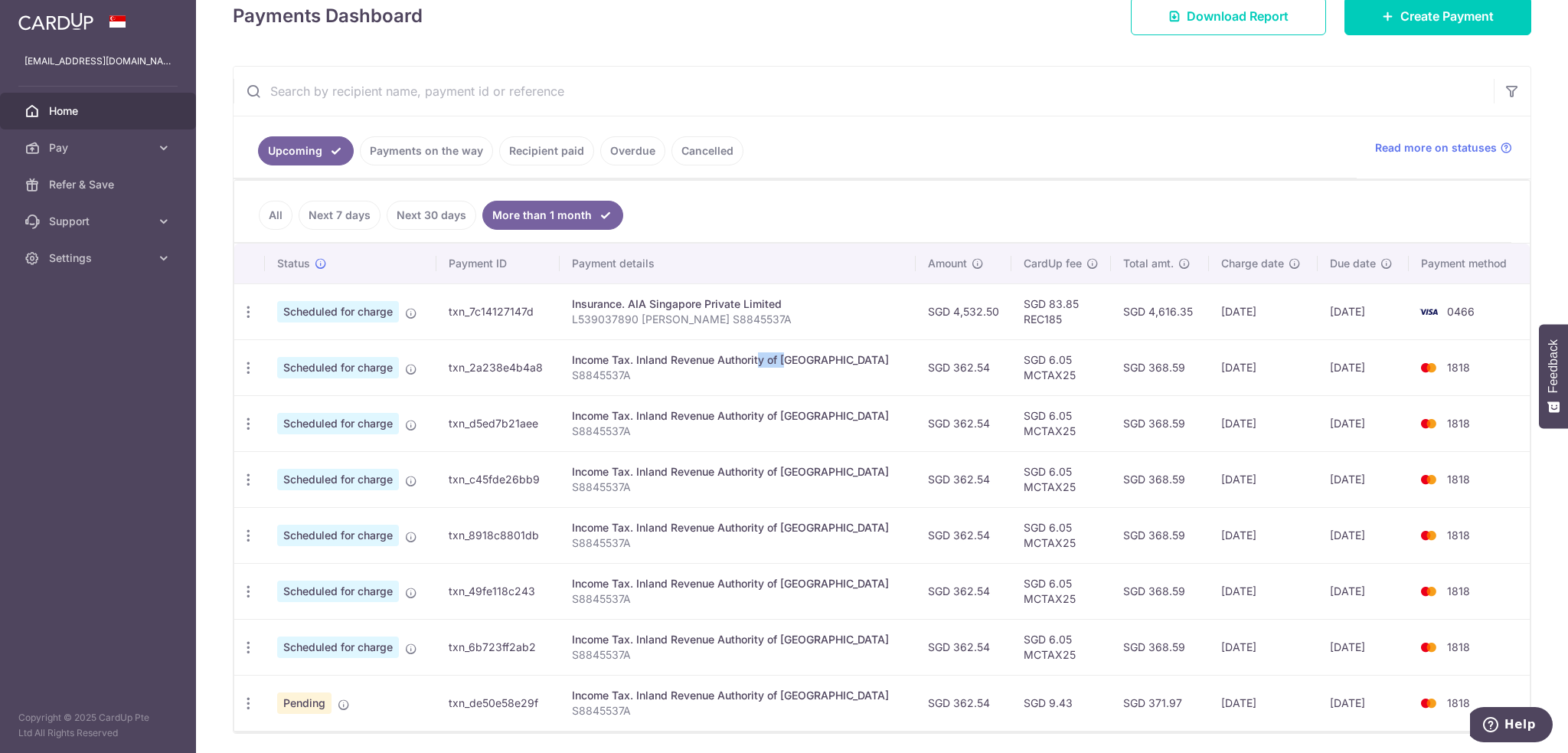
drag, startPoint x: 729, startPoint y: 358, endPoint x: 766, endPoint y: 358, distance: 37.0
click at [766, 358] on div "Income Tax. Inland Revenue Authority of [GEOGRAPHIC_DATA]" at bounding box center [737, 360] width 332 height 16
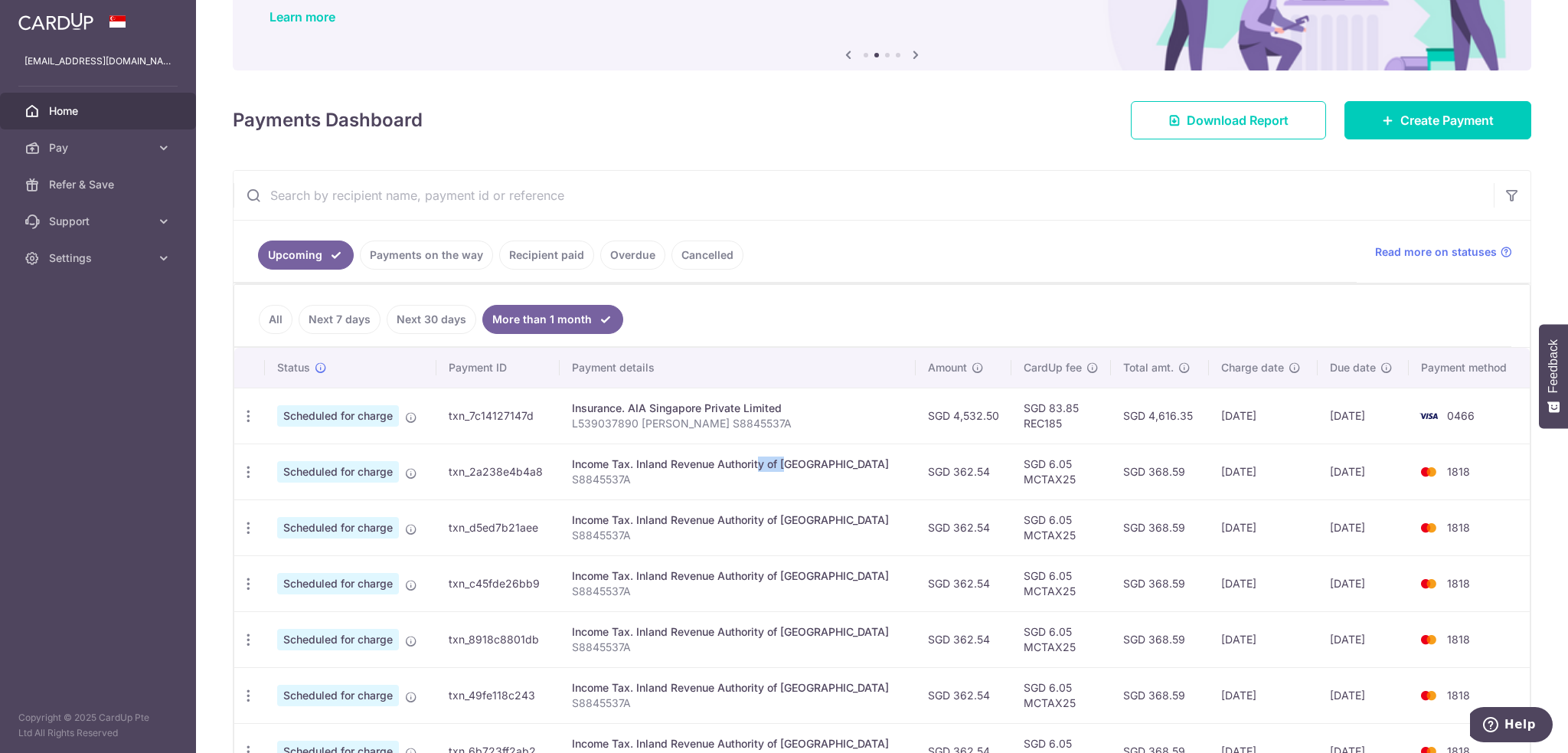
scroll to position [125, 0]
click at [718, 314] on ul "All Next 7 days Next 30 days More than 1 month" at bounding box center [873, 315] width 1277 height 62
